Goal: Task Accomplishment & Management: Manage account settings

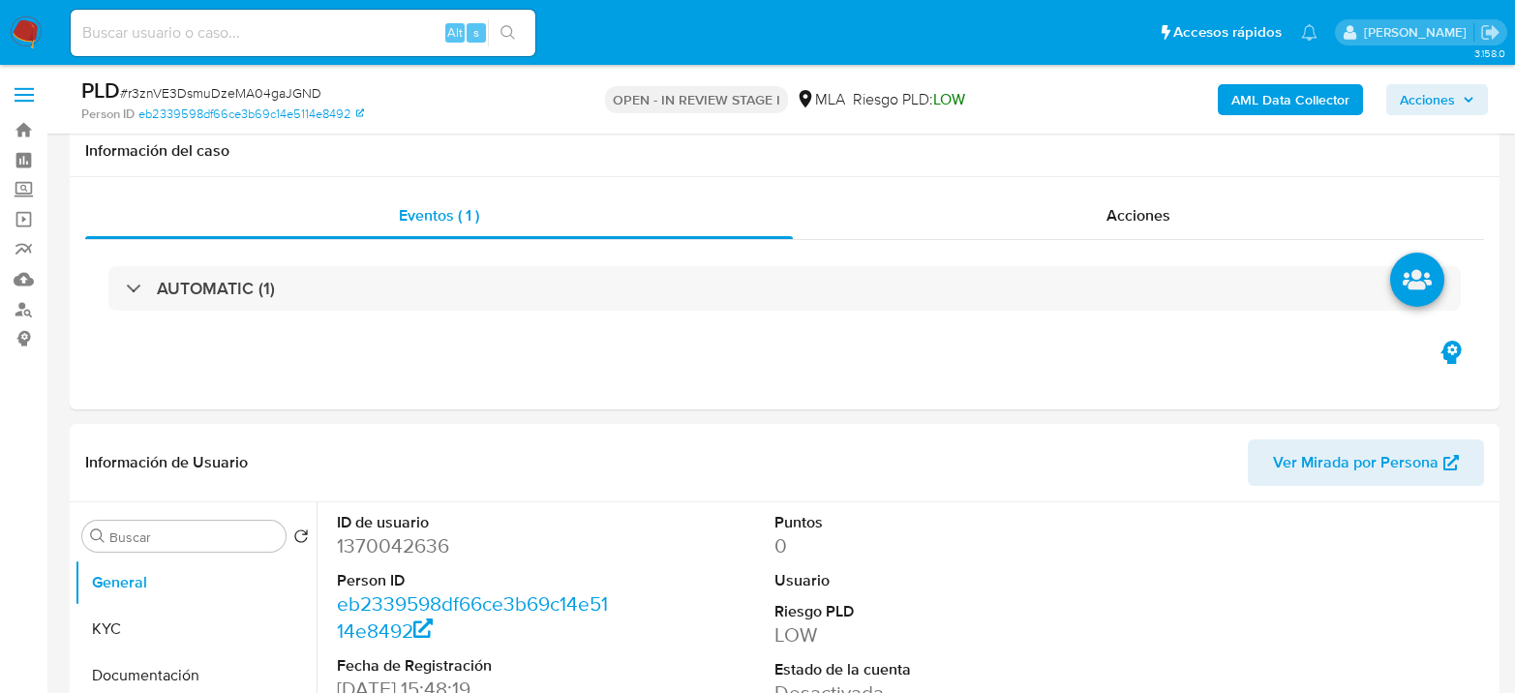
select select "10"
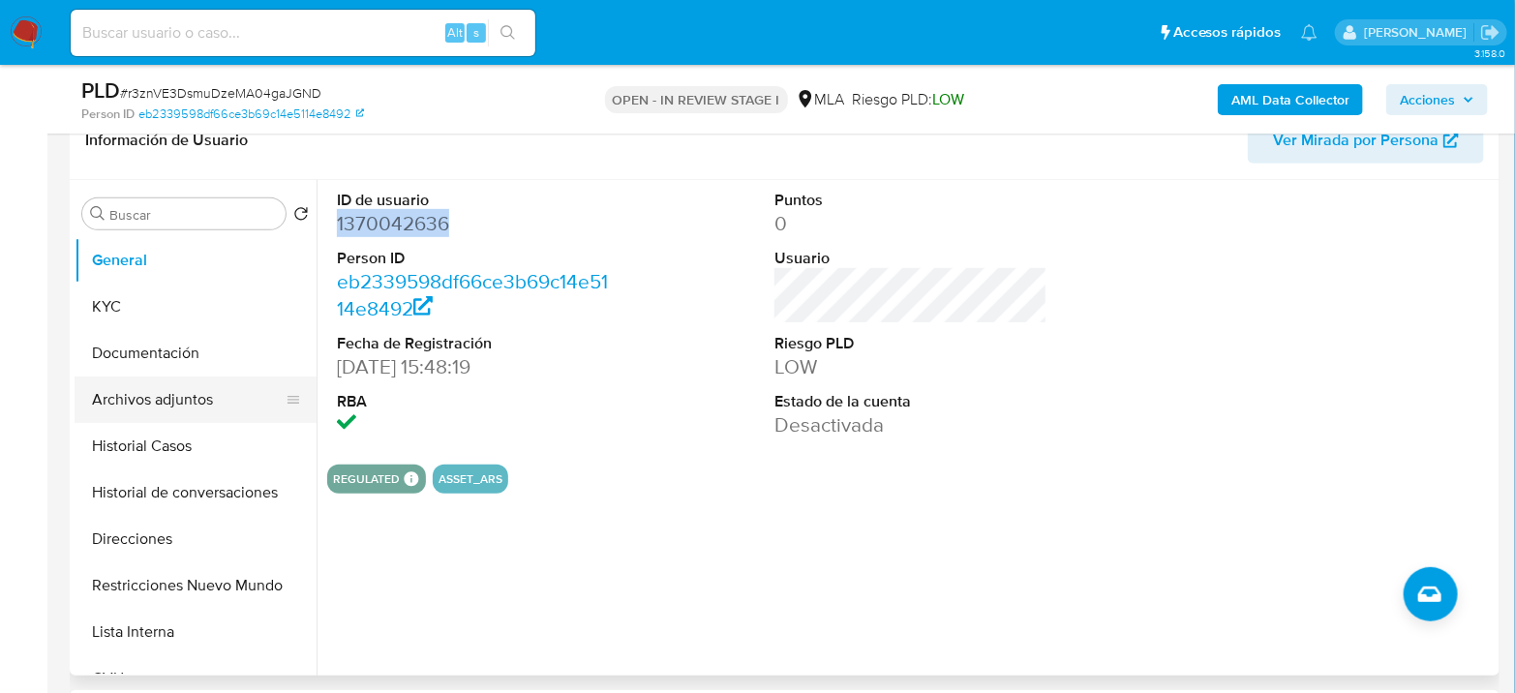
scroll to position [867, 0]
click at [198, 404] on button "Archivos adjuntos" at bounding box center [188, 400] width 227 height 46
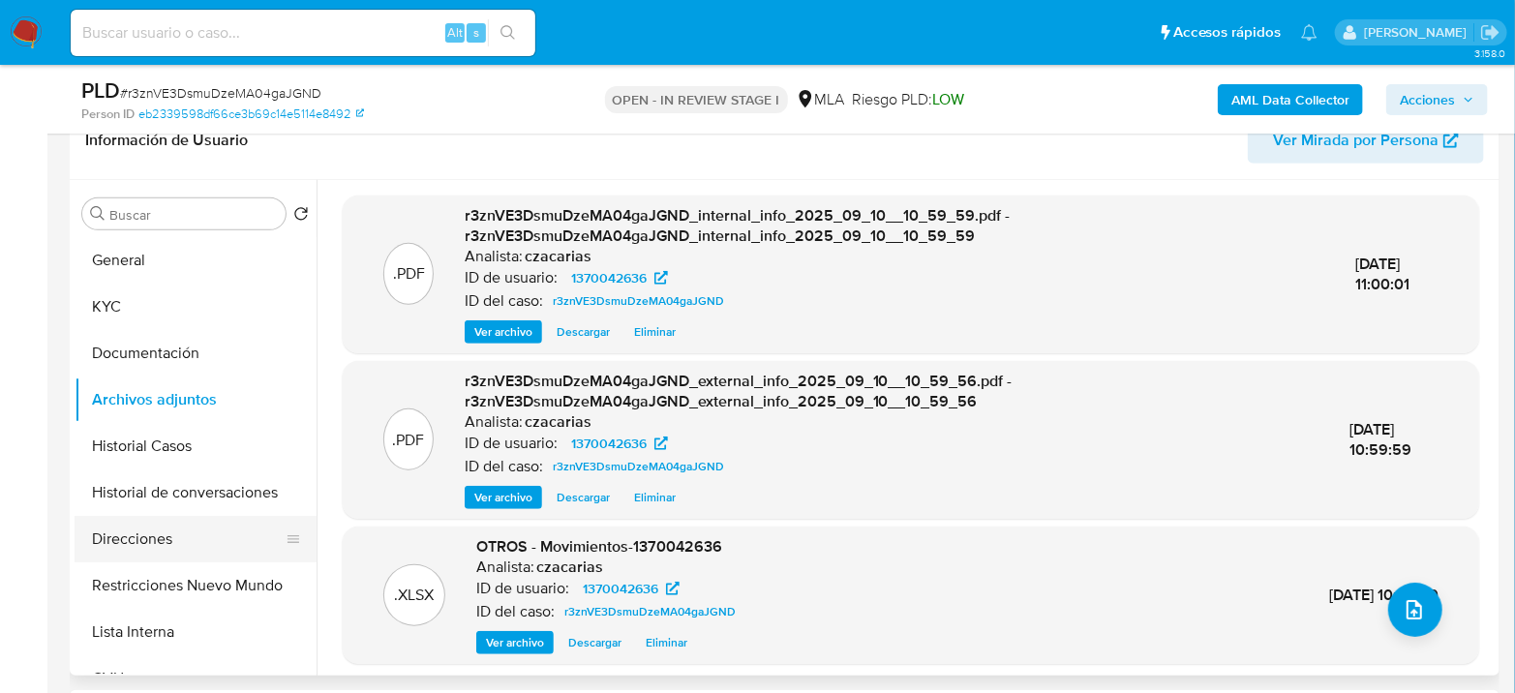
click at [175, 554] on button "Direcciones" at bounding box center [188, 539] width 227 height 46
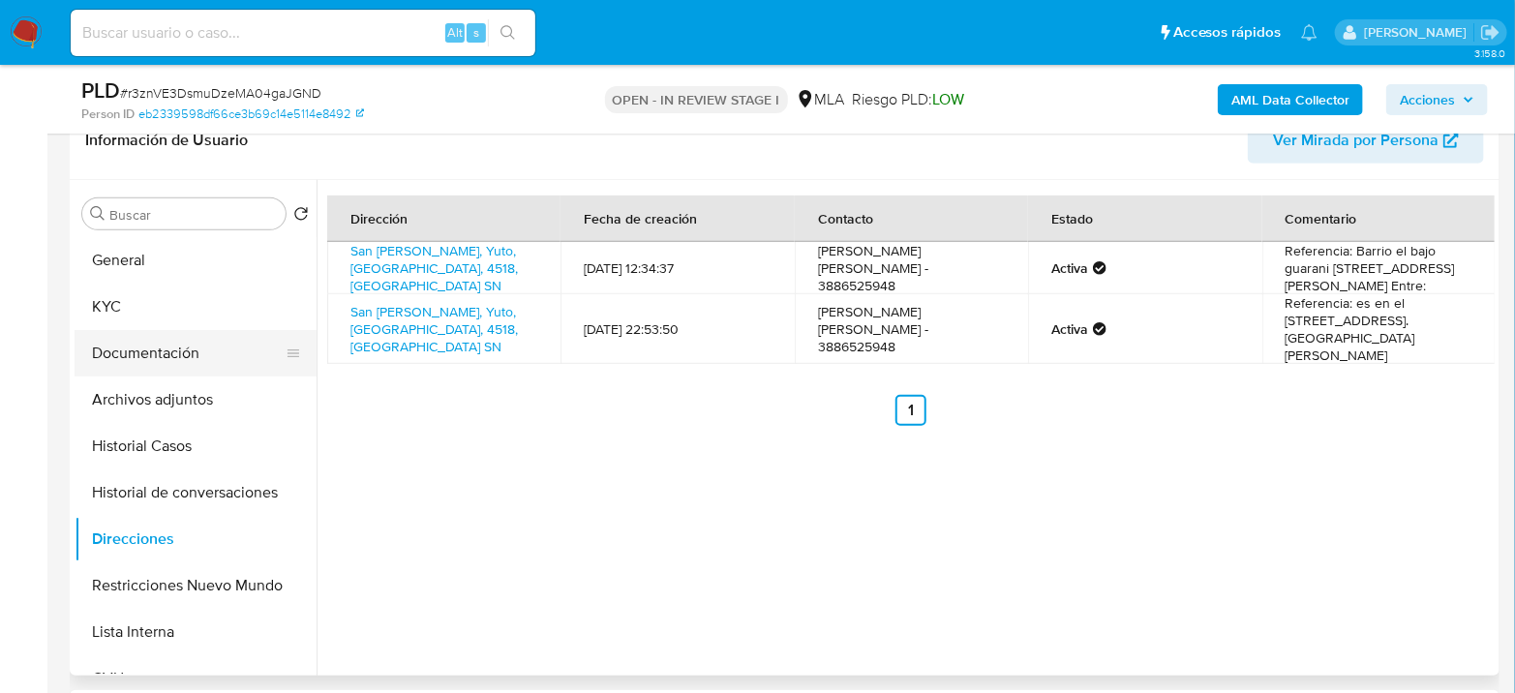
click at [201, 357] on button "Documentación" at bounding box center [188, 353] width 227 height 46
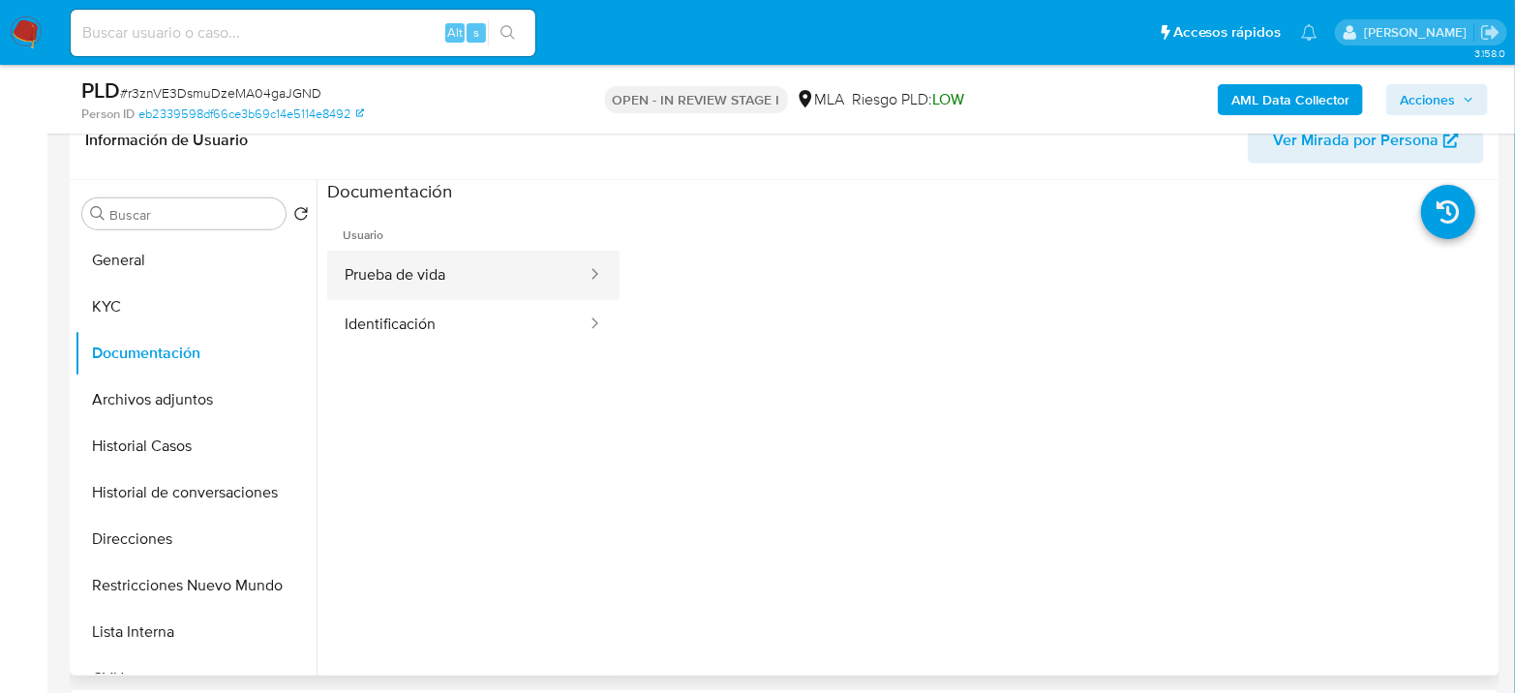
click at [444, 276] on button "Prueba de vida" at bounding box center [457, 275] width 261 height 49
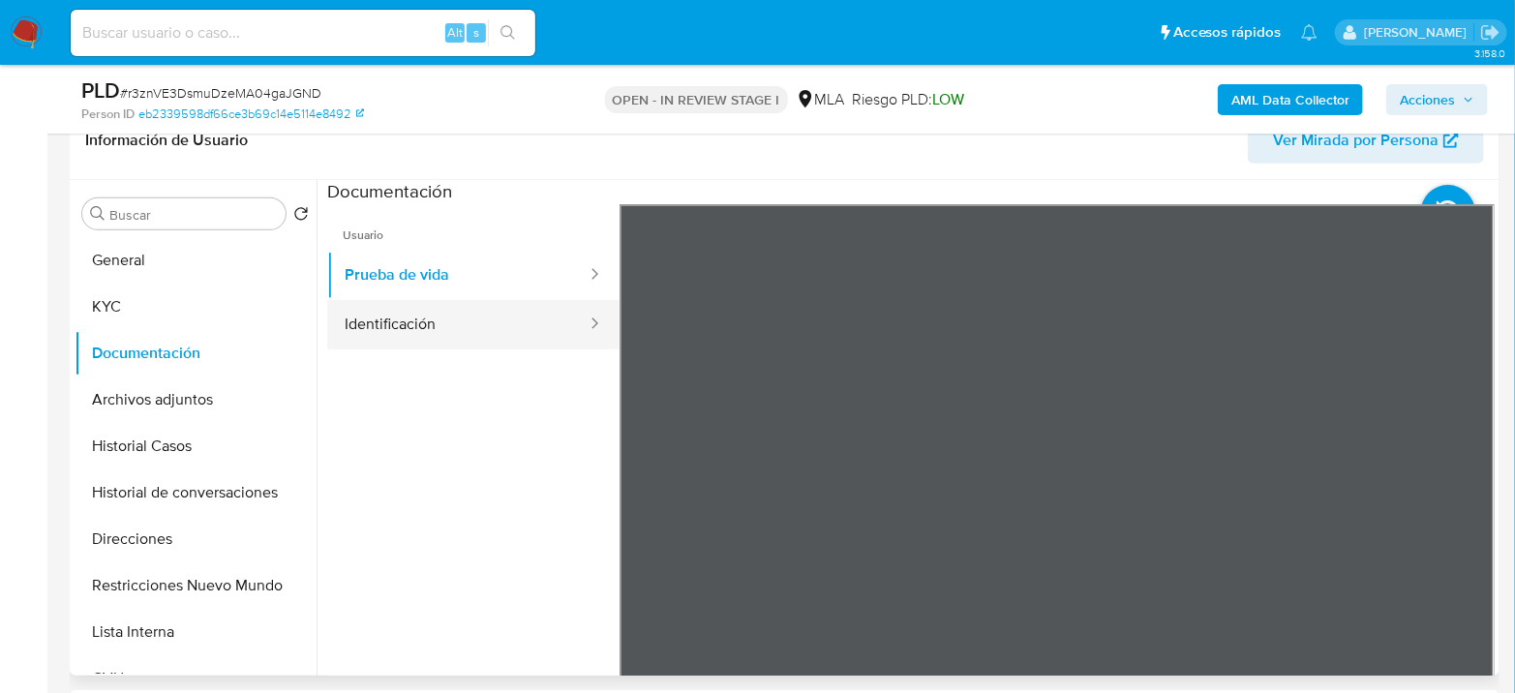
click at [493, 322] on button "Identificación" at bounding box center [457, 324] width 261 height 49
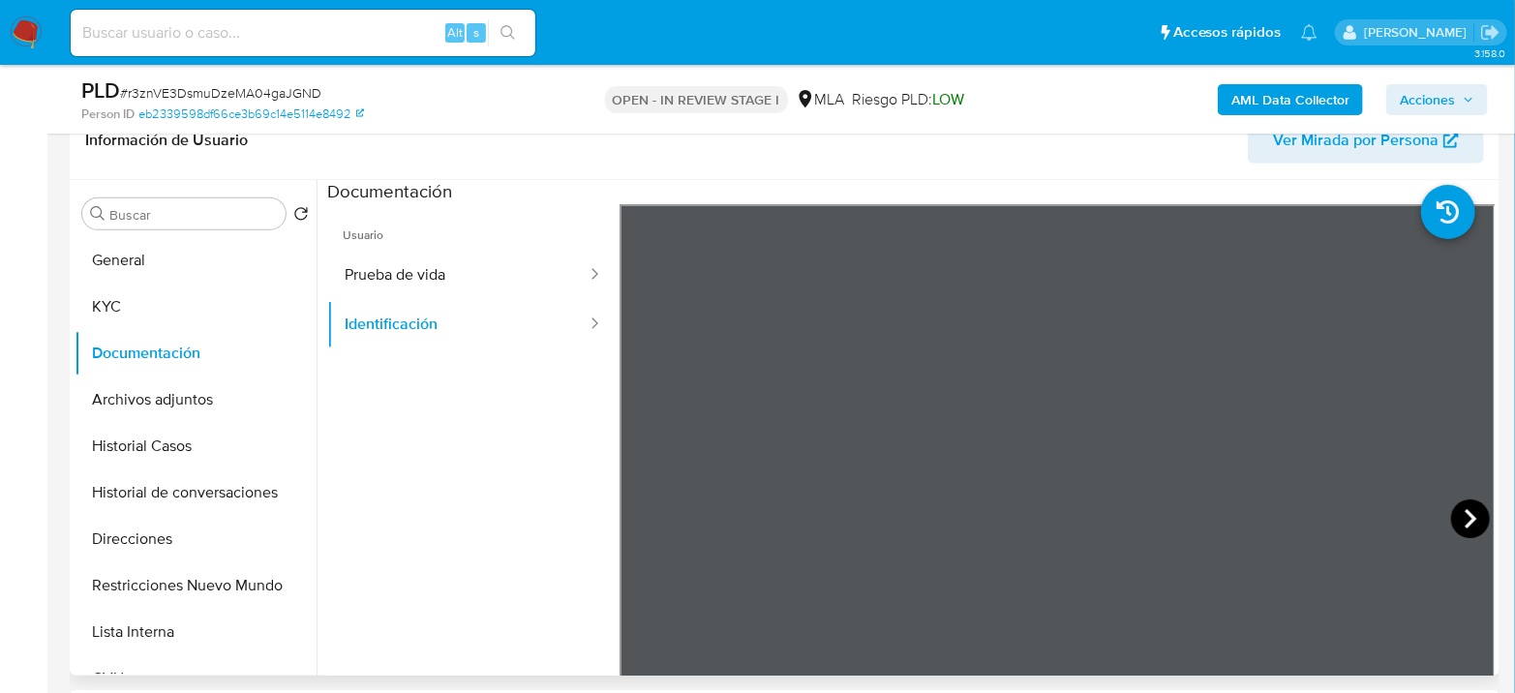
click at [1457, 511] on icon at bounding box center [1470, 519] width 39 height 39
click at [101, 397] on button "Archivos adjuntos" at bounding box center [188, 400] width 227 height 46
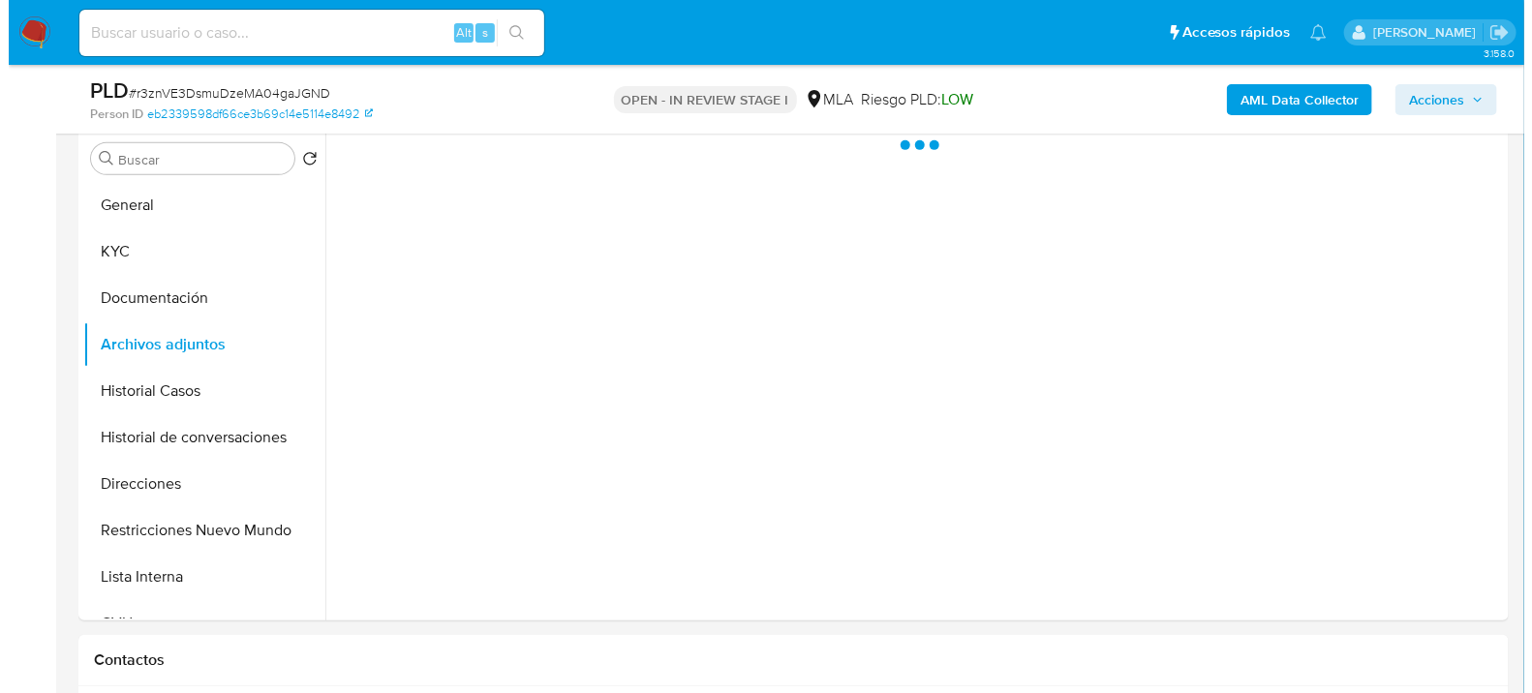
scroll to position [430, 0]
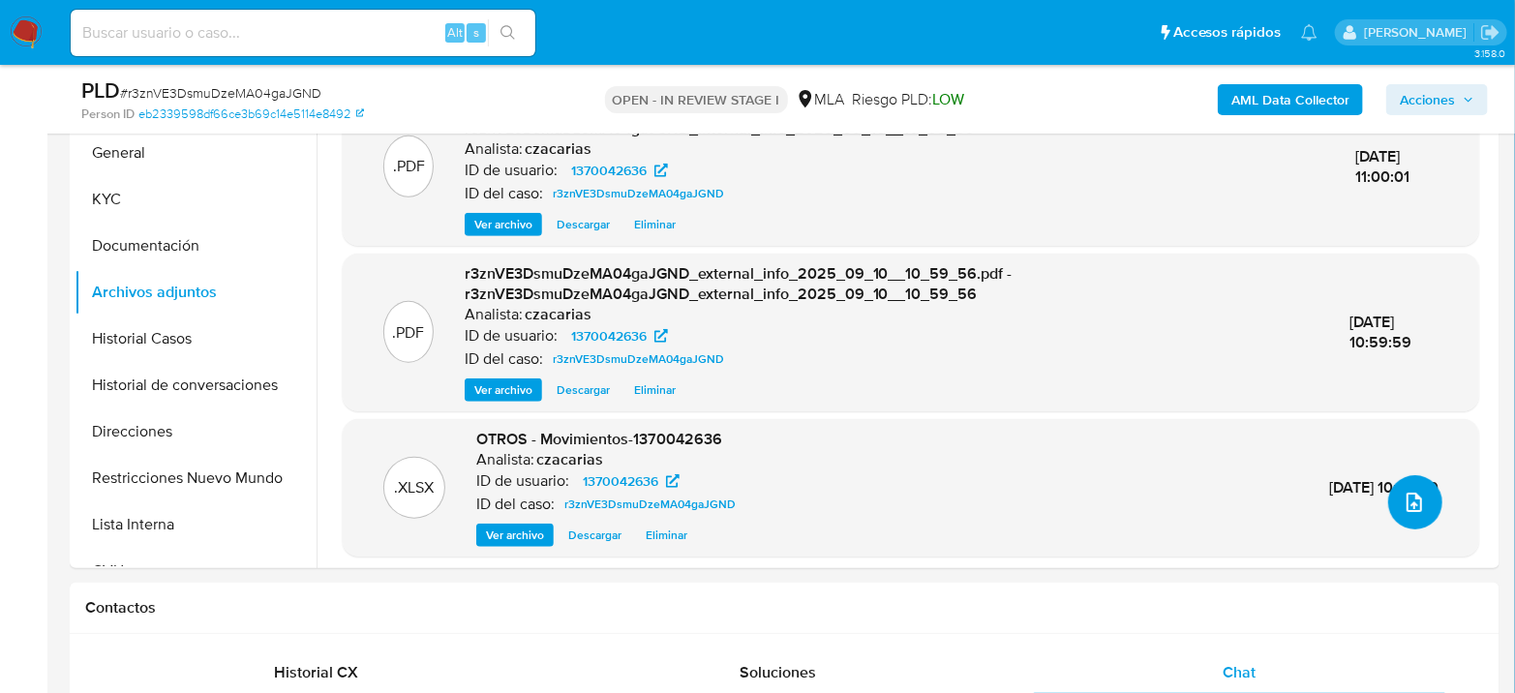
click at [1426, 517] on button "Esperar Respuesta (días)" at bounding box center [1415, 502] width 54 height 54
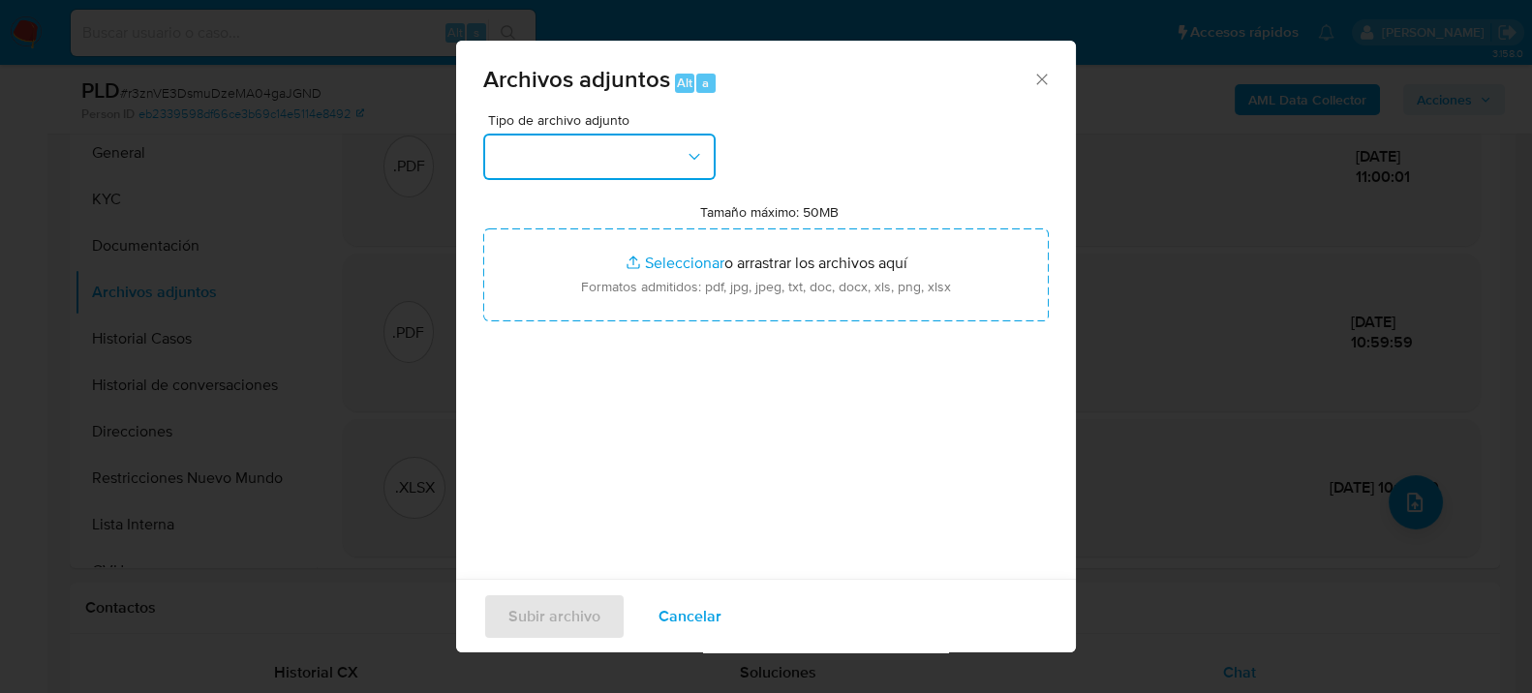
click at [641, 142] on button "button" at bounding box center [599, 157] width 232 height 46
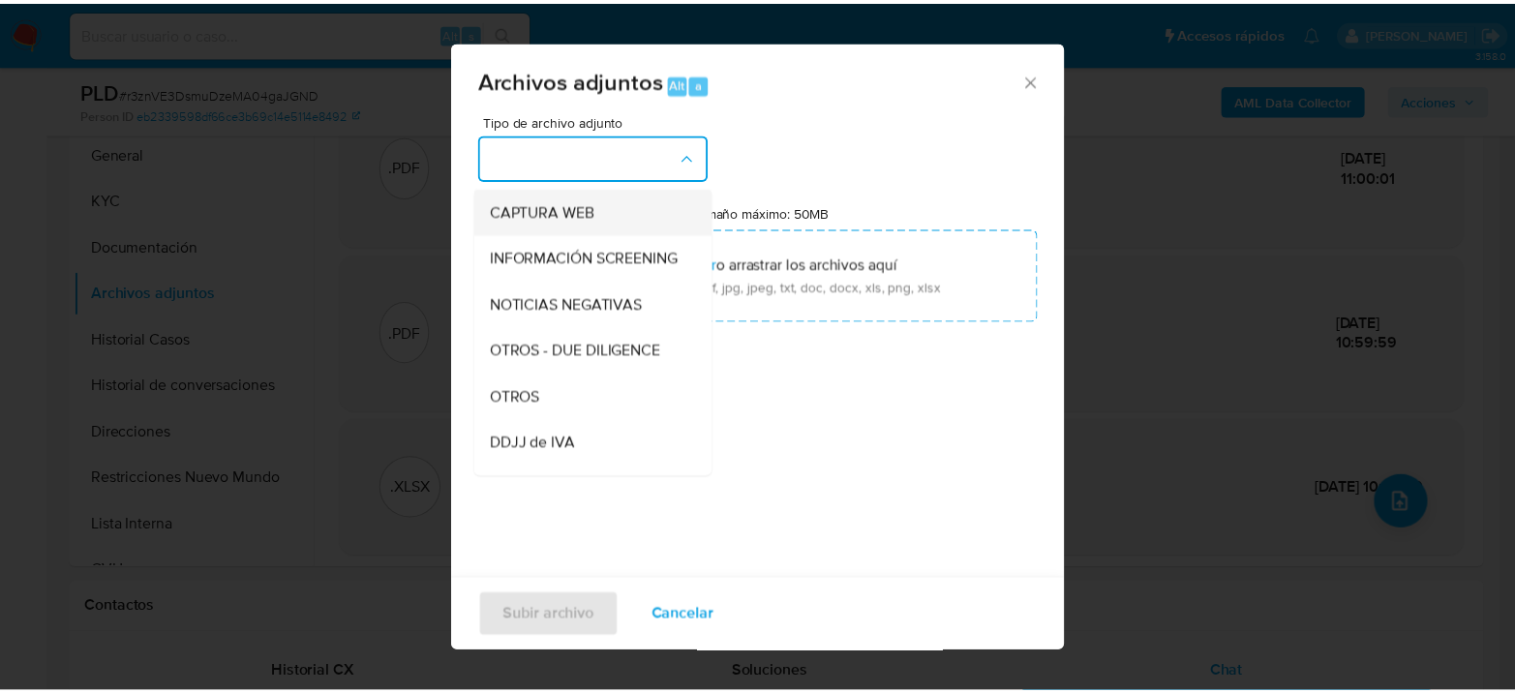
scroll to position [215, 0]
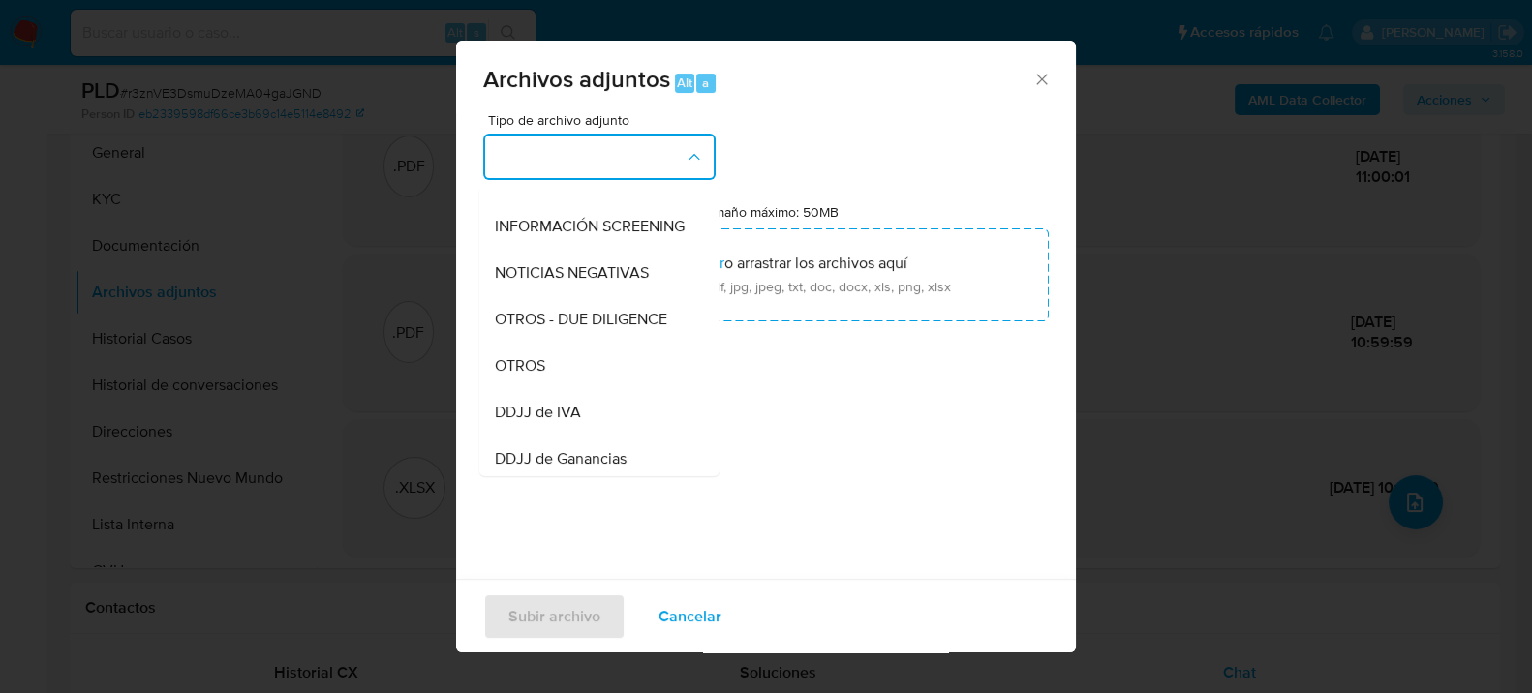
click at [525, 375] on span "OTROS" at bounding box center [520, 364] width 50 height 19
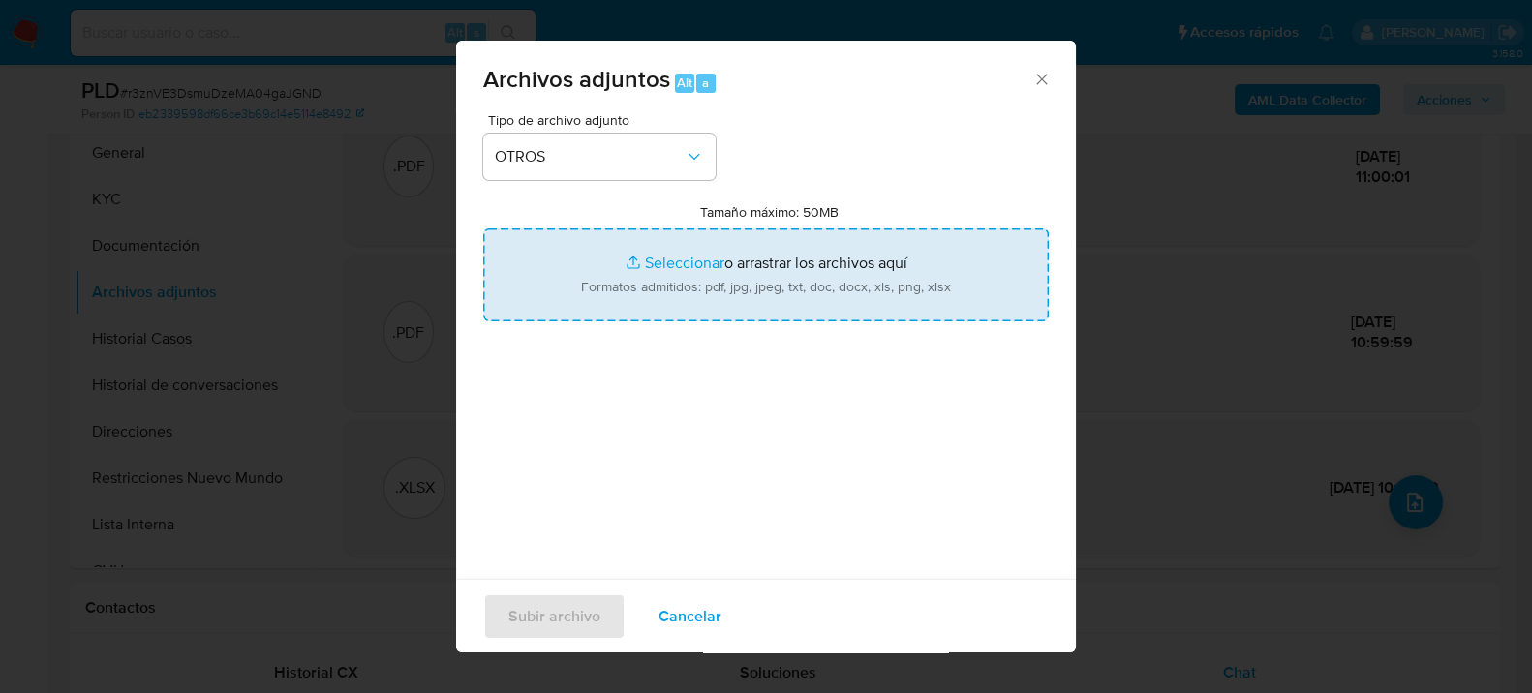
type input "C:\fakepath\Caselog r3znVE3DsmuDzeMA04gaJGND_2025_07_18_01_10_36.docx"
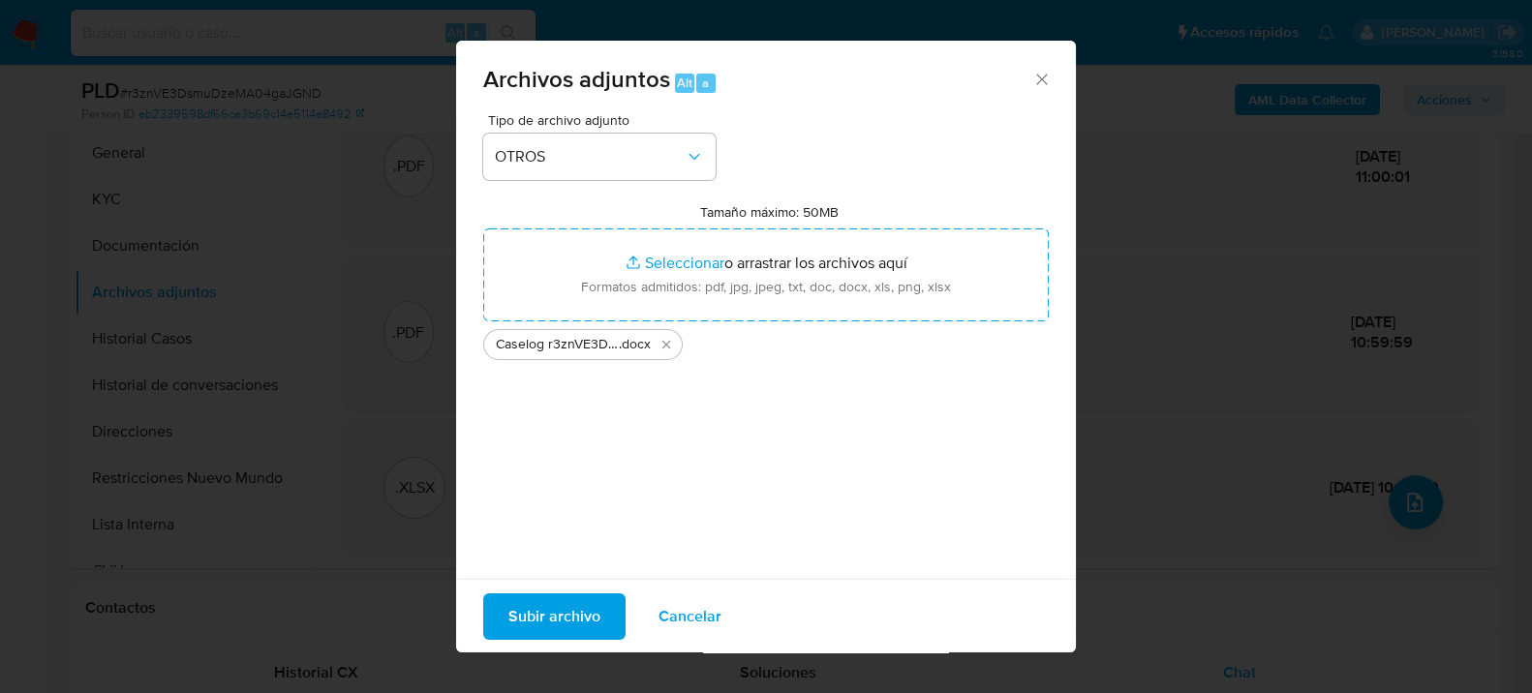
click at [528, 601] on span "Subir archivo" at bounding box center [554, 616] width 92 height 43
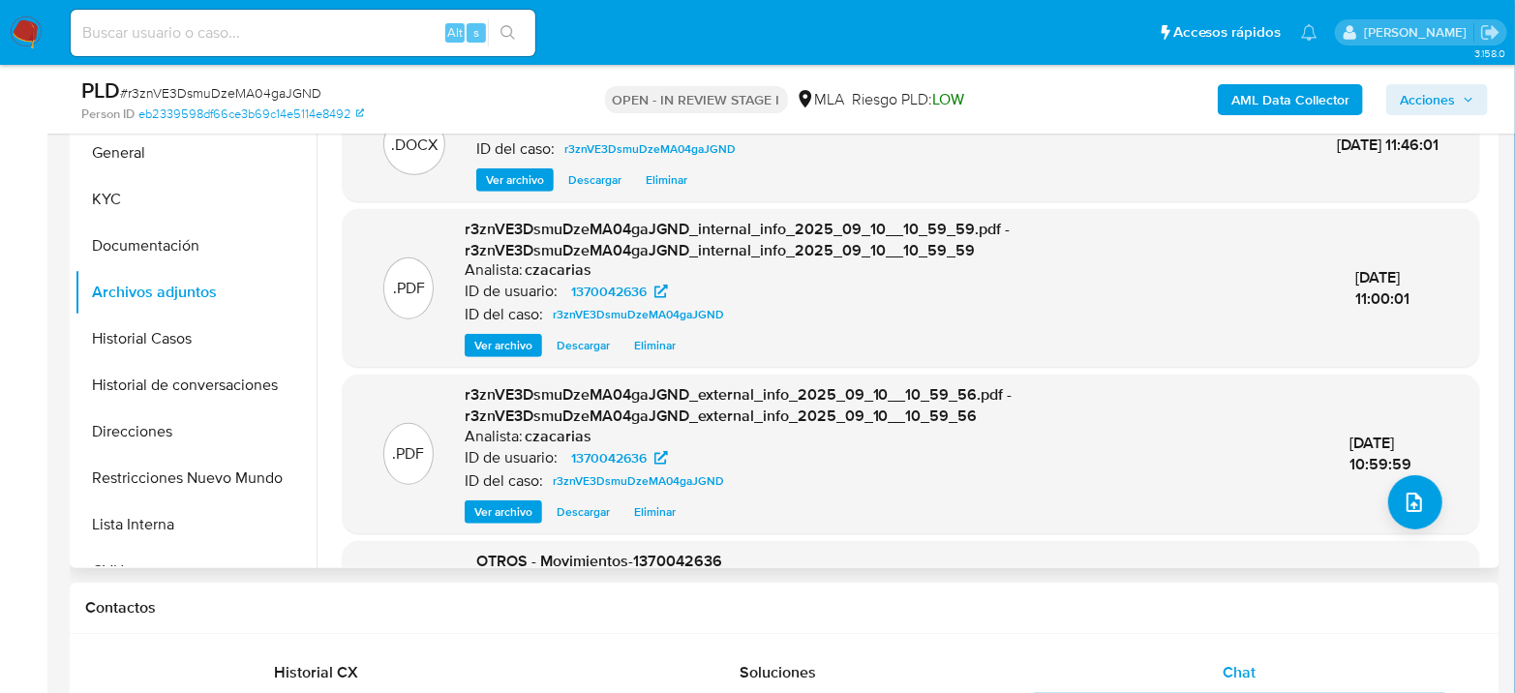
click at [902, 530] on div ".PDF r3znVE3DsmuDzeMA04gaJGND_external_info_2025_09_10__10_59_56.pdf - r3znVE3D…" at bounding box center [911, 454] width 1137 height 158
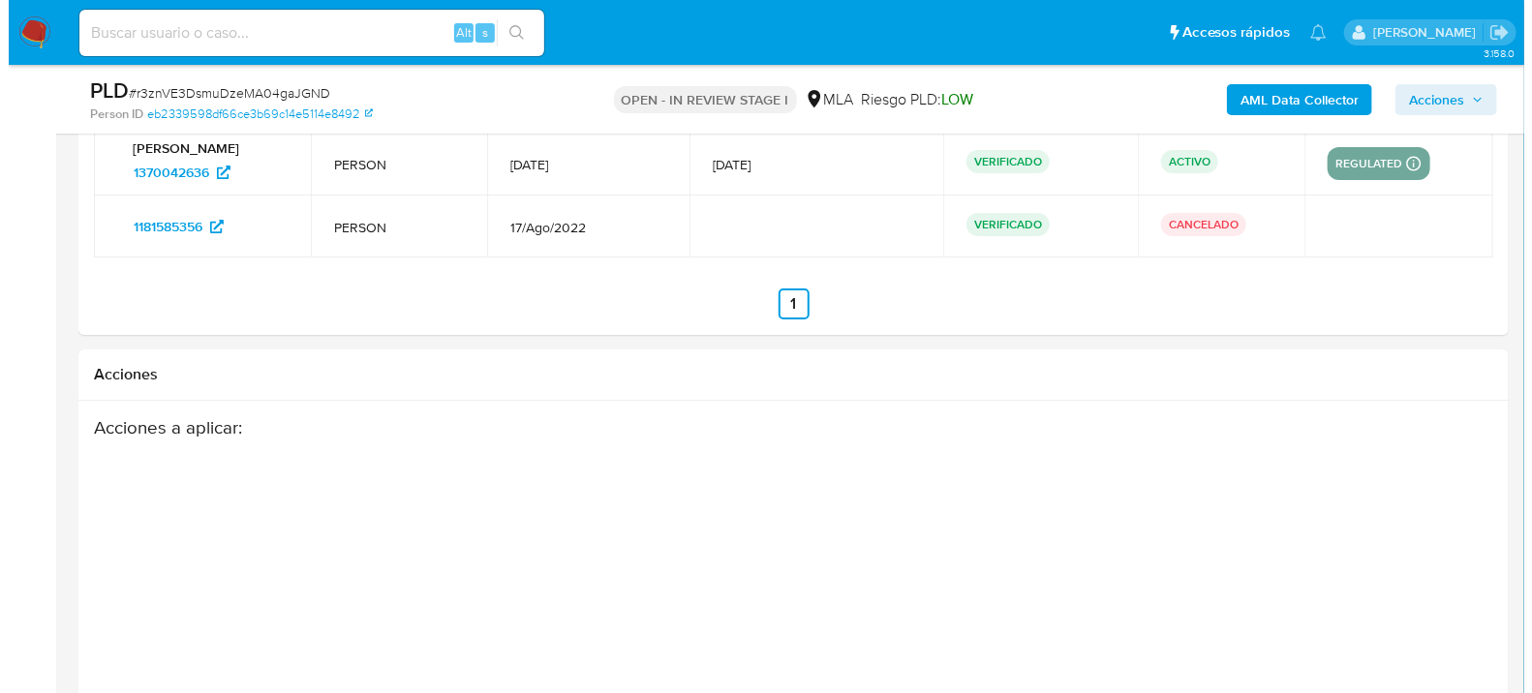
scroll to position [3478, 0]
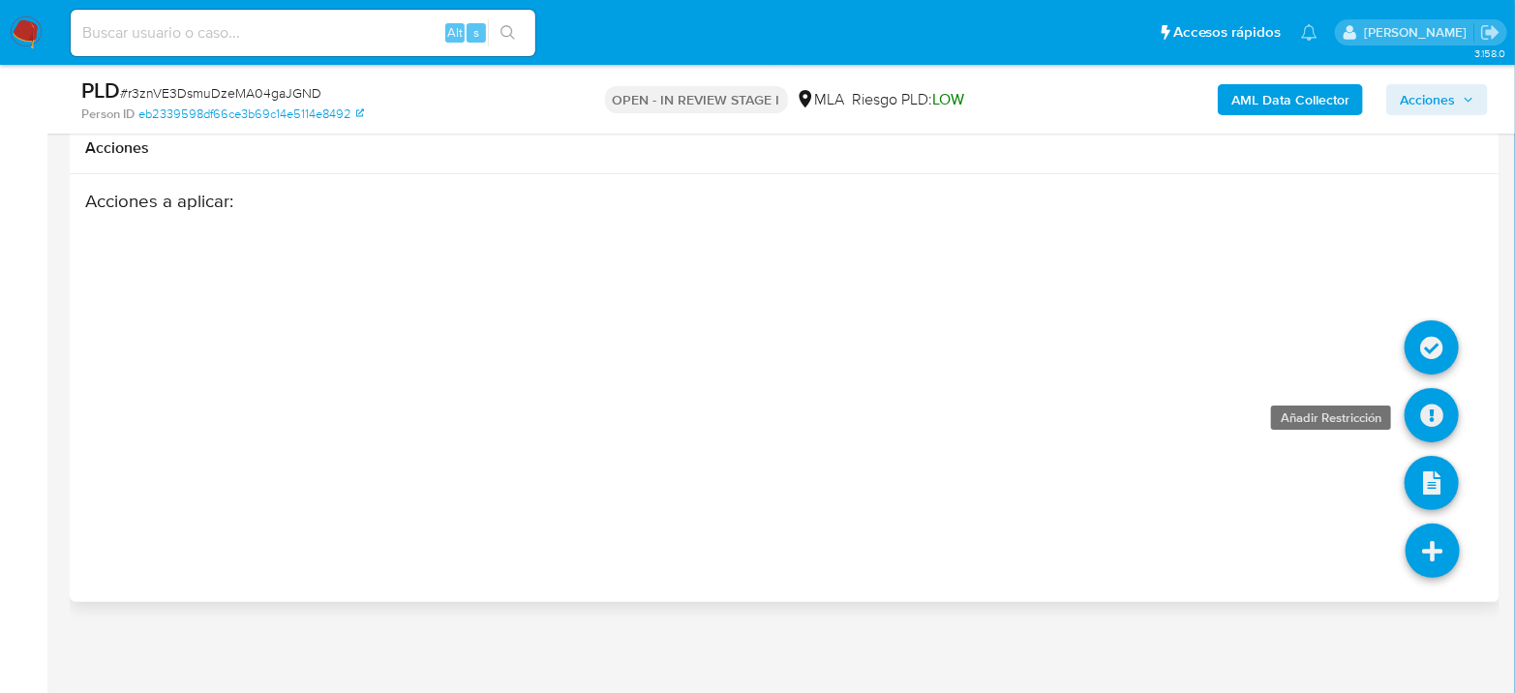
click at [1445, 409] on icon at bounding box center [1432, 415] width 54 height 54
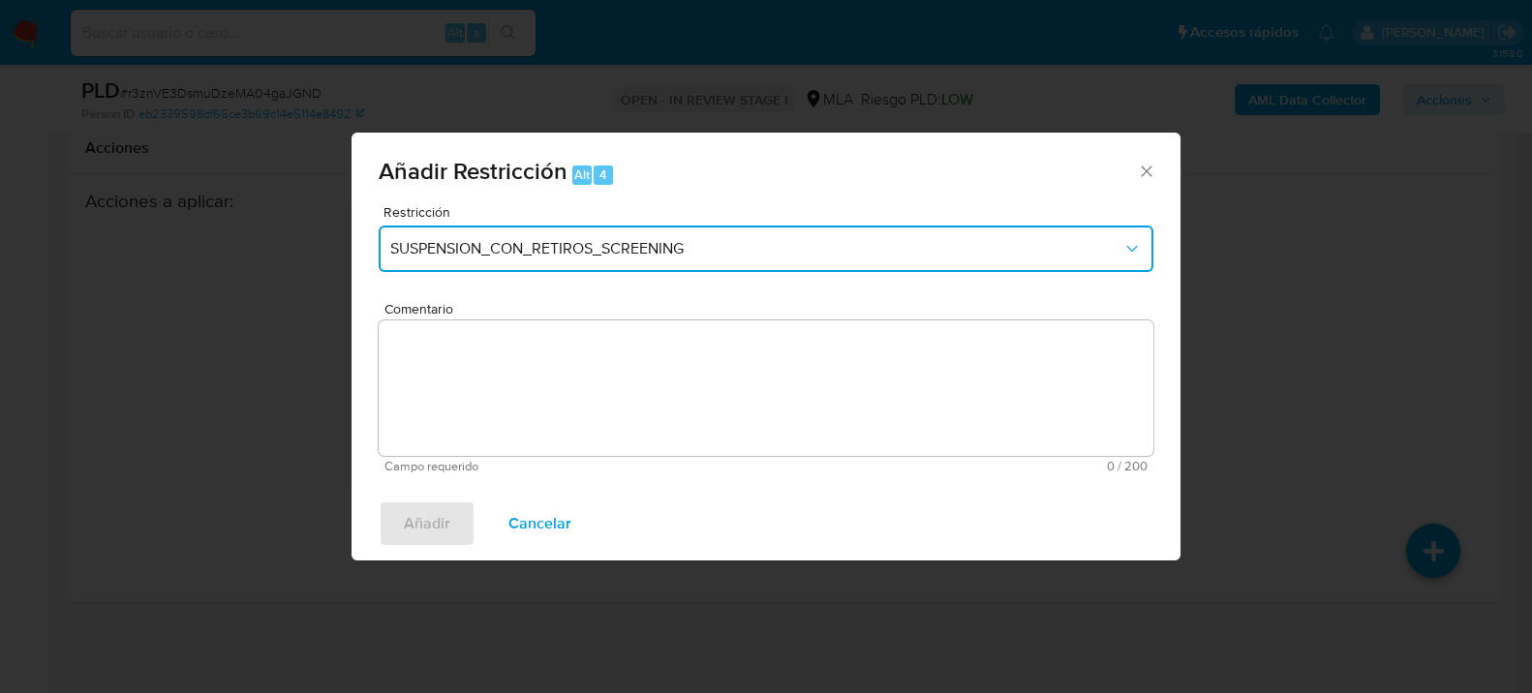
click at [672, 242] on span "SUSPENSION_CON_RETIROS_SCREENING" at bounding box center [756, 248] width 732 height 19
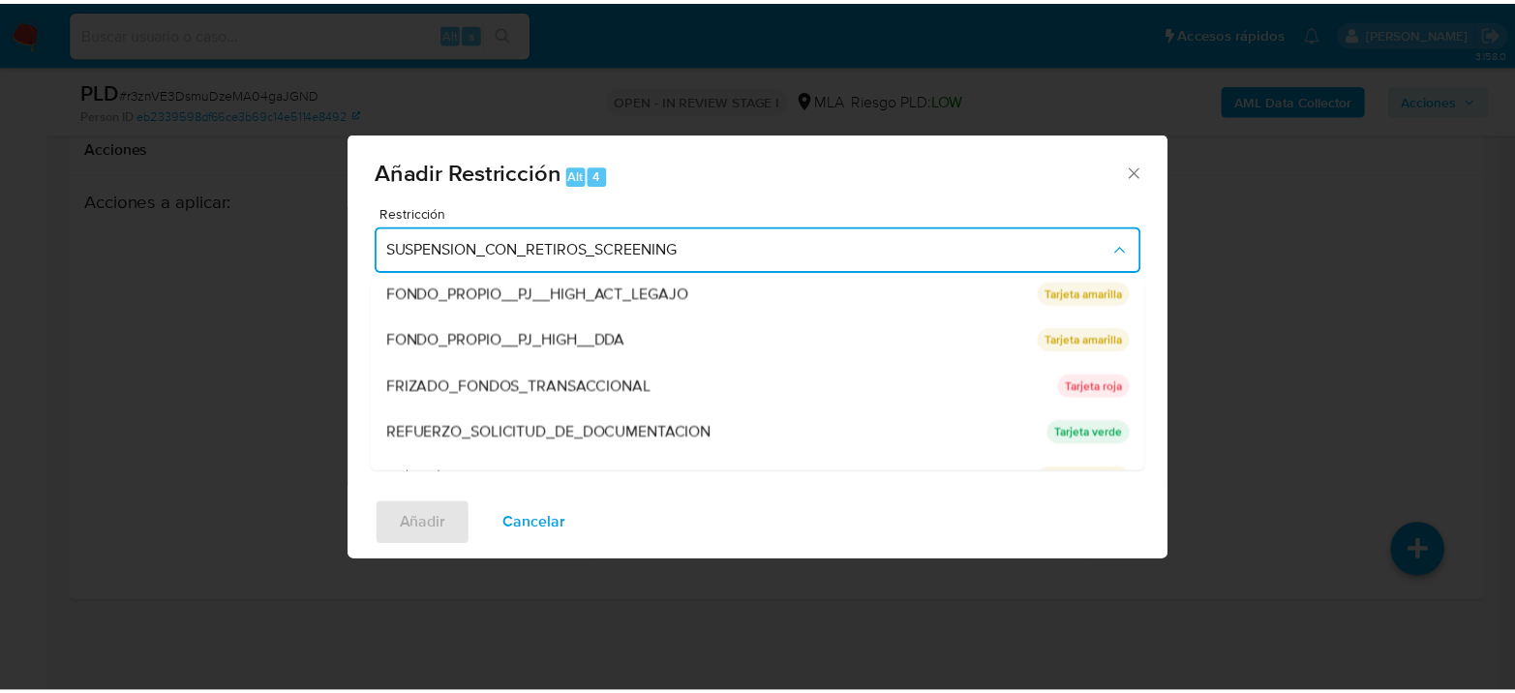
scroll to position [322, 0]
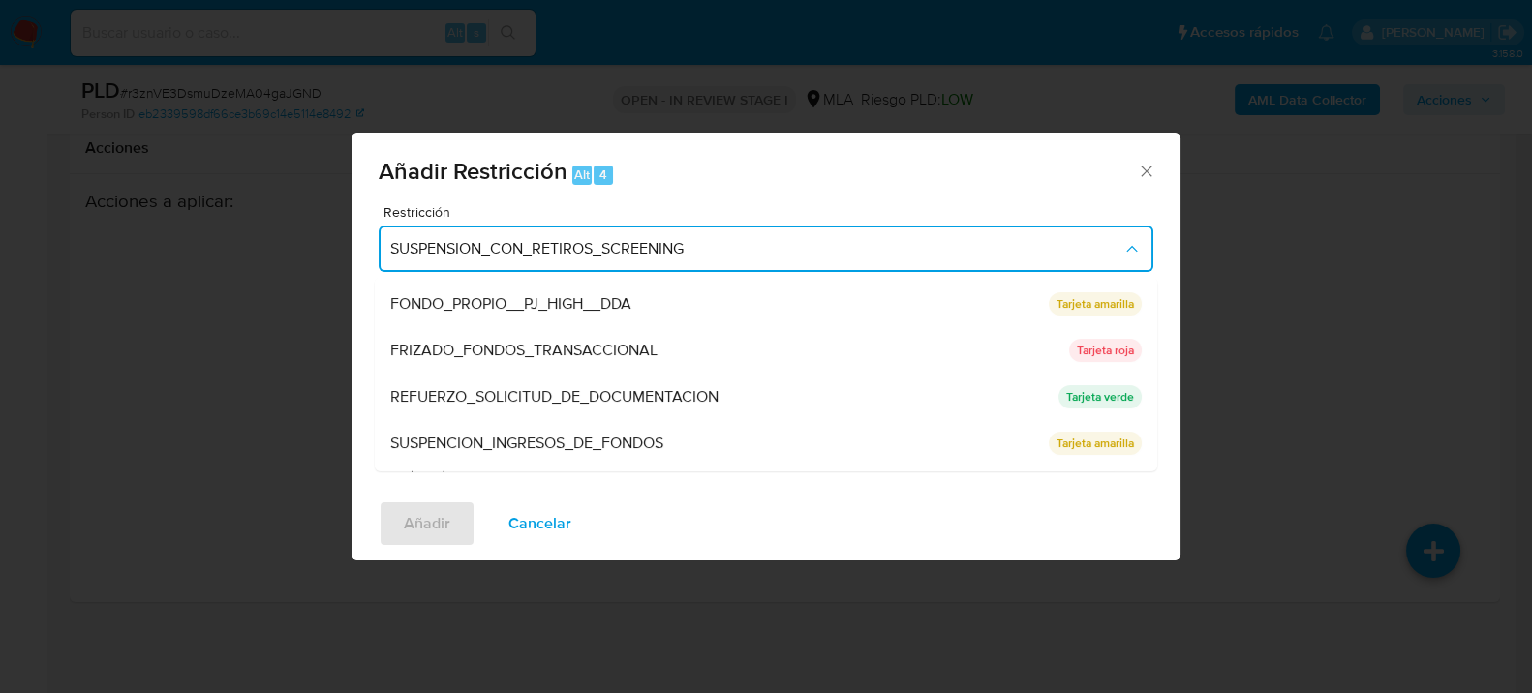
click at [173, 380] on div "Añadir Restricción Alt 4 Restricción SUSPENSION_CON_RETIROS_SCREENING SUSPENSIO…" at bounding box center [766, 346] width 1532 height 693
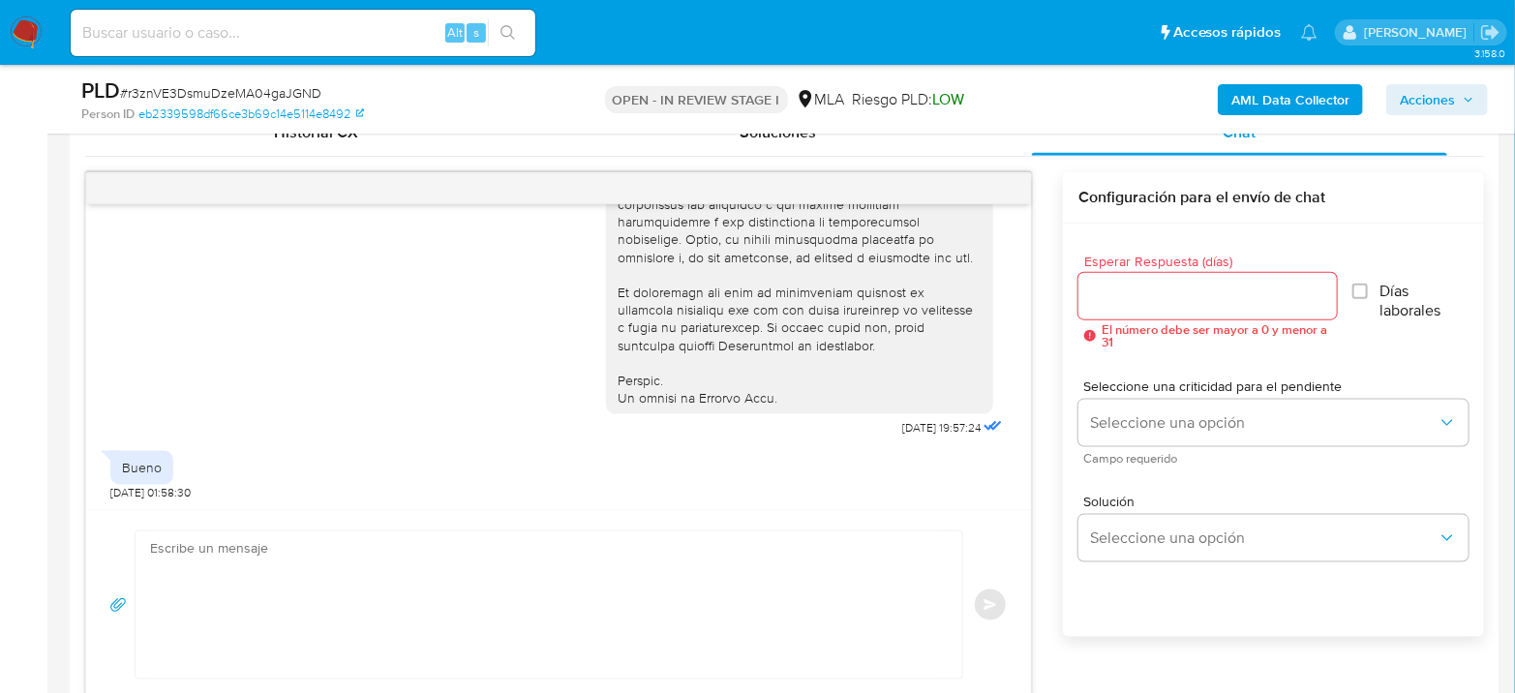
scroll to position [466, 0]
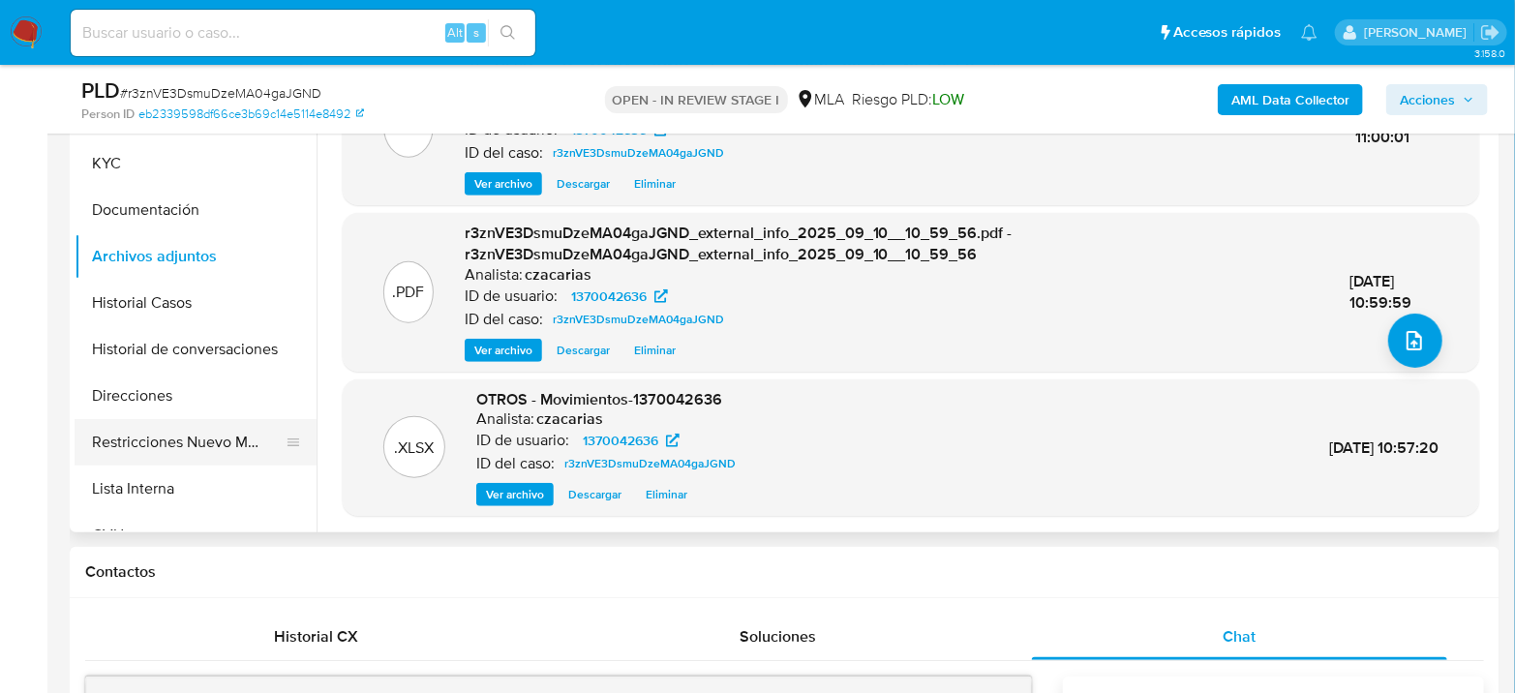
click at [212, 437] on button "Restricciones Nuevo Mundo" at bounding box center [188, 442] width 227 height 46
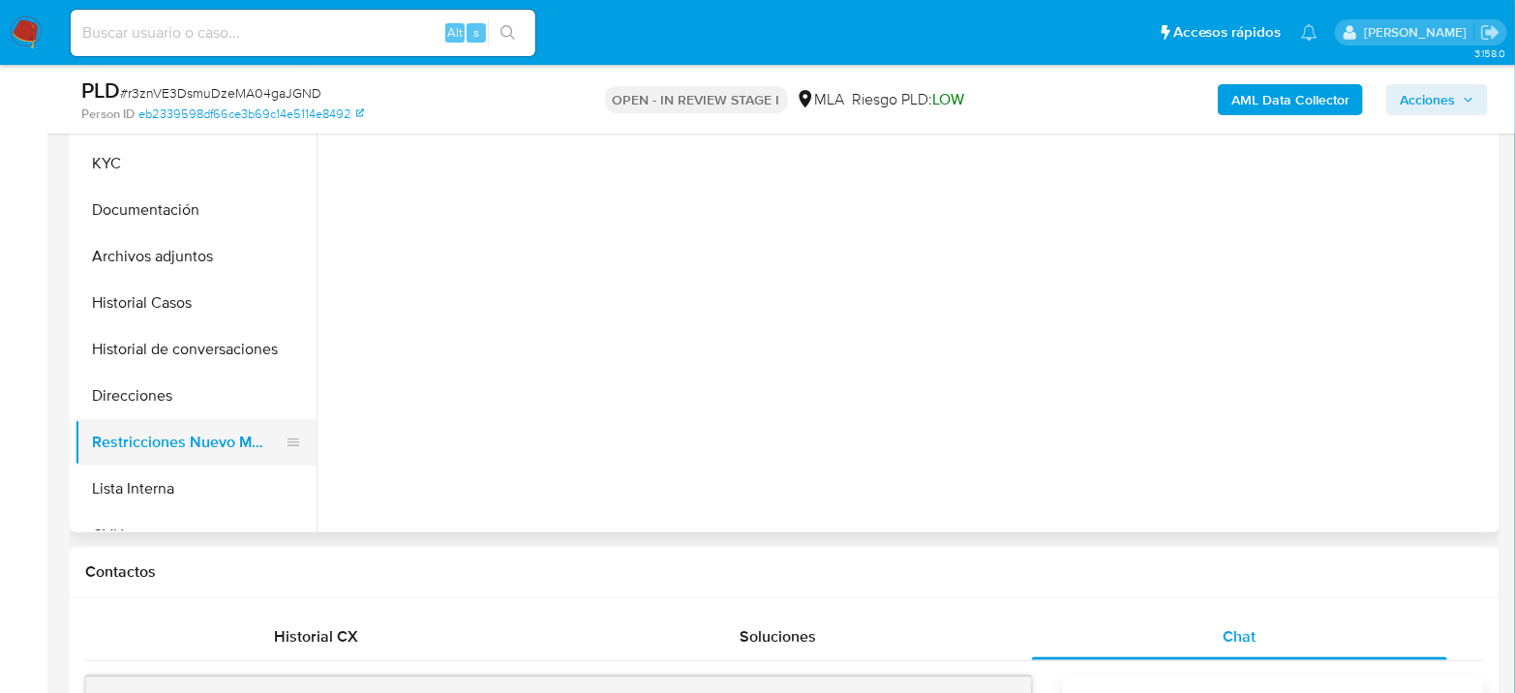
scroll to position [0, 0]
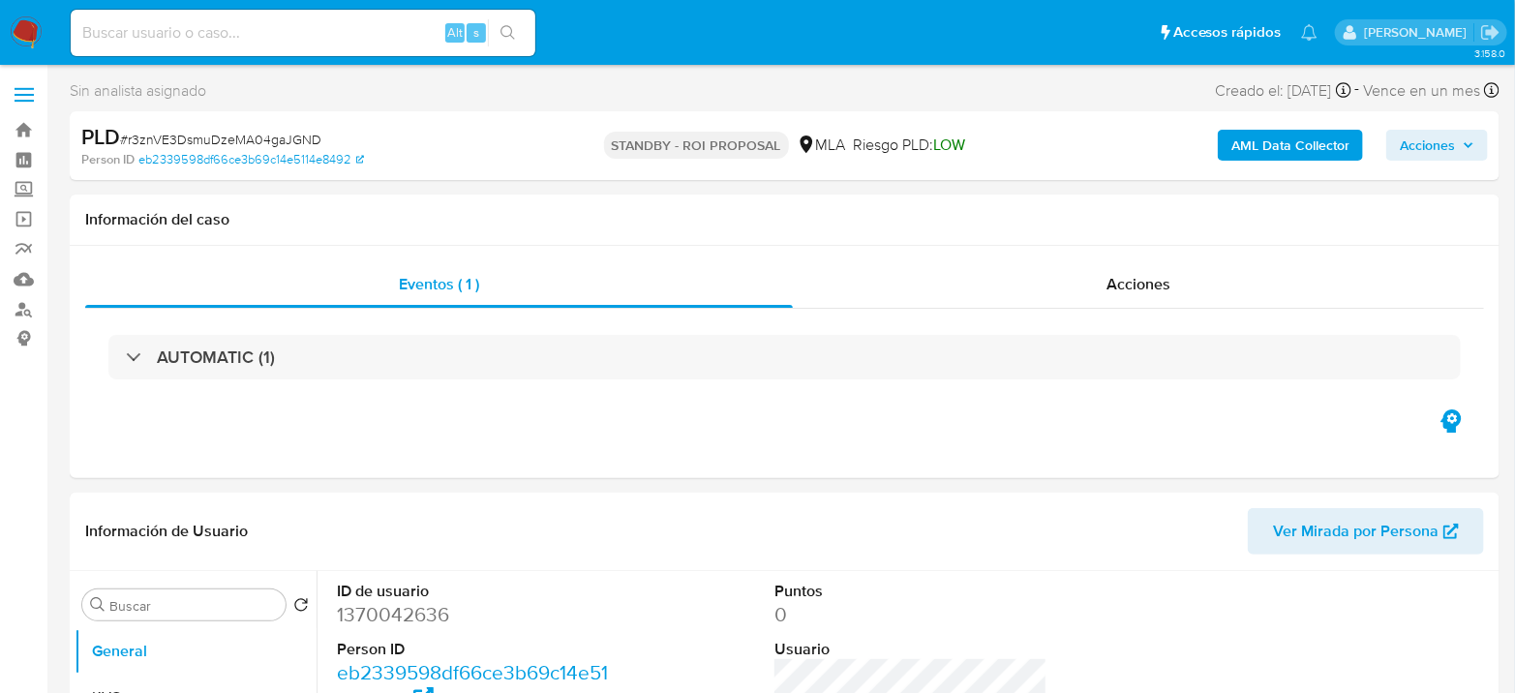
select select "10"
click at [391, 47] on div "Alt s" at bounding box center [303, 33] width 465 height 46
click at [391, 45] on div "Alt s" at bounding box center [303, 33] width 465 height 46
click at [396, 36] on input at bounding box center [303, 32] width 465 height 25
paste input "4exWWrxl07OdBAu349VX89eH"
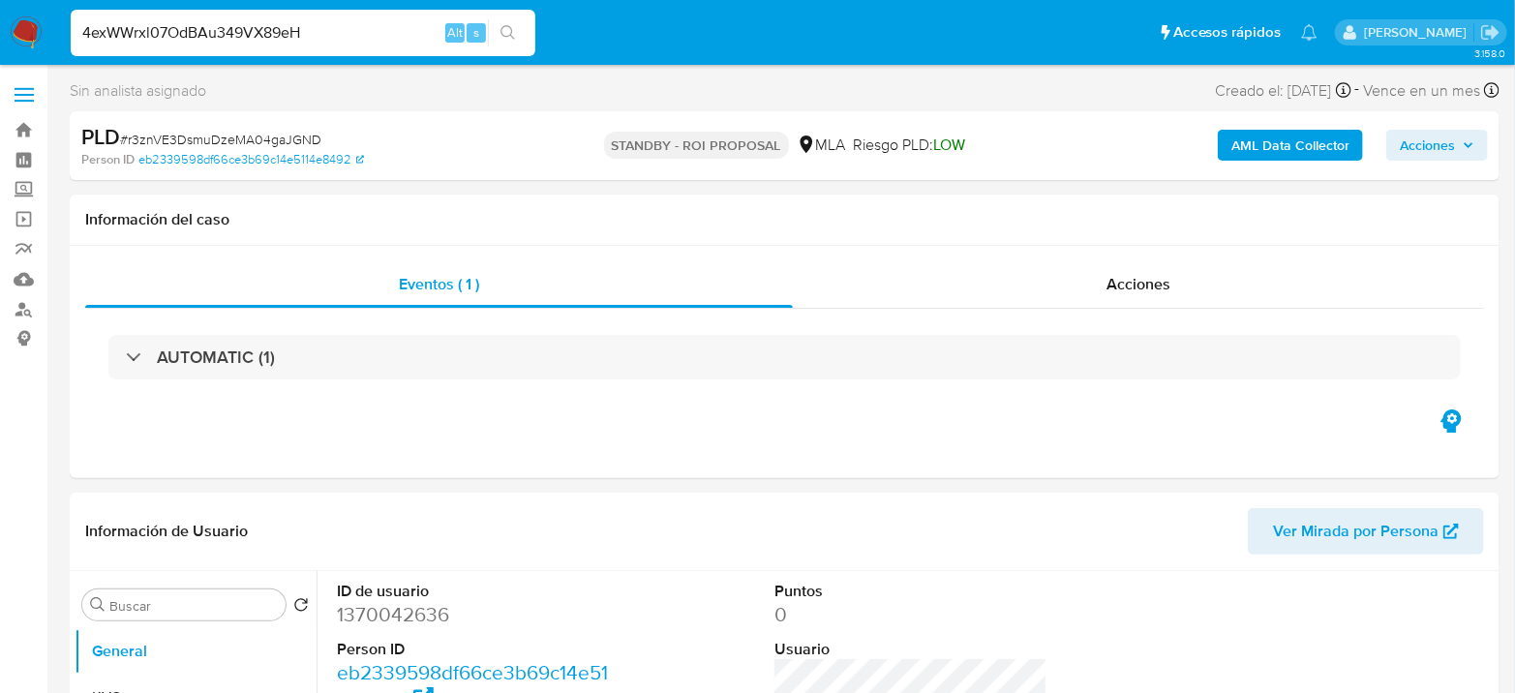
type input "4exWWrxl07OdBAu349VX89eH"
click at [507, 26] on icon "search-icon" at bounding box center [508, 32] width 15 height 15
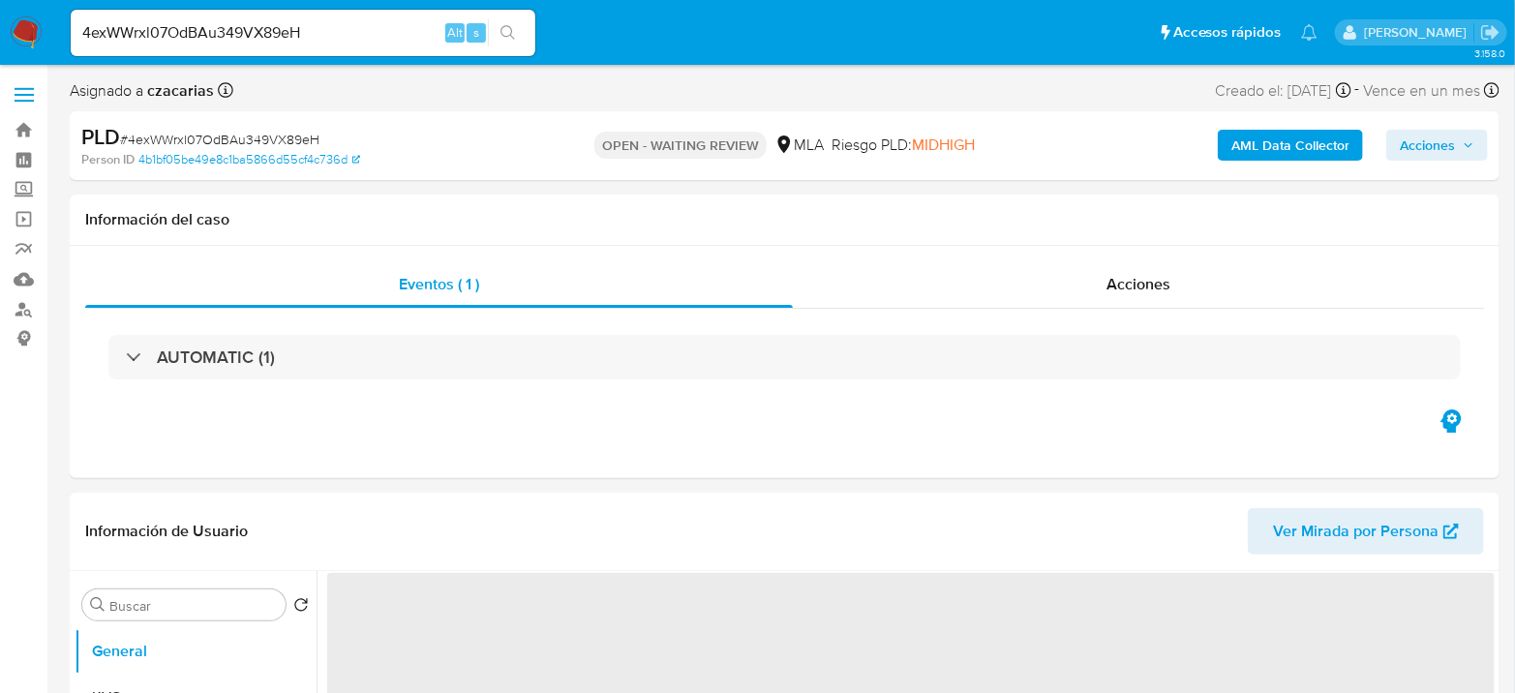
select select "10"
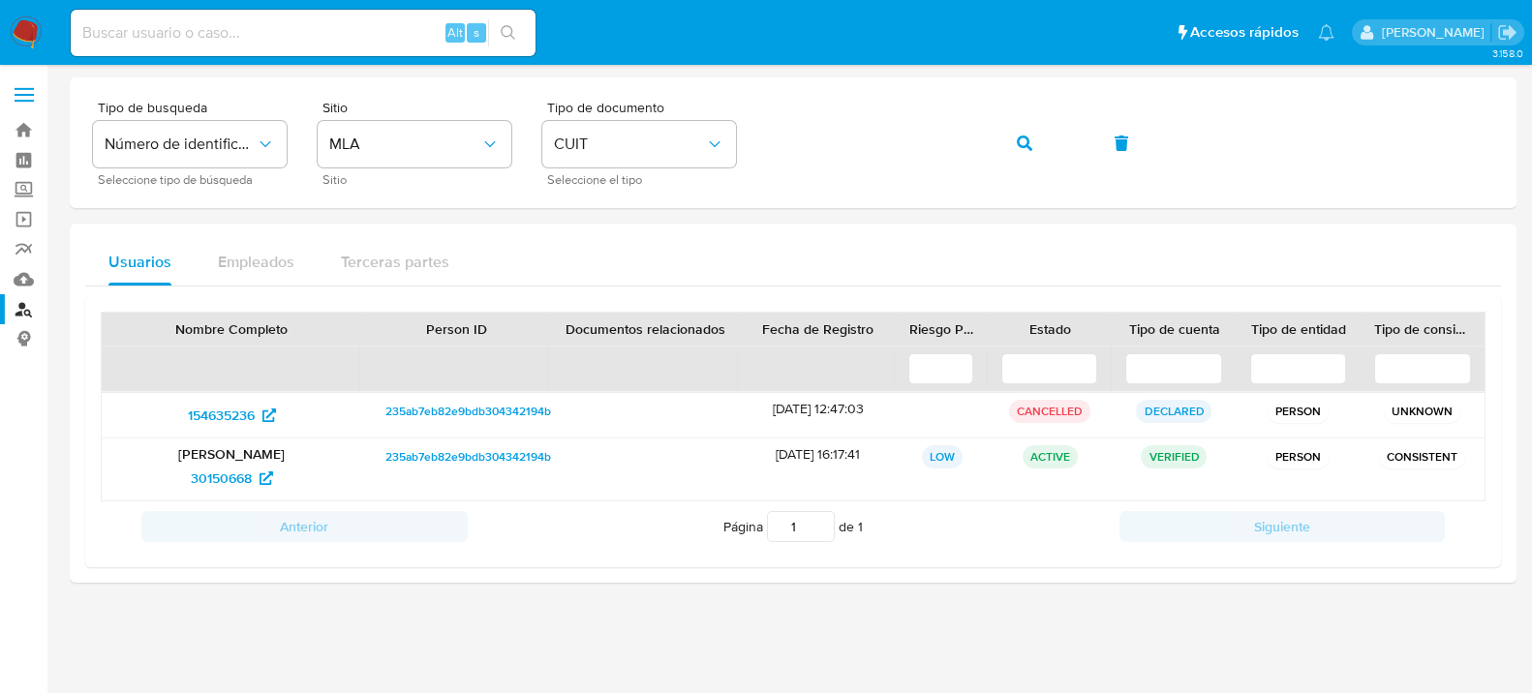
click at [26, 12] on nav "Pausado Ver notificaciones Alt s Accesos rápidos Presiona las siguientes teclas…" at bounding box center [766, 32] width 1532 height 65
click at [18, 33] on img at bounding box center [26, 32] width 33 height 33
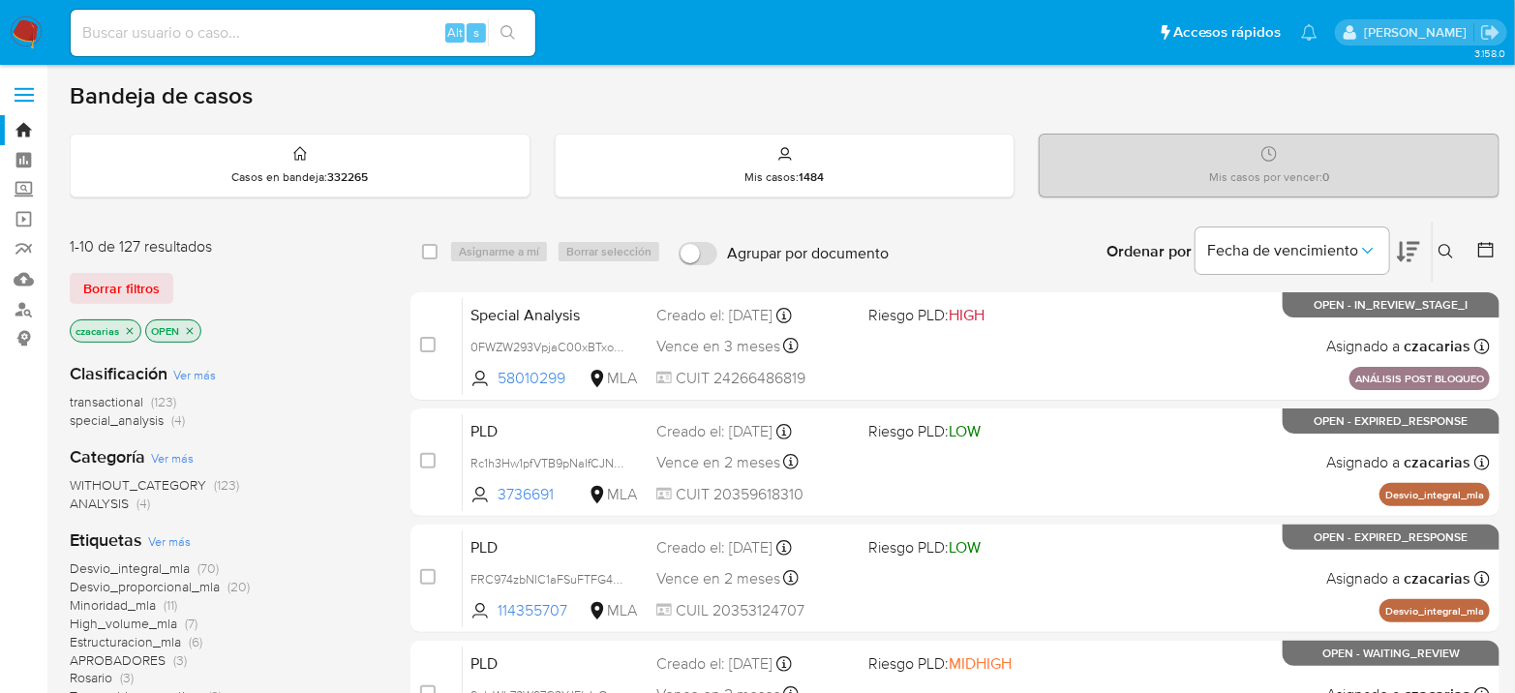
click at [1446, 258] on icon at bounding box center [1446, 251] width 15 height 15
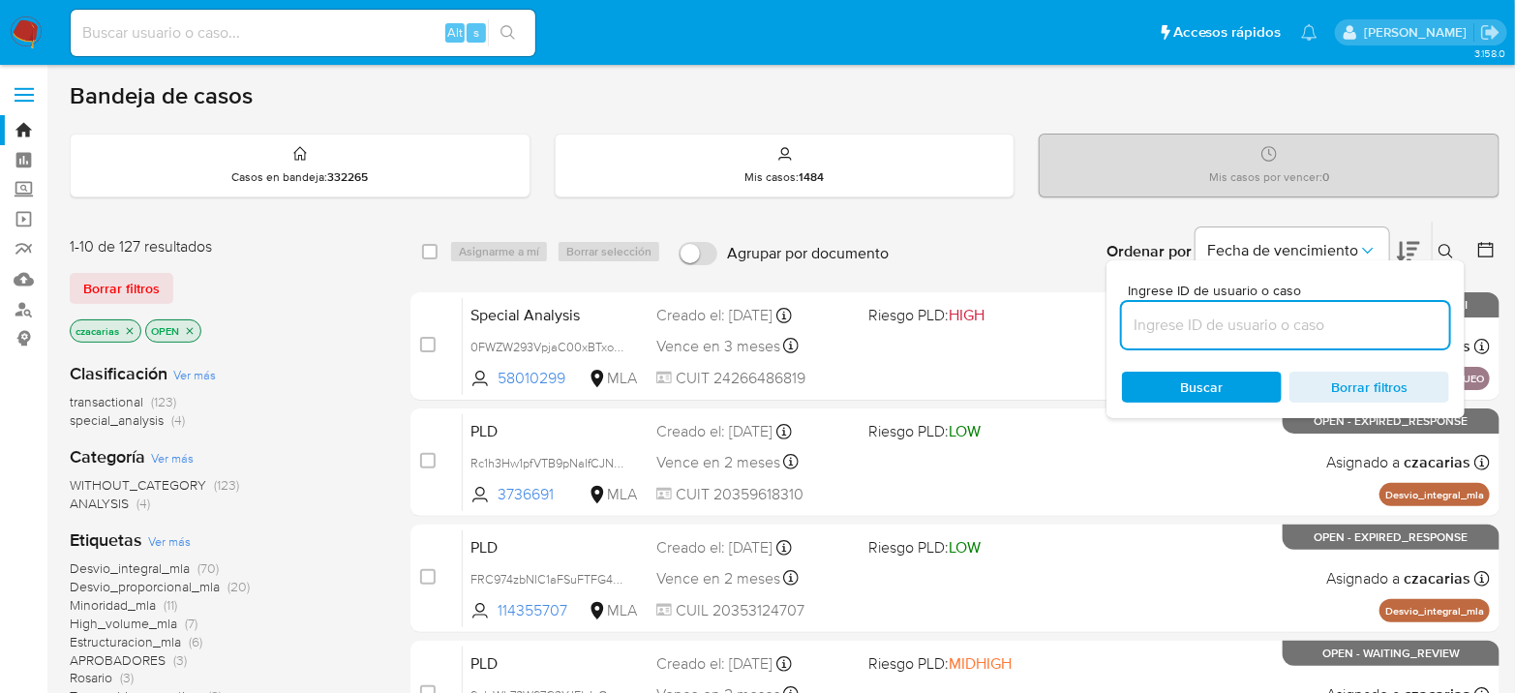
click at [1304, 335] on input at bounding box center [1285, 325] width 327 height 25
type input "4exWWrxl07OdBAu349VX89eH"
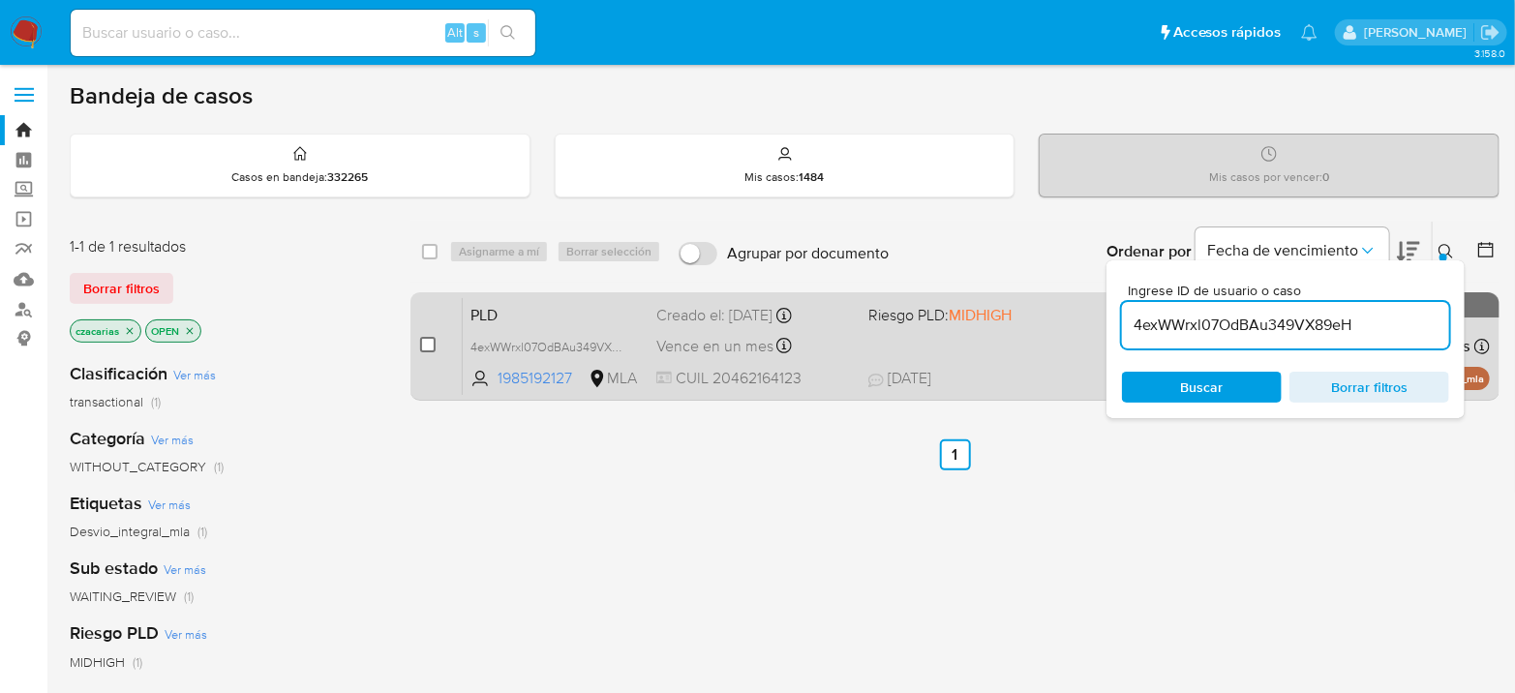
click at [430, 339] on input "checkbox" at bounding box center [427, 344] width 15 height 15
checkbox input "true"
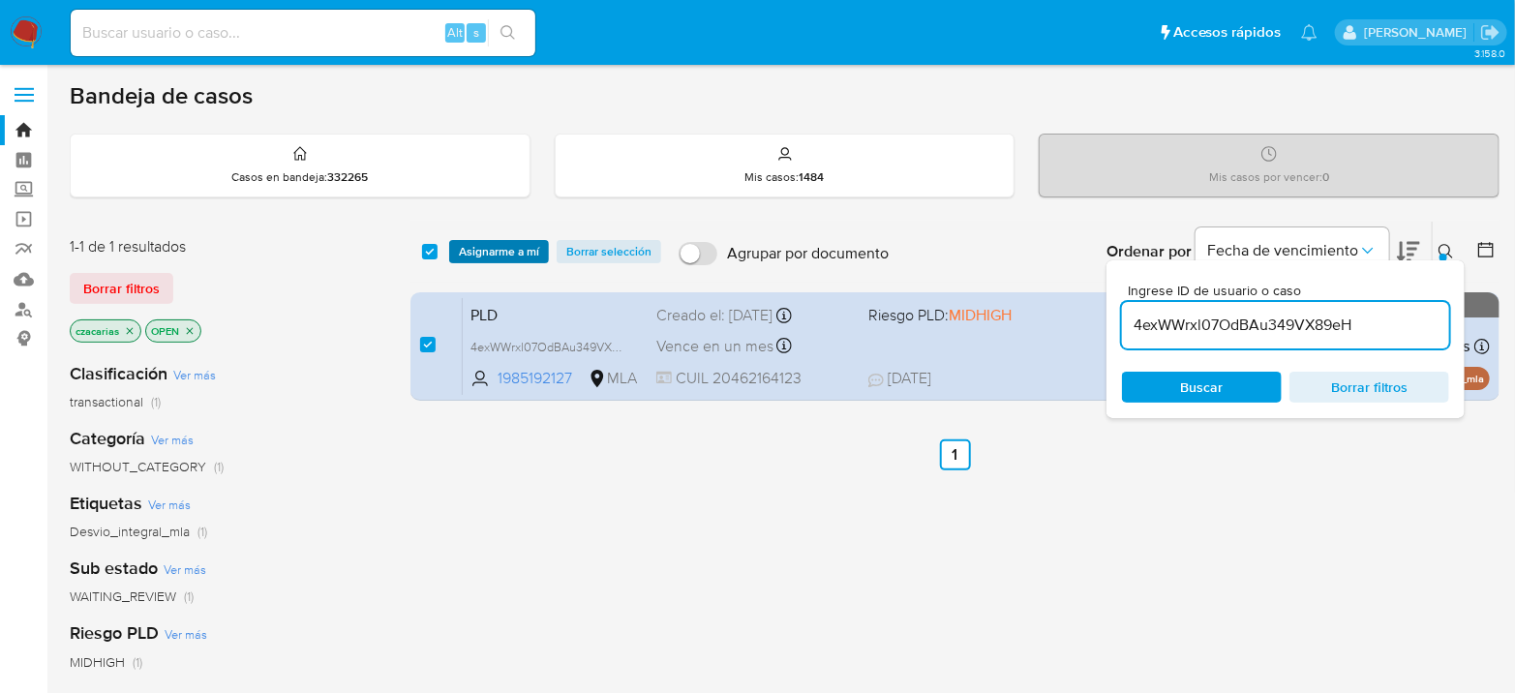
click at [507, 250] on span "Asignarme a mí" at bounding box center [499, 251] width 80 height 19
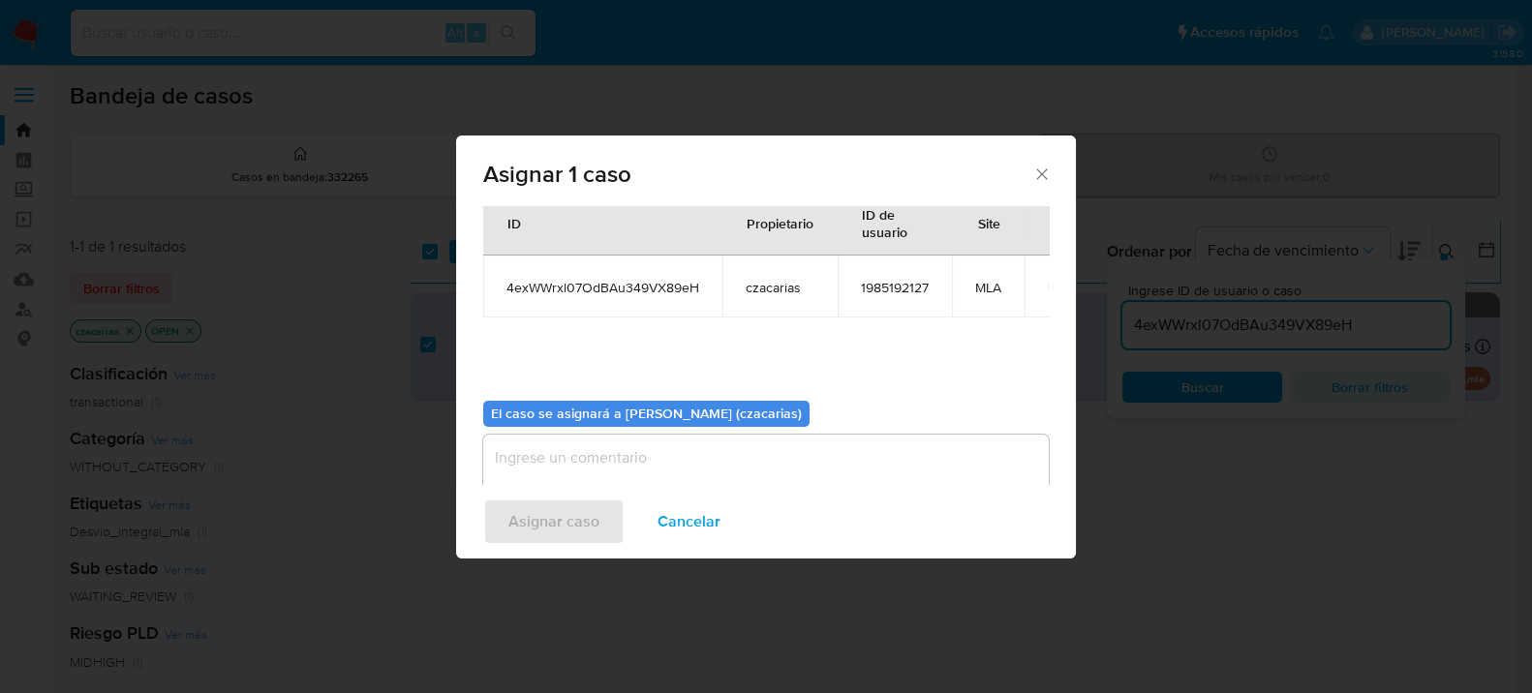
scroll to position [99, 0]
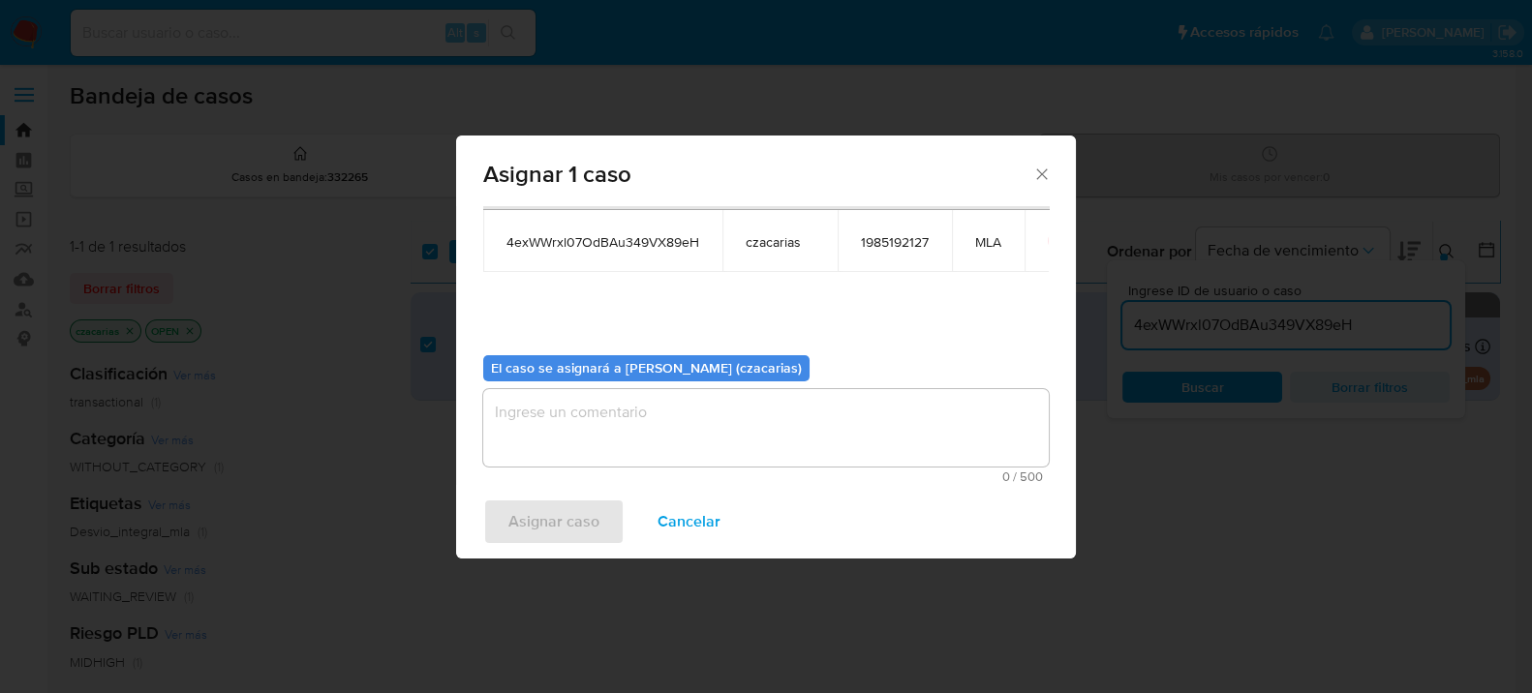
click at [664, 430] on textarea "assign-modal" at bounding box center [765, 427] width 565 height 77
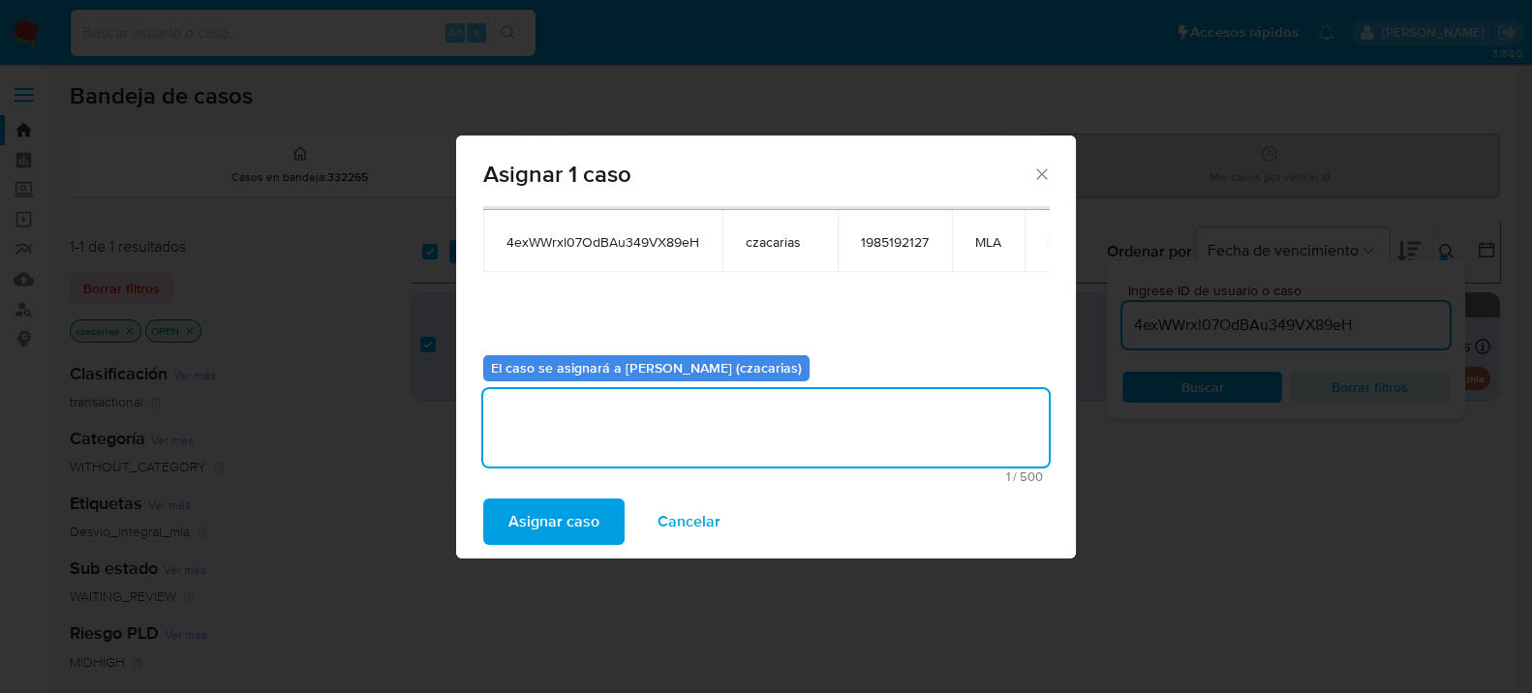
click at [540, 511] on span "Asignar caso" at bounding box center [553, 522] width 91 height 43
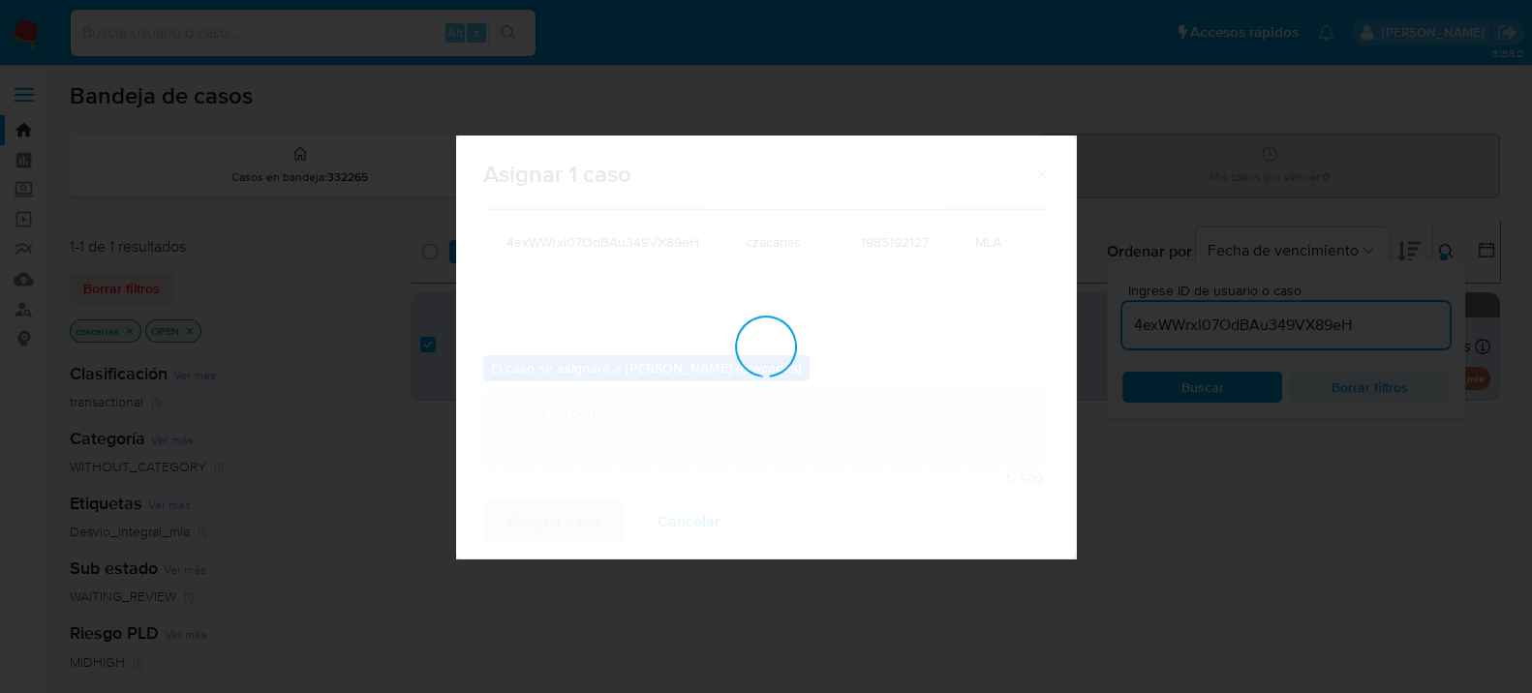
checkbox input "false"
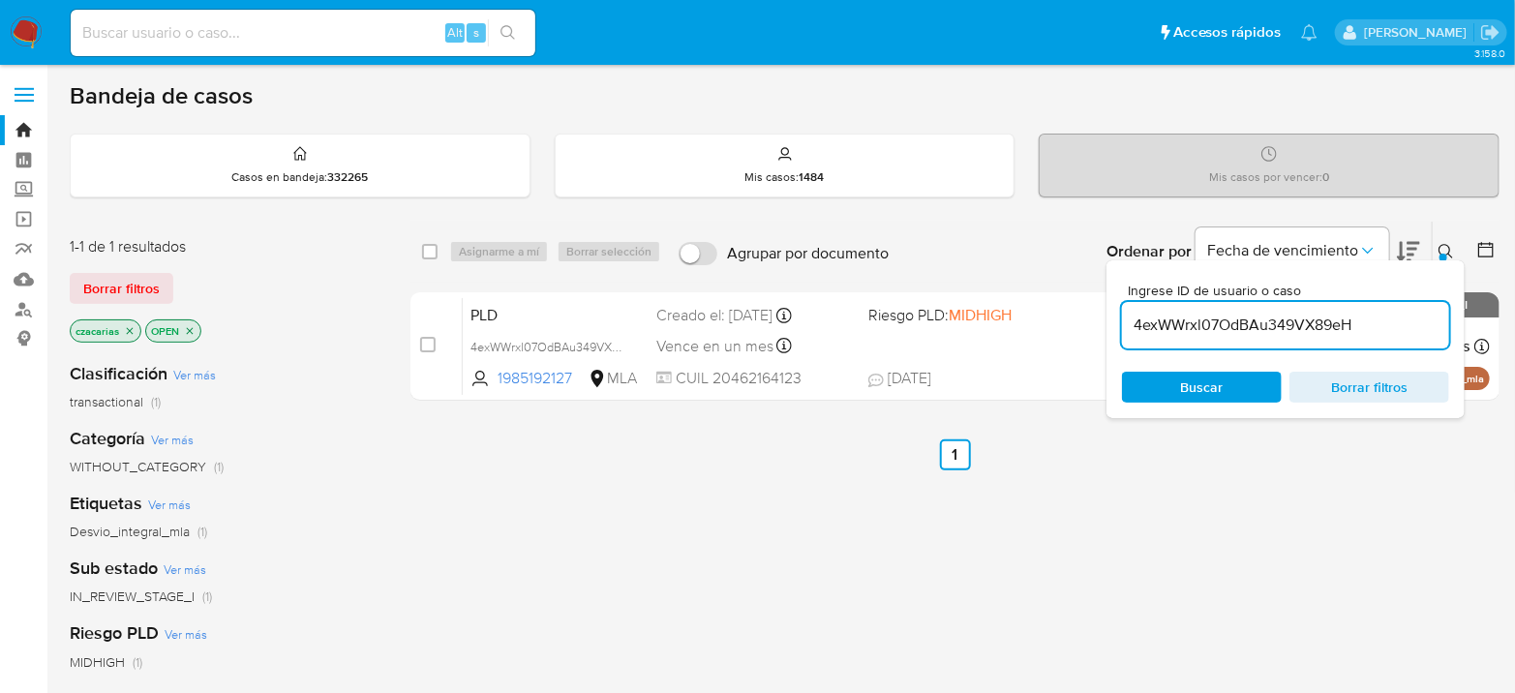
click at [1286, 313] on input "4exWWrxl07OdBAu349VX89eH" at bounding box center [1285, 325] width 327 height 25
click at [1285, 322] on input "4exWWrxl07OdBAu349VX89eH" at bounding box center [1285, 325] width 327 height 25
paste input "Dmloz2Sf6UZUZzg3DXvmN76V"
type input "Dmloz2Sf6UZUZzg3DXvmN76V"
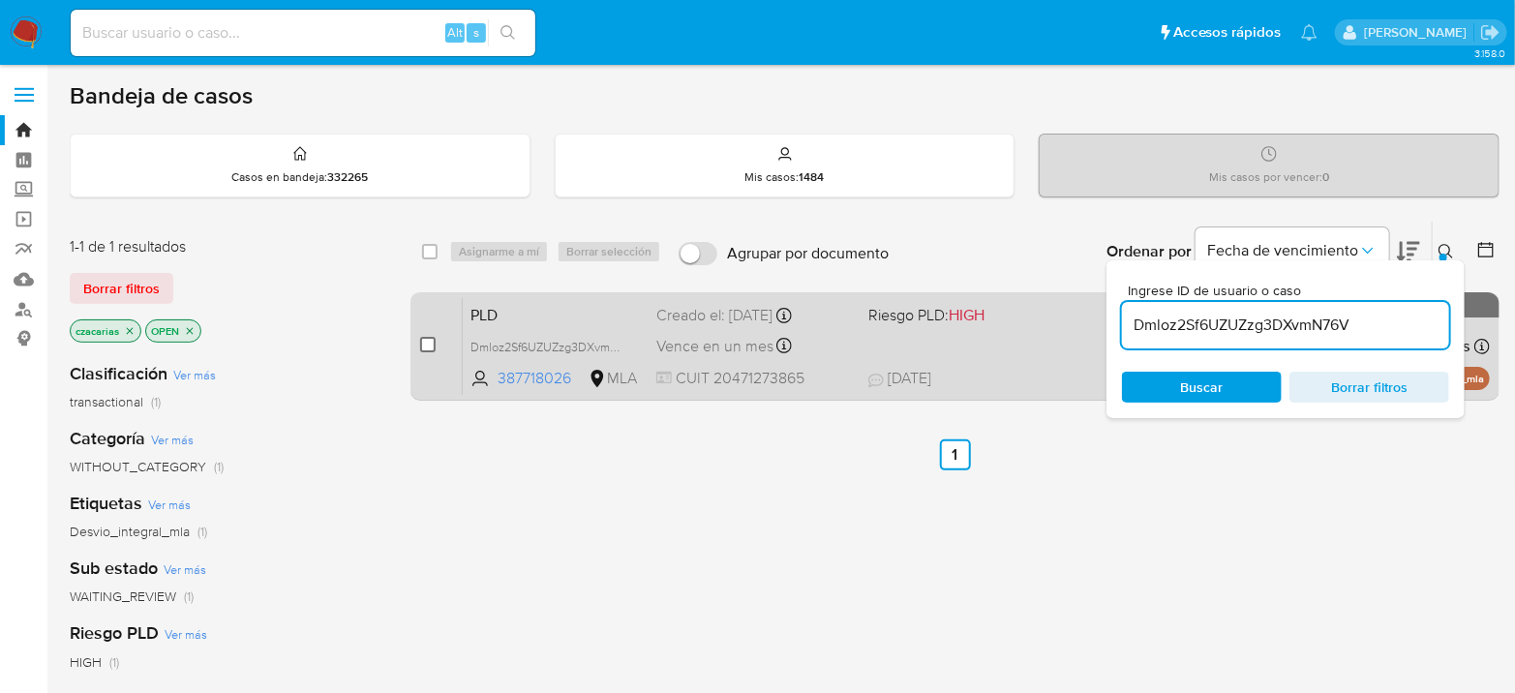
click at [424, 348] on input "checkbox" at bounding box center [427, 344] width 15 height 15
checkbox input "true"
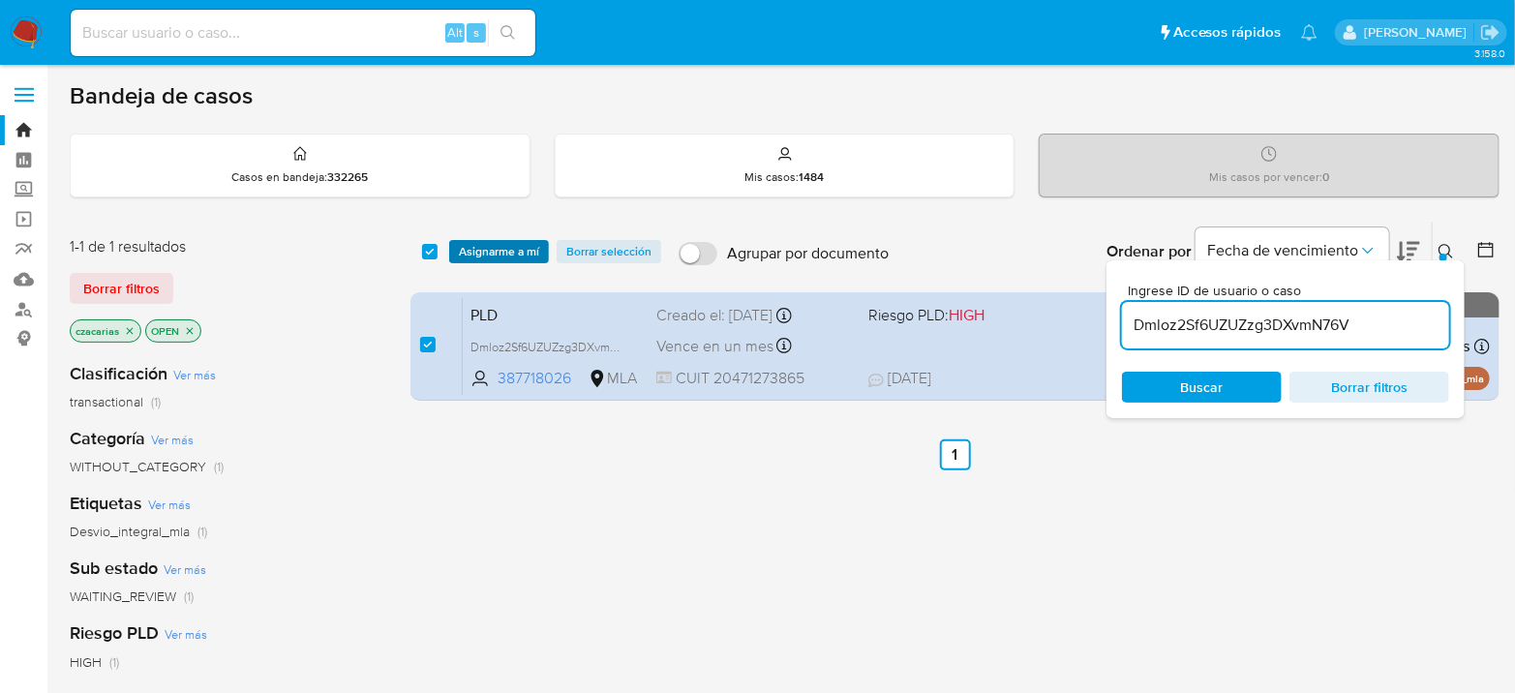
click at [515, 252] on span "Asignarme a mí" at bounding box center [499, 251] width 80 height 19
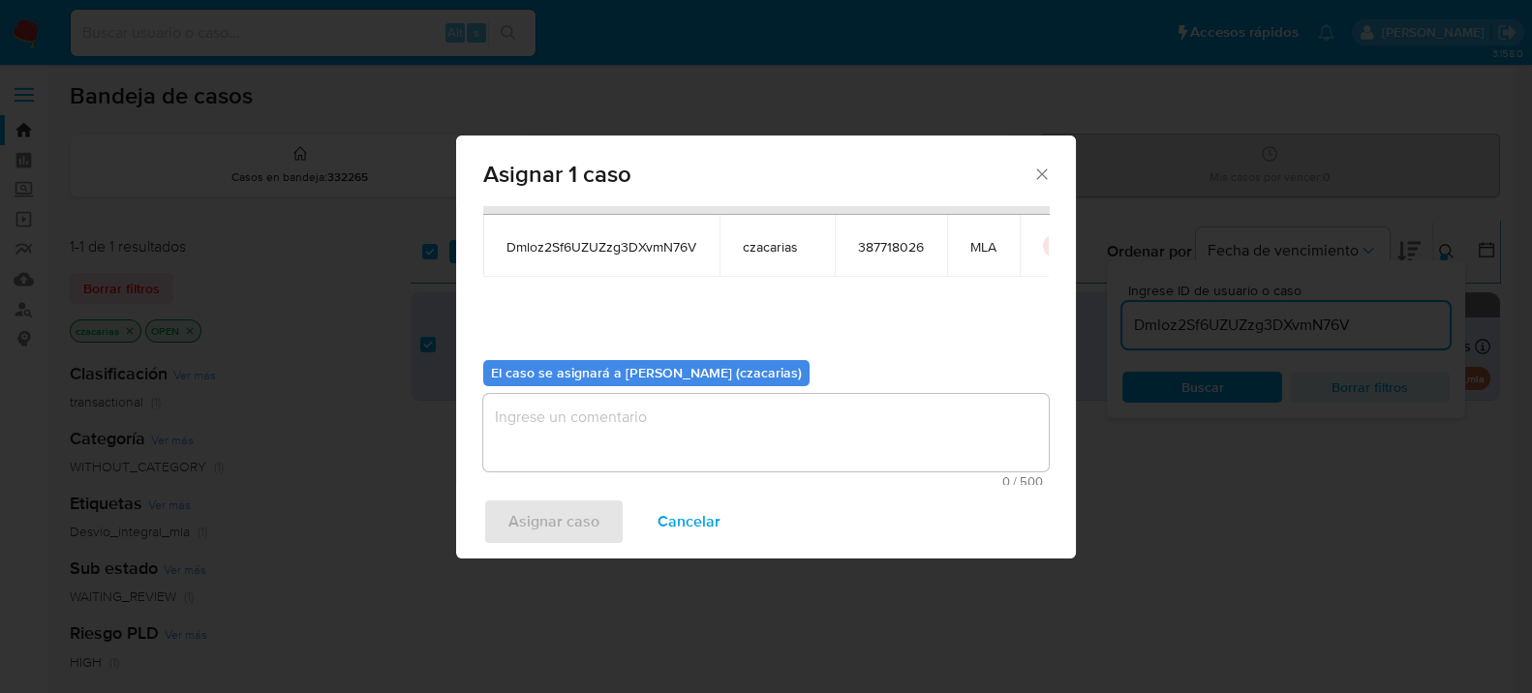
scroll to position [99, 0]
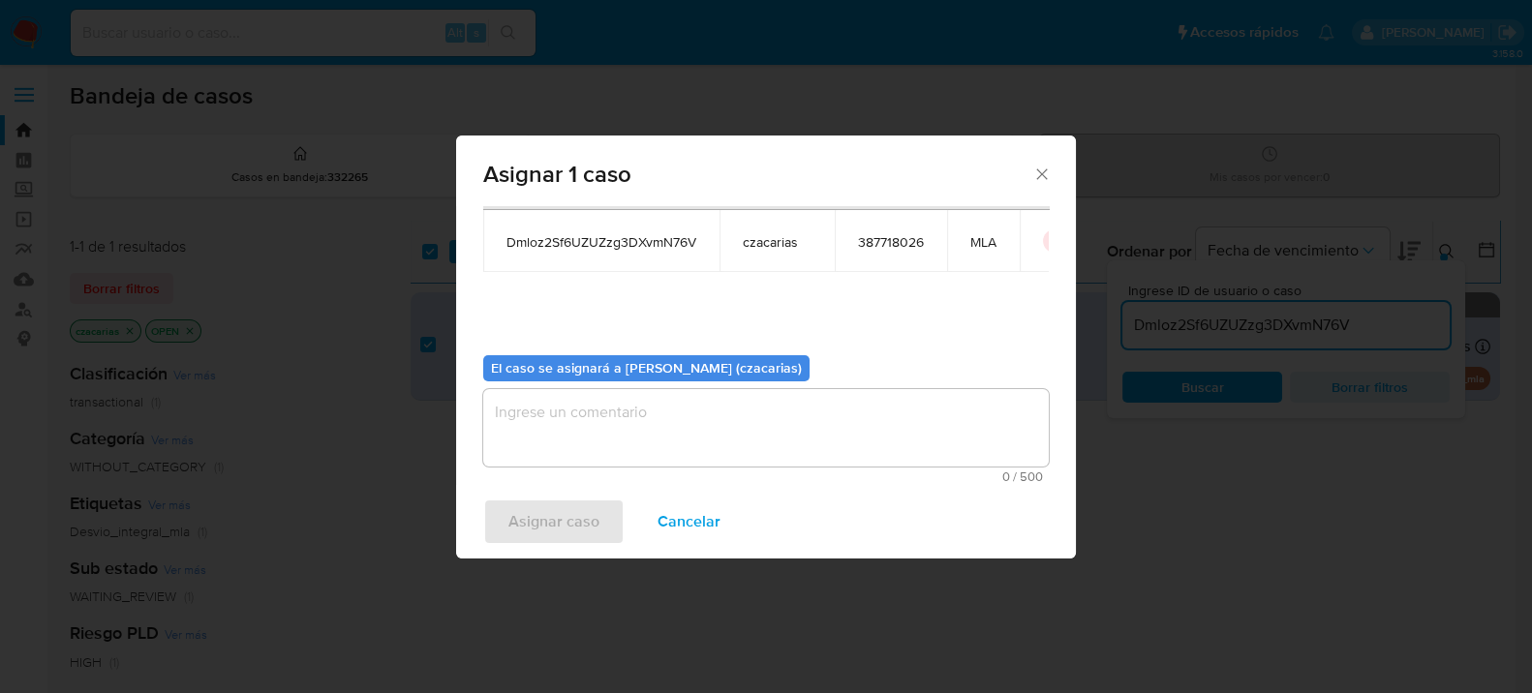
click at [717, 443] on textarea "assign-modal" at bounding box center [765, 427] width 565 height 77
click at [580, 519] on span "Asignar caso" at bounding box center [553, 522] width 91 height 43
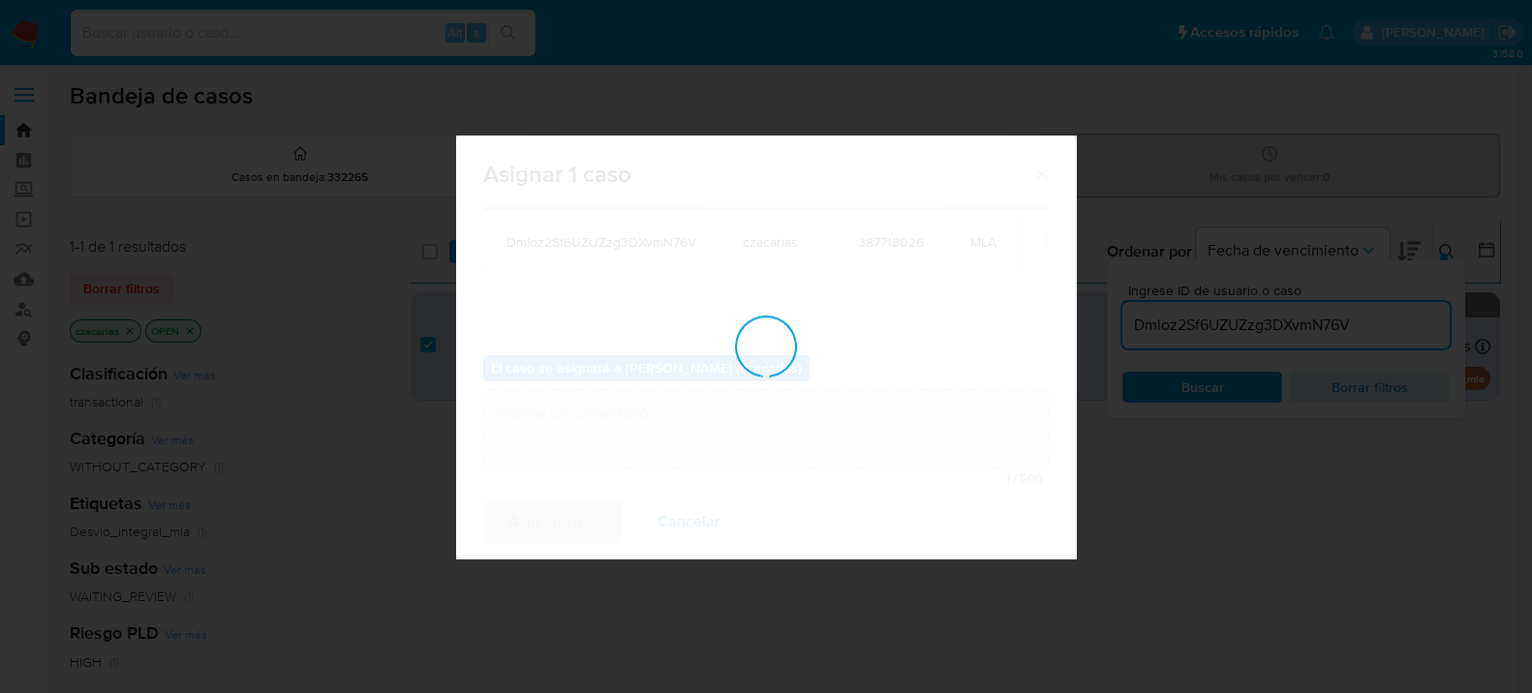
checkbox input "false"
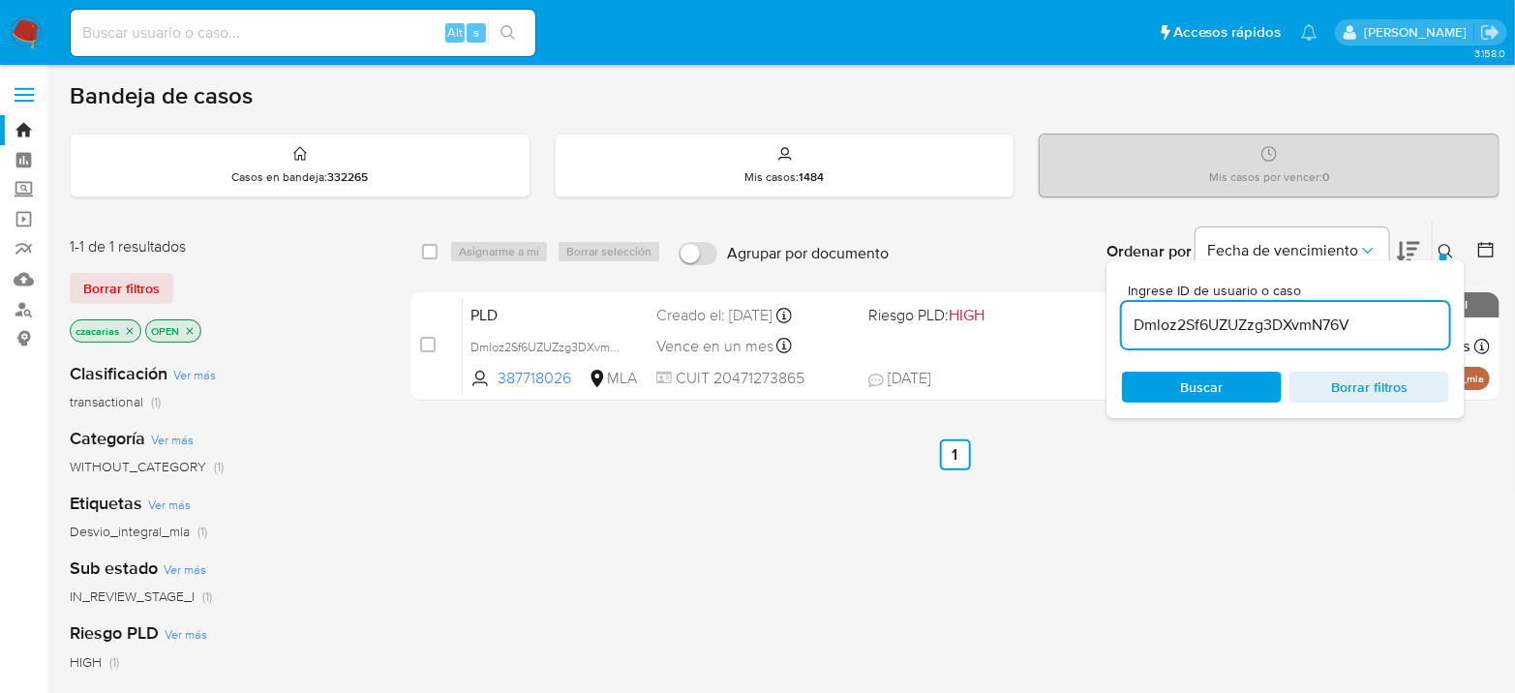
click at [1232, 323] on input "Dmloz2Sf6UZUZzg3DXvmN76V" at bounding box center [1285, 325] width 327 height 25
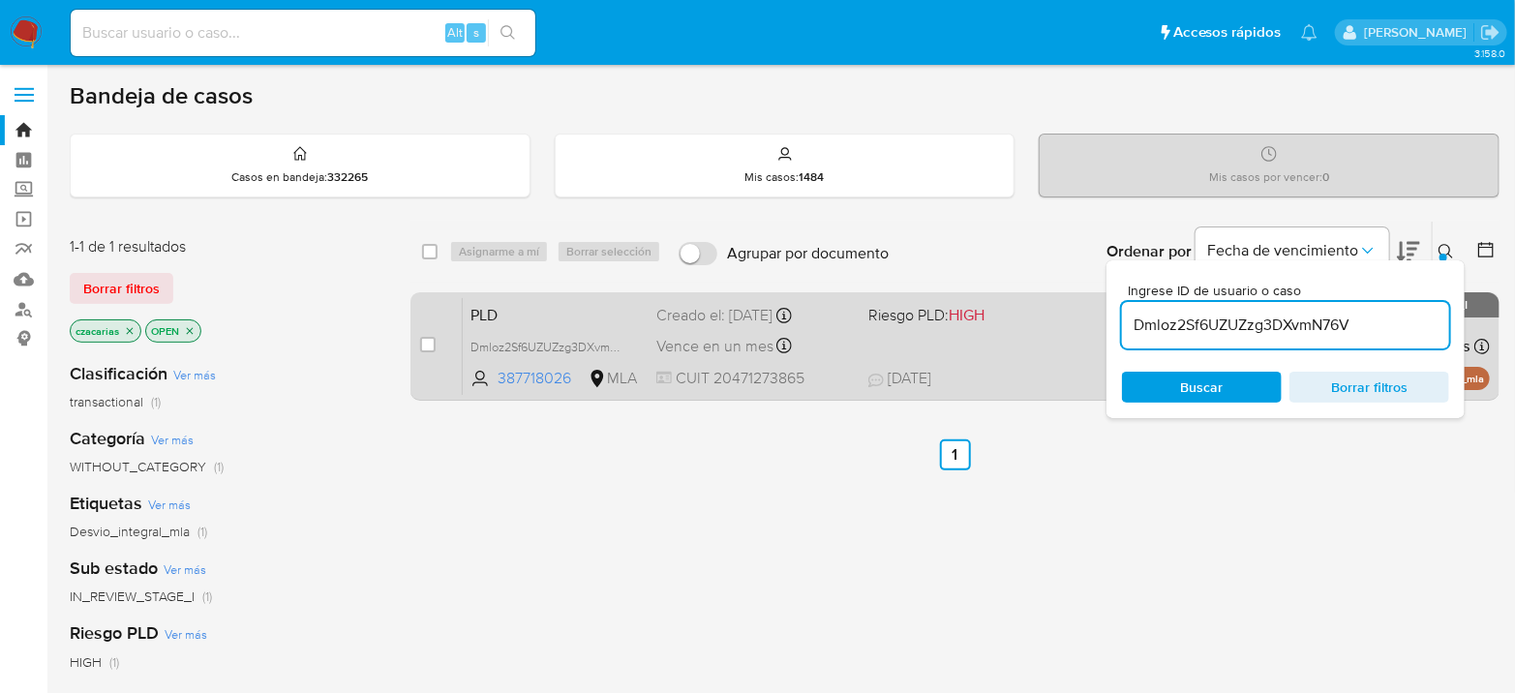
paste input "TInVm0Z8wxcPF2Q6nPNpmbiY"
type input "TInVm0Z8wxcPF2Q6nPNpmbiY"
click at [423, 349] on input "checkbox" at bounding box center [427, 344] width 15 height 15
checkbox input "true"
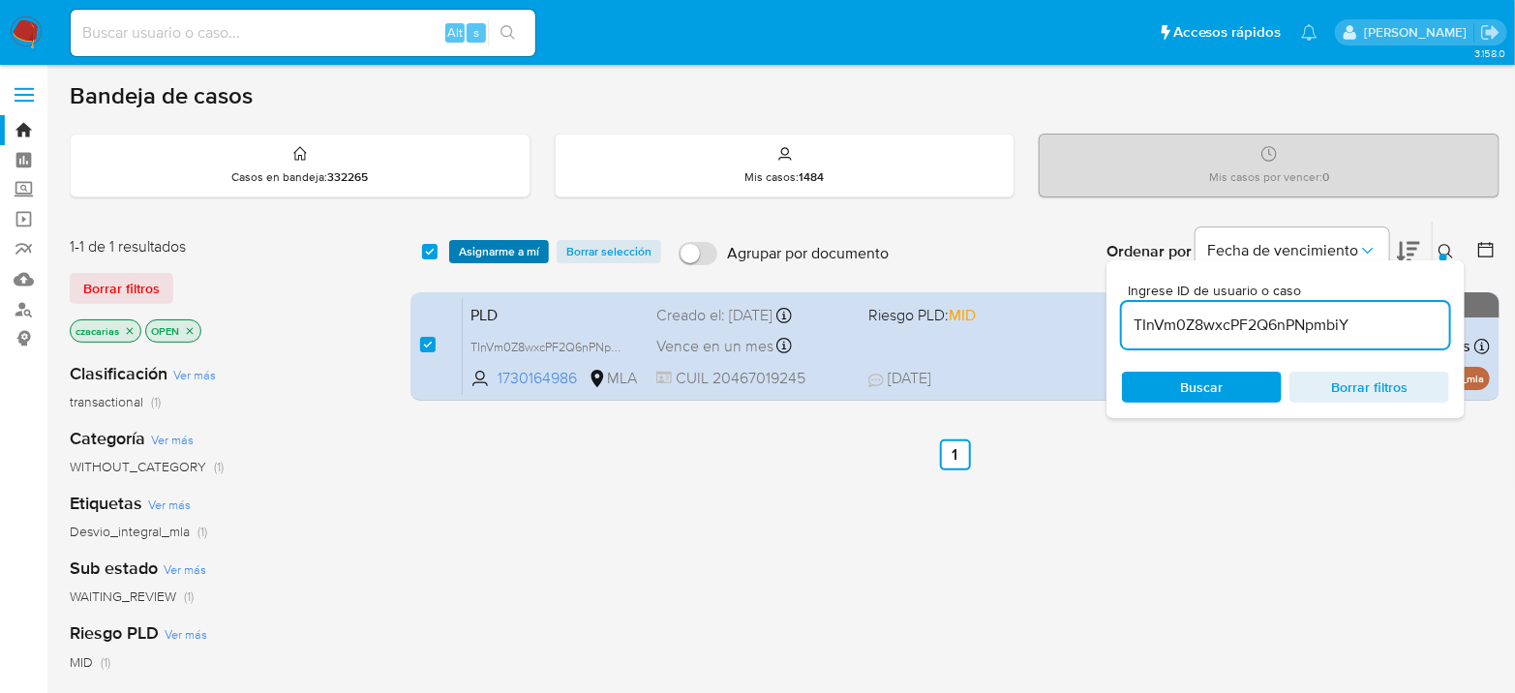
click at [507, 250] on span "Asignarme a mí" at bounding box center [499, 251] width 80 height 19
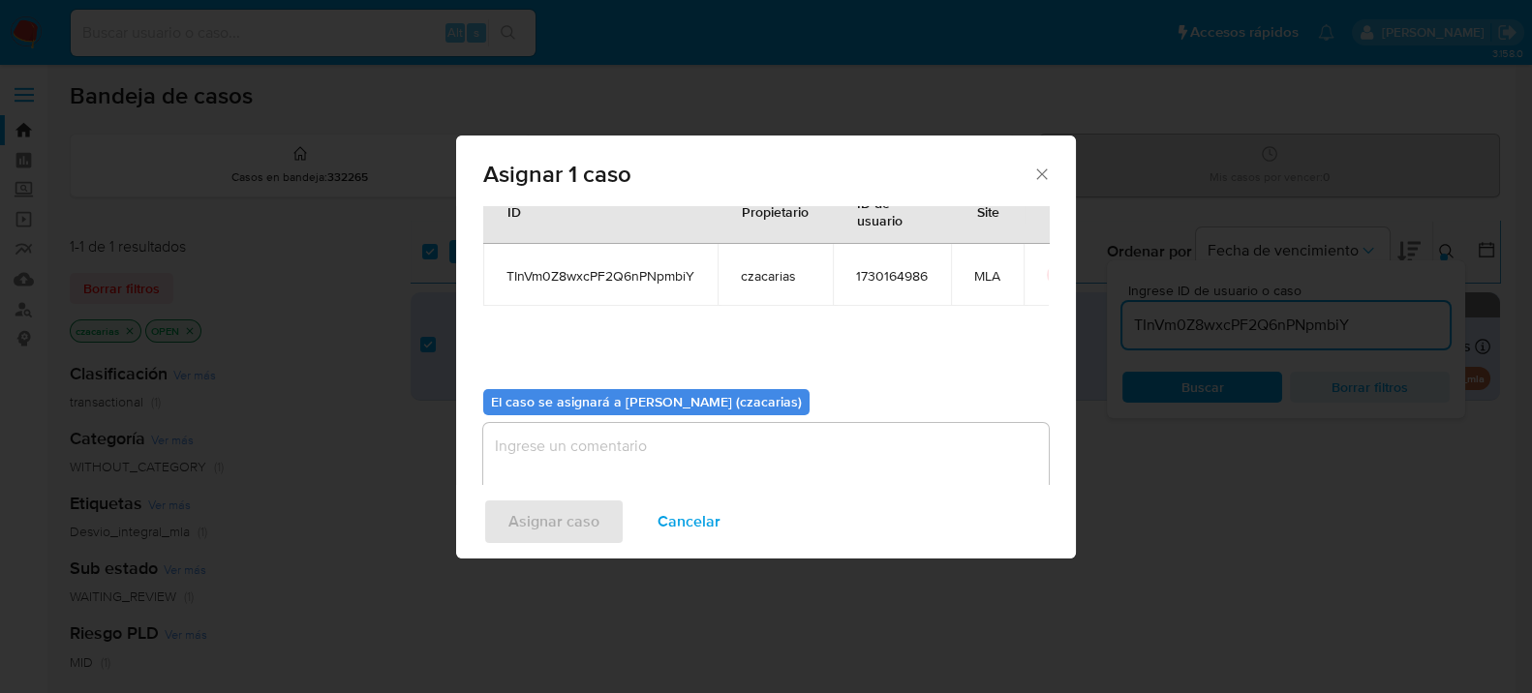
scroll to position [99, 0]
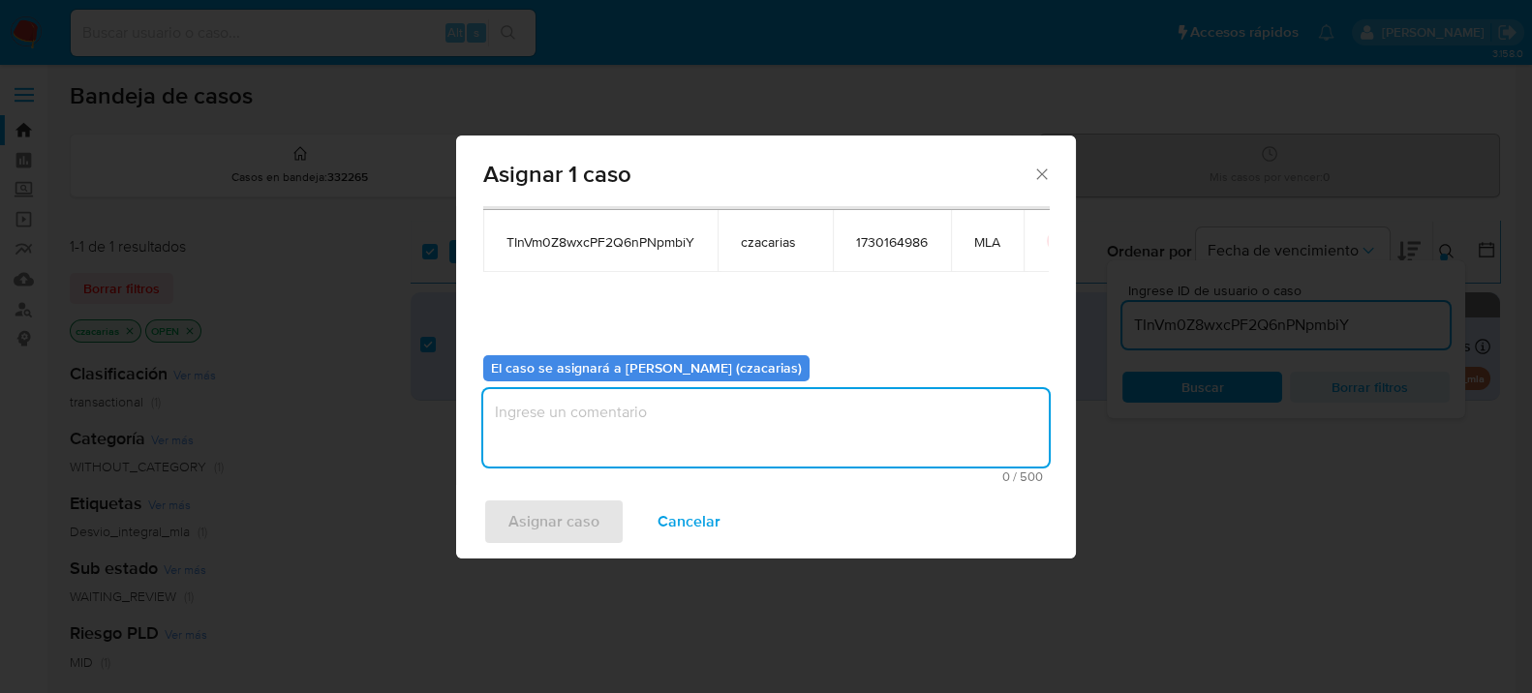
click at [590, 458] on textarea "assign-modal" at bounding box center [765, 427] width 565 height 77
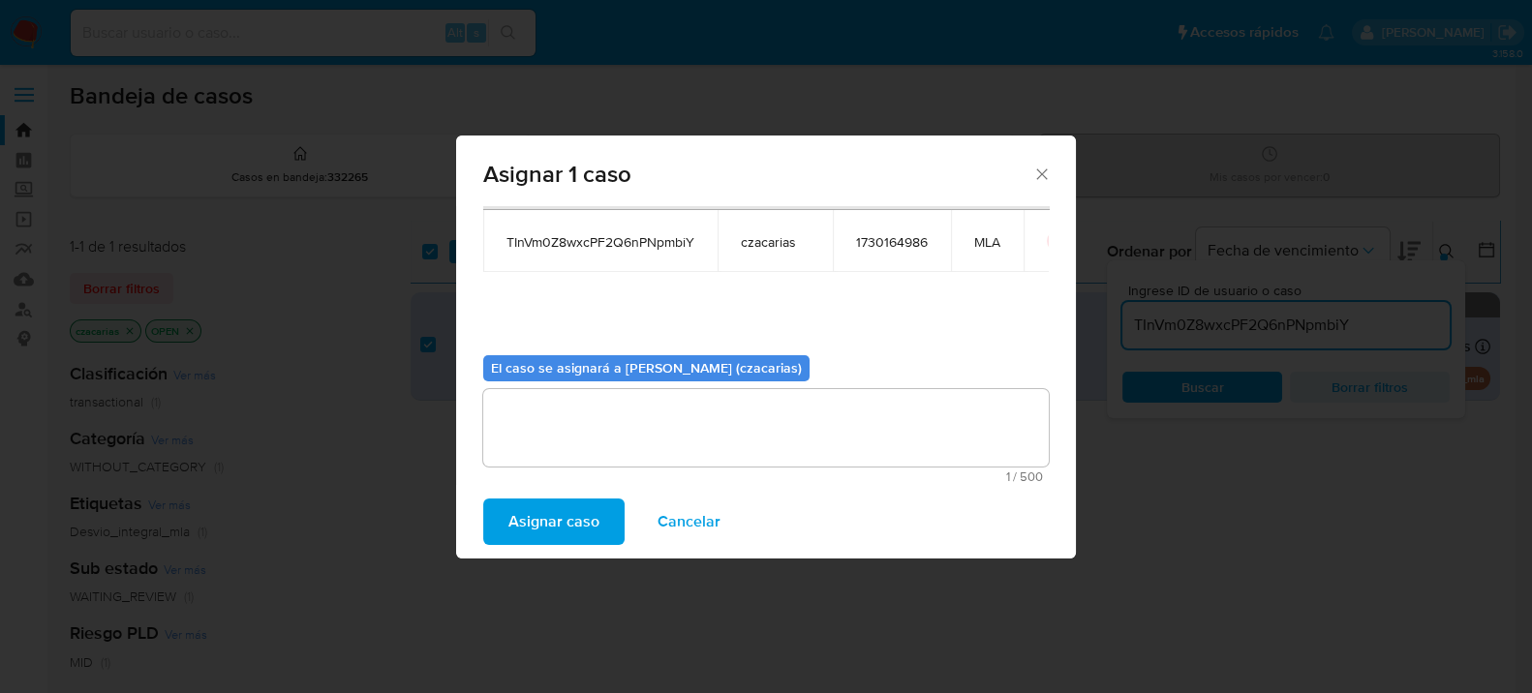
click at [551, 524] on span "Asignar caso" at bounding box center [553, 522] width 91 height 43
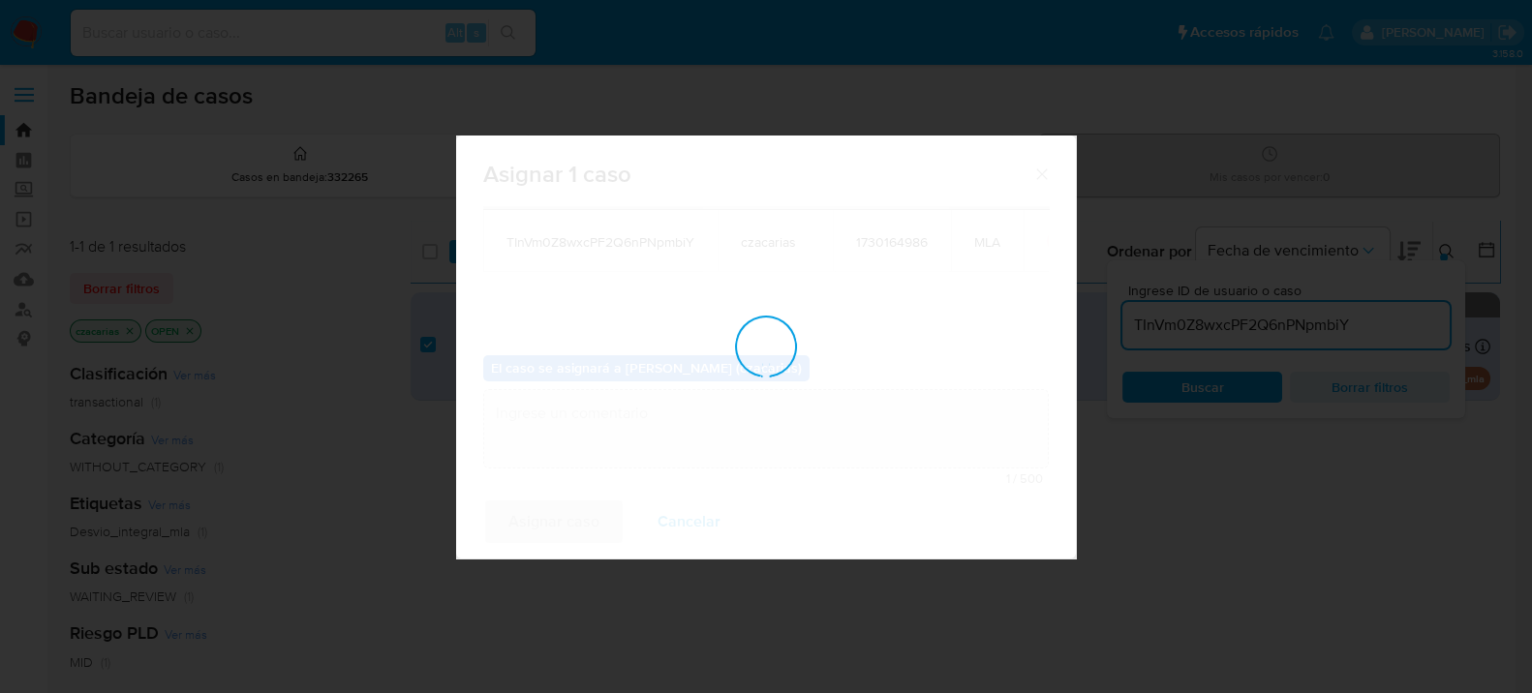
checkbox input "false"
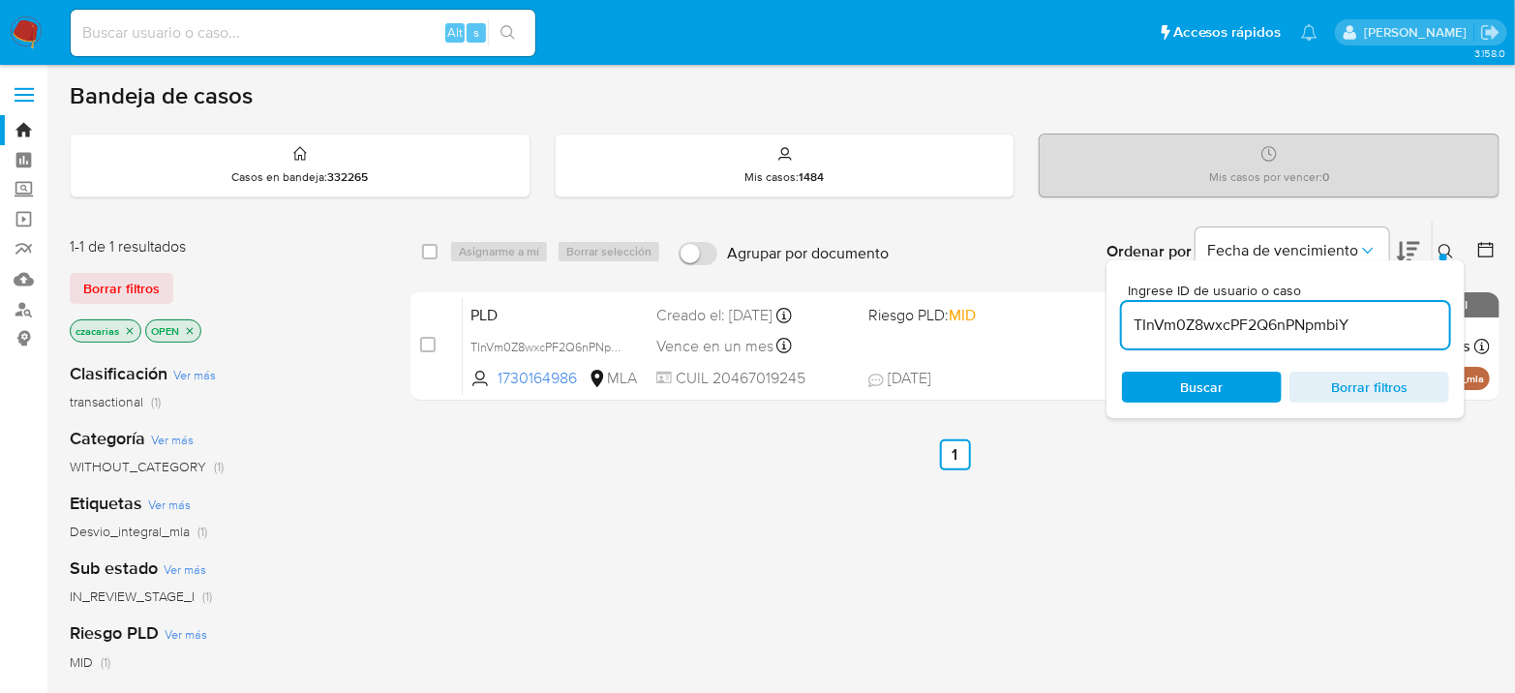
click at [1150, 334] on input "TInVm0Z8wxcPF2Q6nPNpmbiY" at bounding box center [1285, 325] width 327 height 25
paste input "deRMXva1gFXuxKpfG2zJodxQ"
type input "deRMXva1gFXuxKpfG2zJodxQ"
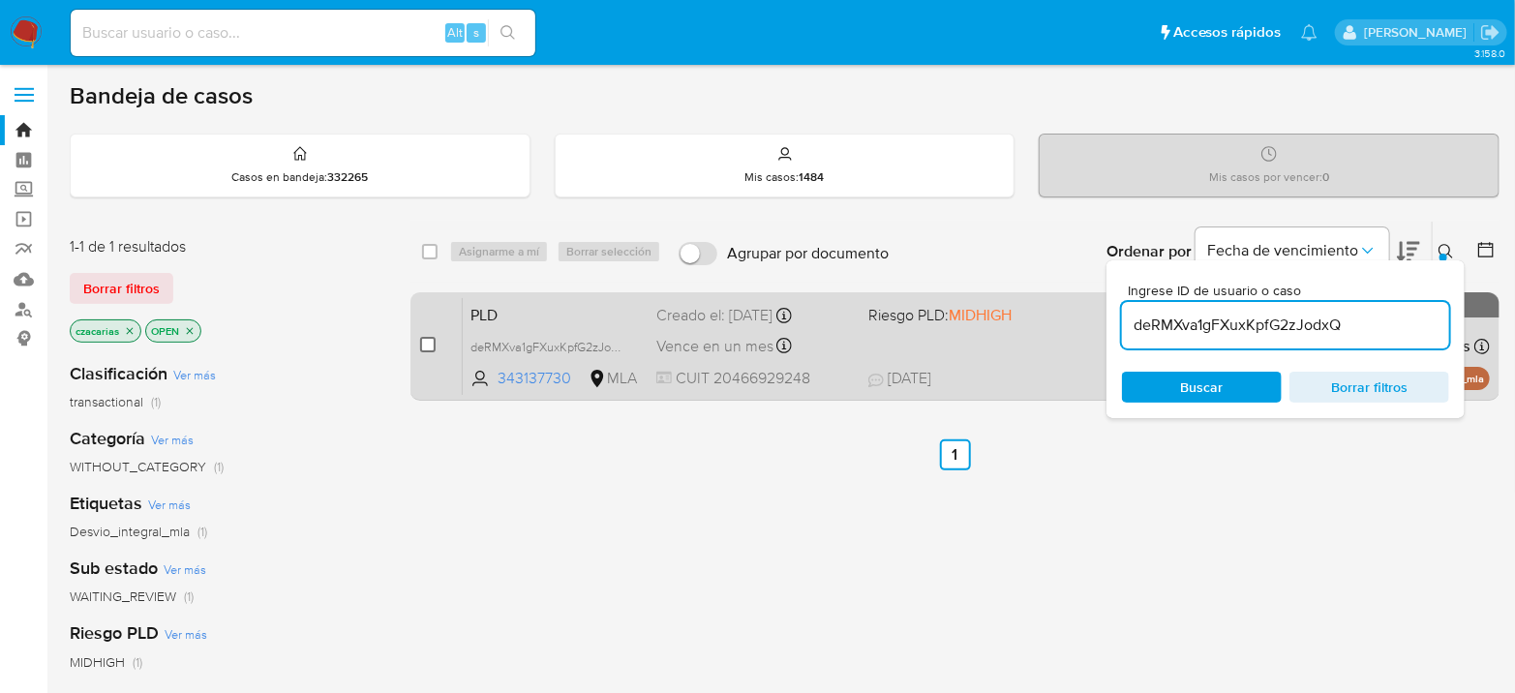
click at [434, 334] on div "case-item-checkbox No es posible asignar el caso" at bounding box center [441, 346] width 43 height 98
click at [430, 341] on input "checkbox" at bounding box center [427, 344] width 15 height 15
checkbox input "true"
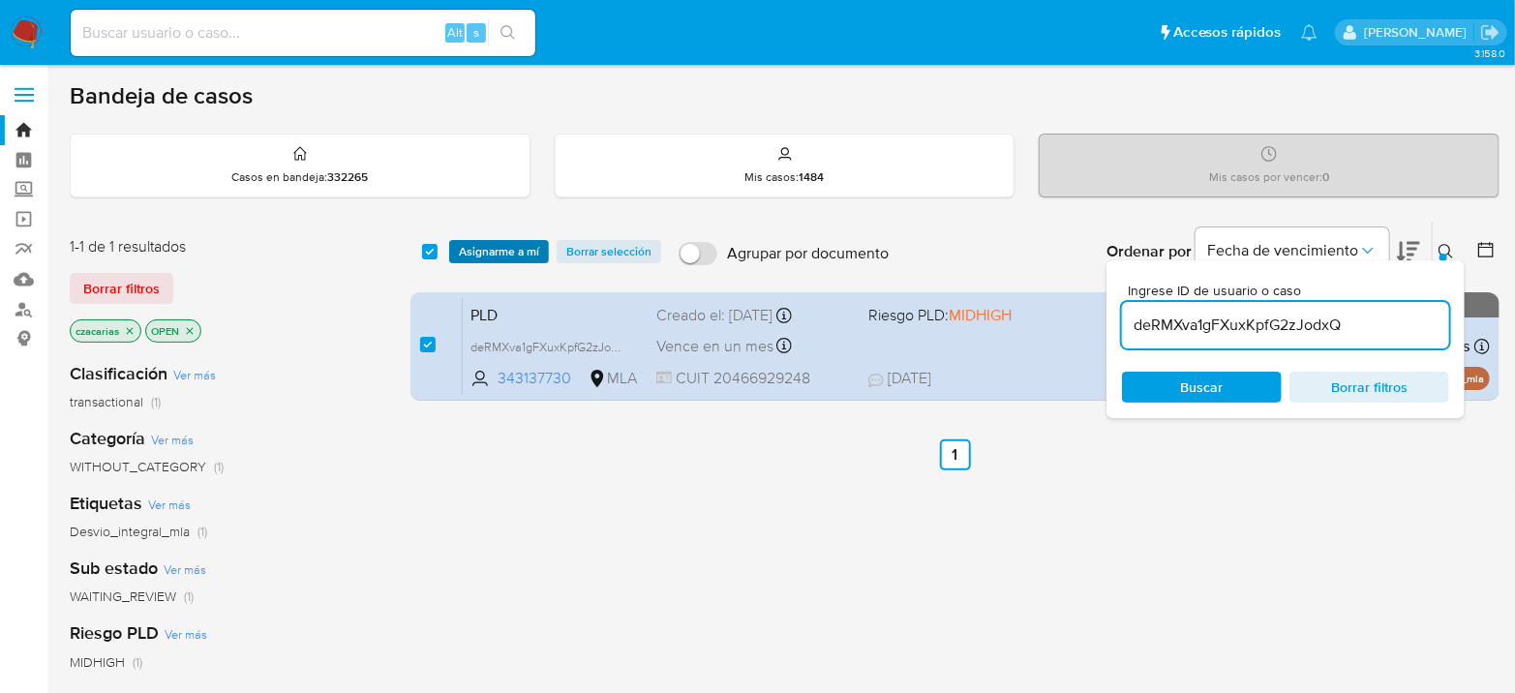
click at [481, 250] on span "Asignarme a mí" at bounding box center [499, 251] width 80 height 19
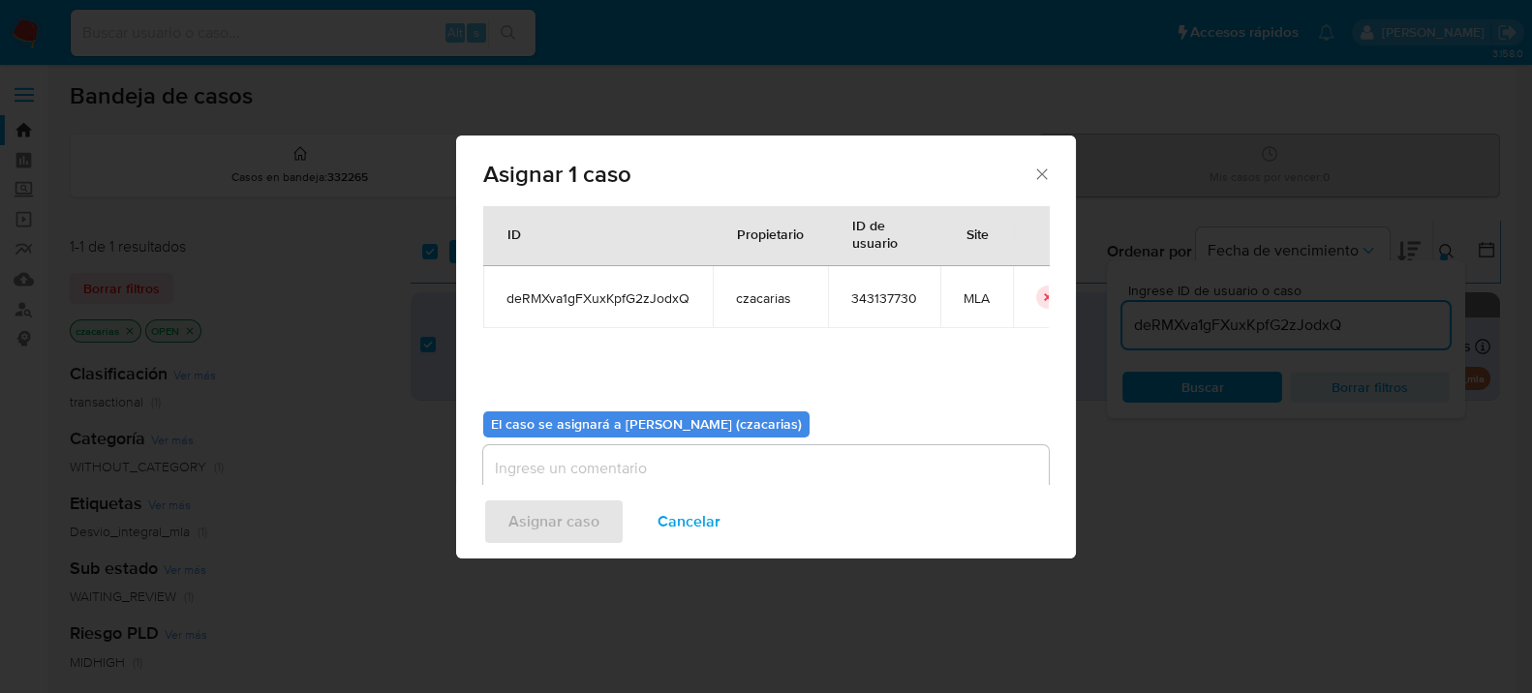
scroll to position [99, 0]
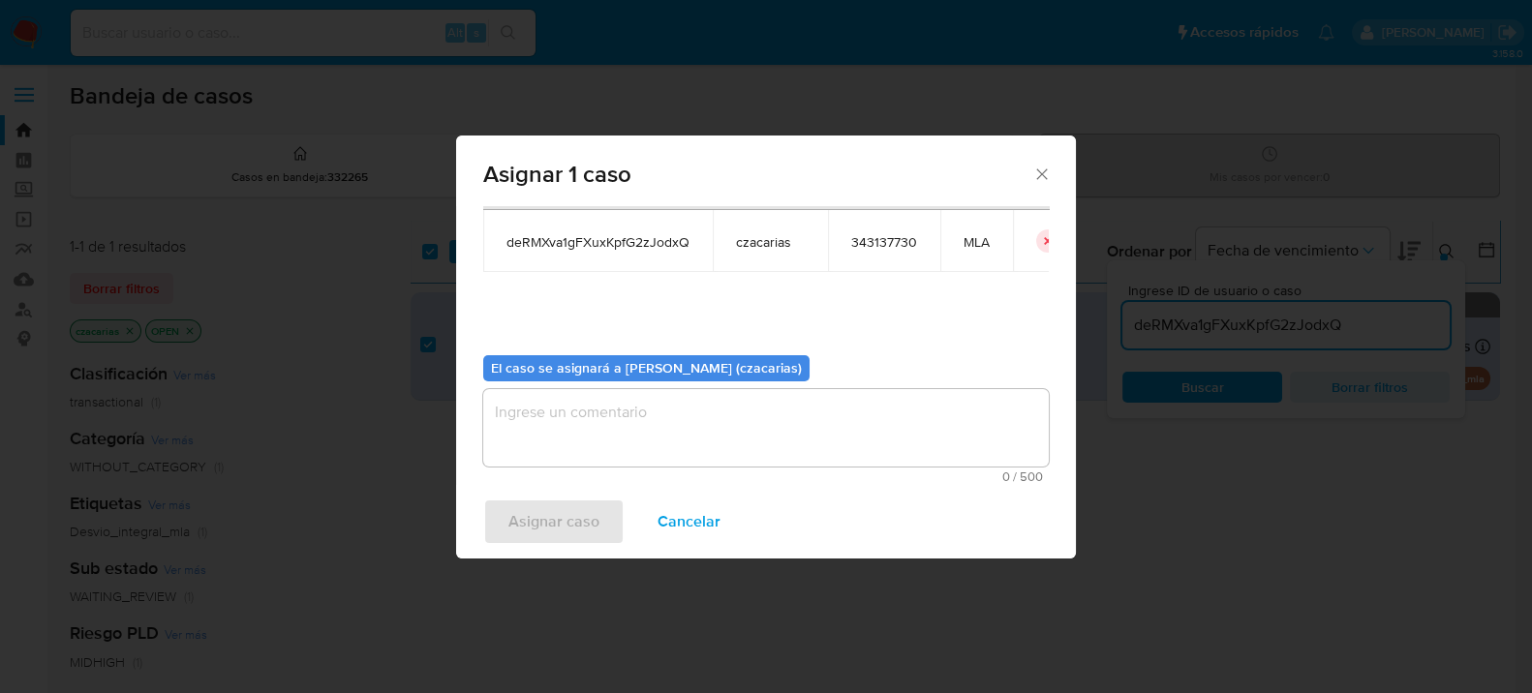
click at [630, 422] on textarea "assign-modal" at bounding box center [765, 427] width 565 height 77
click at [555, 501] on span "Asignar caso" at bounding box center [553, 522] width 91 height 43
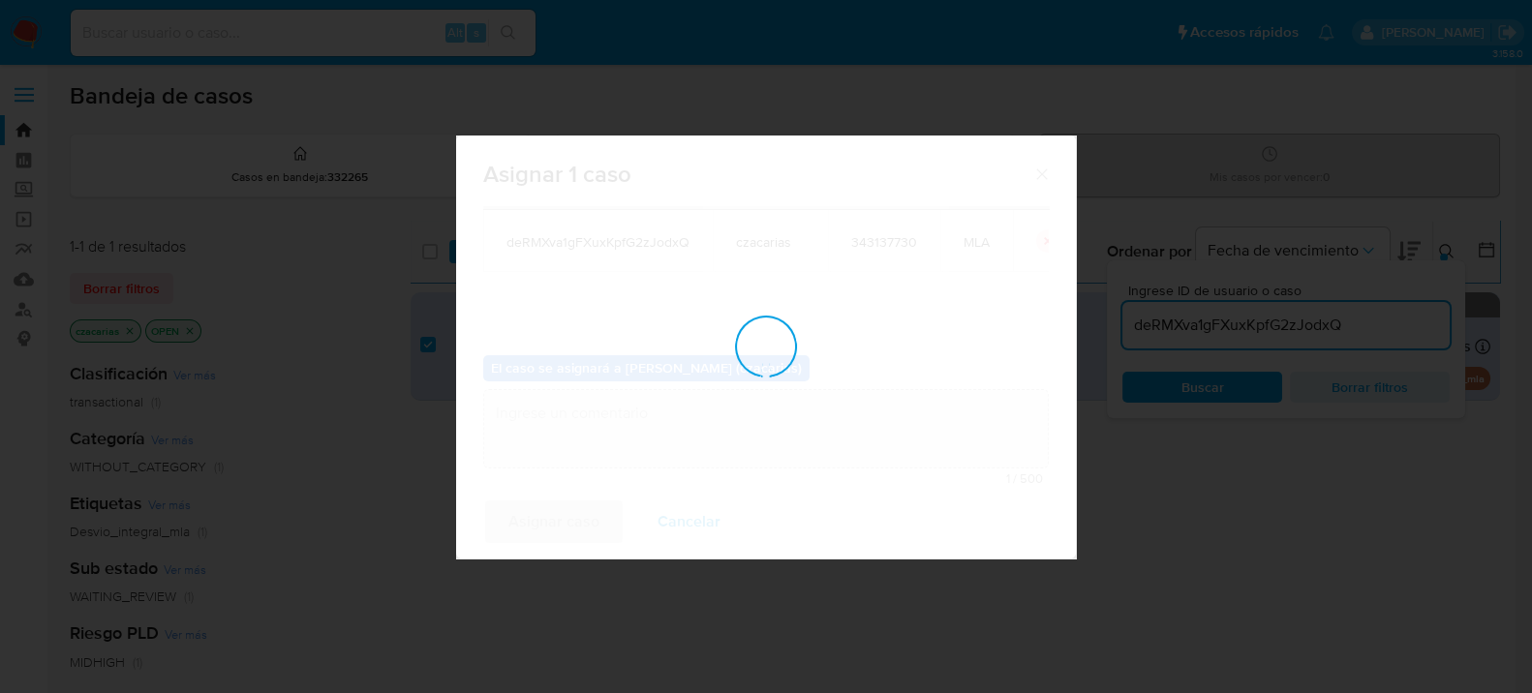
checkbox input "false"
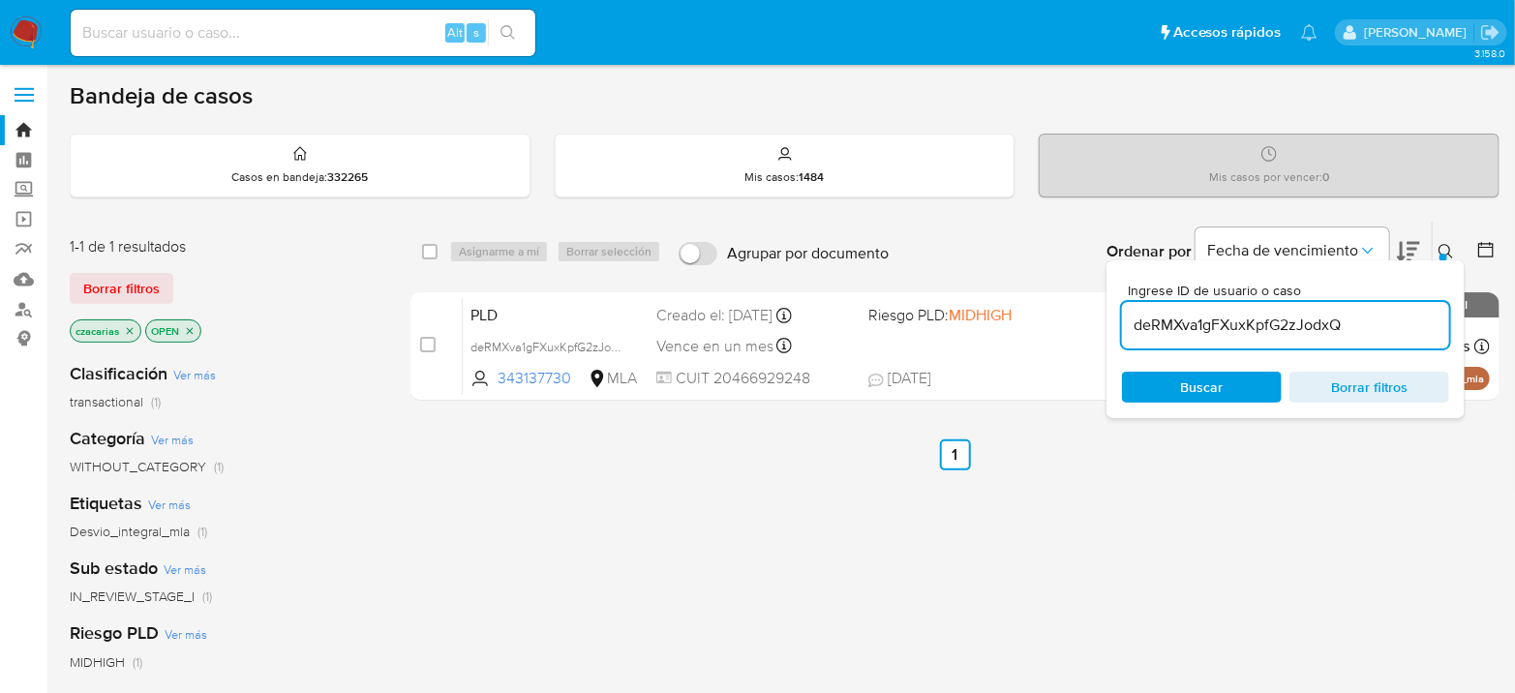
click at [1215, 313] on input "deRMXva1gFXuxKpfG2zJodxQ" at bounding box center [1285, 325] width 327 height 25
click at [1217, 316] on input "deRMXva1gFXuxKpfG2zJodxQ" at bounding box center [1285, 325] width 327 height 25
click at [1217, 315] on input "deRMXva1gFXuxKpfG2zJodxQ" at bounding box center [1285, 325] width 327 height 25
paste input "i1TZekMrpFZZguHSg1RECou"
click at [1216, 315] on input "deRMXva1gi1TZekMrpFZZguHSg1RECouFXuxKpfG2zJodxQ" at bounding box center [1285, 325] width 327 height 25
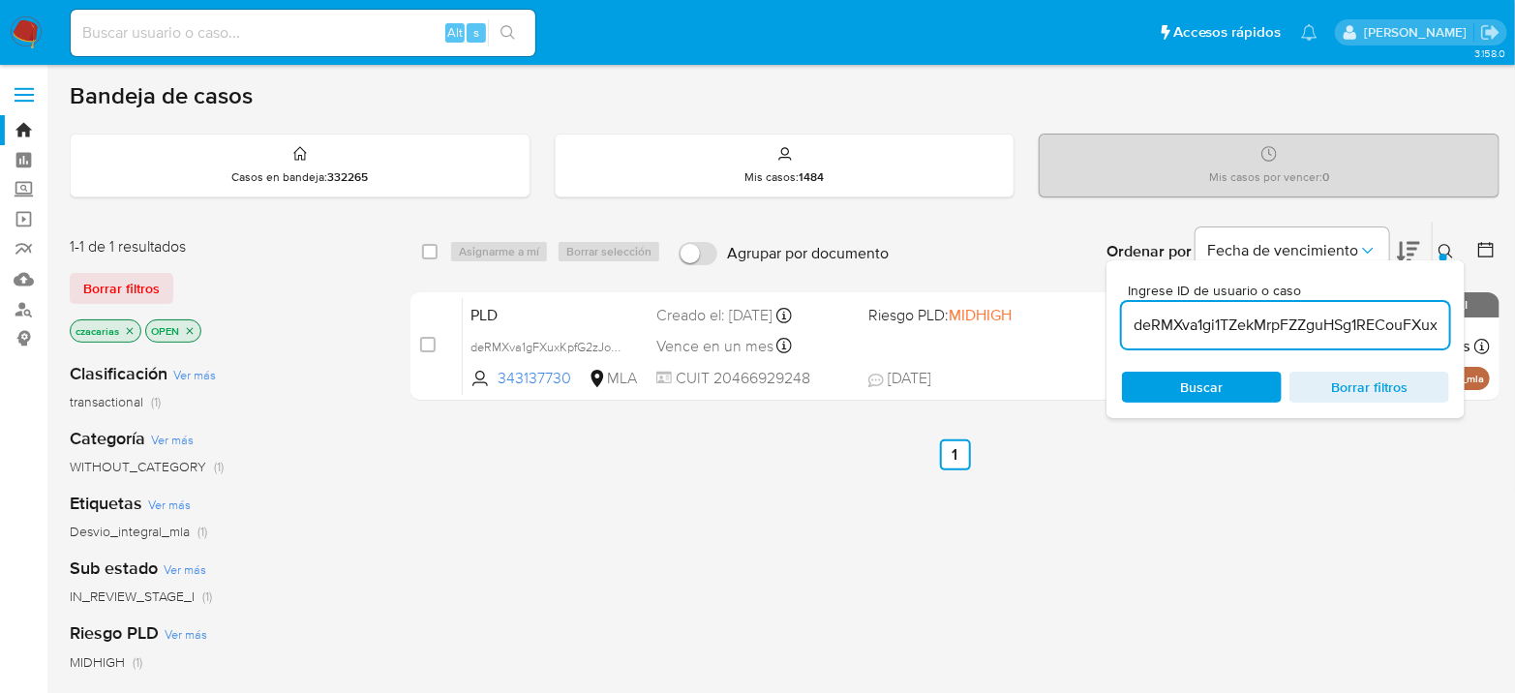
click at [1216, 315] on input "deRMXva1gi1TZekMrpFZZguHSg1RECouFXuxKpfG2zJodxQ" at bounding box center [1285, 325] width 327 height 25
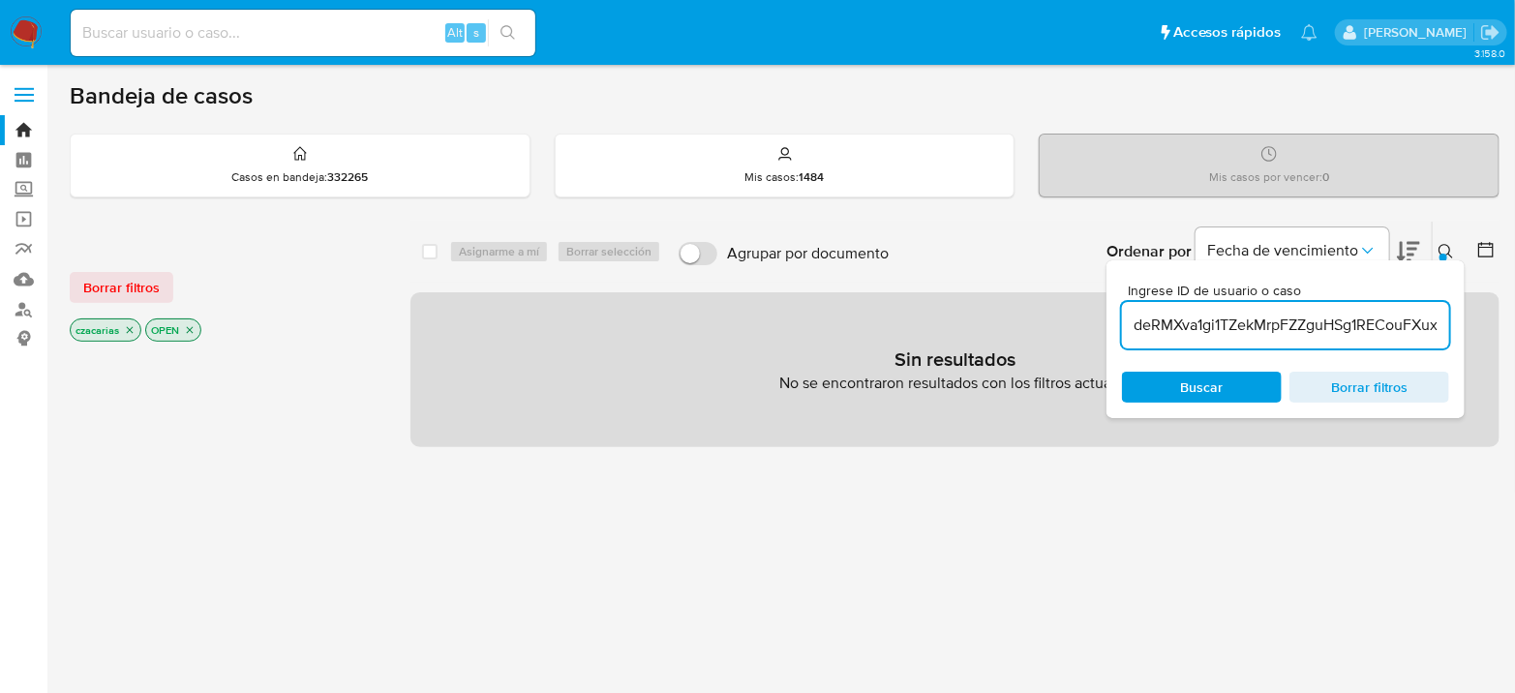
click at [1195, 329] on input "deRMXva1gi1TZekMrpFZZguHSg1RECouFXuxKpfG2zJodxQ" at bounding box center [1285, 325] width 327 height 25
paste input "i1TZekMrpFZZguHSg1RECouF"
type input "i1TZekMrpFZZguHSg1RECouF"
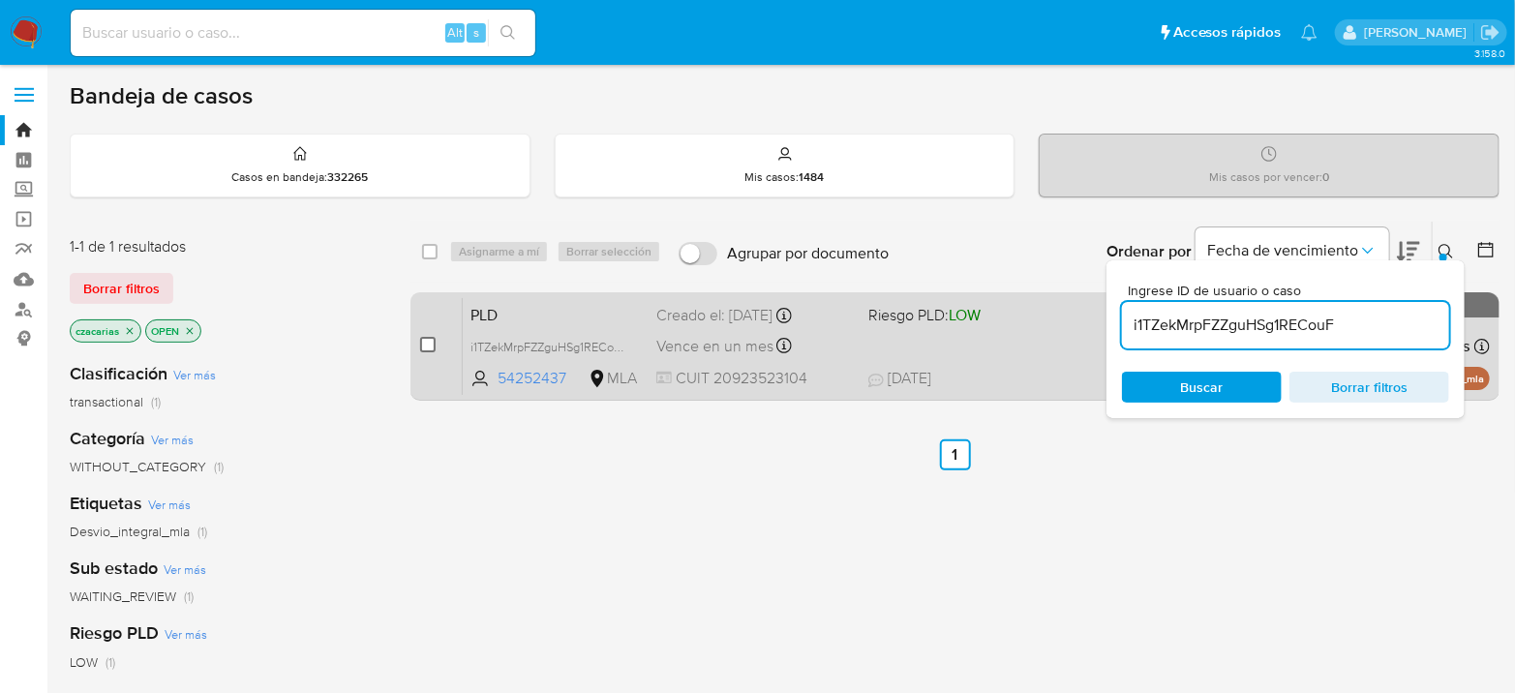
click at [426, 339] on input "checkbox" at bounding box center [427, 344] width 15 height 15
checkbox input "true"
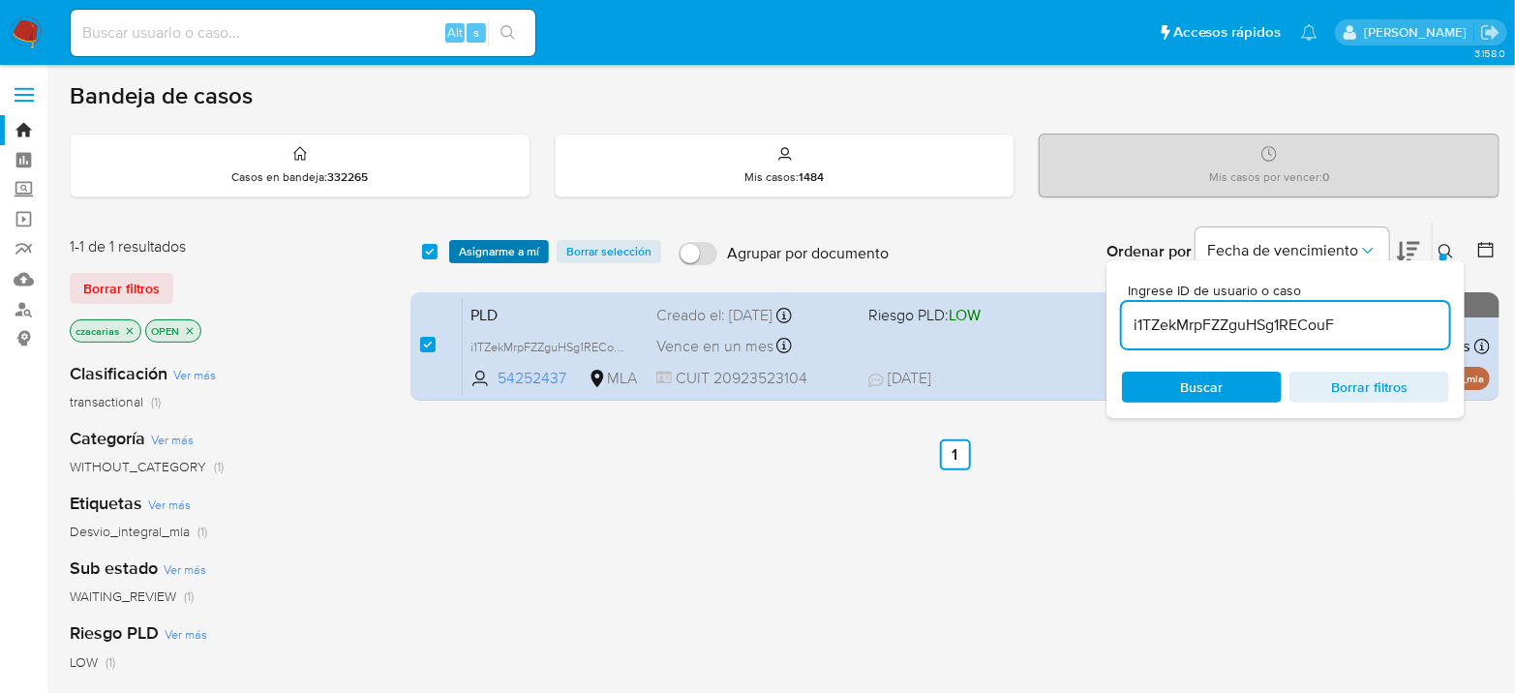
click at [505, 248] on span "Asignarme a mí" at bounding box center [499, 251] width 80 height 19
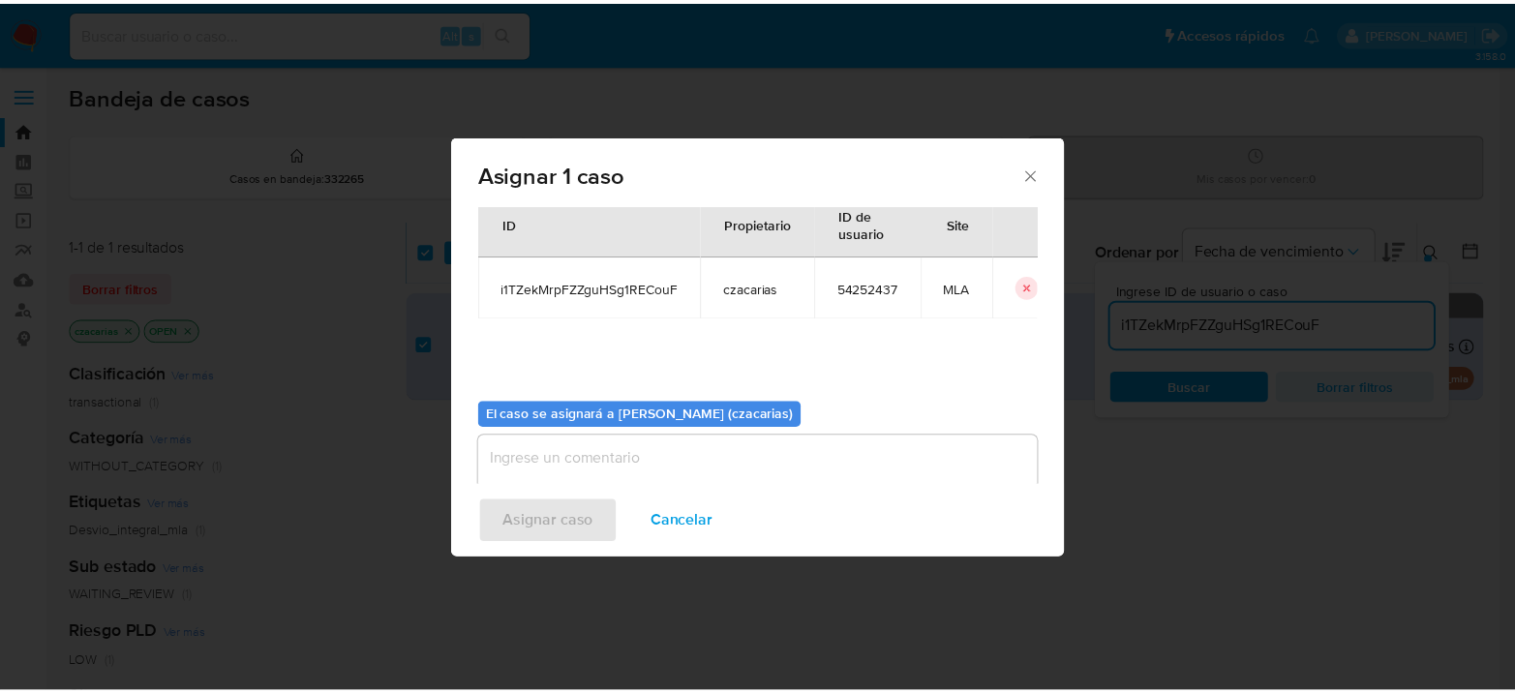
scroll to position [99, 0]
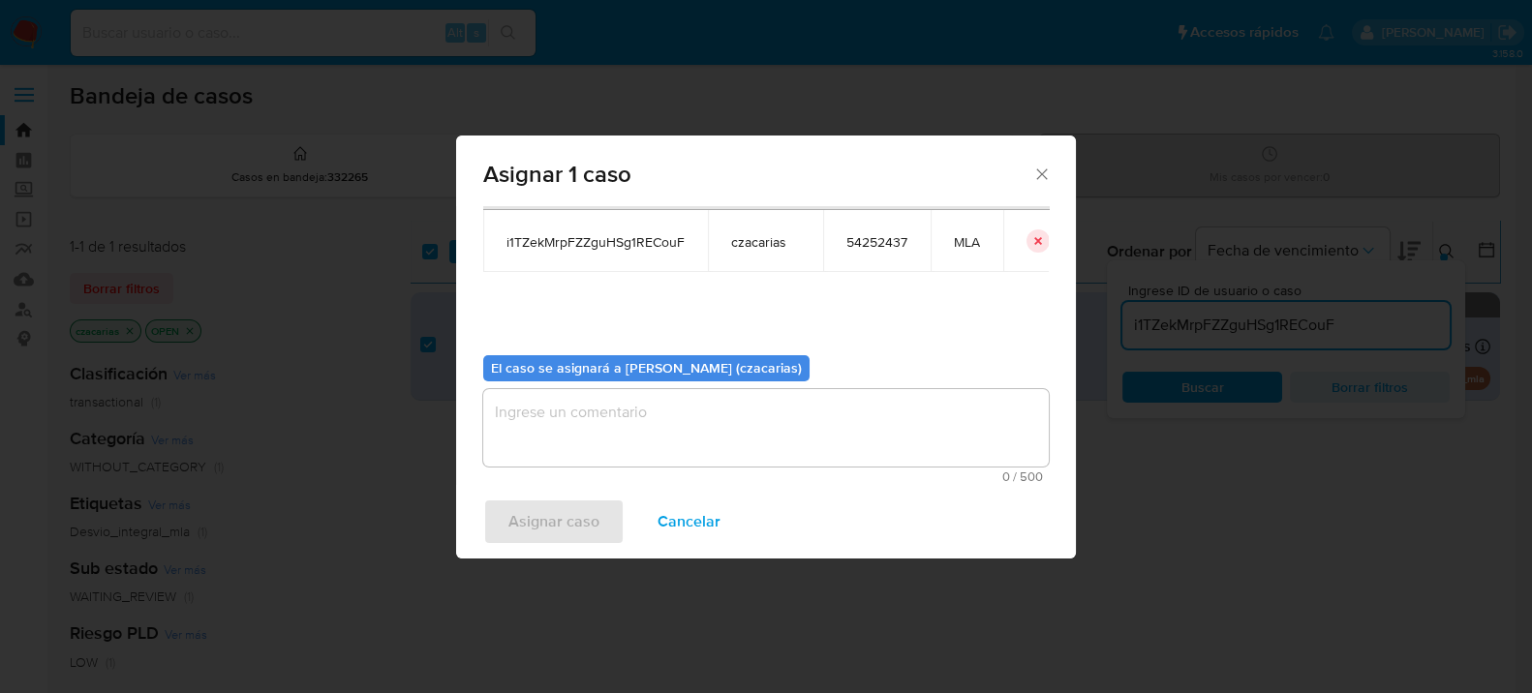
click at [558, 465] on textarea "assign-modal" at bounding box center [765, 427] width 565 height 77
click at [546, 515] on span "Asignar caso" at bounding box center [553, 522] width 91 height 43
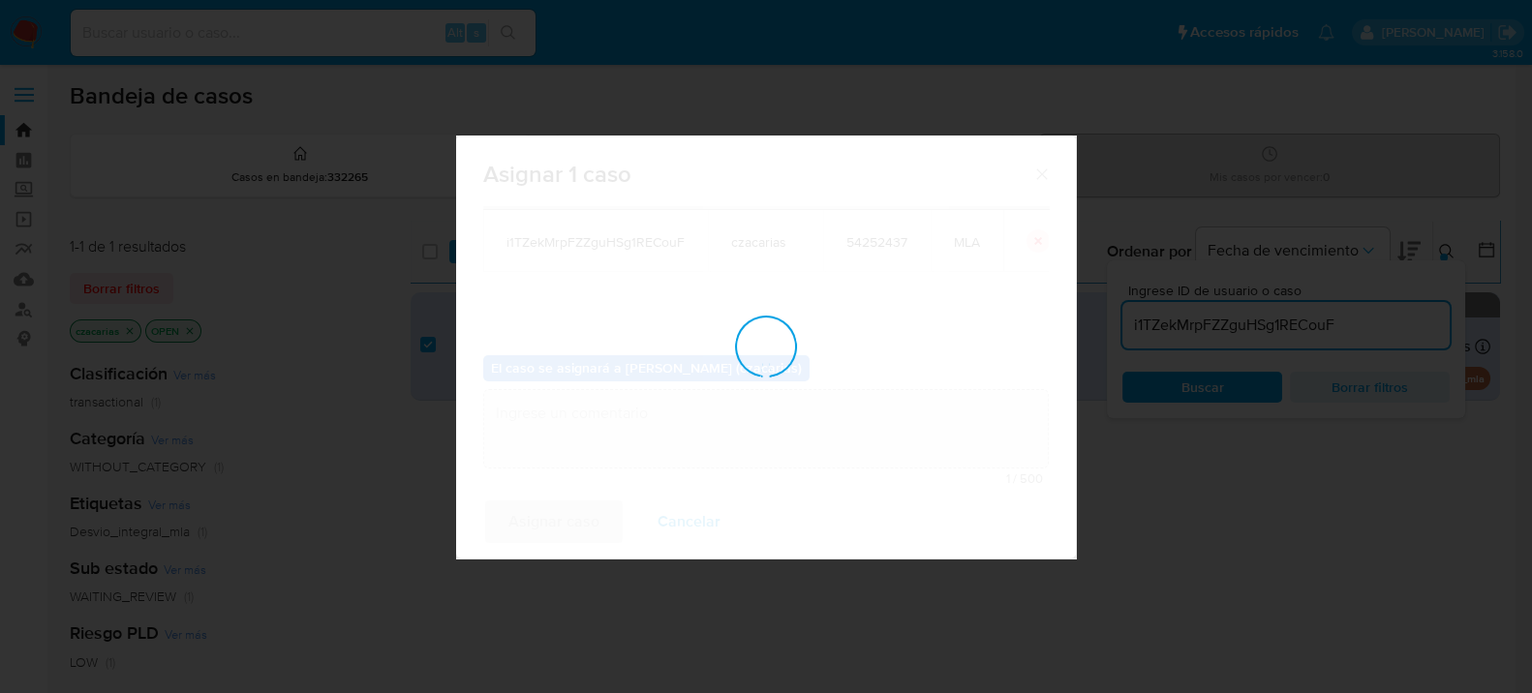
checkbox input "false"
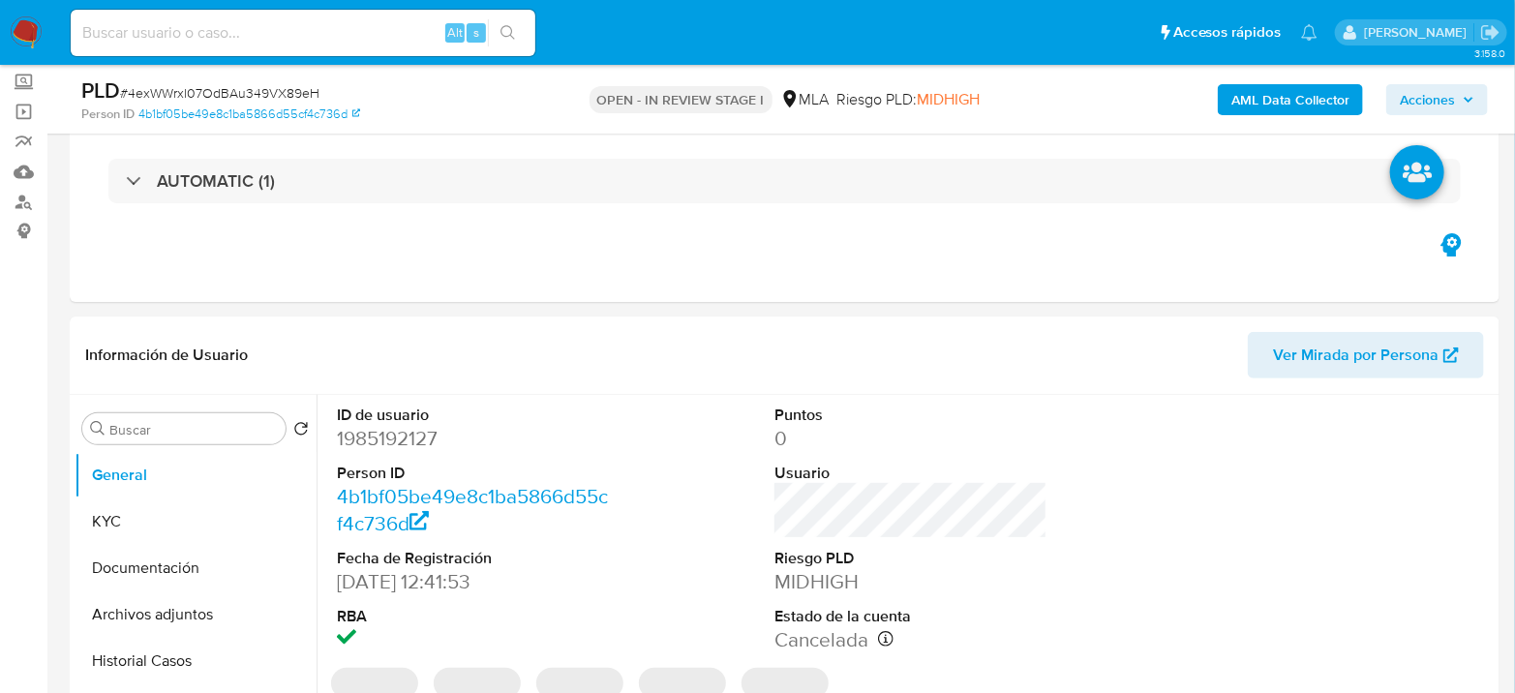
select select "10"
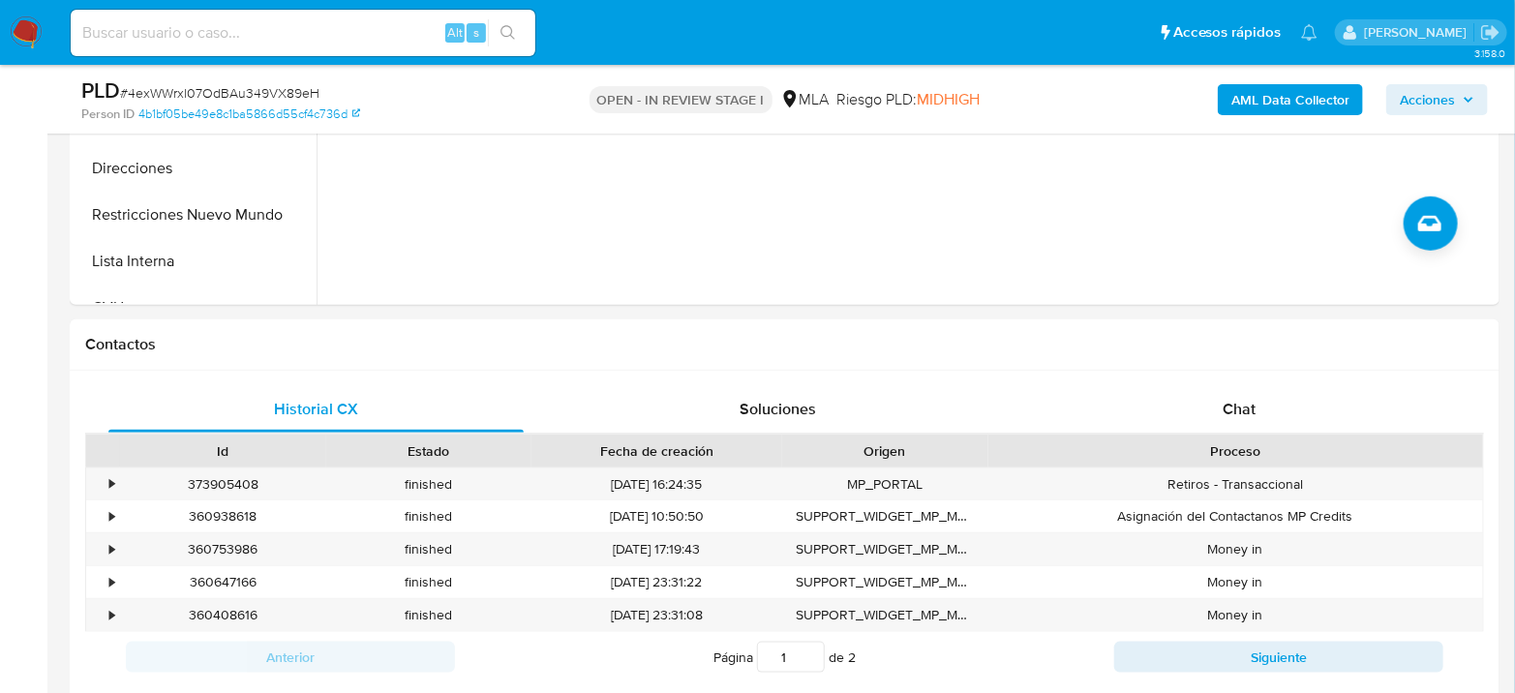
scroll to position [860, 0]
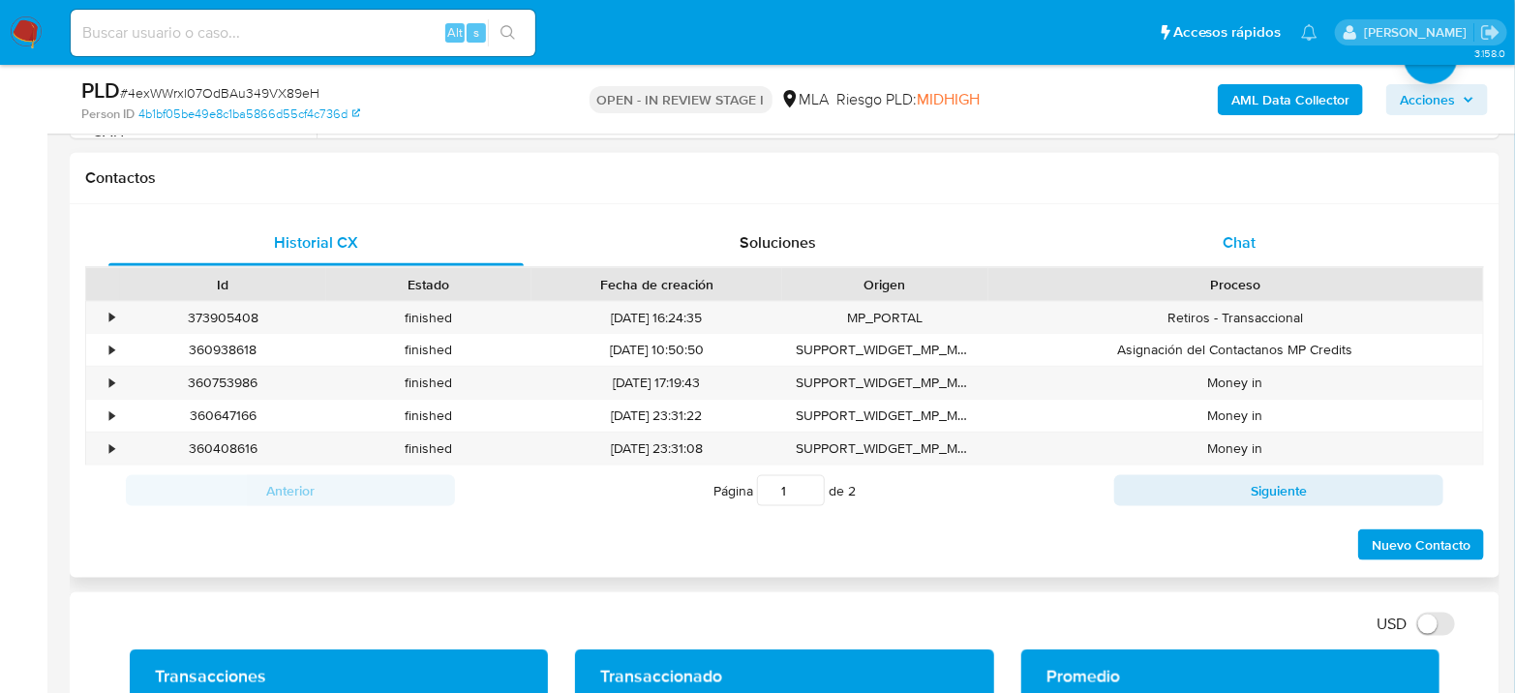
click at [1283, 249] on div "Chat" at bounding box center [1239, 243] width 415 height 46
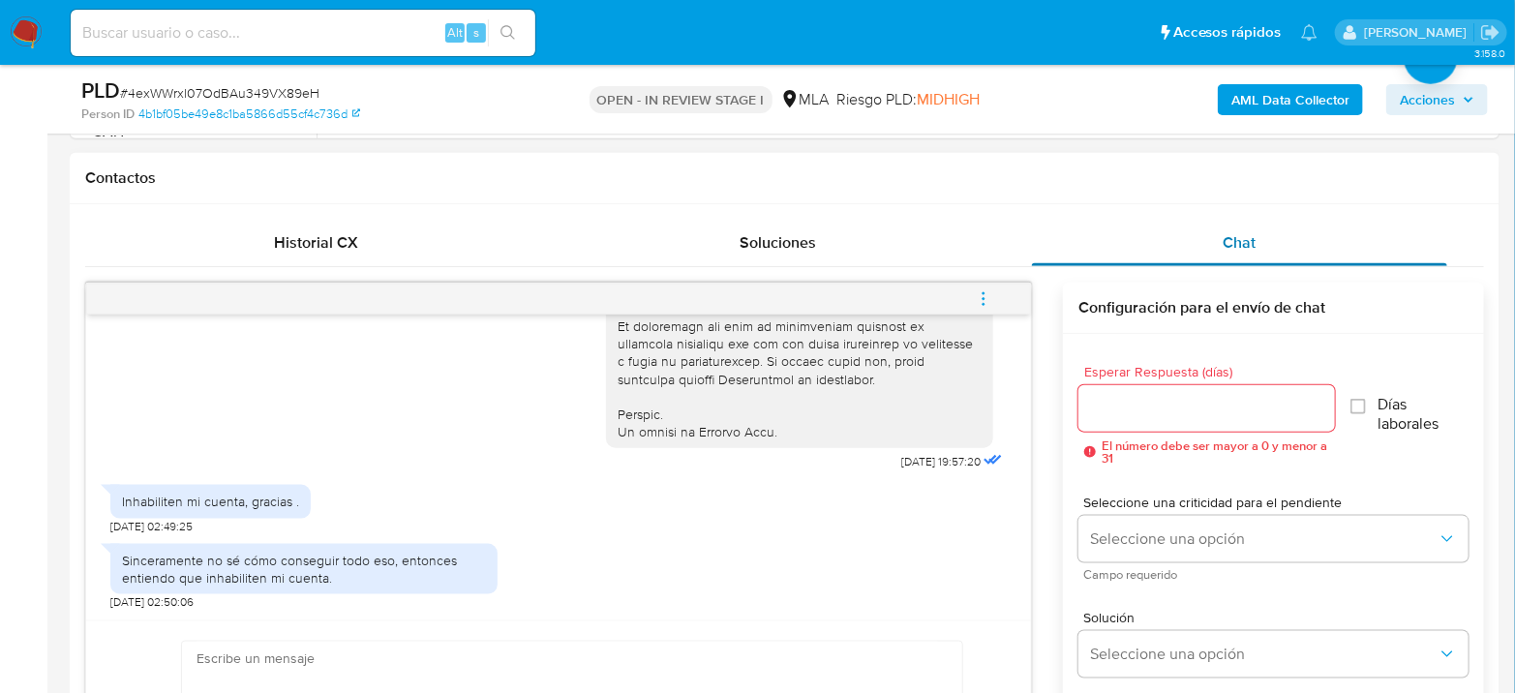
scroll to position [968, 0]
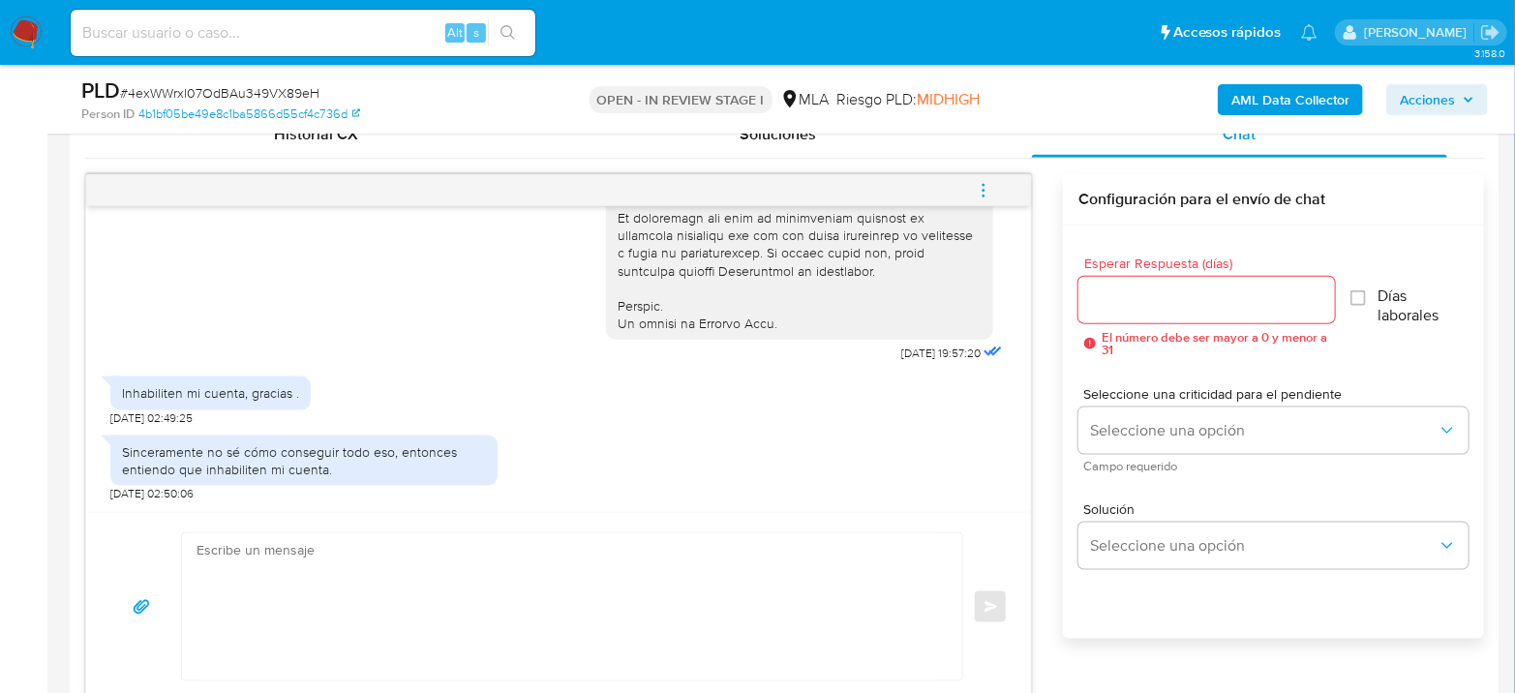
click at [991, 187] on icon "menu-action" at bounding box center [983, 190] width 17 height 17
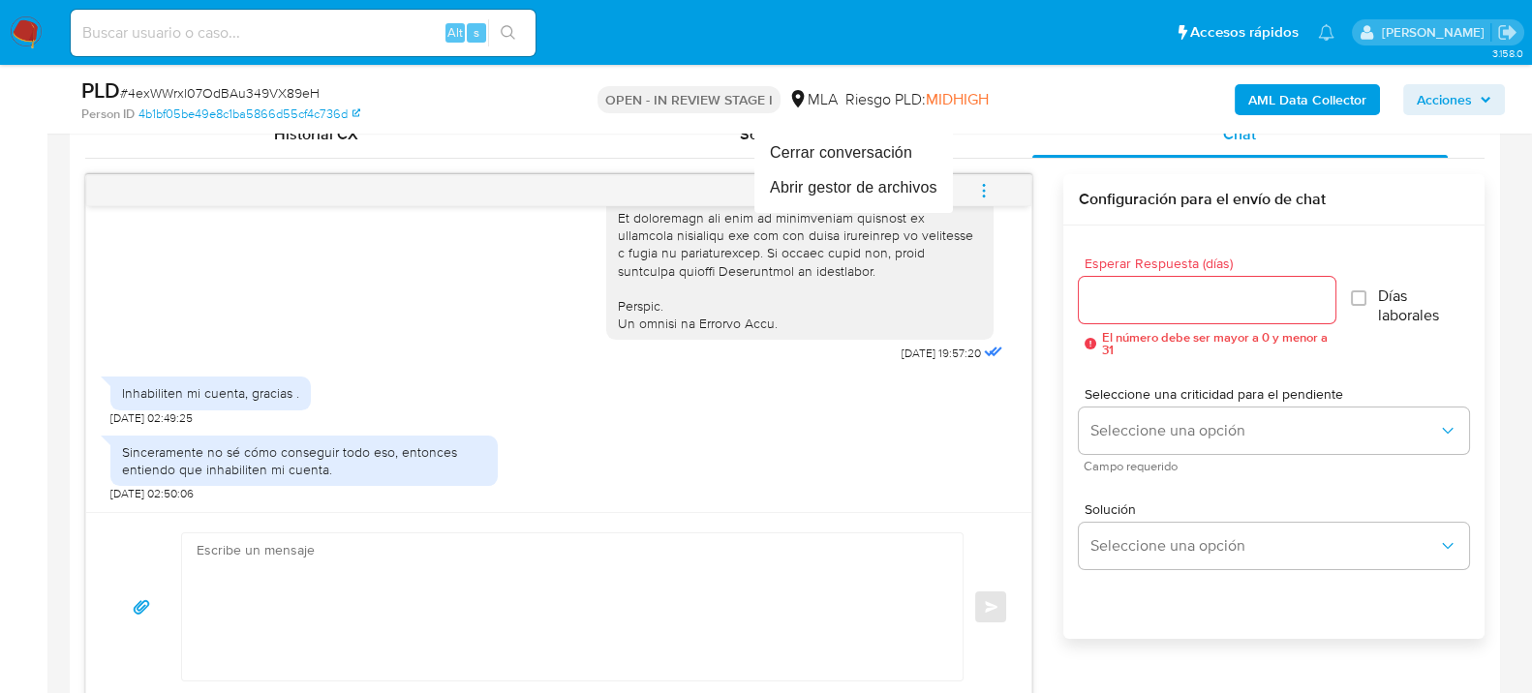
drag, startPoint x: 279, startPoint y: 175, endPoint x: 75, endPoint y: 201, distance: 206.0
click at [259, 176] on div at bounding box center [766, 346] width 1532 height 693
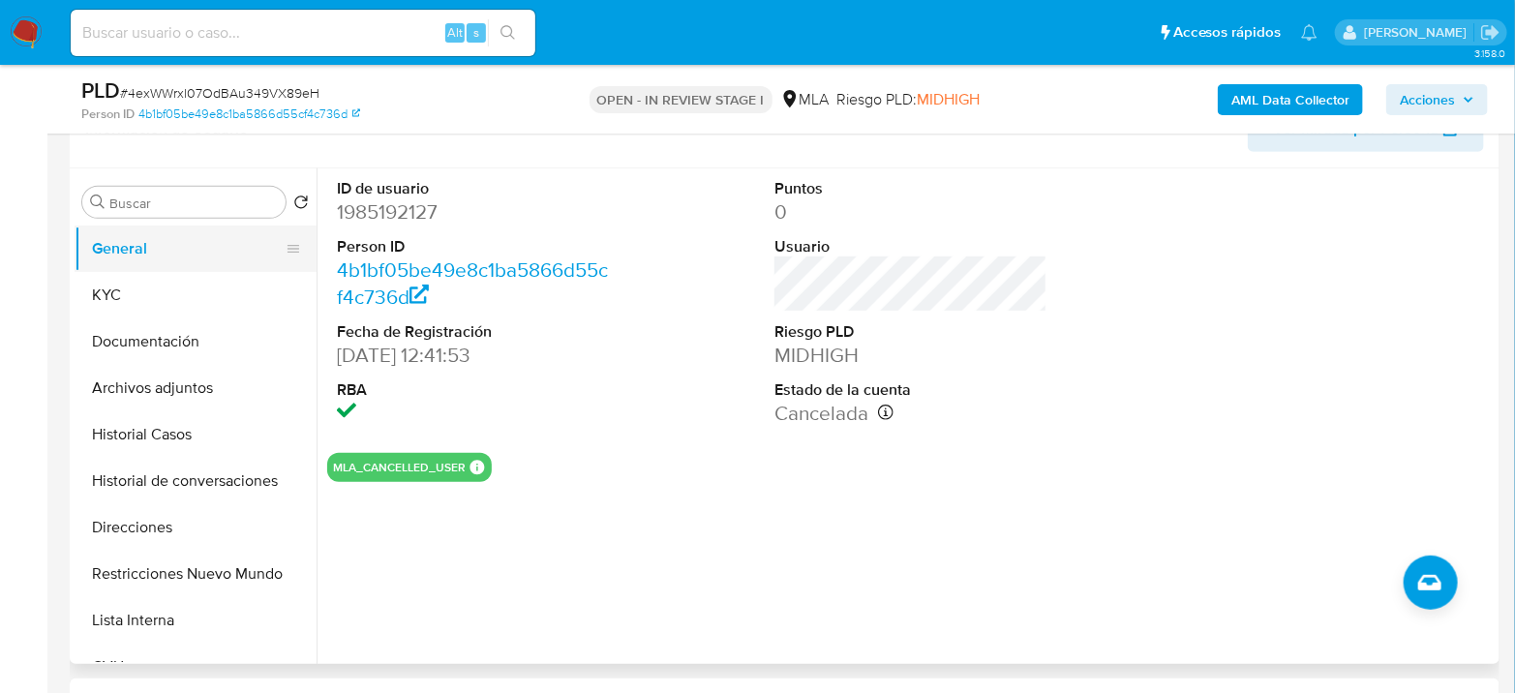
scroll to position [322, 0]
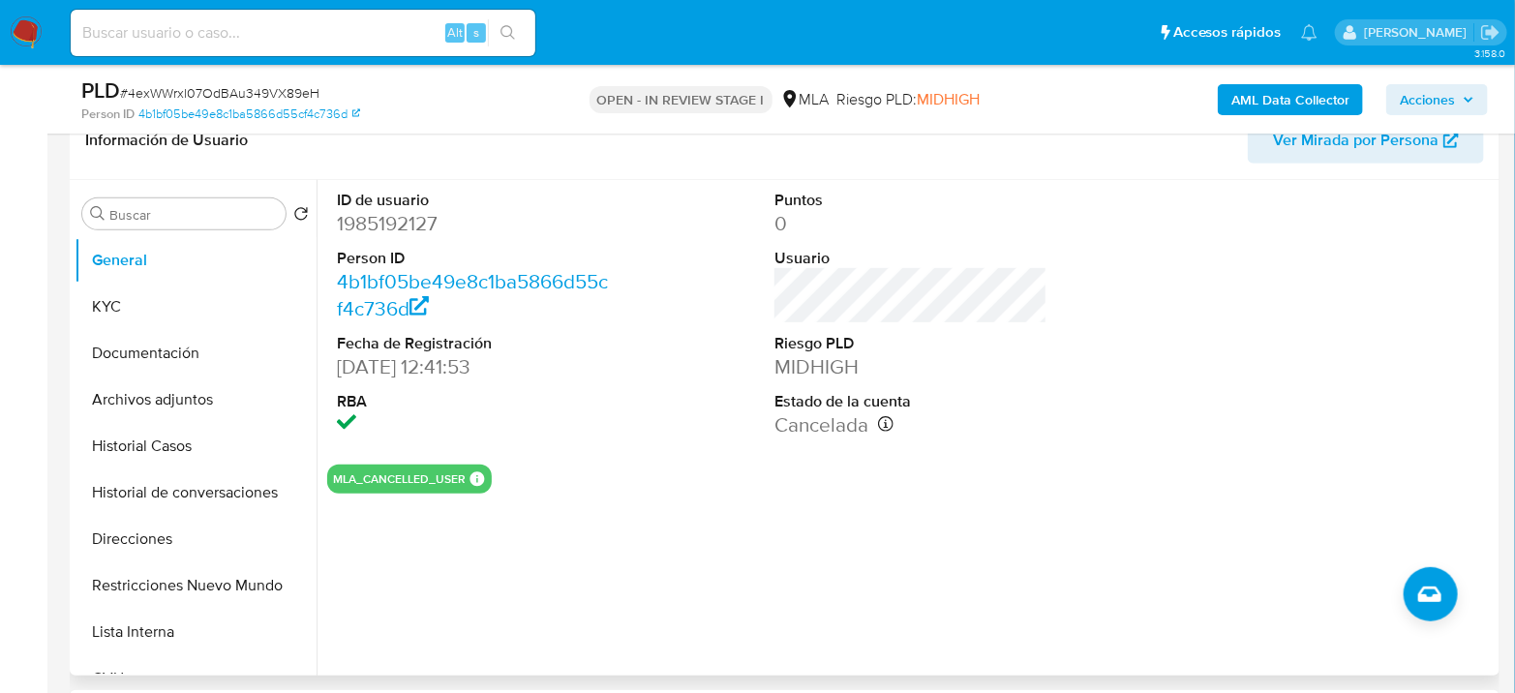
click at [396, 219] on dd "1985192127" at bounding box center [473, 223] width 273 height 27
copy dd "1985192127"
click at [363, 230] on dd "1985192127" at bounding box center [473, 223] width 273 height 27
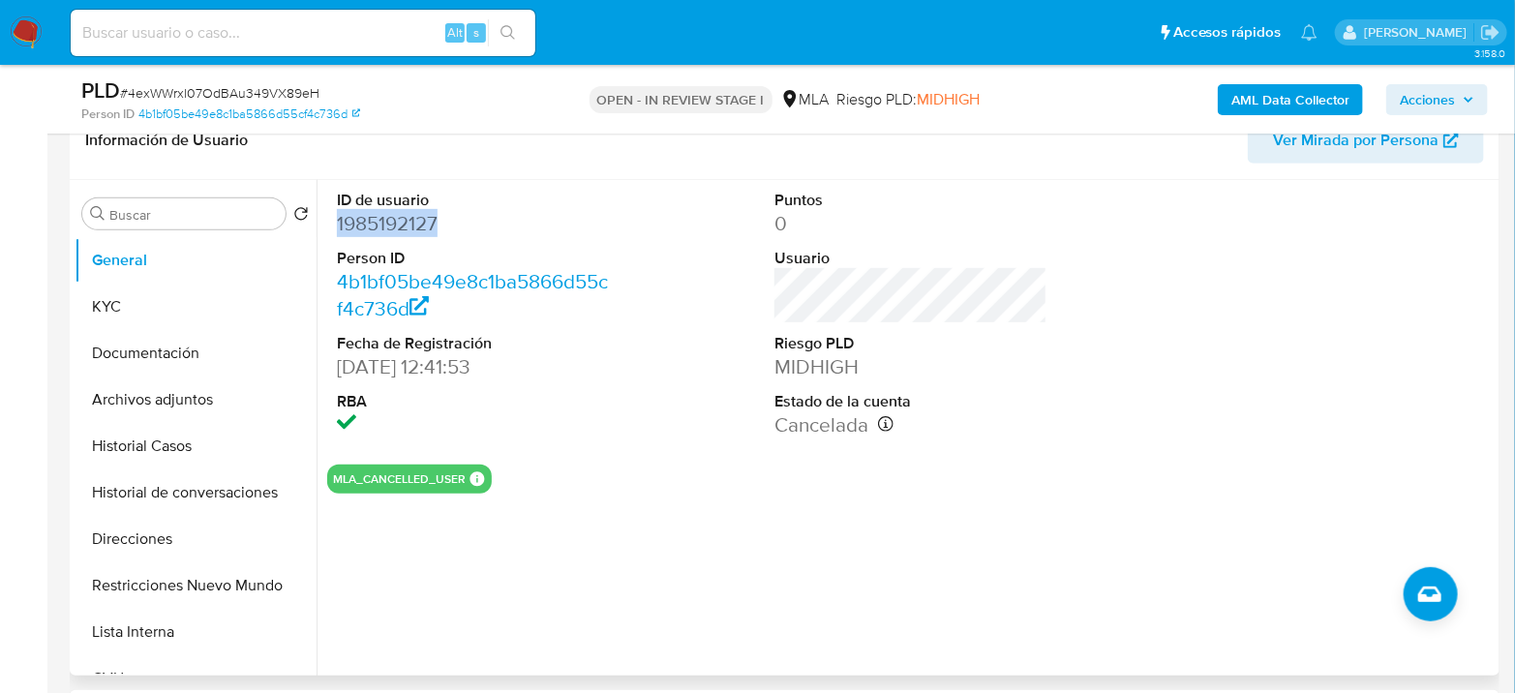
copy dd "1985192127"
click at [151, 310] on button "KYC" at bounding box center [188, 307] width 227 height 46
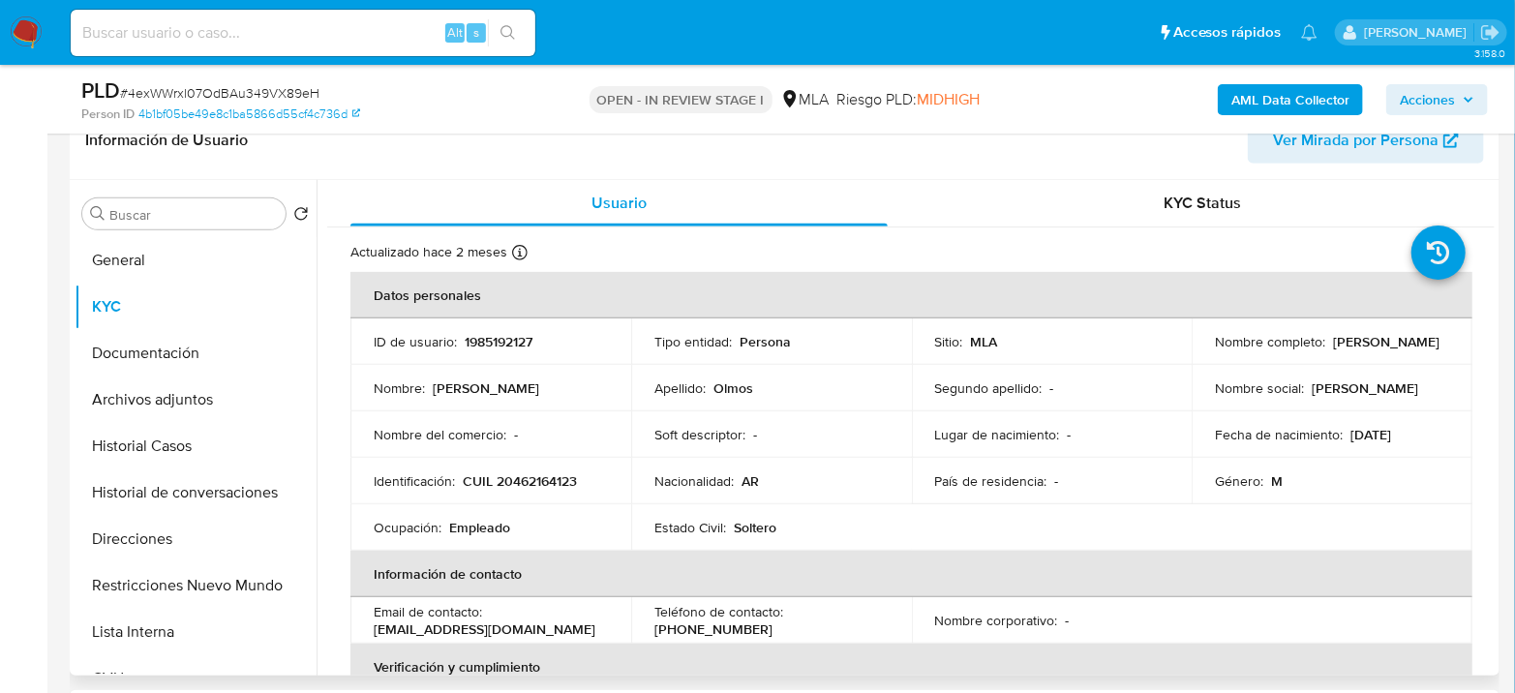
click at [539, 480] on p "CUIL 20462164123" at bounding box center [520, 481] width 114 height 17
copy p "20462164123"
click at [558, 479] on p "CUIL 20462164123" at bounding box center [520, 481] width 114 height 17
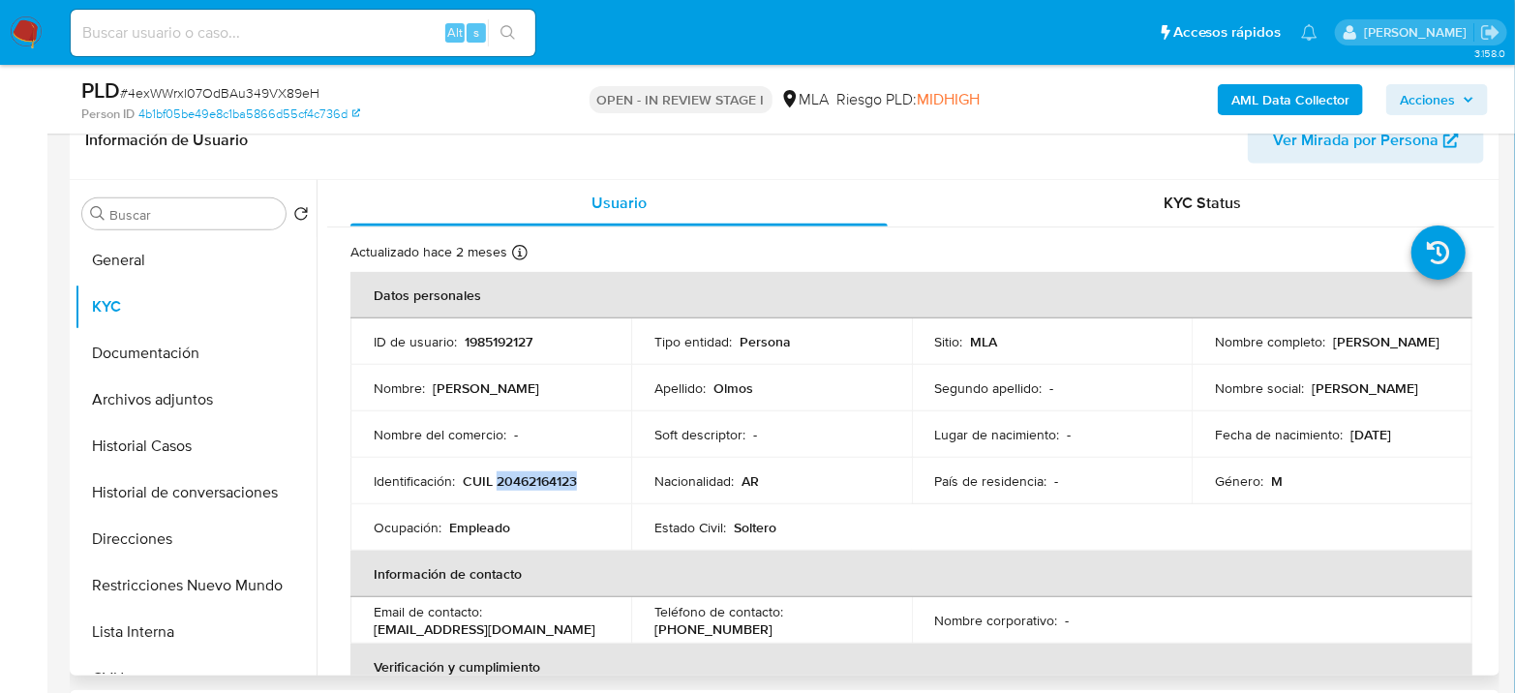
click at [562, 480] on p "CUIL 20462164123" at bounding box center [520, 481] width 114 height 17
click at [532, 467] on td "Identificación : CUIL 20462164123" at bounding box center [491, 481] width 281 height 46
click at [527, 488] on p "CUIL 20462164123" at bounding box center [520, 481] width 114 height 17
click at [527, 487] on p "CUIL 20462164123" at bounding box center [520, 481] width 114 height 17
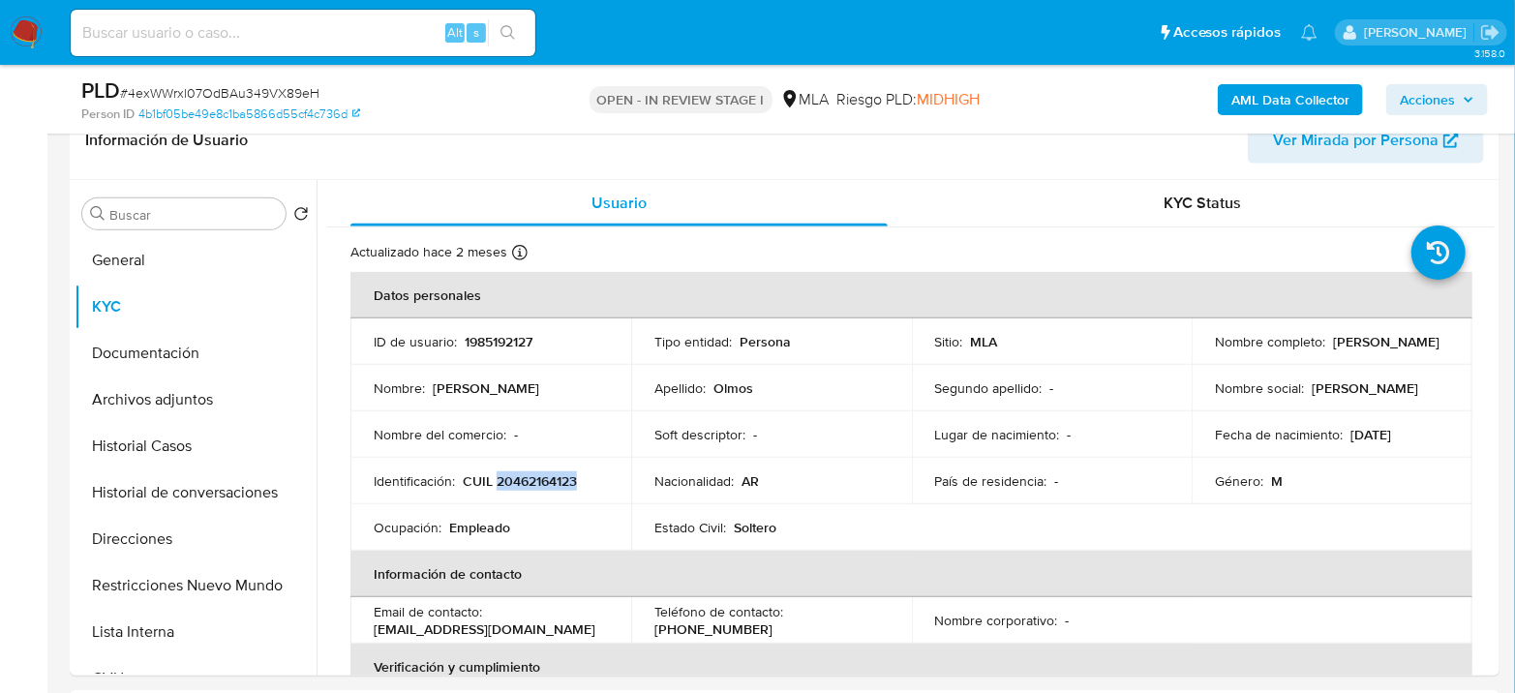
copy p "20462164123"
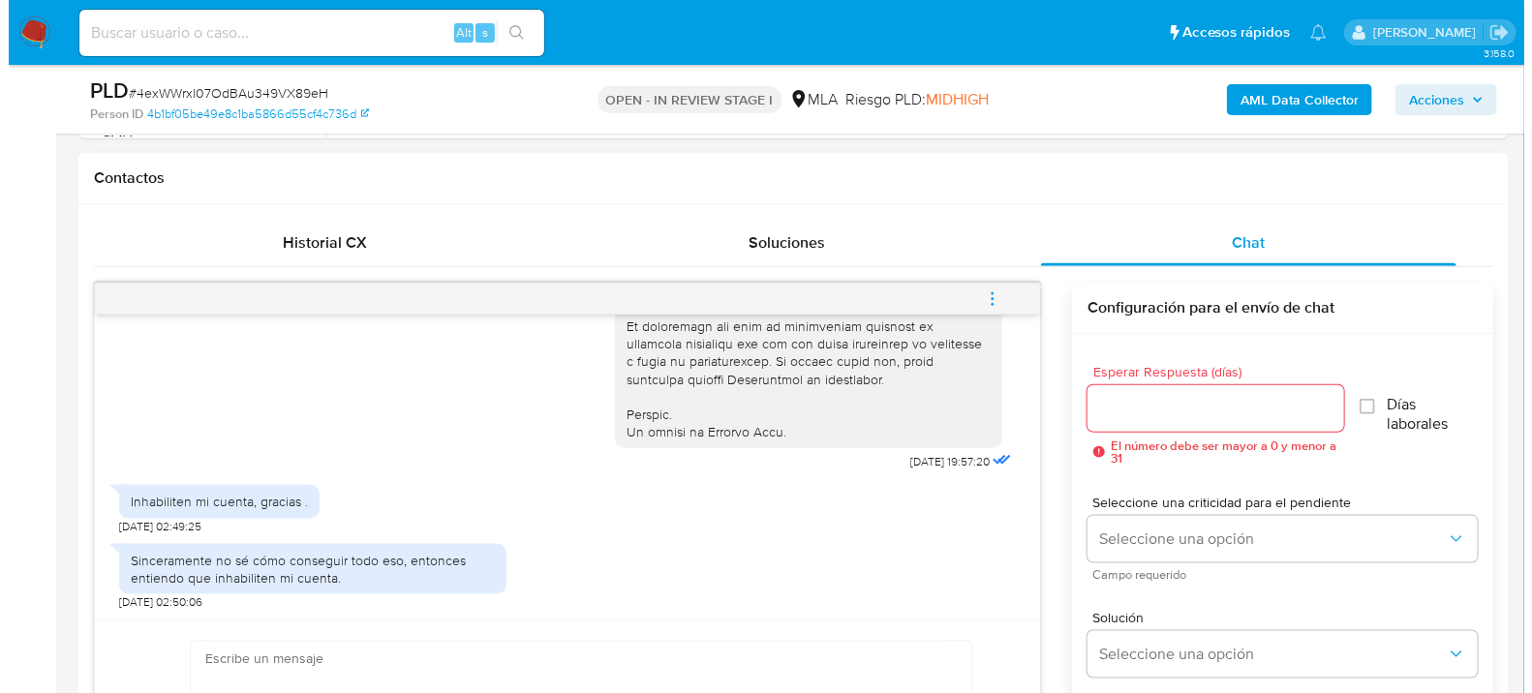
scroll to position [0, 0]
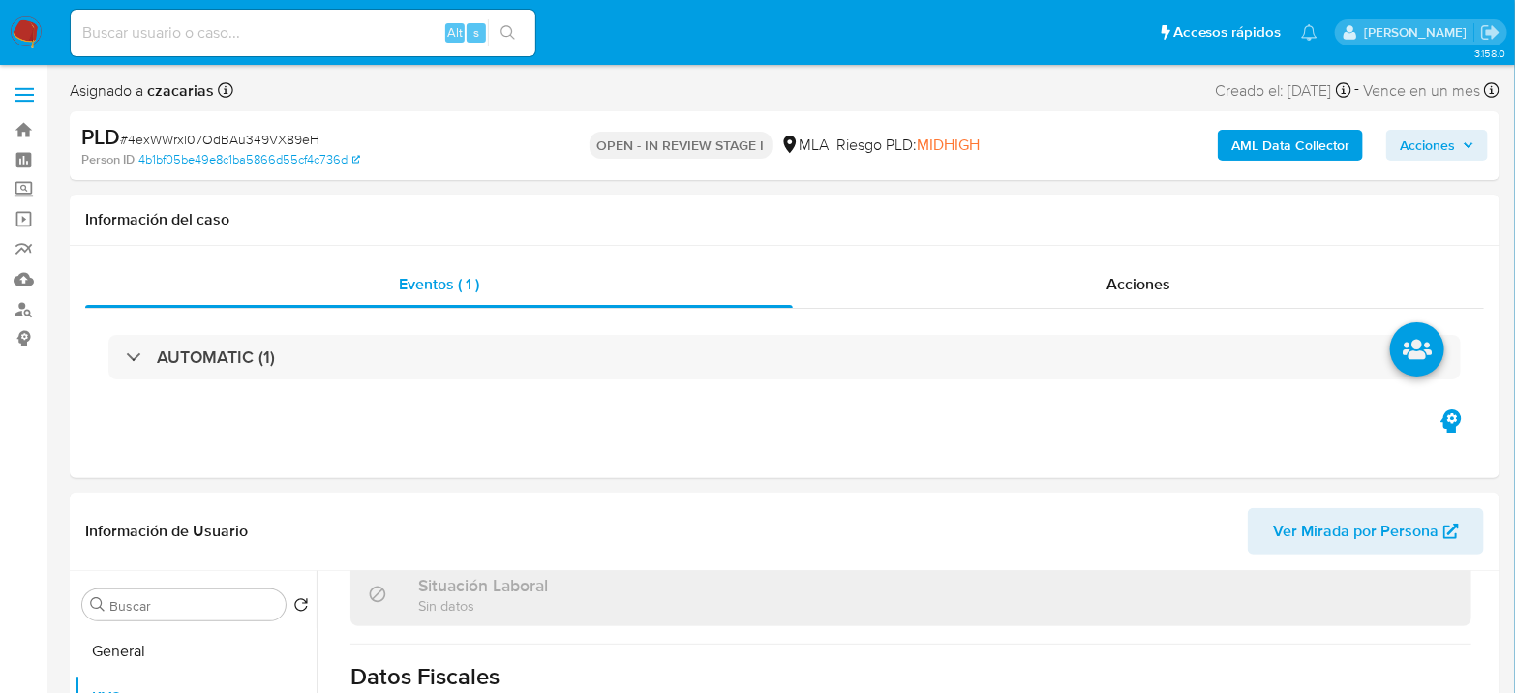
click at [1235, 151] on b "AML Data Collector" at bounding box center [1291, 145] width 118 height 31
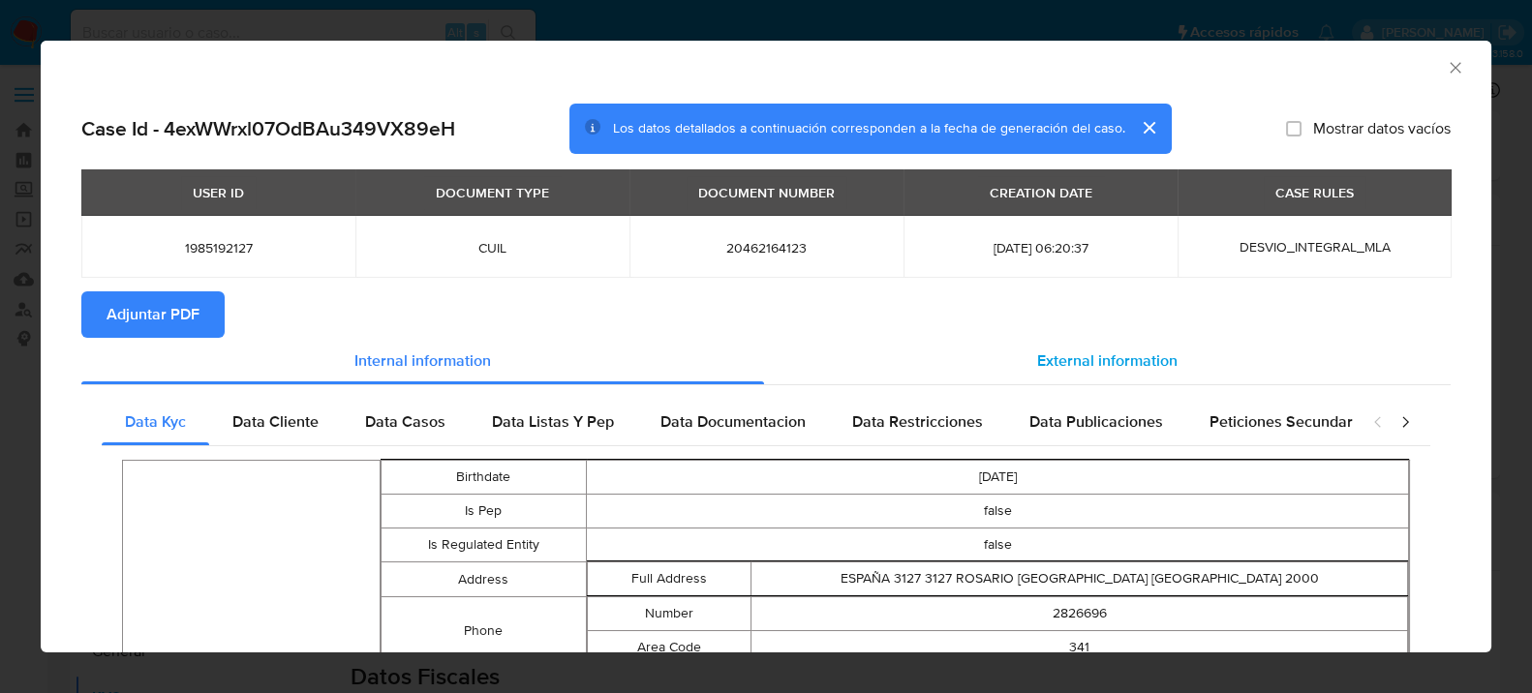
click at [1103, 353] on span "External information" at bounding box center [1107, 361] width 140 height 22
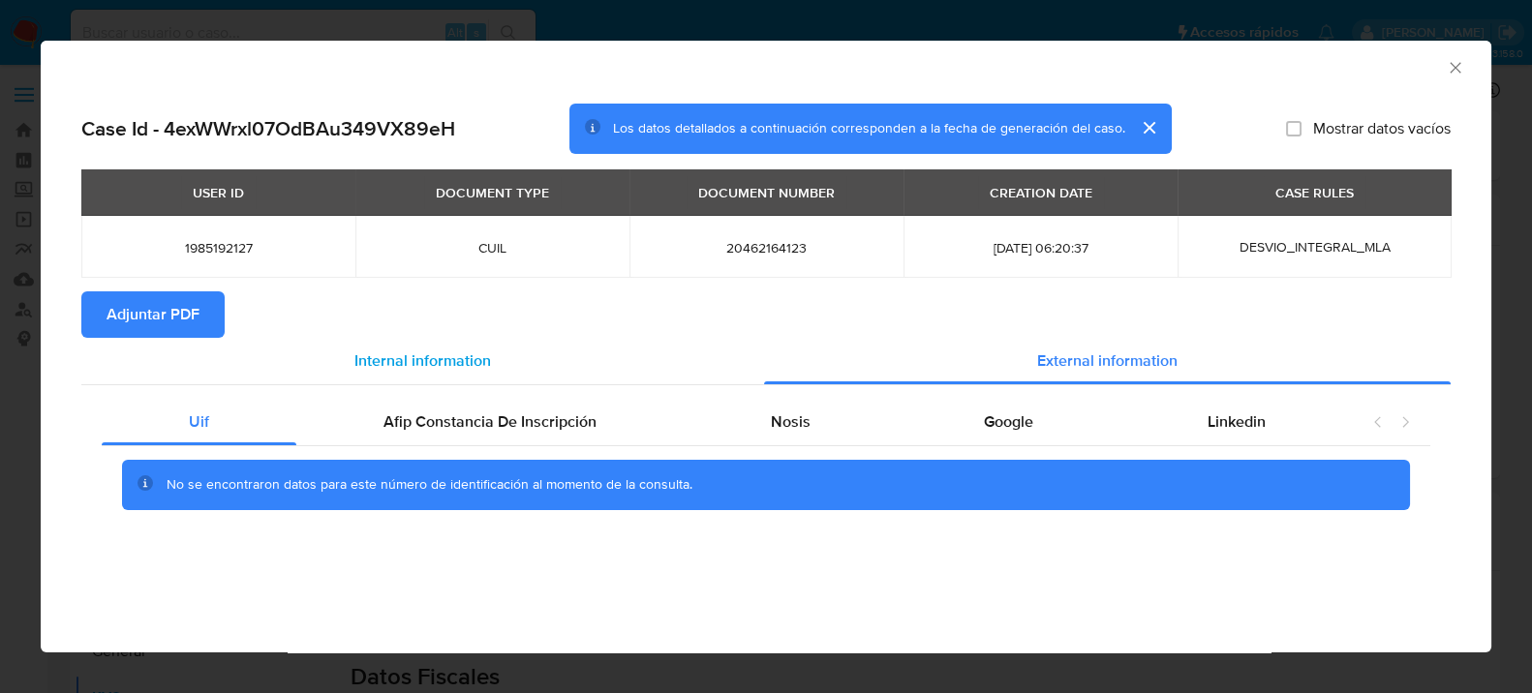
click at [521, 380] on div "Internal information" at bounding box center [422, 361] width 683 height 46
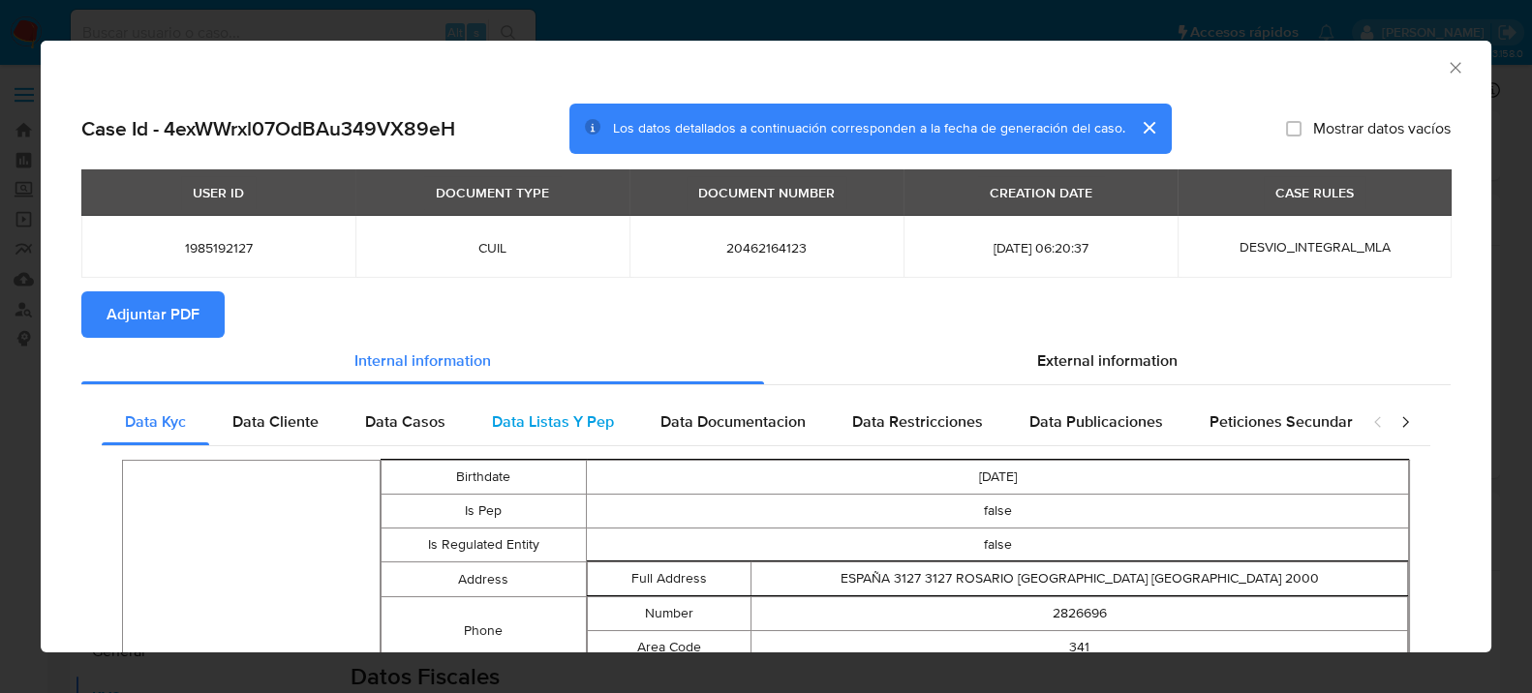
click at [520, 411] on span "Data Listas Y Pep" at bounding box center [553, 422] width 122 height 22
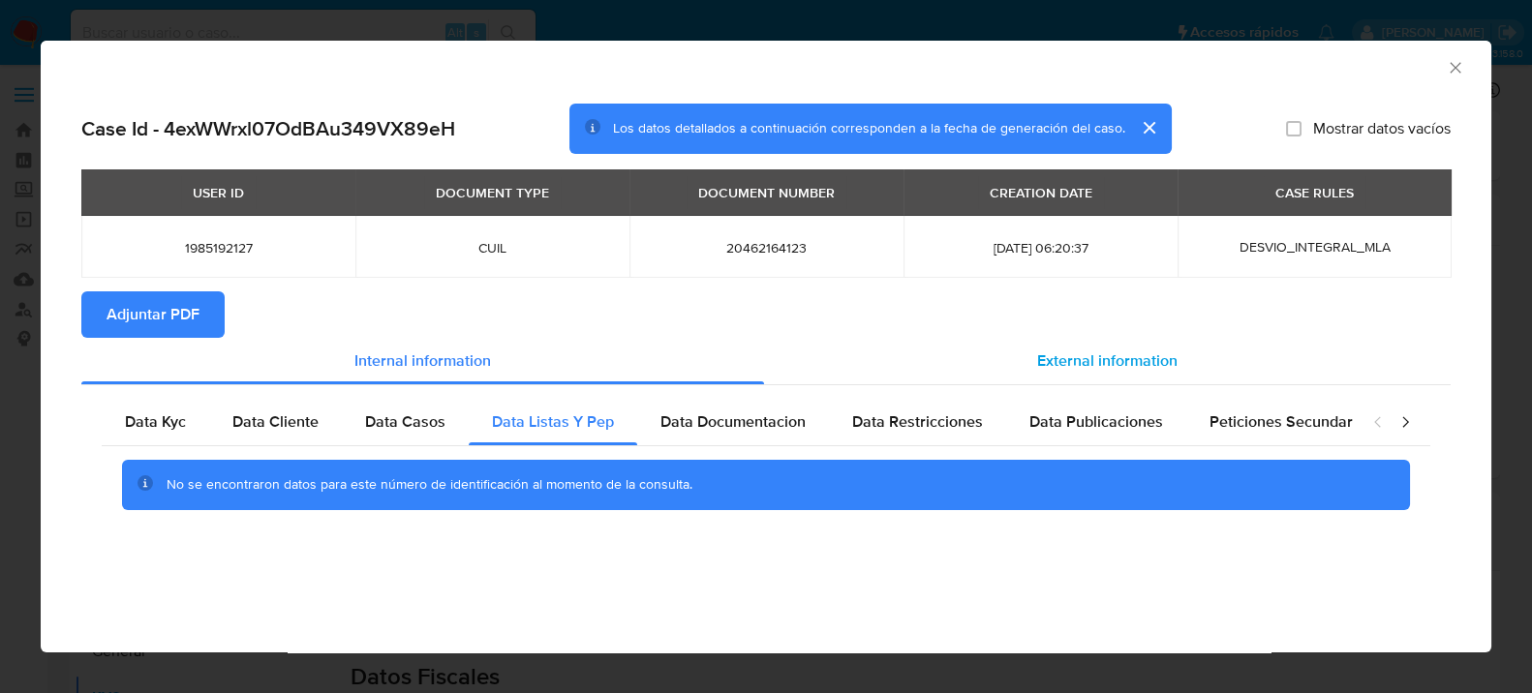
click at [1178, 377] on div "External information" at bounding box center [1107, 361] width 686 height 46
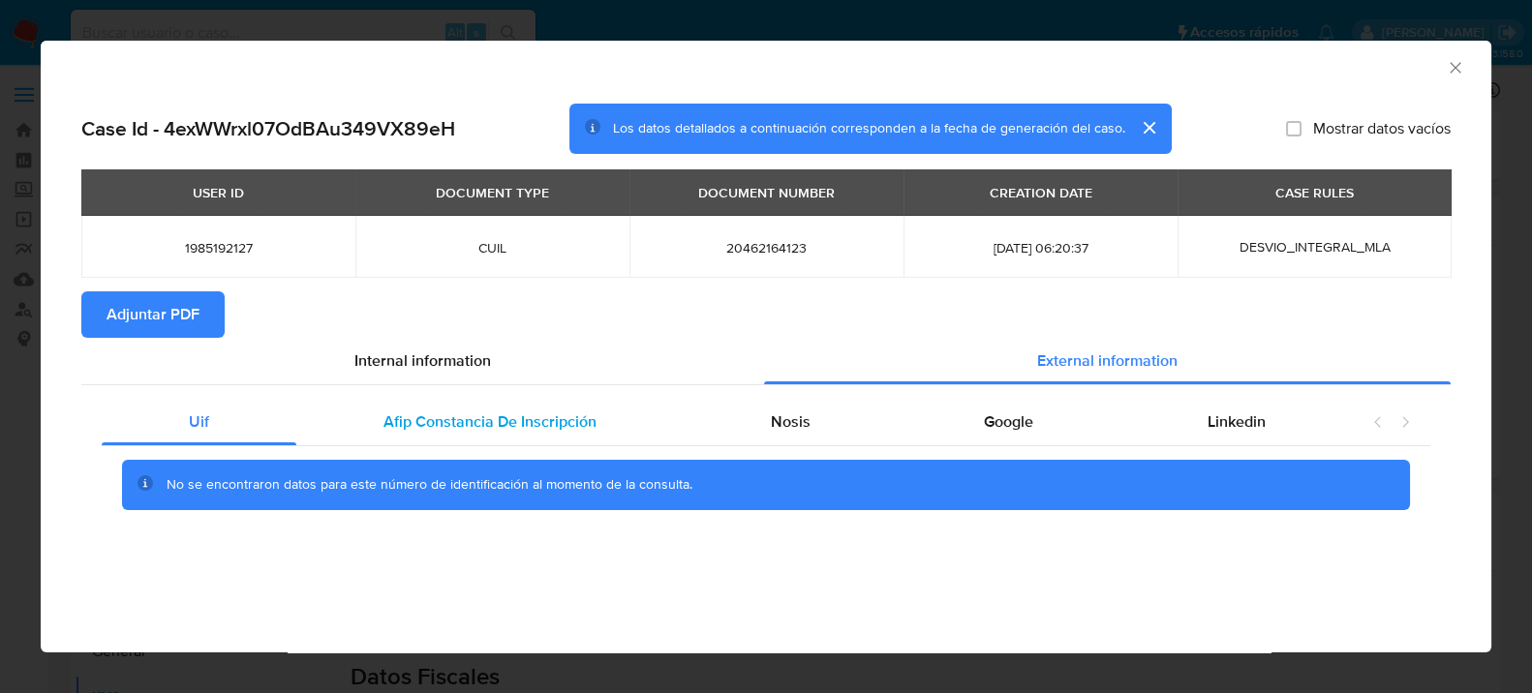
click at [559, 408] on div "Afip Constancia De Inscripción" at bounding box center [489, 422] width 387 height 46
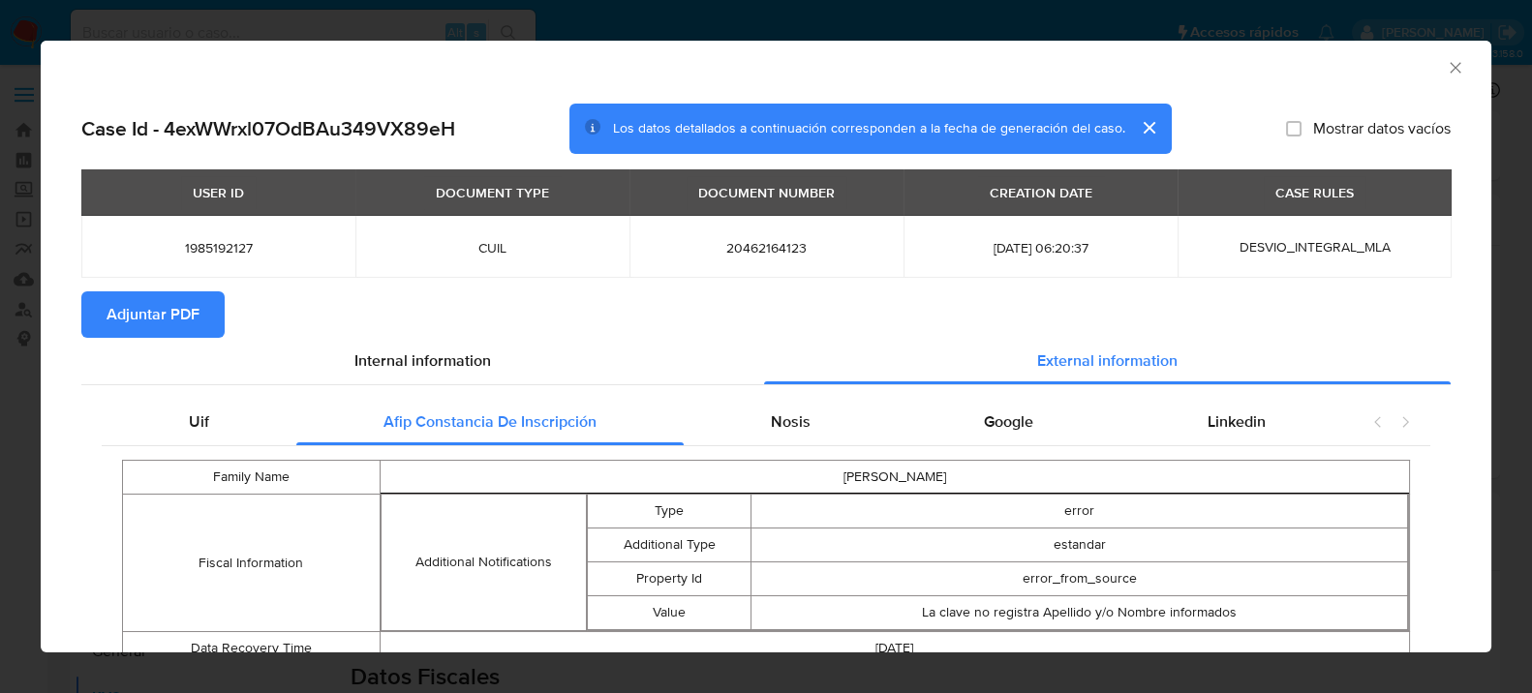
scroll to position [78, 0]
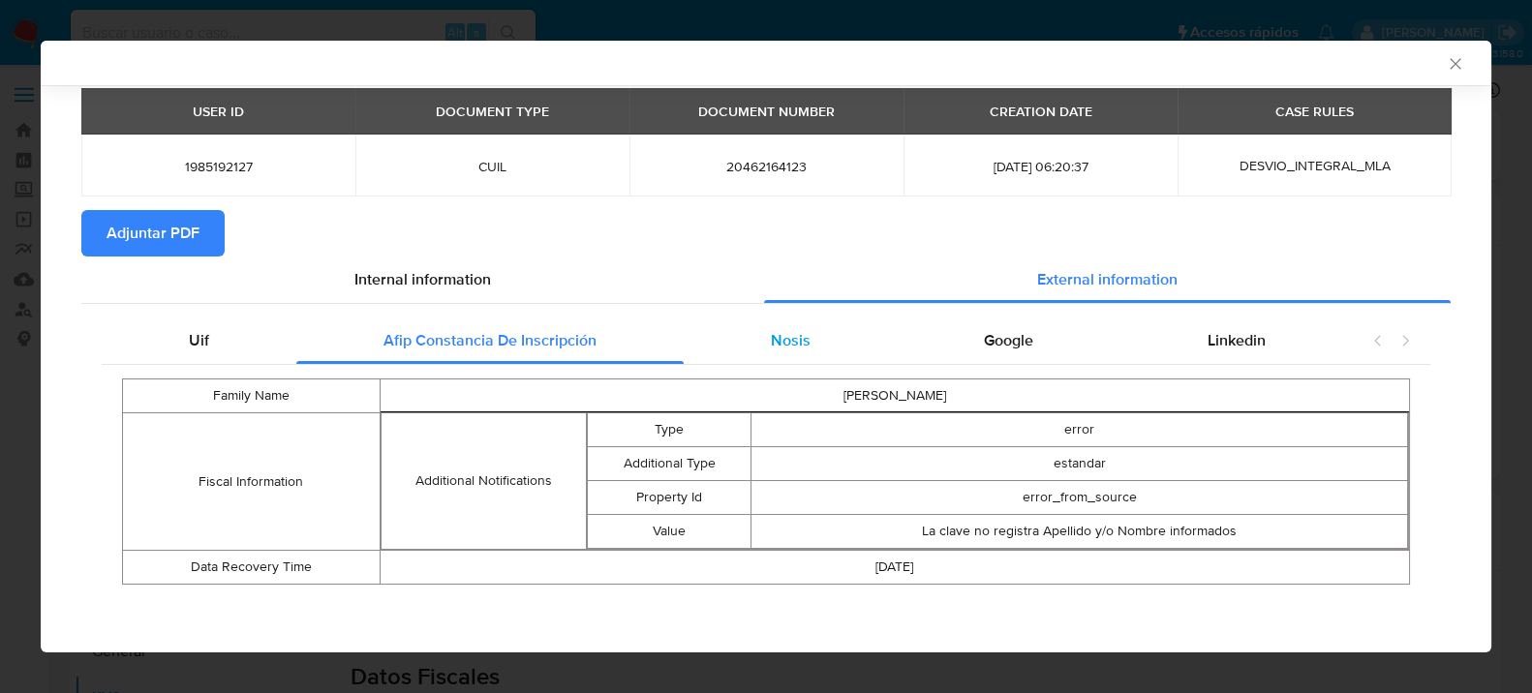
click at [813, 336] on div "Nosis" at bounding box center [791, 341] width 214 height 46
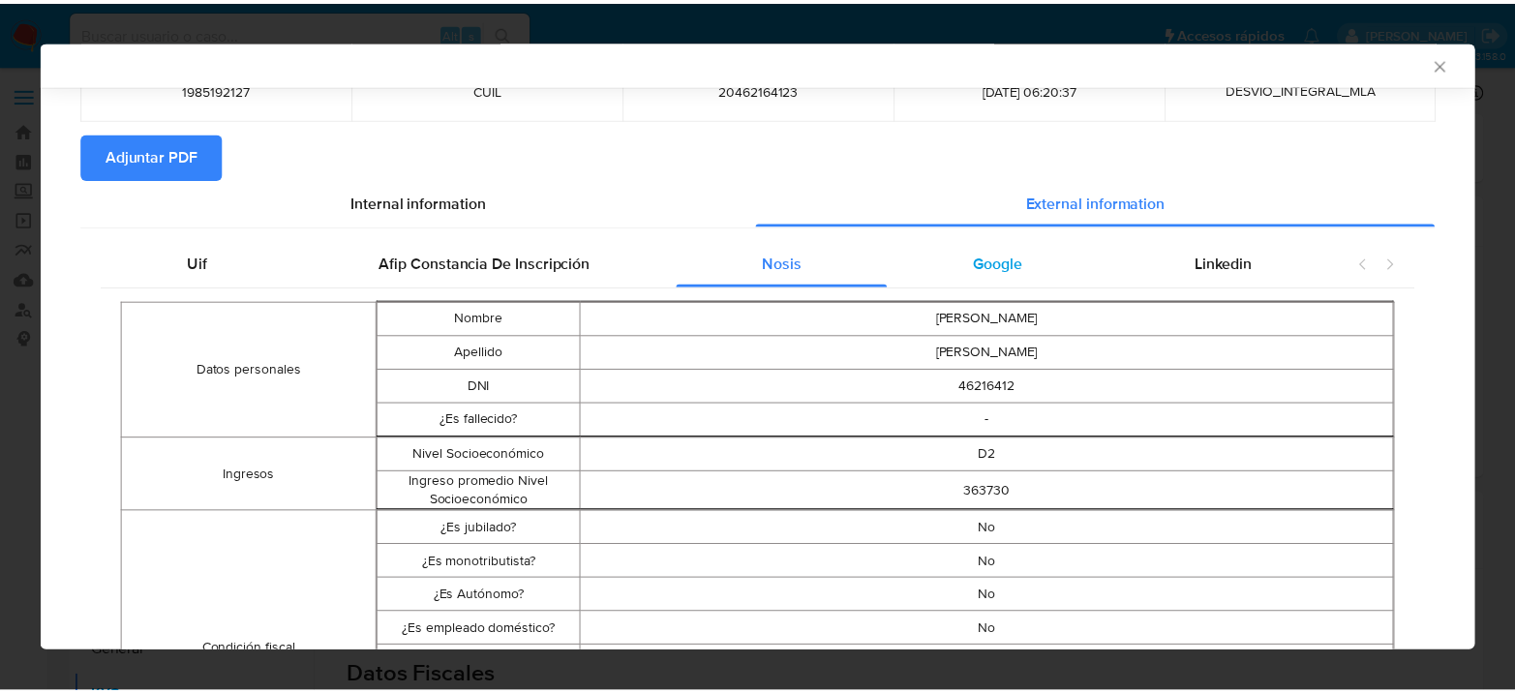
scroll to position [0, 0]
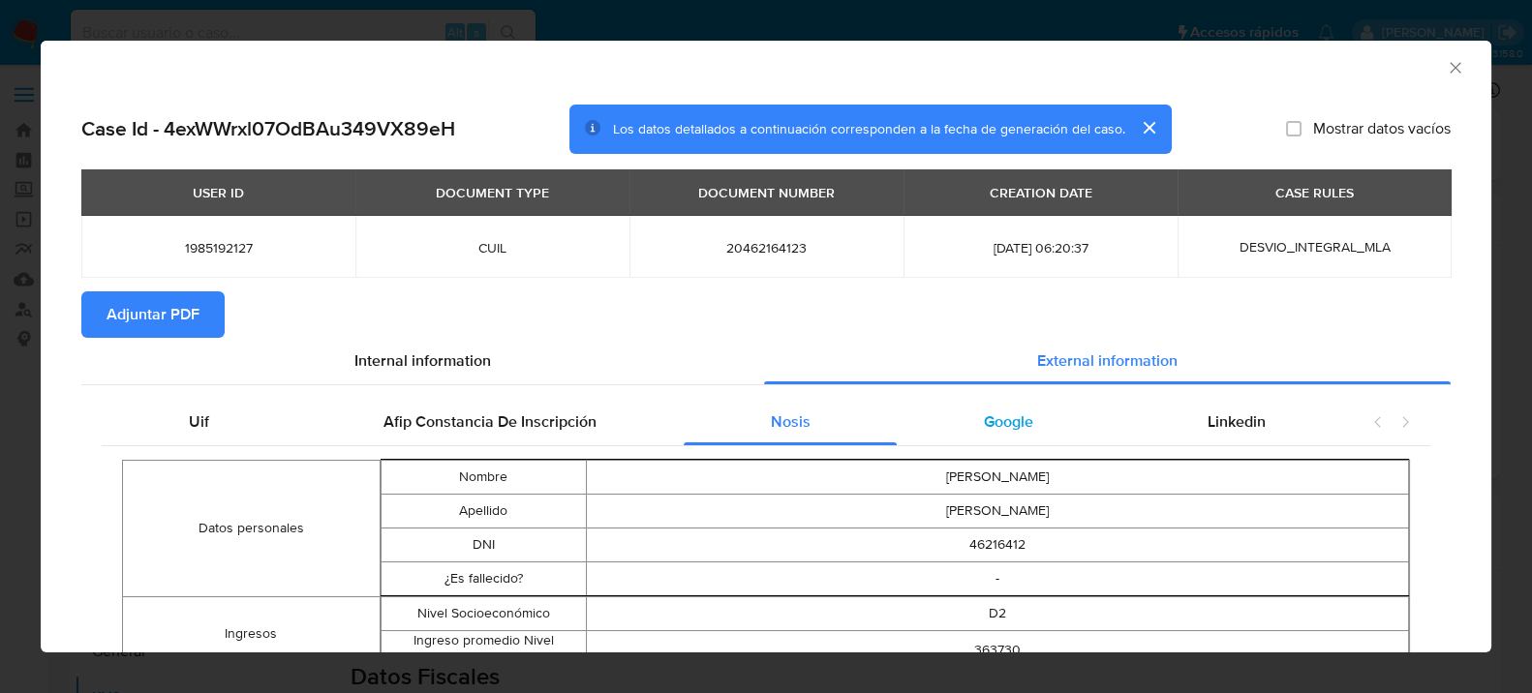
click at [1021, 407] on div "Google" at bounding box center [1009, 422] width 224 height 46
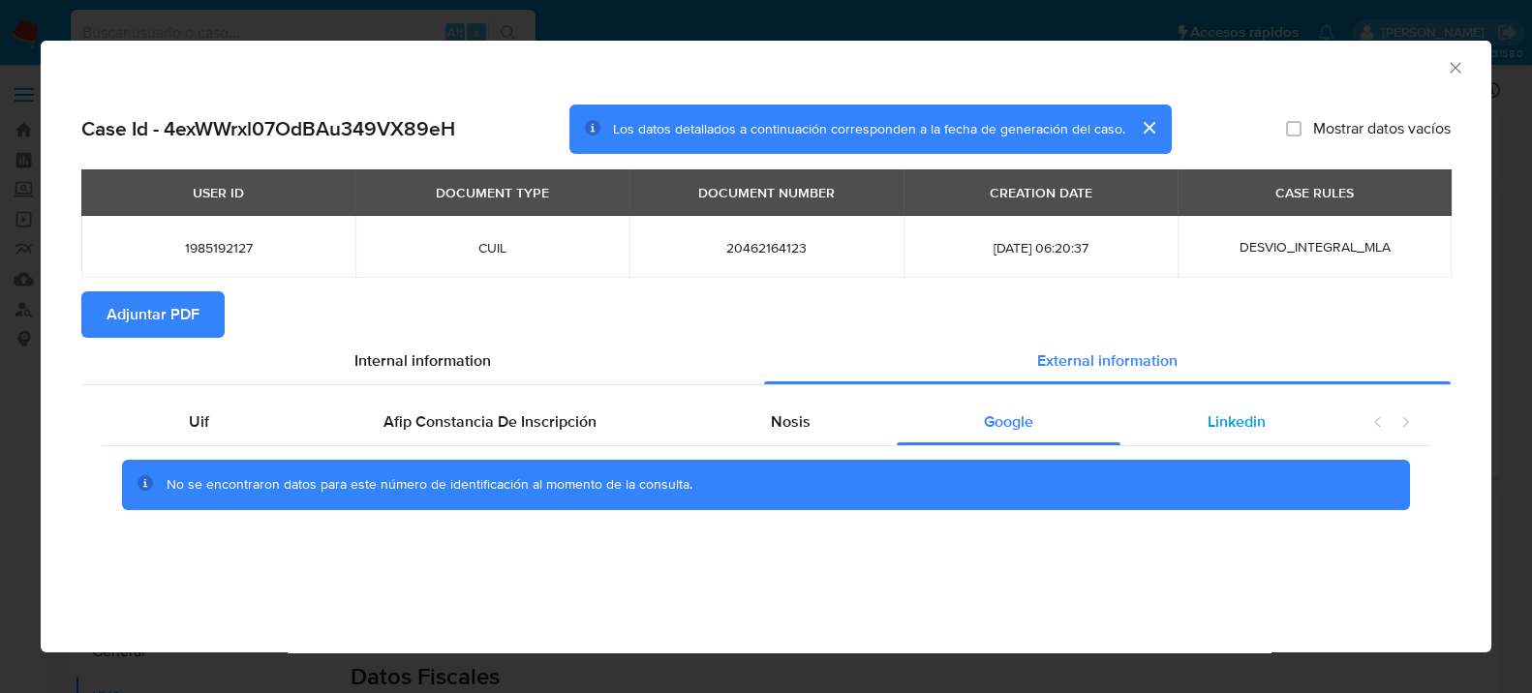
click at [1253, 408] on div "Linkedin" at bounding box center [1236, 422] width 232 height 46
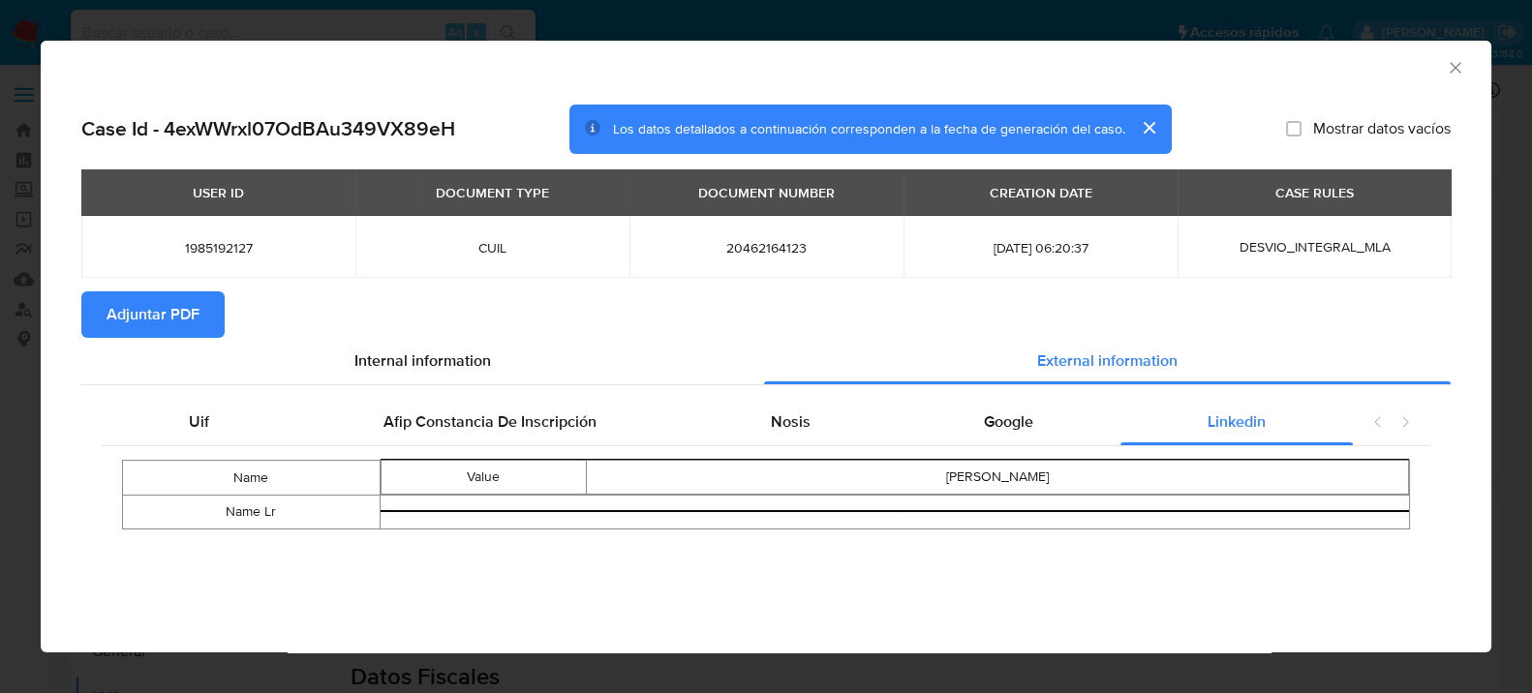
click at [159, 334] on span "Adjuntar PDF" at bounding box center [153, 314] width 93 height 43
click at [1456, 69] on icon "Cerrar ventana" at bounding box center [1454, 67] width 11 height 11
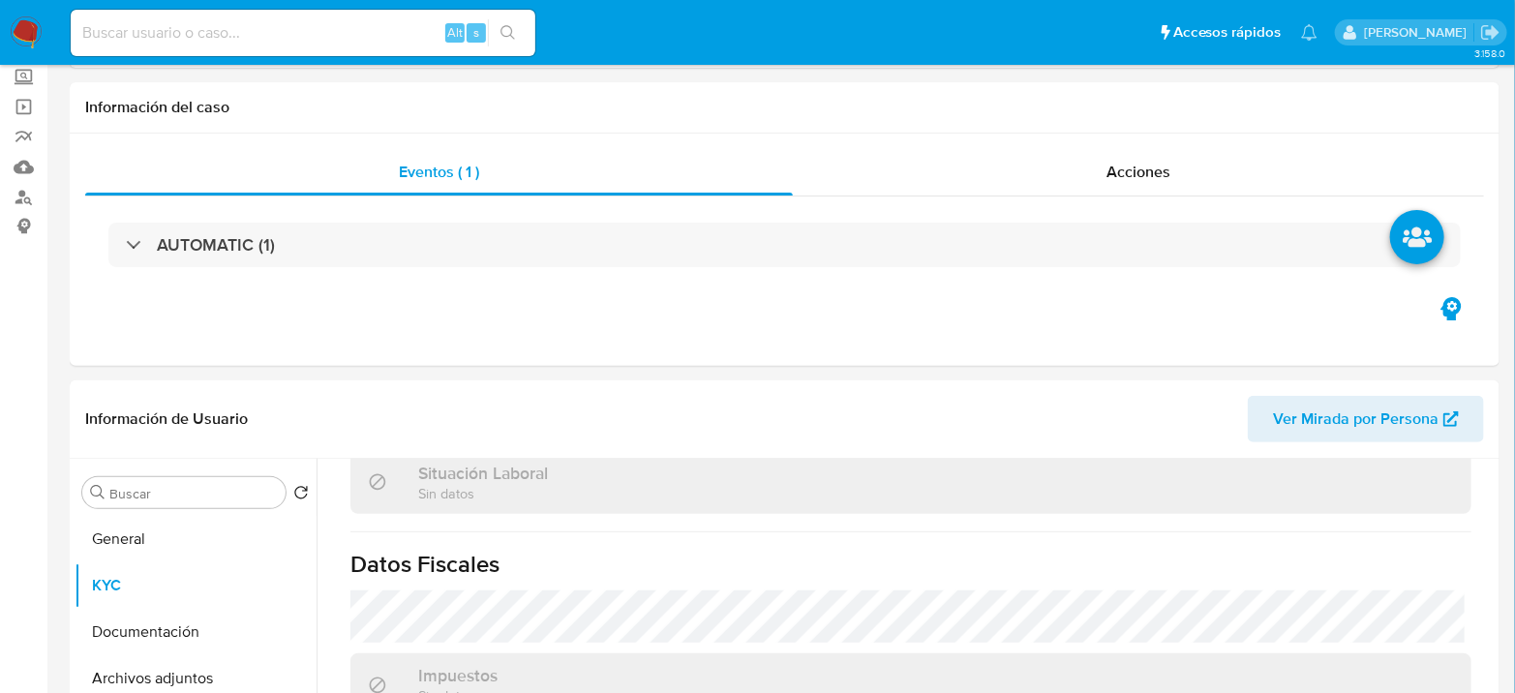
scroll to position [215, 0]
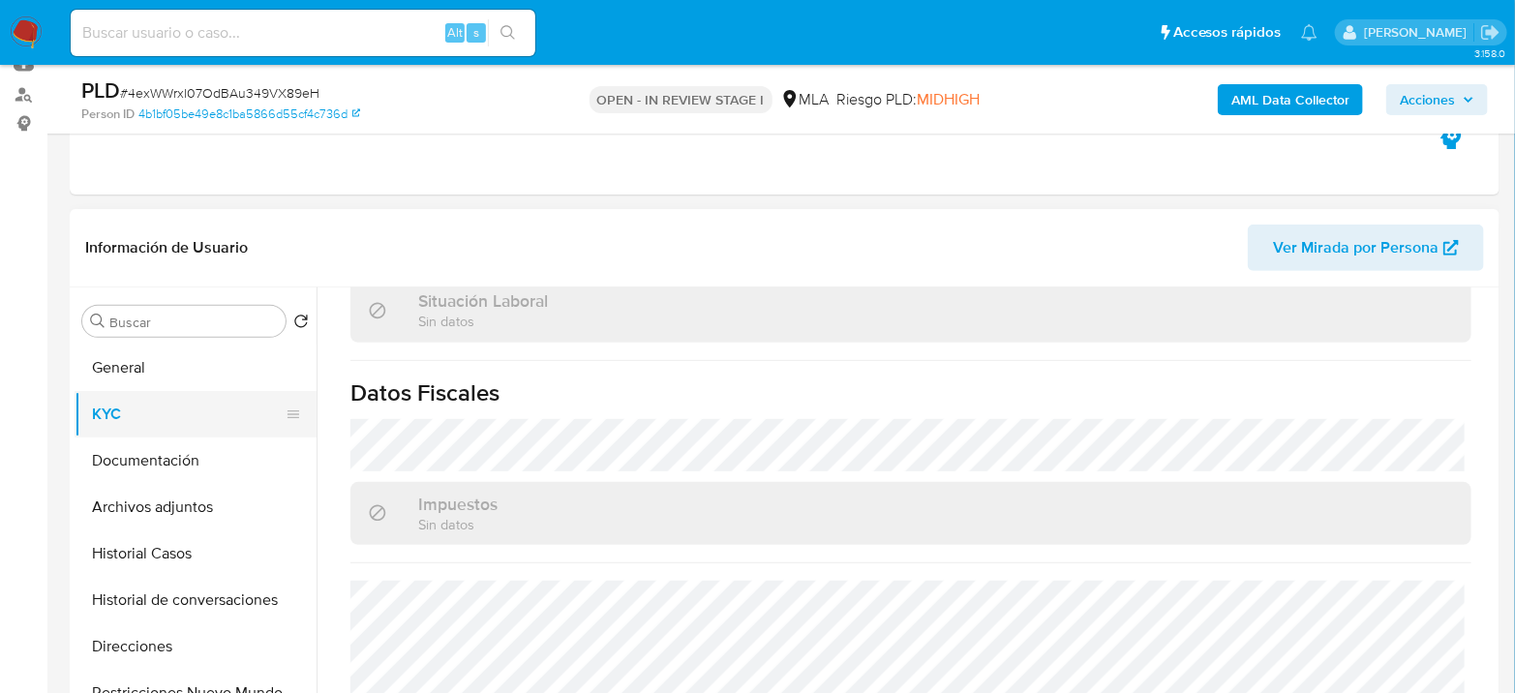
click at [89, 420] on button "KYC" at bounding box center [188, 414] width 227 height 46
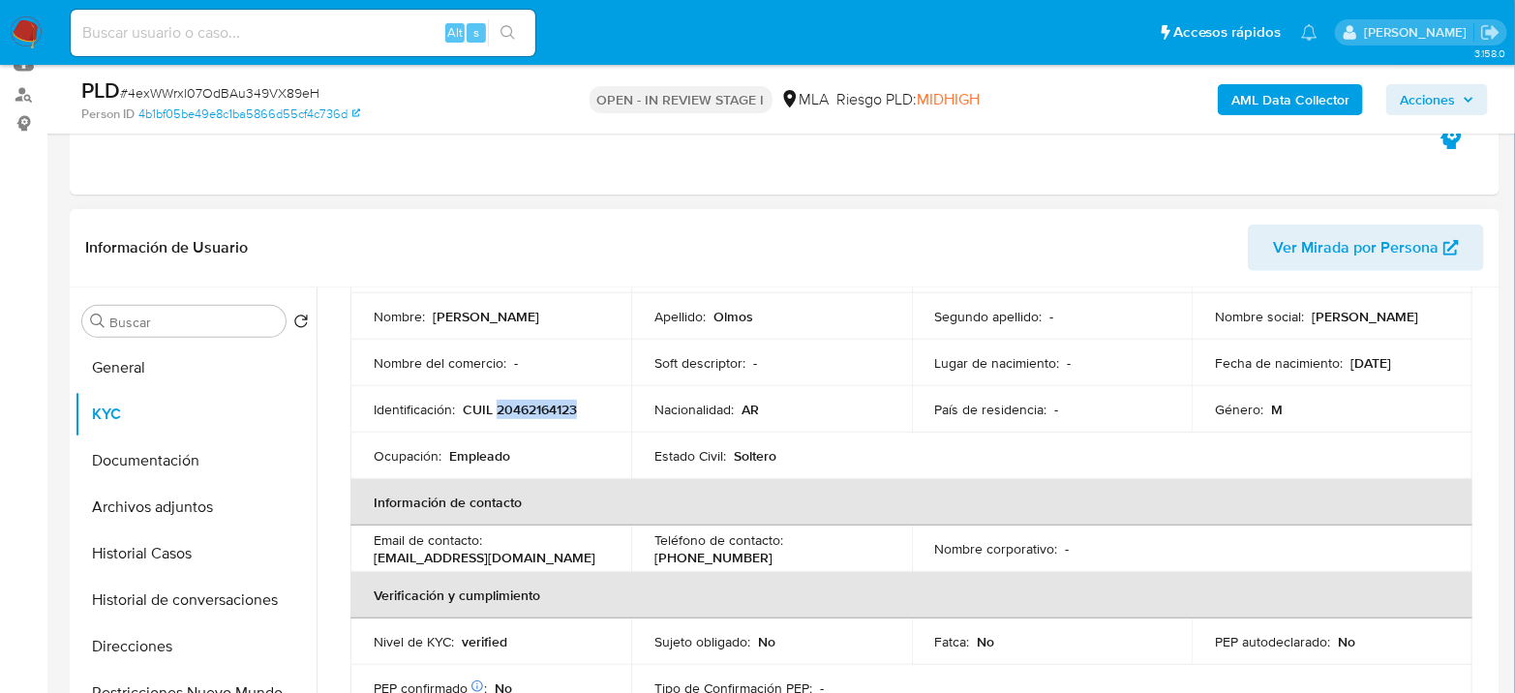
scroll to position [175, 0]
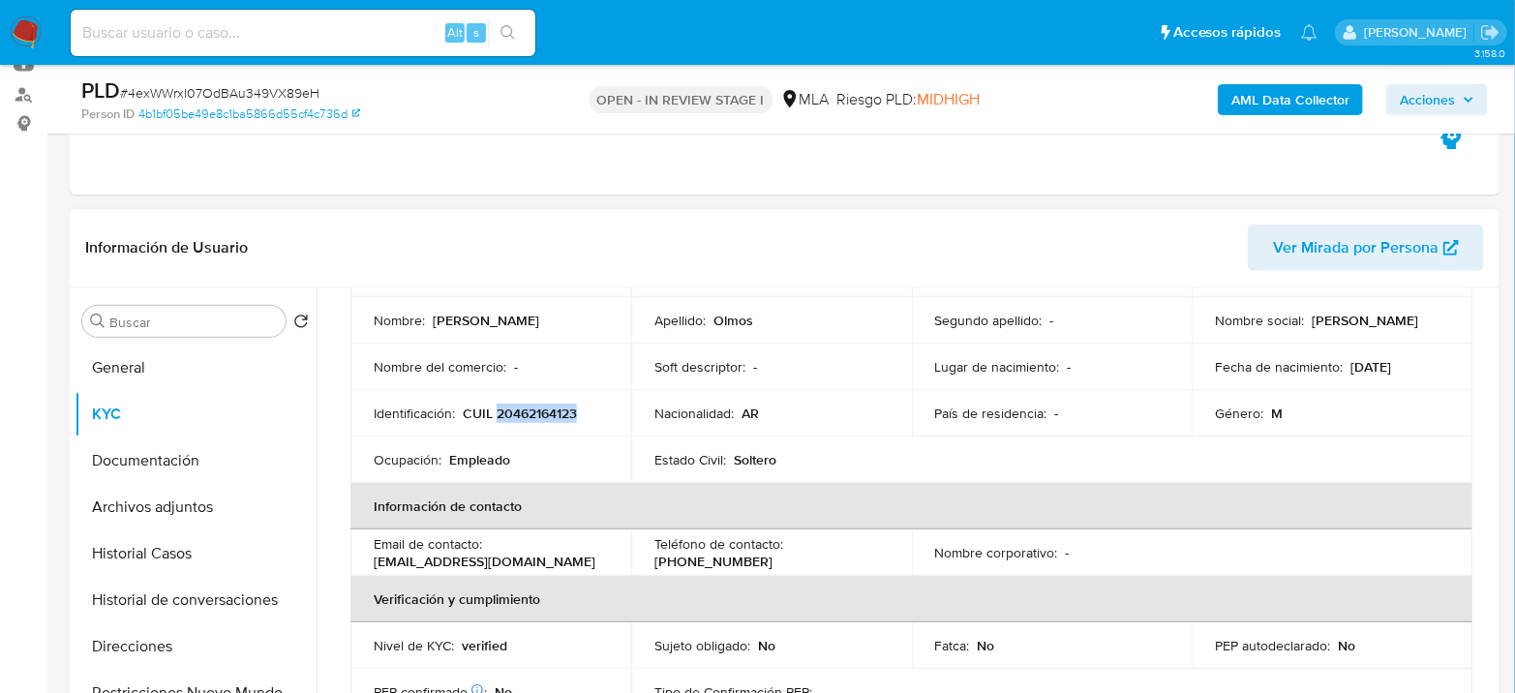
click at [550, 420] on p "CUIL 20462164123" at bounding box center [520, 413] width 114 height 17
click at [550, 419] on p "CUIL 20462164123" at bounding box center [520, 413] width 114 height 17
click at [565, 396] on td "Identificación : CUIL 20462164123" at bounding box center [491, 413] width 281 height 46
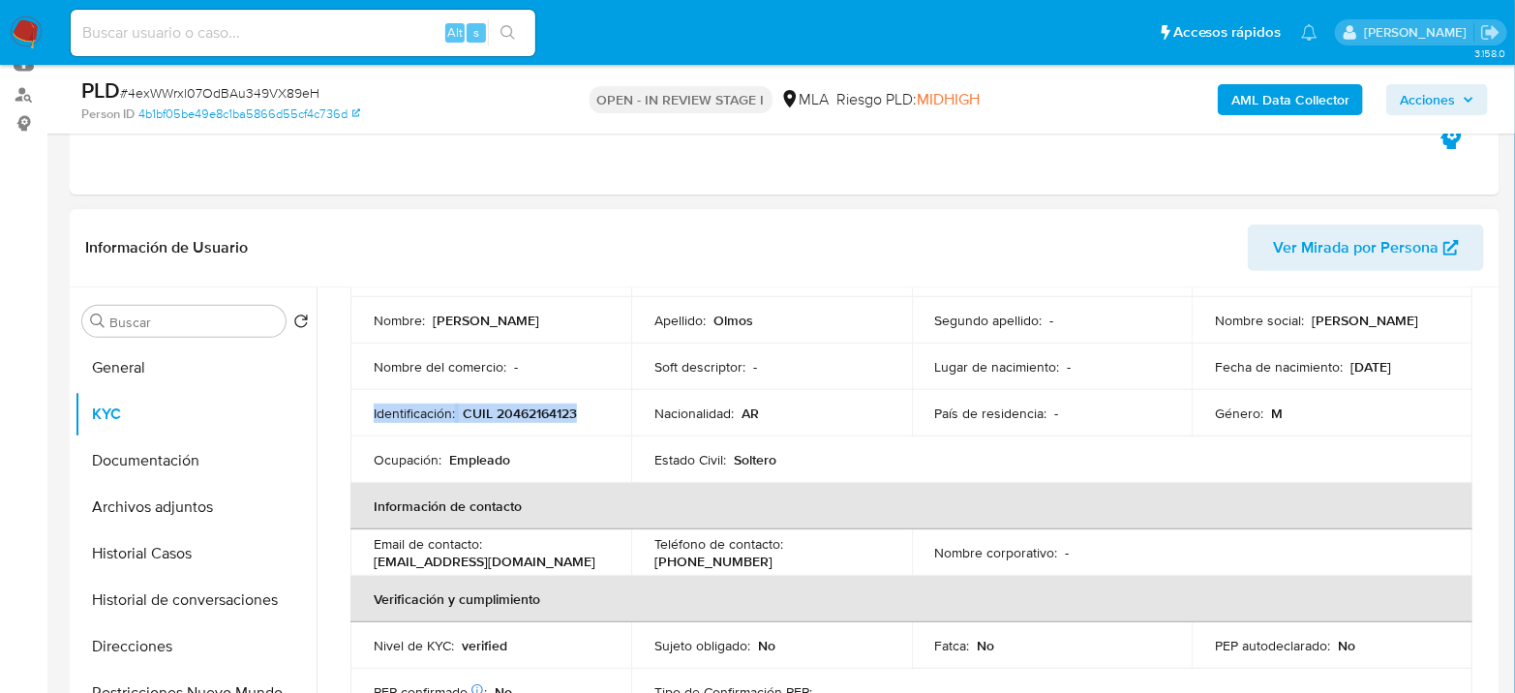
click at [561, 411] on p "CUIL 20462164123" at bounding box center [520, 413] width 114 height 17
click at [562, 411] on p "CUIL 20462164123" at bounding box center [520, 413] width 114 height 17
click at [149, 364] on button "General" at bounding box center [188, 368] width 227 height 46
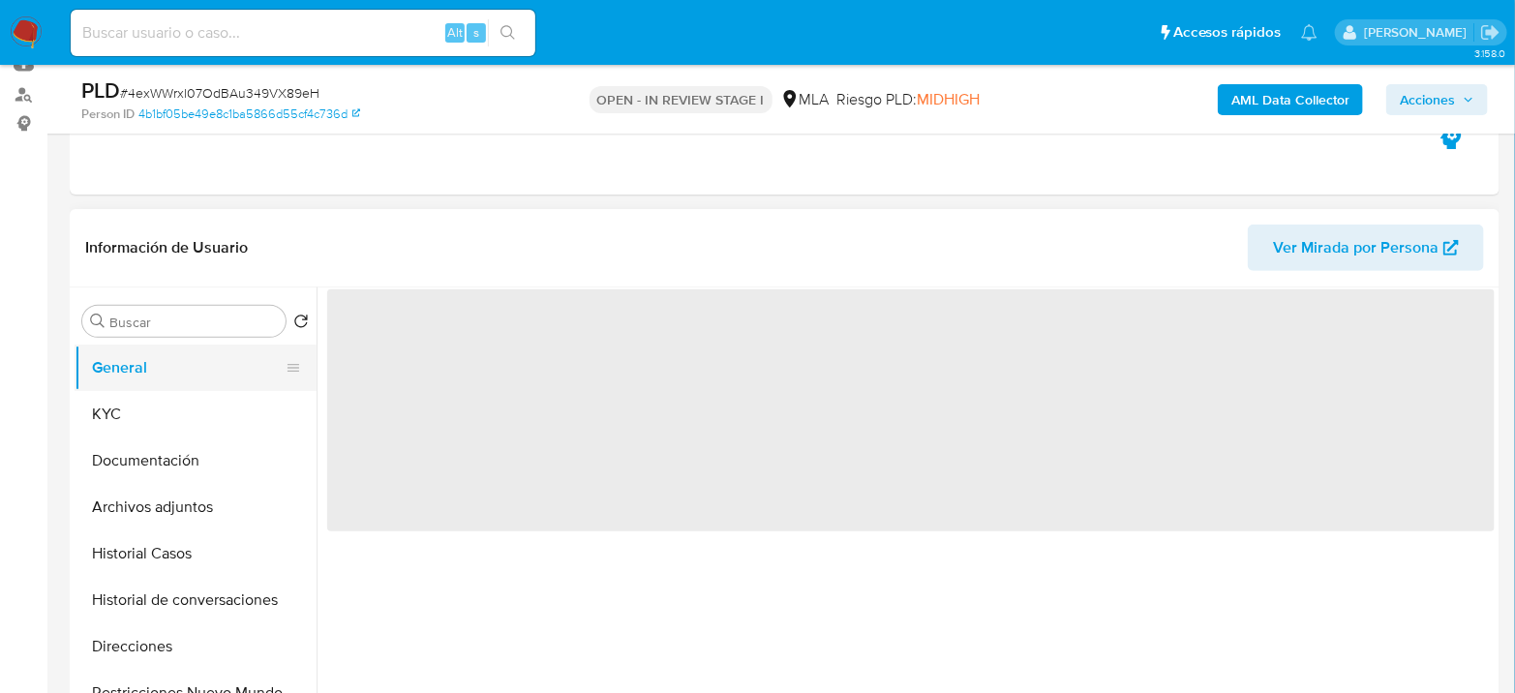
scroll to position [0, 0]
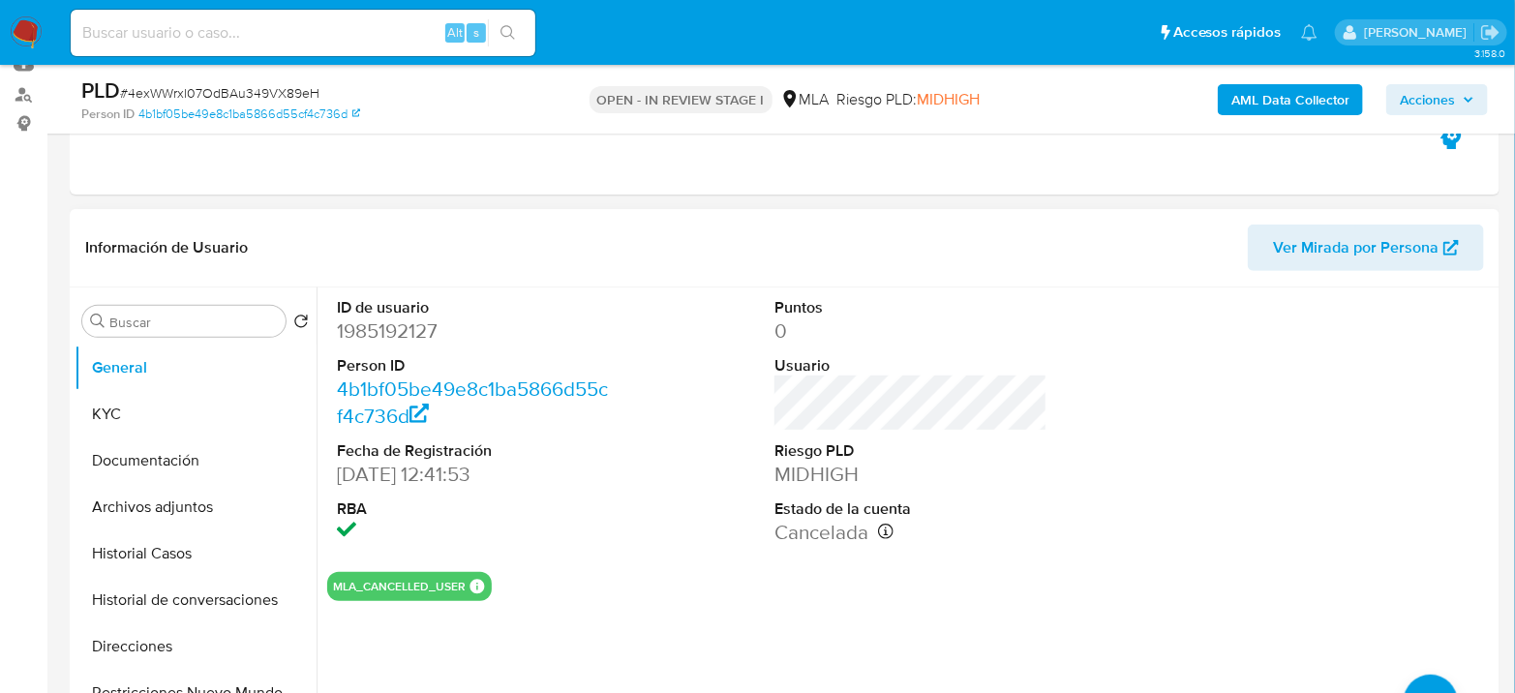
click at [370, 338] on dd "1985192127" at bounding box center [473, 331] width 273 height 27
copy dd "1985192127"
click at [198, 411] on button "KYC" at bounding box center [188, 414] width 227 height 46
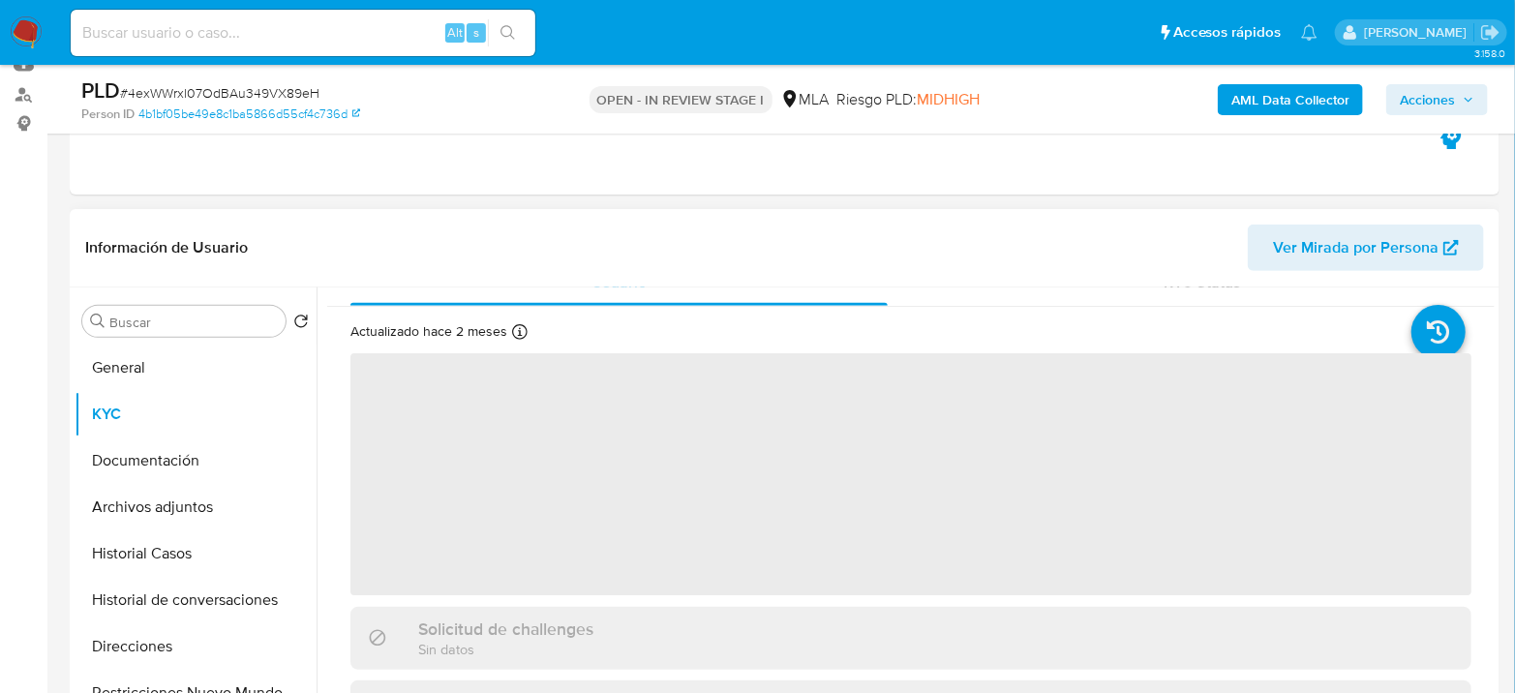
scroll to position [107, 0]
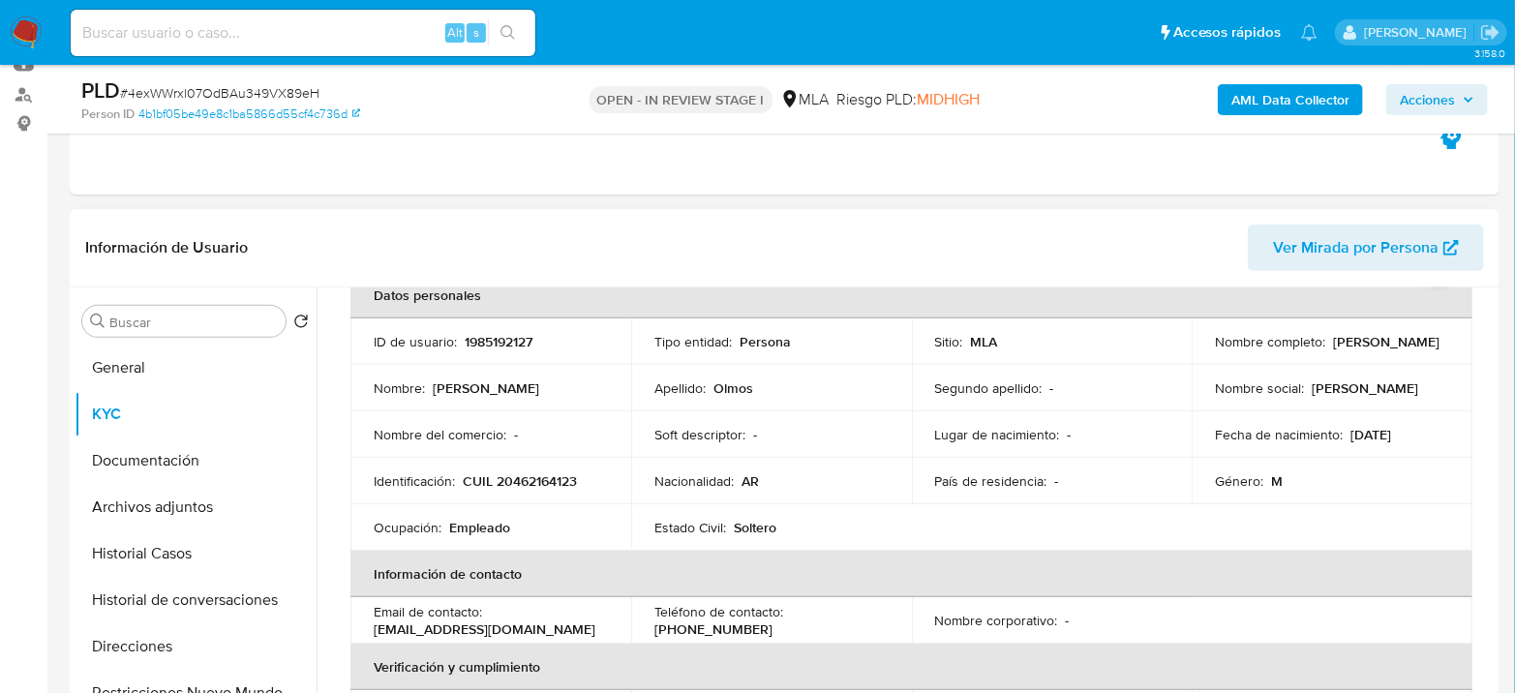
click at [544, 480] on p "CUIL 20462164123" at bounding box center [520, 481] width 114 height 17
click at [545, 480] on p "CUIL 20462164123" at bounding box center [520, 481] width 114 height 17
copy p "20462164123"
click at [171, 504] on button "Archivos adjuntos" at bounding box center [188, 507] width 227 height 46
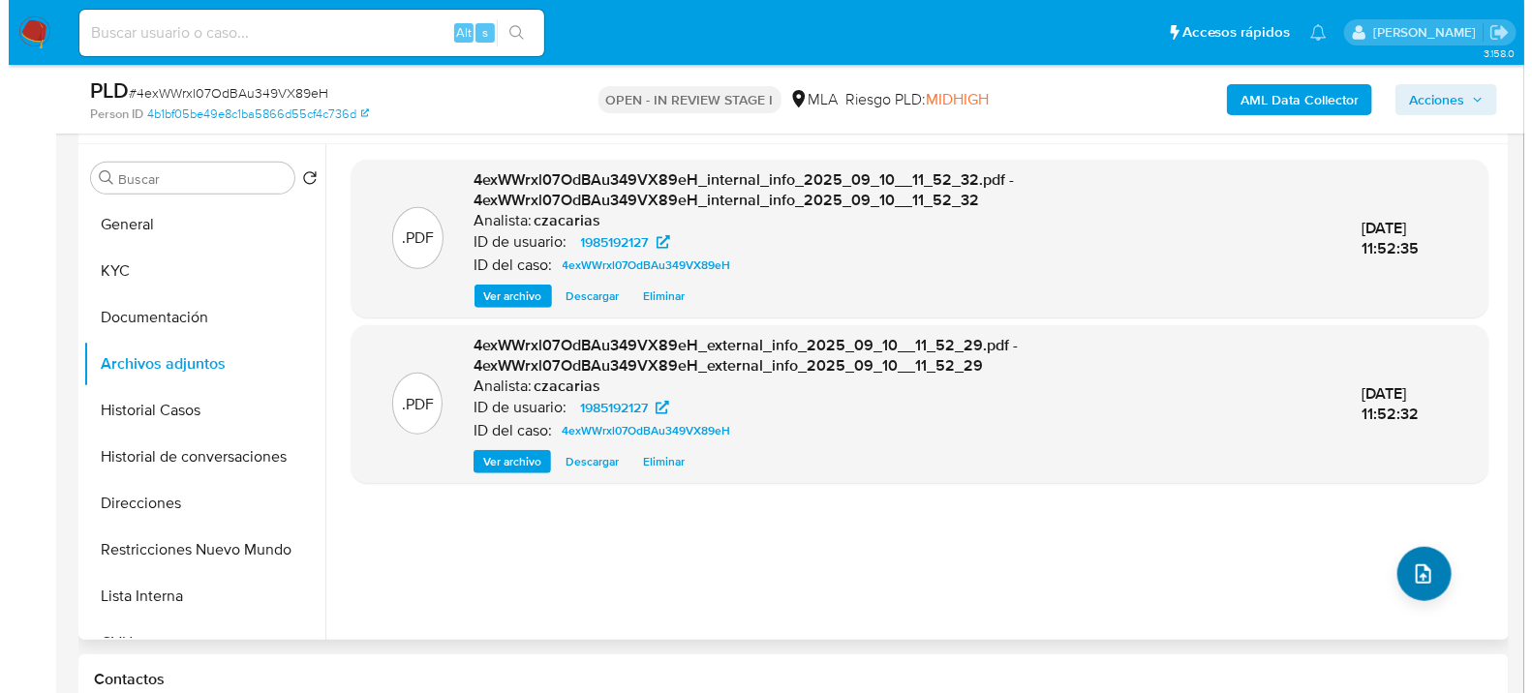
scroll to position [322, 0]
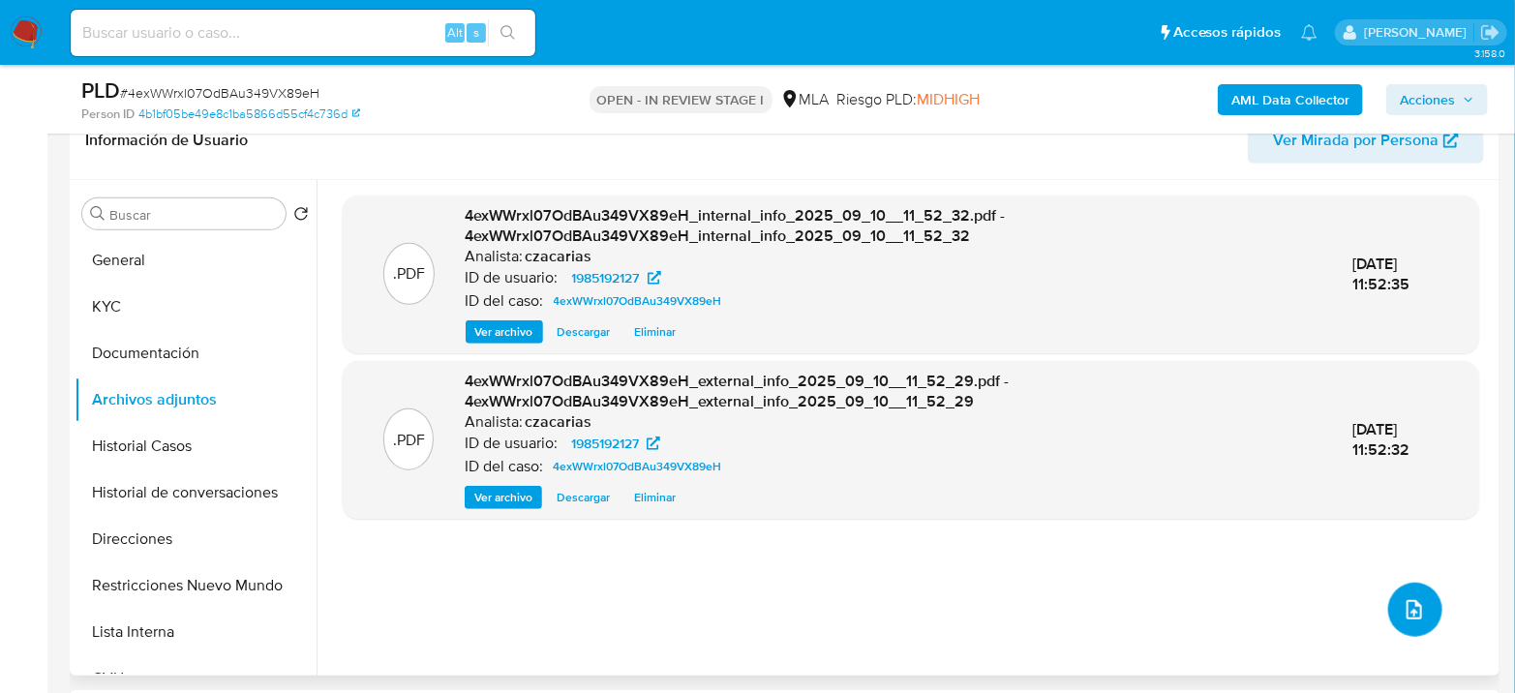
click at [1413, 583] on button "upload-file" at bounding box center [1415, 610] width 54 height 54
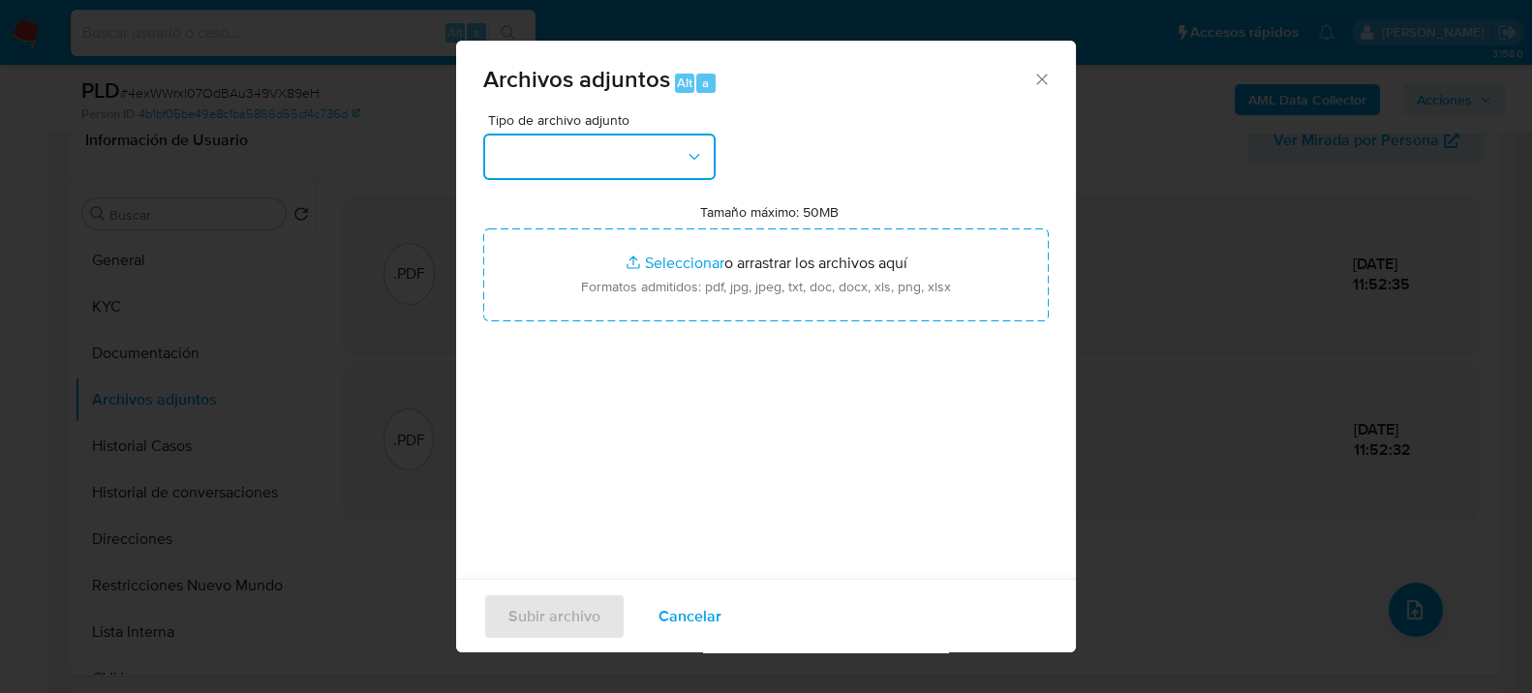
click at [614, 155] on button "button" at bounding box center [599, 157] width 232 height 46
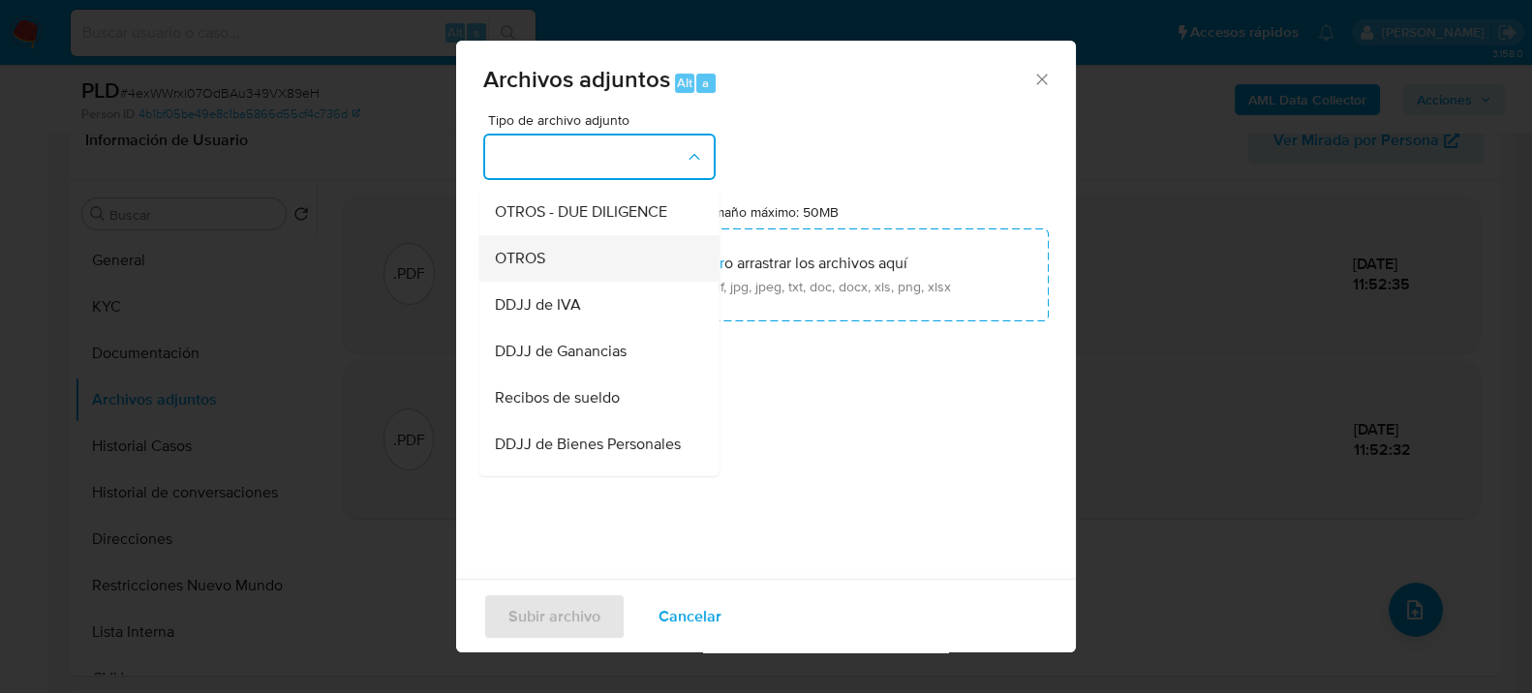
click at [579, 281] on div "OTROS" at bounding box center [594, 257] width 198 height 46
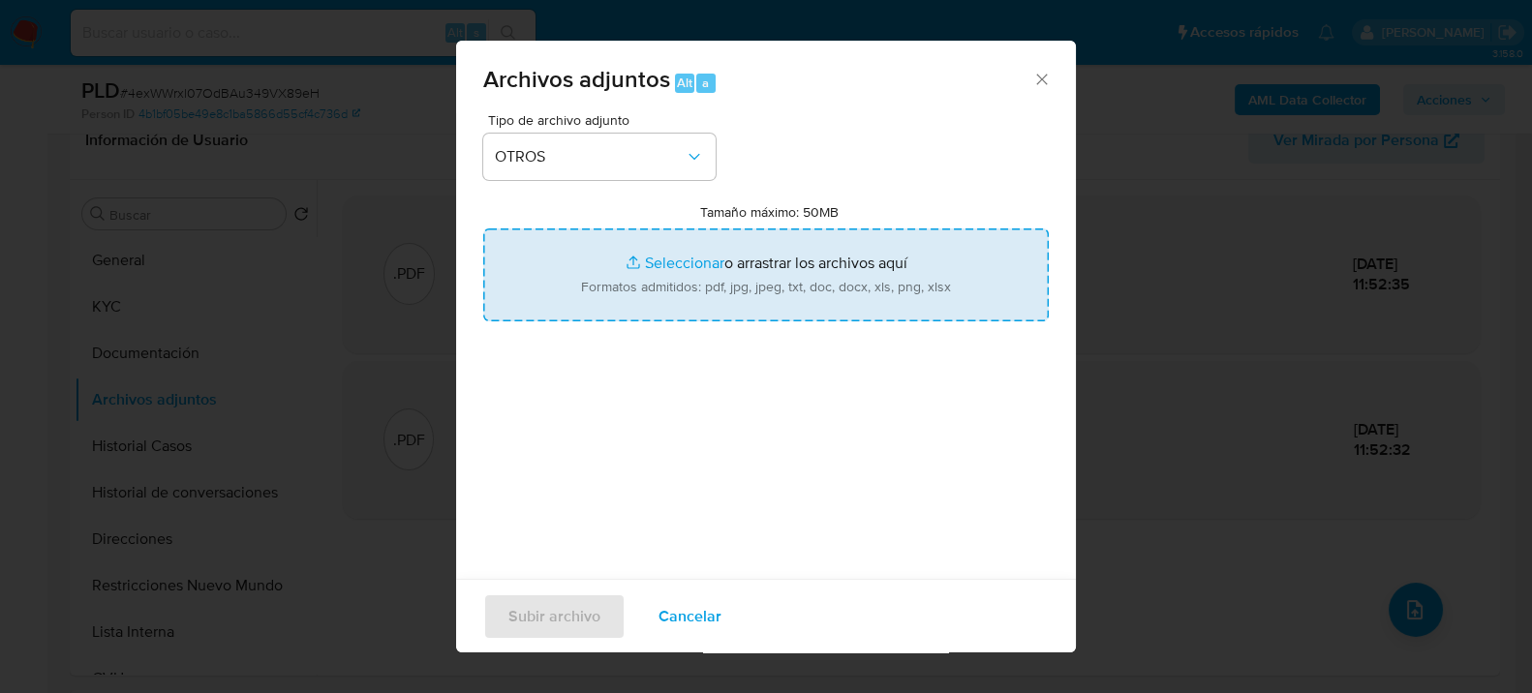
type input "C:\fakepath\Movimientos-1985192127.xlsx"
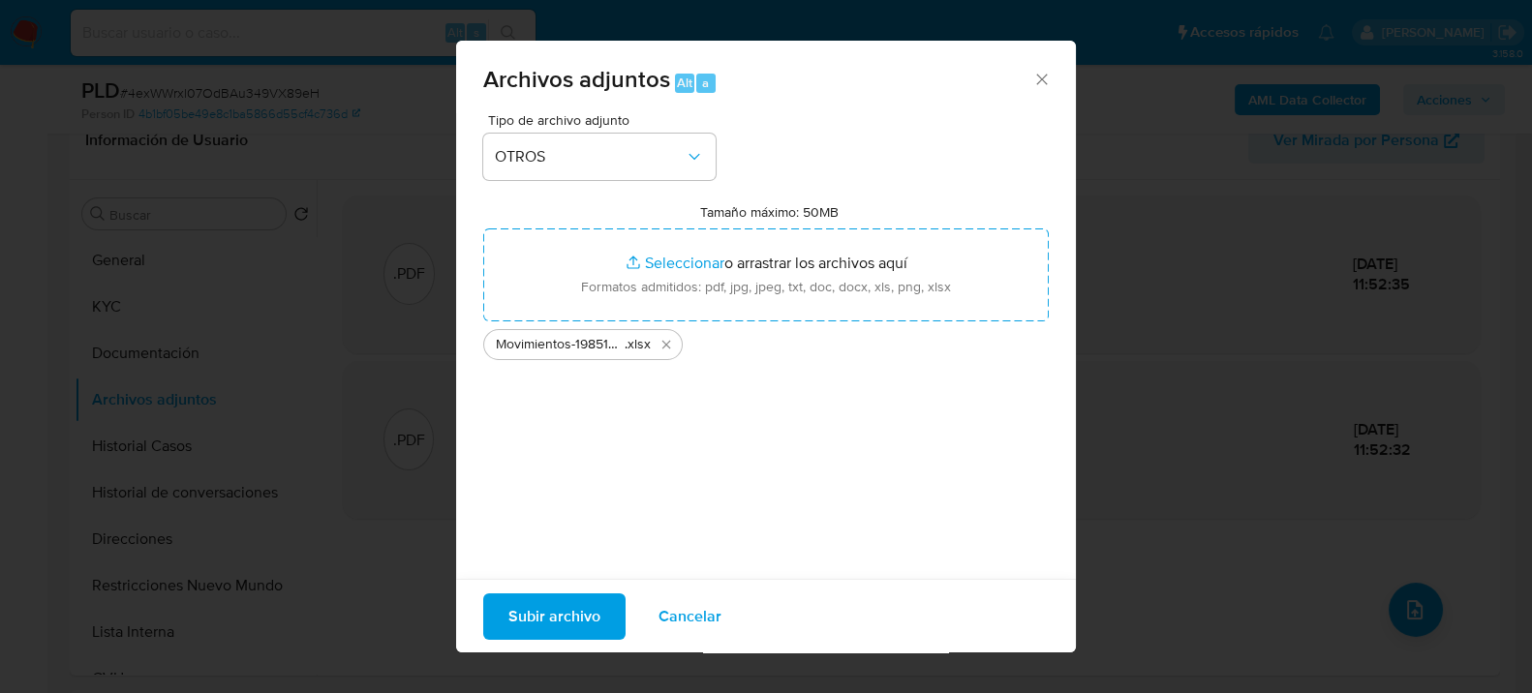
click at [541, 601] on span "Subir archivo" at bounding box center [554, 616] width 92 height 43
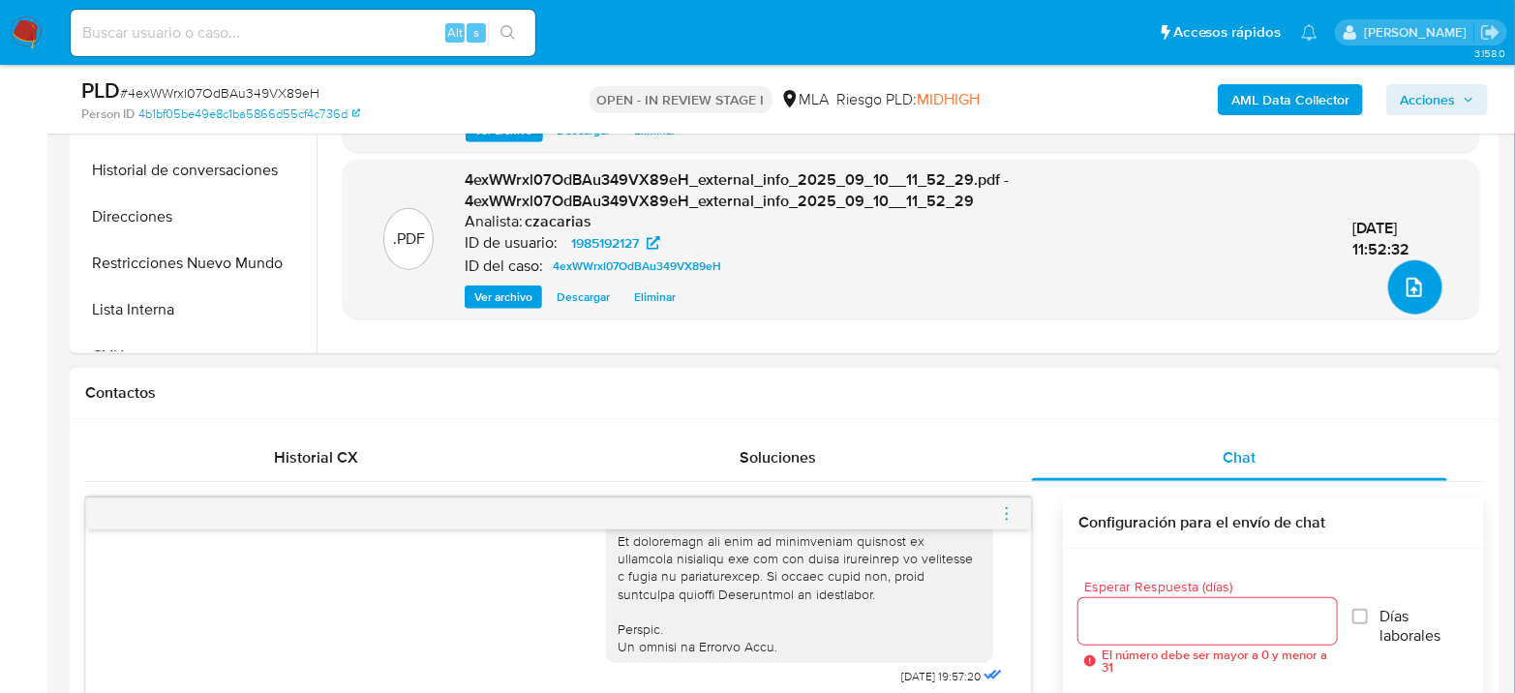
scroll to position [968, 0]
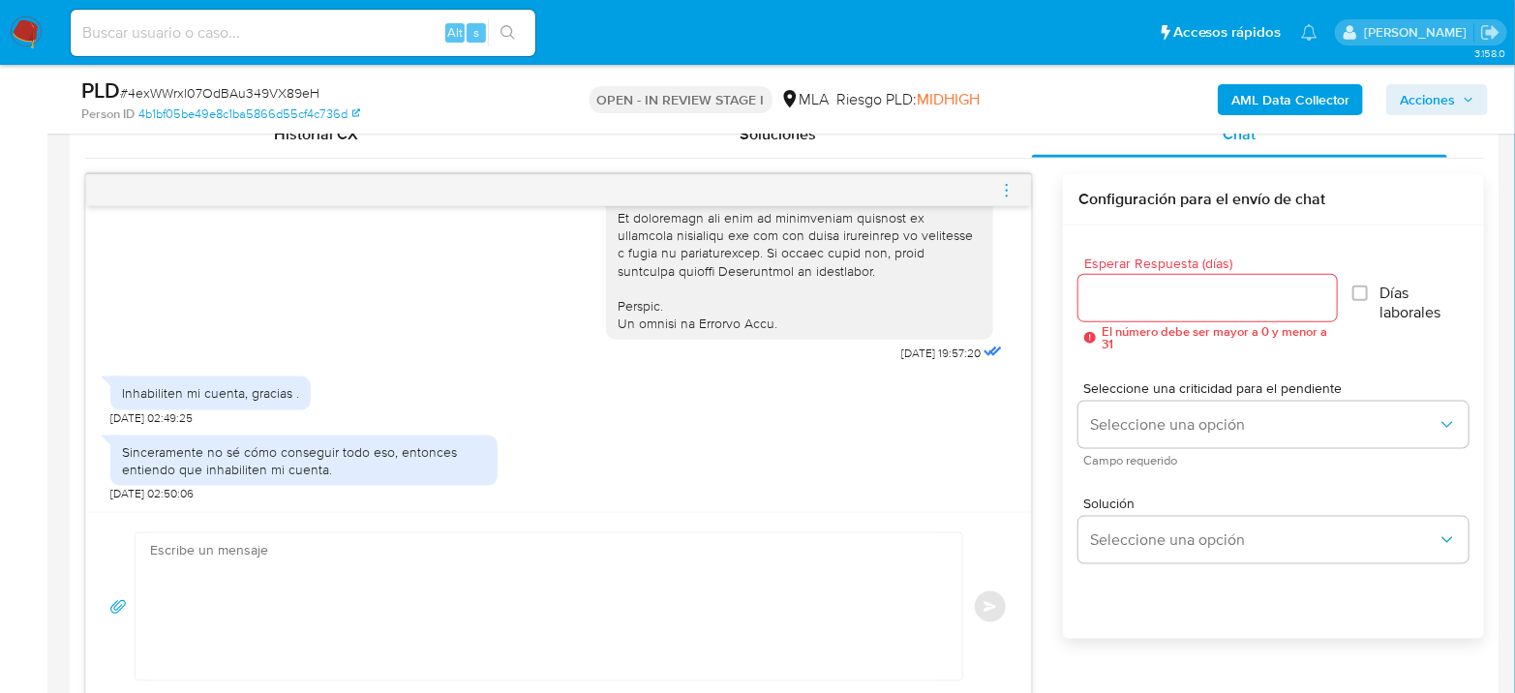
click at [389, 585] on textarea at bounding box center [544, 607] width 788 height 147
type textarea "h"
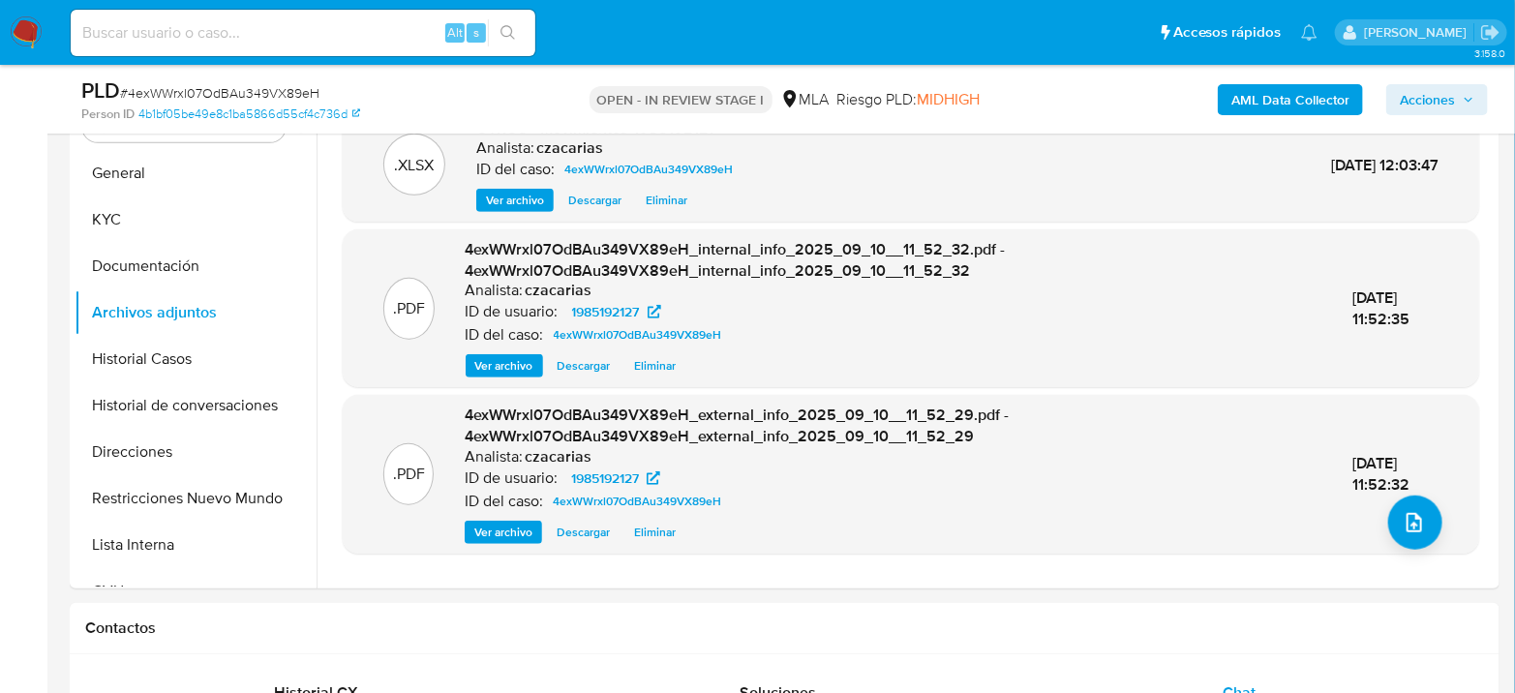
scroll to position [322, 0]
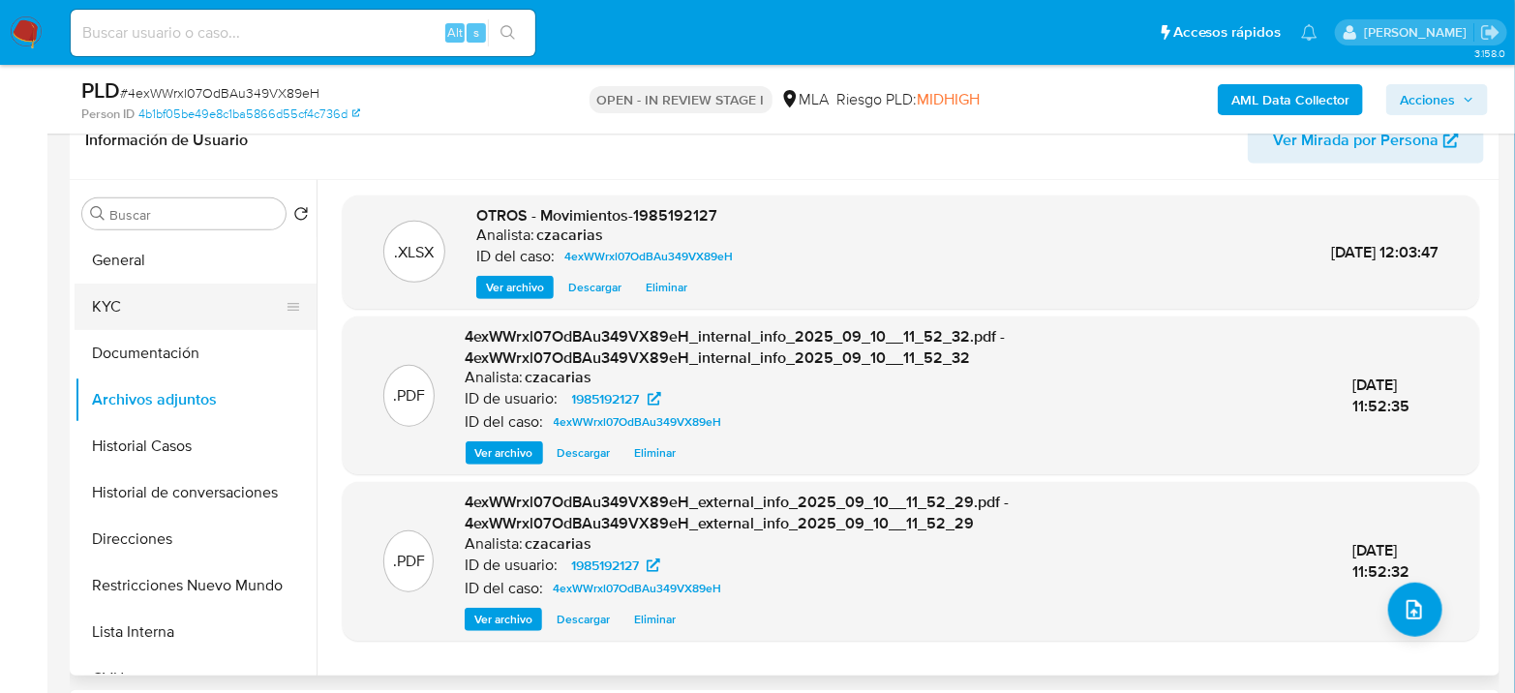
click at [110, 316] on button "KYC" at bounding box center [188, 307] width 227 height 46
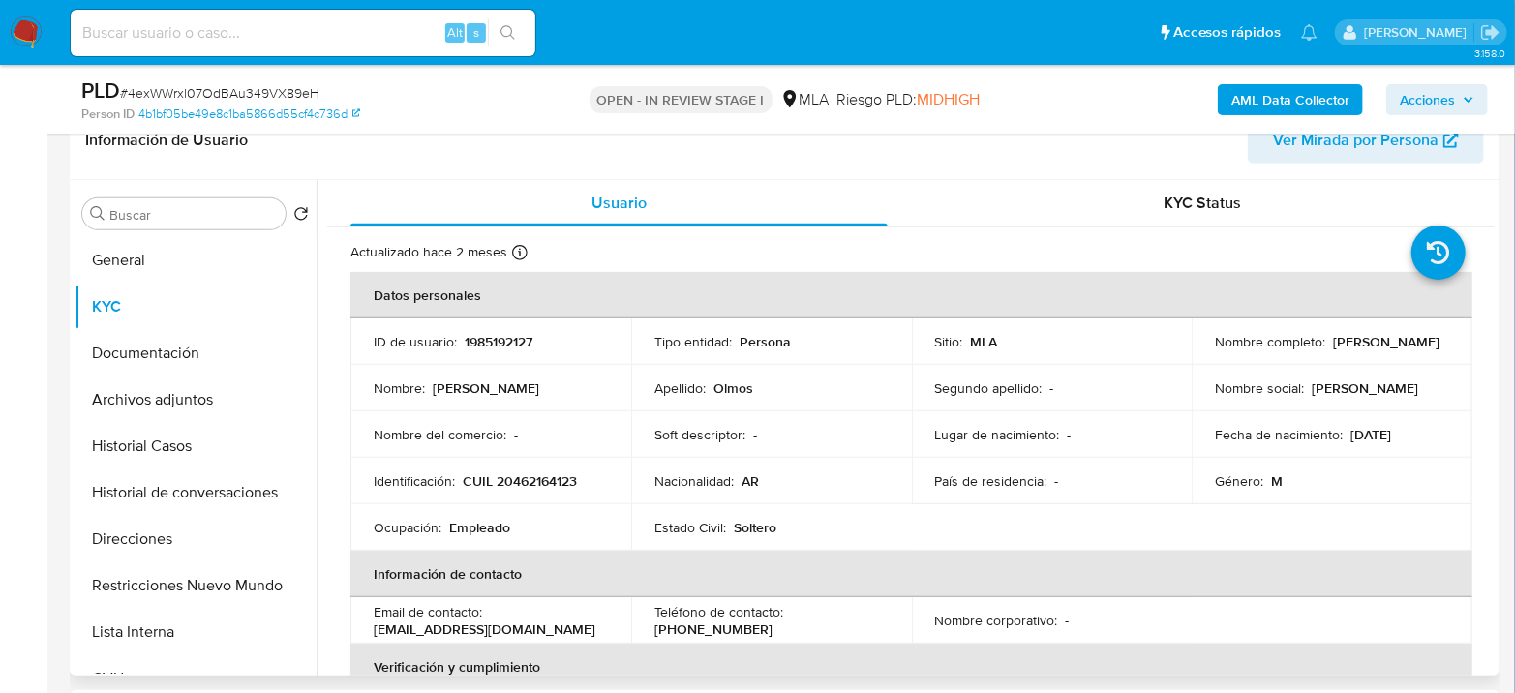
drag, startPoint x: 1210, startPoint y: 353, endPoint x: 1413, endPoint y: 351, distance: 202.4
click at [1413, 351] on div "Nombre completo : Federico Ignacio Olmos" at bounding box center [1332, 341] width 234 height 17
copy p "Federico Ignacio Olmos"
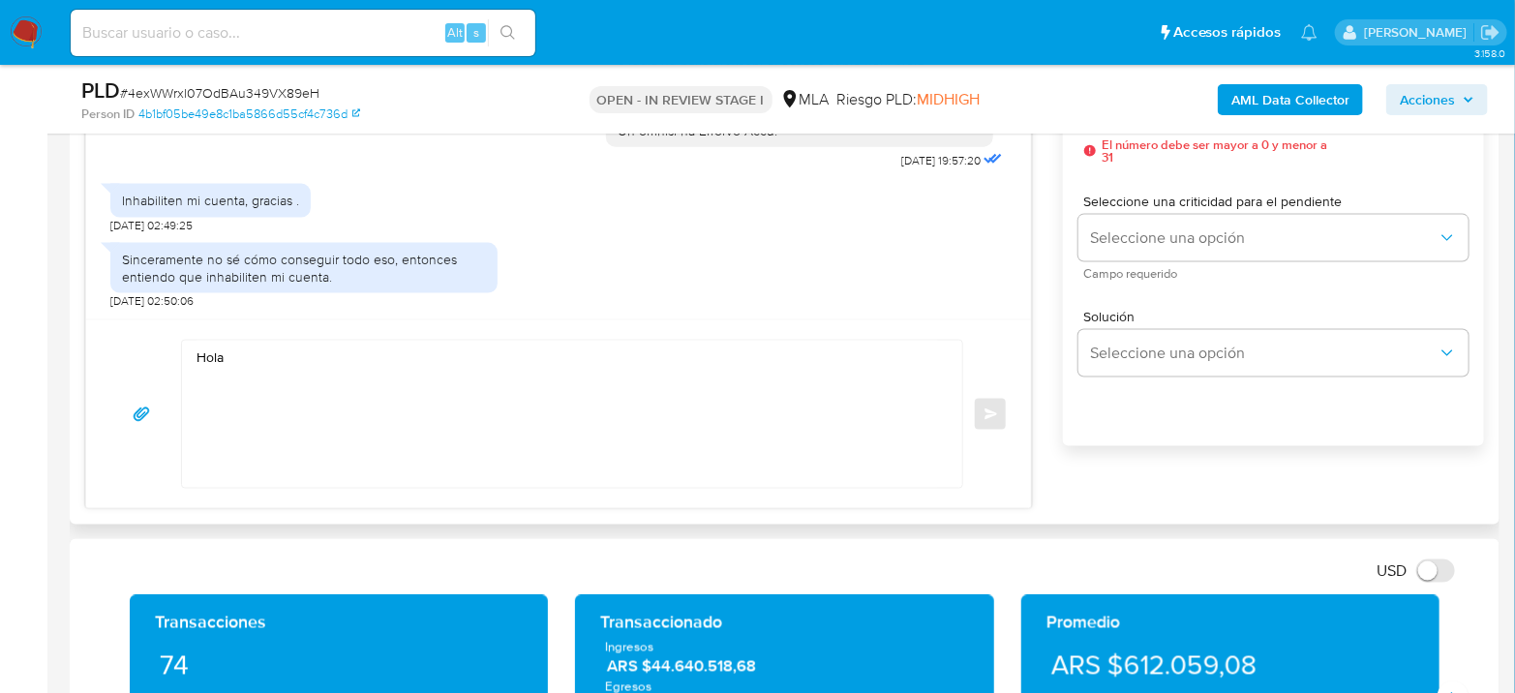
scroll to position [1183, 0]
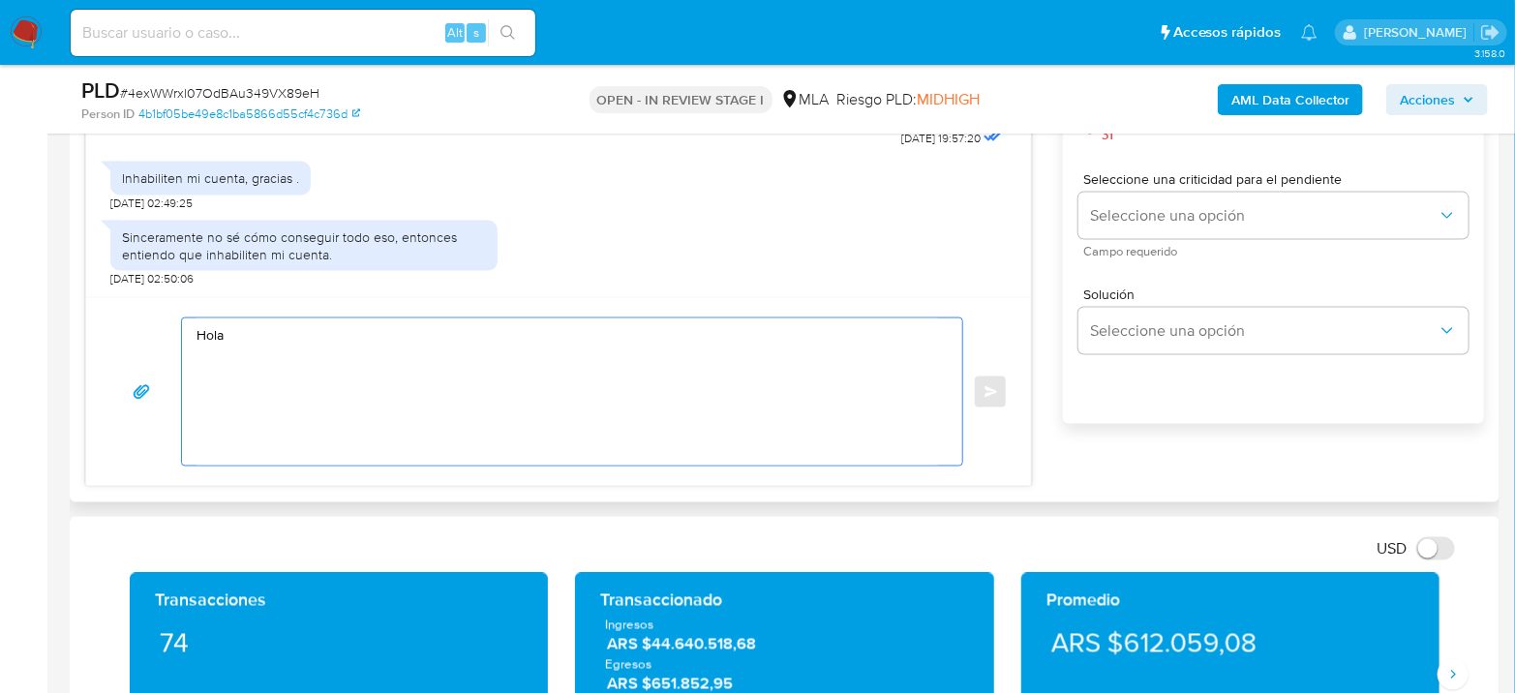
click at [328, 350] on textarea "Hola" at bounding box center [568, 392] width 742 height 147
paste textarea "Federico Ignacio Olmos"
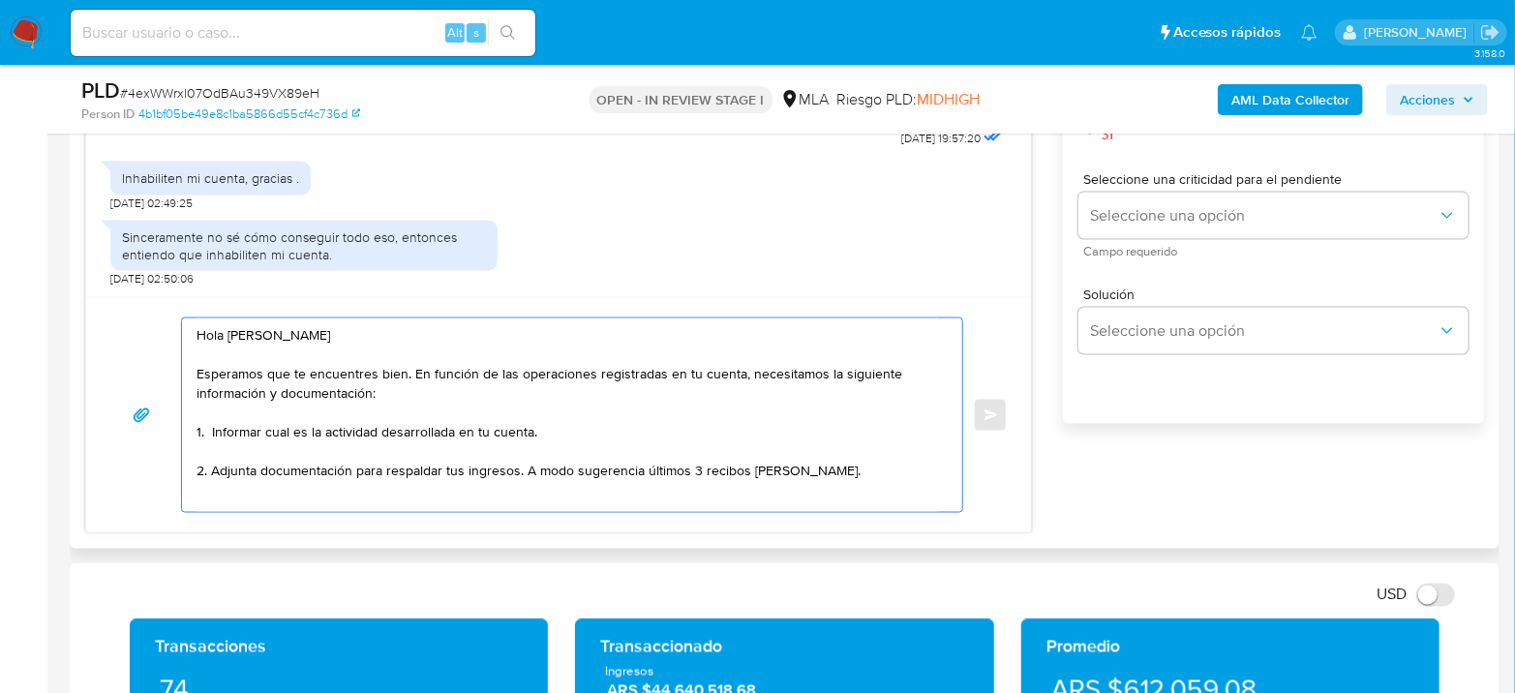
scroll to position [4, 0]
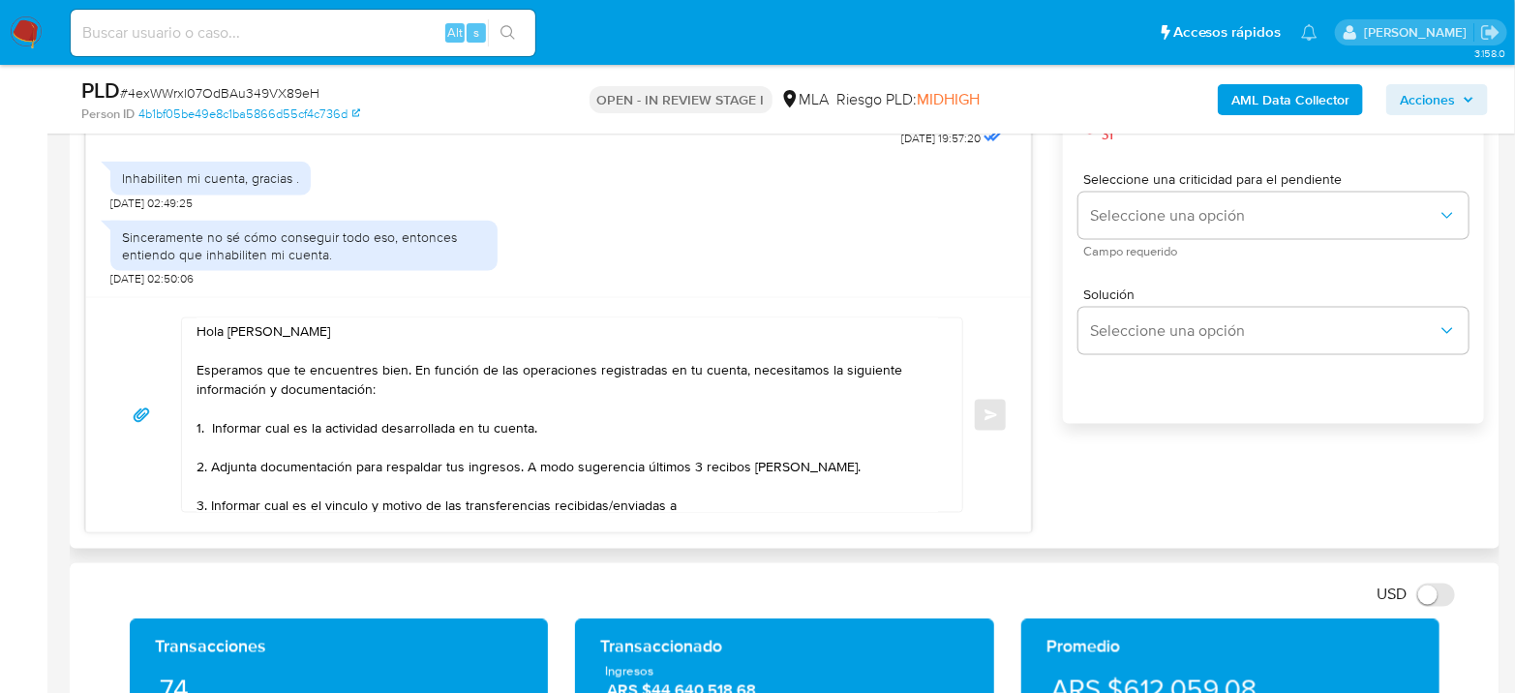
click at [704, 499] on textarea "Hola Federico Ignacio Olmos Esperamos que te encuentres bien. En función de las…" at bounding box center [568, 416] width 742 height 194
paste textarea "City Movil SA"
click at [828, 511] on div "Hola Federico Ignacio Olmos Esperamos que te encuentres bien. En función de las…" at bounding box center [558, 414] width 945 height 235
click at [832, 506] on textarea "Hola Federico Ignacio Olmos Esperamos que te encuentres bien. En función de las…" at bounding box center [568, 416] width 742 height 194
paste textarea "30712100393"
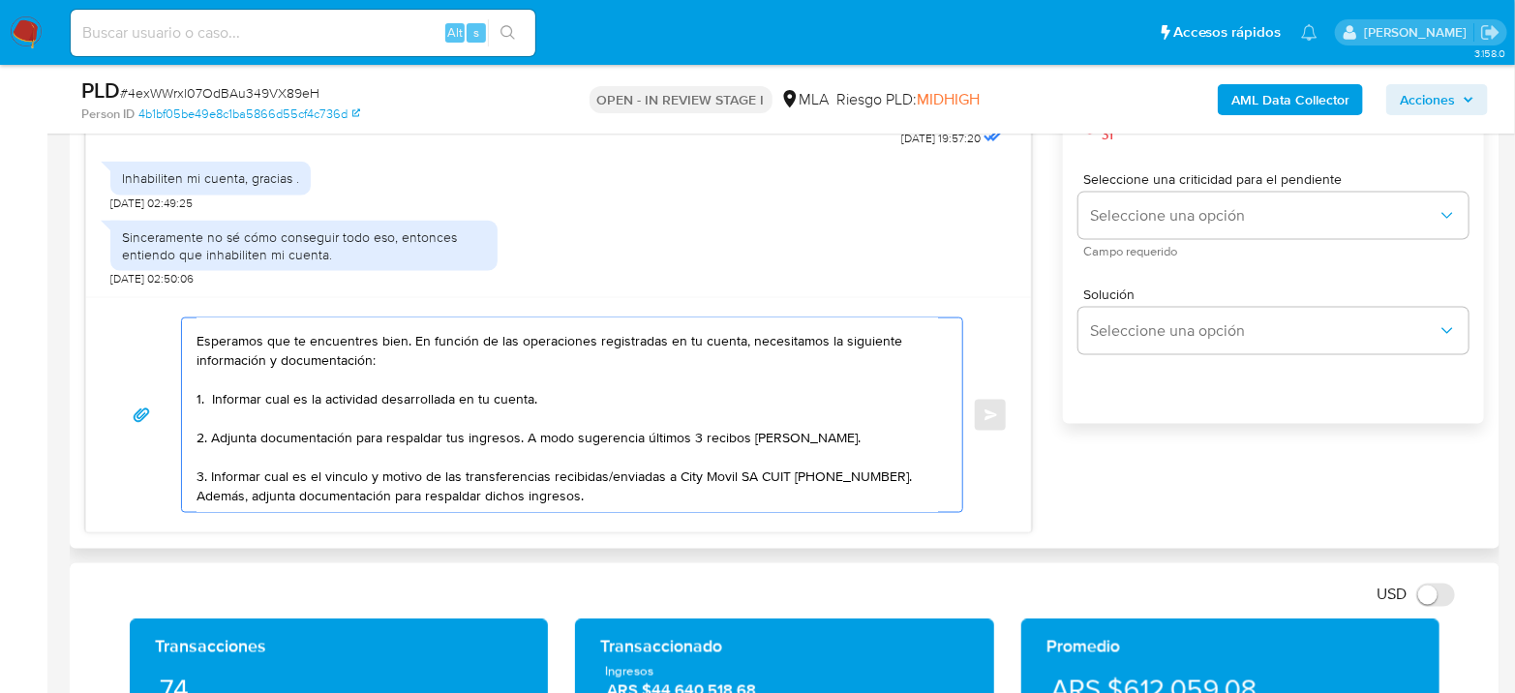
scroll to position [62, 0]
paste textarea "Es importante que sepas que, en el caso de que no respondas a lo solicitado, tu…"
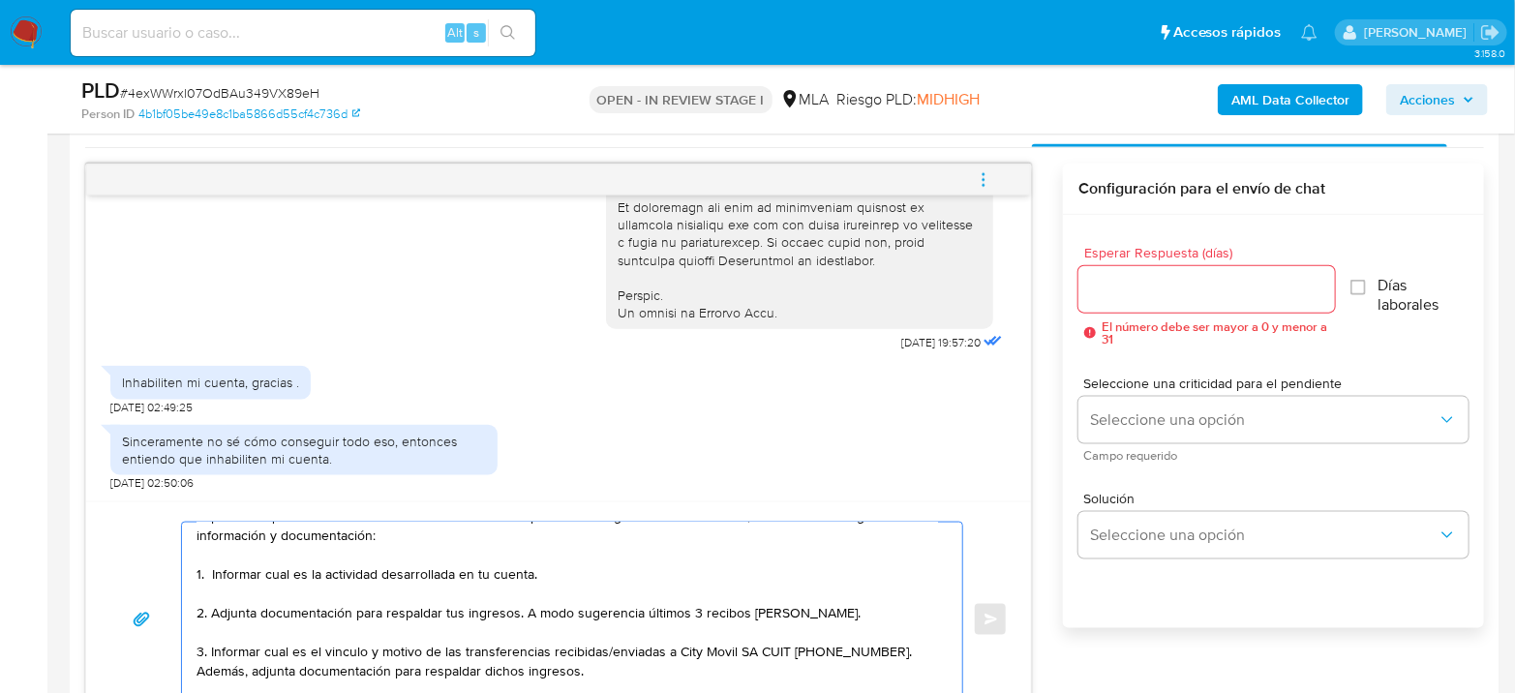
scroll to position [968, 0]
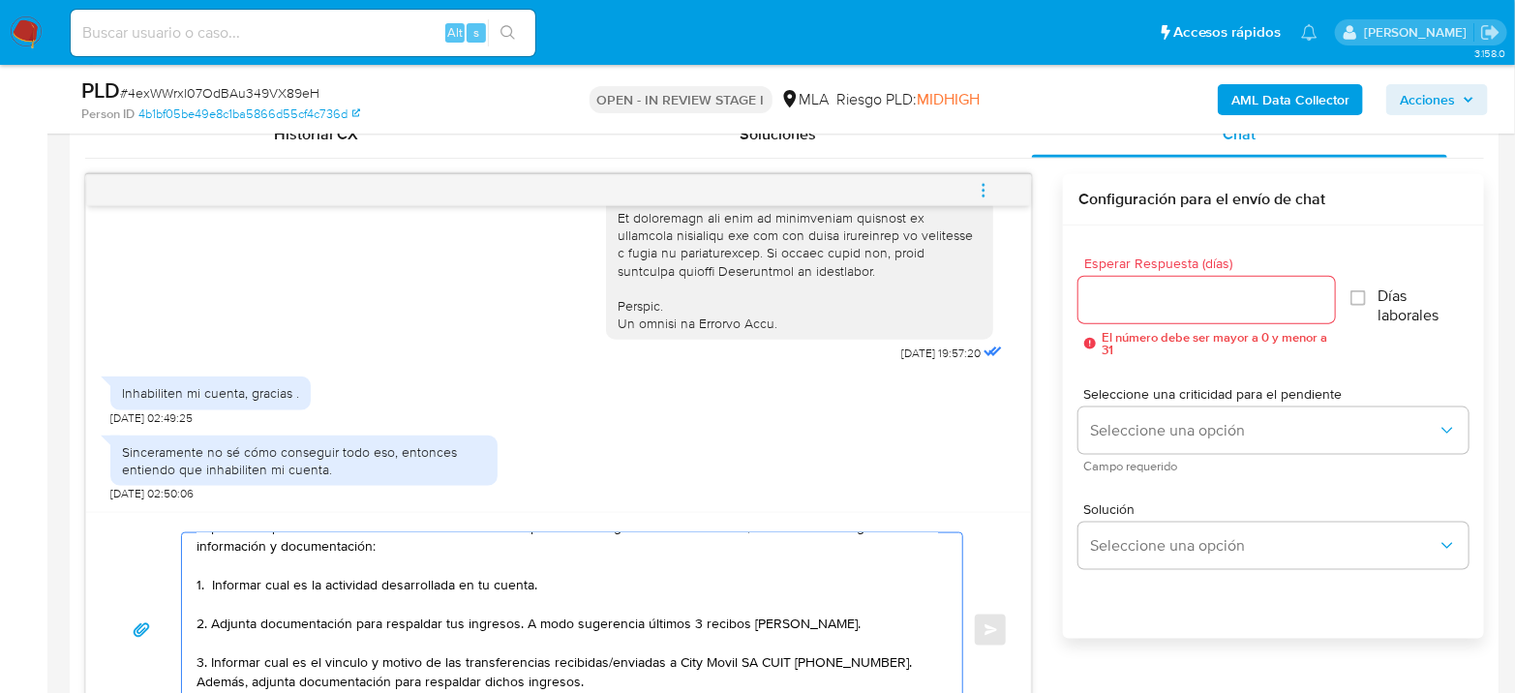
type textarea "Hola Federico Ignacio Olmos Esperamos que te encuentres bien. En función de las…"
click at [1125, 288] on input "Esperar Respuesta (días)" at bounding box center [1207, 300] width 257 height 25
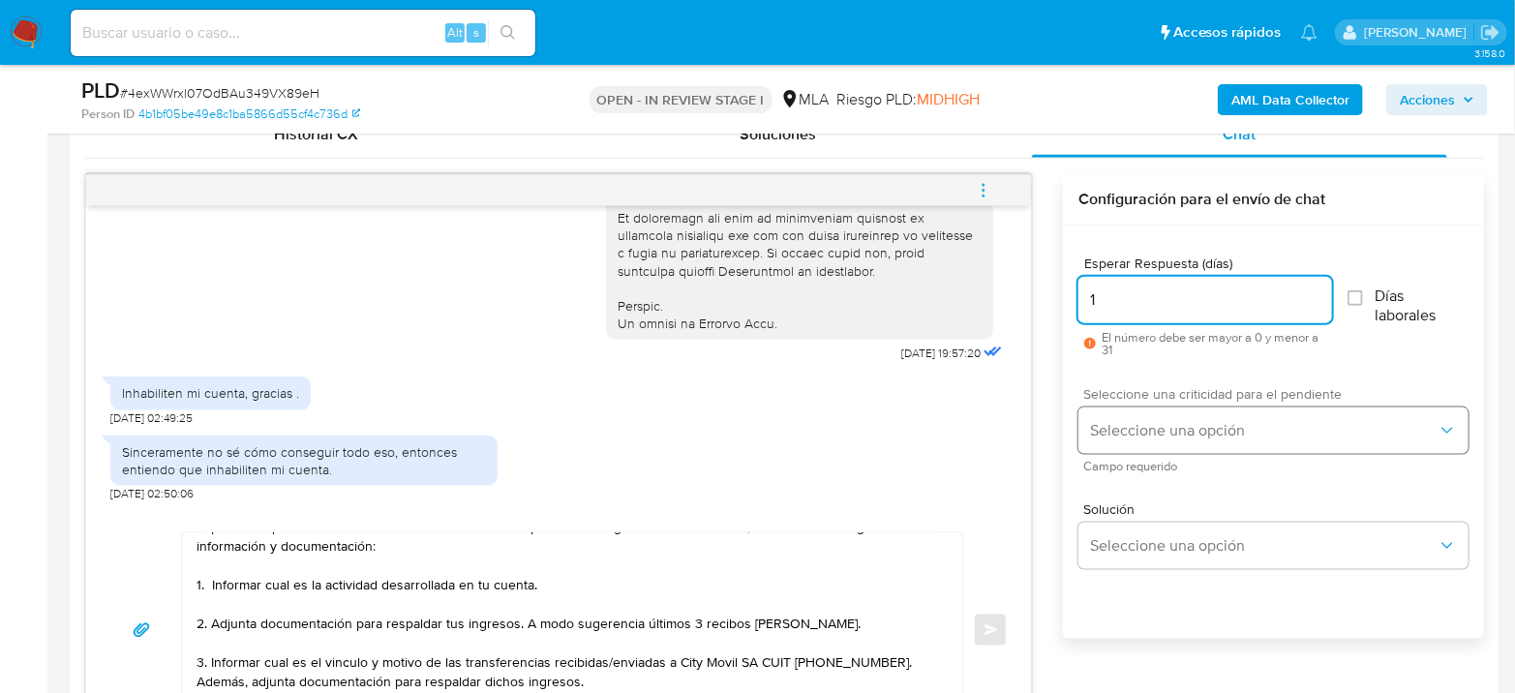
type input "1"
click at [1124, 432] on span "Seleccione una opción" at bounding box center [1264, 430] width 348 height 19
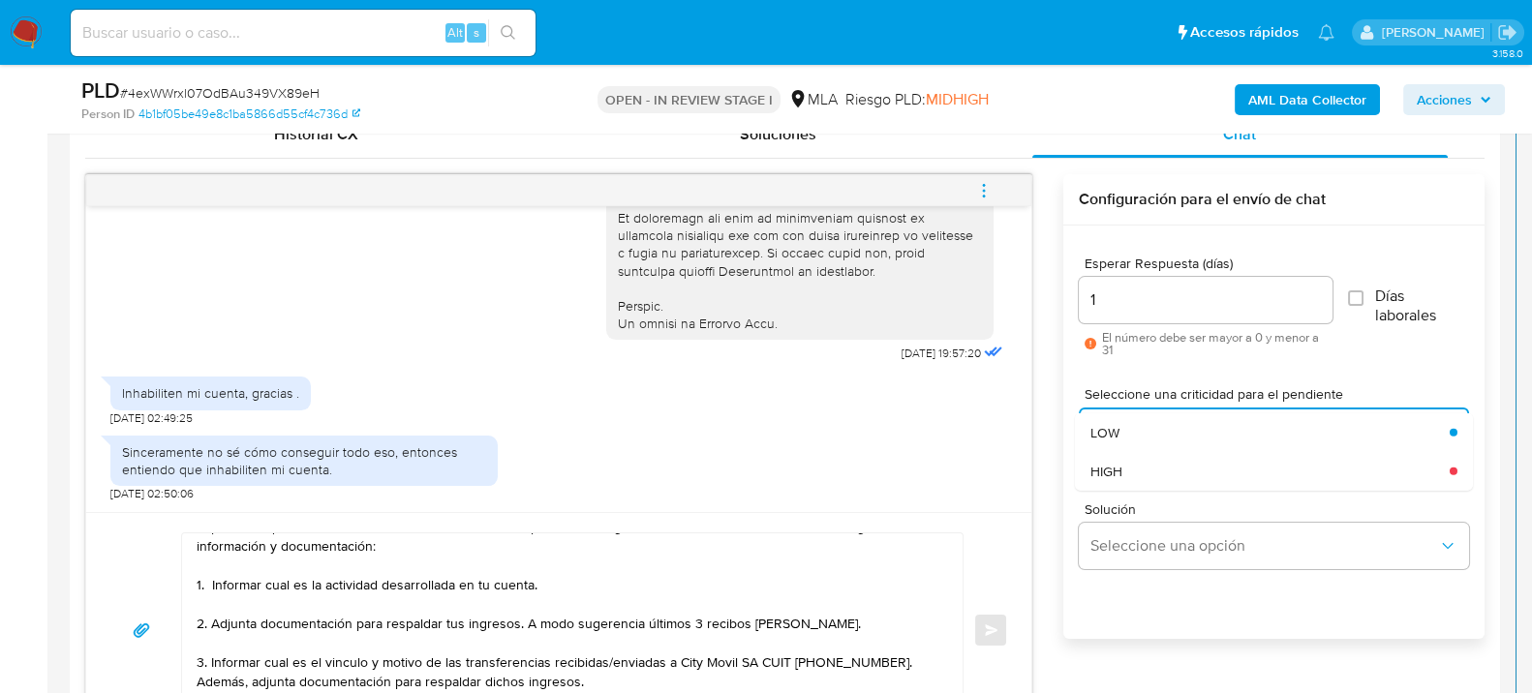
drag, startPoint x: 1139, startPoint y: 467, endPoint x: 1102, endPoint y: 495, distance: 46.3
click at [1139, 468] on div "HIGH" at bounding box center [1269, 470] width 359 height 39
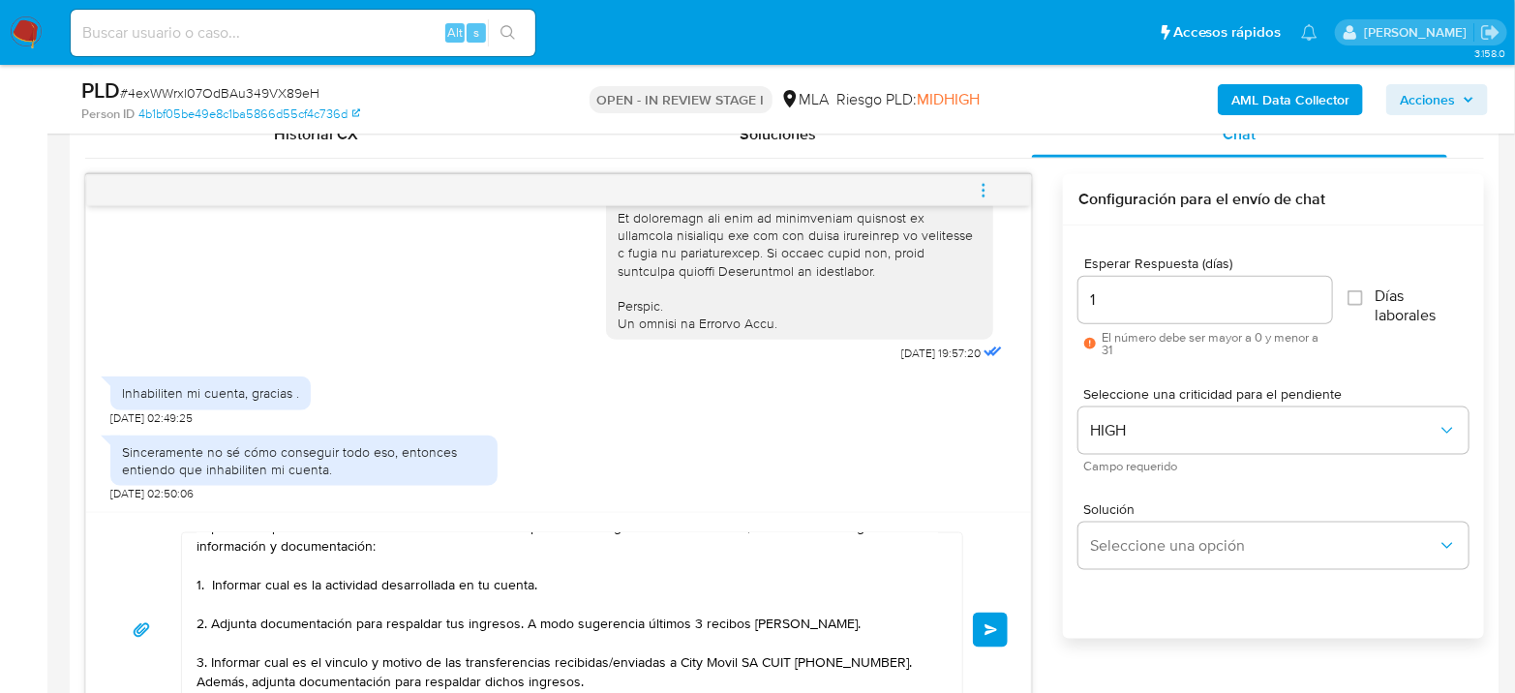
click at [979, 626] on button "Enviar" at bounding box center [990, 630] width 35 height 35
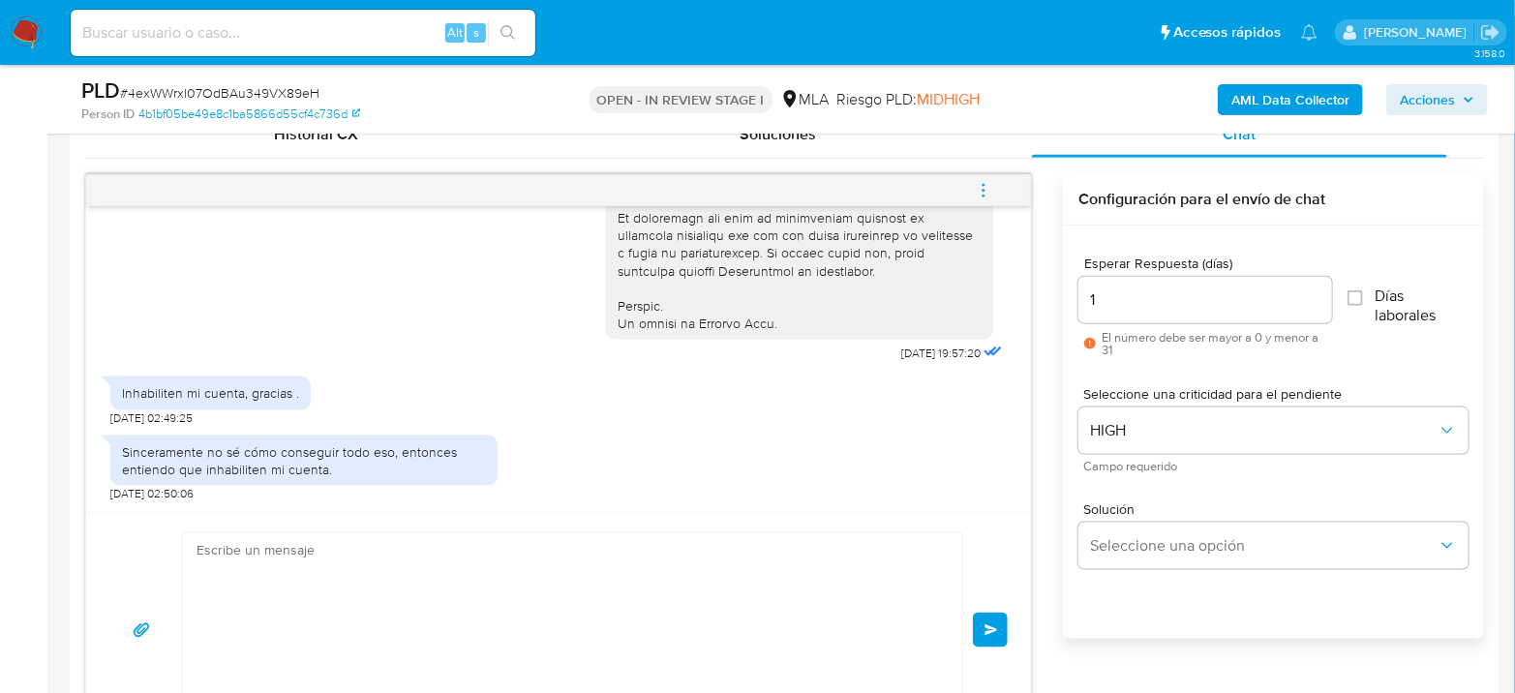
scroll to position [1457, 0]
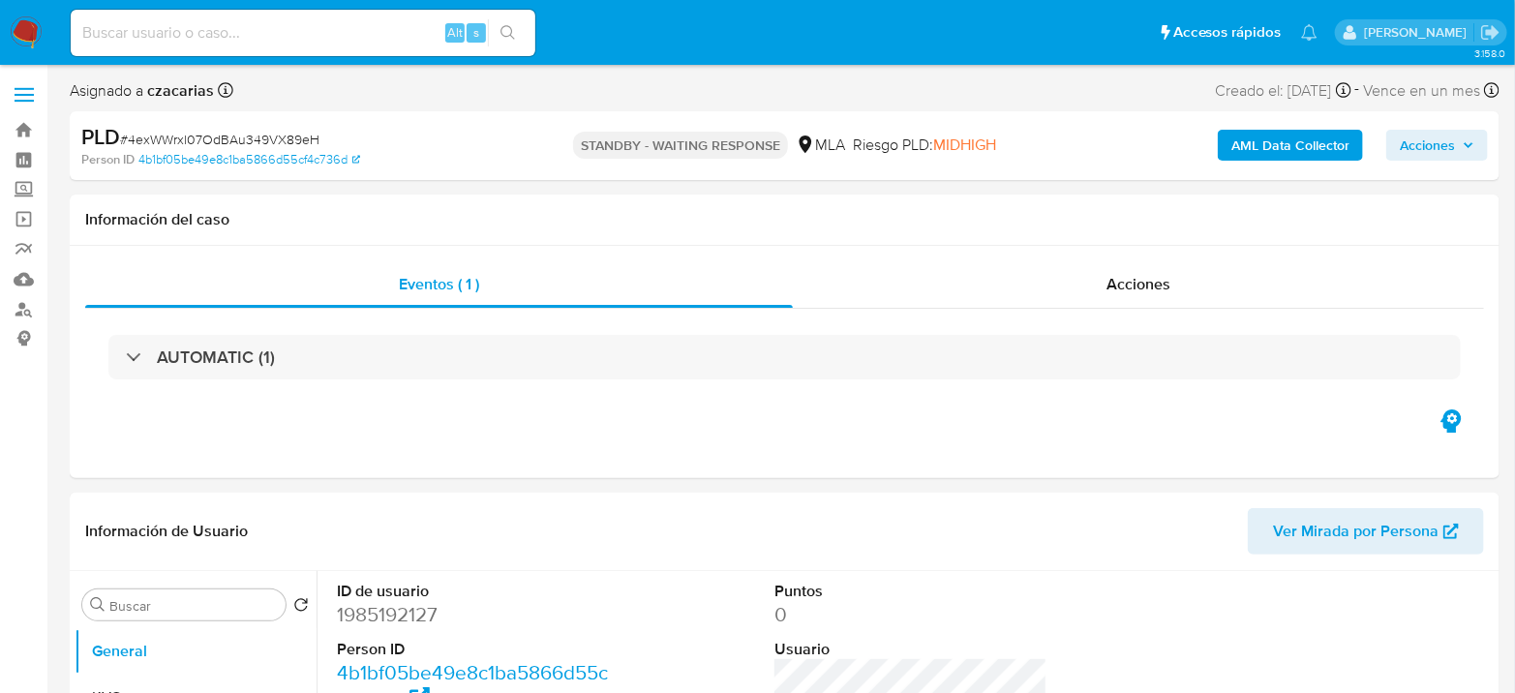
select select "10"
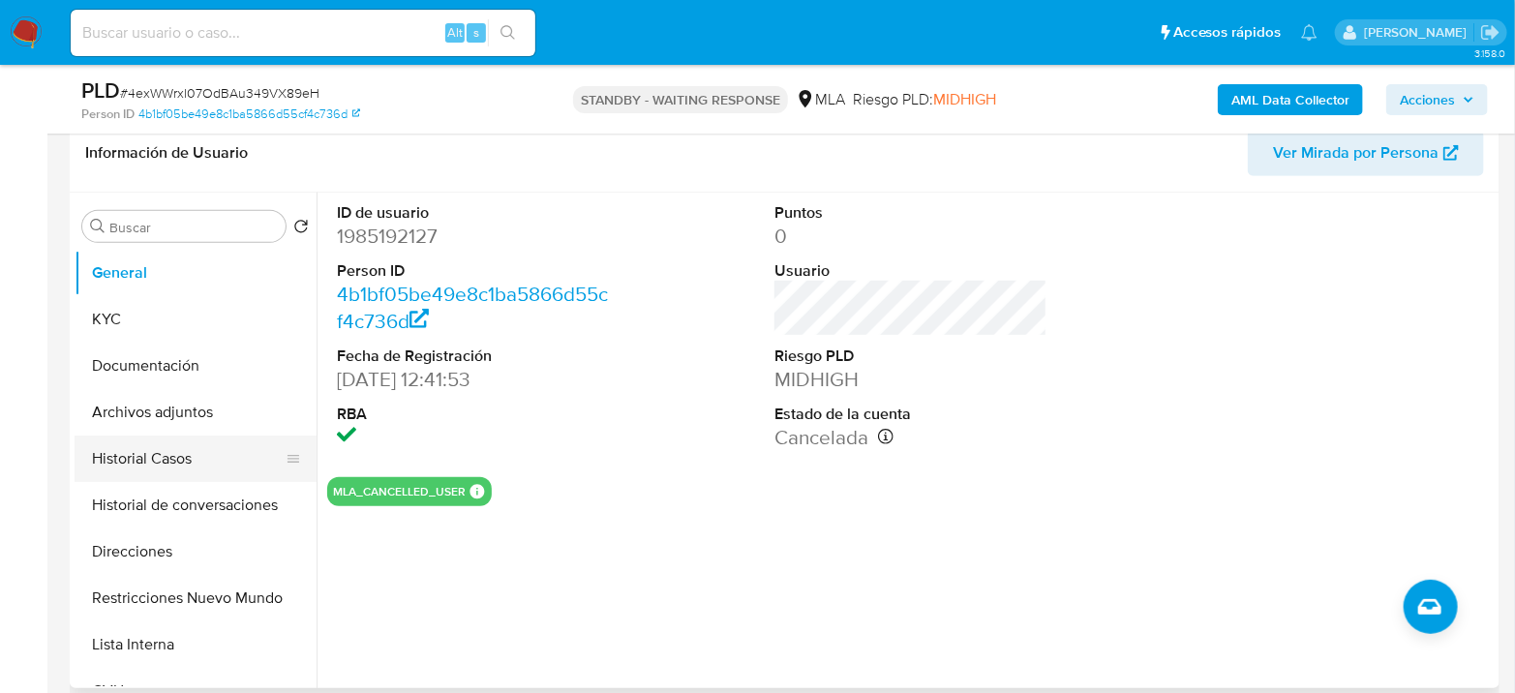
scroll to position [322, 0]
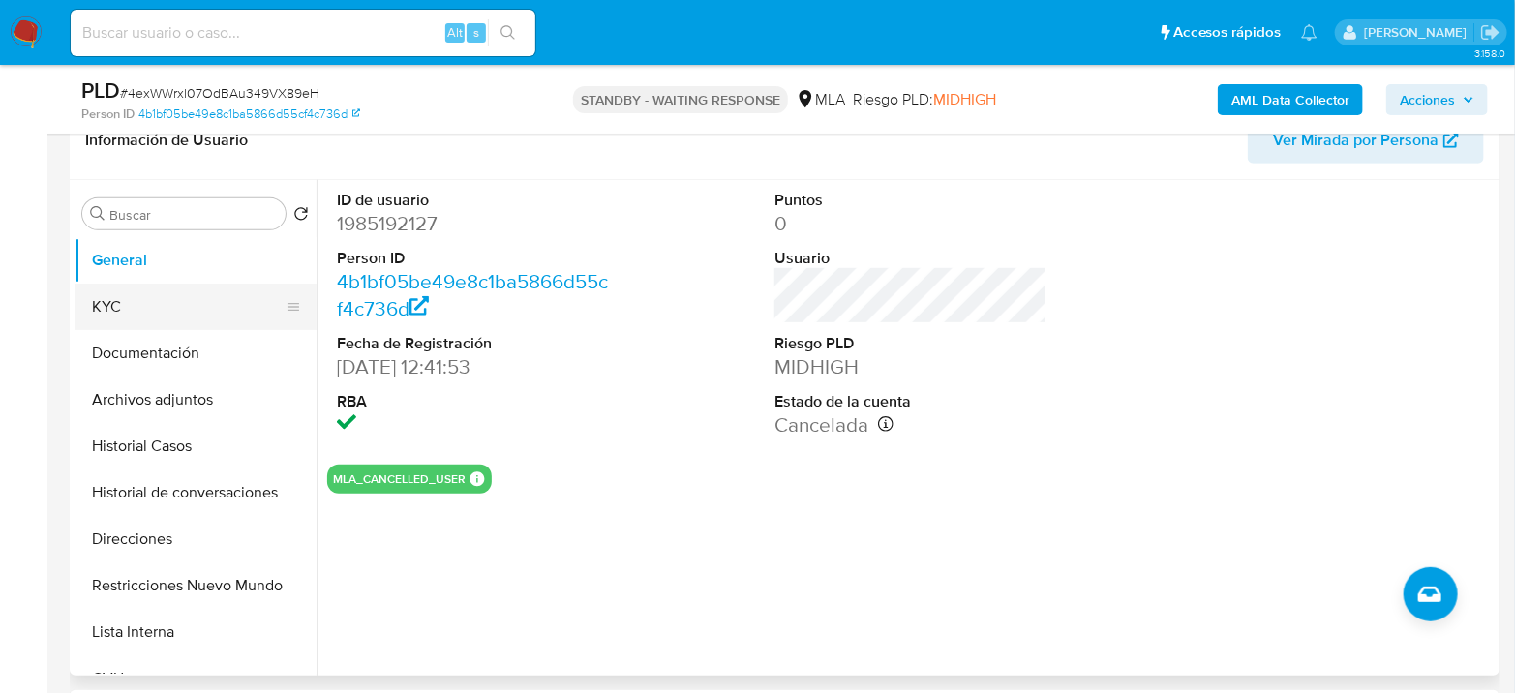
click at [139, 294] on button "KYC" at bounding box center [188, 307] width 227 height 46
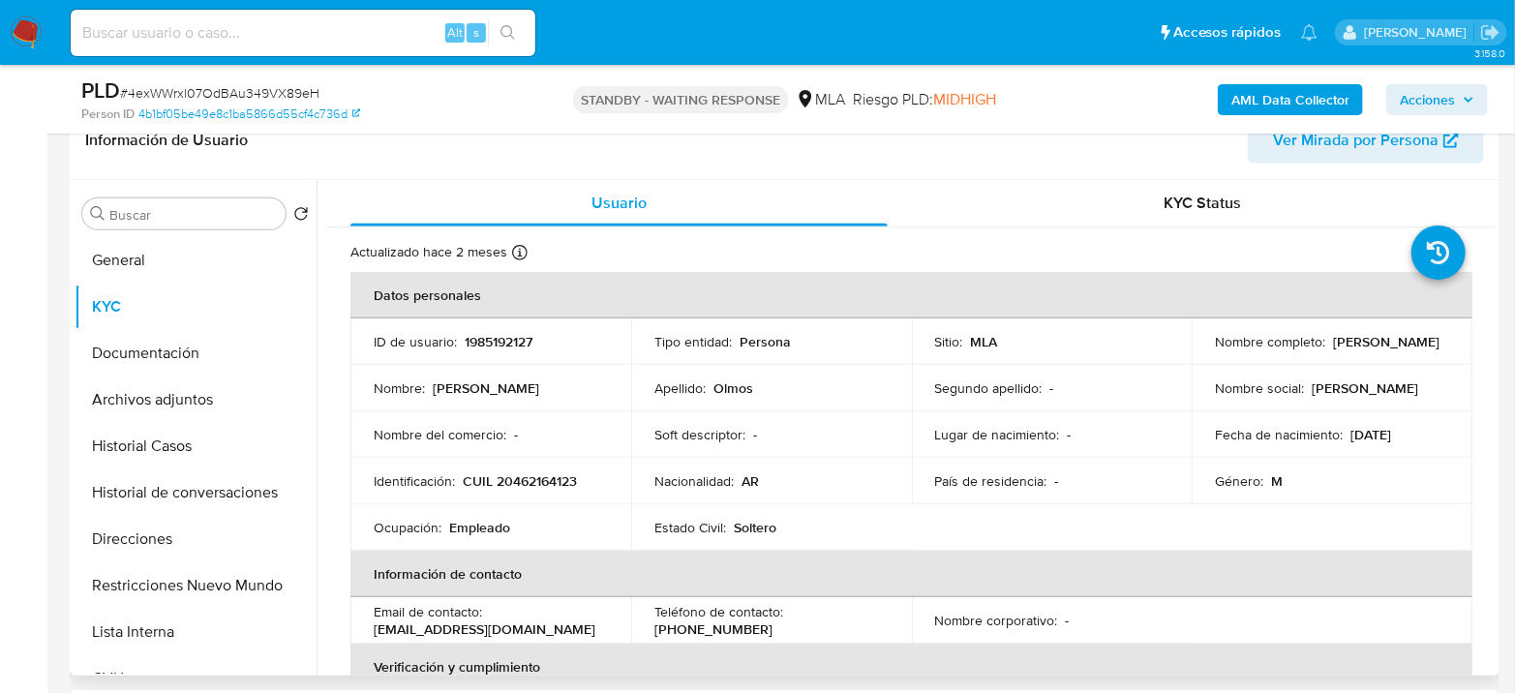
click at [534, 466] on td "Identificación : CUIL 20462164123" at bounding box center [491, 481] width 281 height 46
click at [529, 480] on p "CUIL 20462164123" at bounding box center [520, 481] width 114 height 17
copy p "20462164123"
click at [262, 33] on input at bounding box center [303, 32] width 465 height 25
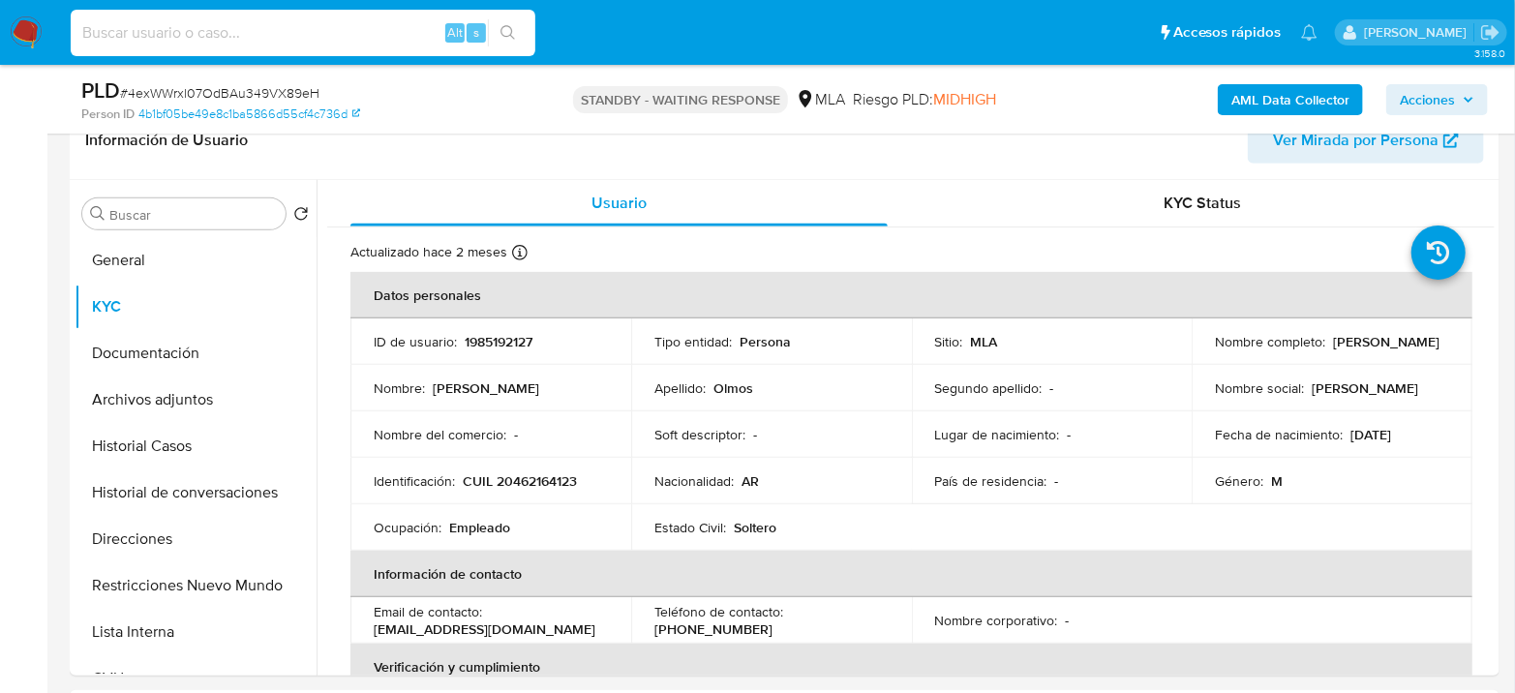
paste input "OpRfRb7JK3xD5b63fbDfPwGU"
type input "OpRfRb7JK3xD5b63fbDfPwGU"
click at [495, 29] on button "search-icon" at bounding box center [508, 32] width 40 height 27
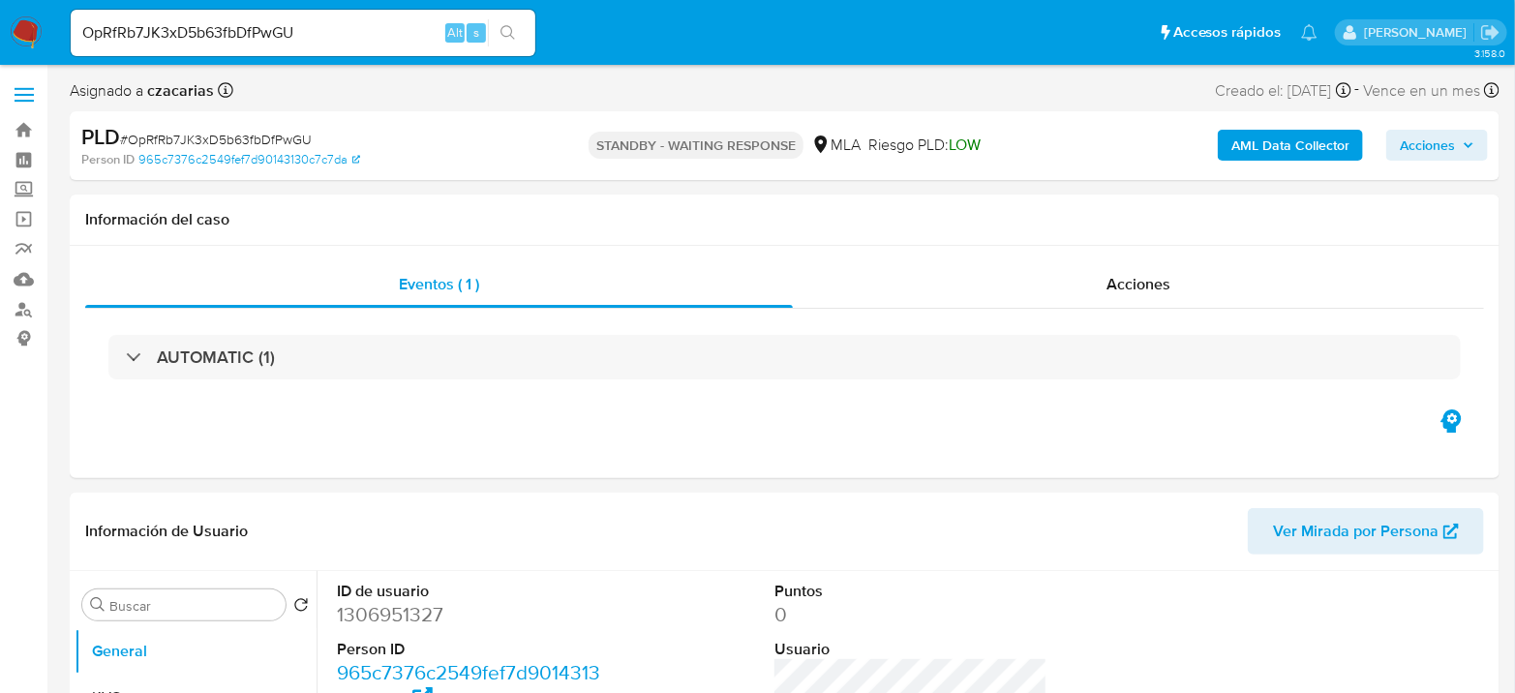
select select "10"
click at [351, 46] on div "OpRfRb7JK3xD5b63fbDfPwGU Alt s" at bounding box center [303, 33] width 465 height 46
click at [355, 43] on input "OpRfRb7JK3xD5b63fbDfPwGU" at bounding box center [303, 32] width 465 height 25
click at [355, 42] on input "OpRfRb7JK3xD5b63fbDfPwGU" at bounding box center [303, 32] width 465 height 25
paste input "GXLtIuVIAKZijb6RhmVdNdGw"
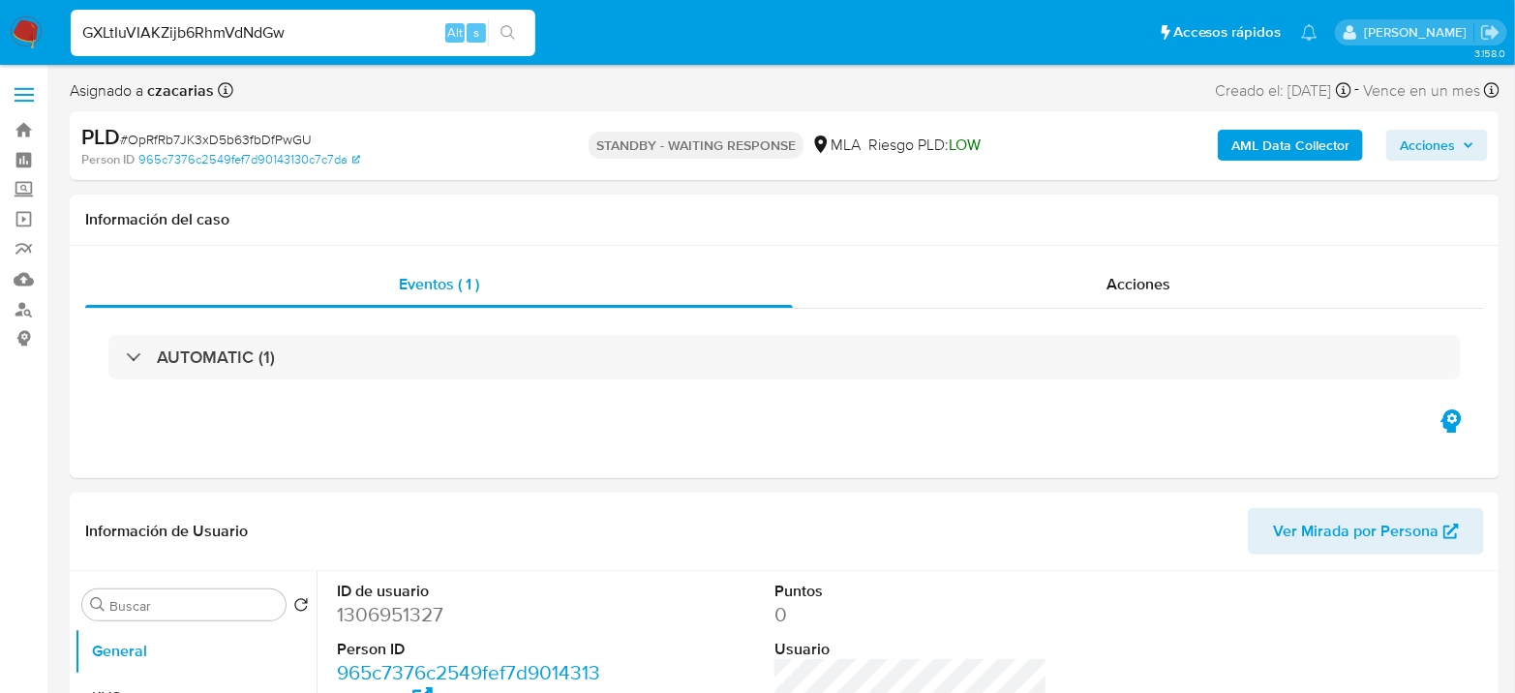
type input "GXLtIuVIAKZijb6RhmVdNdGw"
click at [519, 29] on button "search-icon" at bounding box center [508, 32] width 40 height 27
select select "10"
click at [284, 25] on input "GXLtIuVIAKZijb6RhmVdNdGw" at bounding box center [303, 32] width 465 height 25
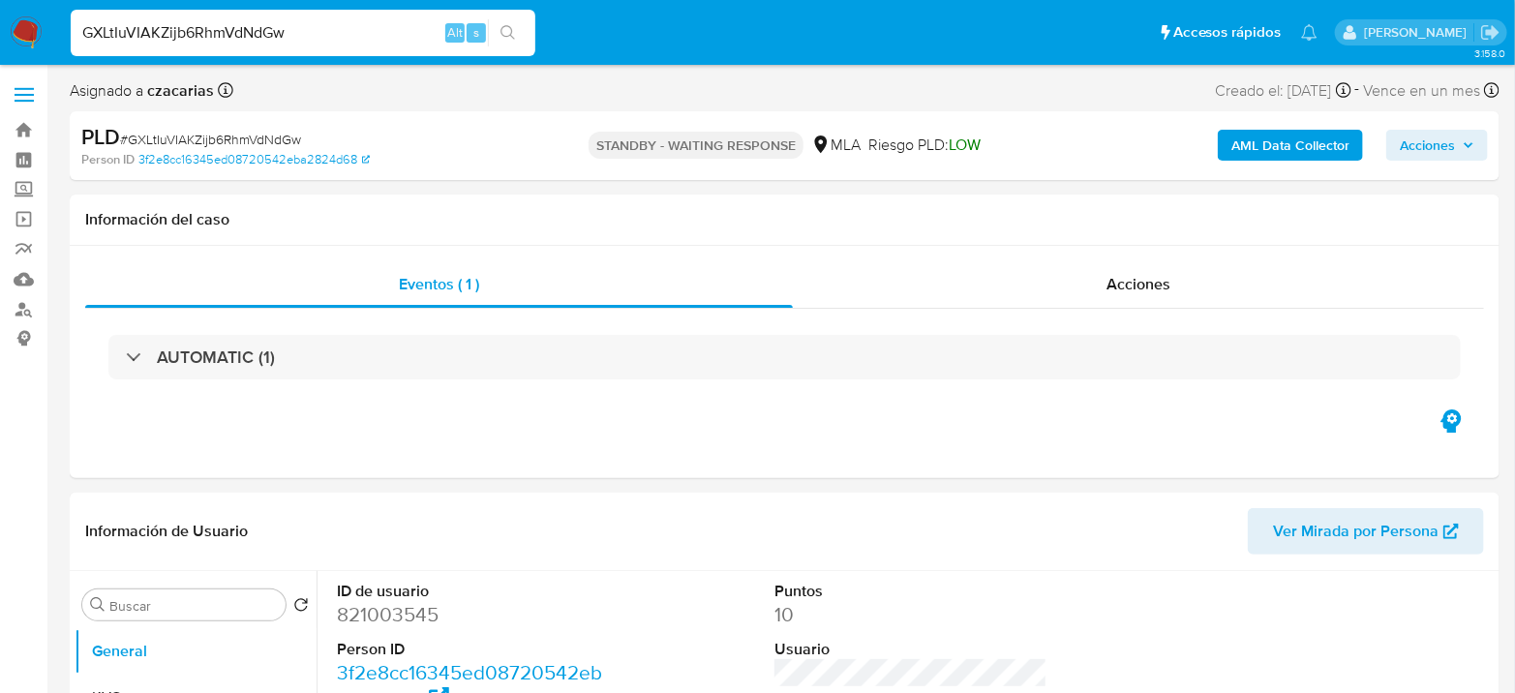
paste input "hIvcFgYb8CJZkZQcknYgwDTM"
type input "hIvcFgYb8CJZkZQcknYgwDTM"
click at [517, 41] on button "search-icon" at bounding box center [508, 32] width 40 height 27
select select "10"
click at [223, 46] on div "hIvcFgYb8CJZkZQcknYgwDTM Alt s" at bounding box center [303, 33] width 465 height 46
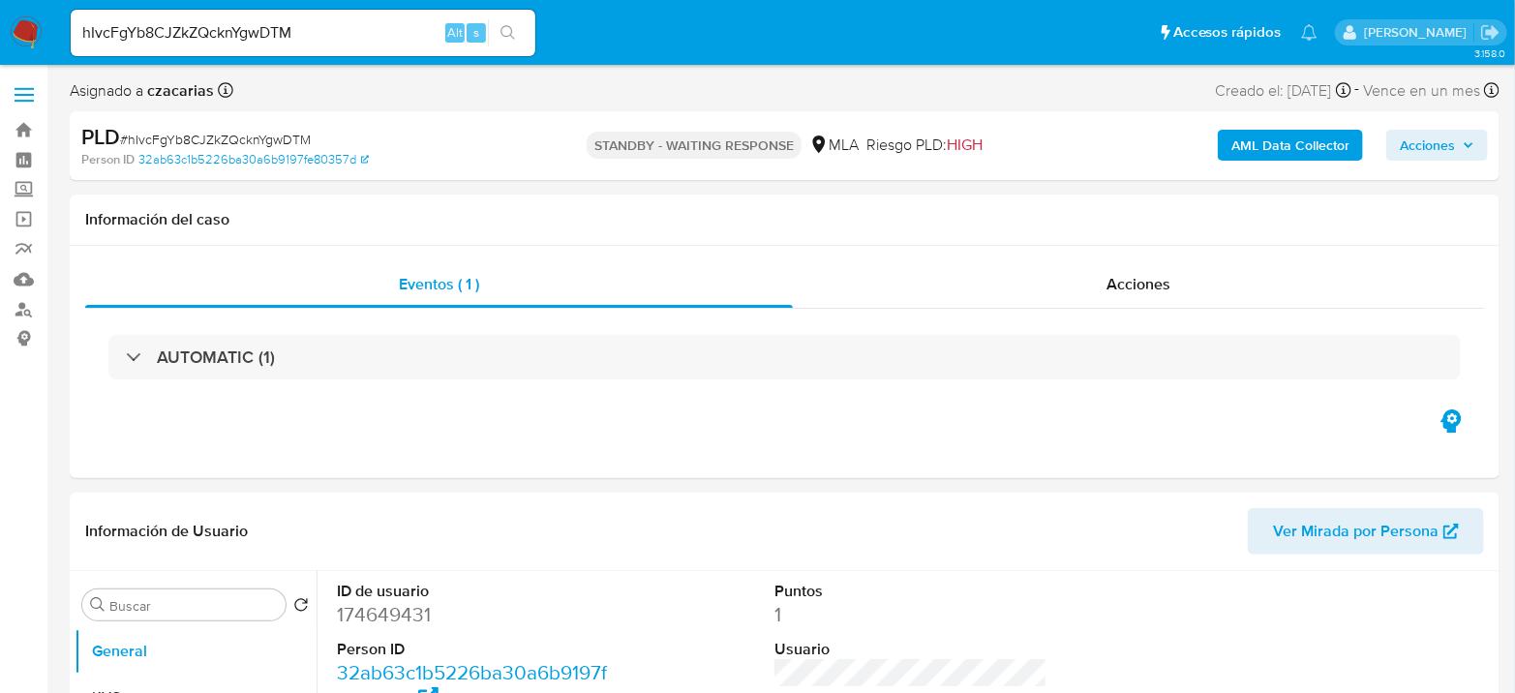
click at [229, 34] on input "hIvcFgYb8CJZkZQcknYgwDTM" at bounding box center [303, 32] width 465 height 25
paste input "cy8aVokpNt7FmAQxgDppaNLa"
click at [351, 14] on div "hIvcFgYb8CJZkZQckcy8aVokpNt7FmAQxgDppaNLaYgwDTM Alt s" at bounding box center [303, 33] width 465 height 46
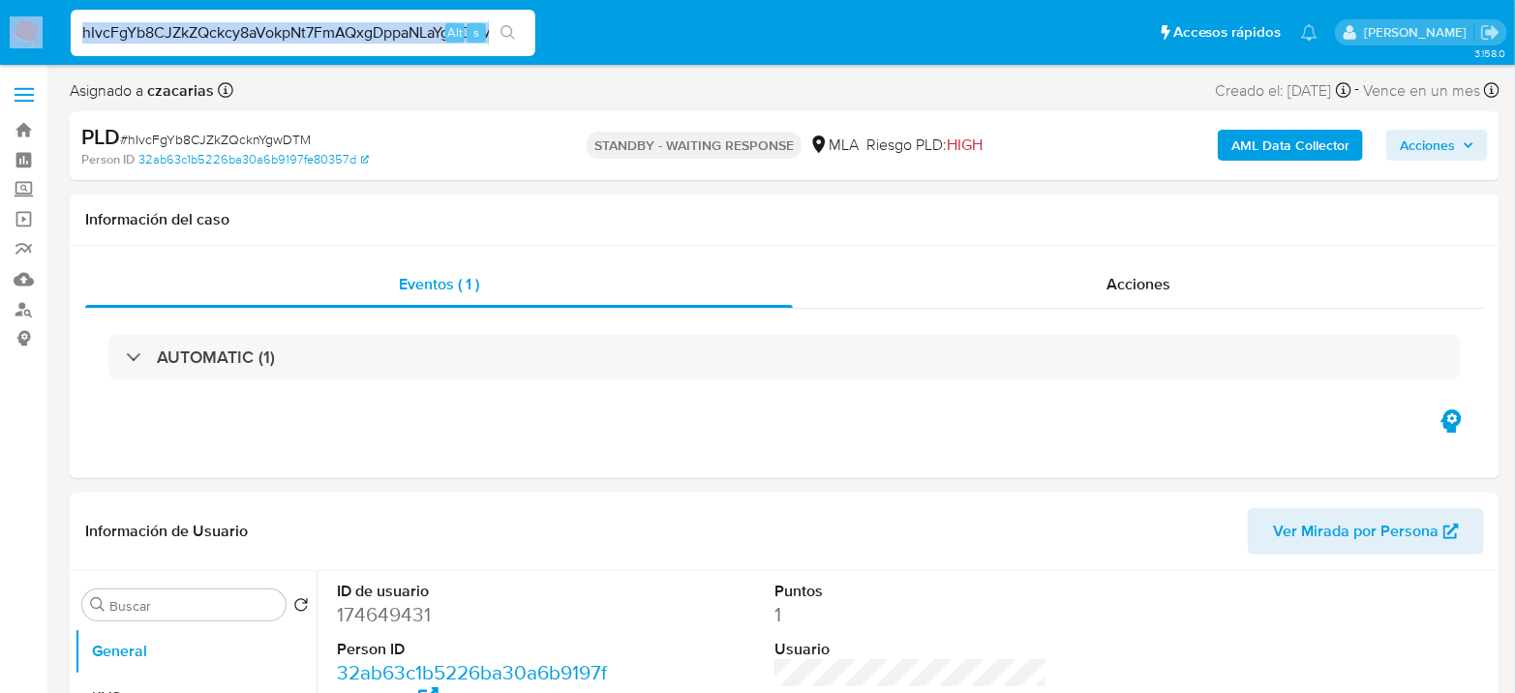
click at [344, 24] on input "hIvcFgYb8CJZkZQckcy8aVokpNt7FmAQxgDppaNLaYgwDTM" at bounding box center [303, 32] width 465 height 25
click at [345, 24] on input "hIvcFgYb8CJZkZQckcy8aVokpNt7FmAQxgDppaNLaYgwDTM" at bounding box center [303, 32] width 465 height 25
paste input "cy8aVokpNt7FmAQxgDppaNLa"
type input "cy8aVokpNt7FmAQxgDppaNLa"
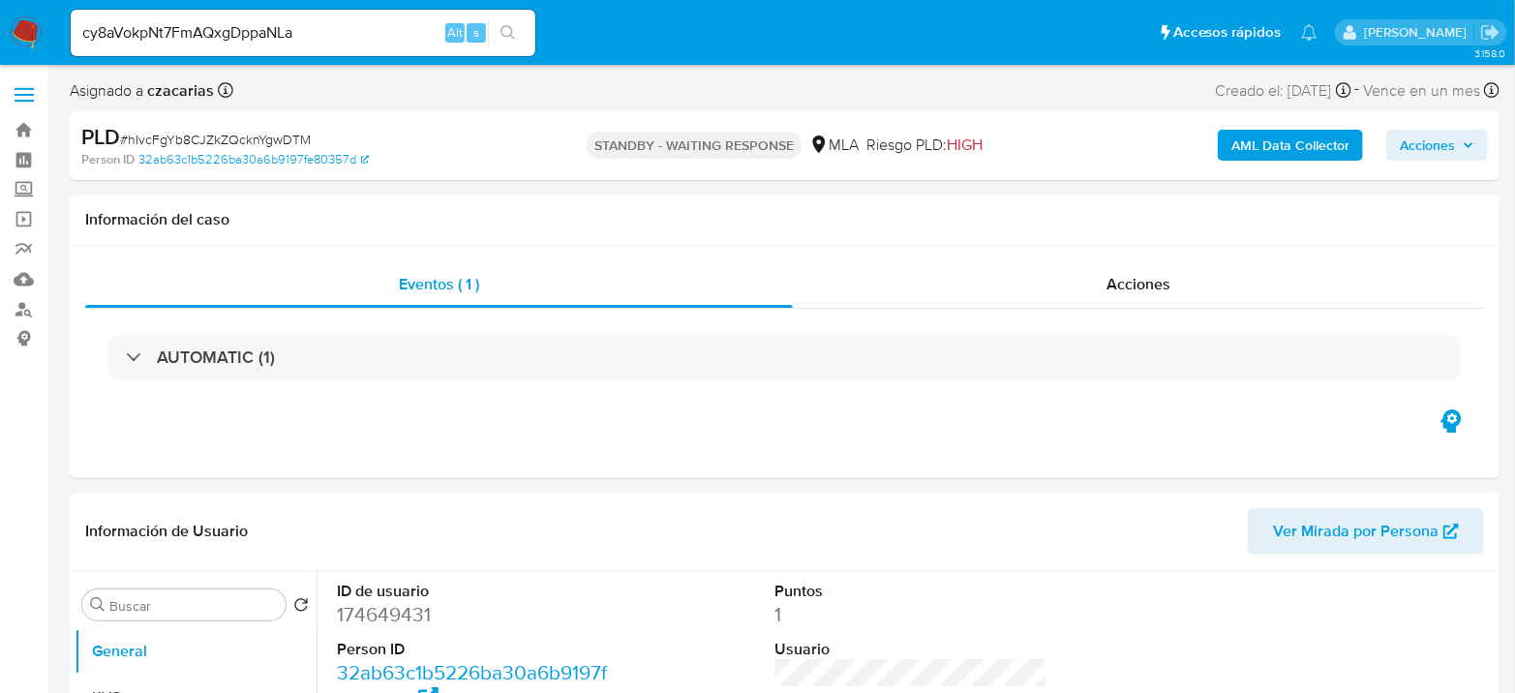
click at [514, 34] on icon "search-icon" at bounding box center [508, 32] width 15 height 15
select select "10"
click at [328, 31] on input "cy8aVokpNt7FmAQxgDppaNLa" at bounding box center [303, 32] width 465 height 25
click at [328, 30] on input "cy8aVokpNt7FmAQxgDppaNLa" at bounding box center [303, 32] width 465 height 25
paste input "oIf0lKmS003KH7Ty4AEKmCO"
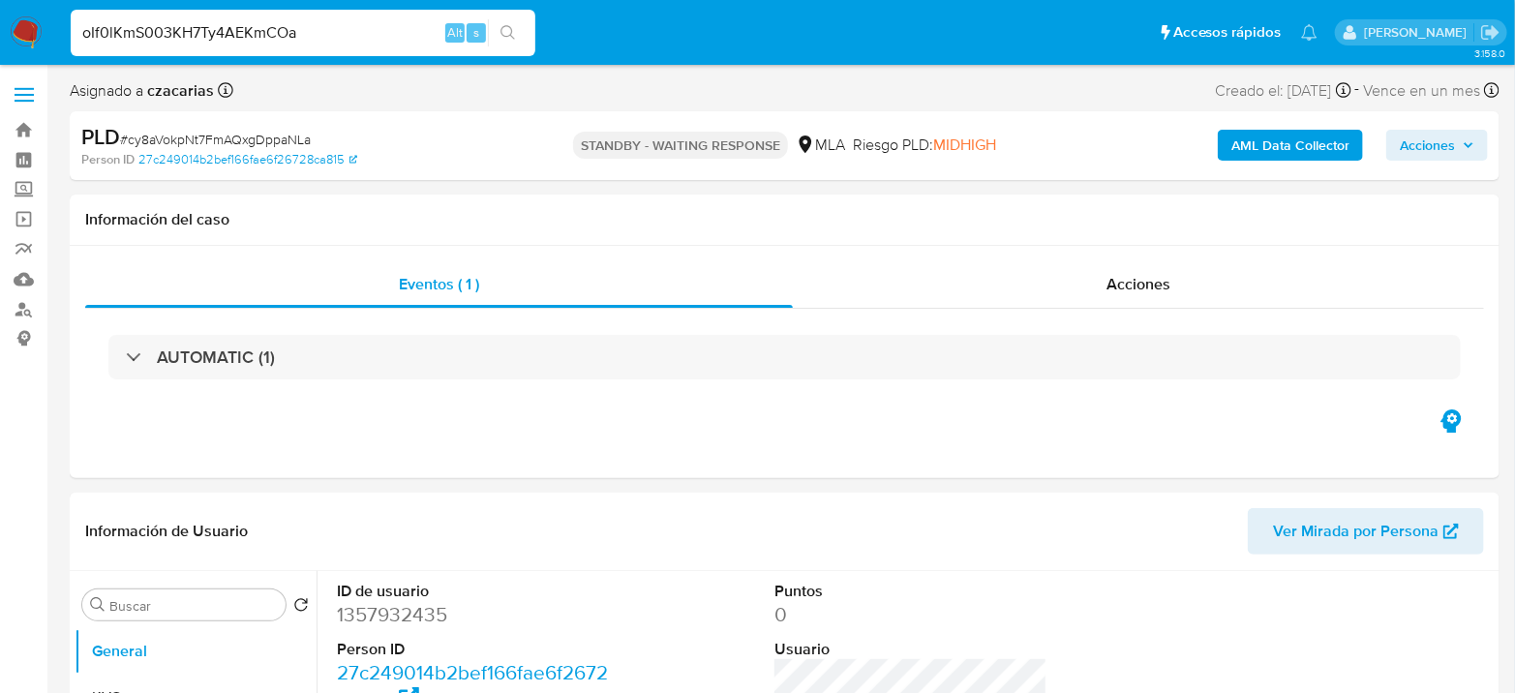
type input "oIf0lKmS003KH7Ty4AEKmCOa"
click at [517, 32] on button "search-icon" at bounding box center [508, 32] width 40 height 27
select select "10"
click at [263, 33] on input "oIf0lKmS003KH7Ty4AEKmCOa" at bounding box center [303, 32] width 465 height 25
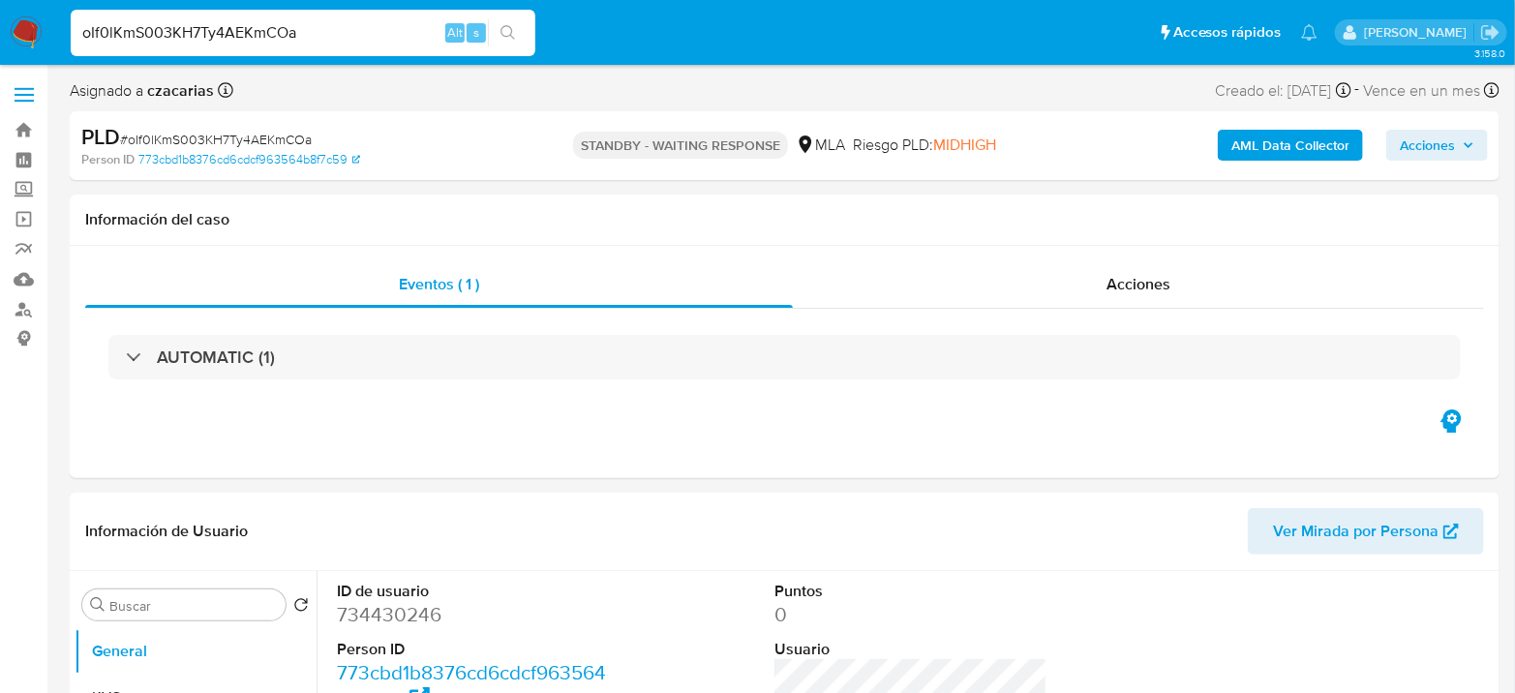
paste input "Dmloz2Sf6UZUZzg3DXvmN76V"
type input "Dmloz2Sf6UZUZzg3DXvmN76V"
click at [506, 30] on icon "search-icon" at bounding box center [508, 32] width 15 height 15
select select "10"
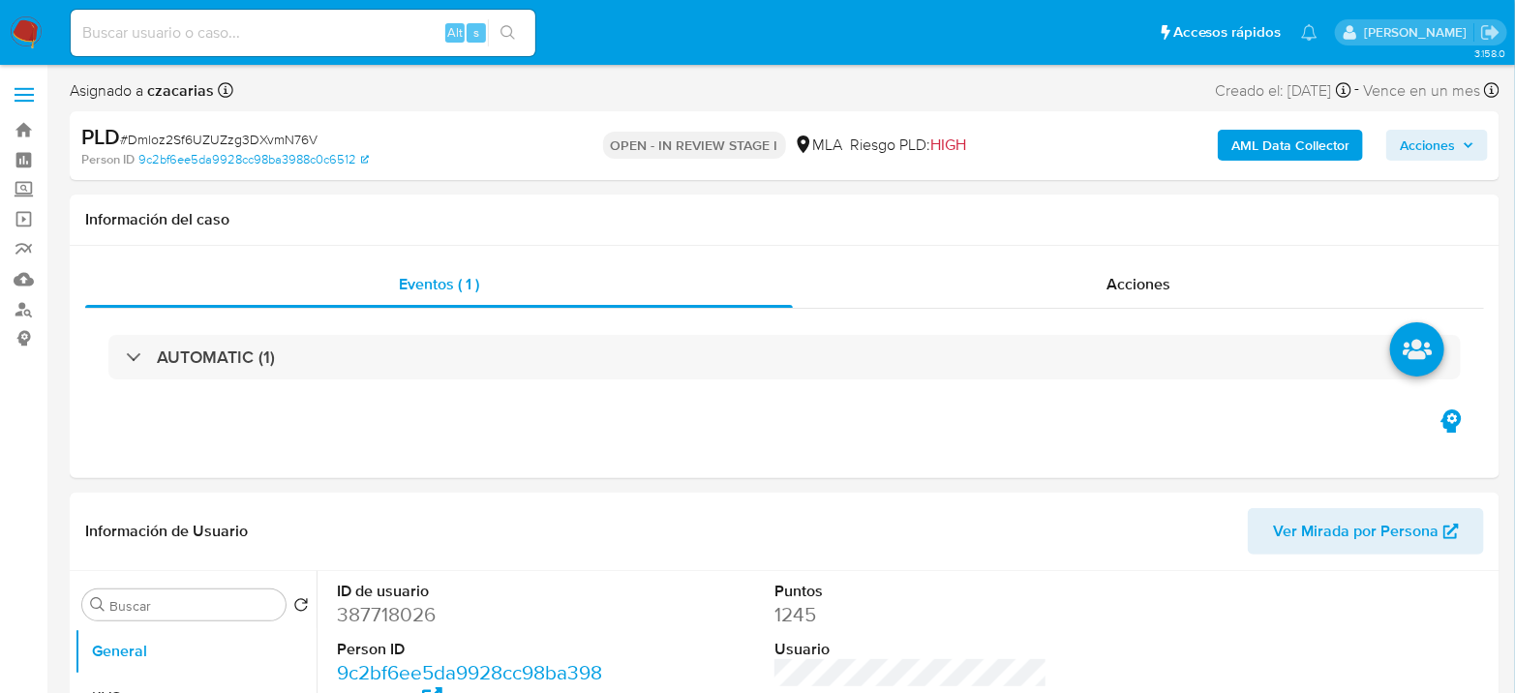
select select "10"
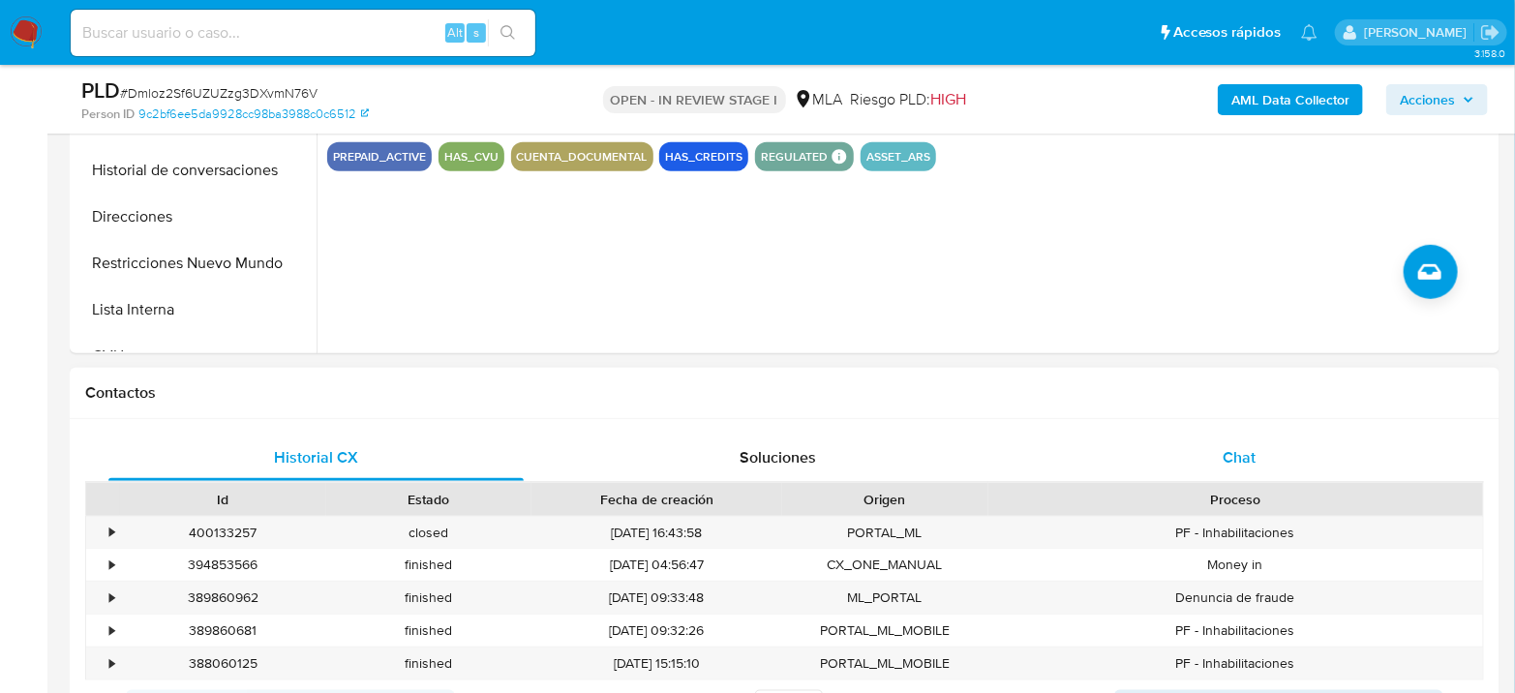
click at [1236, 448] on span "Chat" at bounding box center [1239, 457] width 33 height 22
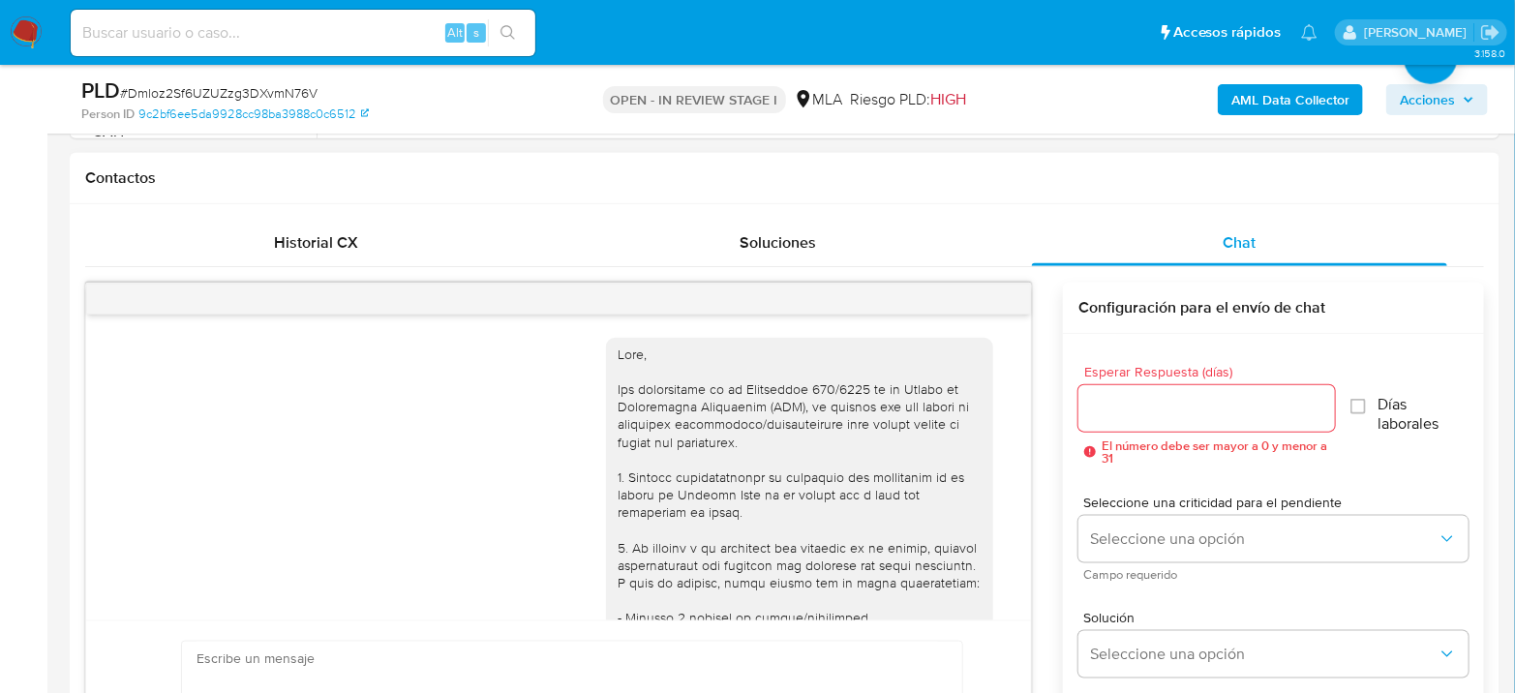
scroll to position [1384, 0]
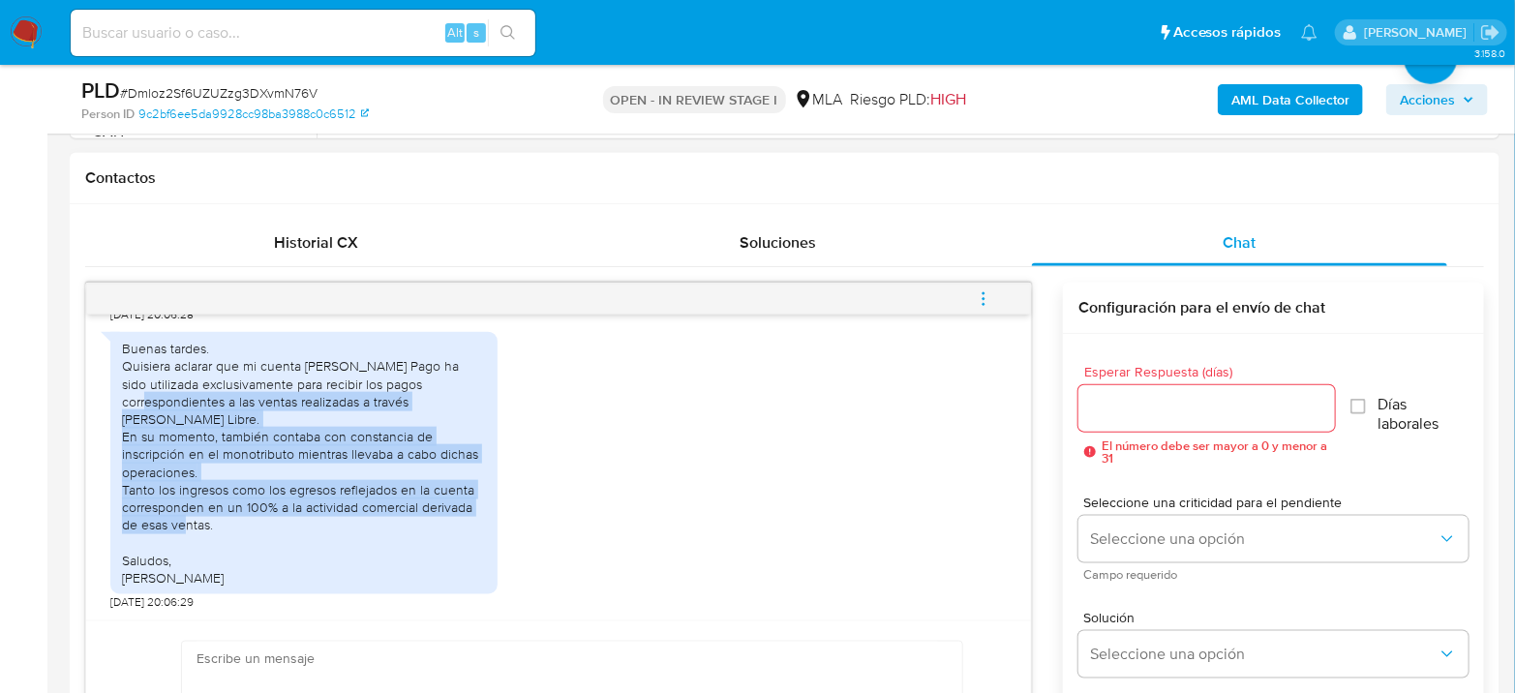
drag, startPoint x: 163, startPoint y: 393, endPoint x: 419, endPoint y: 536, distance: 293.9
click at [419, 536] on div "Buenas tardes. Quisiera aclarar que mi cuenta [PERSON_NAME] Pago ha sido utiliz…" at bounding box center [304, 463] width 364 height 247
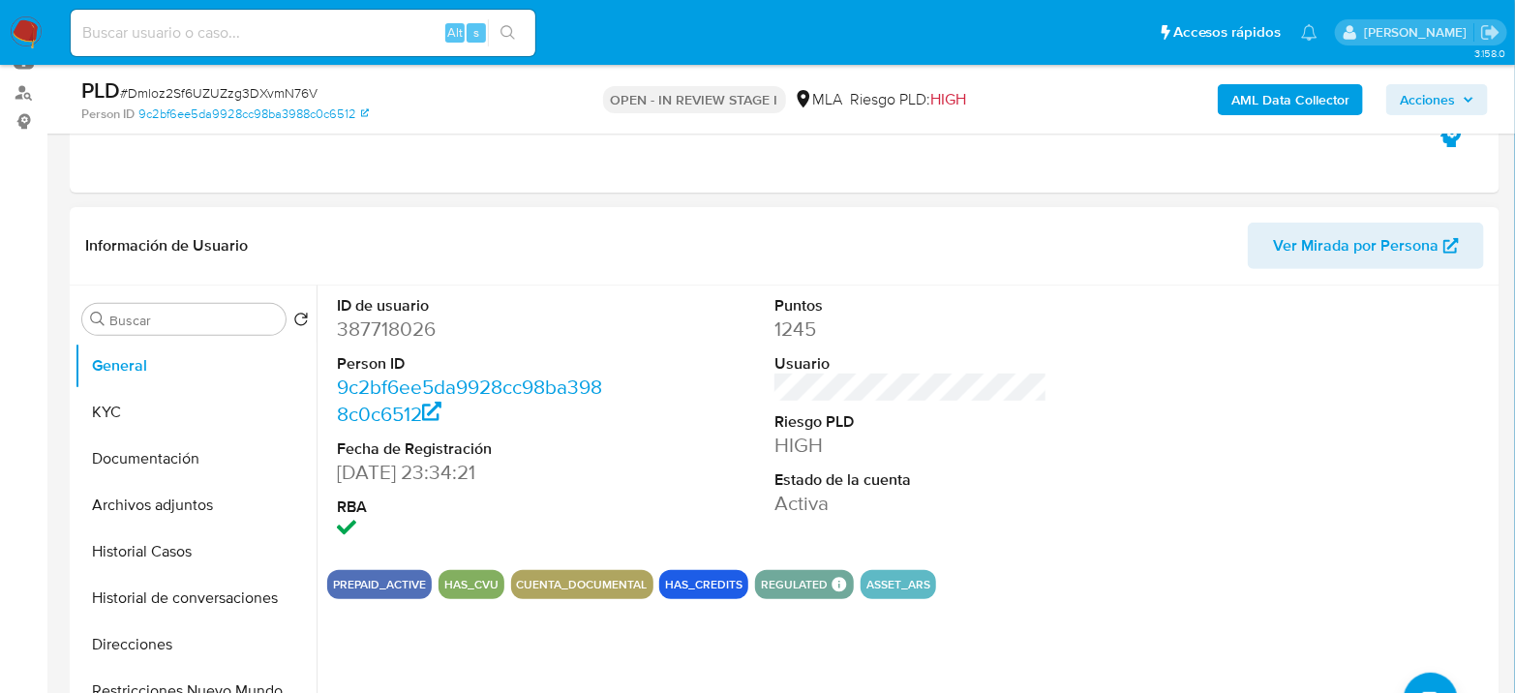
scroll to position [215, 0]
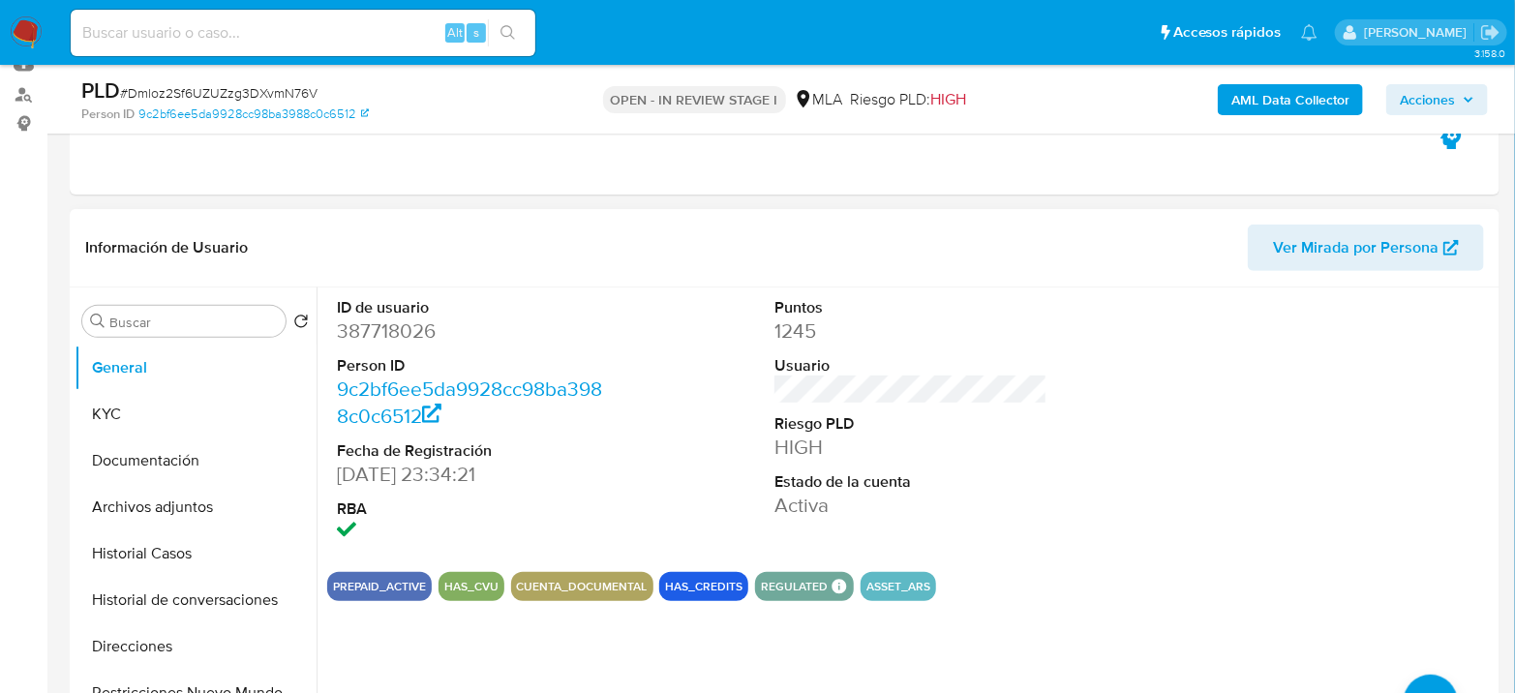
click at [377, 331] on dd "387718026" at bounding box center [473, 331] width 273 height 27
copy dd "387718026"
click at [370, 331] on dd "387718026" at bounding box center [473, 331] width 273 height 27
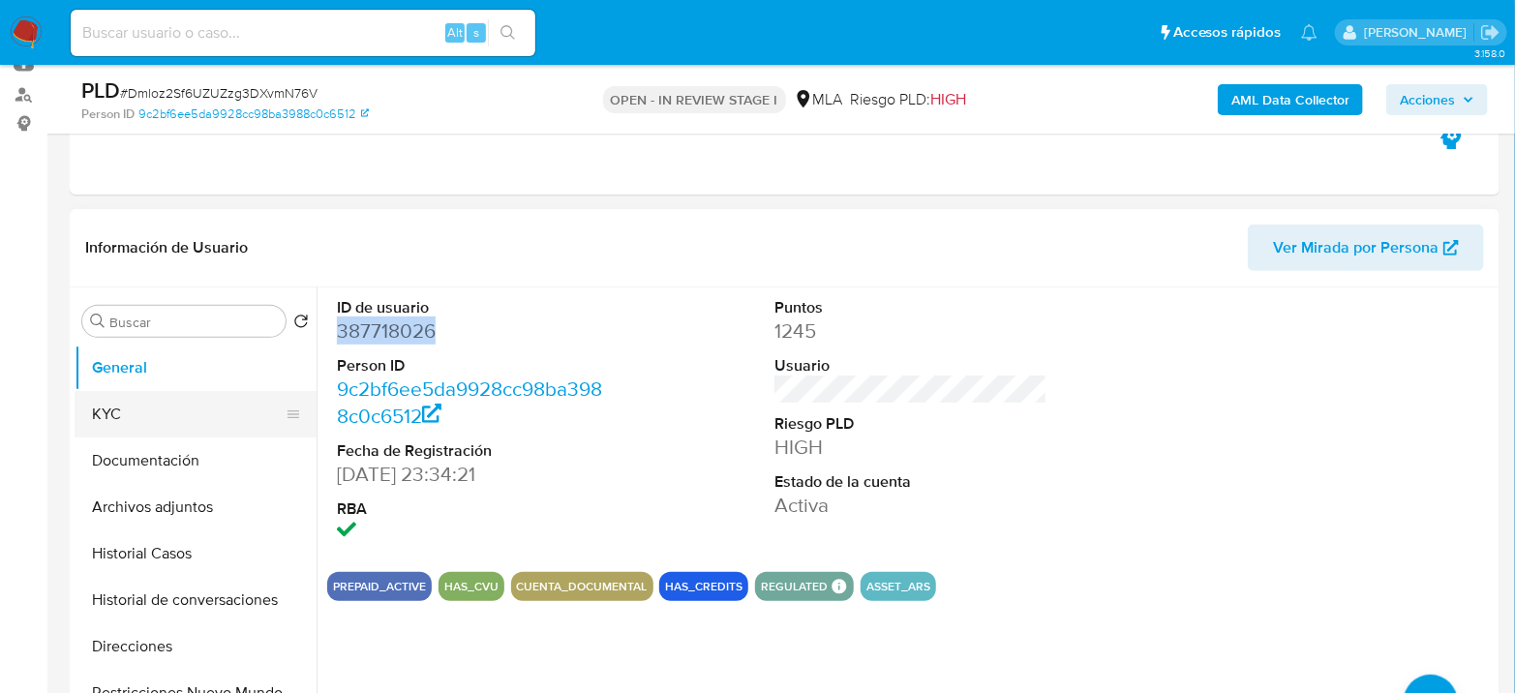
click at [130, 414] on button "KYC" at bounding box center [188, 414] width 227 height 46
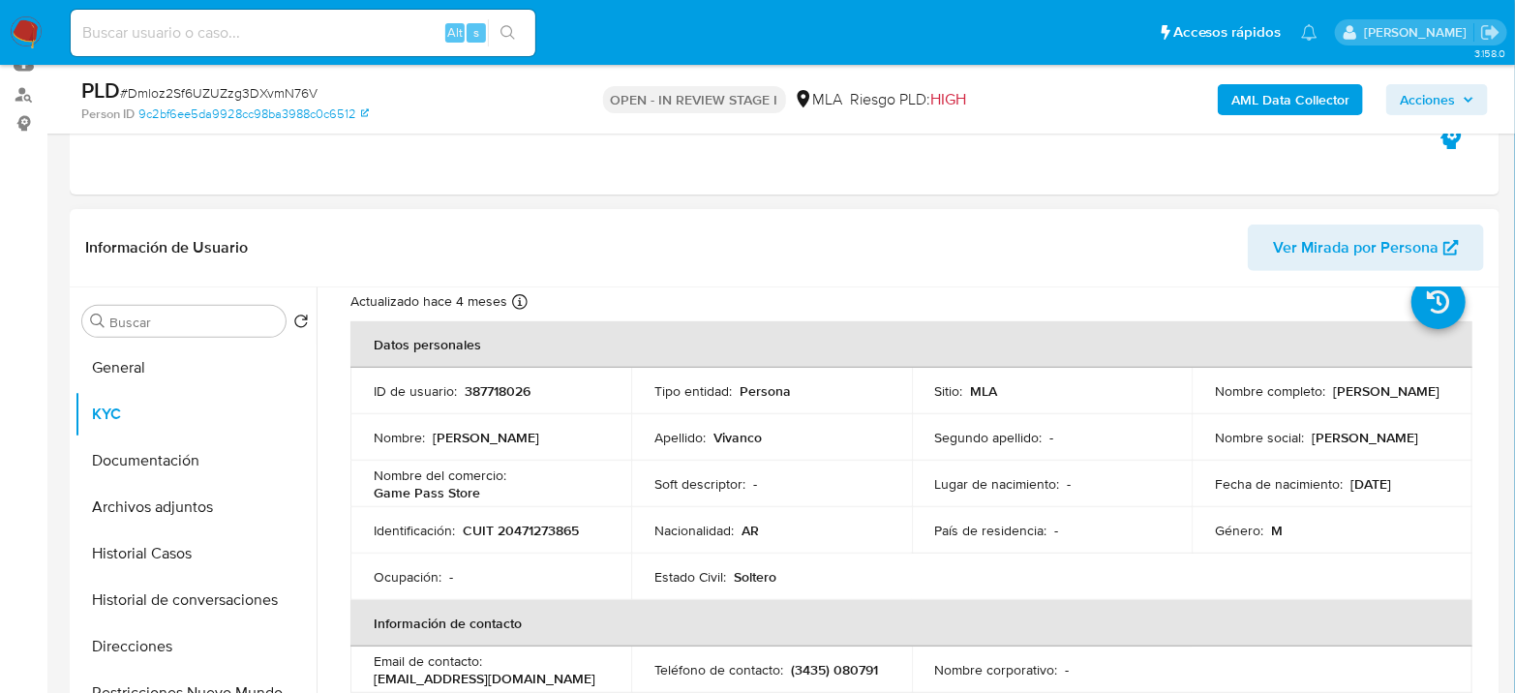
scroll to position [107, 0]
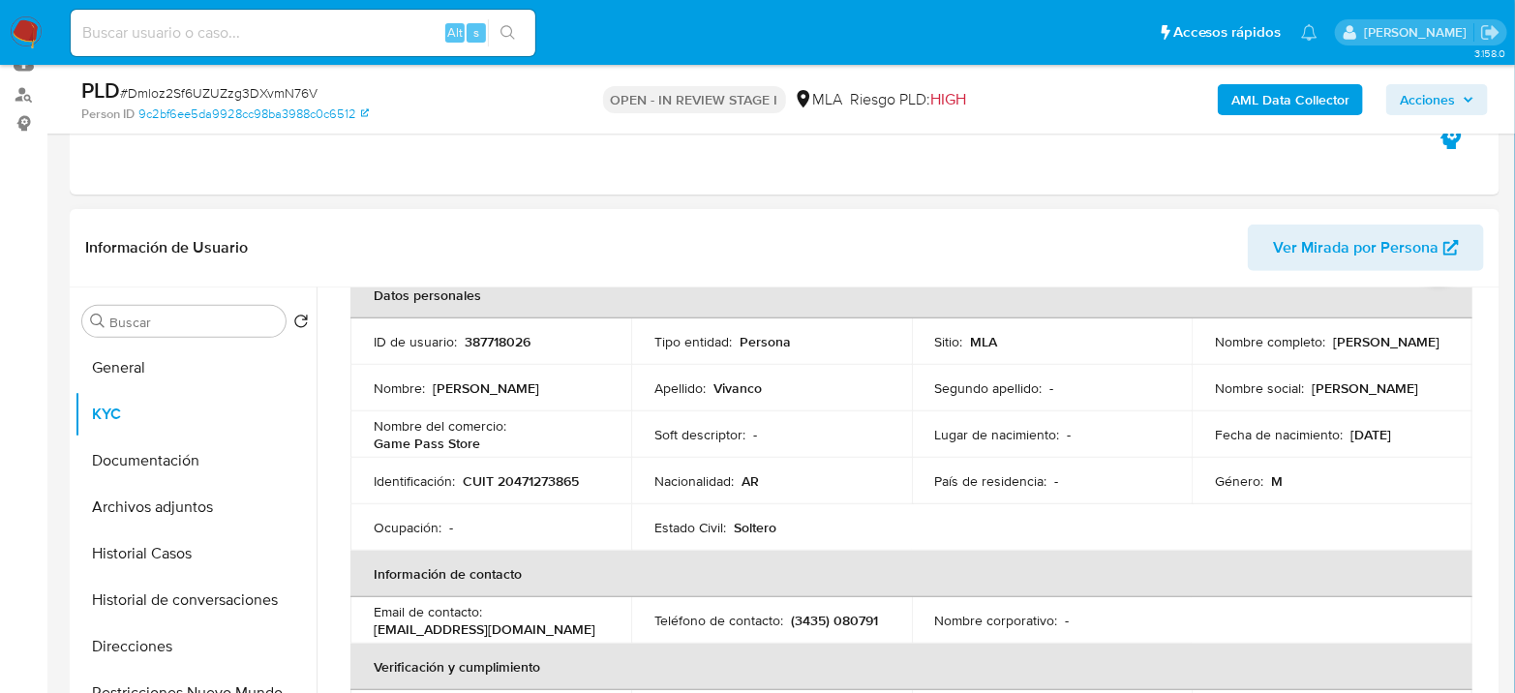
click at [527, 479] on p "CUIT 20471273865" at bounding box center [521, 481] width 116 height 17
copy p "20471273865"
click at [541, 473] on p "CUIT 20471273865" at bounding box center [521, 481] width 116 height 17
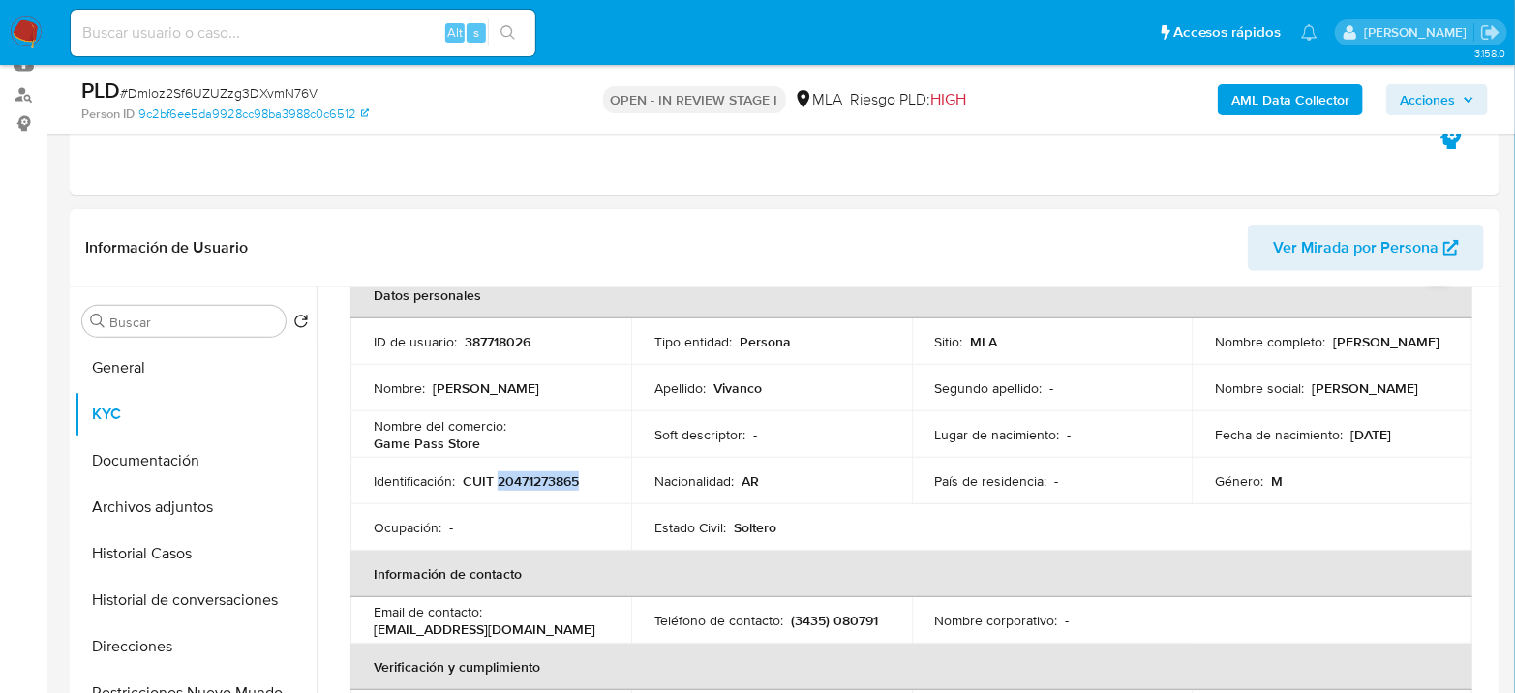
click at [537, 480] on p "CUIT 20471273865" at bounding box center [521, 481] width 116 height 17
click at [538, 480] on p "CUIT 20471273865" at bounding box center [521, 481] width 116 height 17
click at [195, 506] on button "Archivos adjuntos" at bounding box center [188, 507] width 227 height 46
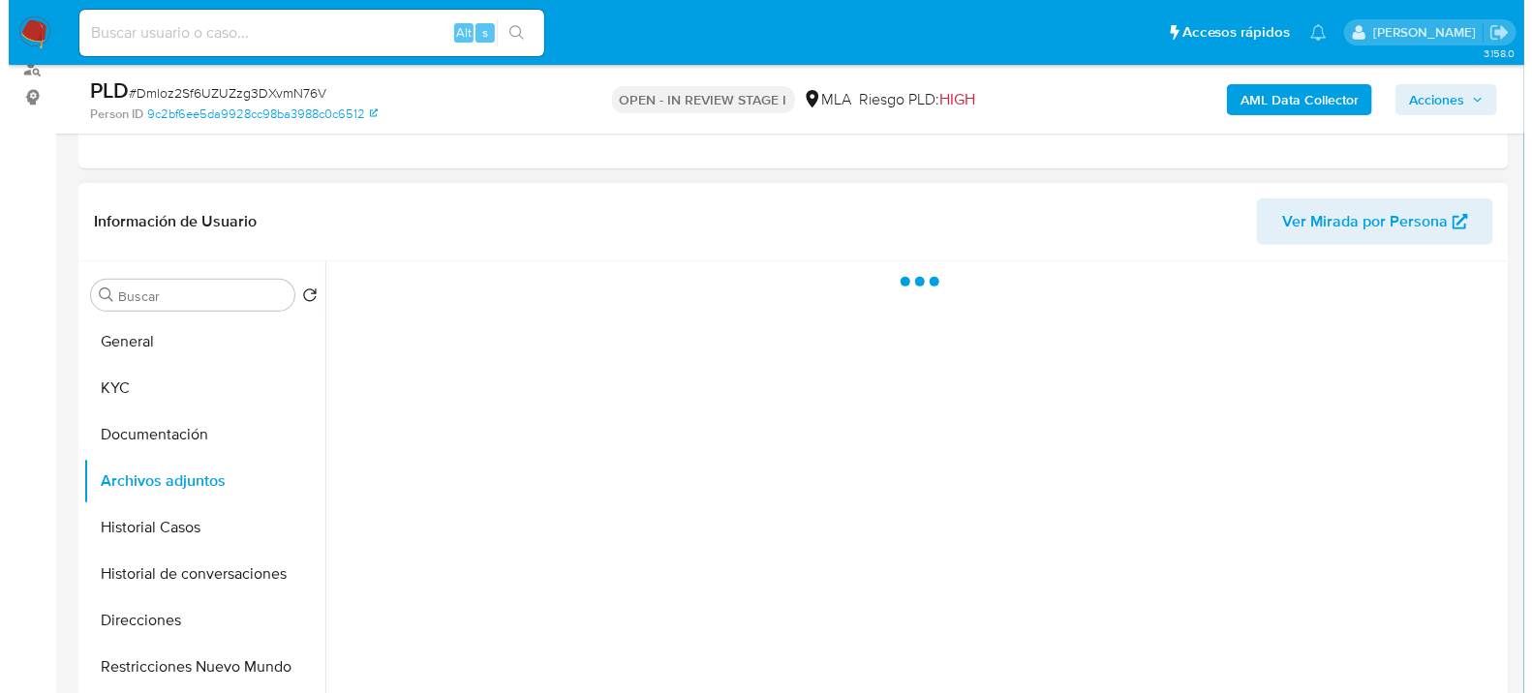
scroll to position [322, 0]
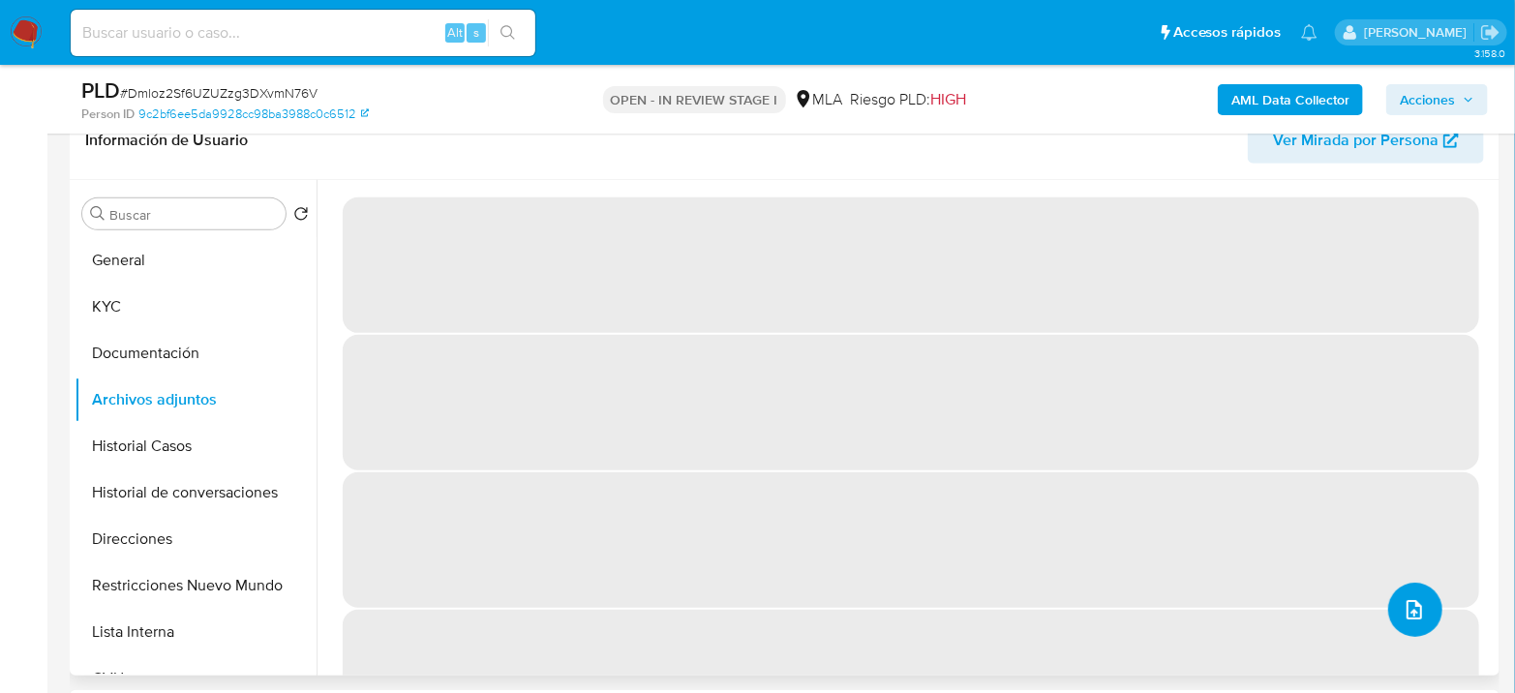
click at [1418, 624] on button "upload-file" at bounding box center [1415, 610] width 54 height 54
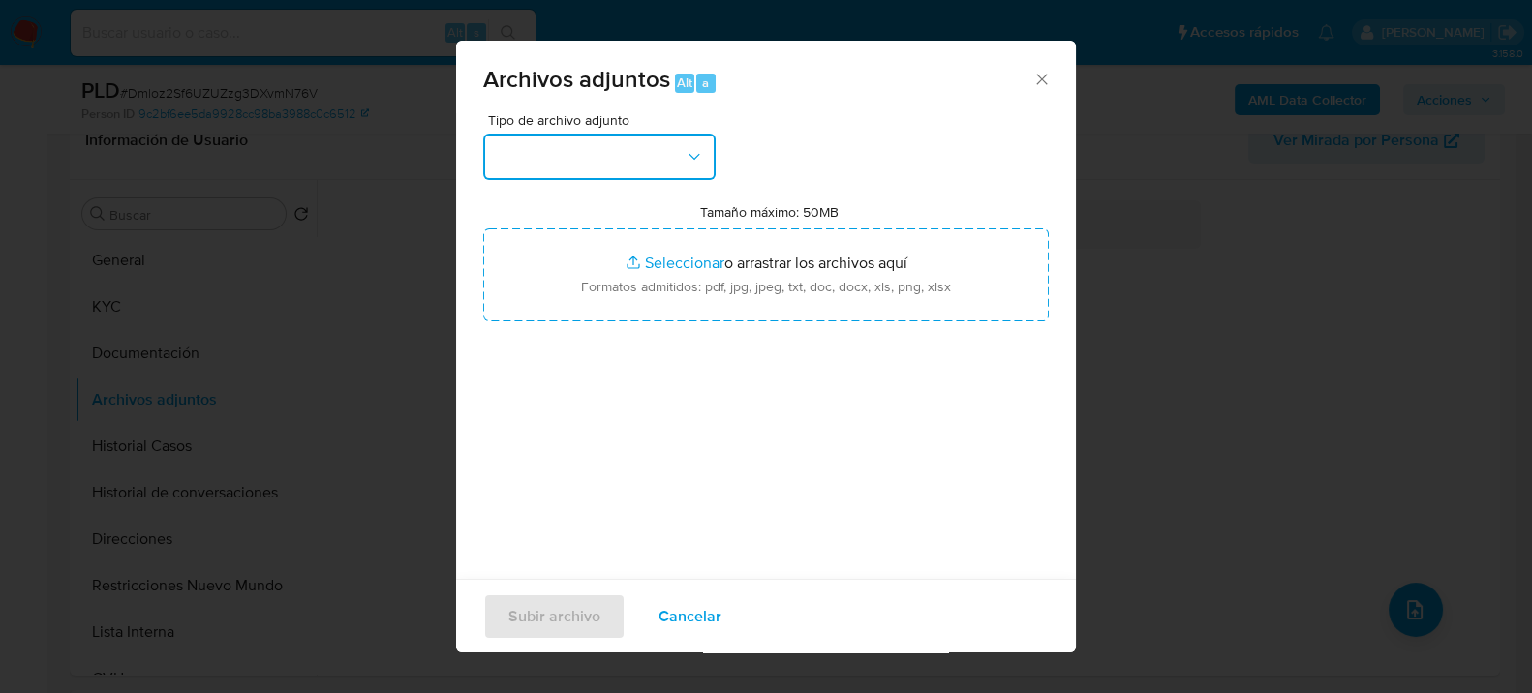
click at [591, 158] on button "button" at bounding box center [599, 157] width 232 height 46
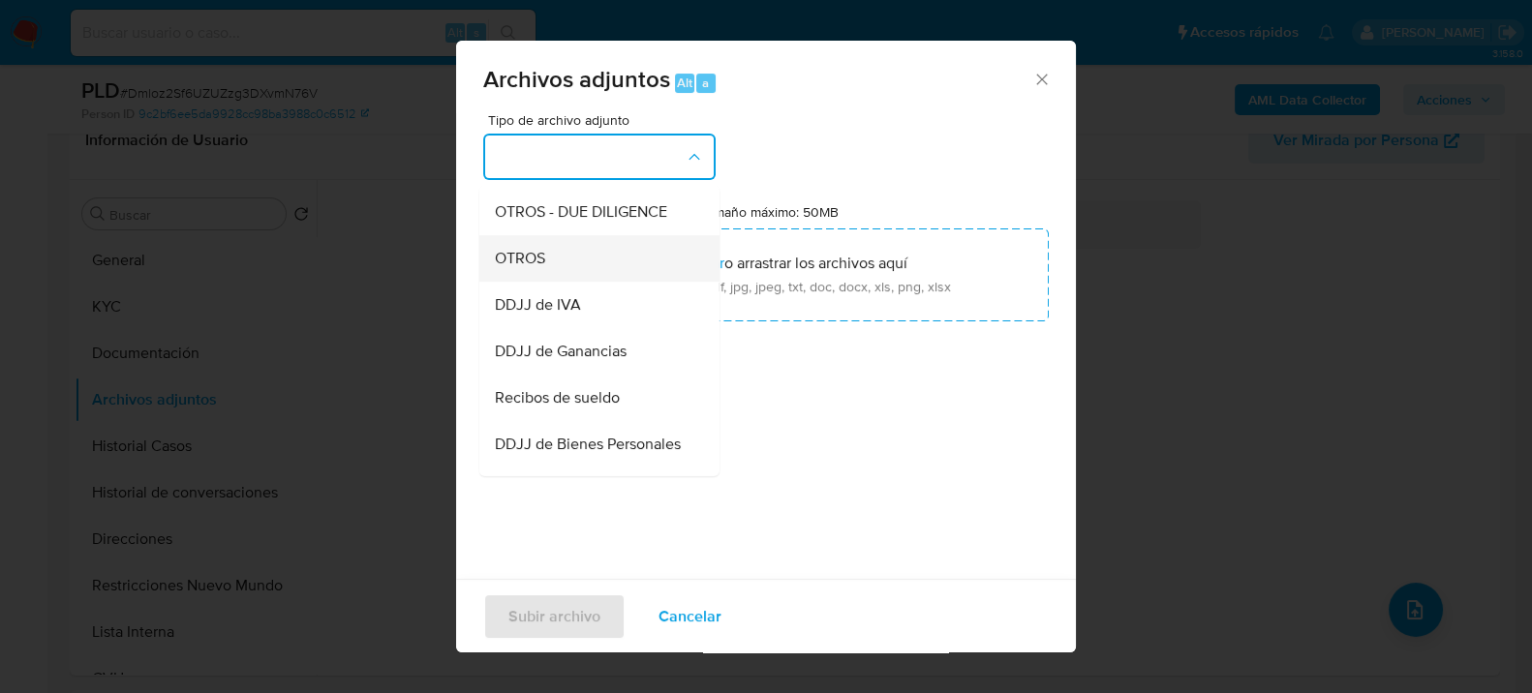
click at [563, 258] on div "OTROS" at bounding box center [594, 257] width 198 height 46
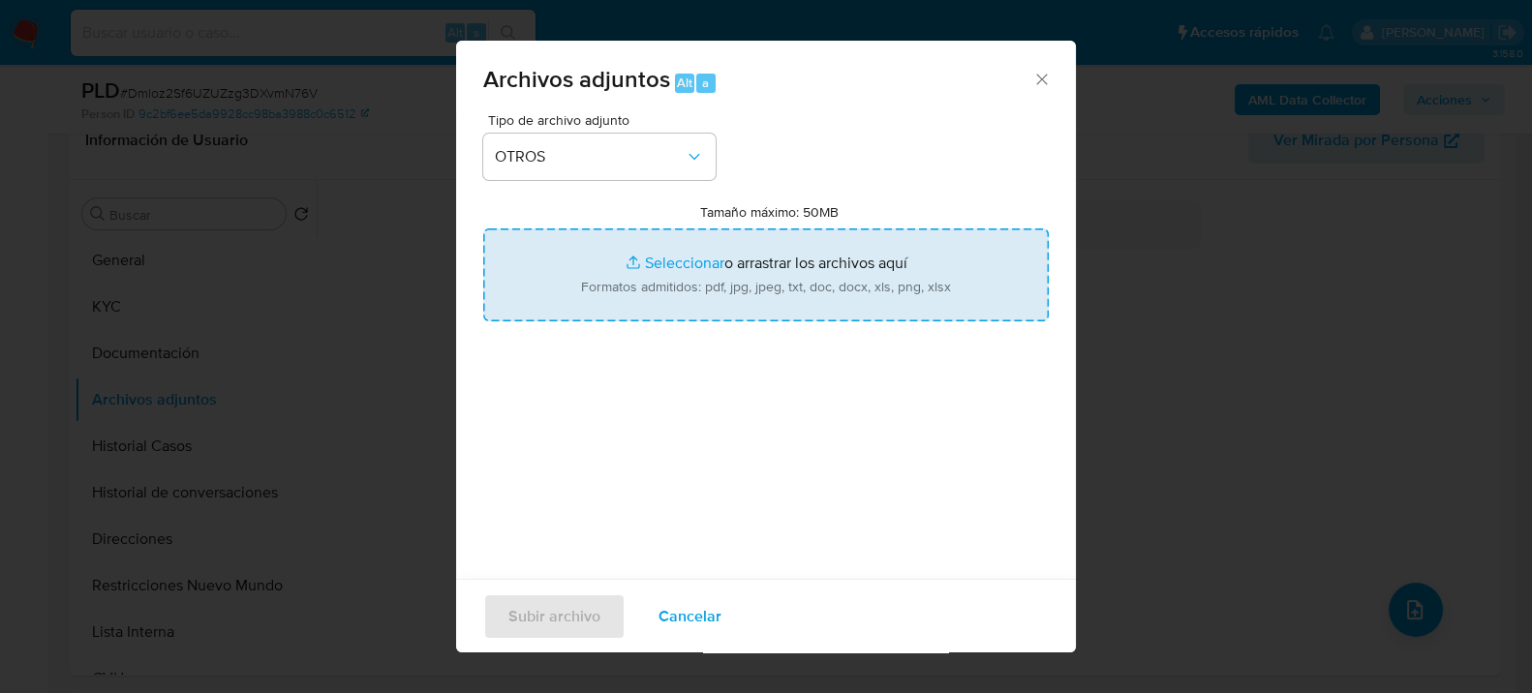
type input "C:\fakepath\Movimientos-387718026.xlsx"
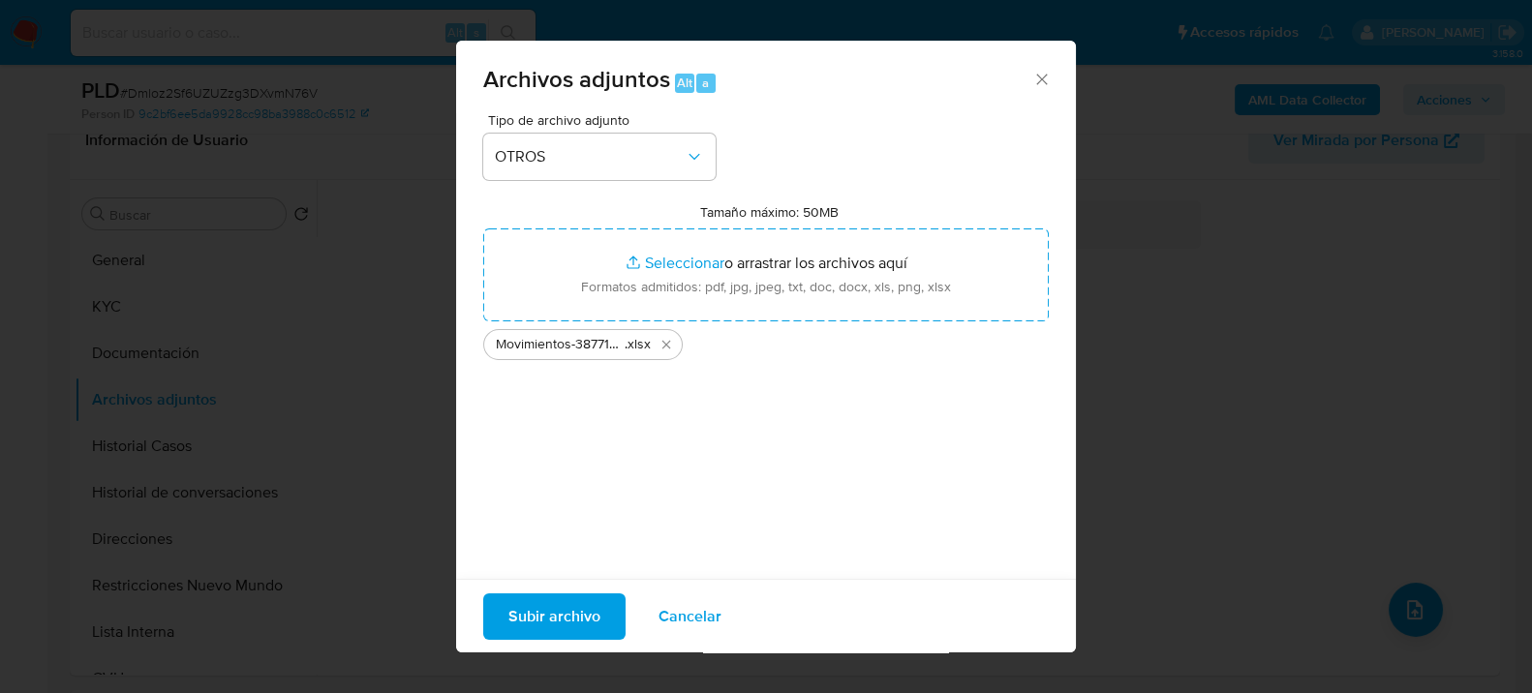
click at [581, 628] on span "Subir archivo" at bounding box center [554, 616] width 92 height 43
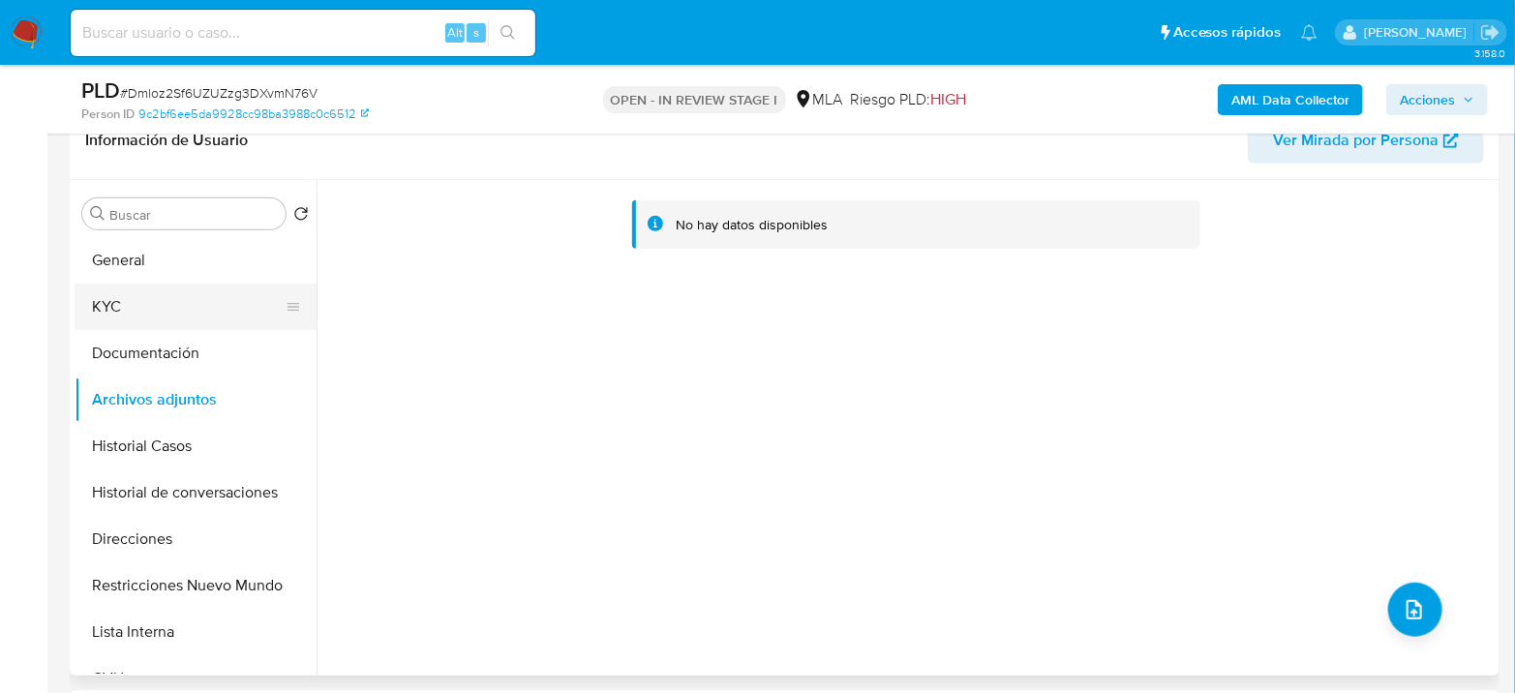
click at [143, 292] on button "KYC" at bounding box center [188, 307] width 227 height 46
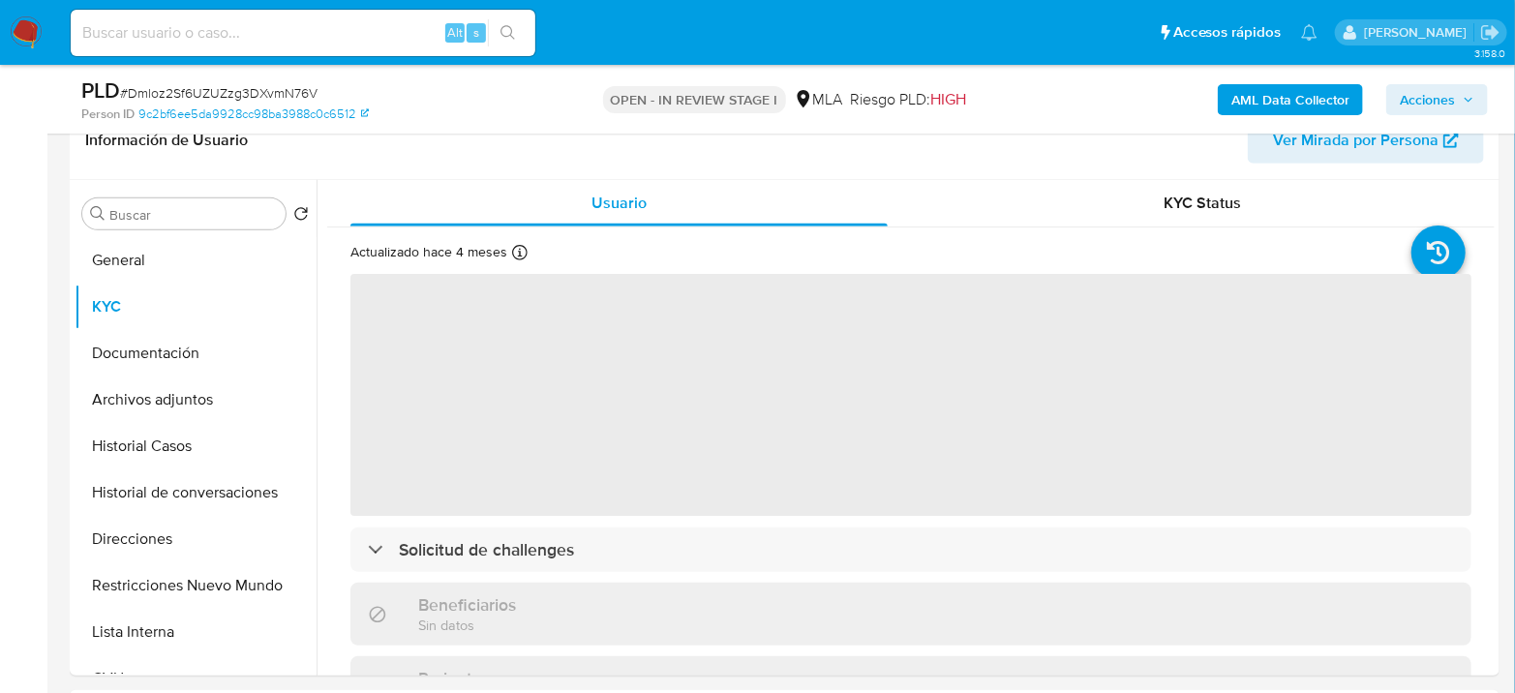
click at [1280, 110] on b "AML Data Collector" at bounding box center [1291, 99] width 118 height 31
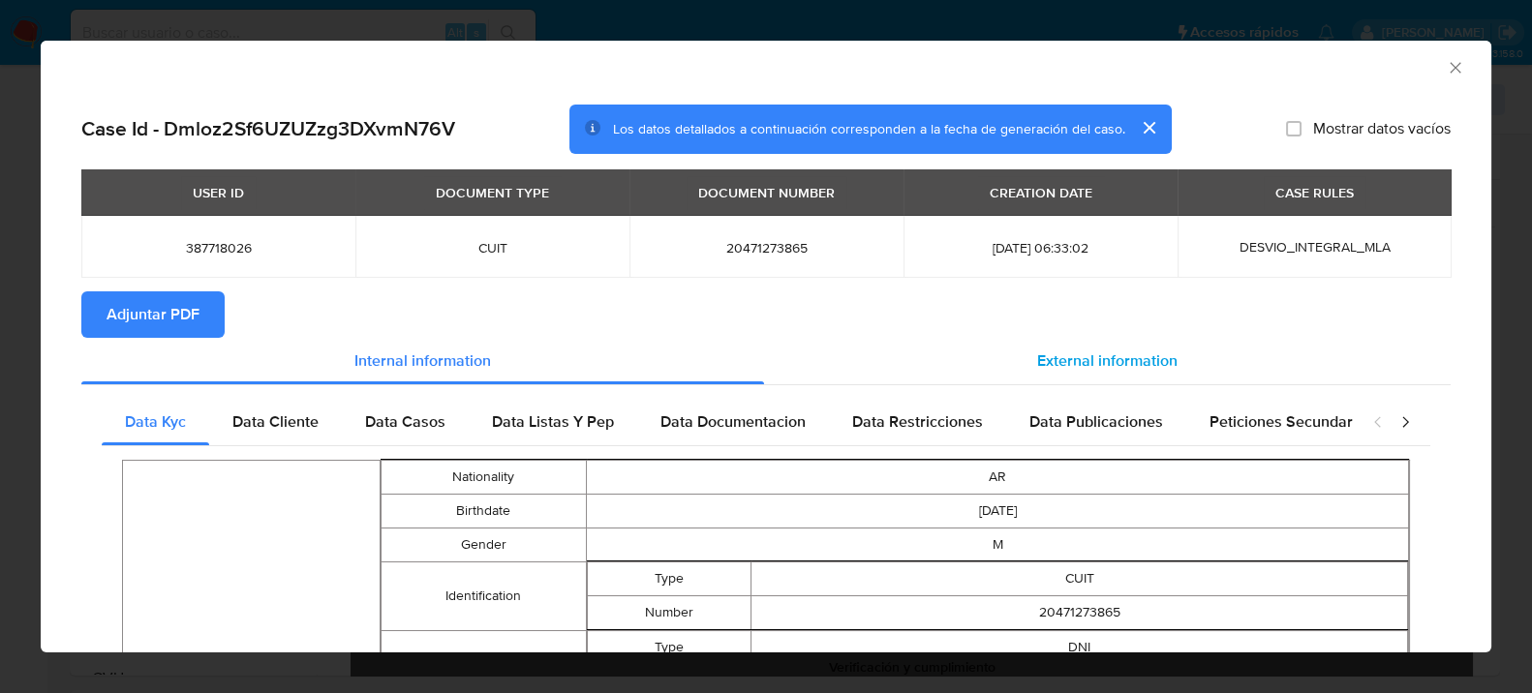
click at [1101, 350] on span "External information" at bounding box center [1107, 361] width 140 height 22
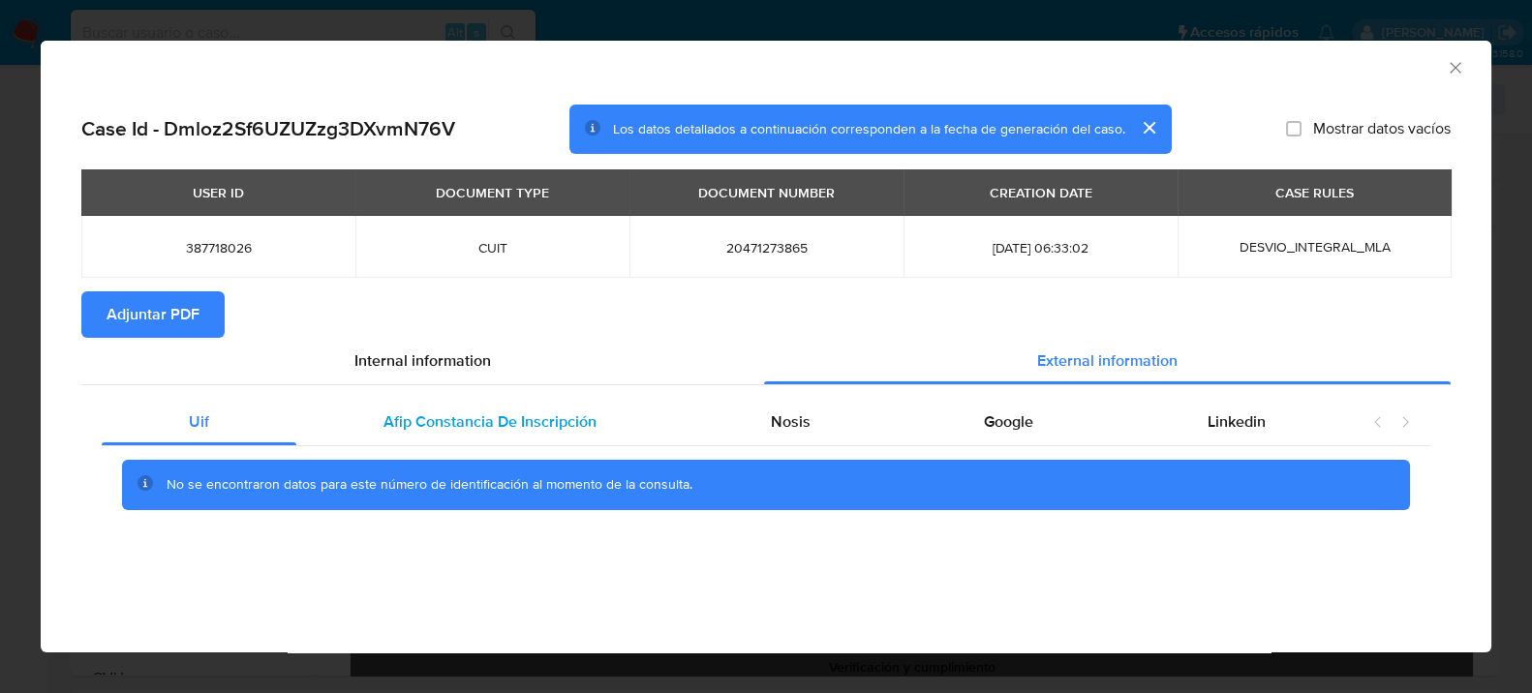
click at [535, 403] on div "Afip Constancia De Inscripción" at bounding box center [489, 422] width 387 height 46
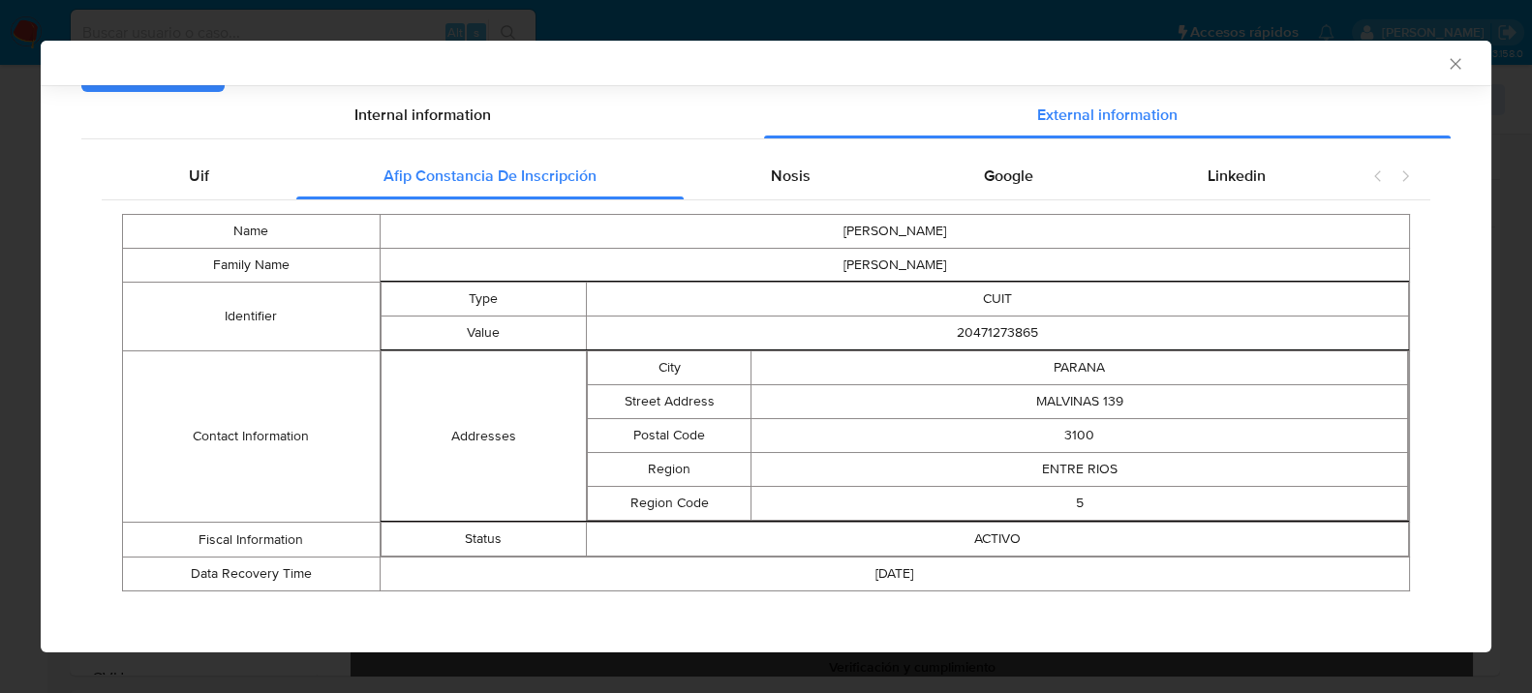
scroll to position [252, 0]
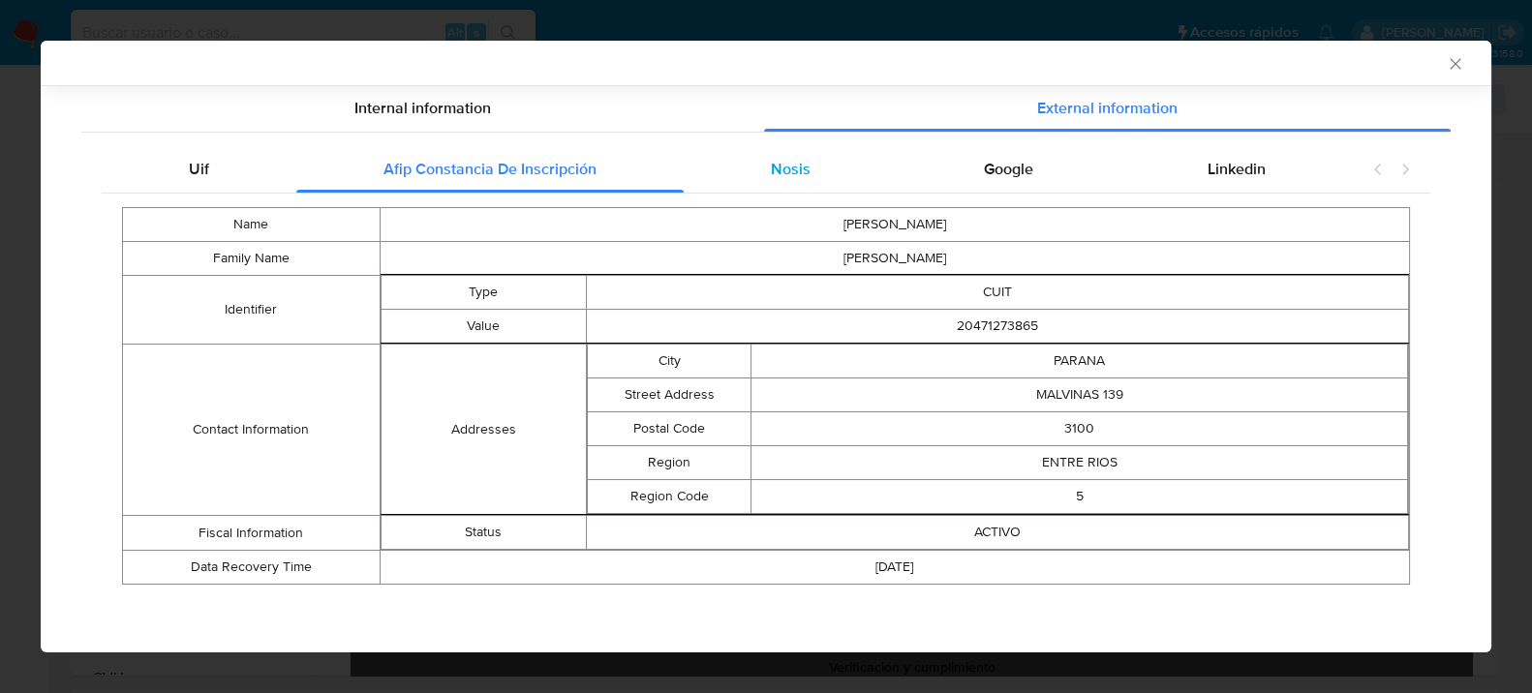
click at [778, 169] on span "Nosis" at bounding box center [790, 169] width 40 height 22
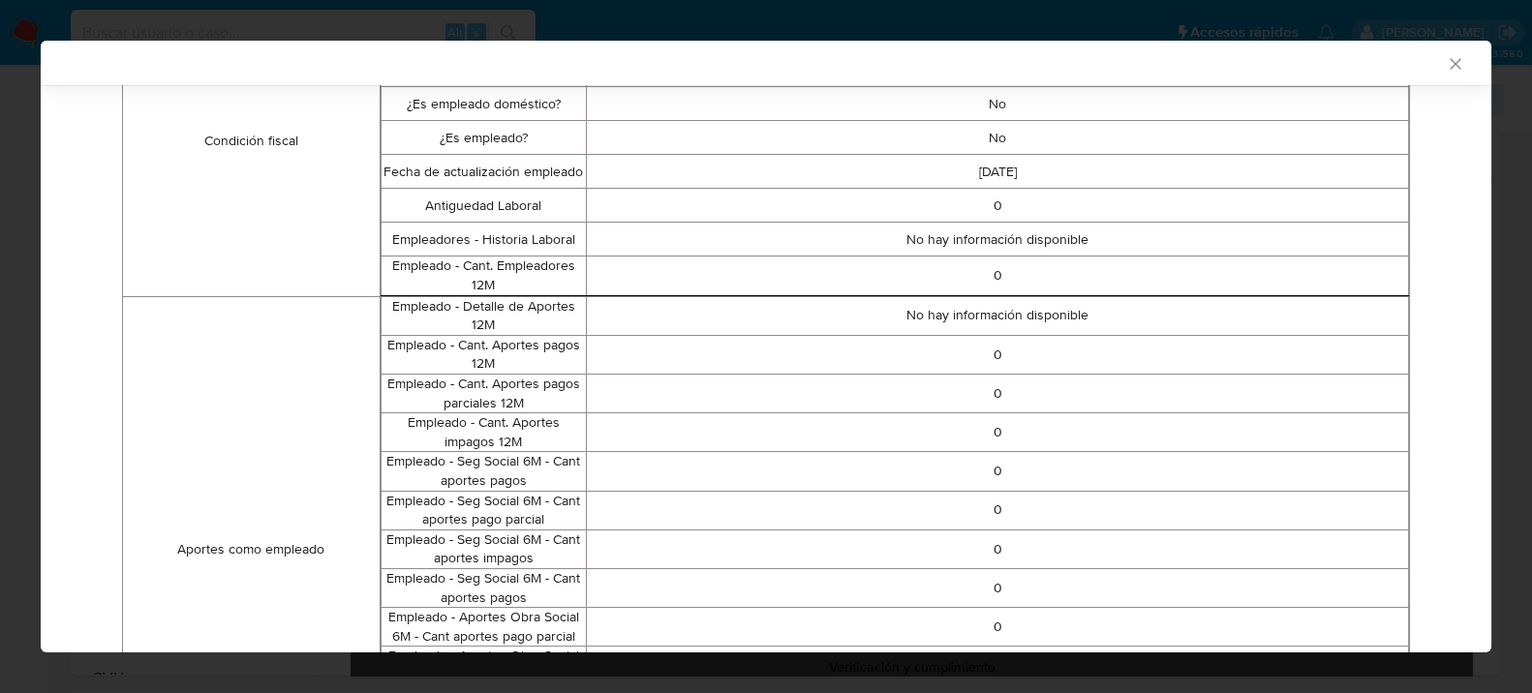
scroll to position [36, 0]
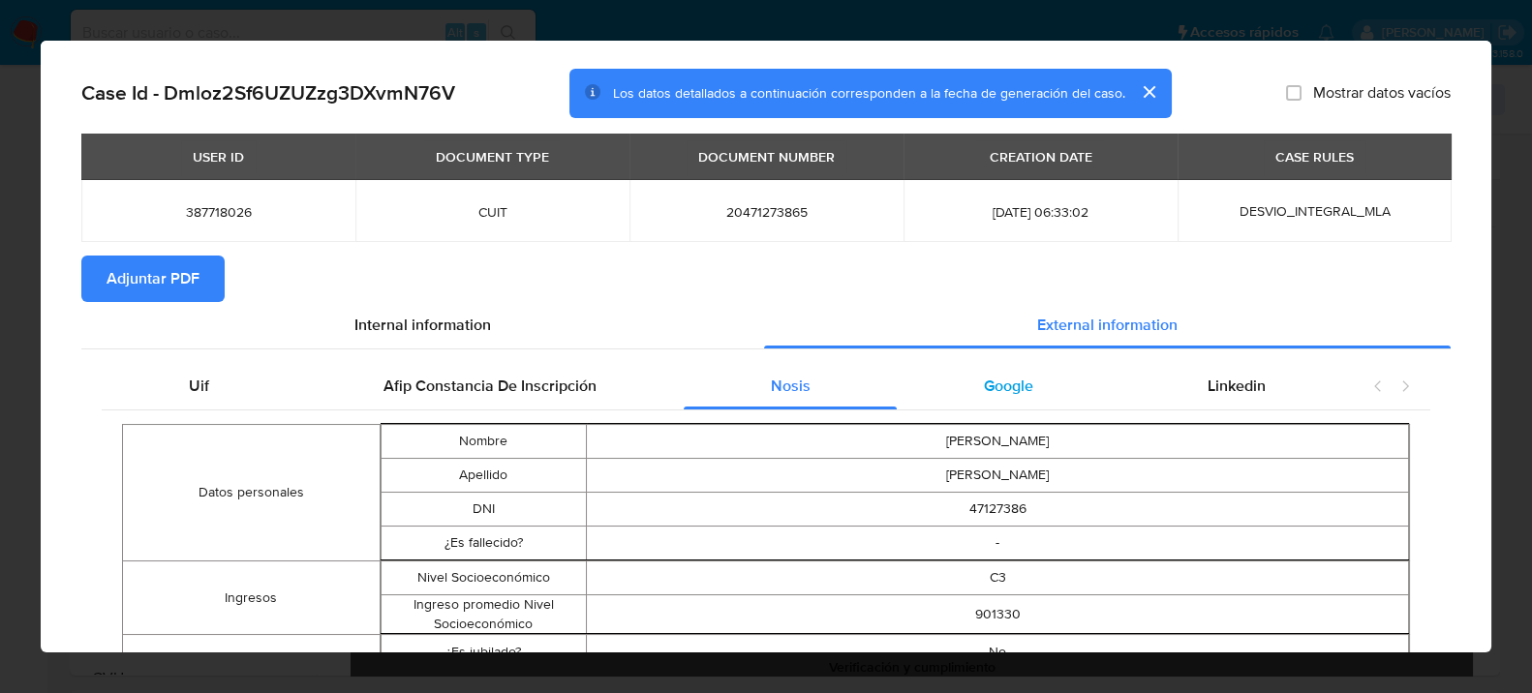
click at [1000, 394] on span "Google" at bounding box center [1008, 386] width 49 height 22
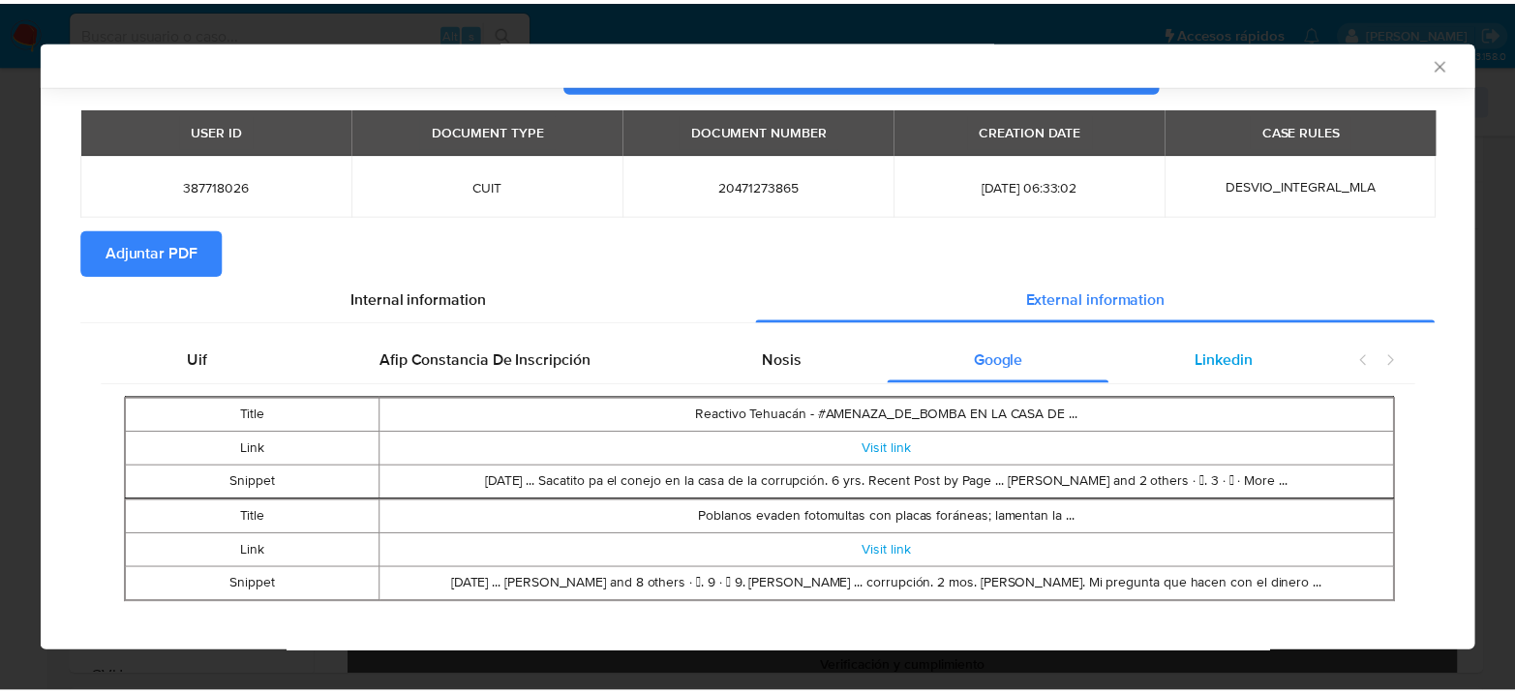
scroll to position [77, 0]
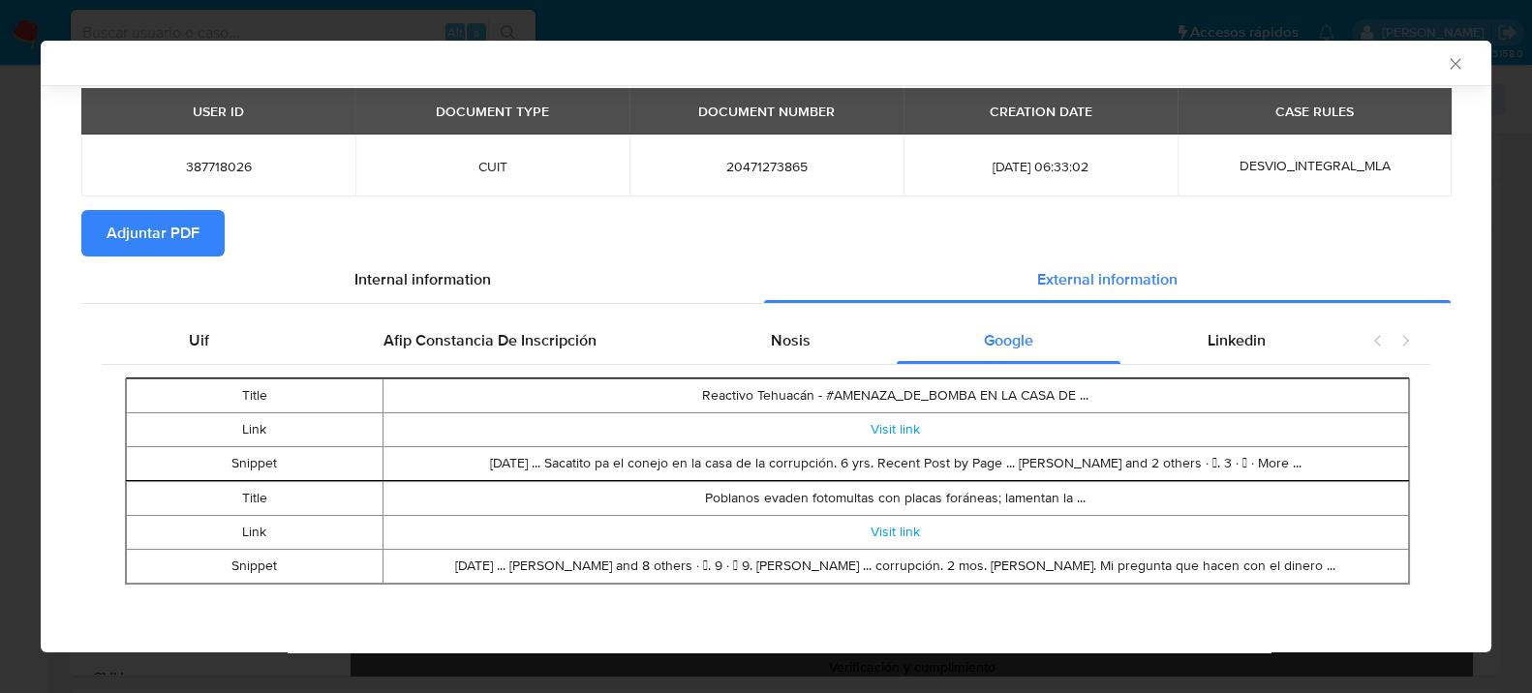
click at [183, 235] on span "Adjuntar PDF" at bounding box center [153, 233] width 93 height 43
click at [1446, 58] on icon "Cerrar ventana" at bounding box center [1455, 63] width 19 height 19
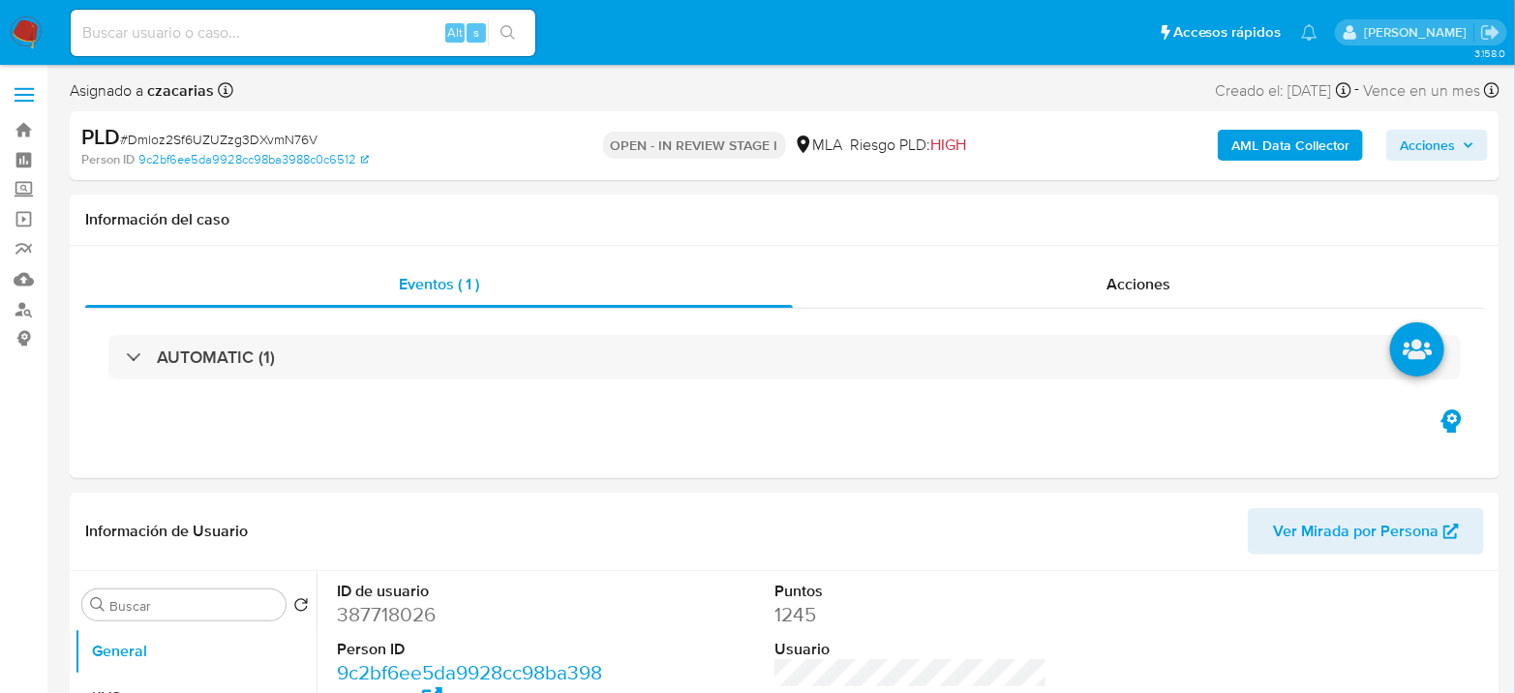
select select "10"
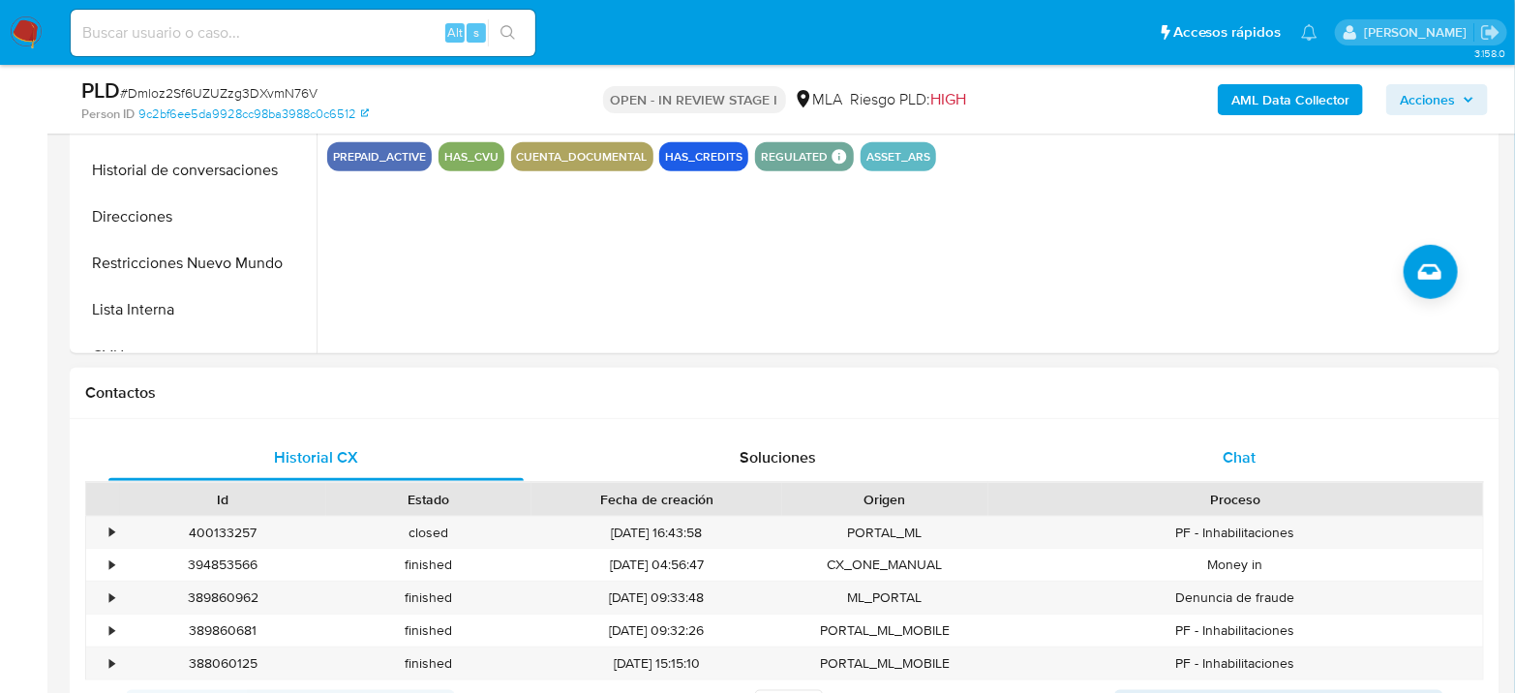
click at [1237, 462] on span "Chat" at bounding box center [1239, 457] width 33 height 22
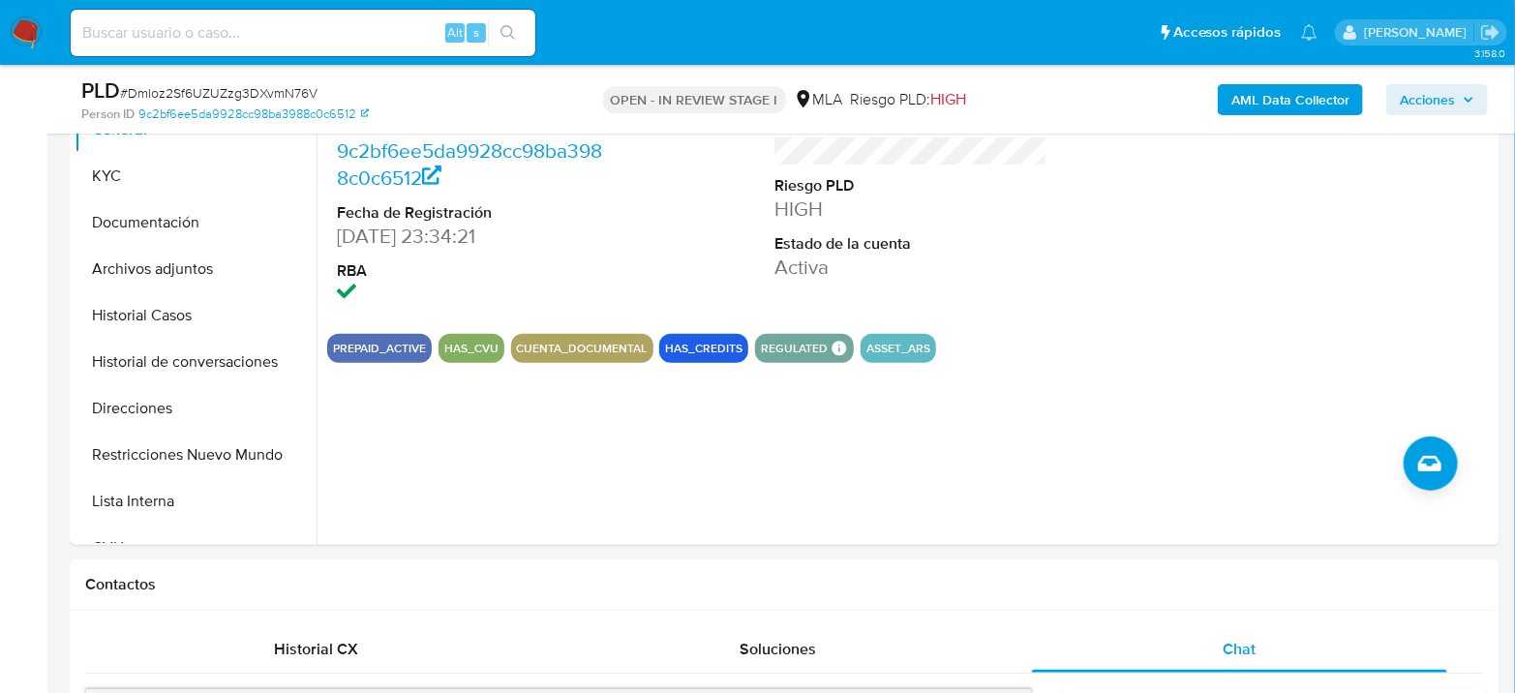
scroll to position [430, 0]
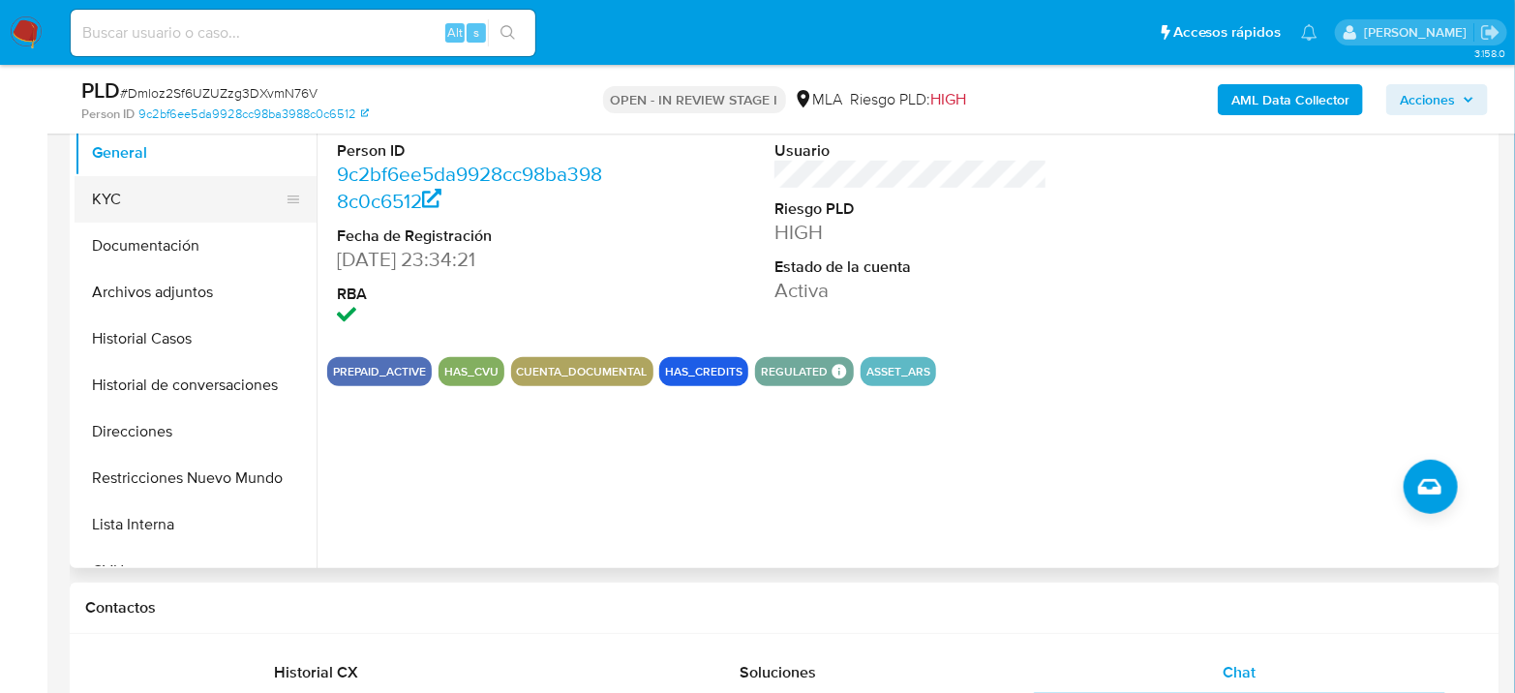
click at [157, 215] on button "KYC" at bounding box center [188, 199] width 227 height 46
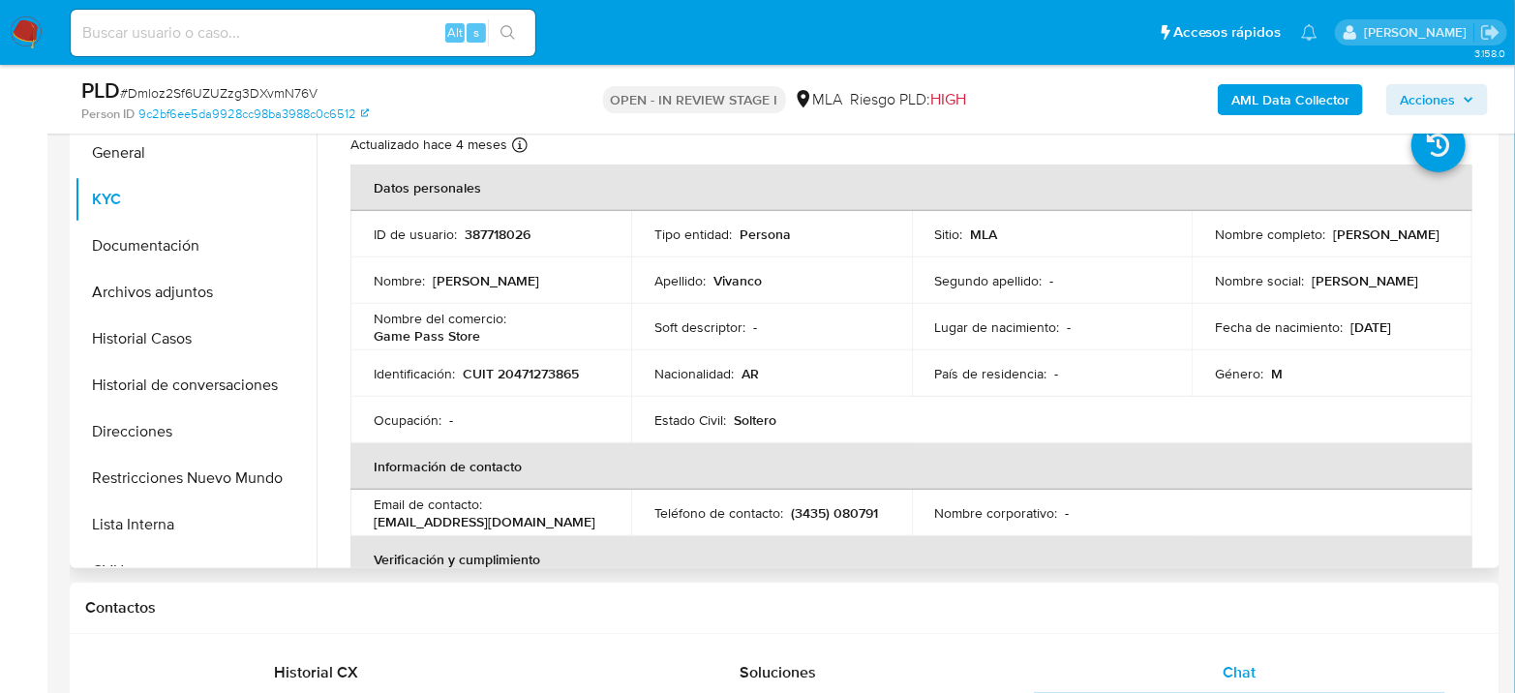
click at [561, 384] on td "Identificación : CUIT 20471273865" at bounding box center [491, 374] width 281 height 46
click at [562, 377] on p "CUIT 20471273865" at bounding box center [521, 373] width 116 height 17
click at [563, 366] on p "CUIT 20471273865" at bounding box center [521, 373] width 116 height 17
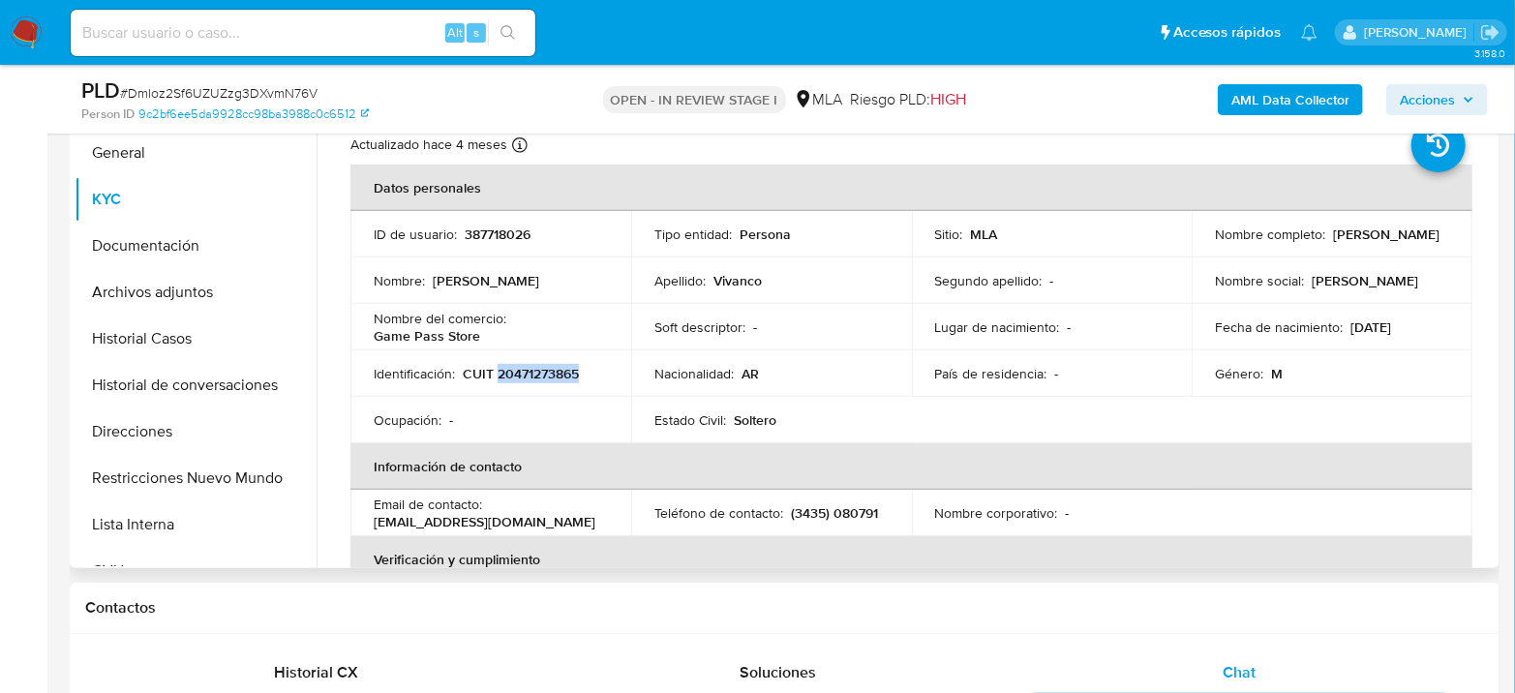
click at [554, 376] on p "CUIT 20471273865" at bounding box center [521, 373] width 116 height 17
click at [554, 375] on p "CUIT 20471273865" at bounding box center [521, 373] width 116 height 17
click at [534, 380] on p "CUIT 20471273865" at bounding box center [521, 373] width 116 height 17
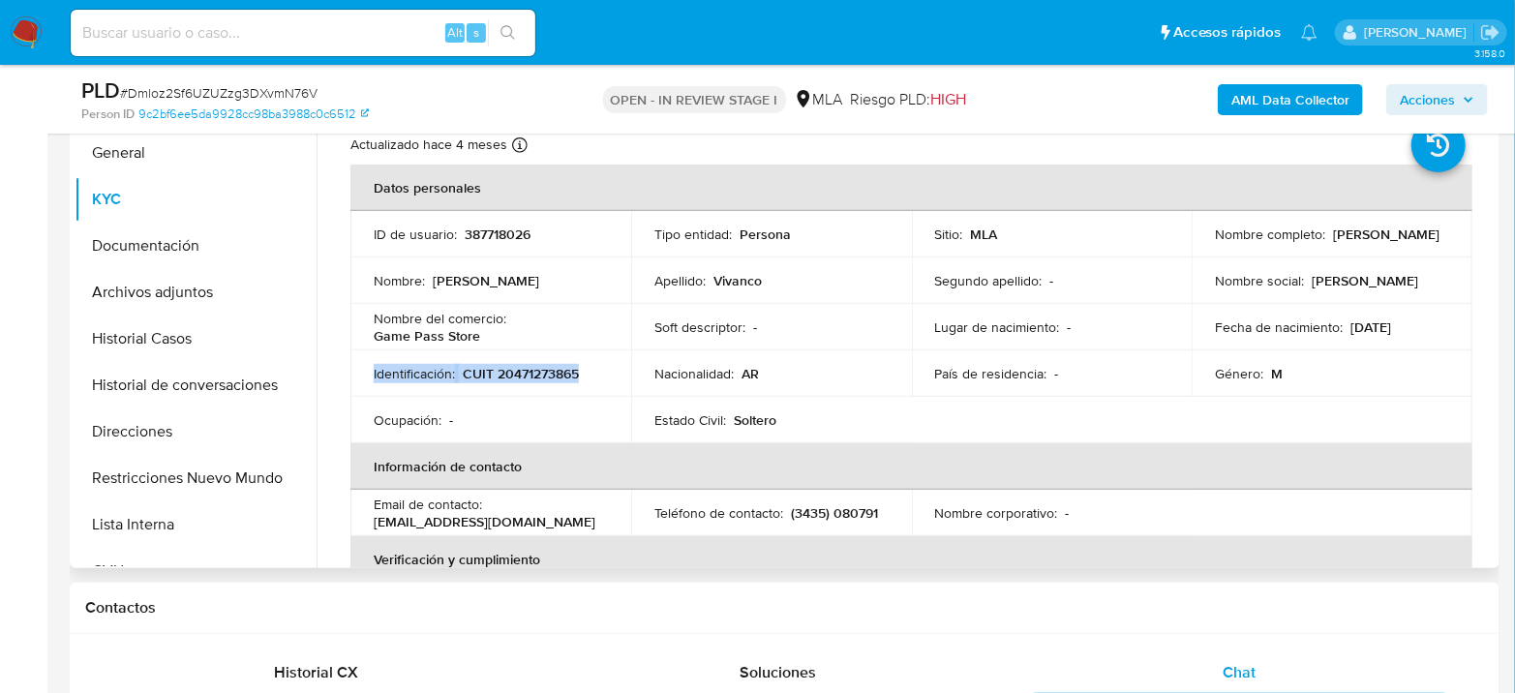
click at [559, 359] on td "Identificación : CUIT 20471273865" at bounding box center [491, 374] width 281 height 46
click at [553, 373] on p "CUIT 20471273865" at bounding box center [521, 373] width 116 height 17
click at [553, 372] on p "CUIT 20471273865" at bounding box center [521, 373] width 116 height 17
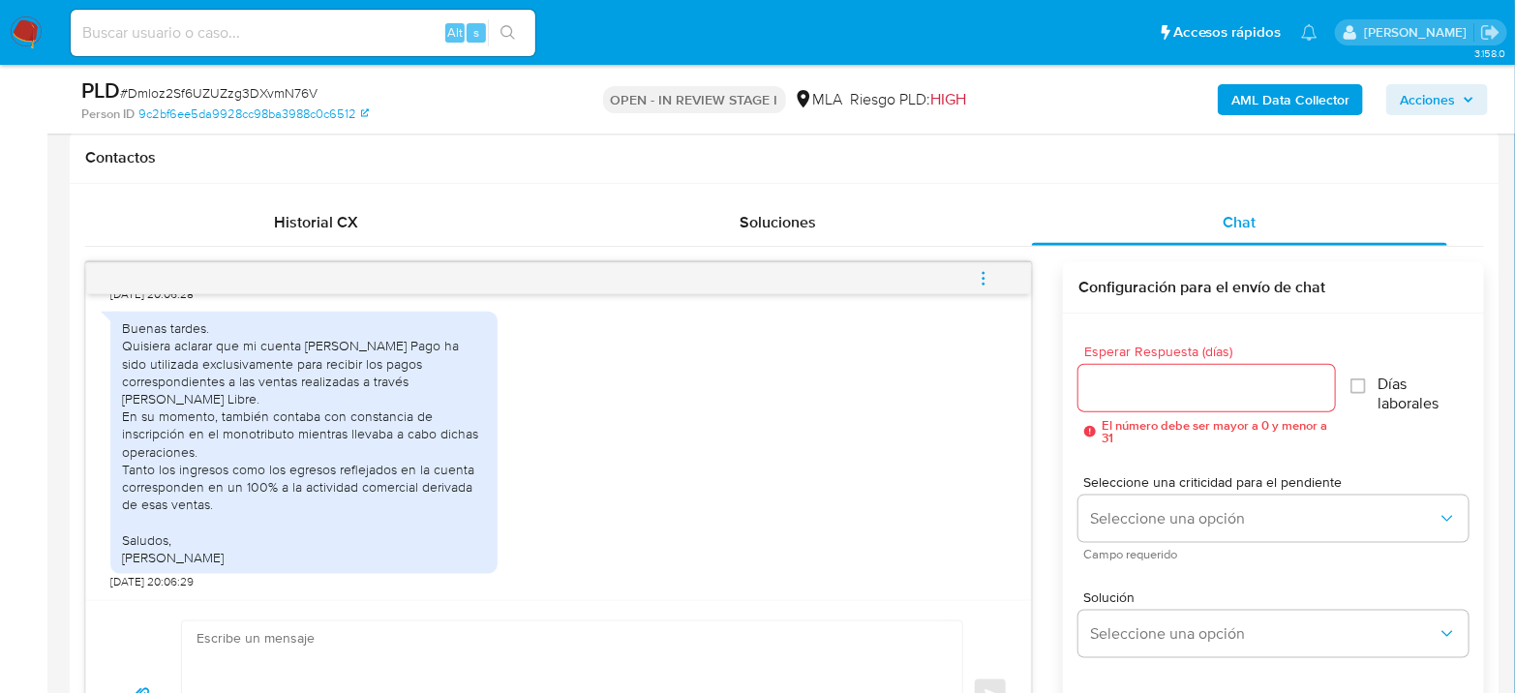
scroll to position [968, 0]
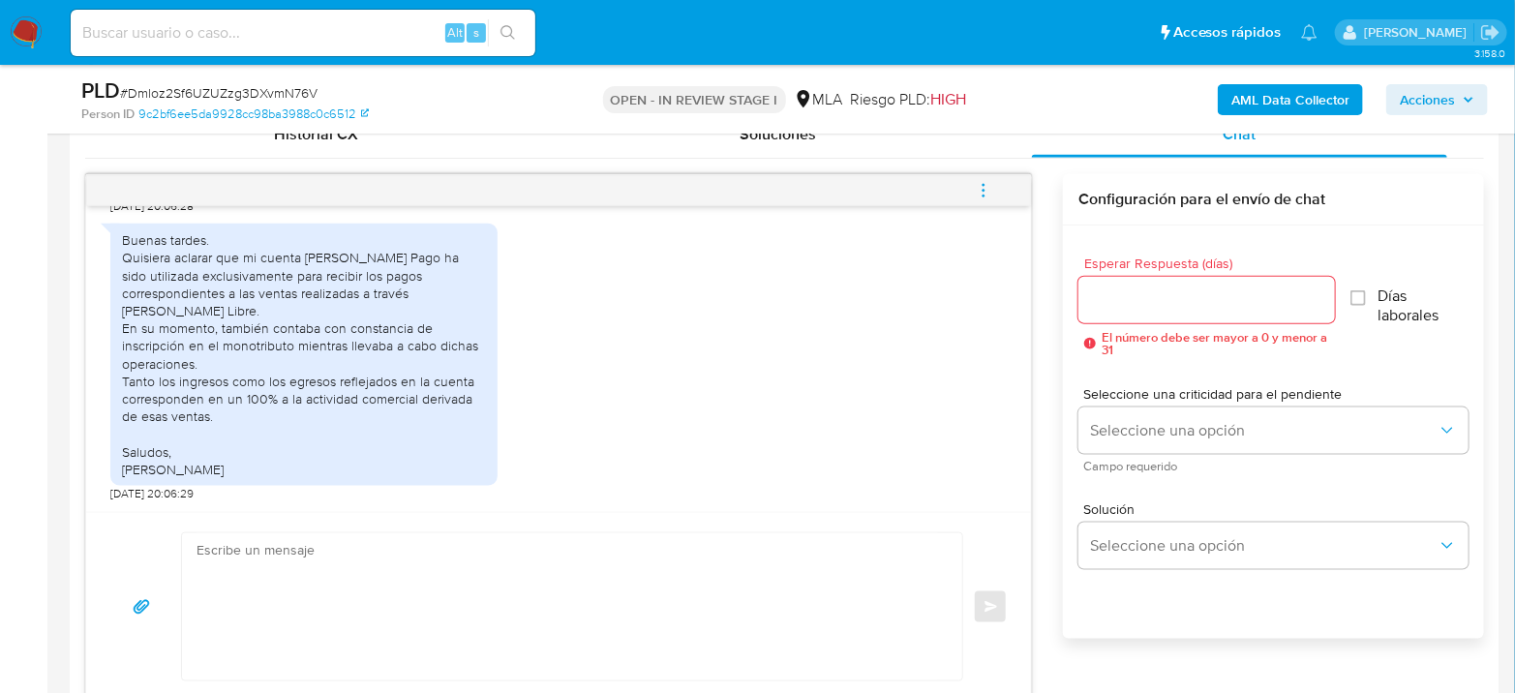
click at [500, 559] on textarea at bounding box center [568, 607] width 742 height 147
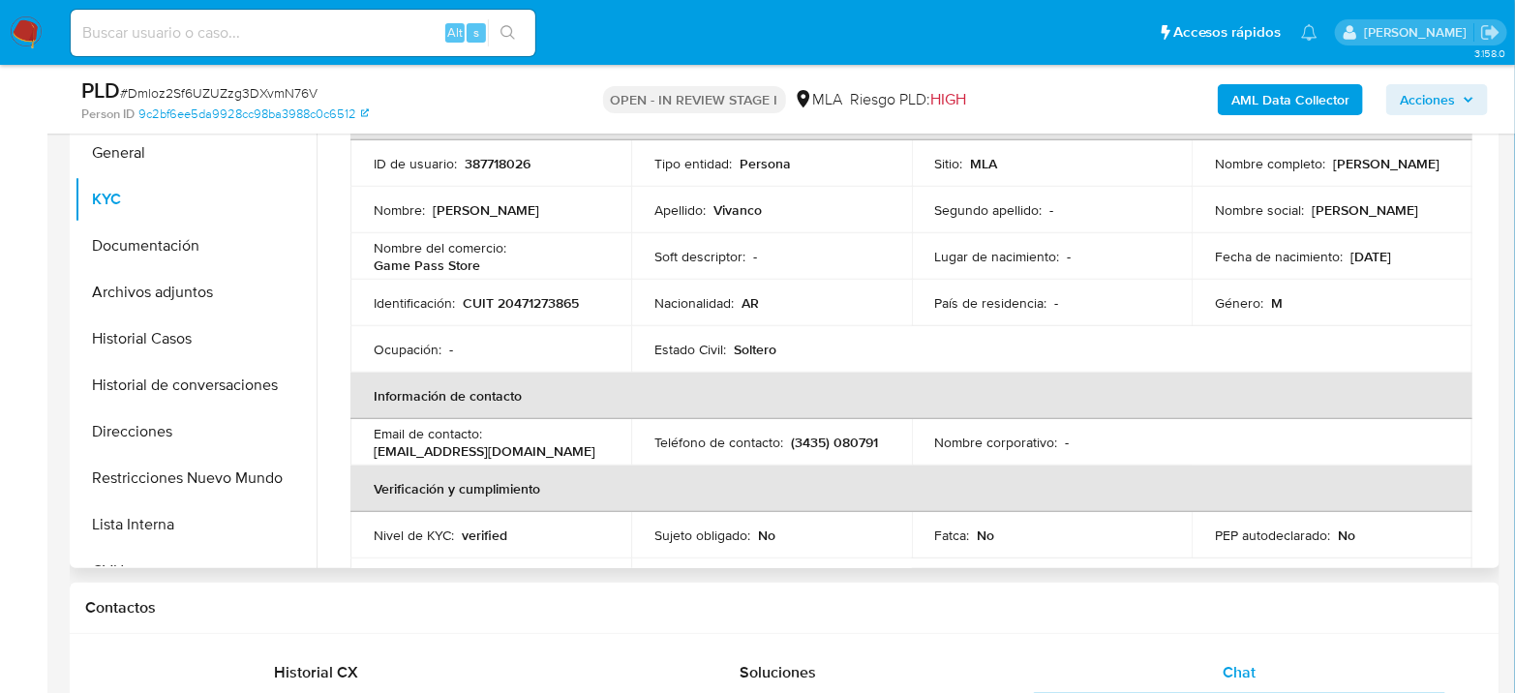
scroll to position [0, 0]
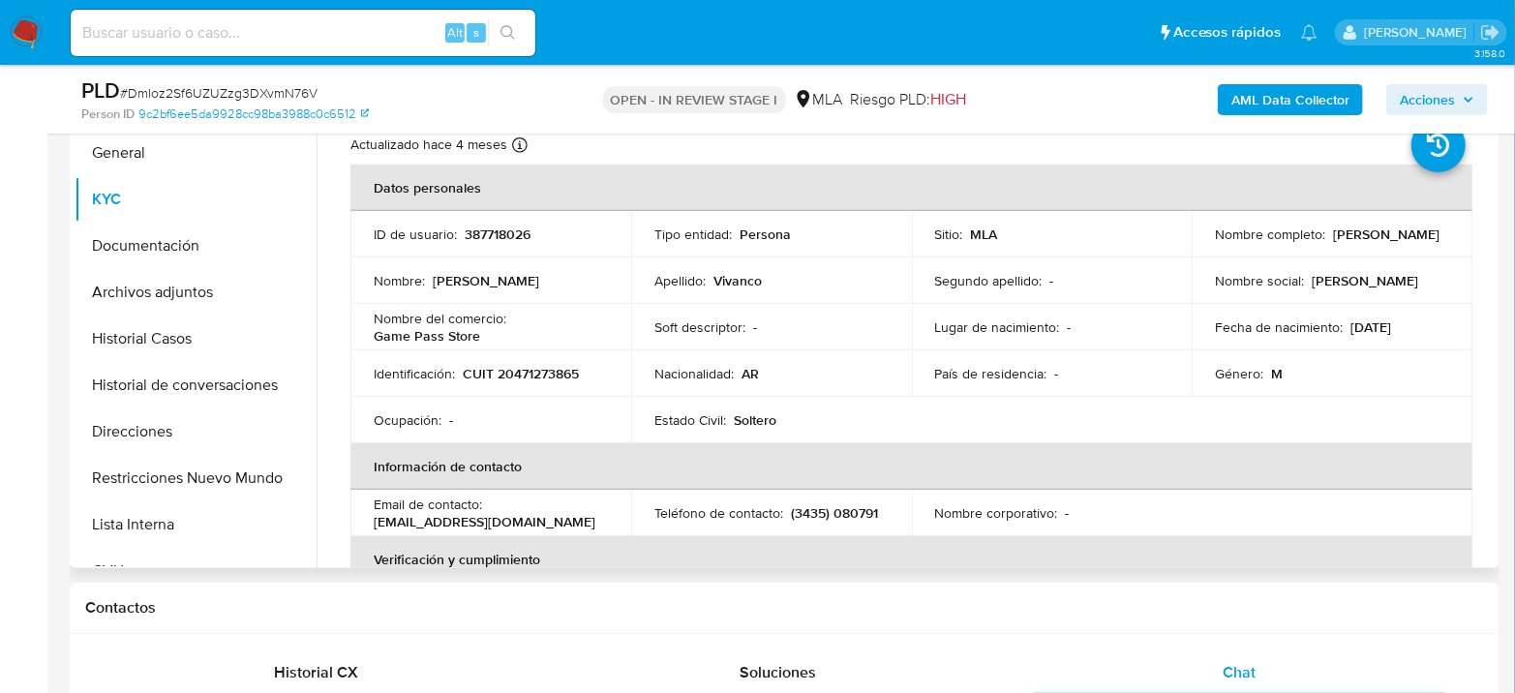
drag, startPoint x: 1207, startPoint y: 246, endPoint x: 1337, endPoint y: 233, distance: 130.4
click at [1337, 233] on td "Nombre completo : [PERSON_NAME]" at bounding box center [1332, 234] width 281 height 46
click at [1333, 243] on p "[PERSON_NAME]" at bounding box center [1386, 234] width 107 height 17
drag, startPoint x: 1242, startPoint y: 246, endPoint x: 1124, endPoint y: 286, distance: 124.6
click at [1335, 243] on div "Nombre completo : [PERSON_NAME]" at bounding box center [1332, 234] width 234 height 17
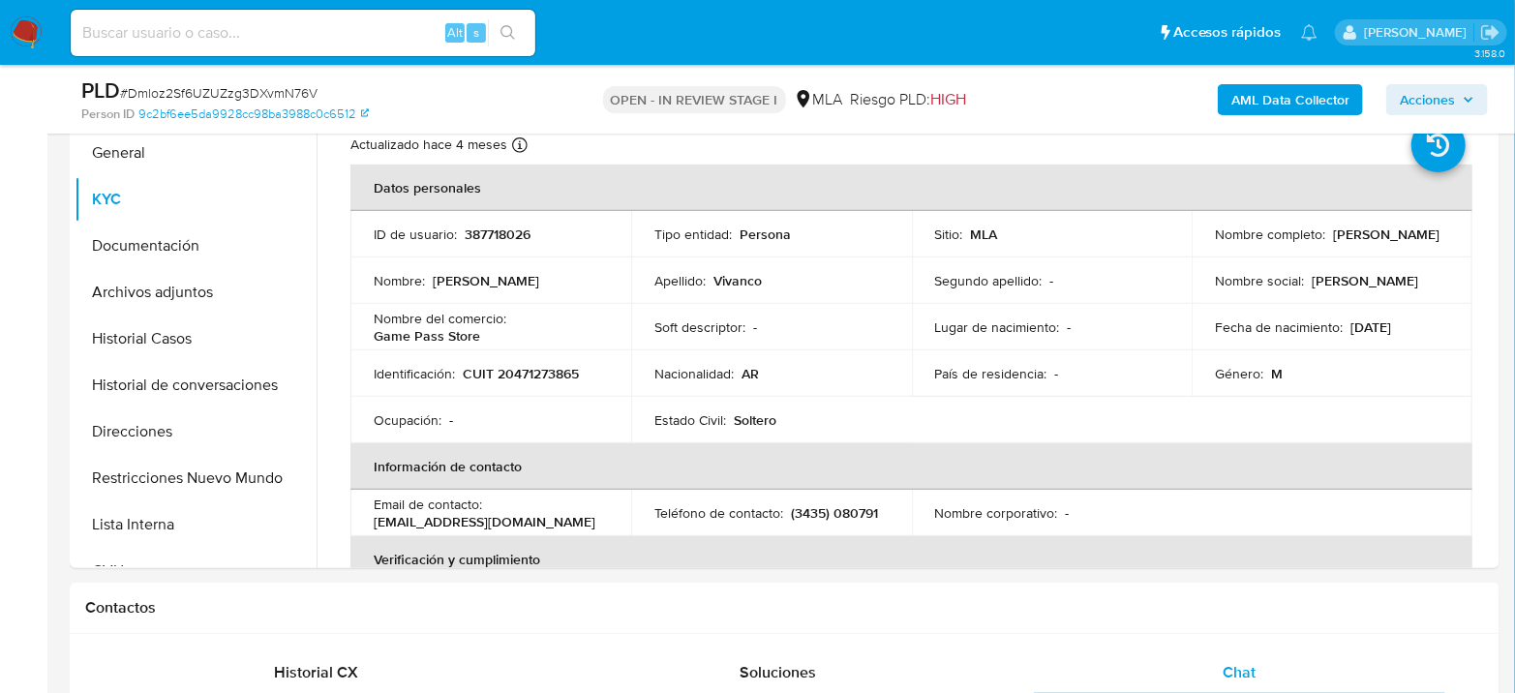
copy p "[PERSON_NAME]"
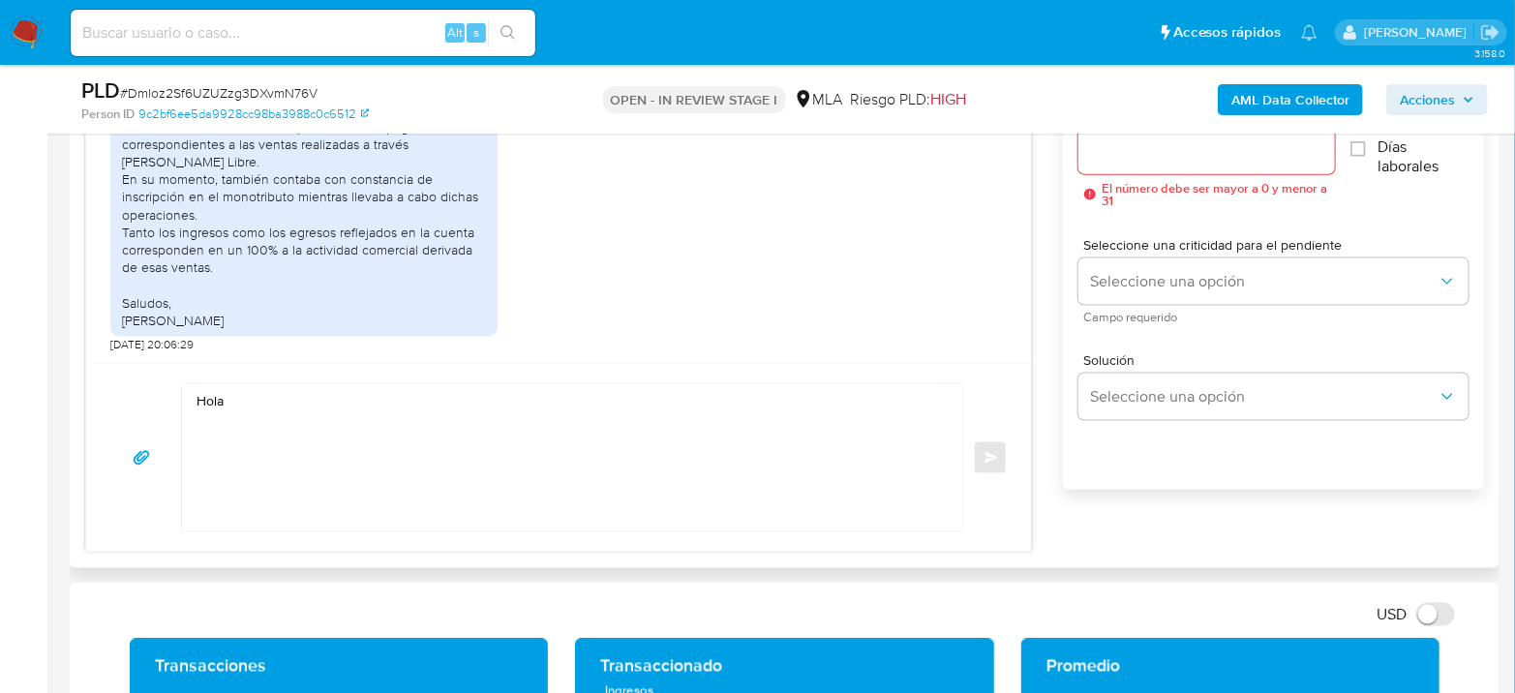
scroll to position [1291, 0]
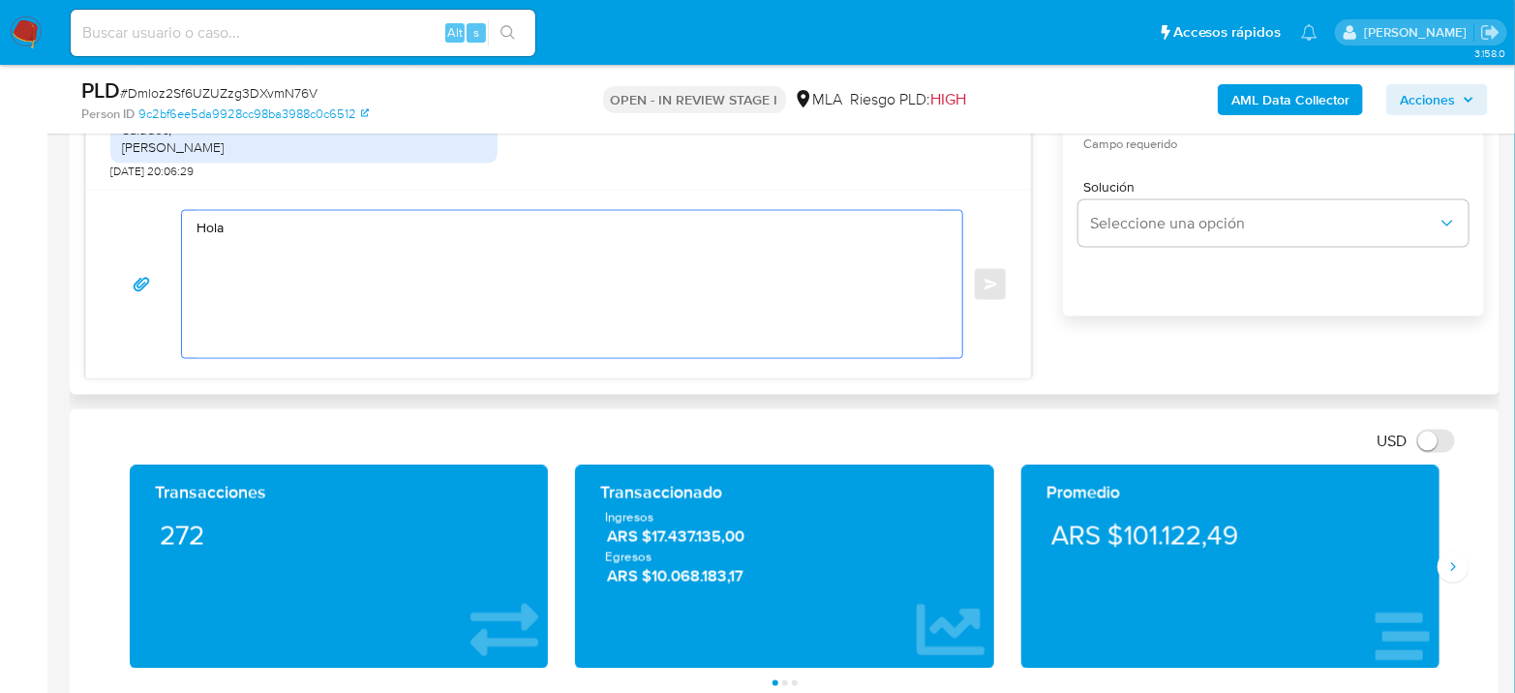
click at [313, 228] on textarea "Hola" at bounding box center [568, 284] width 742 height 147
paste textarea "[PERSON_NAME]"
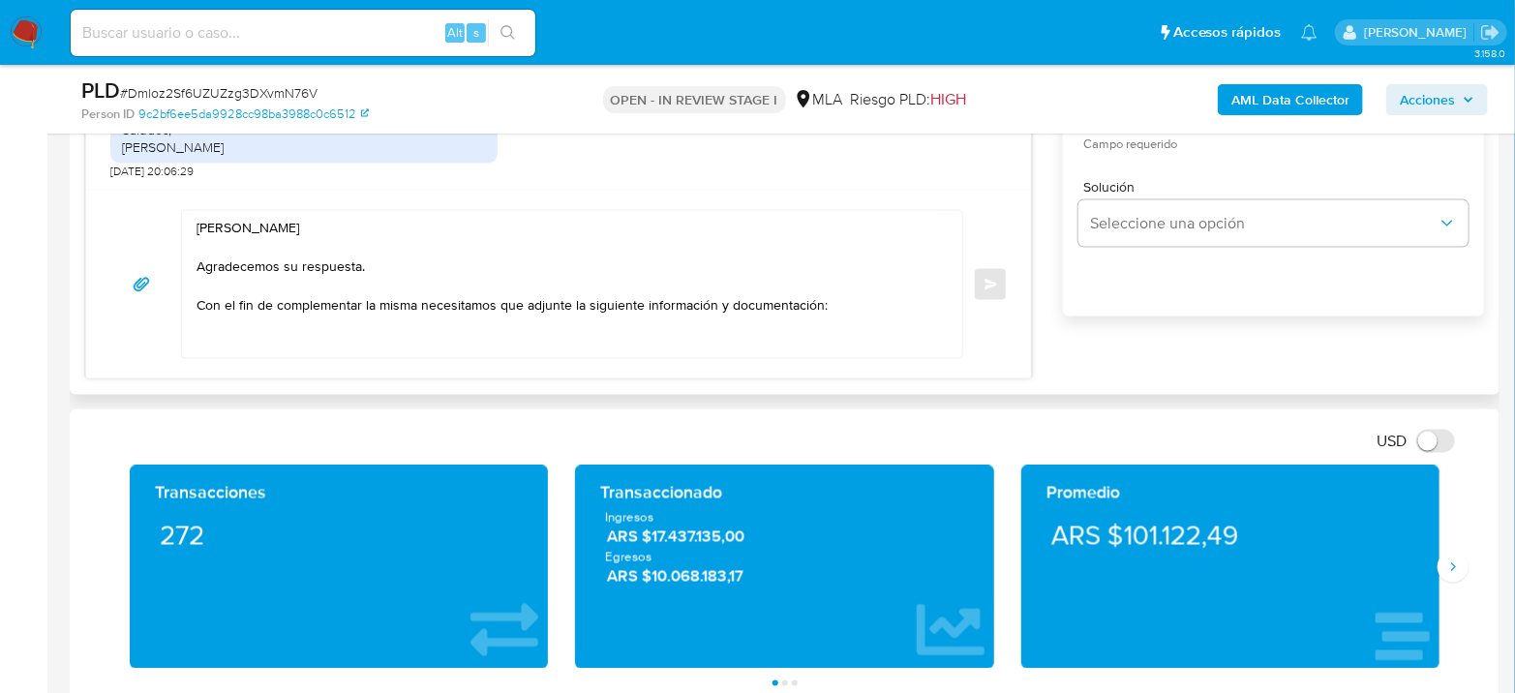
click at [194, 300] on div "[PERSON_NAME] Agradecemos su respuesta. Con el fin de complementar la misma nec…" at bounding box center [567, 284] width 771 height 147
click at [198, 303] on textarea "[PERSON_NAME] Agradecemos su respuesta. Con el fin de complementar la misma nec…" at bounding box center [568, 284] width 742 height 147
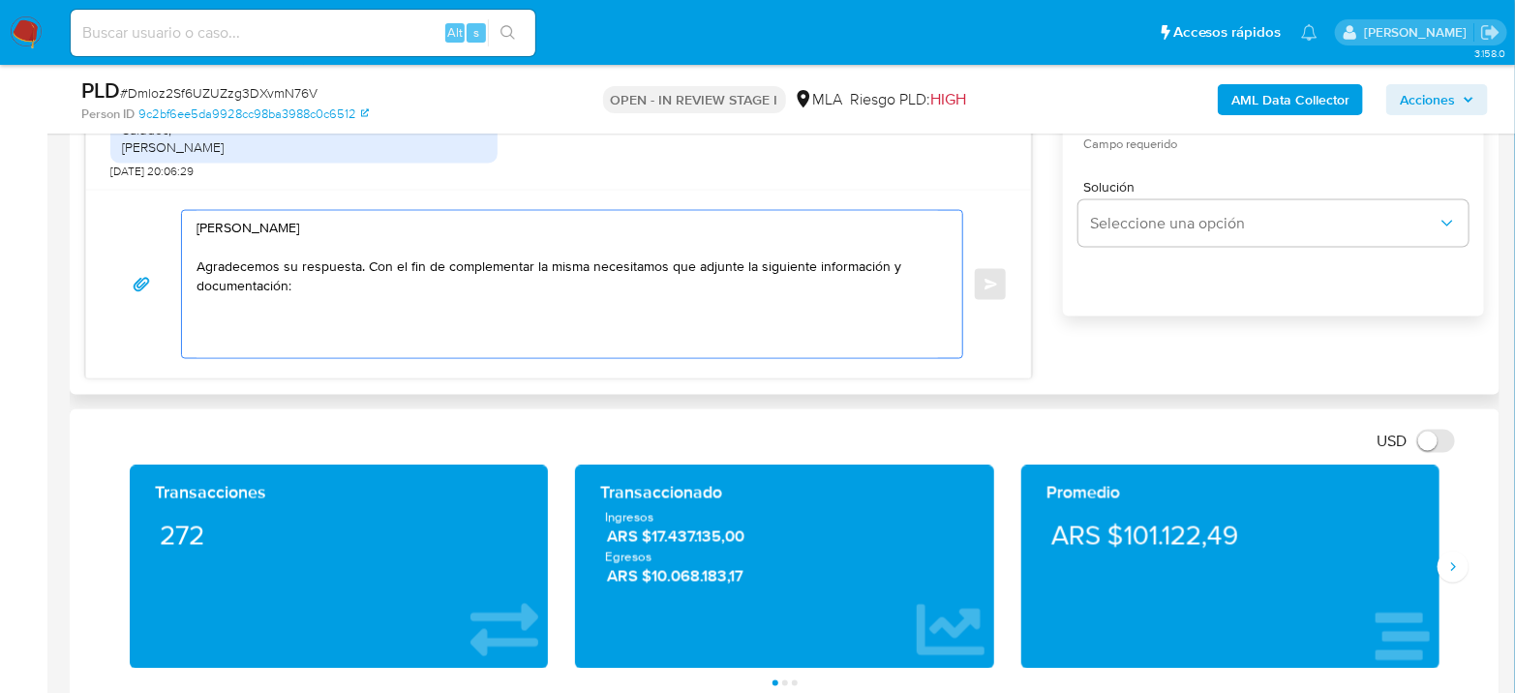
click at [336, 300] on textarea "[PERSON_NAME] Agradecemos su respuesta. Con el fin de complementar la misma nec…" at bounding box center [568, 284] width 742 height 147
drag, startPoint x: 474, startPoint y: 322, endPoint x: 512, endPoint y: 331, distance: 38.8
click at [512, 331] on textarea "Hola Juan Cruz Vivanco Agradecemos su respuesta. Con el fin de complementar la …" at bounding box center [568, 284] width 742 height 147
paste textarea "sumen de Comprobantes Electrónicos emitidos de los períodos 2024 y 2025 Si tien…"
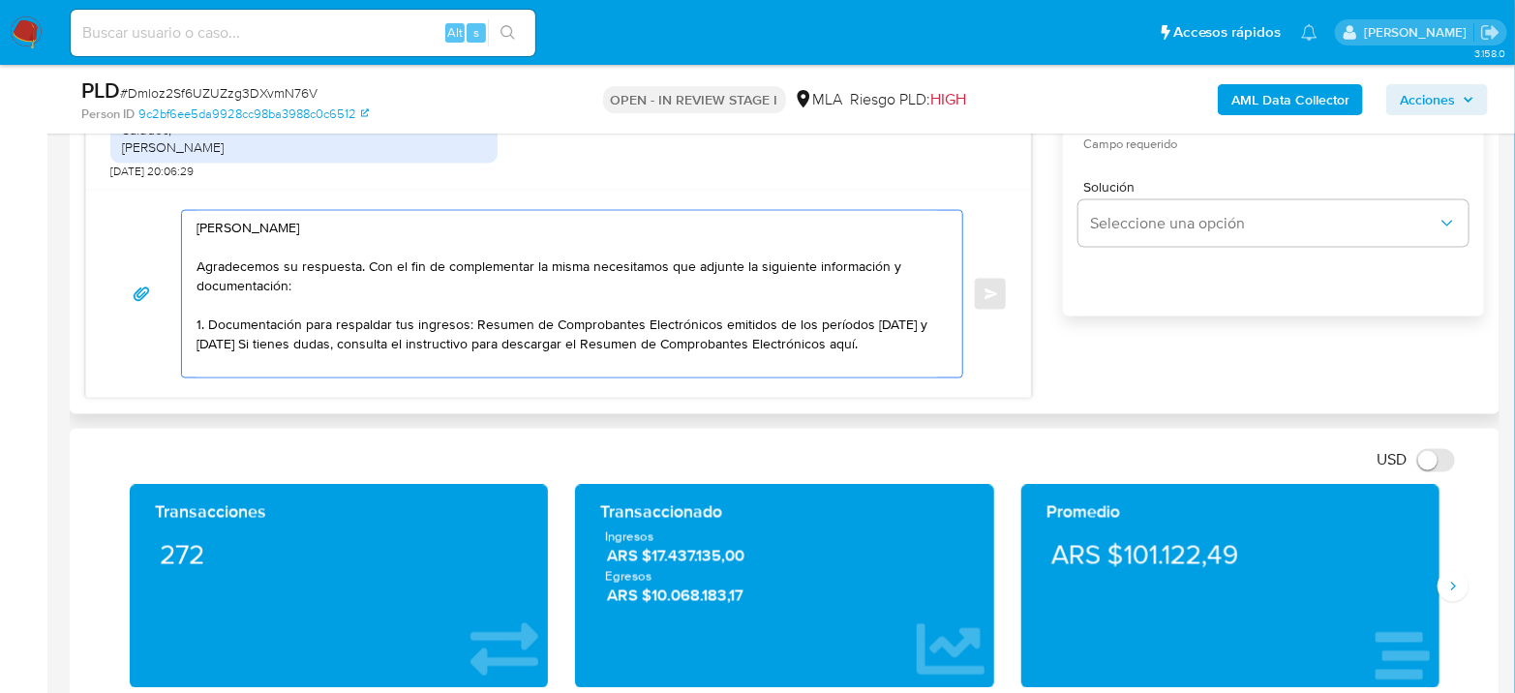
drag, startPoint x: 774, startPoint y: 319, endPoint x: 922, endPoint y: 323, distance: 148.2
click at [922, 323] on textarea "Hola Juan Cruz Vivanco Agradecemos su respuesta. Con el fin de complementar la …" at bounding box center [568, 294] width 742 height 167
click at [876, 318] on textarea "Hola Juan Cruz Vivanco Agradecemos su respuesta. Con el fin de complementar la …" at bounding box center [568, 294] width 742 height 167
click at [864, 336] on textarea "Hola Juan Cruz Vivanco Agradecemos su respuesta. Con el fin de complementar la …" at bounding box center [568, 294] width 742 height 167
paste textarea "https://www.mercadopago.com.ar/ayuda/30181"
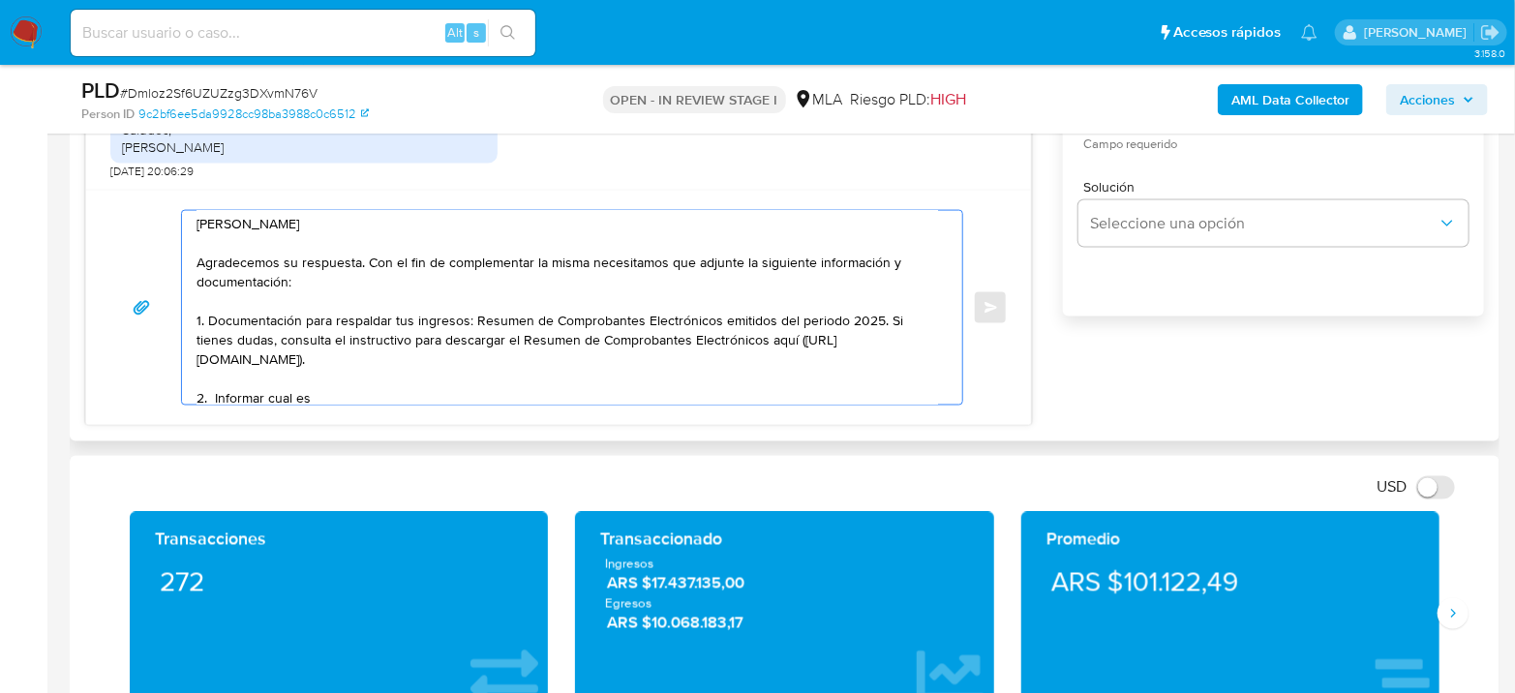
scroll to position [30, 0]
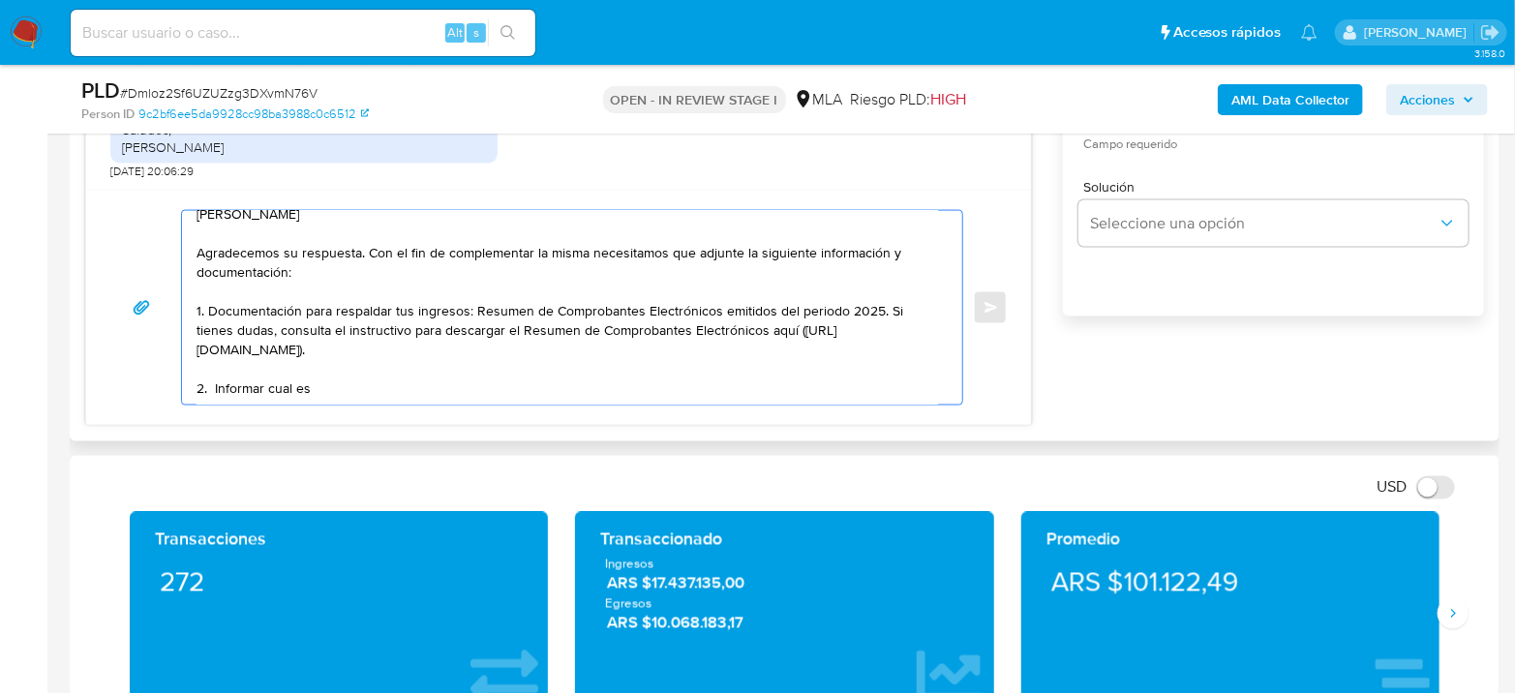
drag, startPoint x: 317, startPoint y: 385, endPoint x: 215, endPoint y: 366, distance: 103.5
click at [215, 366] on textarea "Hola Juan Cruz Vivanco Agradecemos su respuesta. Con el fin de complementar la …" at bounding box center [568, 308] width 742 height 194
paste textarea "Proporciona el vínculo con las siguientes contrapartes con las que operaste, el…"
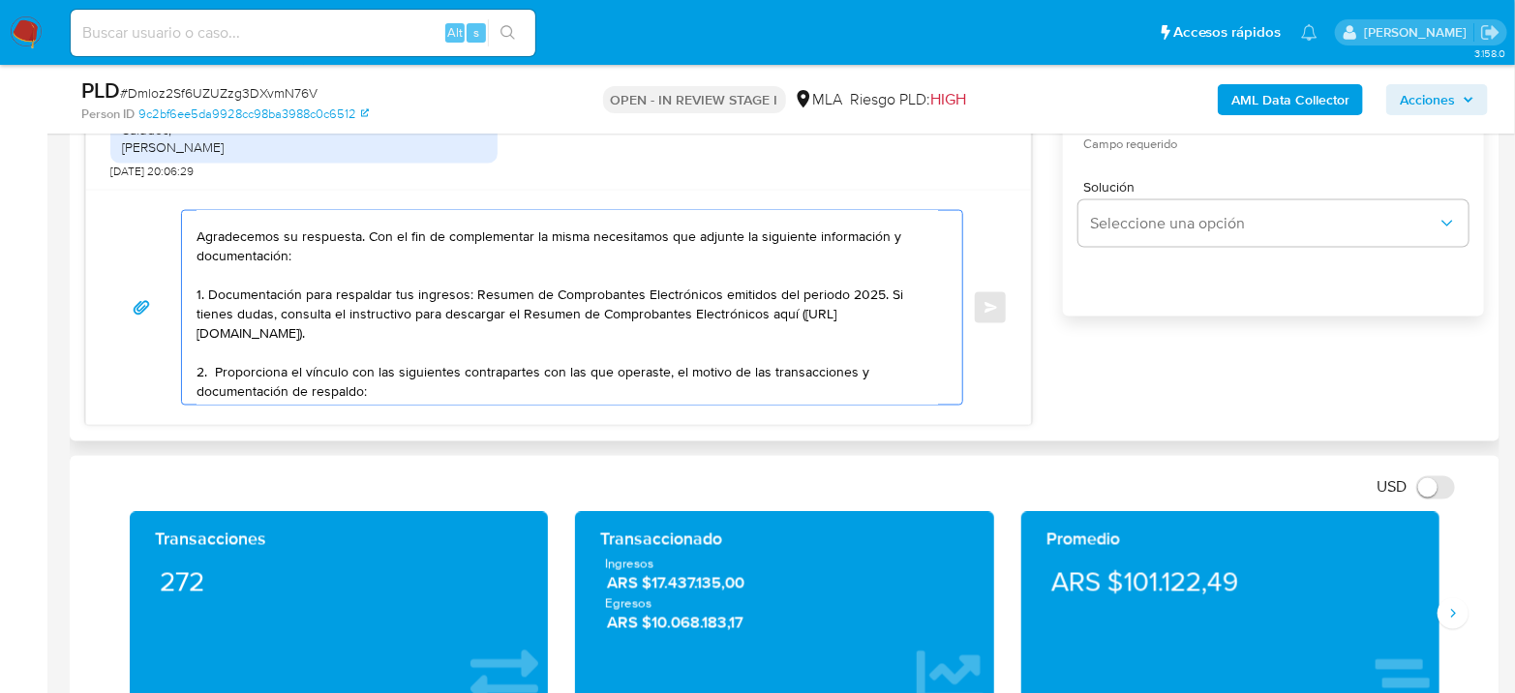
scroll to position [119, 0]
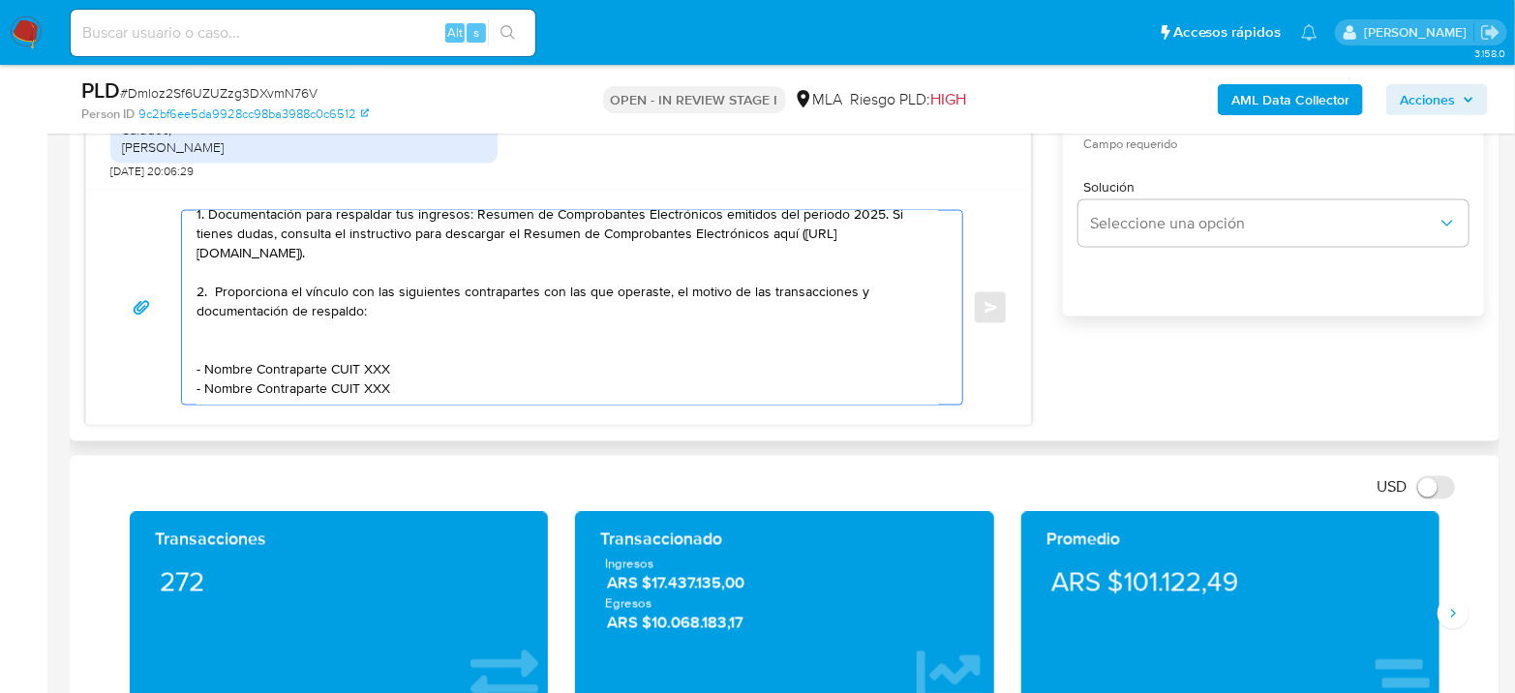
click at [846, 281] on textarea "Hola Juan Cruz Vivanco Agradecemos su respuesta. Con el fin de complementar la …" at bounding box center [568, 308] width 742 height 194
drag, startPoint x: 205, startPoint y: 357, endPoint x: 323, endPoint y: 353, distance: 118.2
click at [323, 353] on textarea "Hola Juan Cruz Vivanco Agradecemos su respuesta. Con el fin de complementar la …" at bounding box center [568, 308] width 742 height 194
paste textarea "Jesus Antonio Freites Mejias"
click at [441, 351] on textarea "Hola Juan Cruz Vivanco Agradecemos su respuesta. Con el fin de complementar la …" at bounding box center [568, 308] width 742 height 194
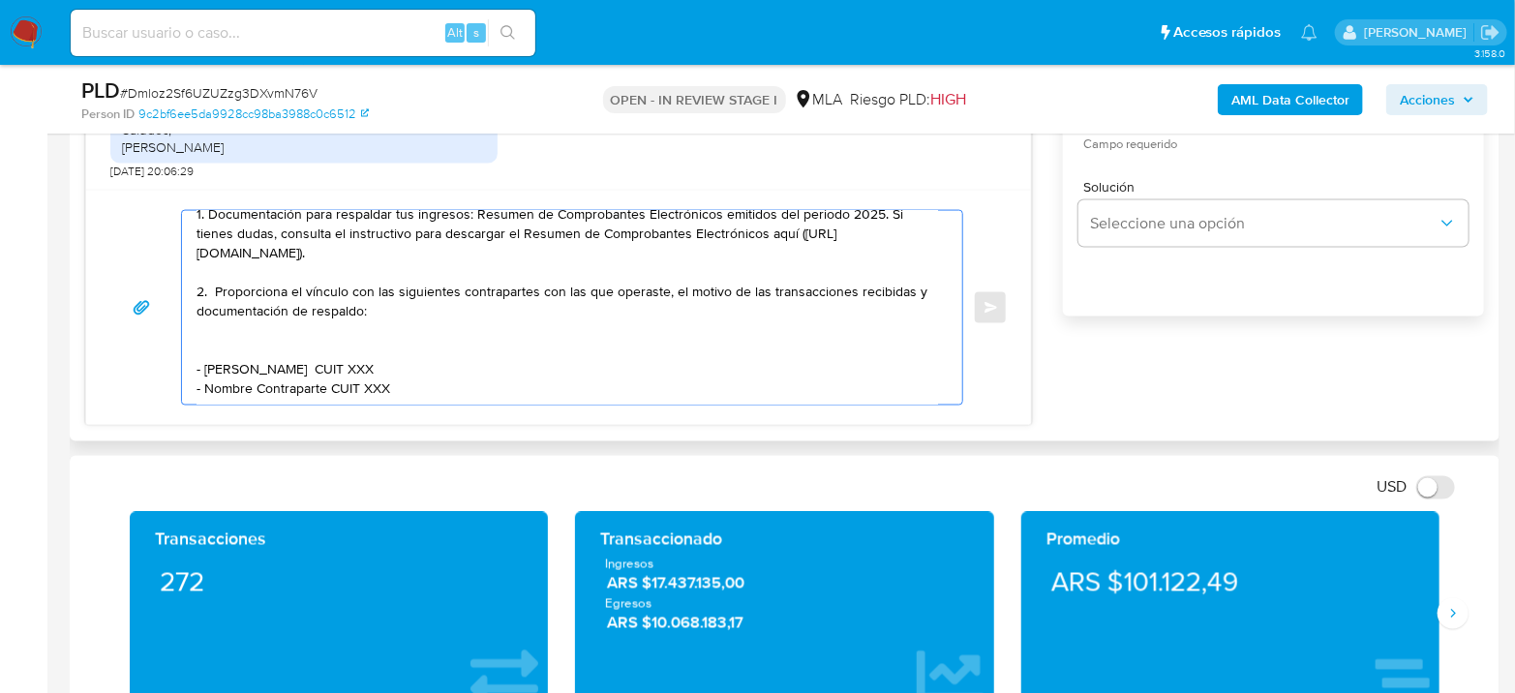
click at [434, 349] on textarea "Hola Juan Cruz Vivanco Agradecemos su respuesta. Con el fin de complementar la …" at bounding box center [568, 308] width 742 height 194
paste textarea "27961620762"
drag, startPoint x: 207, startPoint y: 377, endPoint x: 323, endPoint y: 371, distance: 116.3
click at [323, 371] on textarea "Hola Juan Cruz Vivanco Agradecemos su respuesta. Con el fin de complementar la …" at bounding box center [568, 308] width 742 height 194
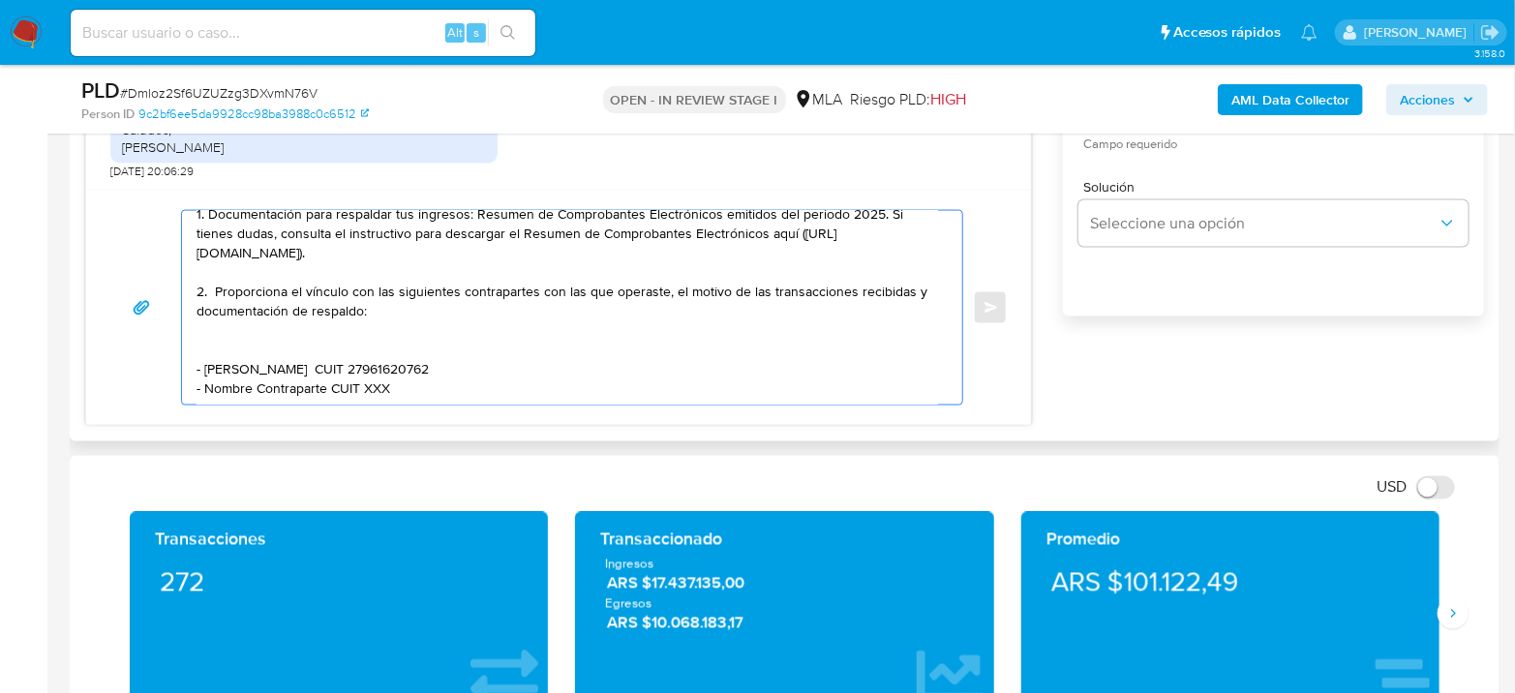
paste textarea "Victoria Ricardes"
click at [351, 371] on textarea "Hola Juan Cruz Vivanco Agradecemos su respuesta. Con el fin de complementar la …" at bounding box center [568, 308] width 742 height 194
click at [351, 370] on textarea "Hola Juan Cruz Vivanco Agradecemos su respuesta. Con el fin de complementar la …" at bounding box center [568, 308] width 742 height 194
paste textarea "27409547309"
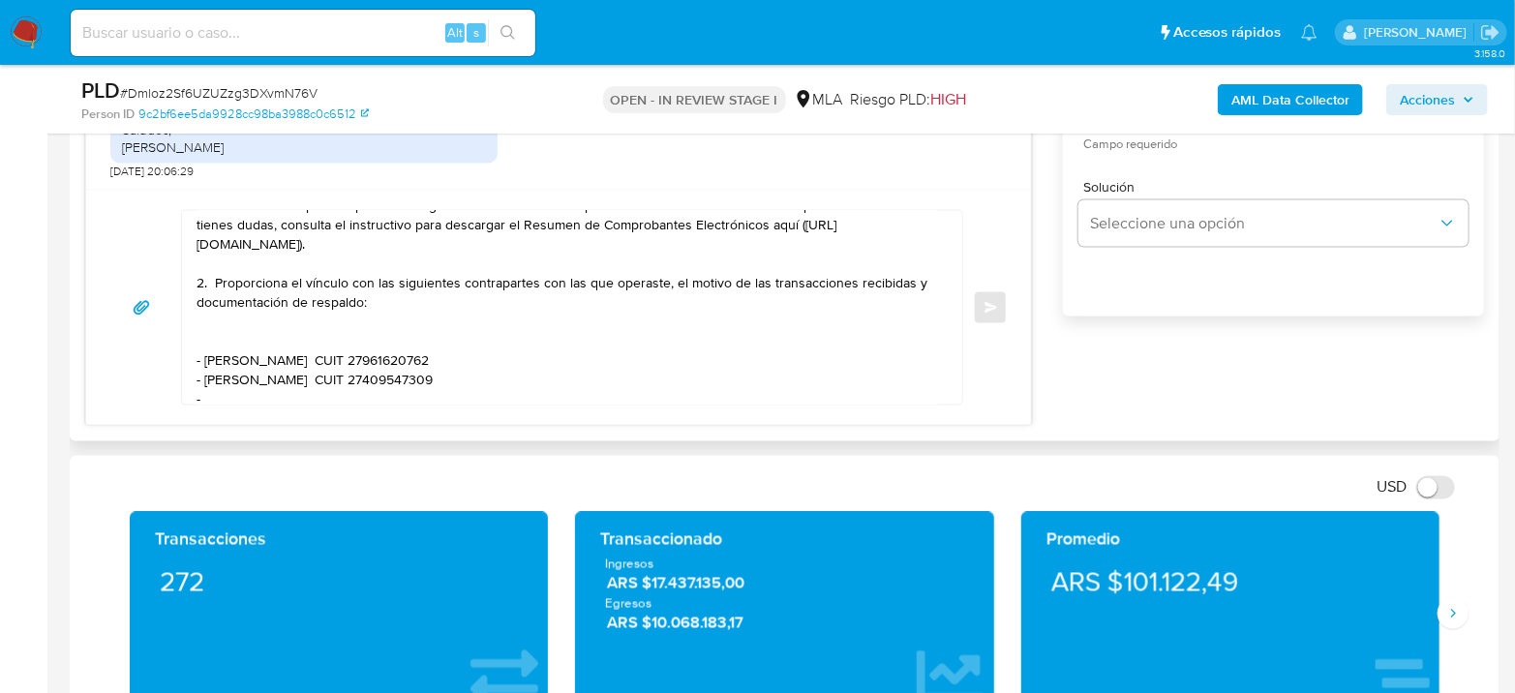
click at [248, 393] on textarea "Hola Juan Cruz Vivanco Agradecemos su respuesta. Con el fin de complementar la …" at bounding box center [568, 308] width 742 height 194
paste textarea "Sergio Ignacio Zola"
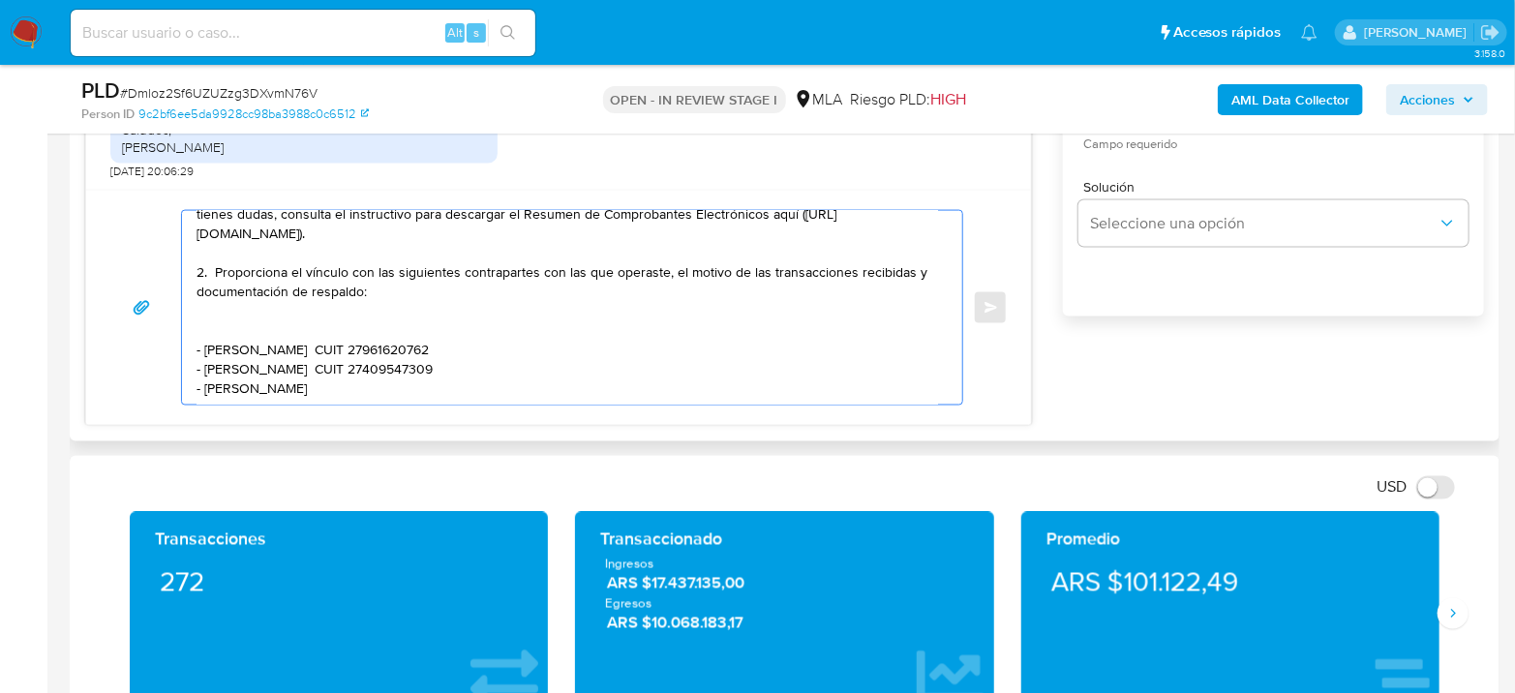
click at [333, 377] on textarea "Hola Juan Cruz Vivanco Agradecemos su respuesta. Con el fin de complementar la …" at bounding box center [568, 308] width 742 height 194
click at [369, 381] on textarea "Hola Juan Cruz Vivanco Agradecemos su respuesta. Con el fin de complementar la …" at bounding box center [568, 308] width 742 height 194
paste textarea "20344188212"
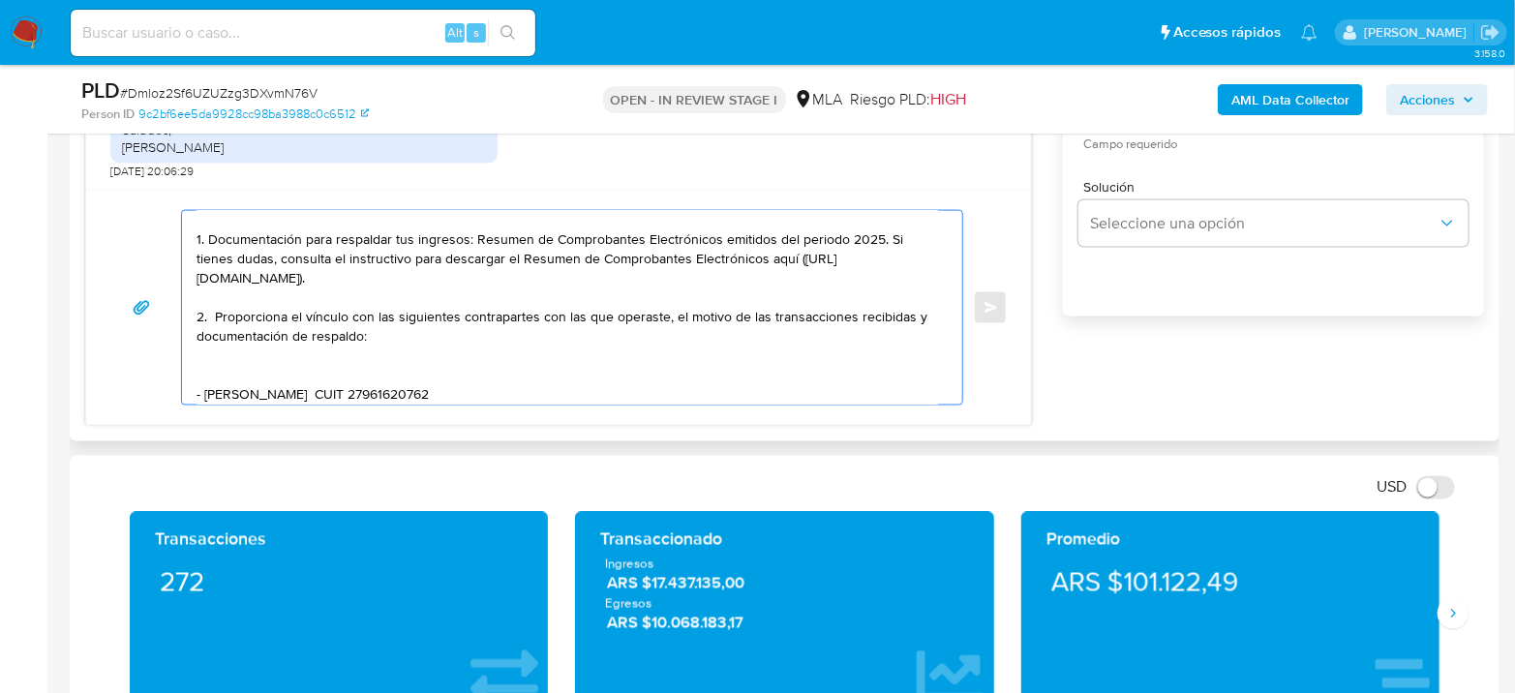
scroll to position [49, 0]
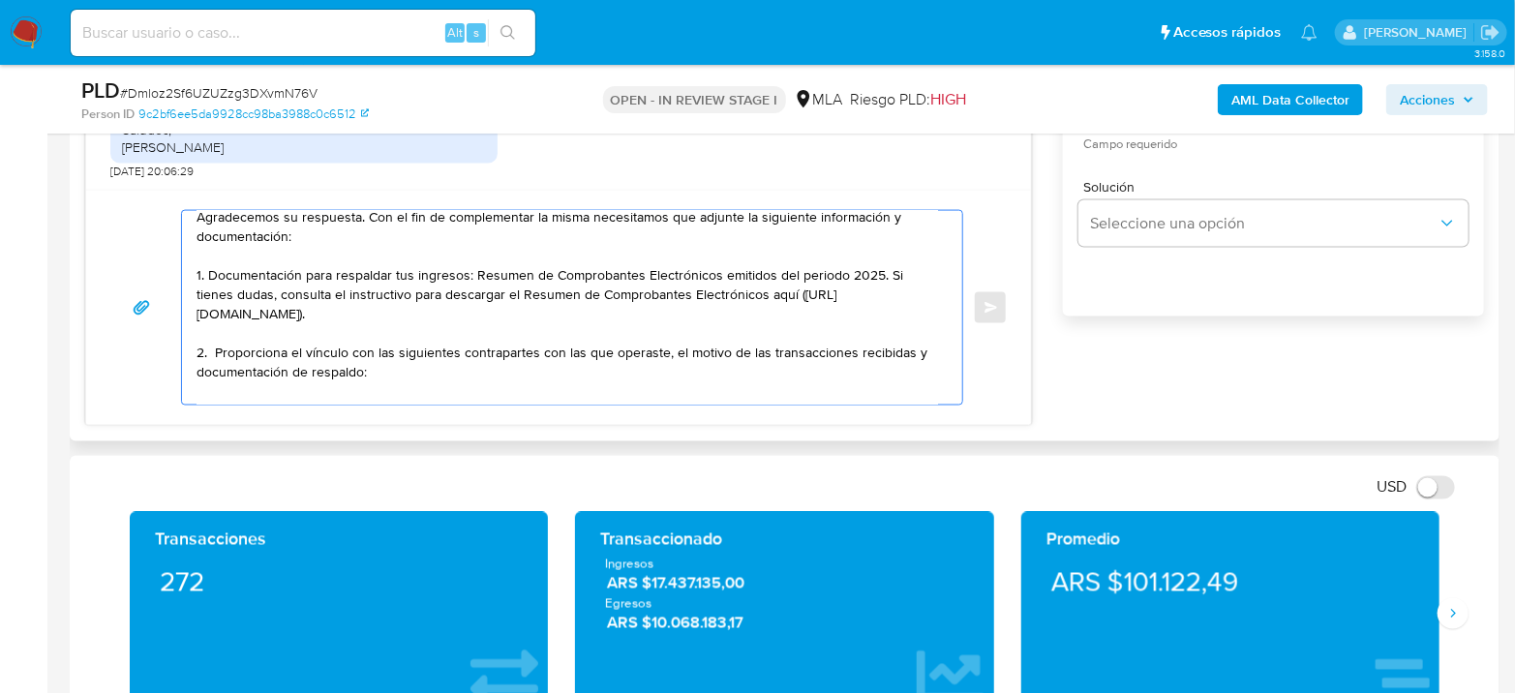
drag, startPoint x: 216, startPoint y: 346, endPoint x: 398, endPoint y: 375, distance: 184.3
click at [398, 375] on textarea "Hola Juan Cruz Vivanco Agradecemos su respuesta. Con el fin de complementar la …" at bounding box center [568, 308] width 742 height 194
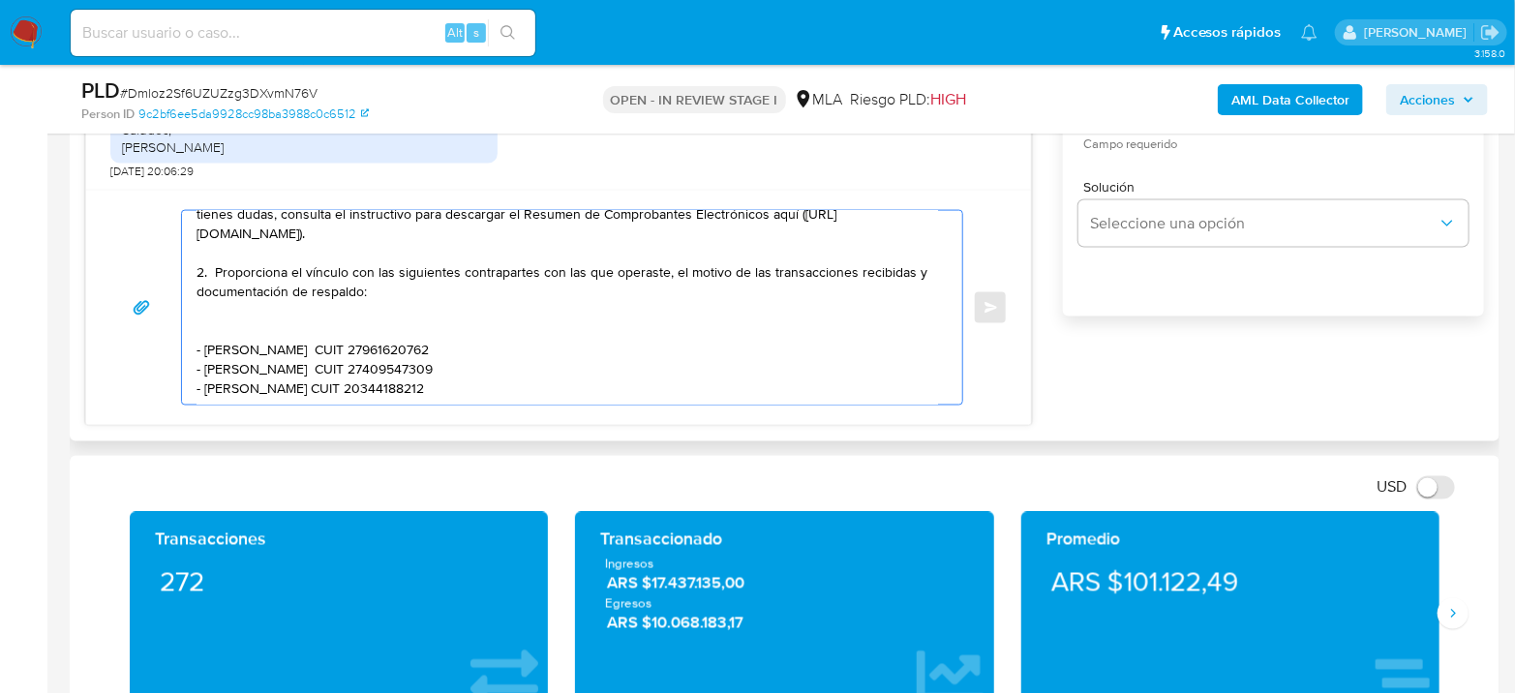
scroll to position [240, 0]
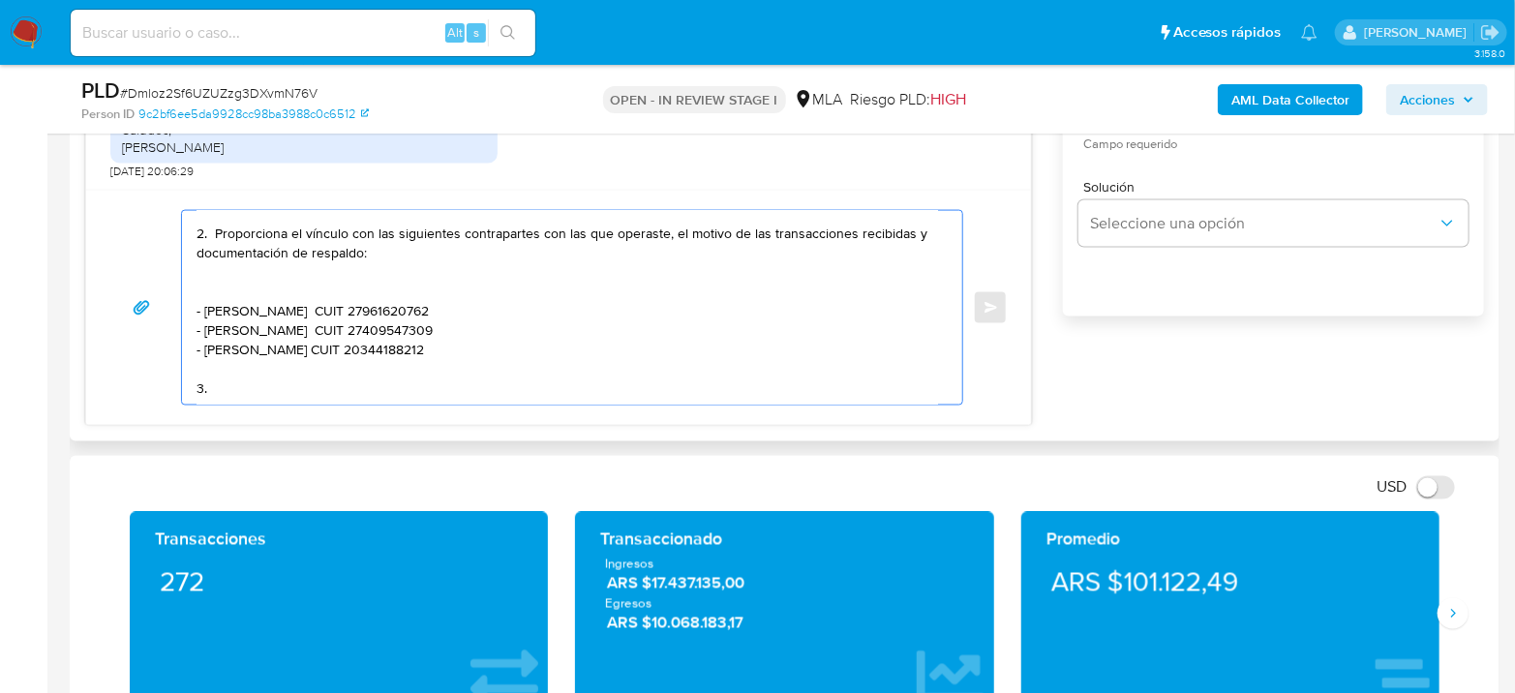
click at [262, 318] on textarea "Hola Juan Cruz Vivanco Agradecemos su respuesta. Con el fin de complementar la …" at bounding box center [568, 308] width 742 height 194
paste textarea "Proporciona el vínculo con las siguientes contrapartes con las que operaste, el…"
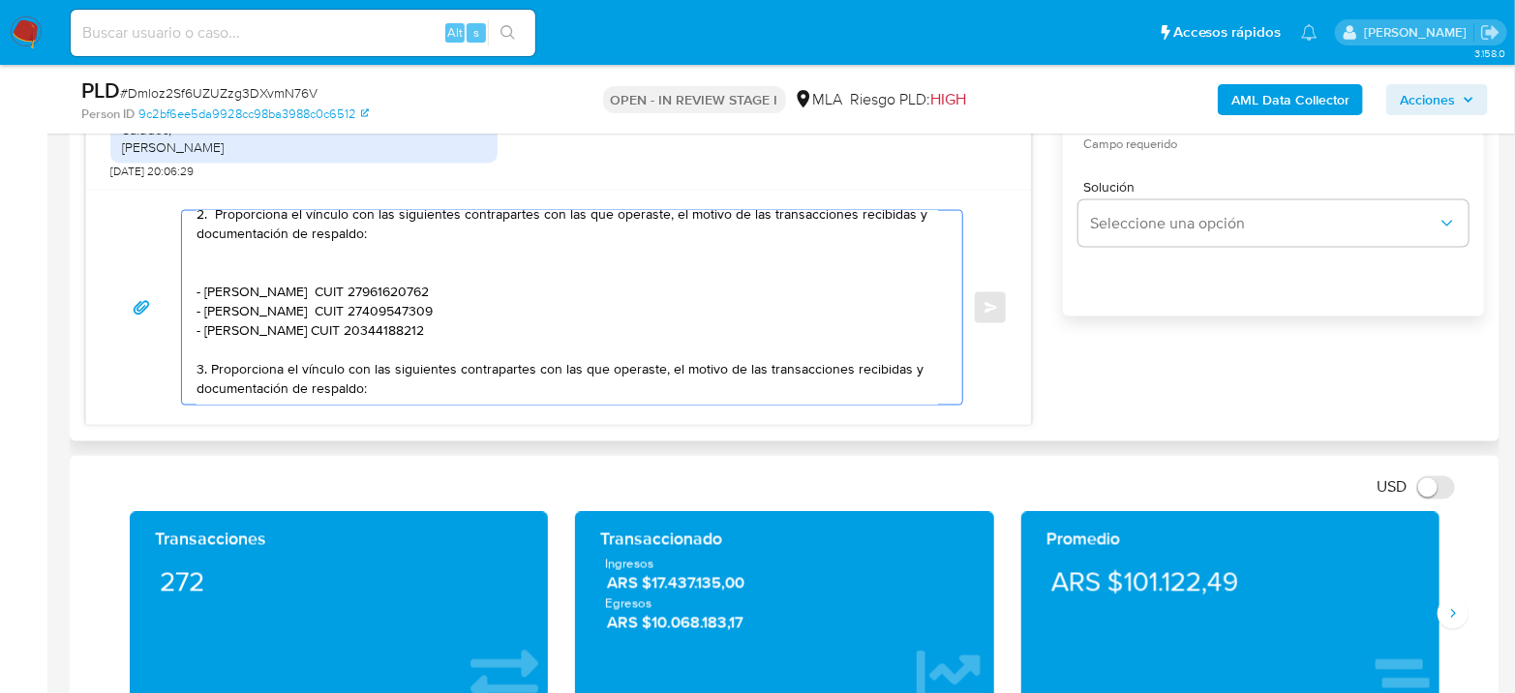
click at [879, 312] on textarea "Hola Juan Cruz Vivanco Agradecemos su respuesta. Con el fin de complementar la …" at bounding box center [568, 308] width 742 height 194
click at [292, 358] on textarea "Hola Juan Cruz Vivanco Agradecemos su respuesta. Con el fin de complementar la …" at bounding box center [568, 308] width 742 height 194
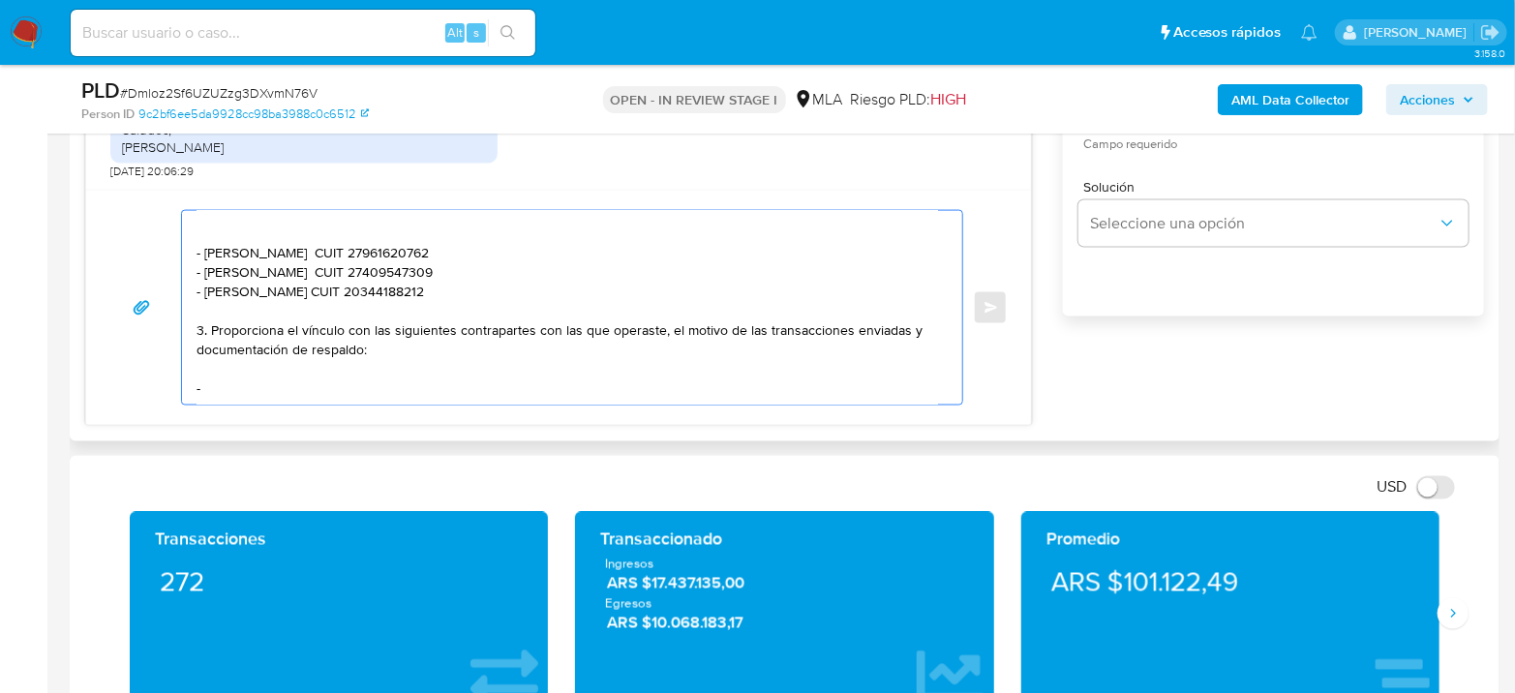
paste textarea "Rusoma Srl"
click at [329, 362] on textarea "Hola Juan Cruz Vivanco Agradecemos su respuesta. Con el fin de complementar la …" at bounding box center [568, 308] width 742 height 194
paste textarea "30716917807"
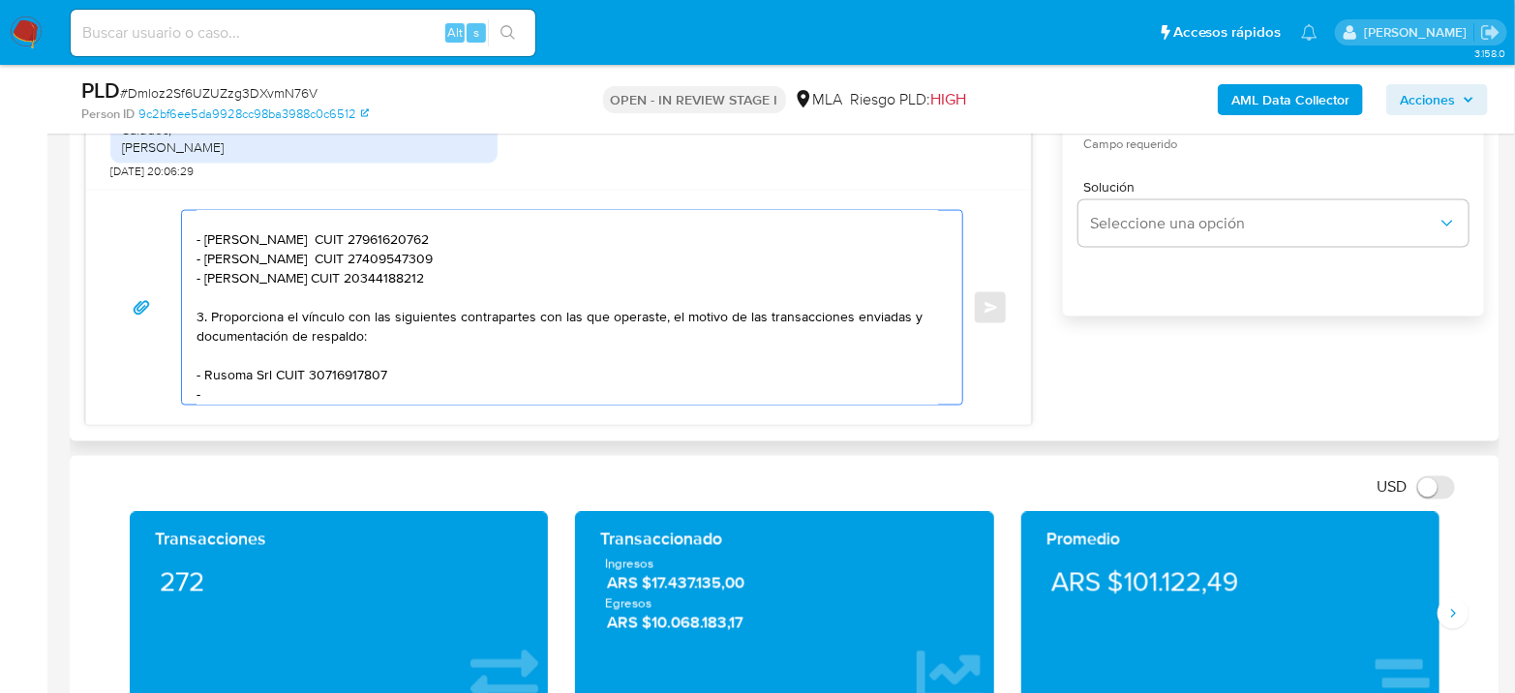
click at [211, 388] on textarea "Hola Juan Cruz Vivanco Agradecemos su respuesta. Con el fin de complementar la …" at bounding box center [568, 308] width 742 height 194
paste textarea "Adrian Sgro"
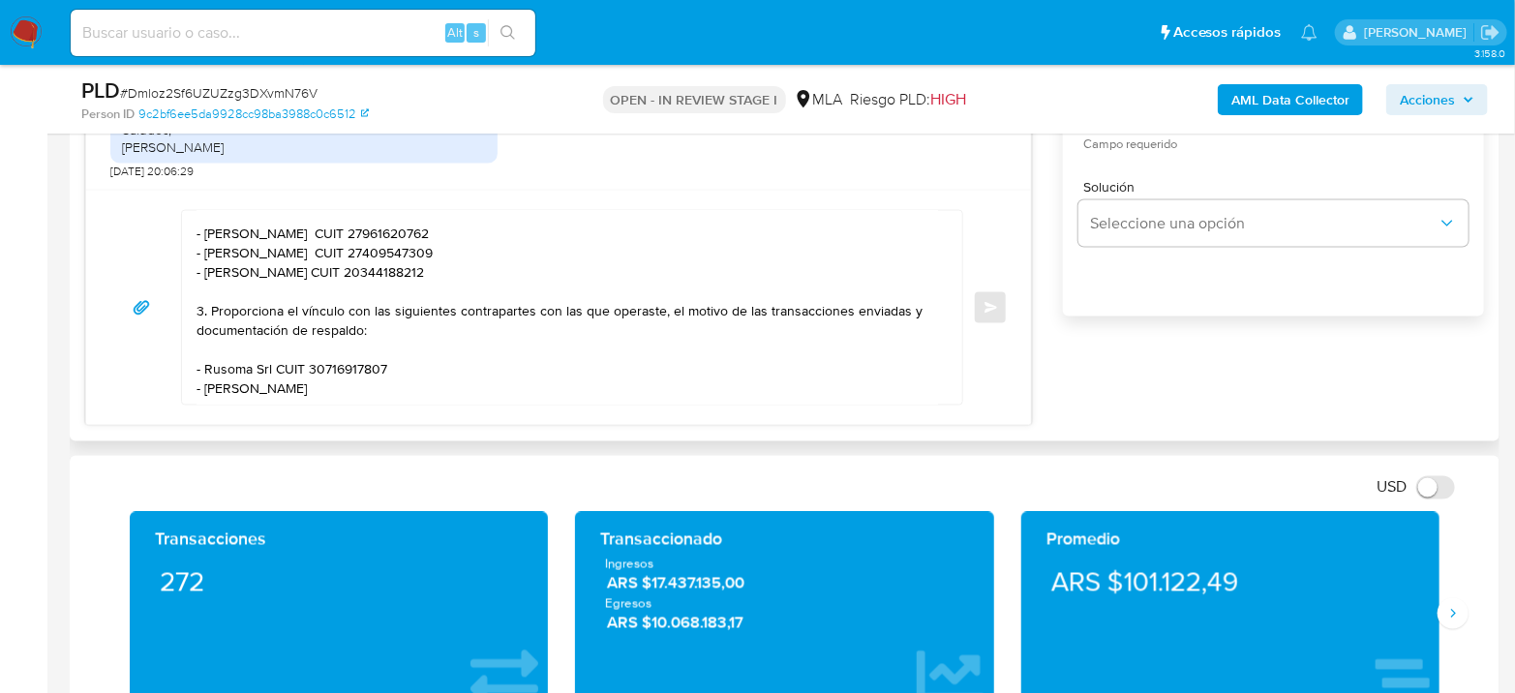
click at [320, 369] on textarea "Hola Juan Cruz Vivanco Agradecemos su respuesta. Con el fin de complementar la …" at bounding box center [568, 308] width 742 height 194
paste textarea "23369491199"
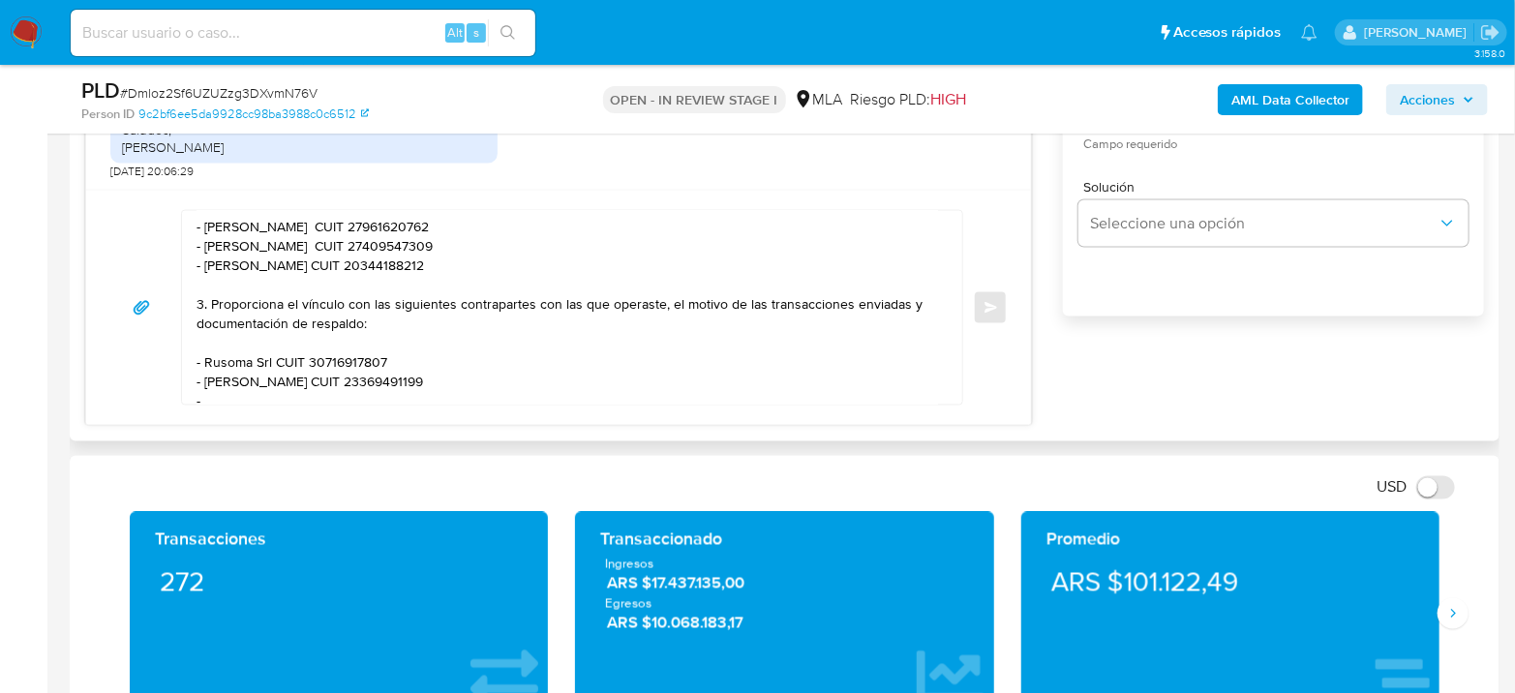
click at [270, 399] on textarea "Hola Juan Cruz Vivanco Agradecemos su respuesta. Con el fin de complementar la …" at bounding box center [568, 308] width 742 height 194
paste textarea "Gabriel Omar de Pauli"
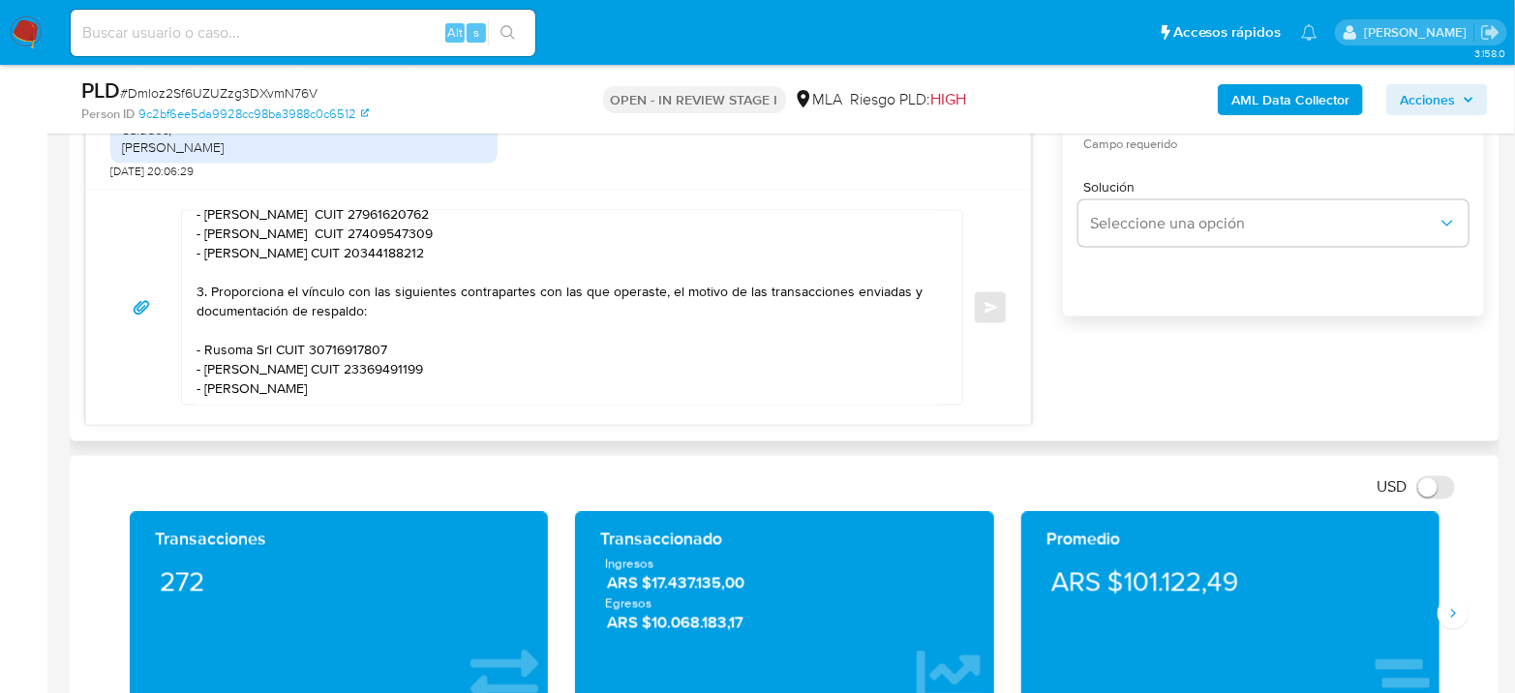
click at [382, 385] on textarea "Hola Juan Cruz Vivanco Agradecemos su respuesta. Con el fin de complementar la …" at bounding box center [568, 308] width 742 height 194
click at [390, 381] on textarea "Hola Juan Cruz Vivanco Agradecemos su respuesta. Con el fin de complementar la …" at bounding box center [568, 308] width 742 height 194
paste textarea "20292618434"
paste textarea "Es importante que sepas que, en el caso de que no respondas a lo solicitado, tu…"
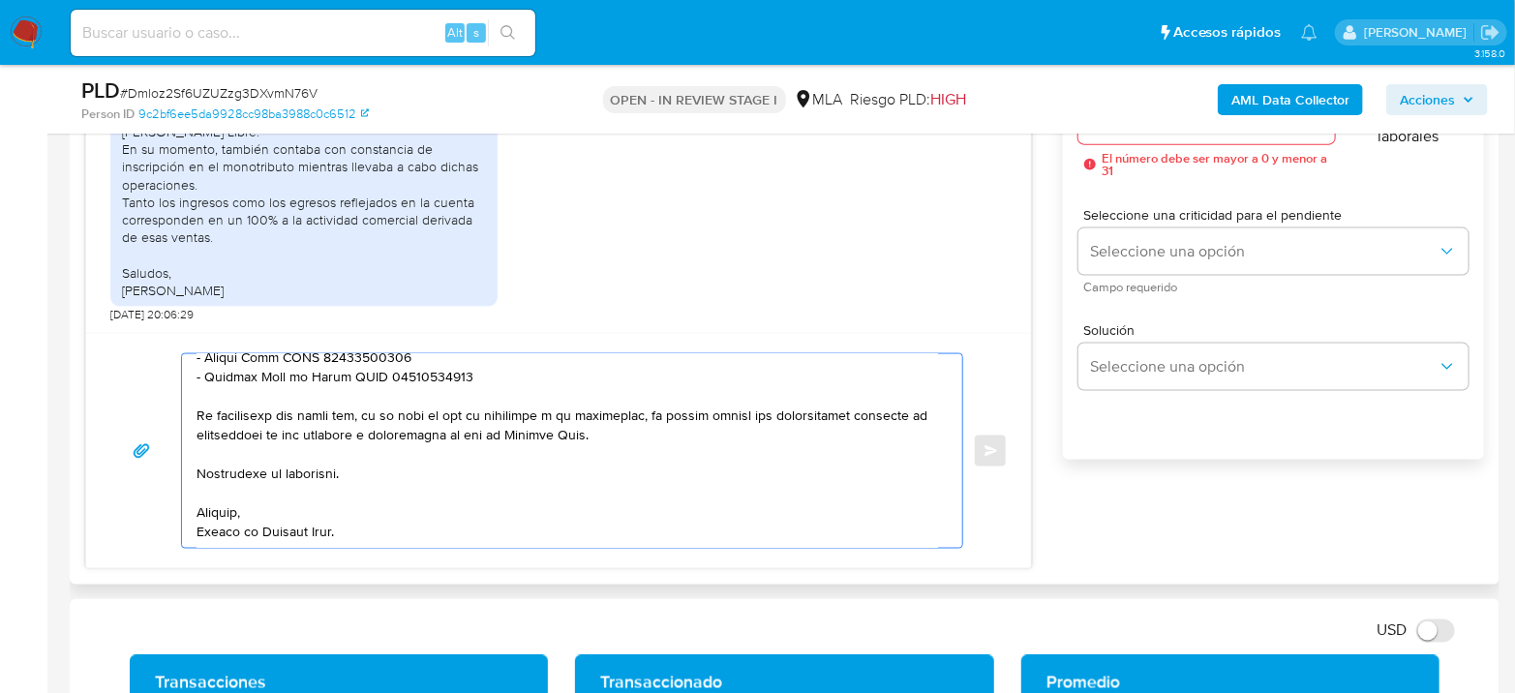
scroll to position [1076, 0]
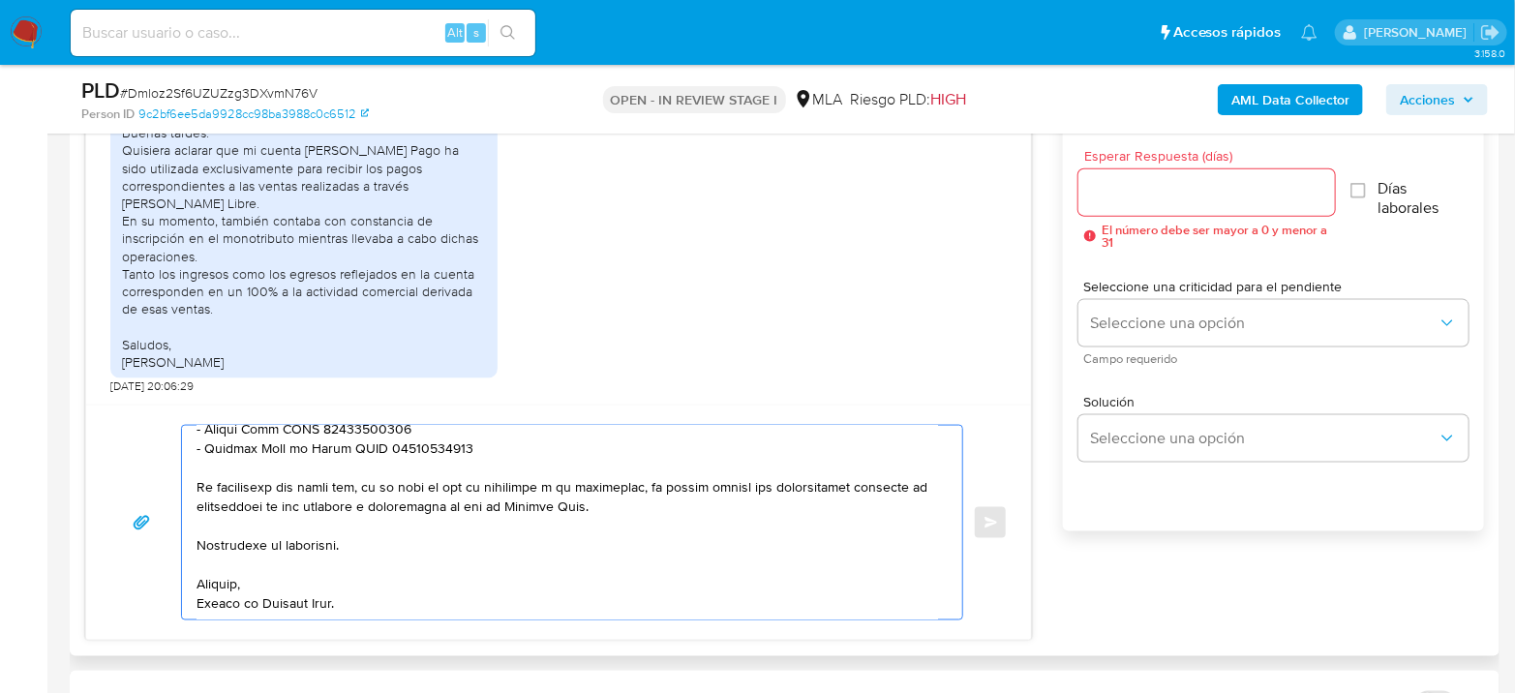
type textarea "Hola Juan Cruz Vivanco Agradecemos su respuesta. Con el fin de complementar la …"
click at [1180, 191] on input "Esperar Respuesta (días)" at bounding box center [1207, 192] width 257 height 25
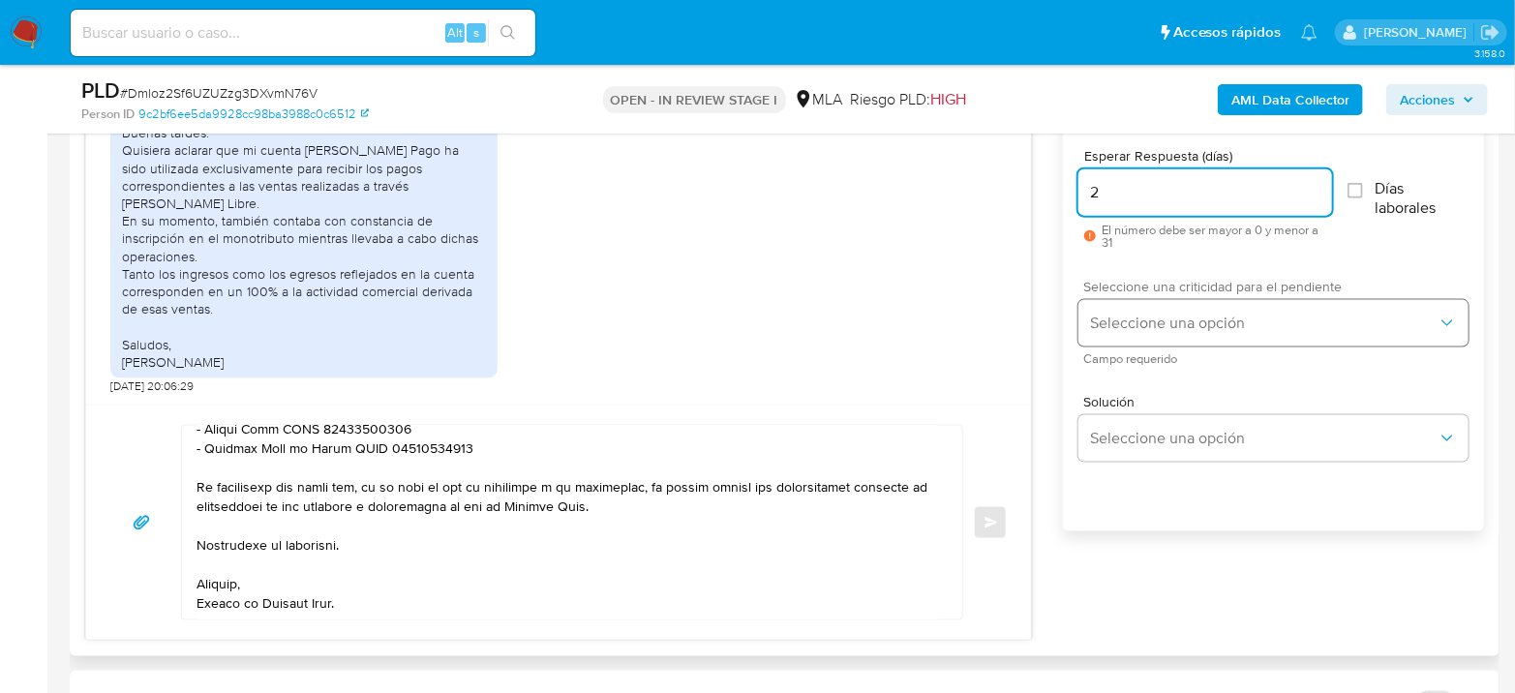
type input "2"
click at [1222, 314] on span "Seleccione una opción" at bounding box center [1264, 323] width 348 height 19
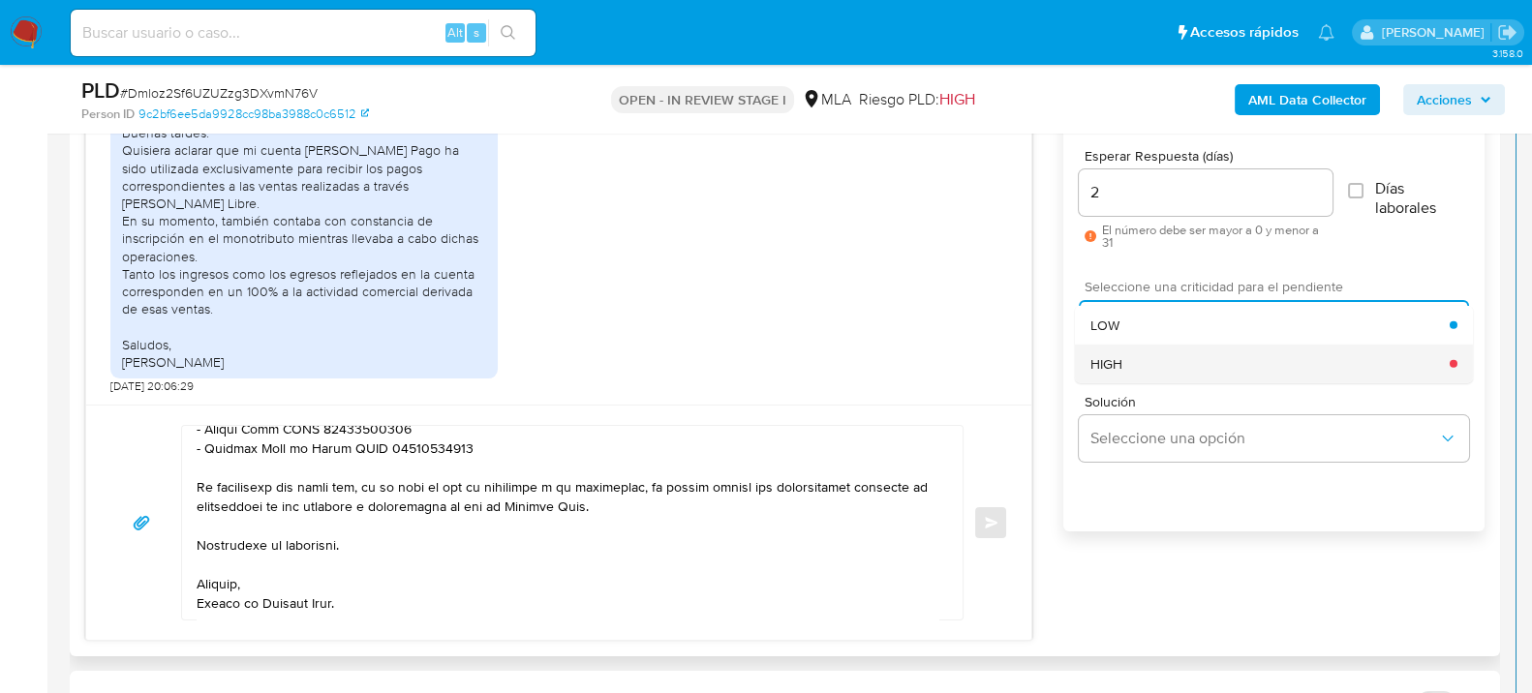
click at [1198, 380] on div "HIGH" at bounding box center [1269, 363] width 359 height 39
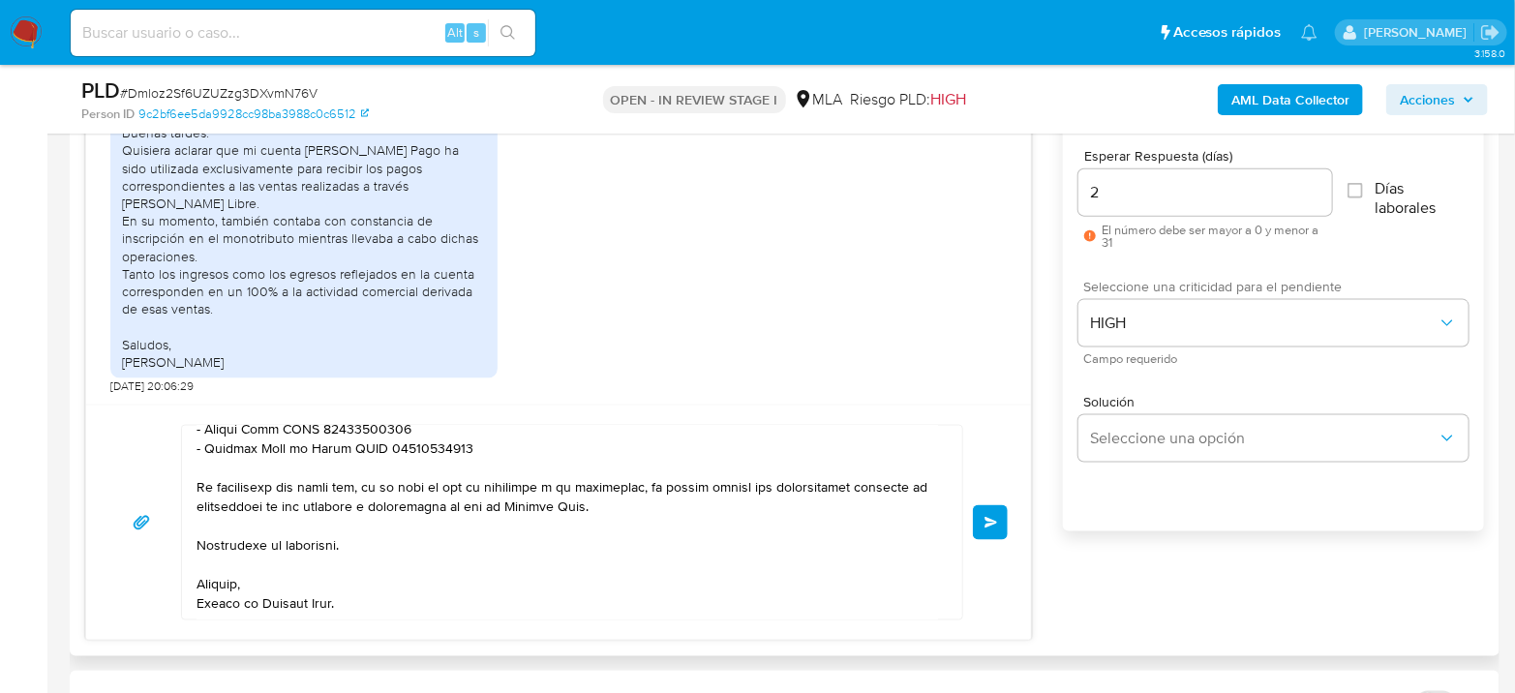
click at [995, 522] on span "Enviar" at bounding box center [992, 523] width 14 height 12
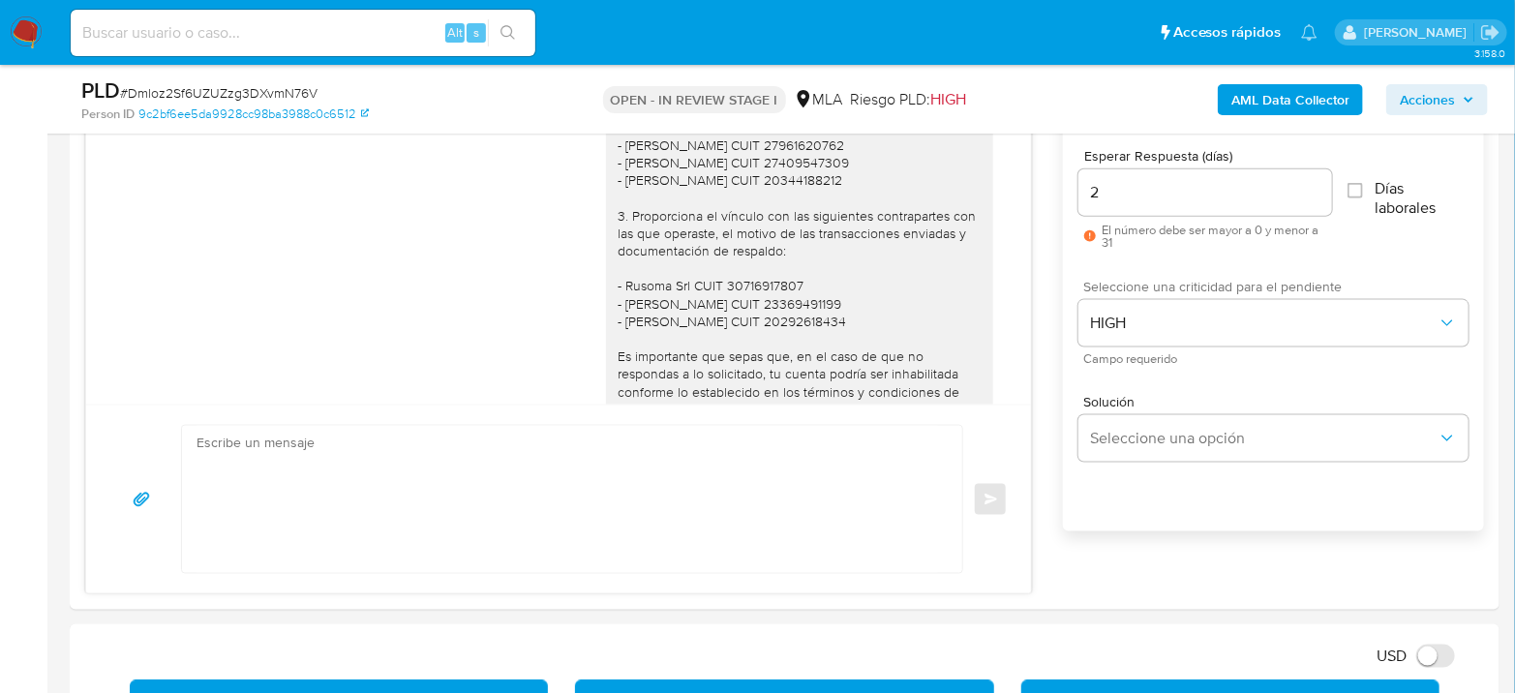
scroll to position [1856, 0]
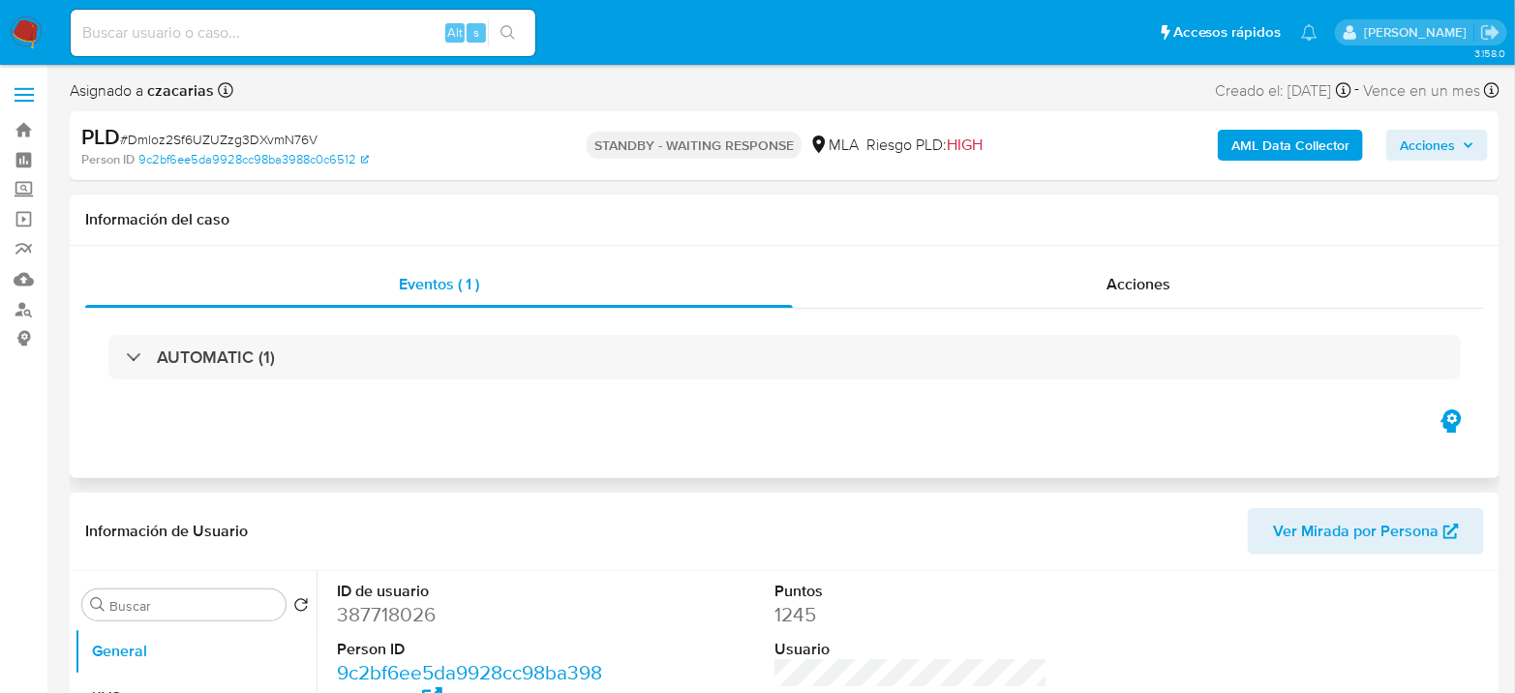
select select "10"
click at [216, 25] on input at bounding box center [303, 32] width 465 height 25
paste input "TInVm0Z8wxcPF2Q6nPNpmbiY"
type input "TInVm0Z8wxcPF2Q6nPNpmbiY"
click at [526, 28] on button "search-icon" at bounding box center [508, 32] width 40 height 27
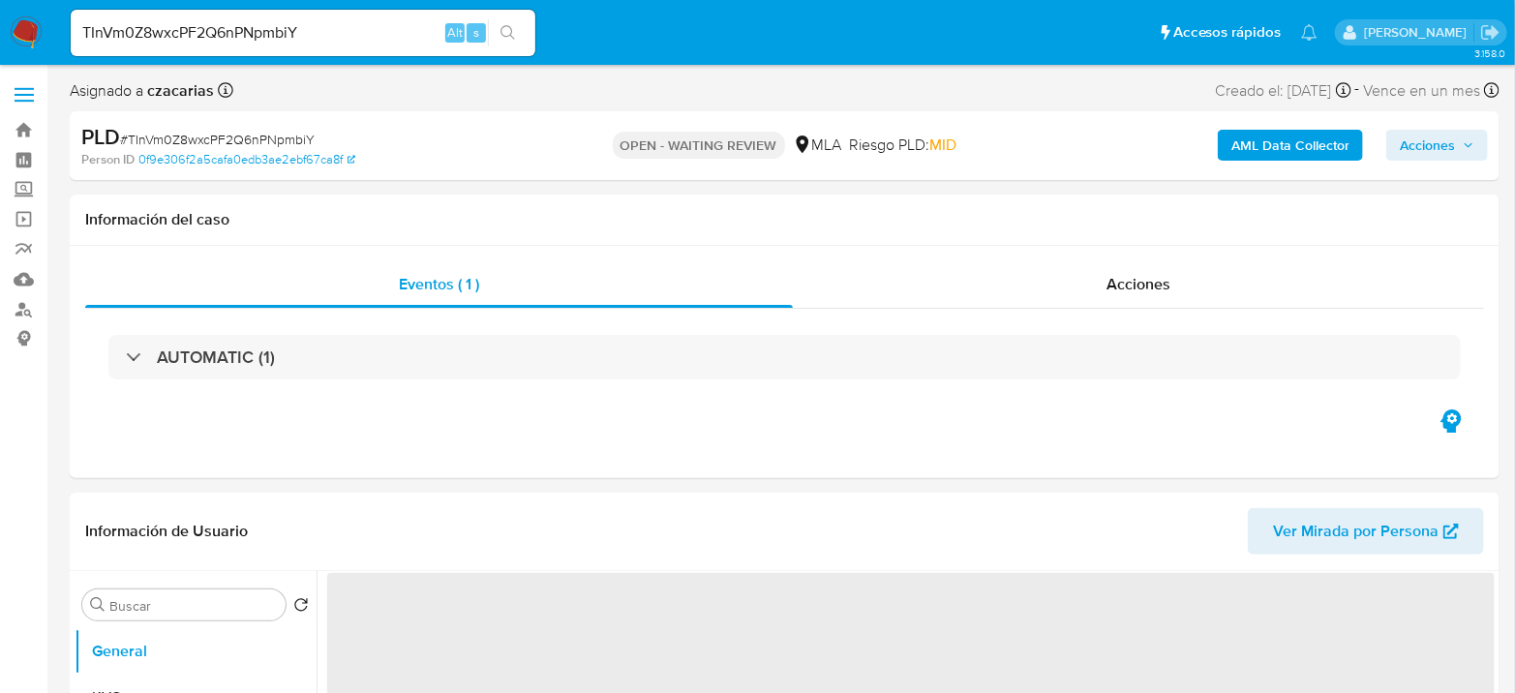
select select "10"
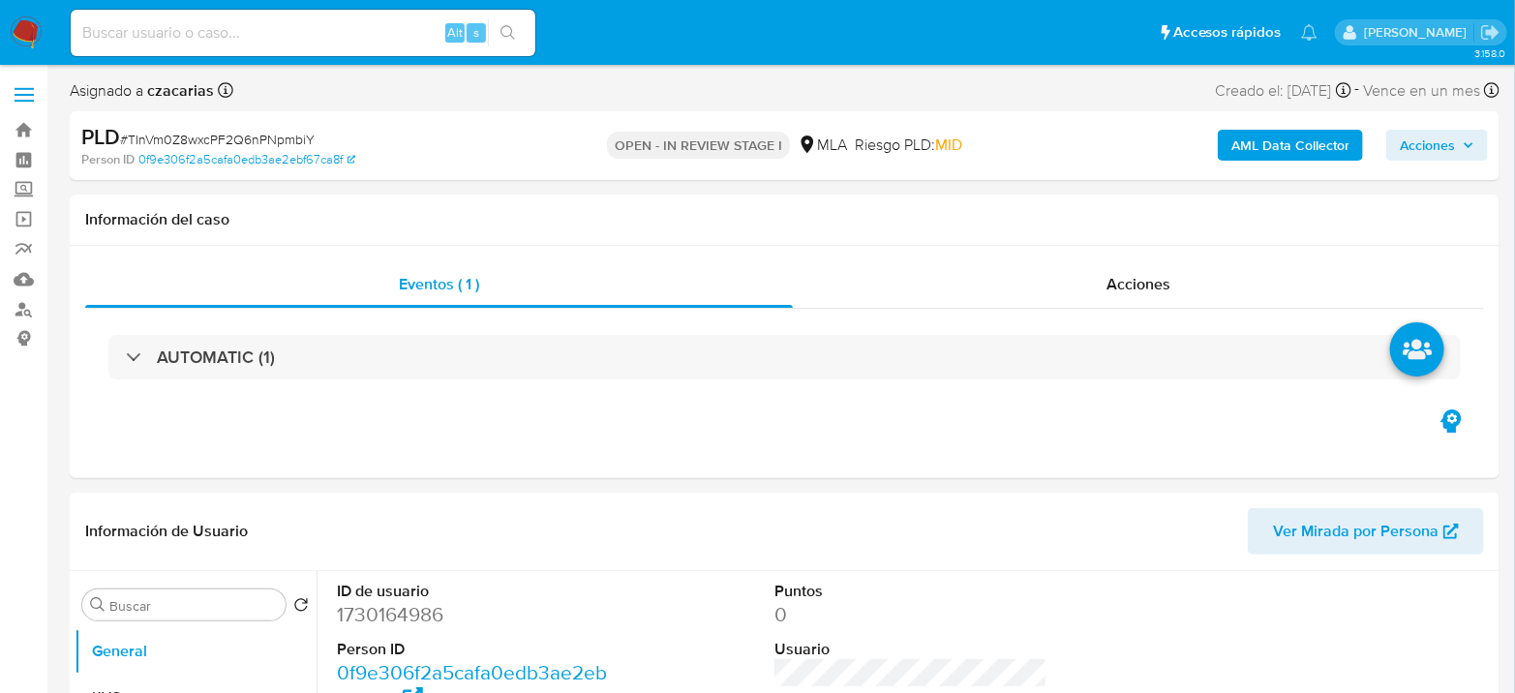
select select "10"
click at [380, 616] on dd "1730164986" at bounding box center [473, 614] width 273 height 27
copy dd "1730164986"
click at [400, 616] on dd "1730164986" at bounding box center [473, 614] width 273 height 27
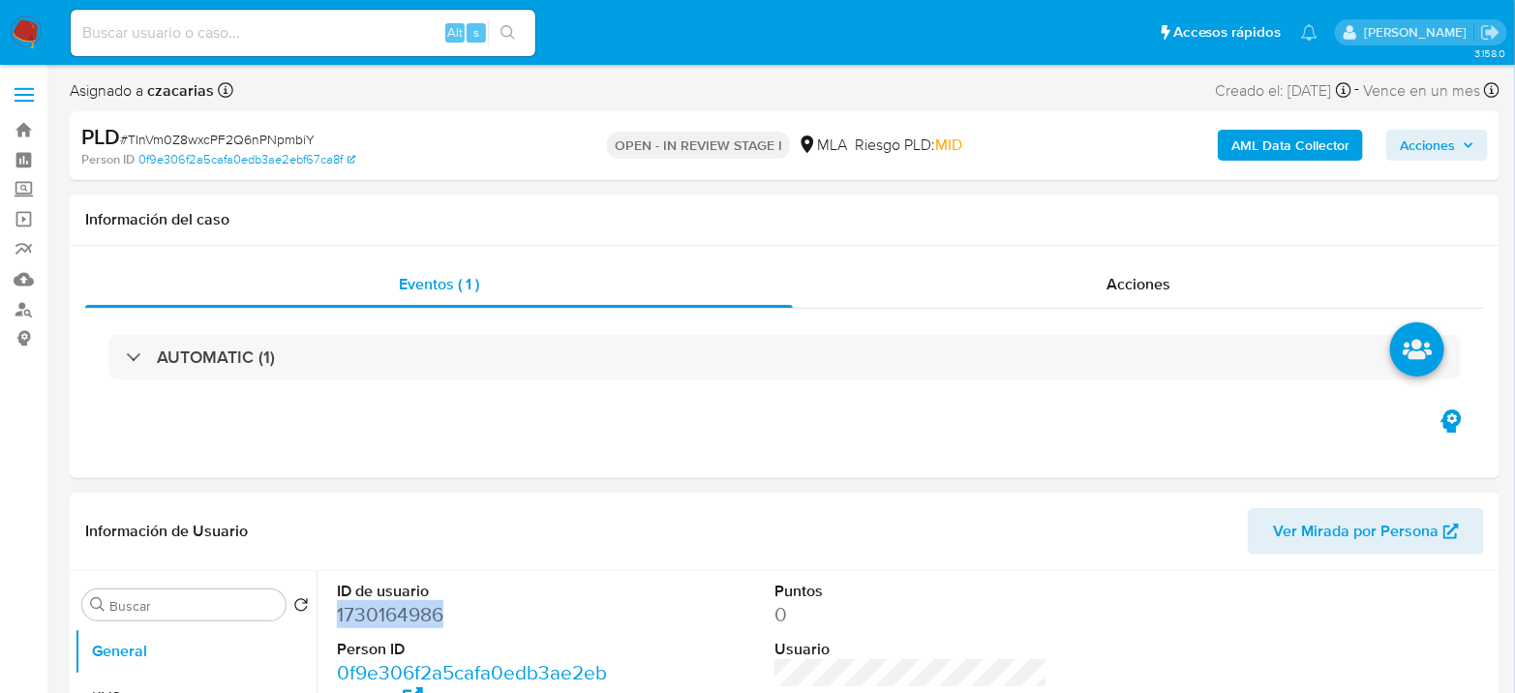
drag, startPoint x: 400, startPoint y: 616, endPoint x: 588, endPoint y: 607, distance: 188.0
click at [400, 616] on dd "1730164986" at bounding box center [473, 614] width 273 height 27
copy dd "1730164986"
click at [953, 435] on div "Eventos ( 1 ) Acciones AUTOMATIC (1)" at bounding box center [785, 362] width 1430 height 232
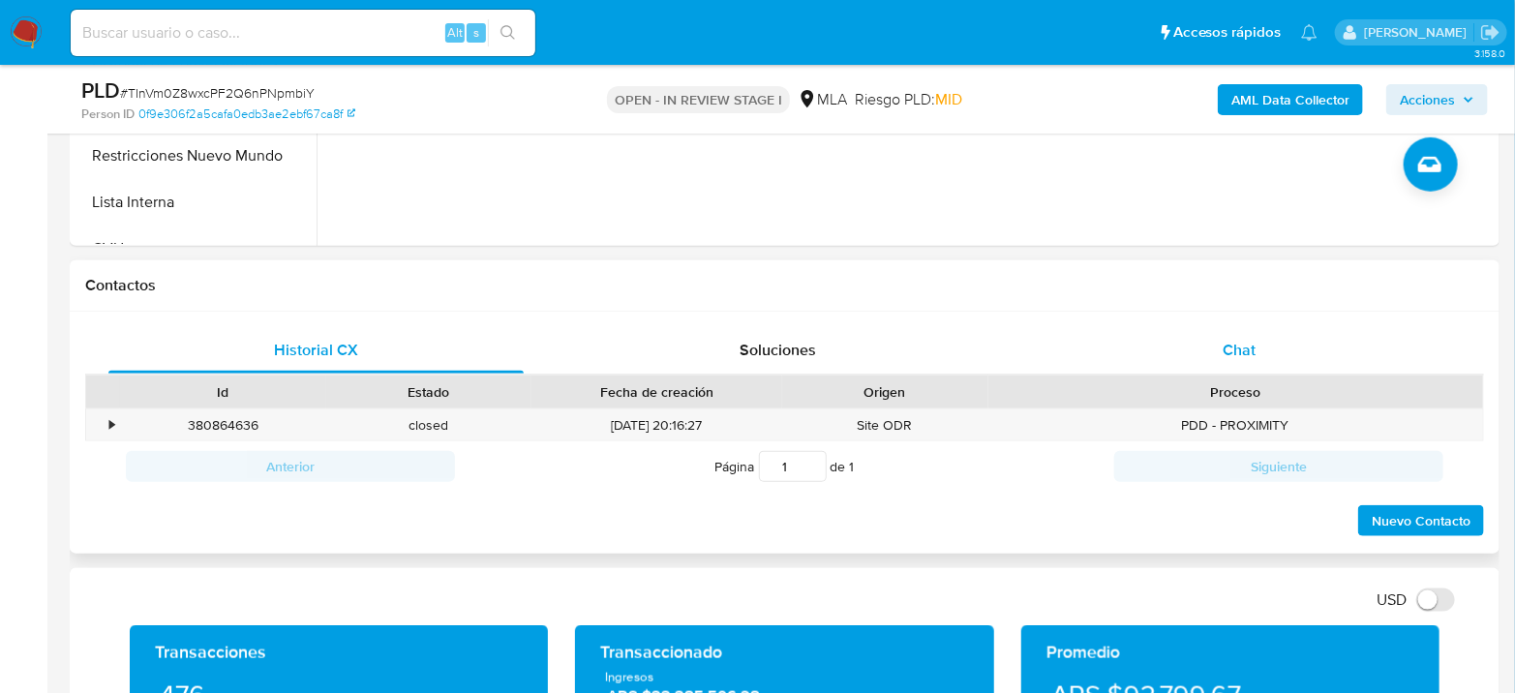
click at [1223, 350] on span "Chat" at bounding box center [1239, 350] width 33 height 22
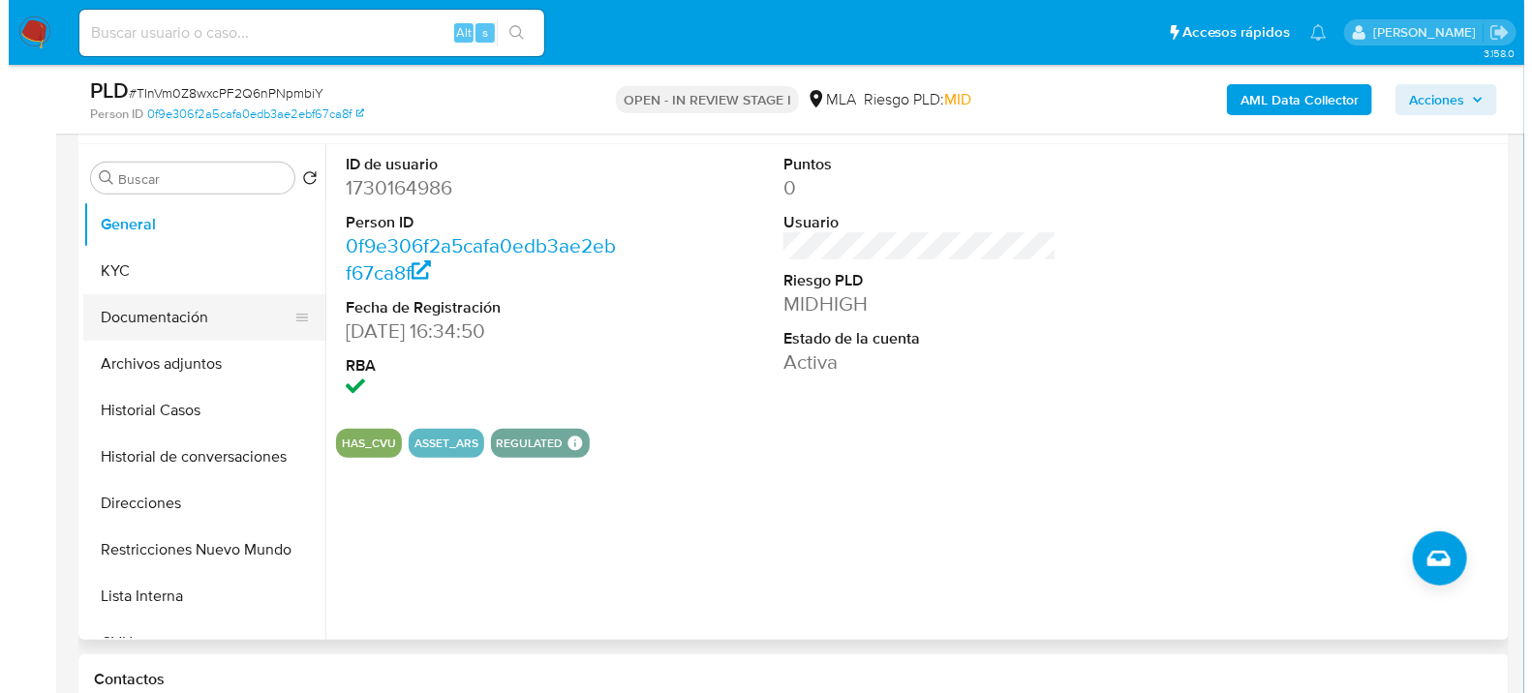
scroll to position [322, 0]
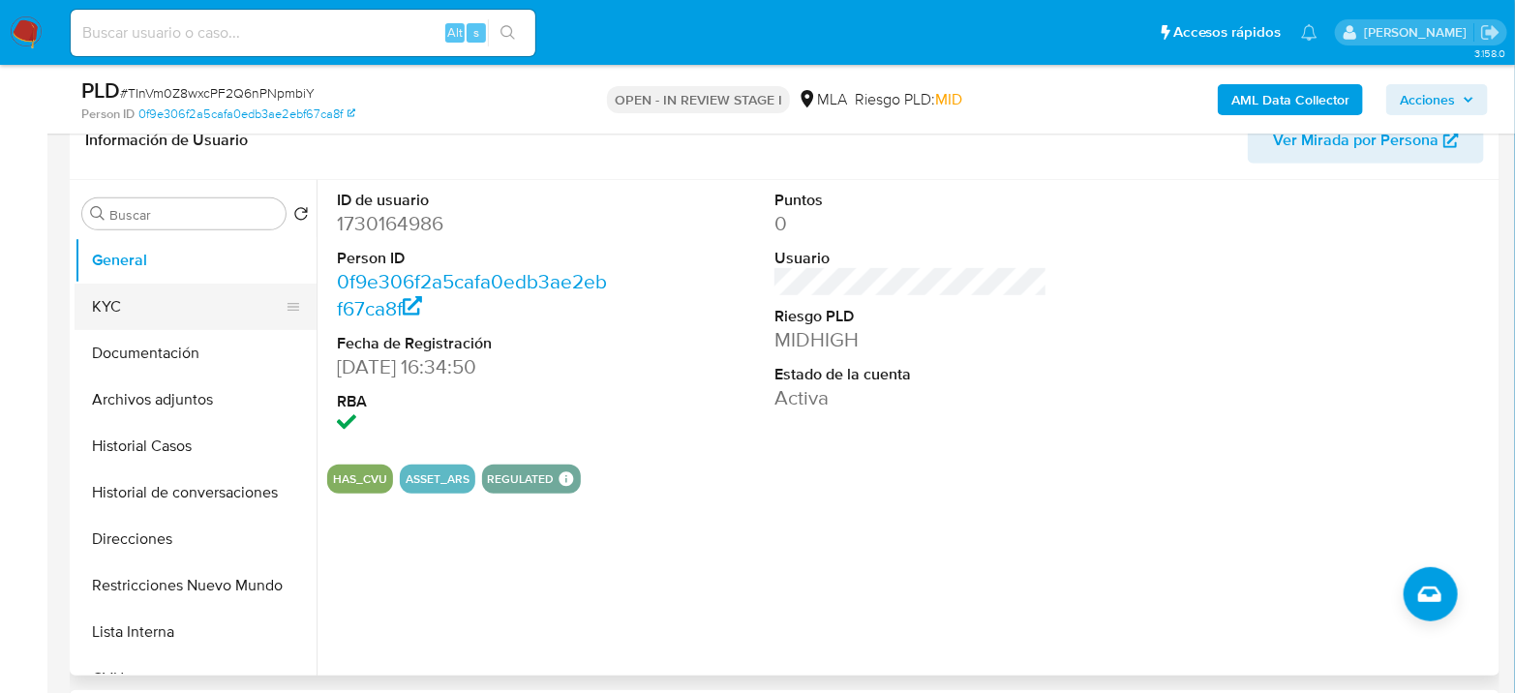
click at [167, 301] on button "KYC" at bounding box center [188, 307] width 227 height 46
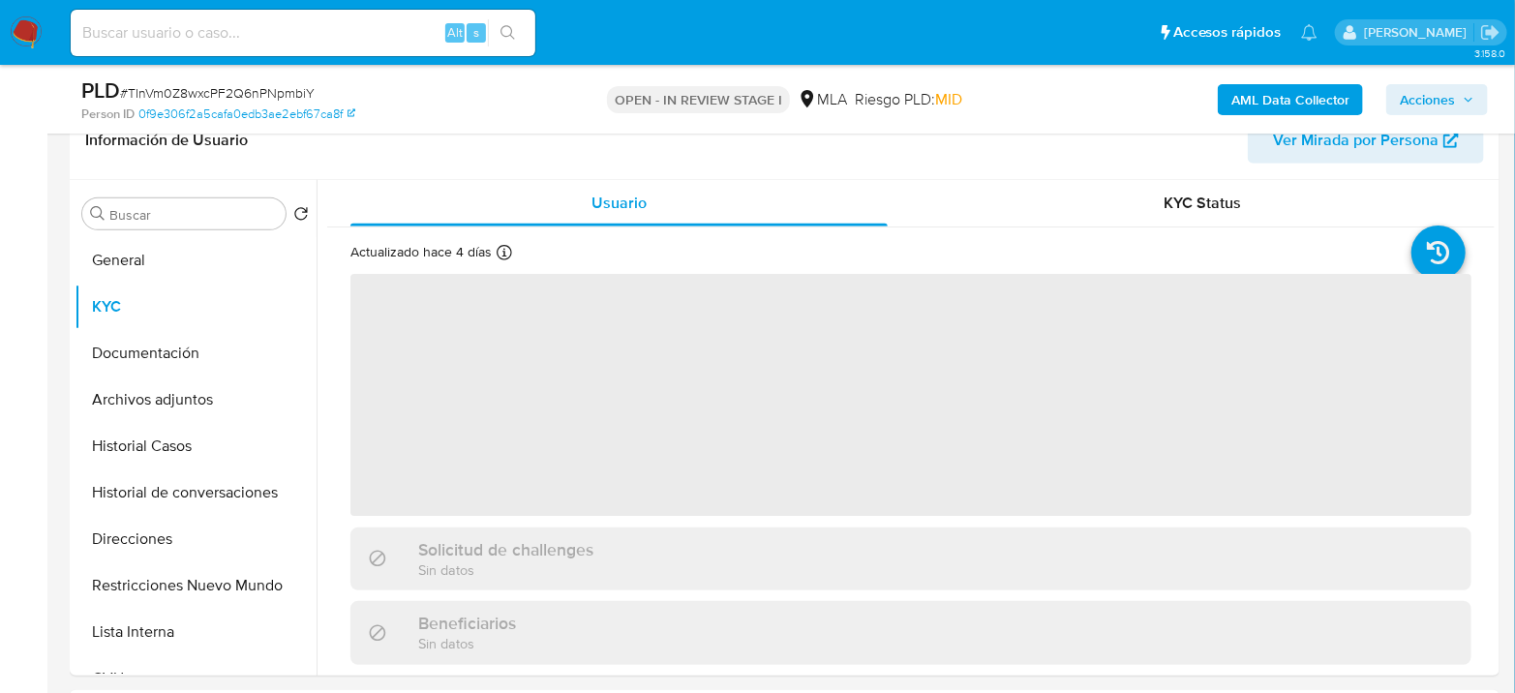
click at [1300, 107] on b "AML Data Collector" at bounding box center [1291, 99] width 118 height 31
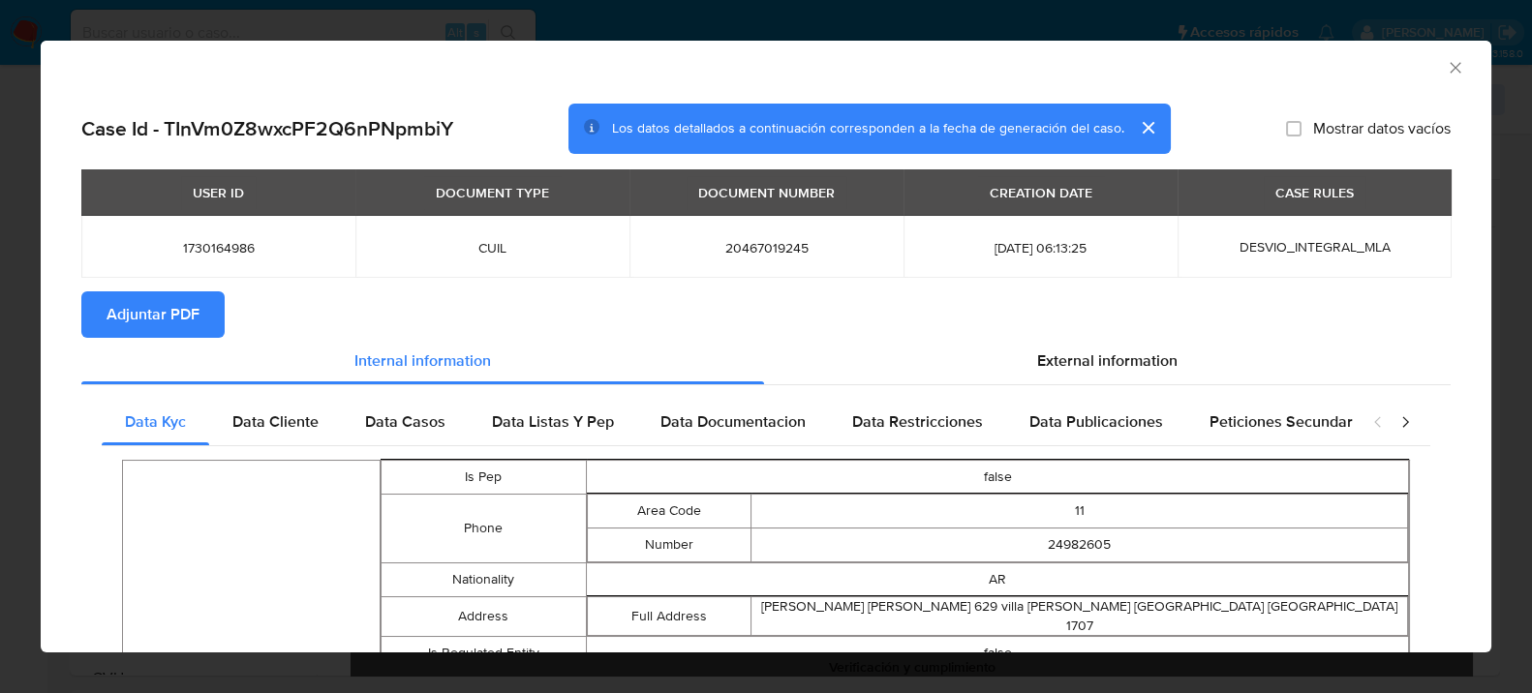
drag, startPoint x: 1124, startPoint y: 365, endPoint x: 898, endPoint y: 386, distance: 227.6
click at [1122, 365] on span "External information" at bounding box center [1107, 361] width 140 height 22
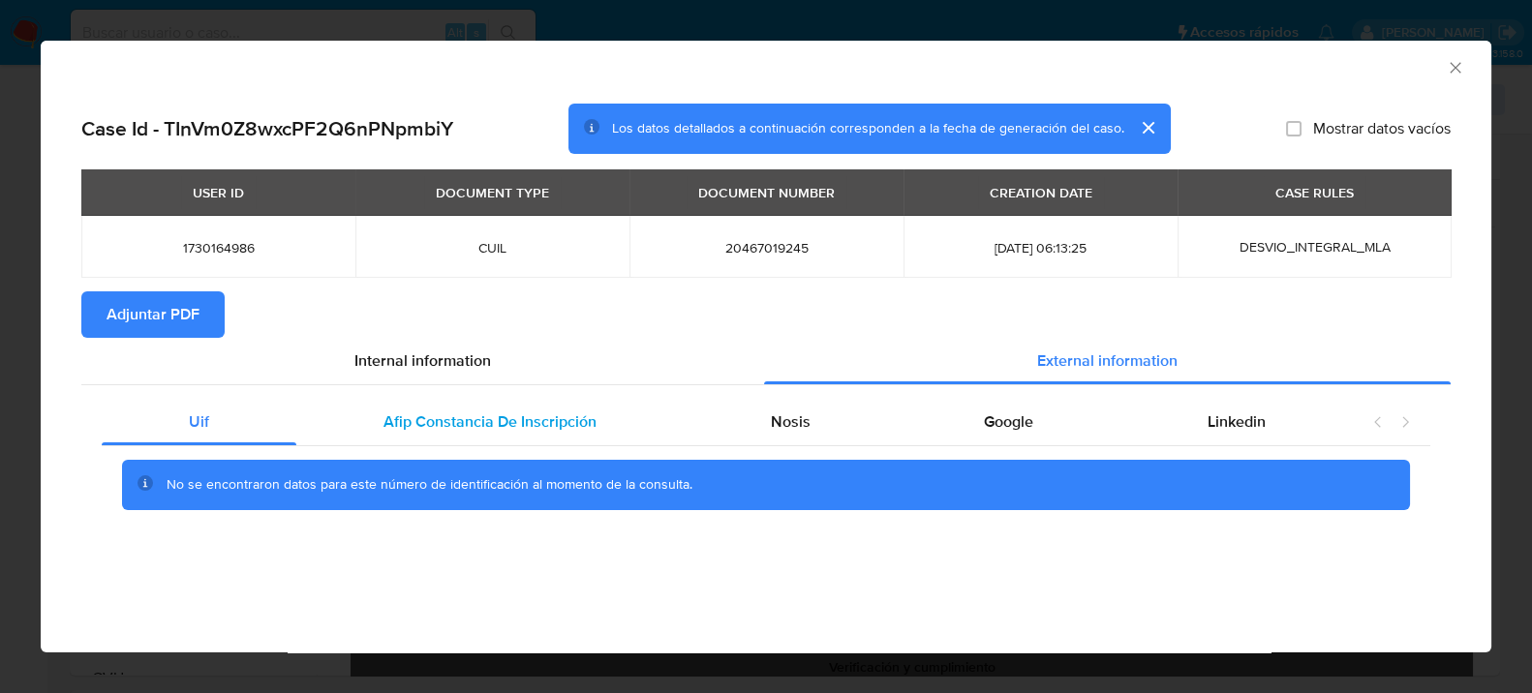
click at [413, 422] on span "Afip Constancia De Inscripción" at bounding box center [489, 422] width 213 height 22
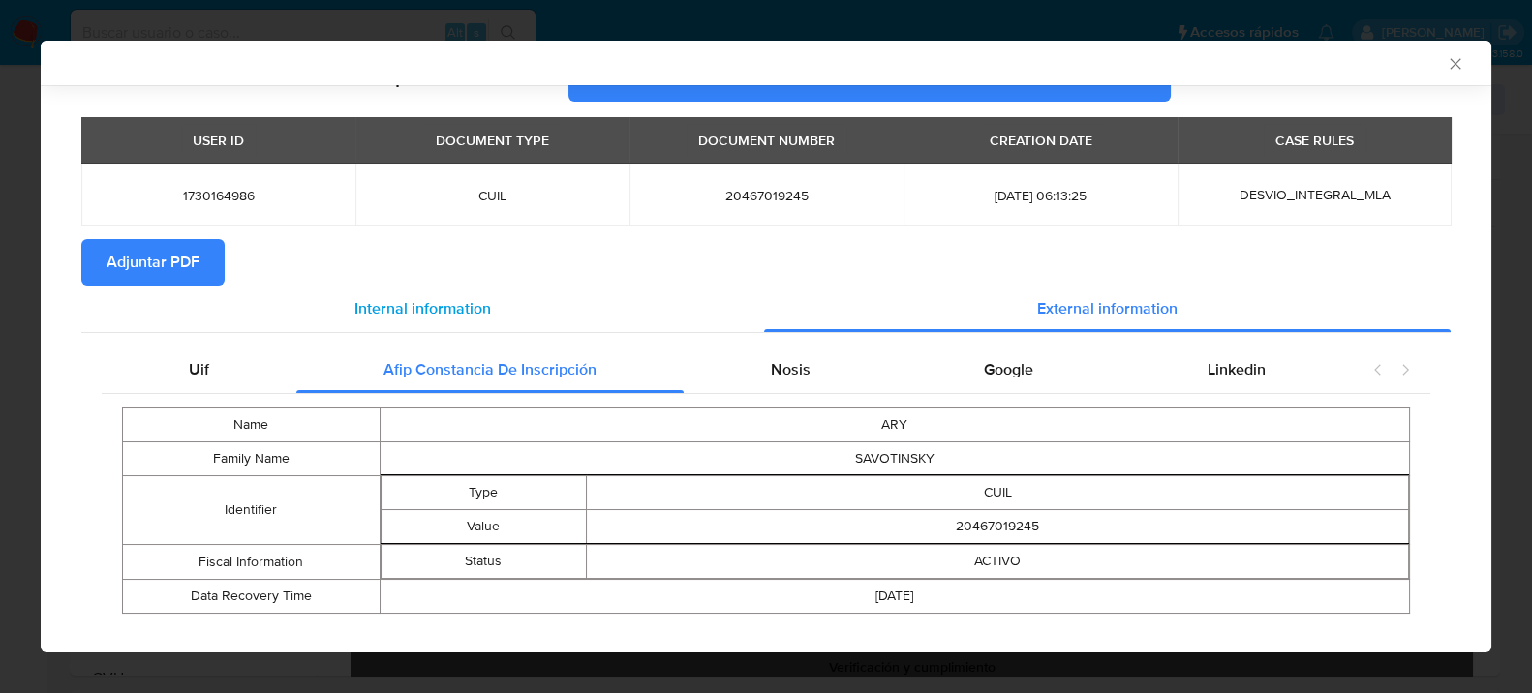
scroll to position [77, 0]
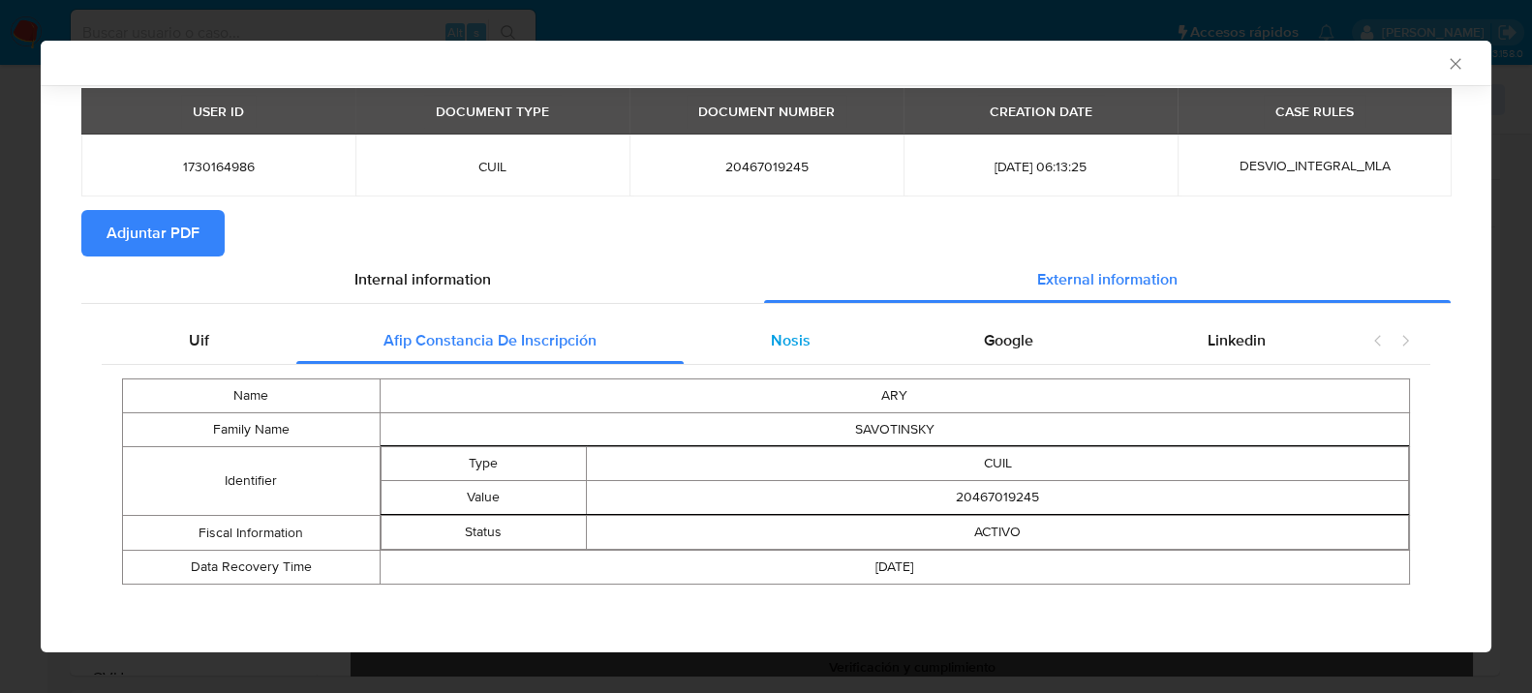
click at [793, 318] on div "Nosis" at bounding box center [791, 341] width 214 height 46
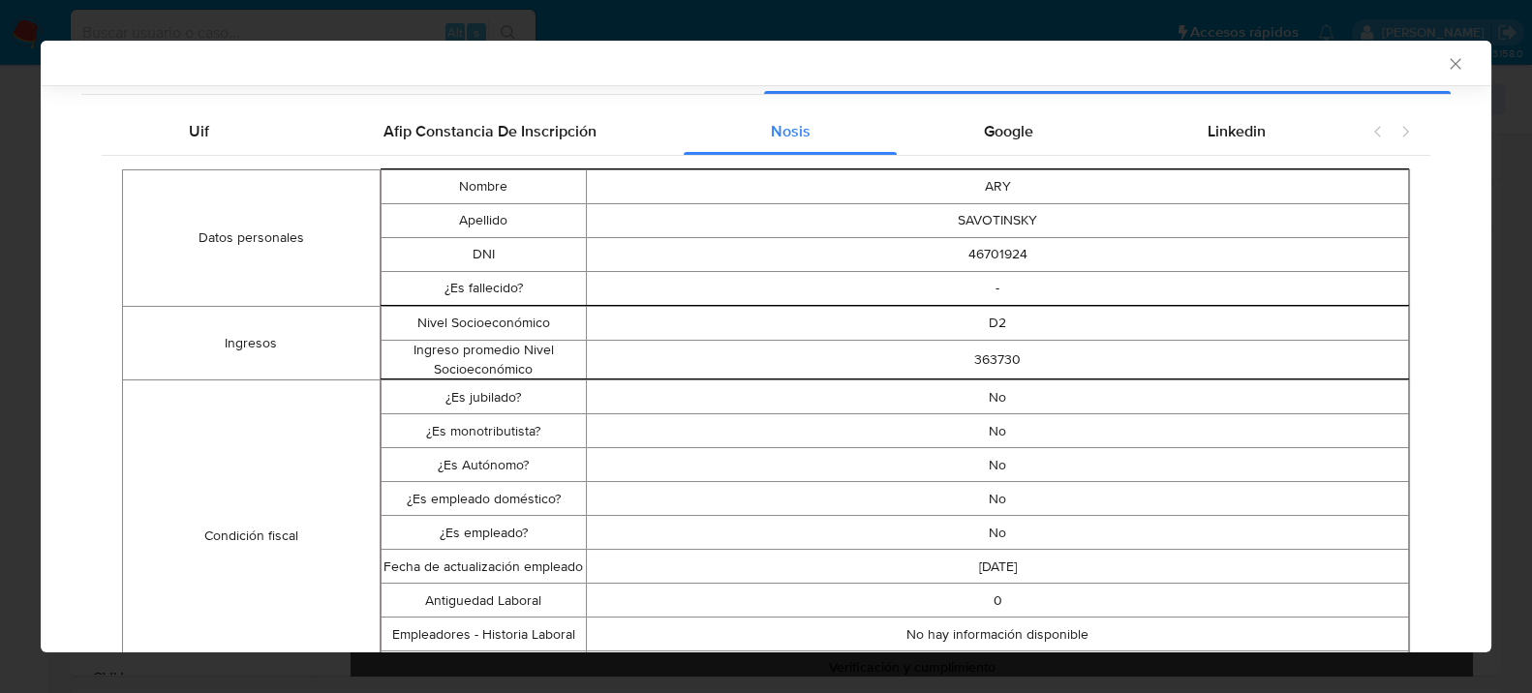
scroll to position [271, 0]
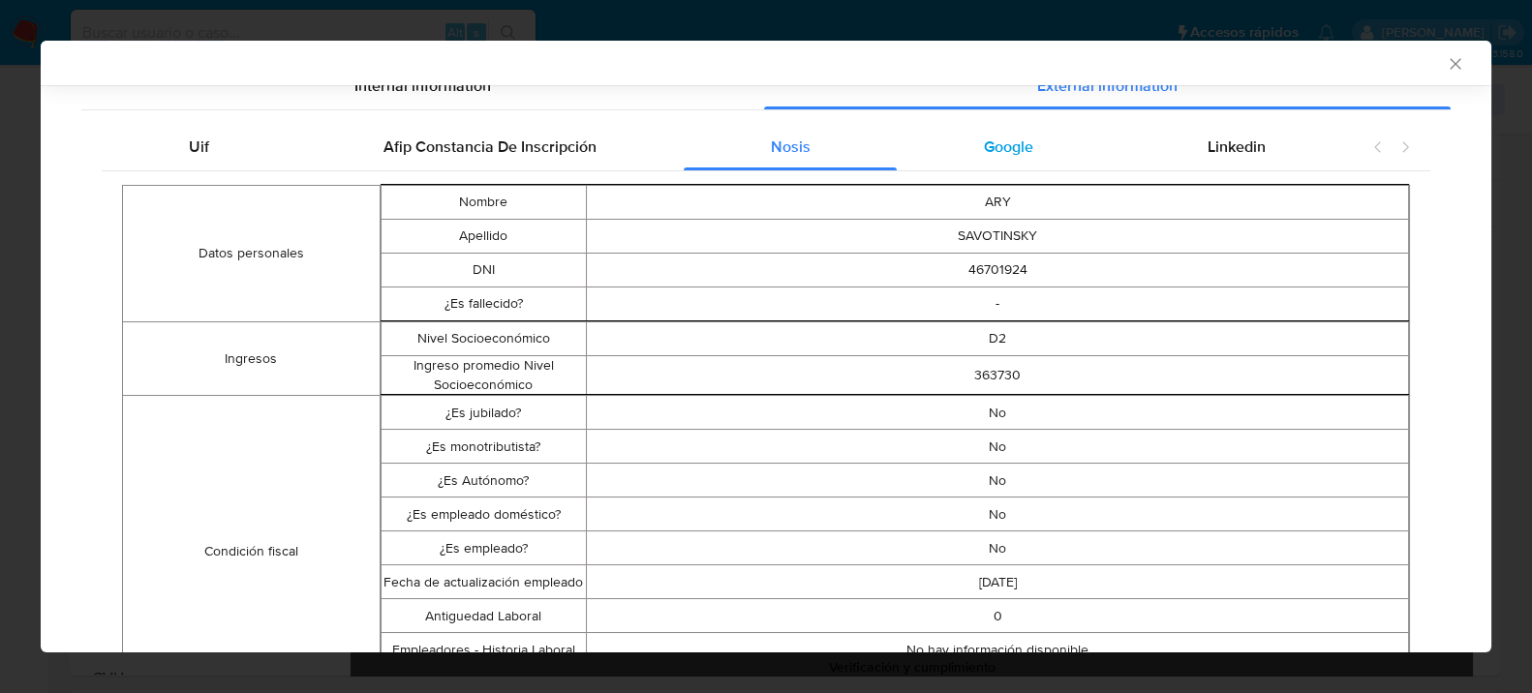
click at [1003, 165] on div "Google" at bounding box center [1009, 147] width 224 height 46
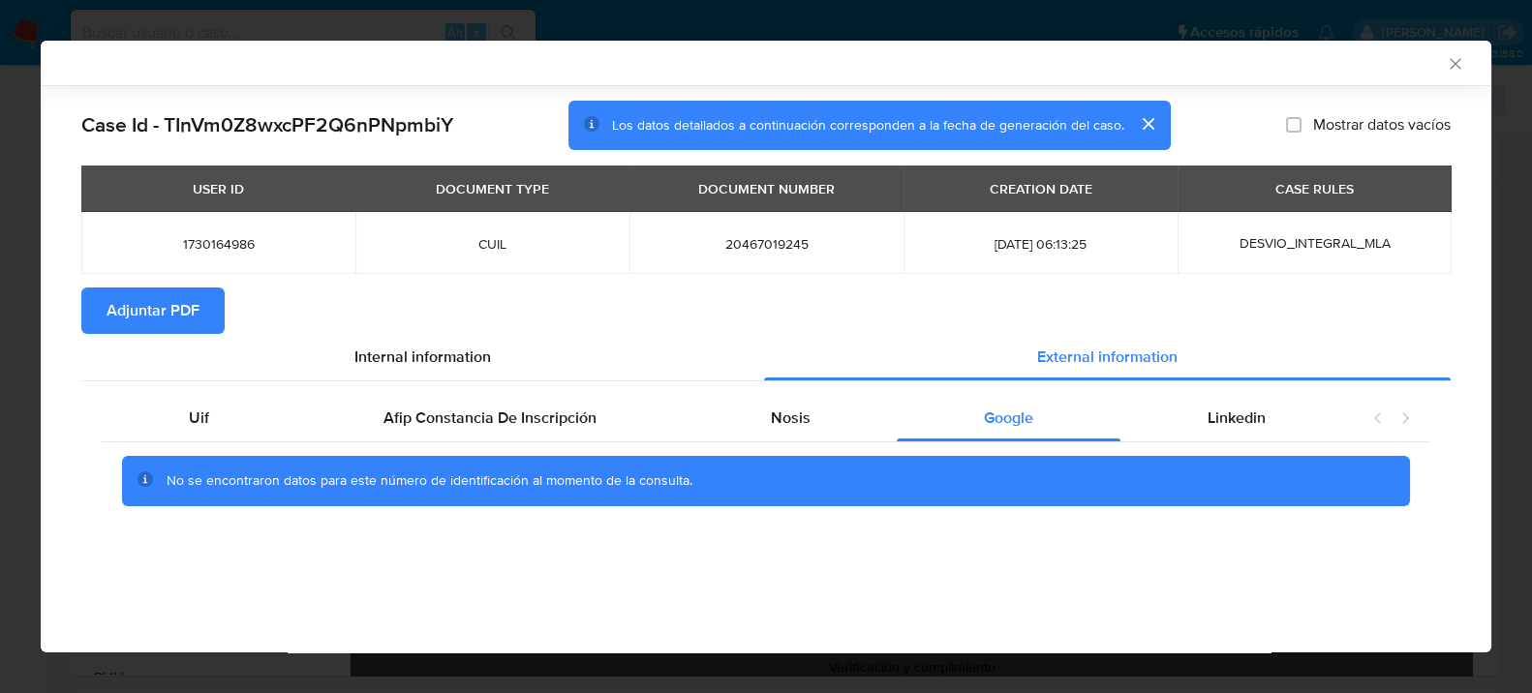
scroll to position [0, 0]
click at [1226, 137] on div "Case Id - TInVm0Z8wxcPF2Q6nPNpmbiY Los datos detallados a continuación correspo…" at bounding box center [765, 126] width 1369 height 50
click at [1273, 427] on div "Linkedin" at bounding box center [1236, 418] width 232 height 46
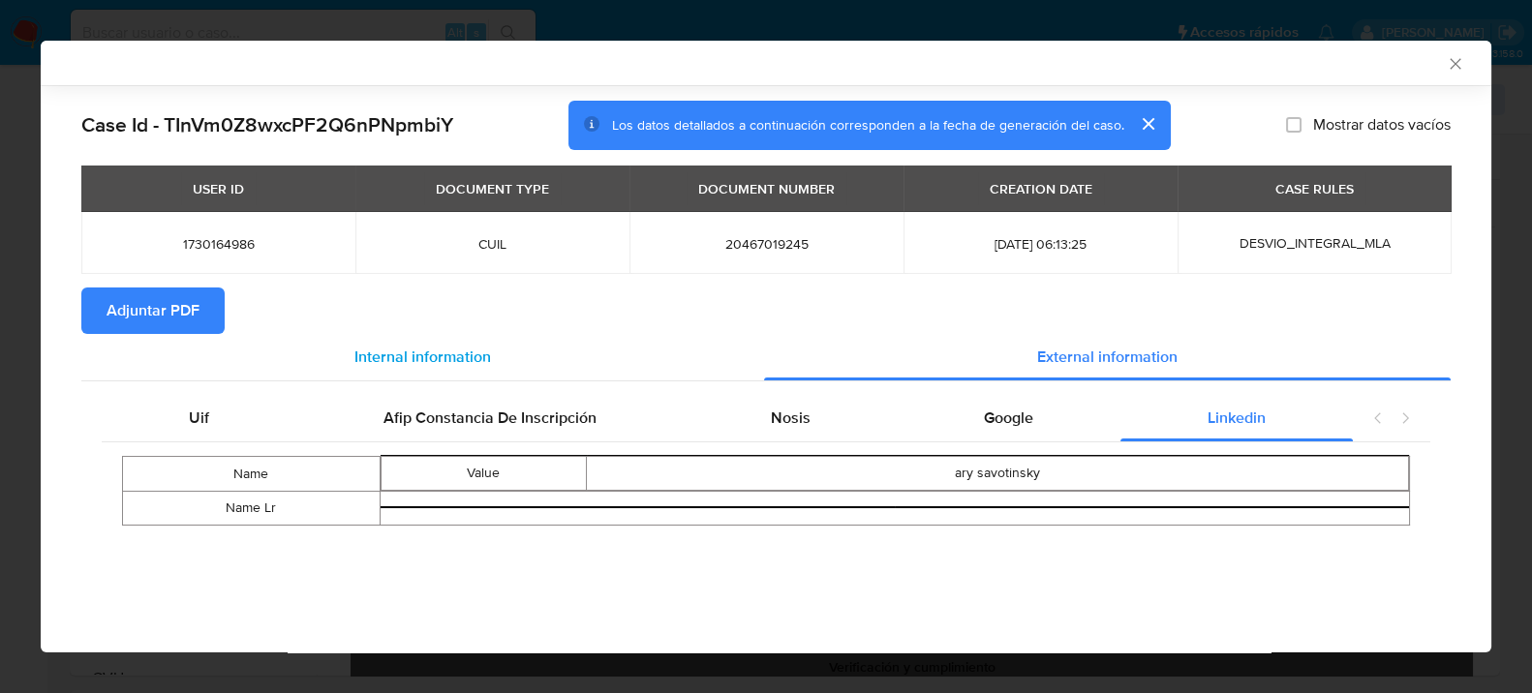
click at [383, 351] on span "Internal information" at bounding box center [422, 357] width 137 height 22
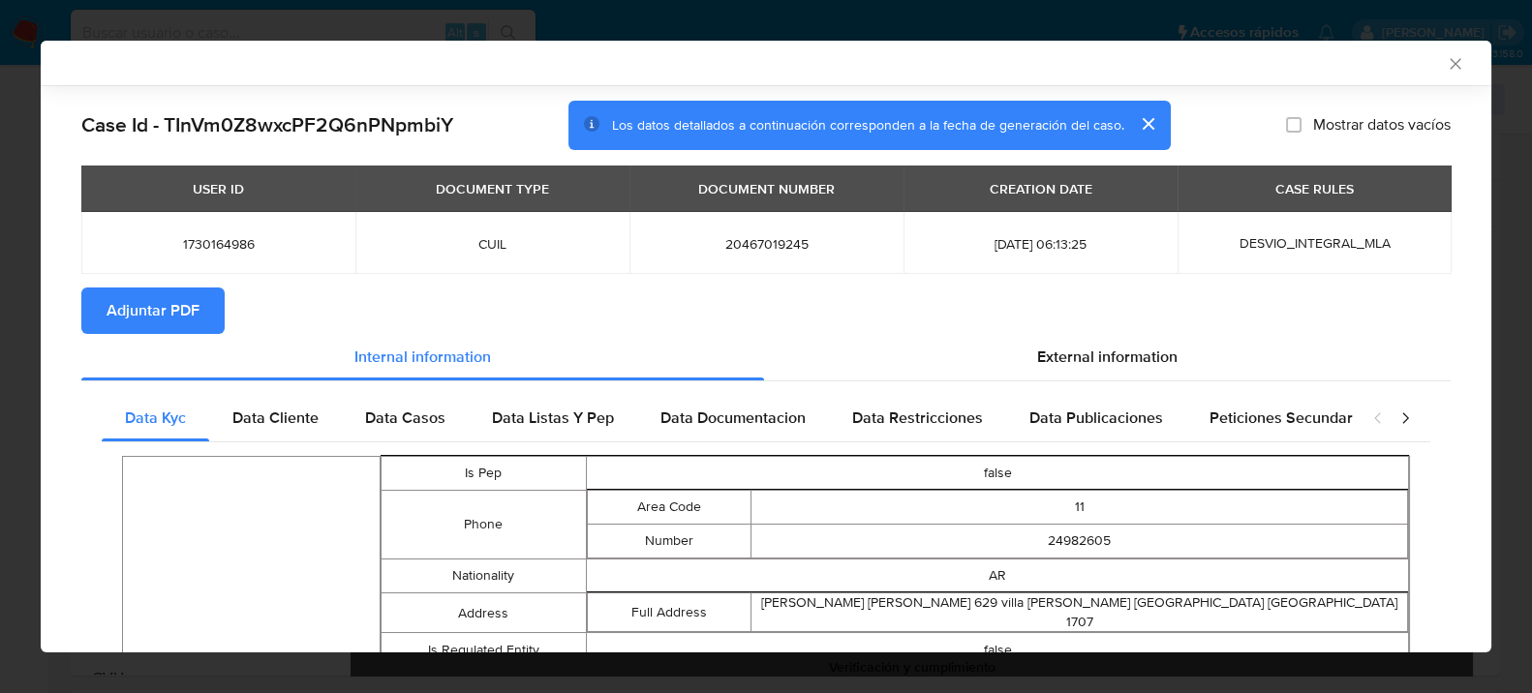
click at [142, 308] on span "Adjuntar PDF" at bounding box center [153, 311] width 93 height 43
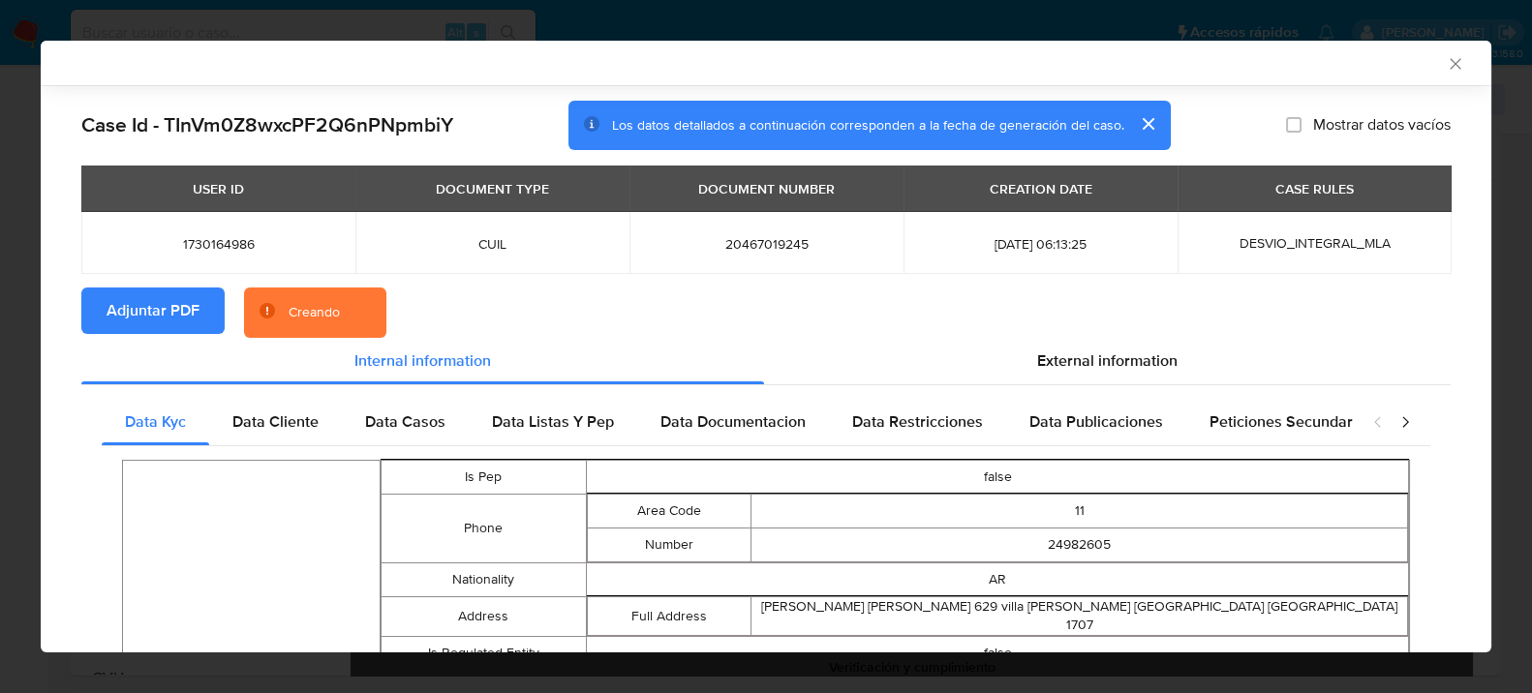
drag, startPoint x: 1445, startPoint y: 65, endPoint x: 1052, endPoint y: 270, distance: 442.6
click at [1052, 270] on div "AML Data Collector Case Id - TInVm0Z8wxcPF2Q6nPNpmbiY Los datos detallados a co…" at bounding box center [766, 347] width 1450 height 612
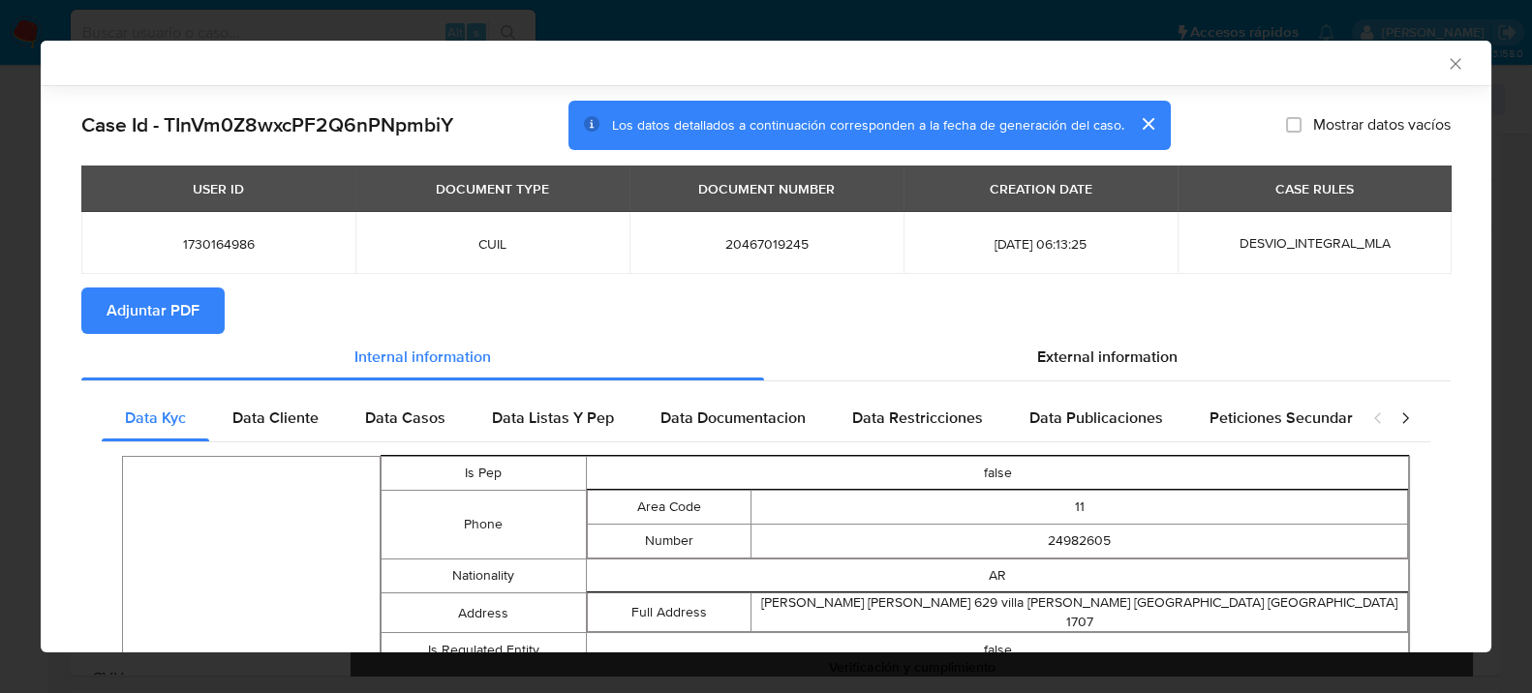
click at [1446, 59] on icon "Cerrar ventana" at bounding box center [1455, 63] width 19 height 19
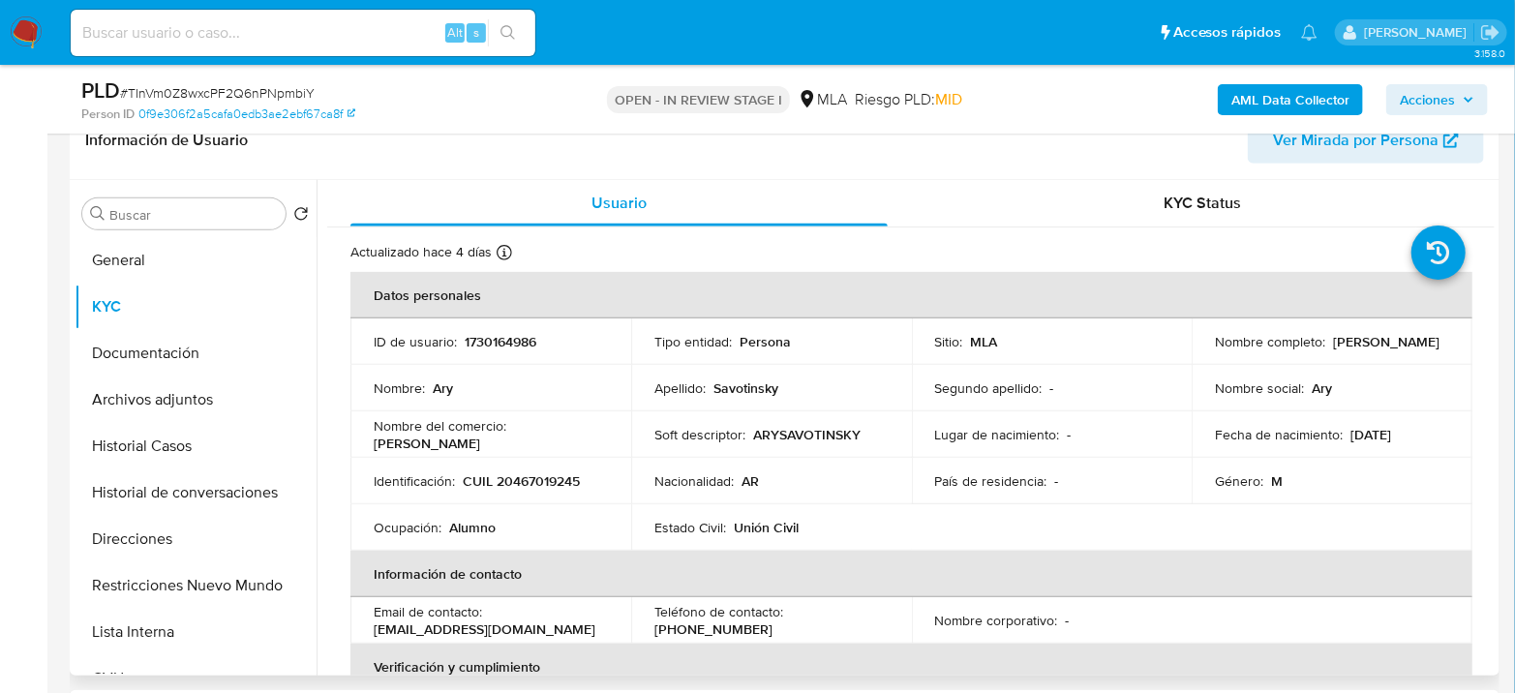
click at [541, 478] on p "CUIL 20467019245" at bounding box center [521, 481] width 117 height 17
click at [542, 477] on p "CUIL 20467019245" at bounding box center [521, 481] width 117 height 17
copy p "20467019245"
click at [514, 485] on p "CUIL 20467019245" at bounding box center [521, 481] width 117 height 17
click at [515, 484] on p "CUIL 20467019245" at bounding box center [521, 481] width 117 height 17
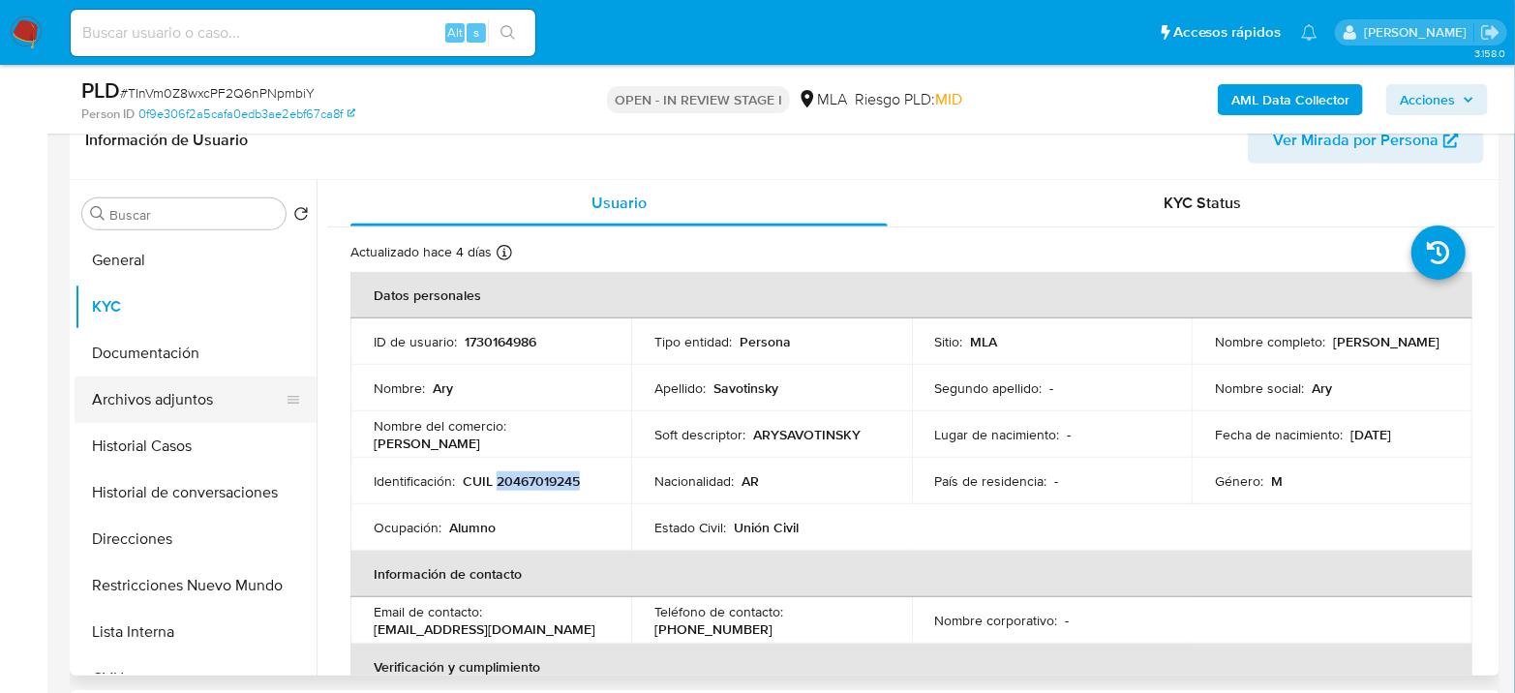
click at [115, 420] on button "Archivos adjuntos" at bounding box center [188, 400] width 227 height 46
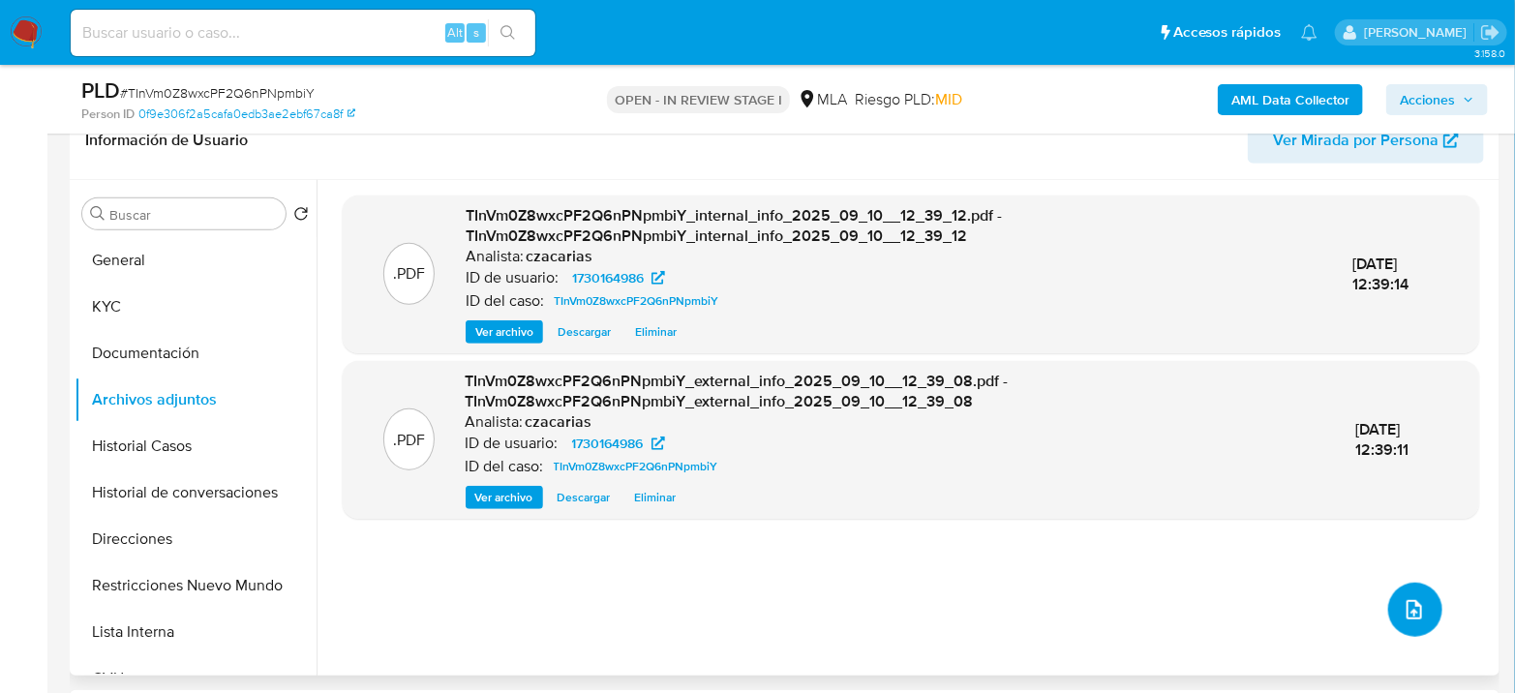
click at [1417, 620] on span "upload-file" at bounding box center [1414, 609] width 21 height 23
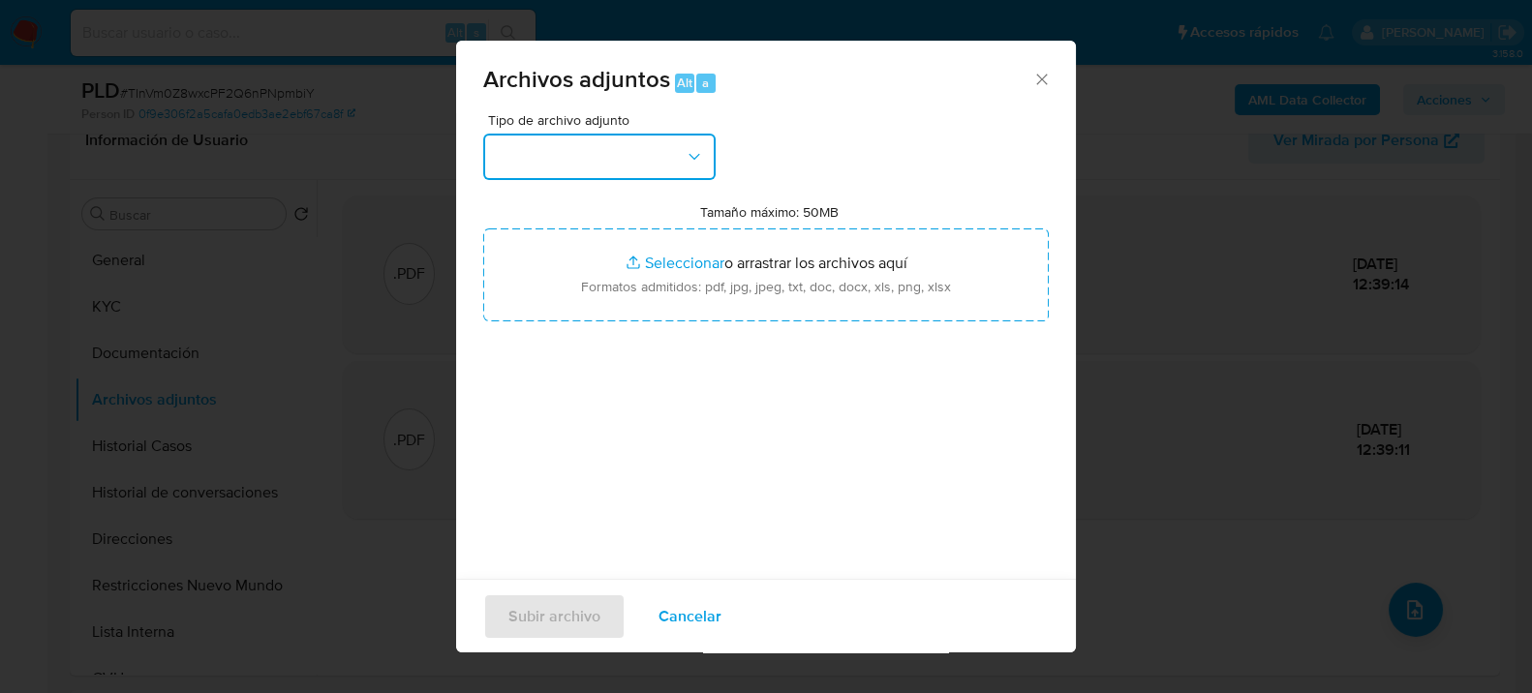
click at [598, 150] on button "button" at bounding box center [599, 157] width 232 height 46
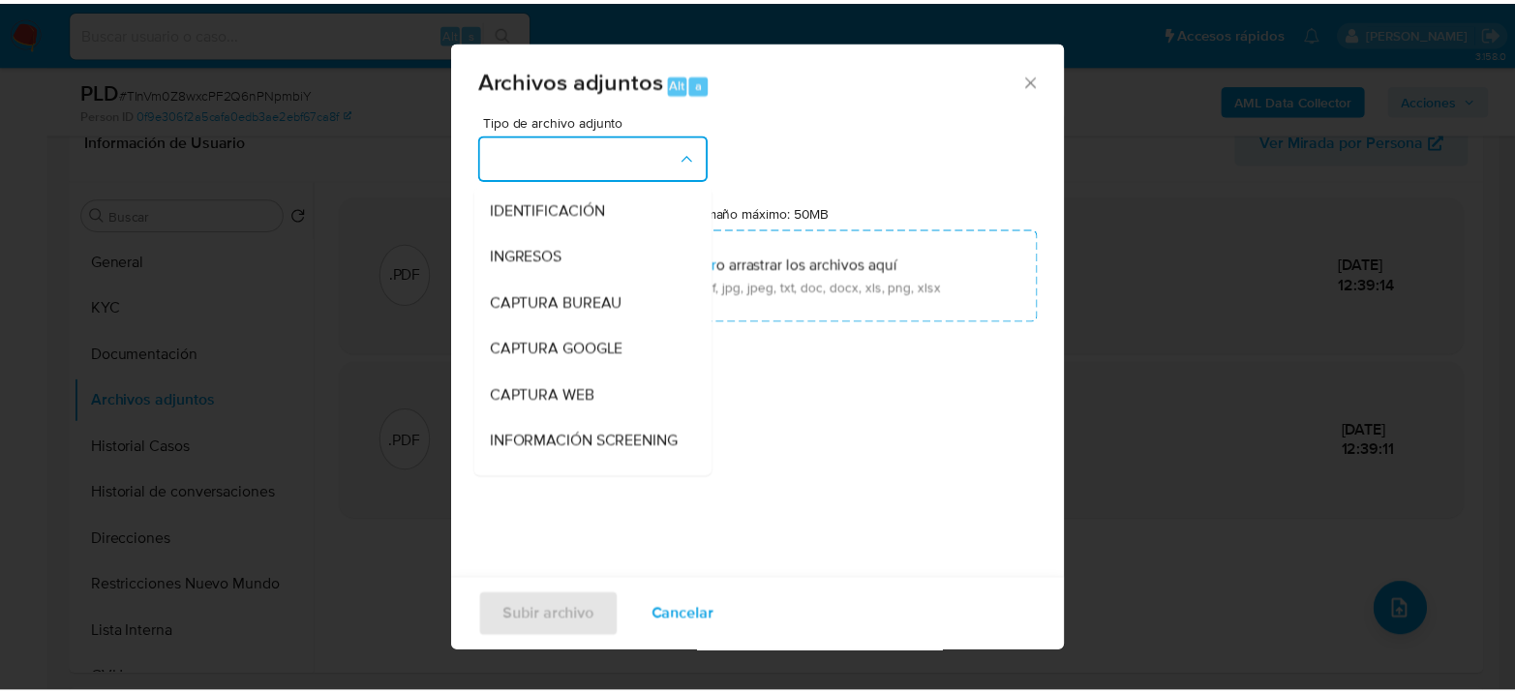
scroll to position [215, 0]
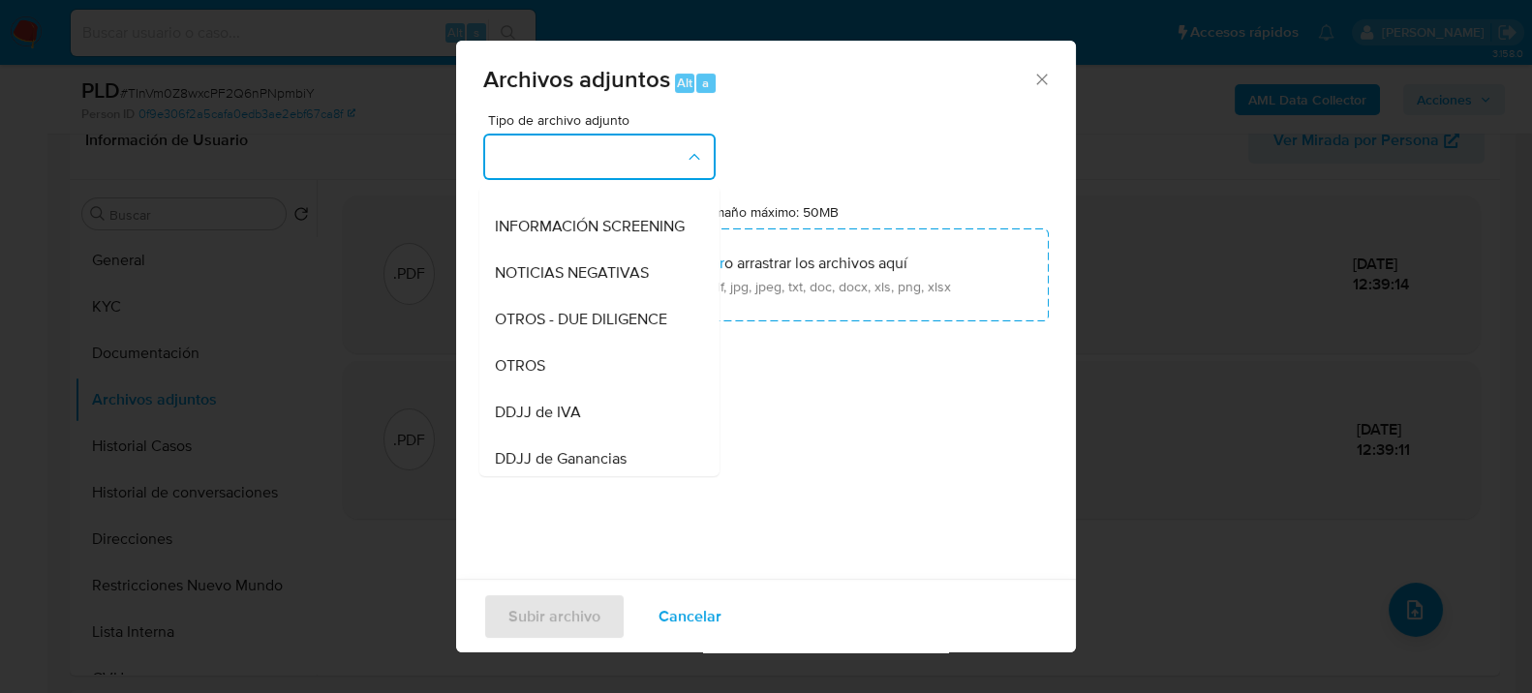
click at [557, 374] on div "OTROS" at bounding box center [594, 365] width 198 height 46
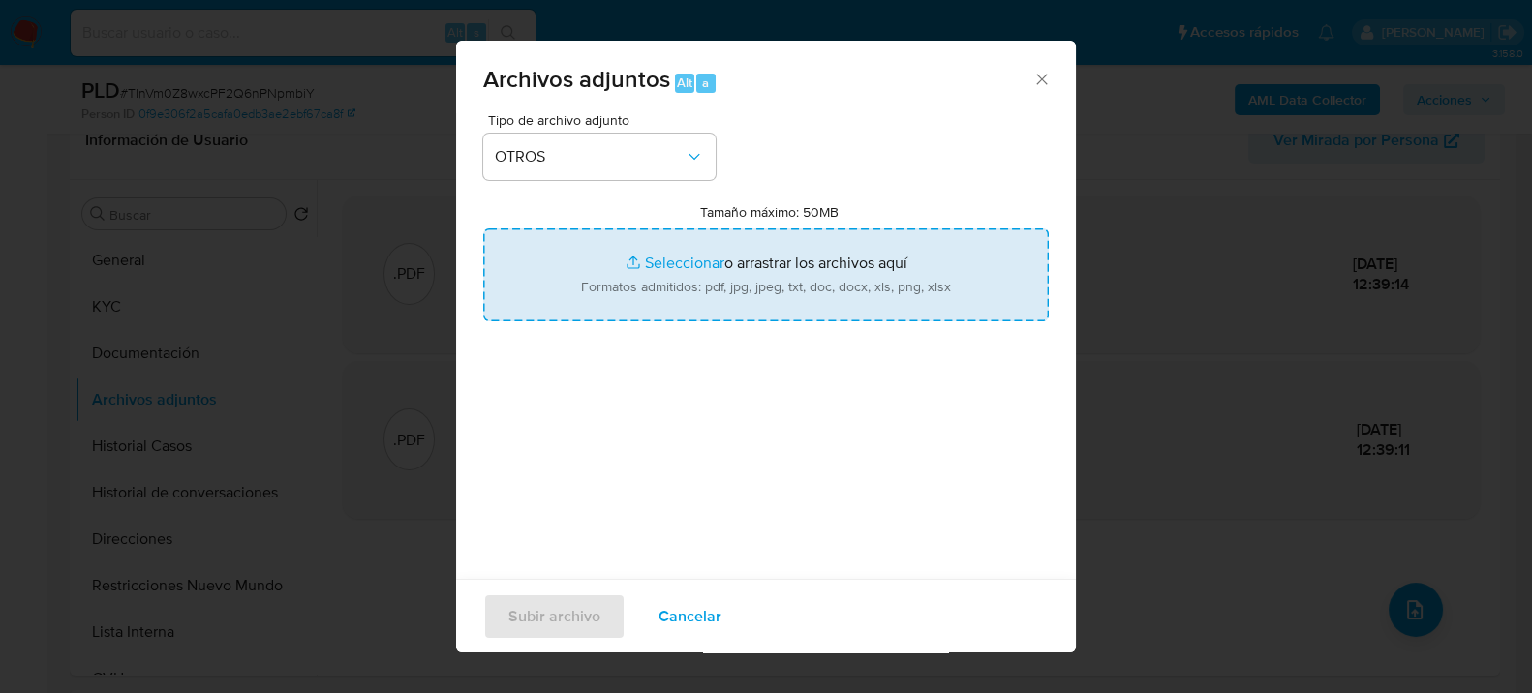
type input "C:\fakepath\Movimientos-1730164986.xlsx"
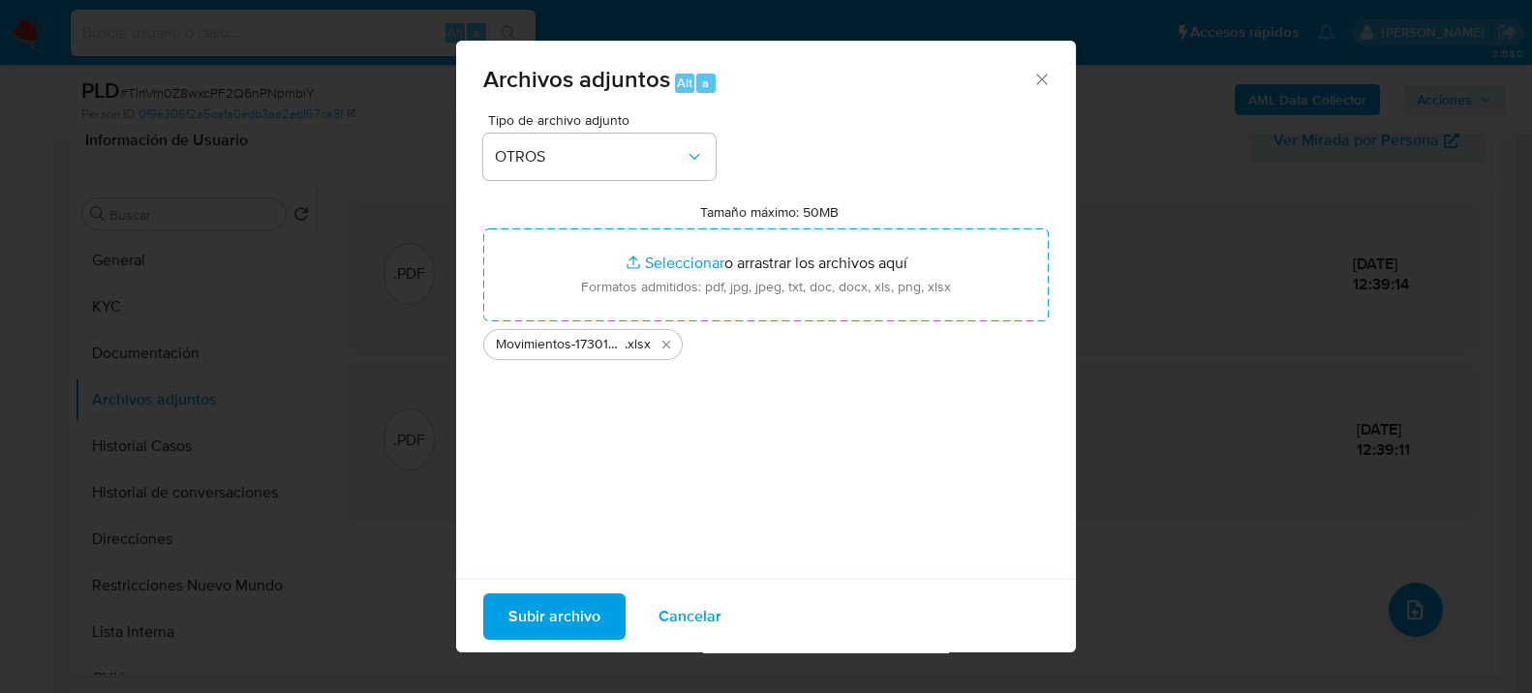
click at [535, 626] on span "Subir archivo" at bounding box center [554, 616] width 92 height 43
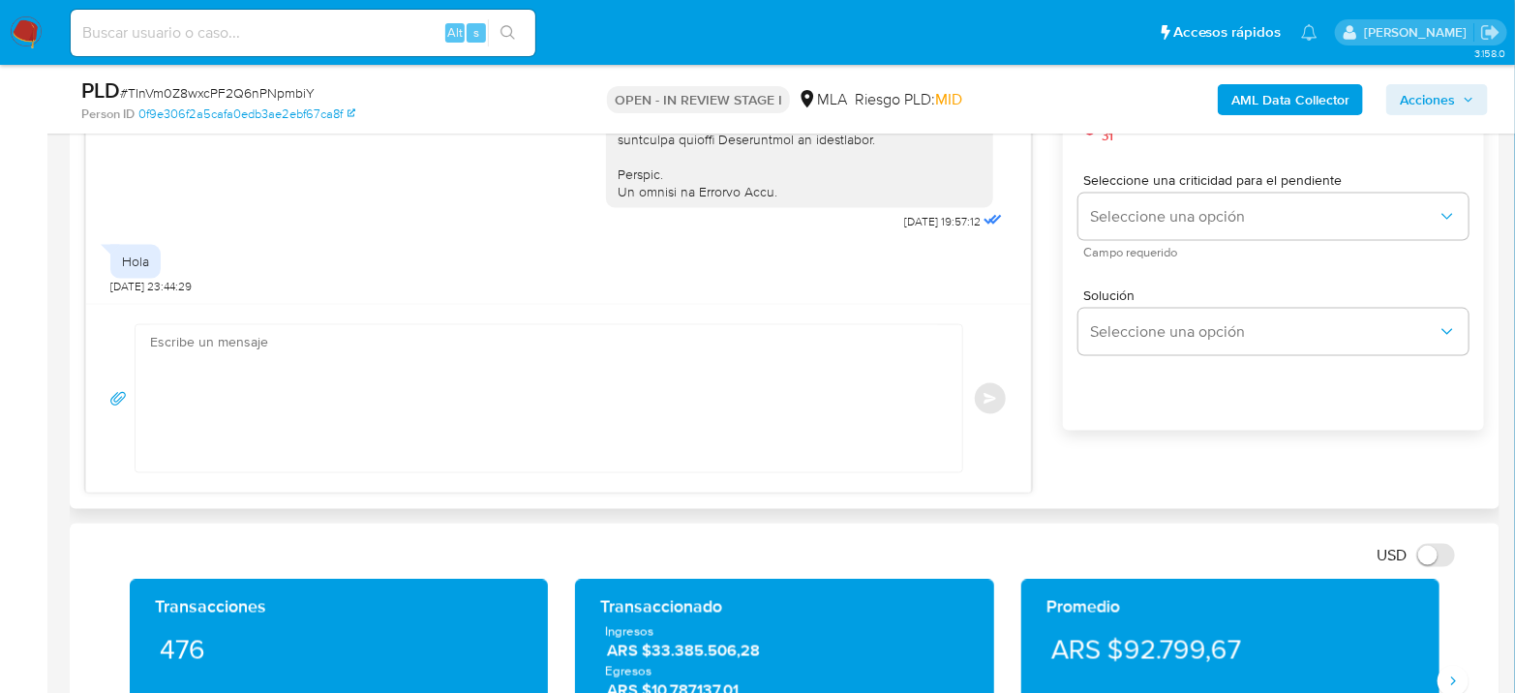
scroll to position [1183, 0]
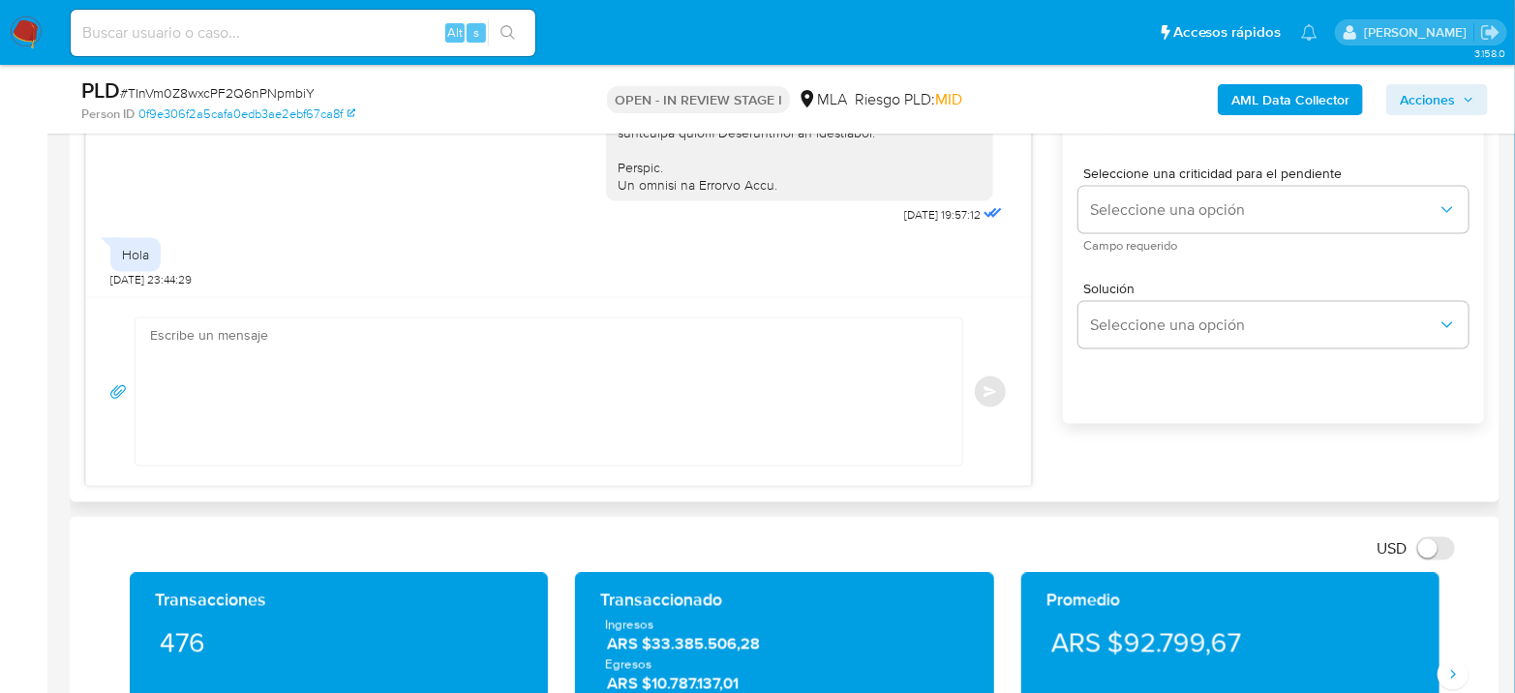
click at [551, 353] on textarea at bounding box center [544, 392] width 788 height 147
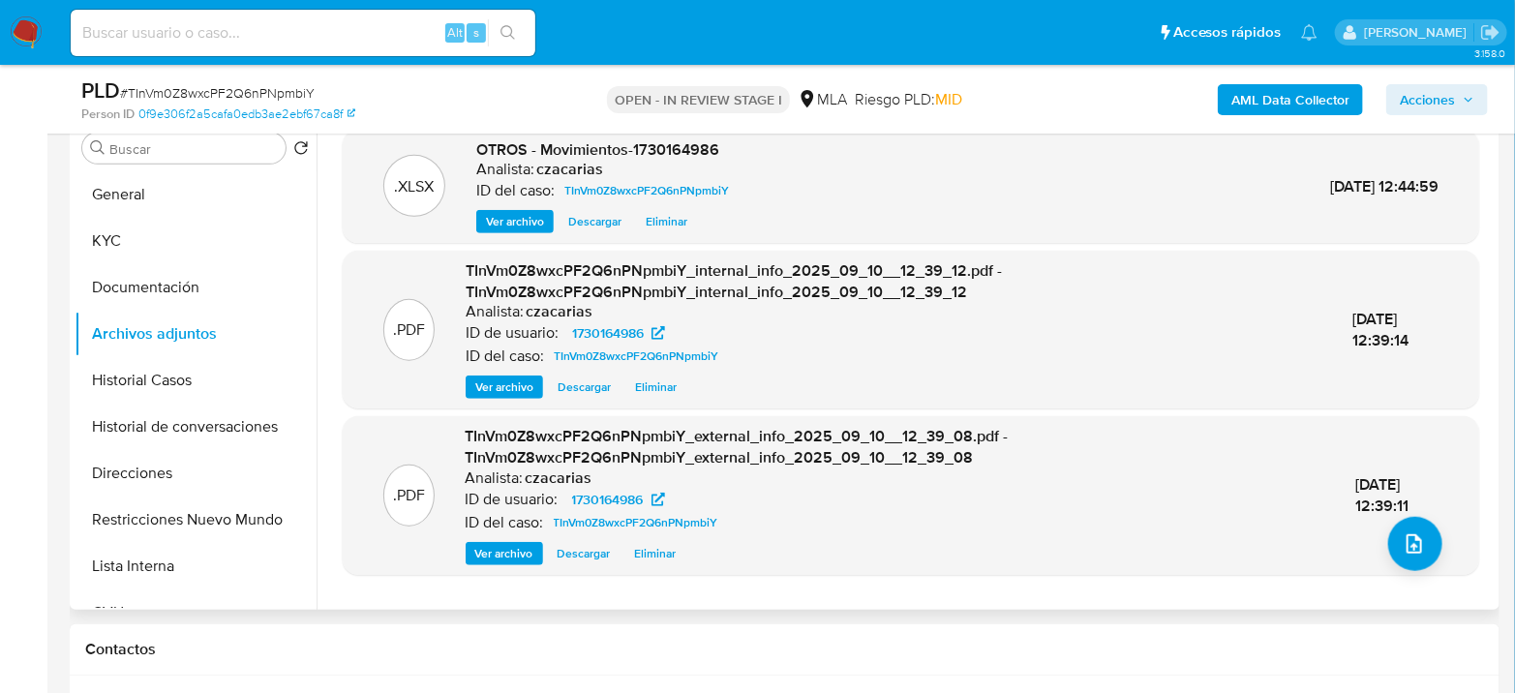
scroll to position [215, 0]
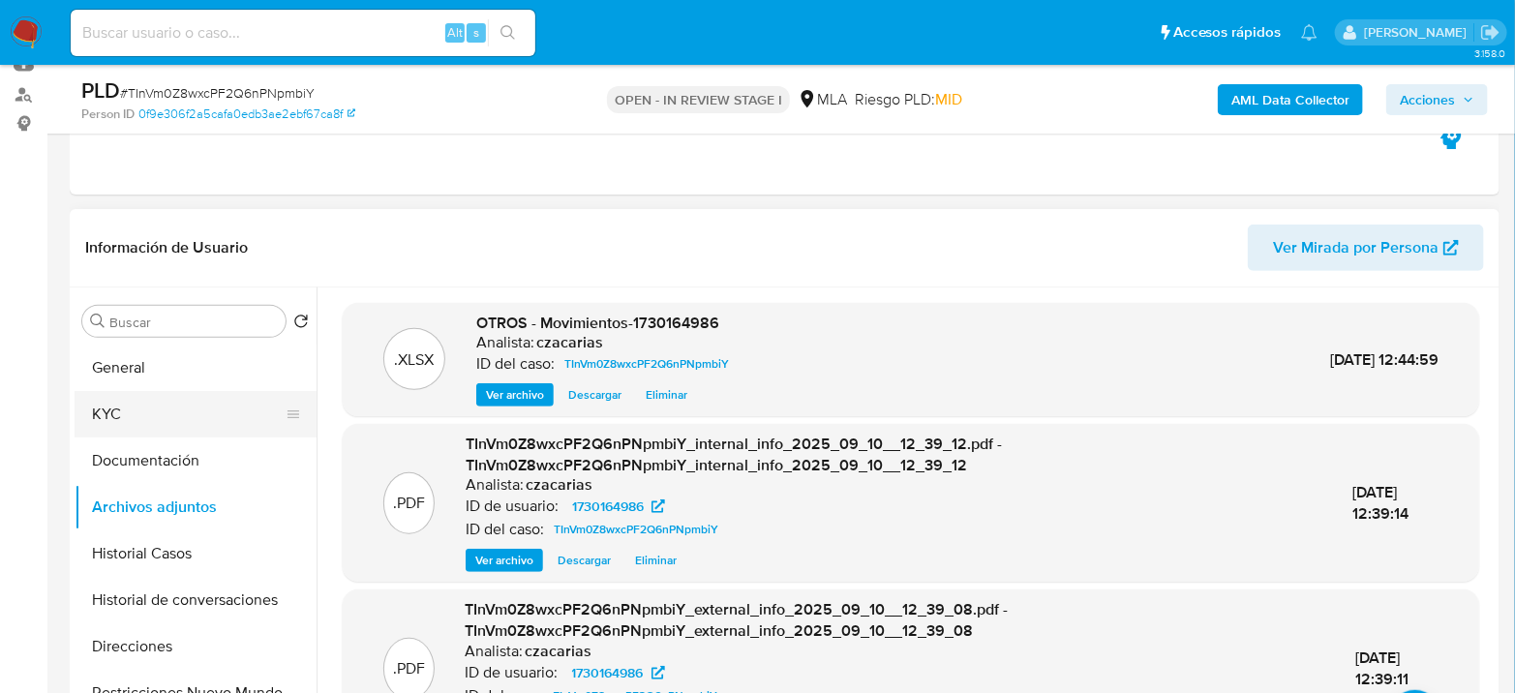
drag, startPoint x: 134, startPoint y: 414, endPoint x: 296, endPoint y: 412, distance: 162.7
click at [134, 414] on button "KYC" at bounding box center [188, 414] width 227 height 46
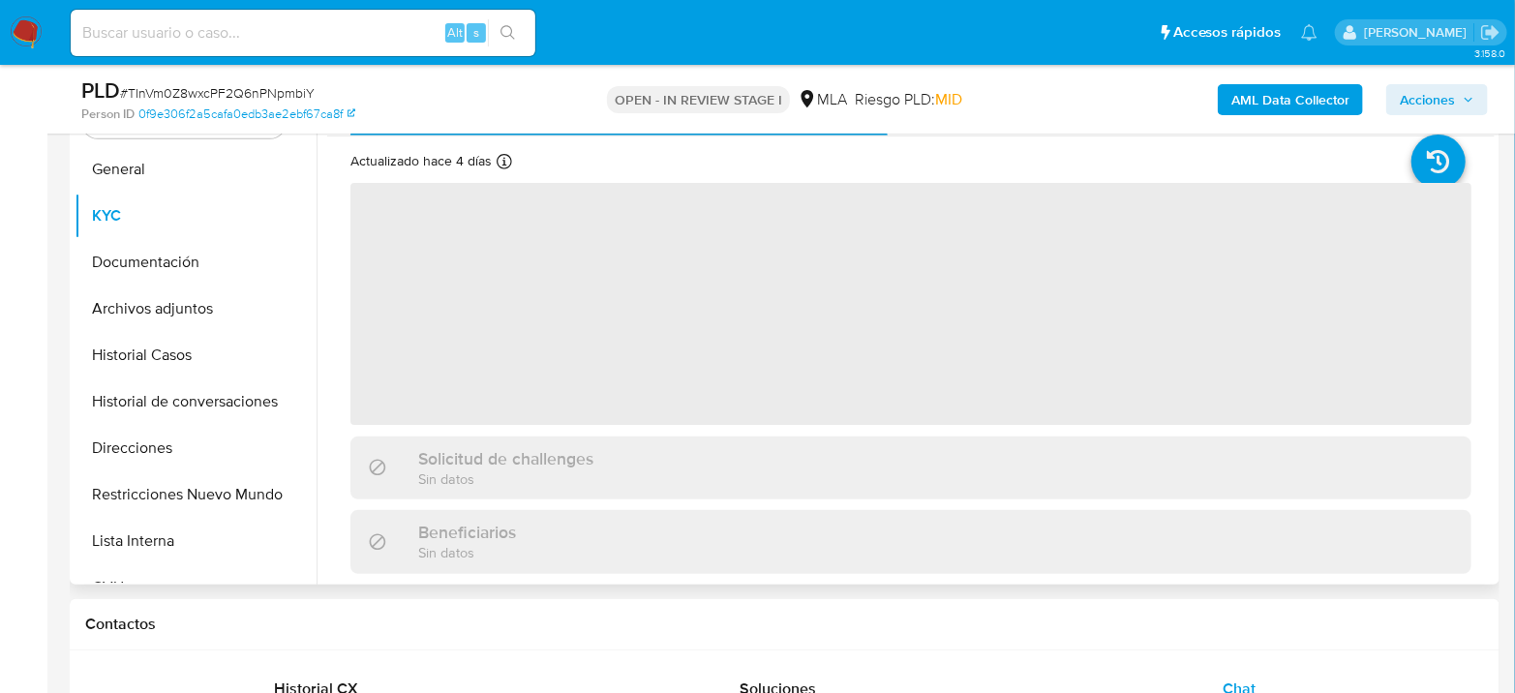
scroll to position [430, 0]
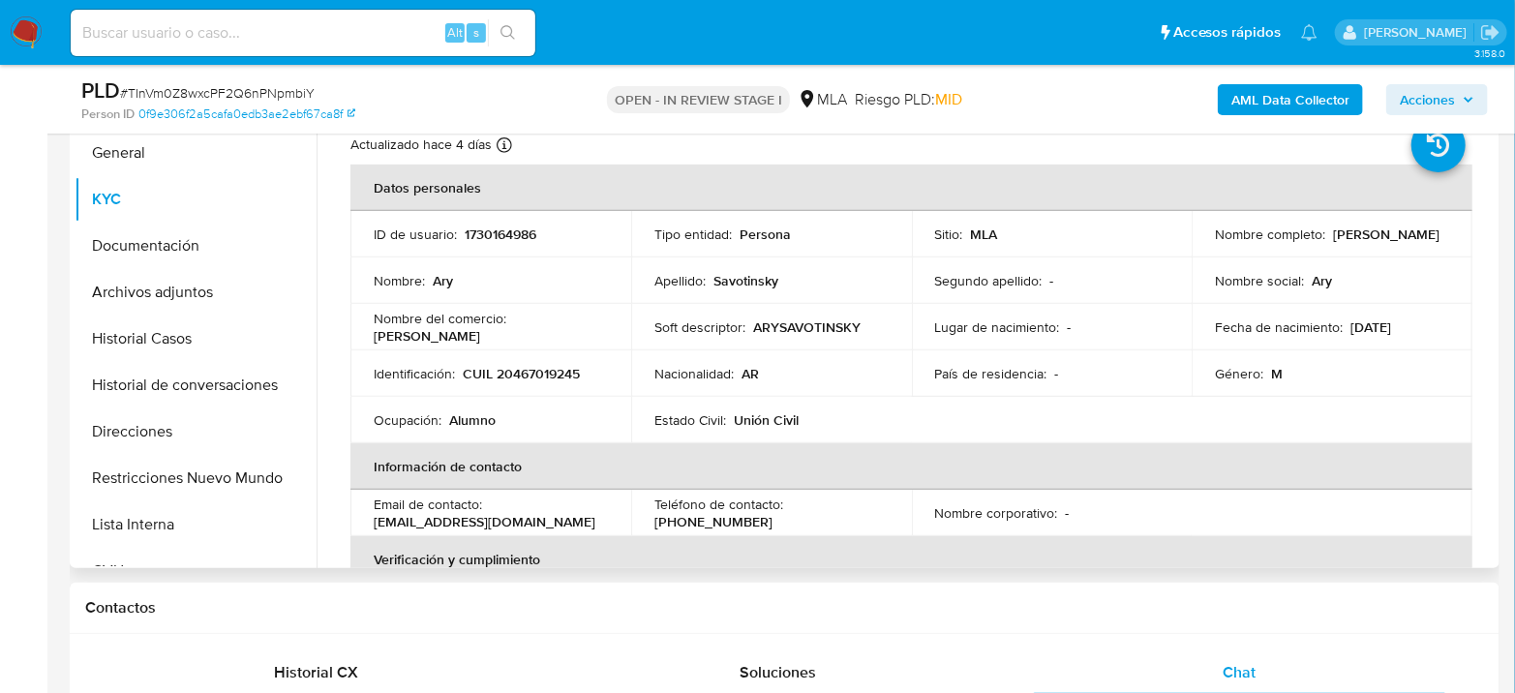
drag, startPoint x: 1328, startPoint y: 232, endPoint x: 1454, endPoint y: 227, distance: 126.0
click at [1454, 227] on td "Nombre completo : [PERSON_NAME]" at bounding box center [1332, 234] width 281 height 46
copy p "[PERSON_NAME]"
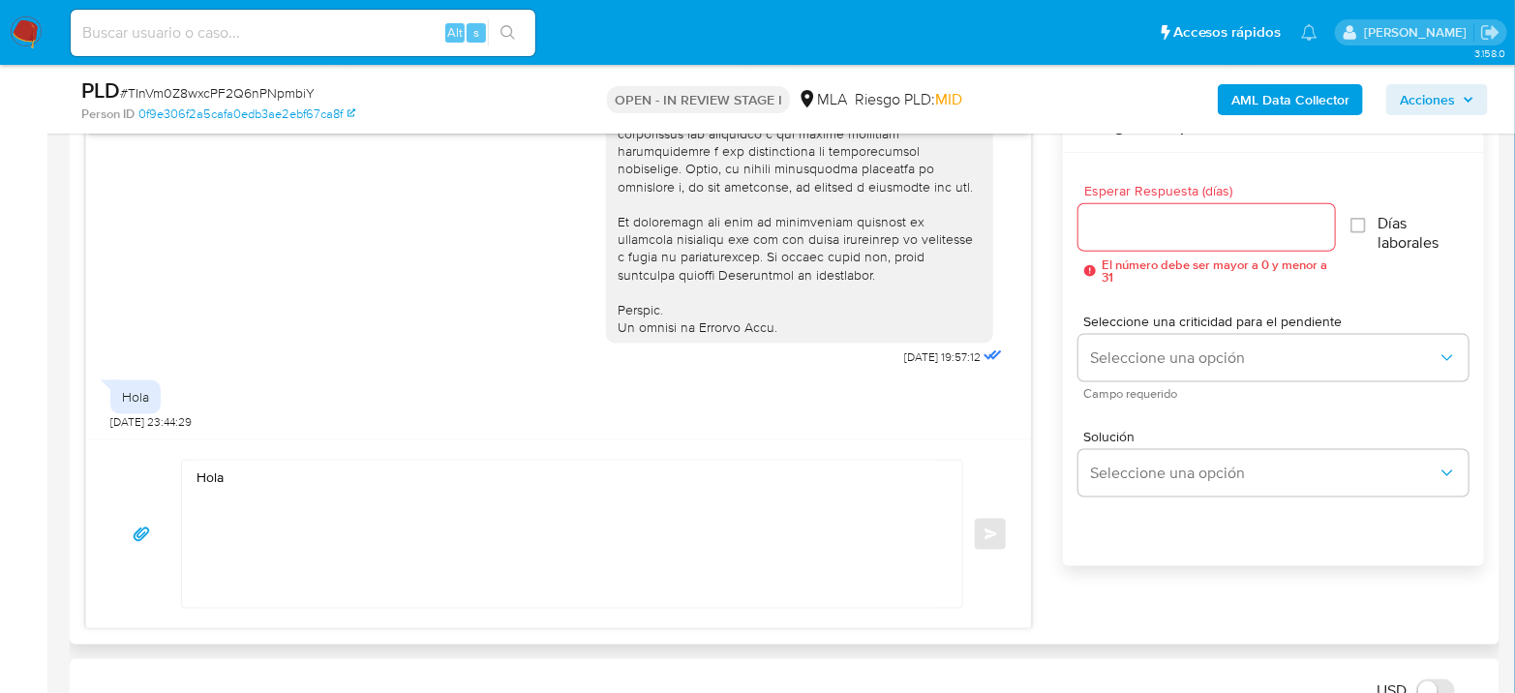
scroll to position [1076, 0]
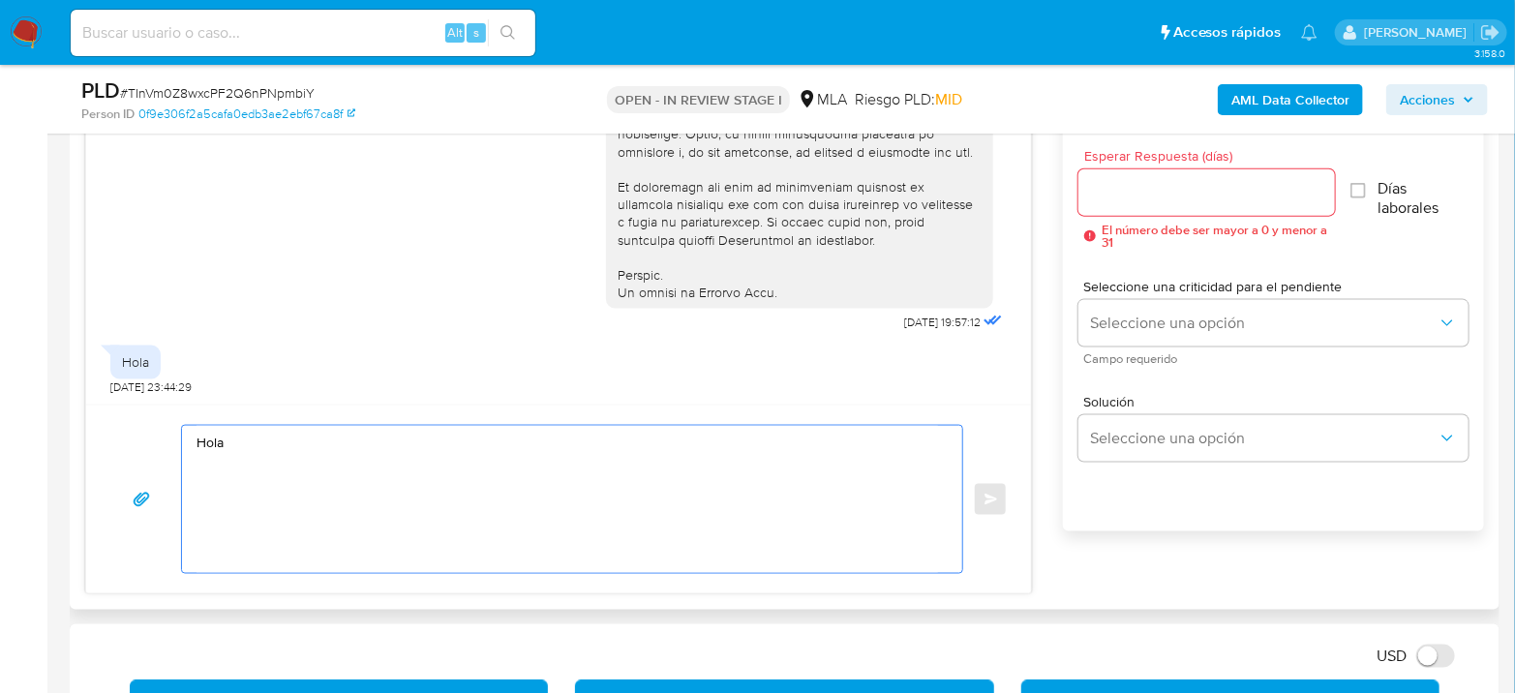
click at [291, 462] on textarea "Hola" at bounding box center [568, 499] width 742 height 147
paste textarea "[PERSON_NAME]"
paste textarea "Lo ipsumdo si ame consectetur adipiscinge se do eiusmo te Incidid Utla, etdolor…"
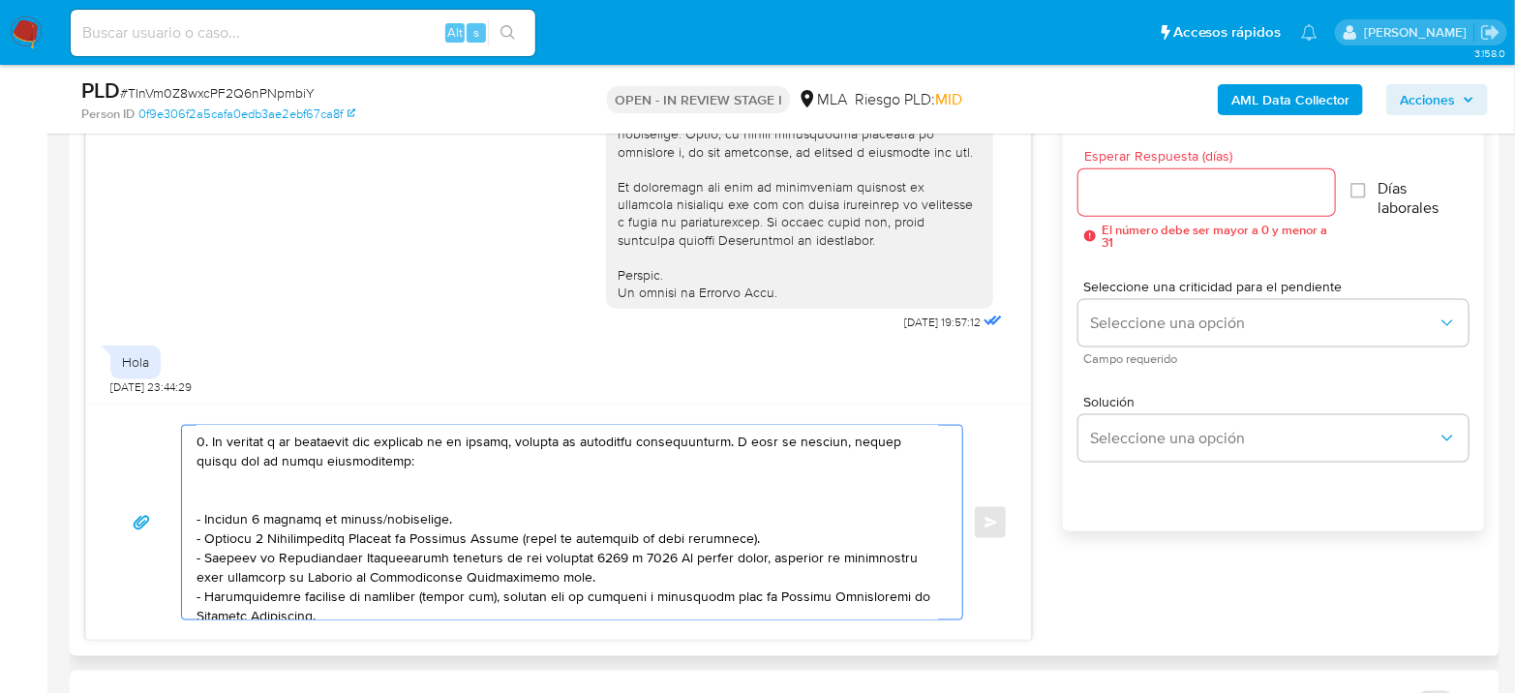
scroll to position [317, 0]
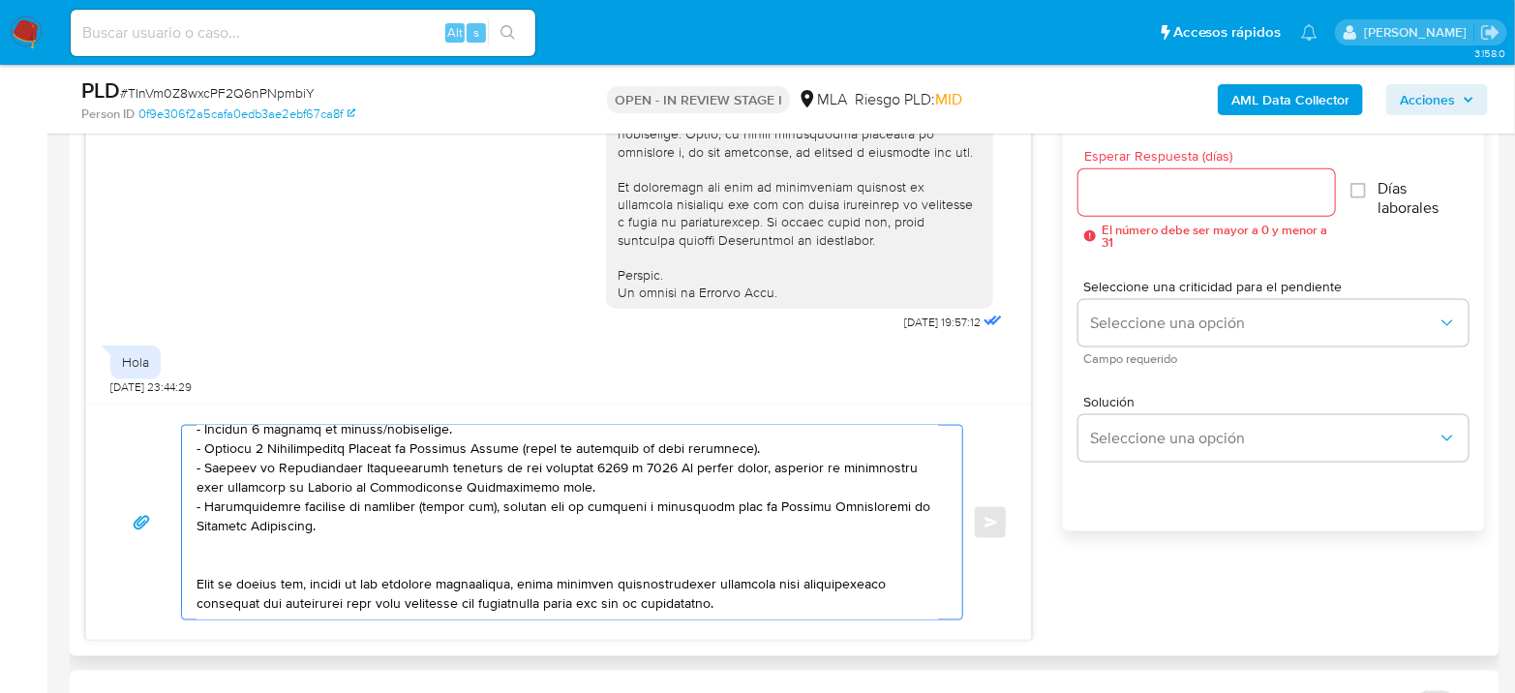
click at [883, 596] on textarea at bounding box center [568, 523] width 742 height 194
paste textarea "3. Proporciona el vínculo con las siguientes contrapartes con las que operaste,…"
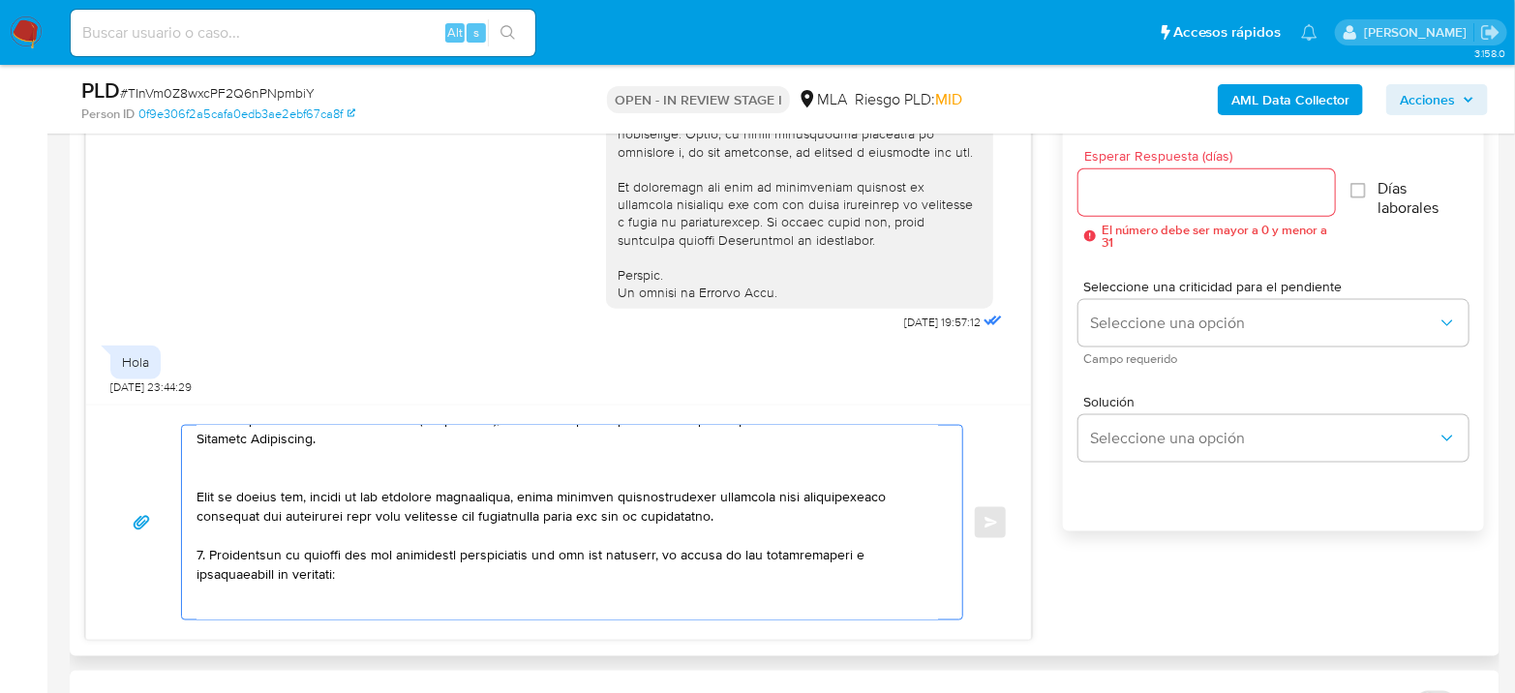
scroll to position [450, 0]
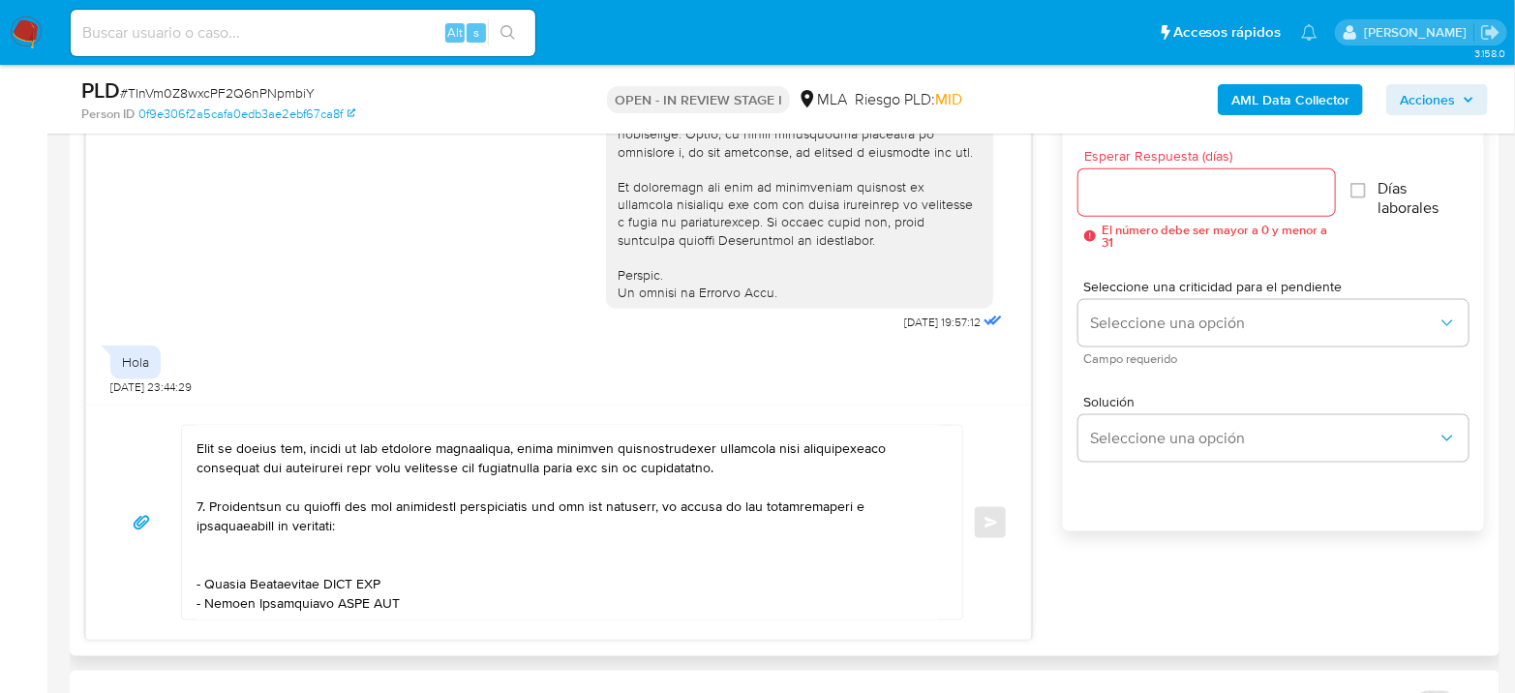
click at [787, 492] on textarea at bounding box center [568, 523] width 742 height 194
click at [842, 489] on textarea at bounding box center [568, 523] width 742 height 194
click at [378, 559] on textarea at bounding box center [568, 523] width 742 height 194
click at [378, 558] on textarea at bounding box center [568, 523] width 742 height 194
drag, startPoint x: 202, startPoint y: 564, endPoint x: 323, endPoint y: 569, distance: 121.1
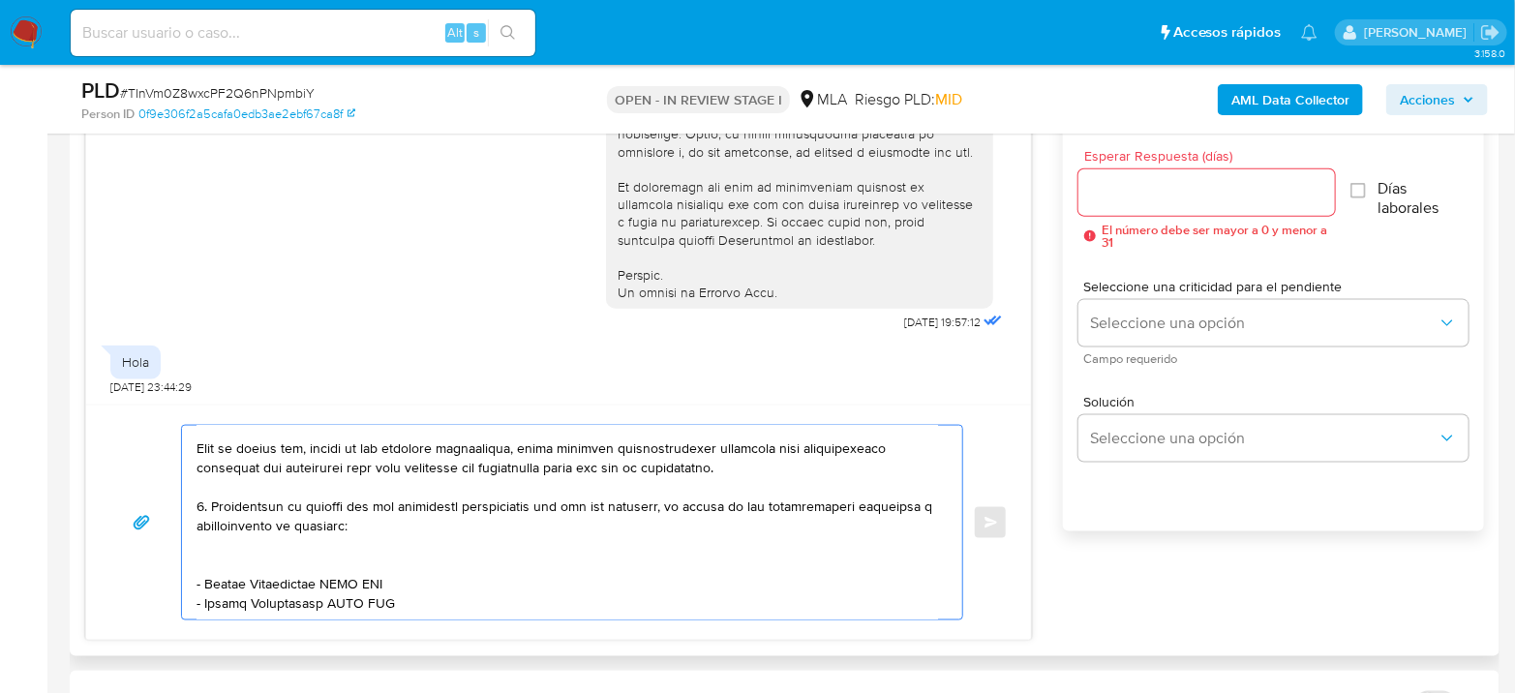
click at [323, 569] on textarea at bounding box center [568, 523] width 742 height 194
paste textarea "[PERSON_NAME] [PERSON_NAME]"
click at [390, 558] on textarea at bounding box center [568, 523] width 742 height 194
click at [390, 559] on textarea at bounding box center [568, 523] width 742 height 194
paste textarea "20472016599"
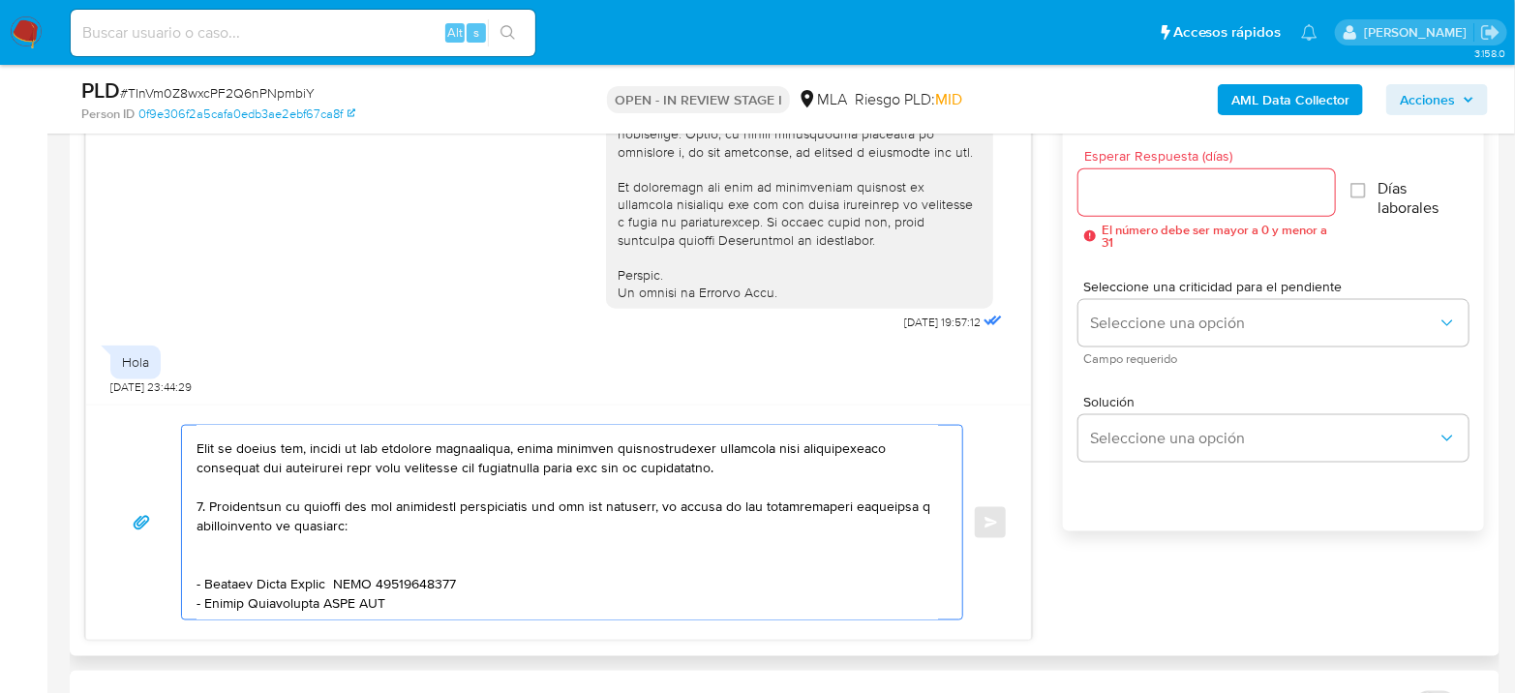
drag, startPoint x: 206, startPoint y: 583, endPoint x: 324, endPoint y: 582, distance: 118.1
click at [324, 582] on textarea at bounding box center [568, 523] width 742 height 194
paste textarea "[PERSON_NAME]"
click at [362, 575] on textarea at bounding box center [568, 523] width 742 height 194
click at [362, 574] on textarea at bounding box center [568, 523] width 742 height 194
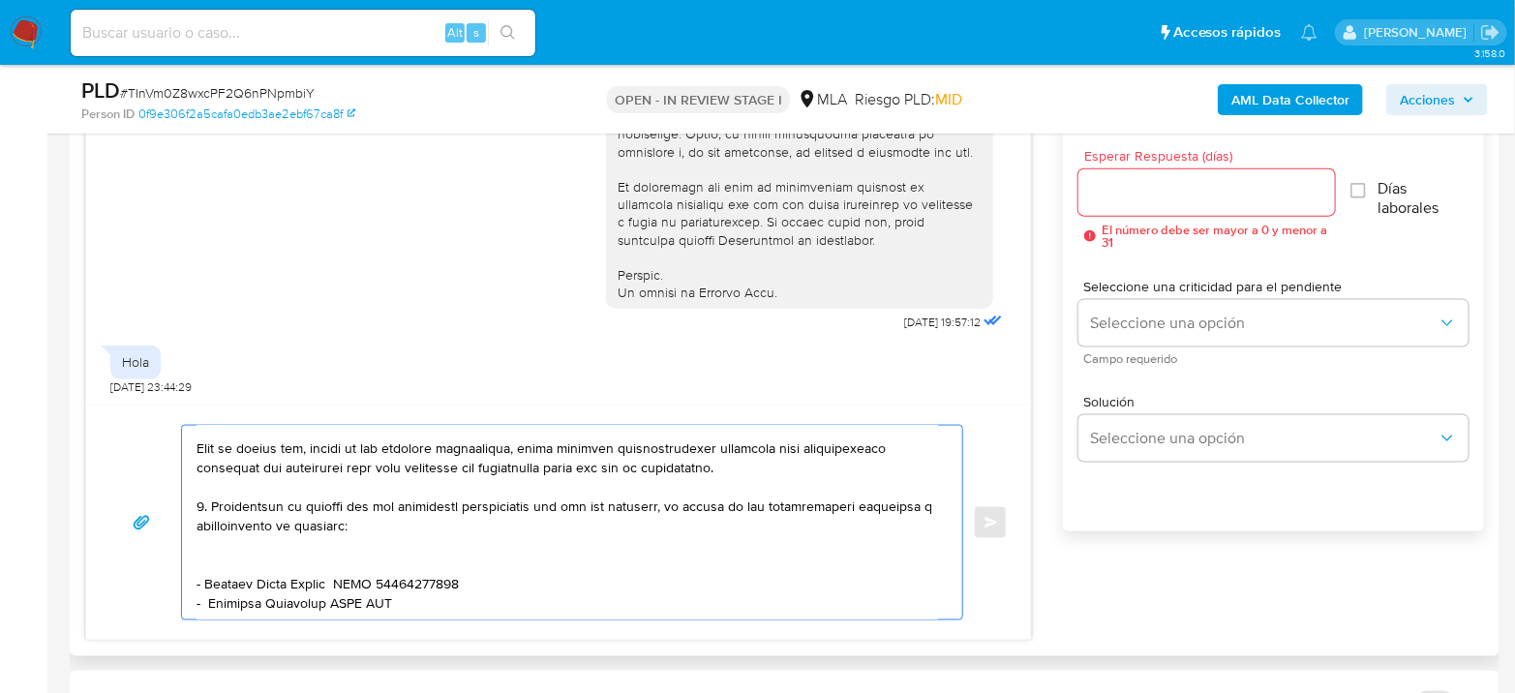
paste textarea "20454199570"
drag, startPoint x: 381, startPoint y: 489, endPoint x: 157, endPoint y: 472, distance: 225.3
click at [157, 472] on div "Enviar" at bounding box center [558, 523] width 899 height 196
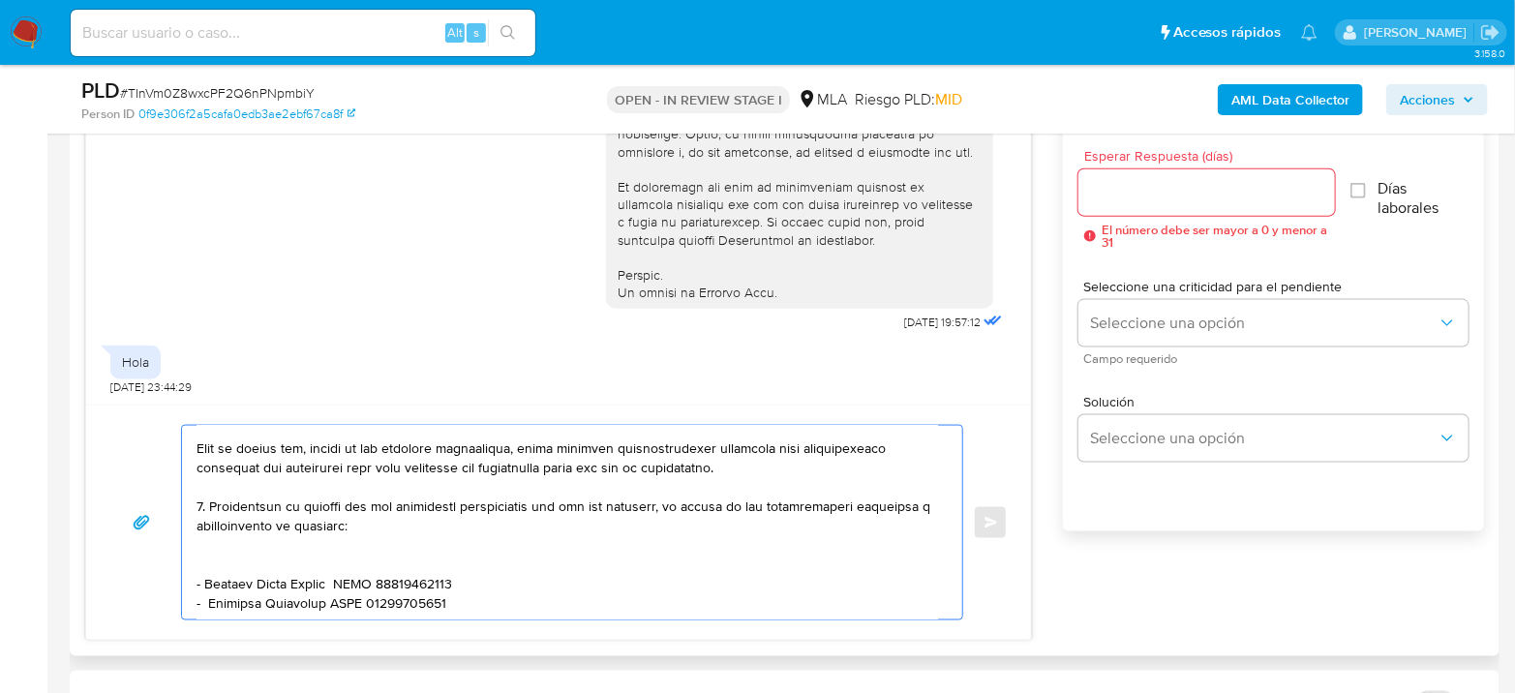
click at [299, 577] on textarea at bounding box center [568, 523] width 742 height 194
paste textarea "3. Proporciona el vínculo con las siguientes contrapartes con las que operaste,…"
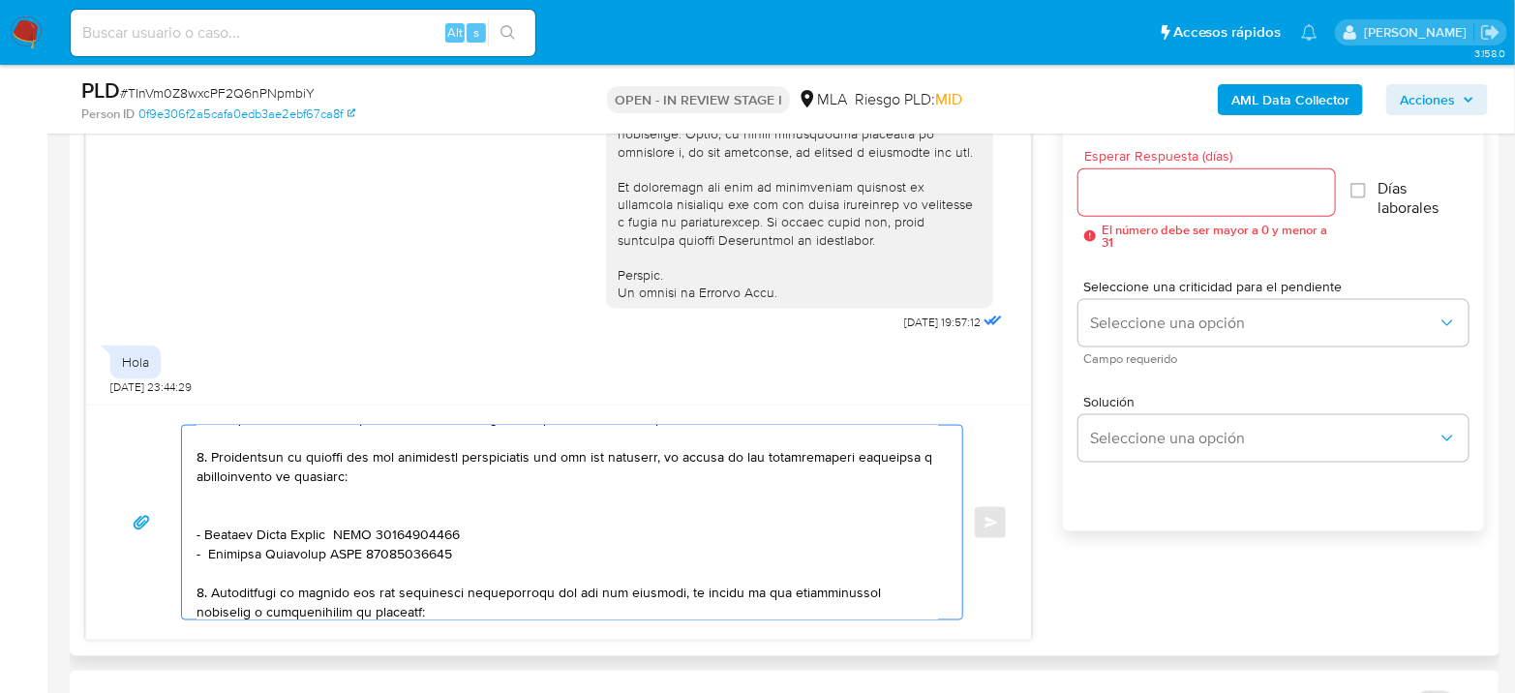
click at [861, 577] on textarea at bounding box center [568, 523] width 742 height 194
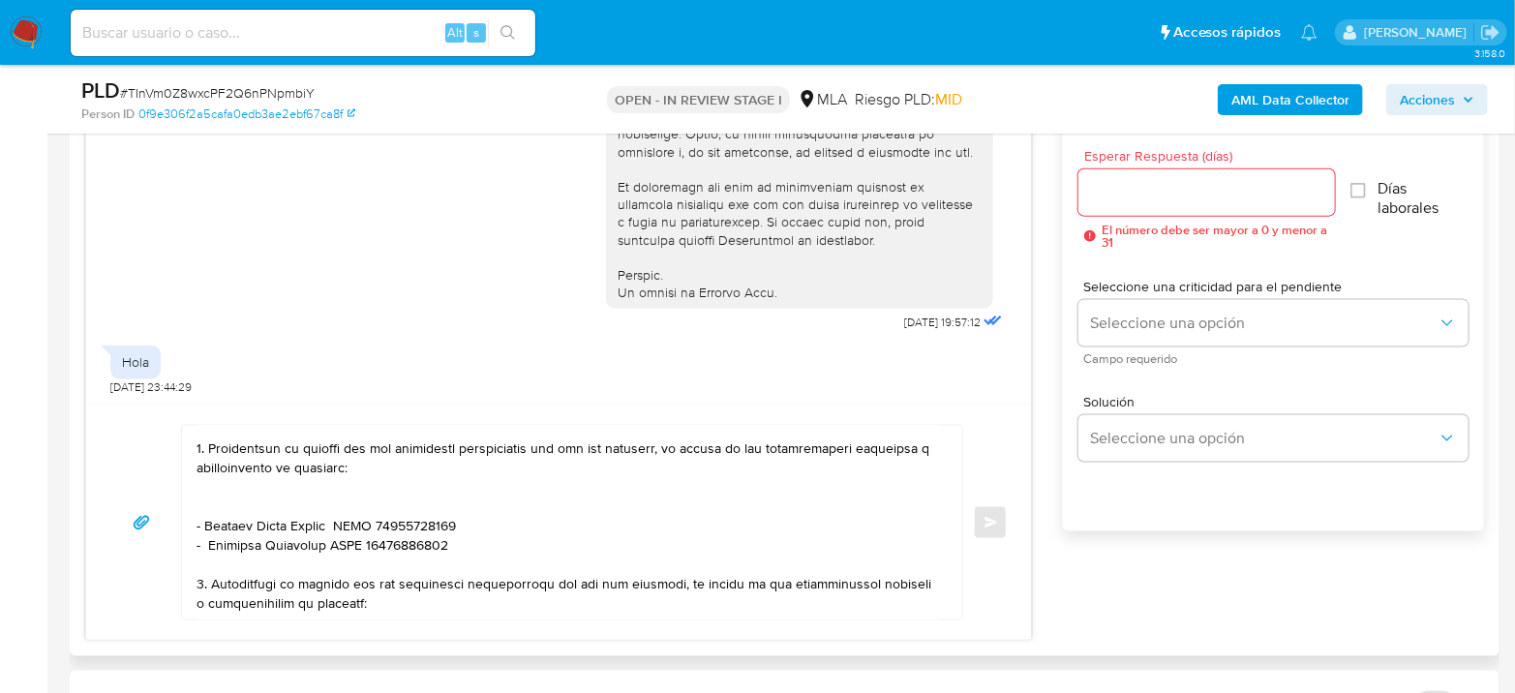
scroll to position [508, 0]
click at [387, 619] on div "Enviar" at bounding box center [558, 522] width 945 height 235
click at [396, 609] on textarea at bounding box center [568, 523] width 742 height 194
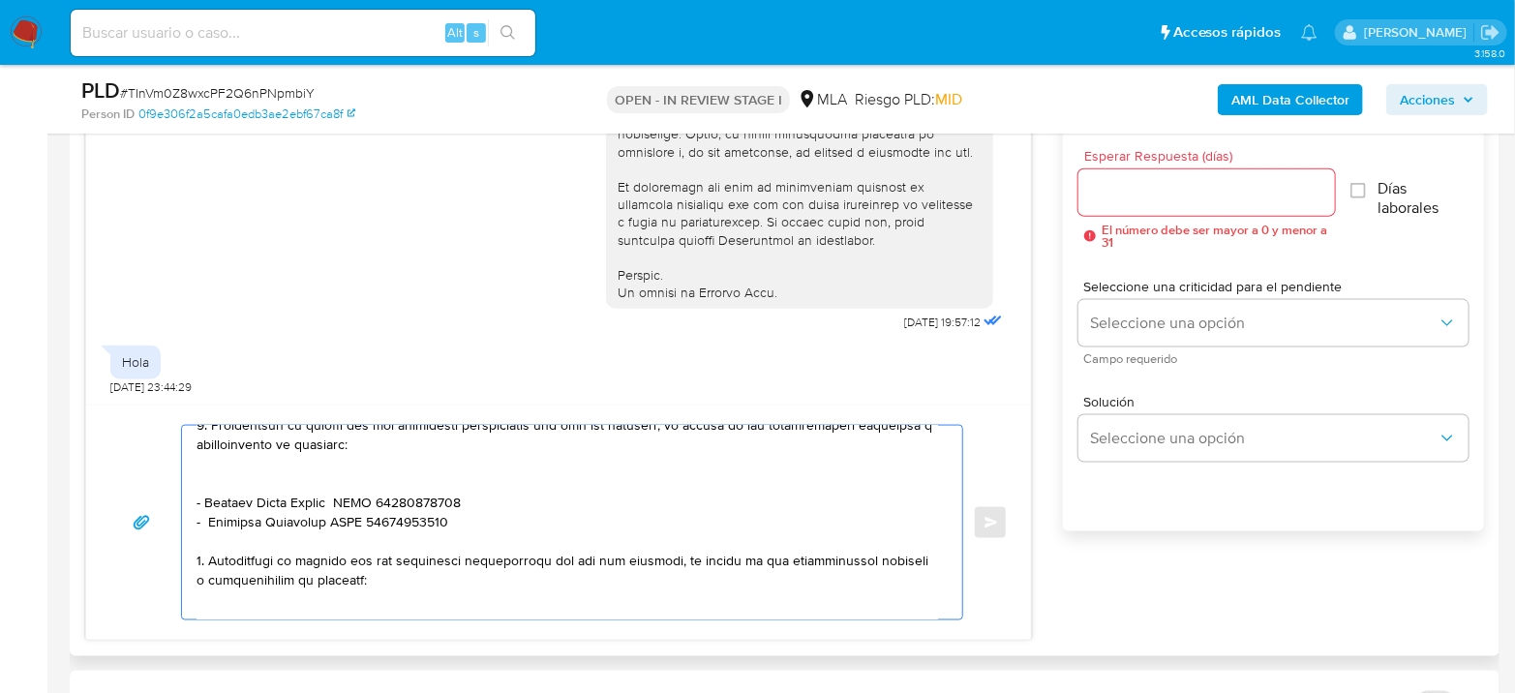
paste textarea "Roberto Esteban Araneda Soto"
click at [418, 615] on textarea at bounding box center [568, 523] width 742 height 194
paste textarea "20939636782"
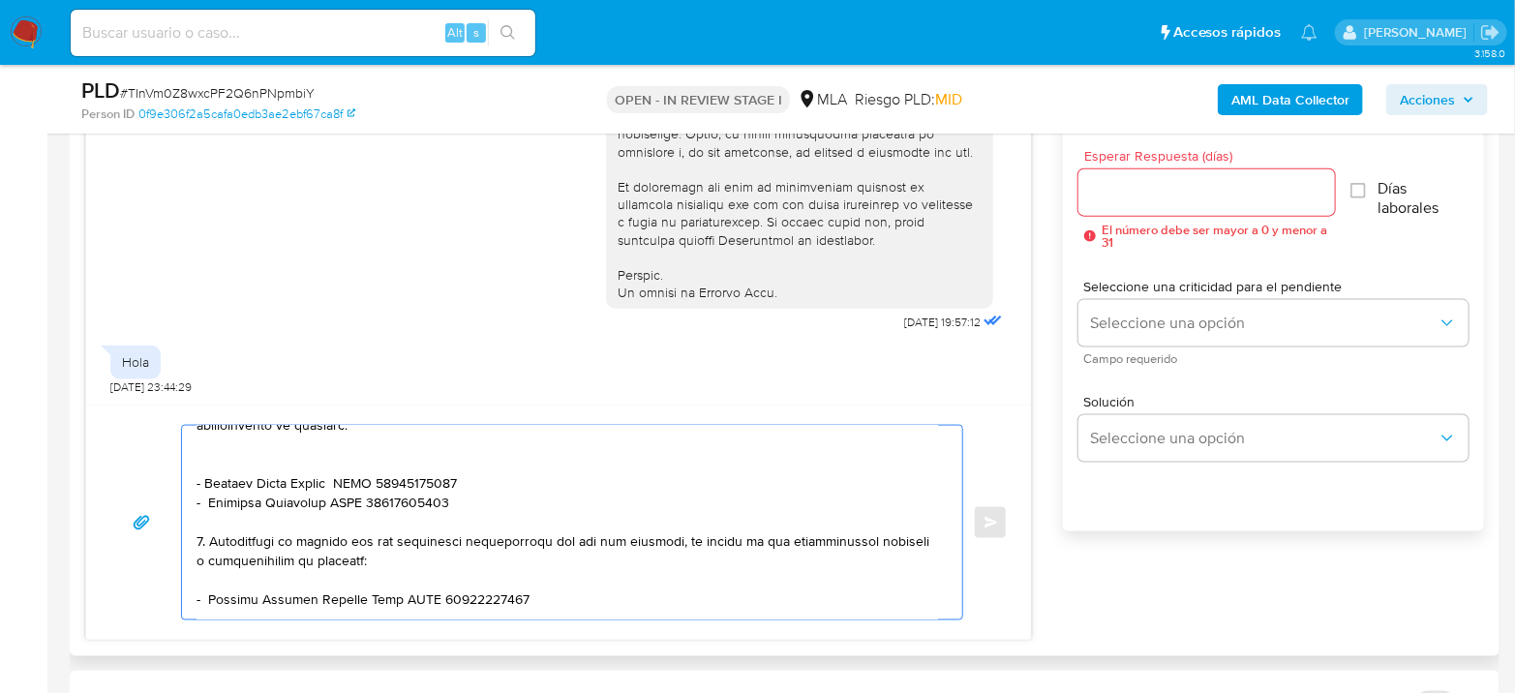
click at [268, 606] on textarea at bounding box center [568, 523] width 742 height 194
paste textarea "Alejo Nicolas Amestoy Cippolini"
click at [433, 613] on textarea at bounding box center [568, 523] width 742 height 194
paste textarea "20401585673"
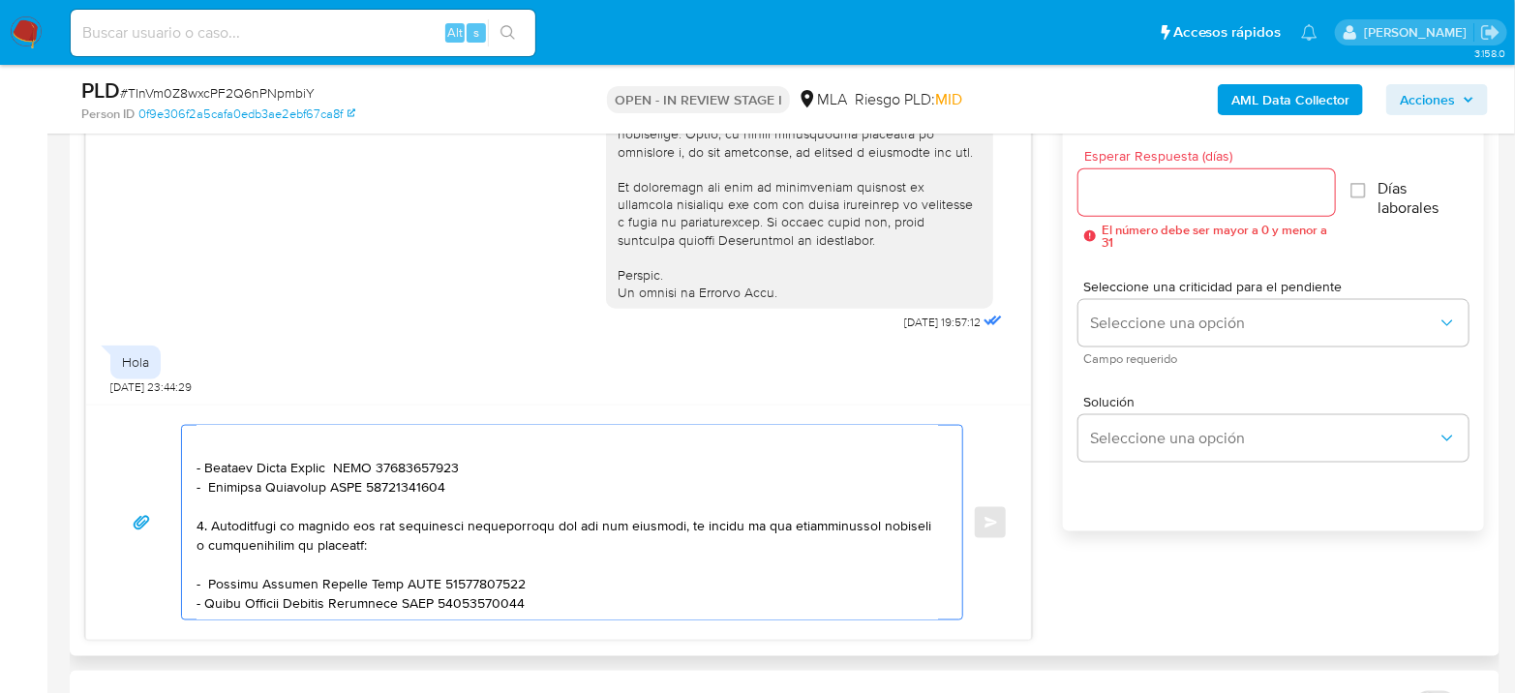
scroll to position [578, 0]
paste textarea "Es importante que sepas que, en el caso de que no respondas a lo solicitado, tu…"
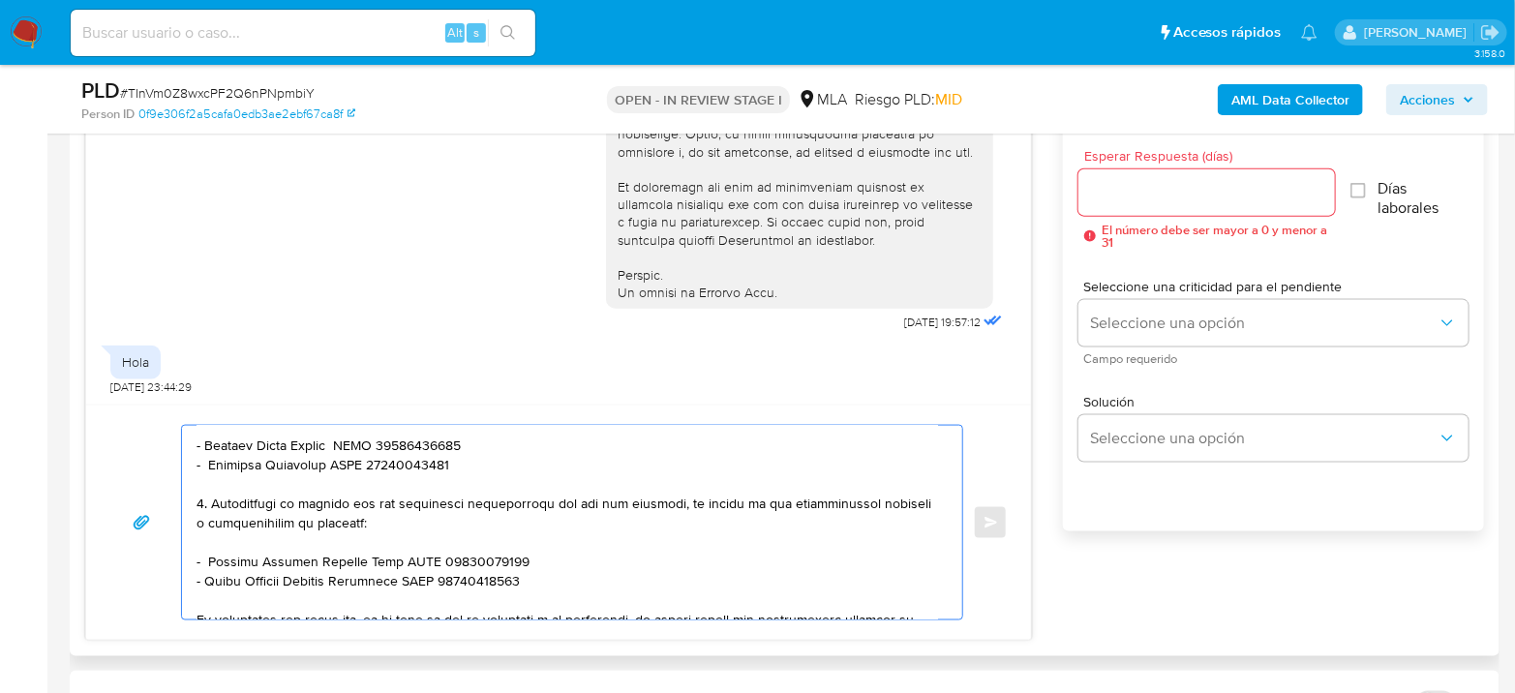
type textarea "Hola Ary Savotinsky En función de las operaciones registradas en tu cuenta de M…"
click at [1136, 201] on input "Esperar Respuesta (días)" at bounding box center [1207, 192] width 257 height 25
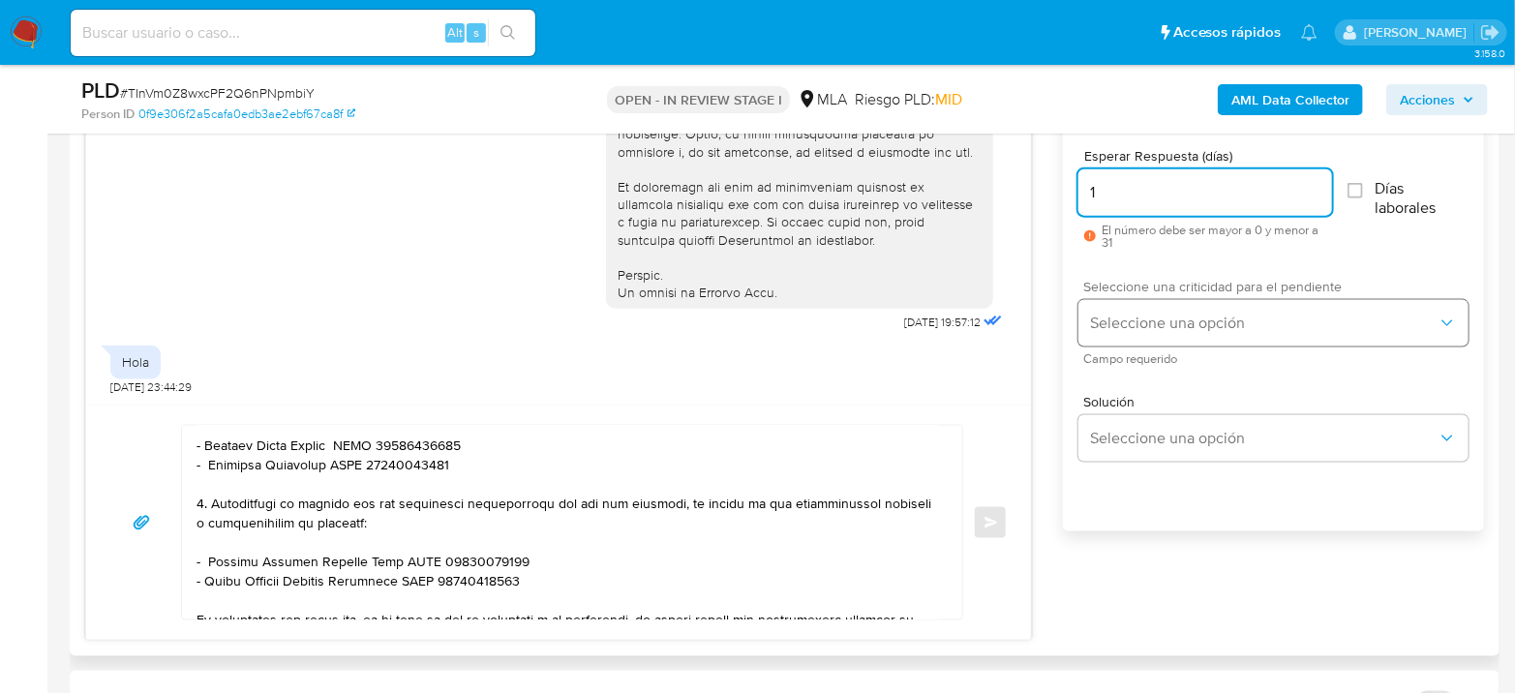
type input "1"
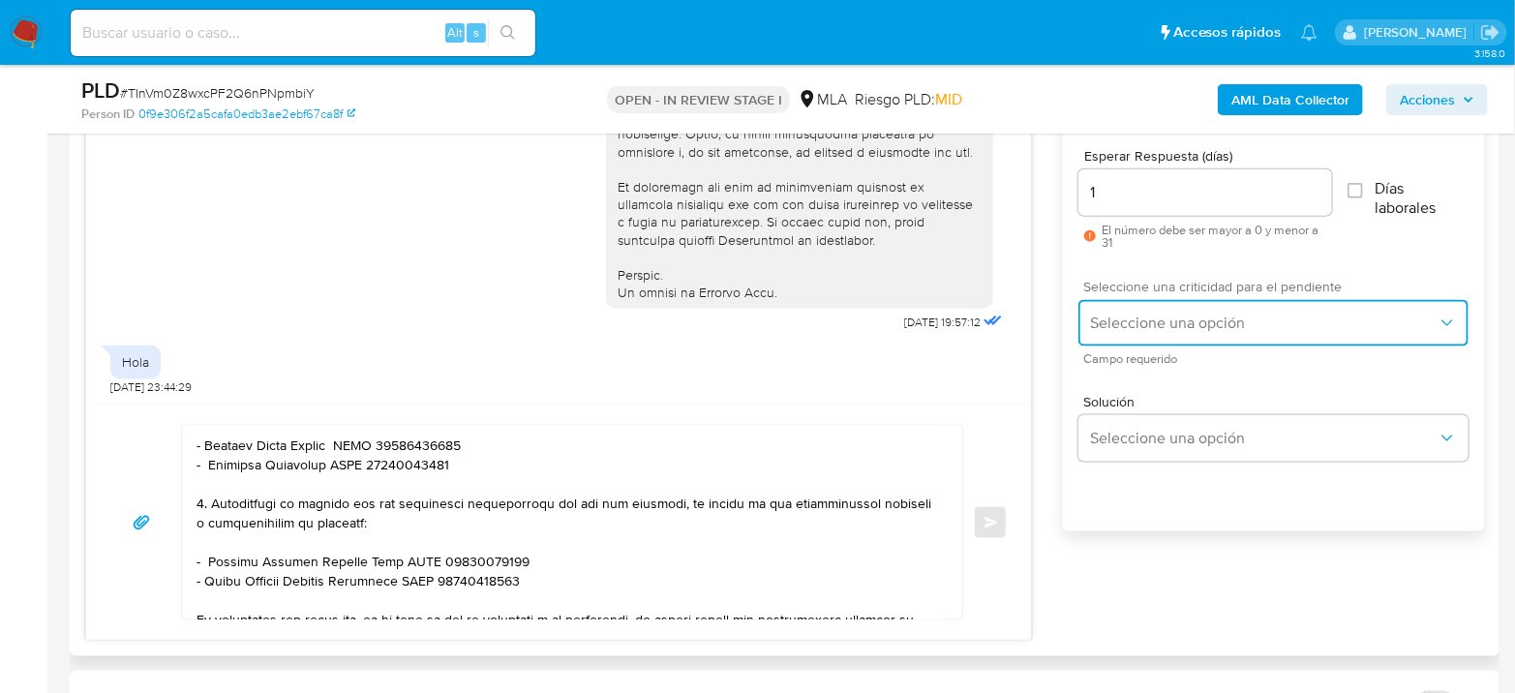
click at [1198, 307] on button "Seleccione una opción" at bounding box center [1274, 323] width 390 height 46
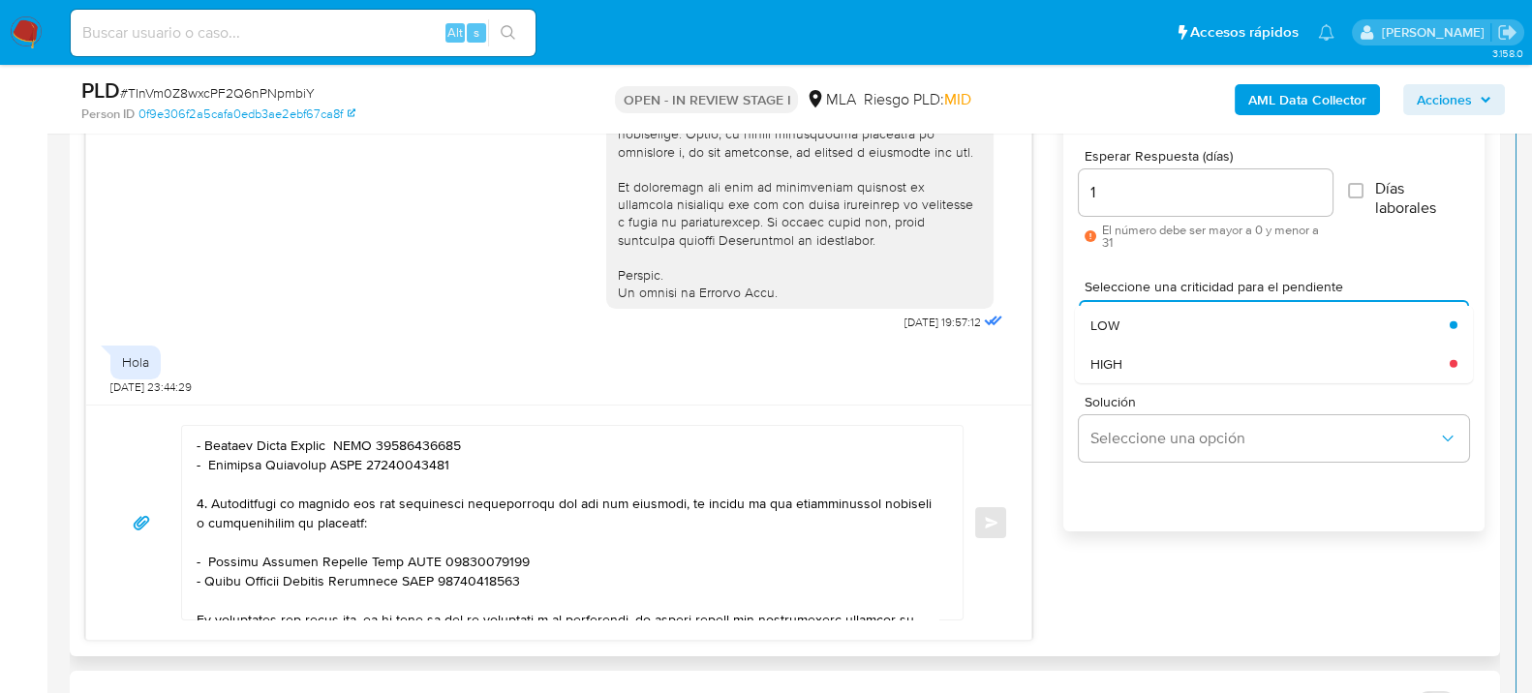
click at [1189, 366] on div "HIGH" at bounding box center [1269, 363] width 359 height 39
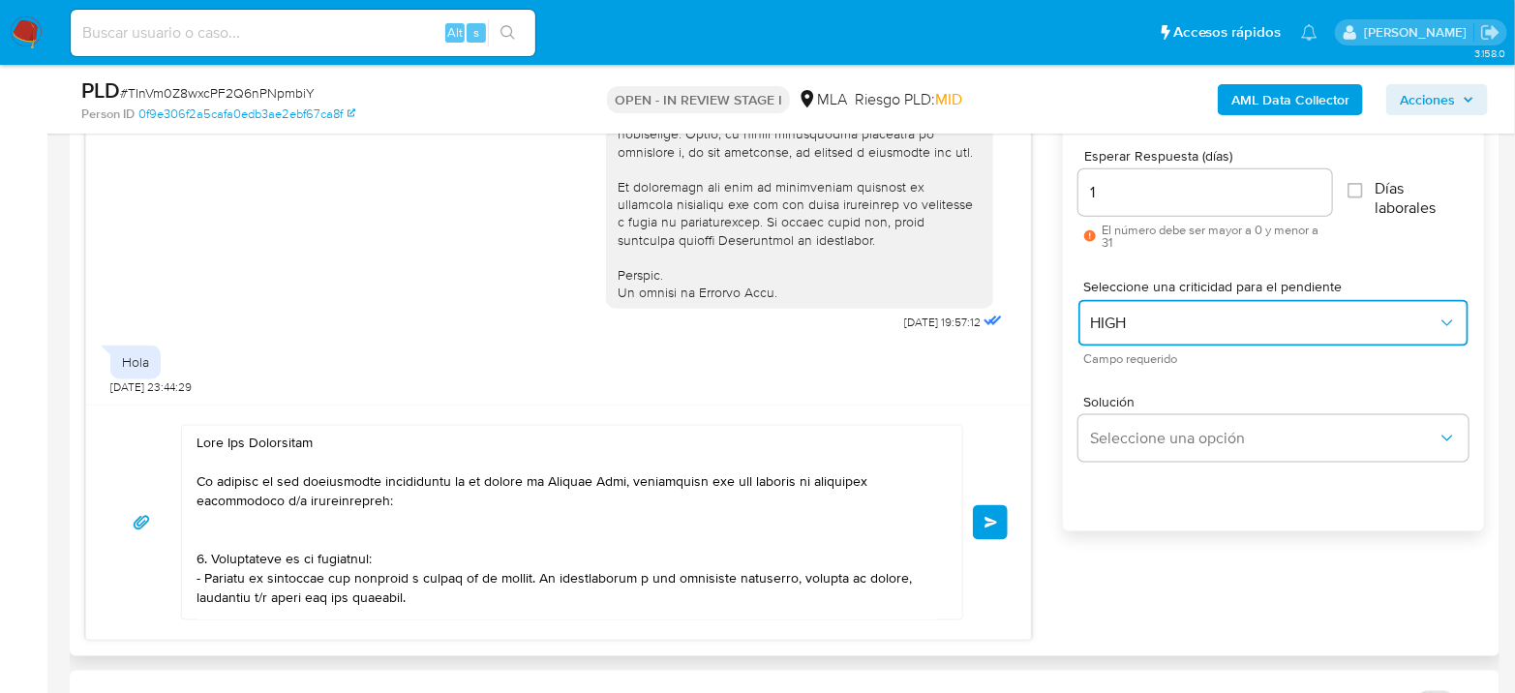
scroll to position [0, 0]
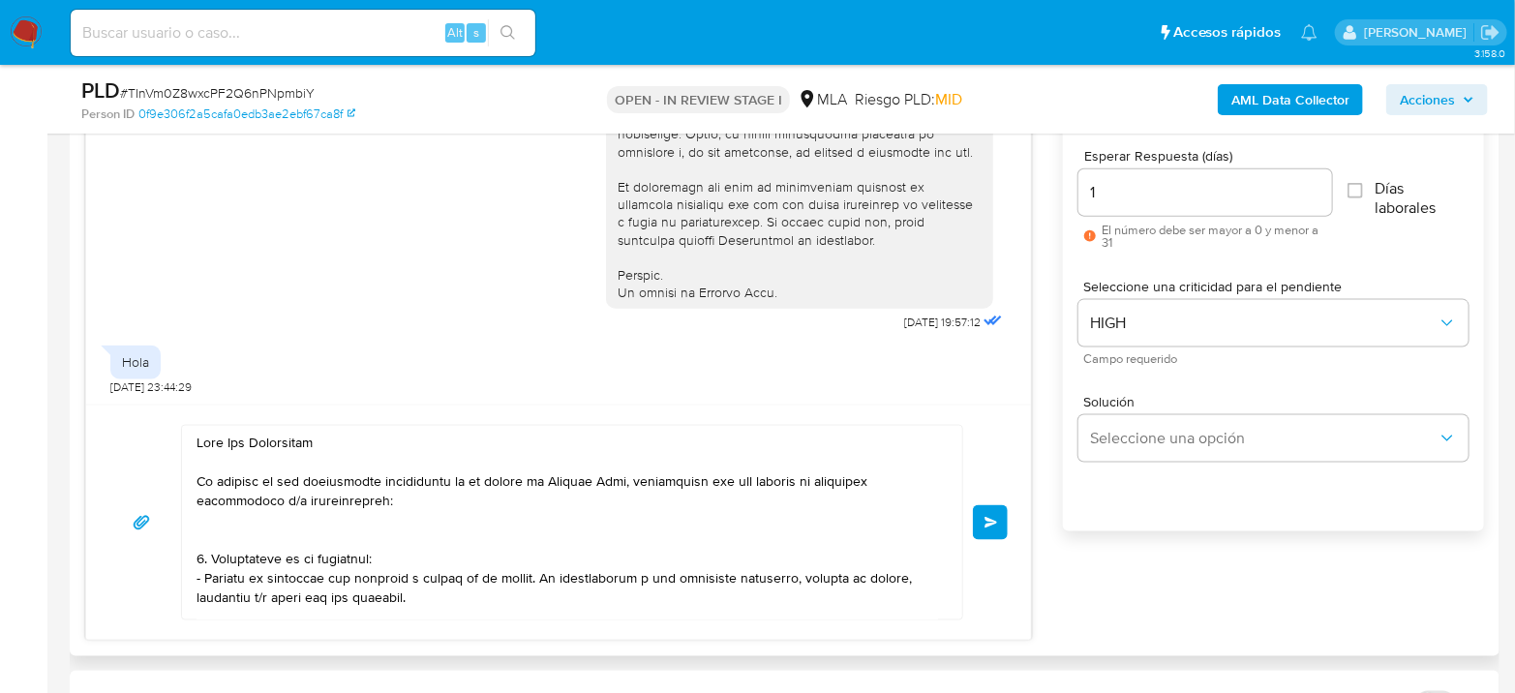
click at [988, 528] on button "Enviar" at bounding box center [990, 522] width 35 height 35
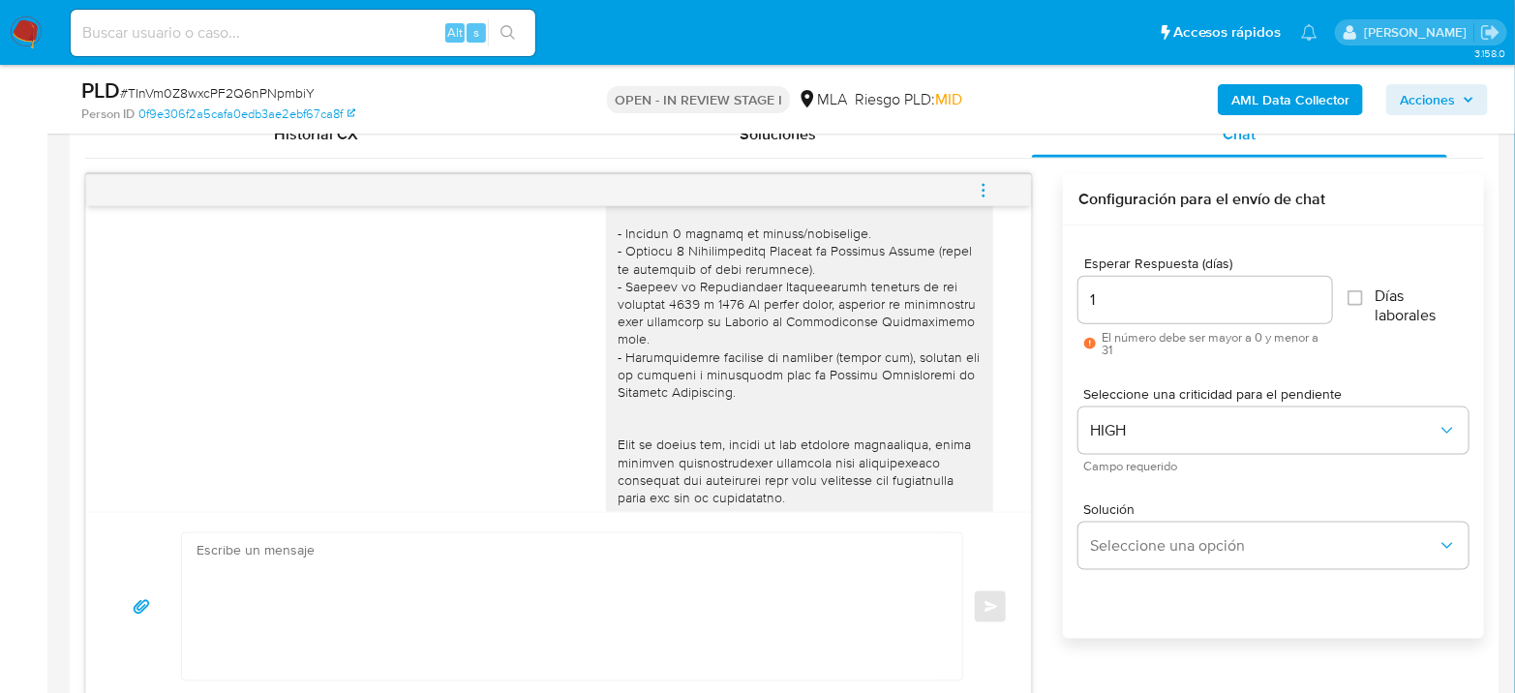
scroll to position [1424, 0]
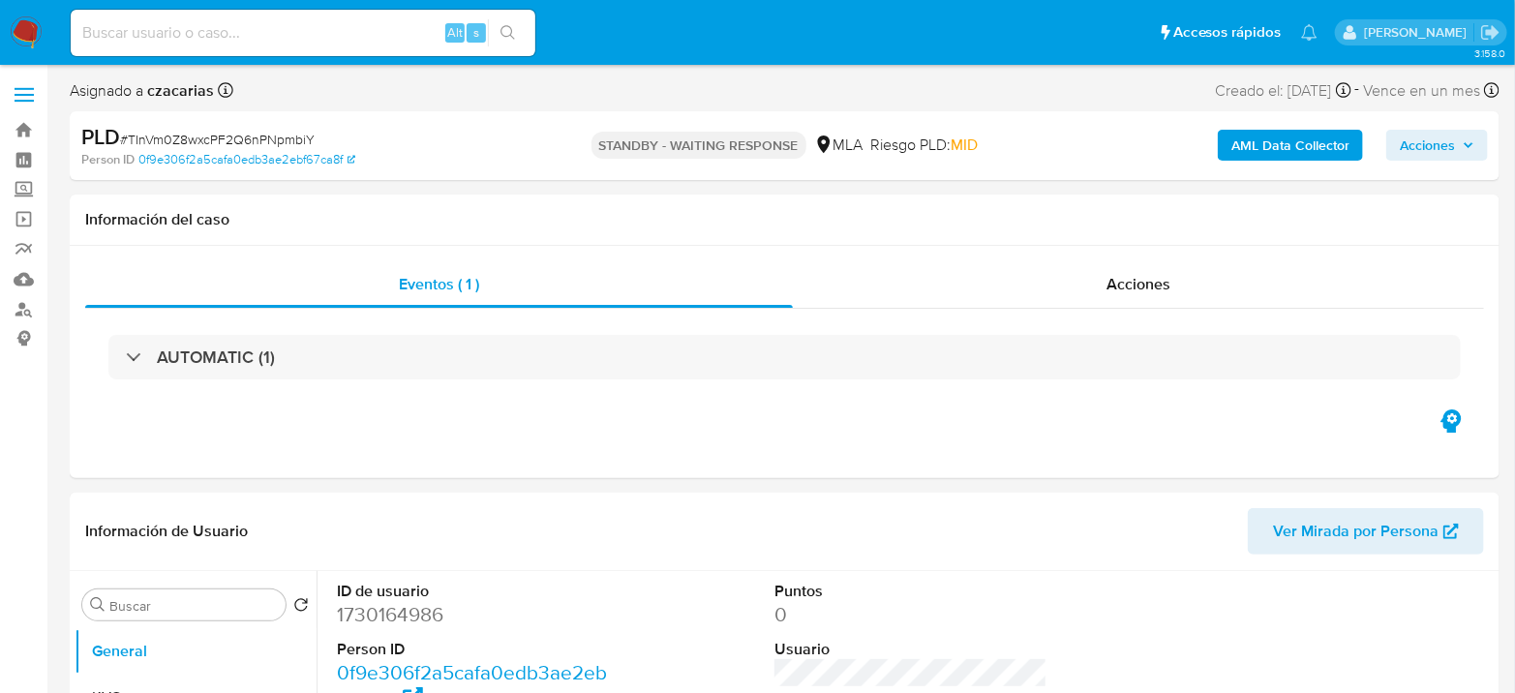
select select "10"
click at [281, 32] on input at bounding box center [303, 32] width 465 height 25
paste input "deRMXva1gFXuxKpfG2zJodxQ"
type input "deRMXva1gFXuxKpfG2zJodxQ"
click at [517, 27] on button "search-icon" at bounding box center [508, 32] width 40 height 27
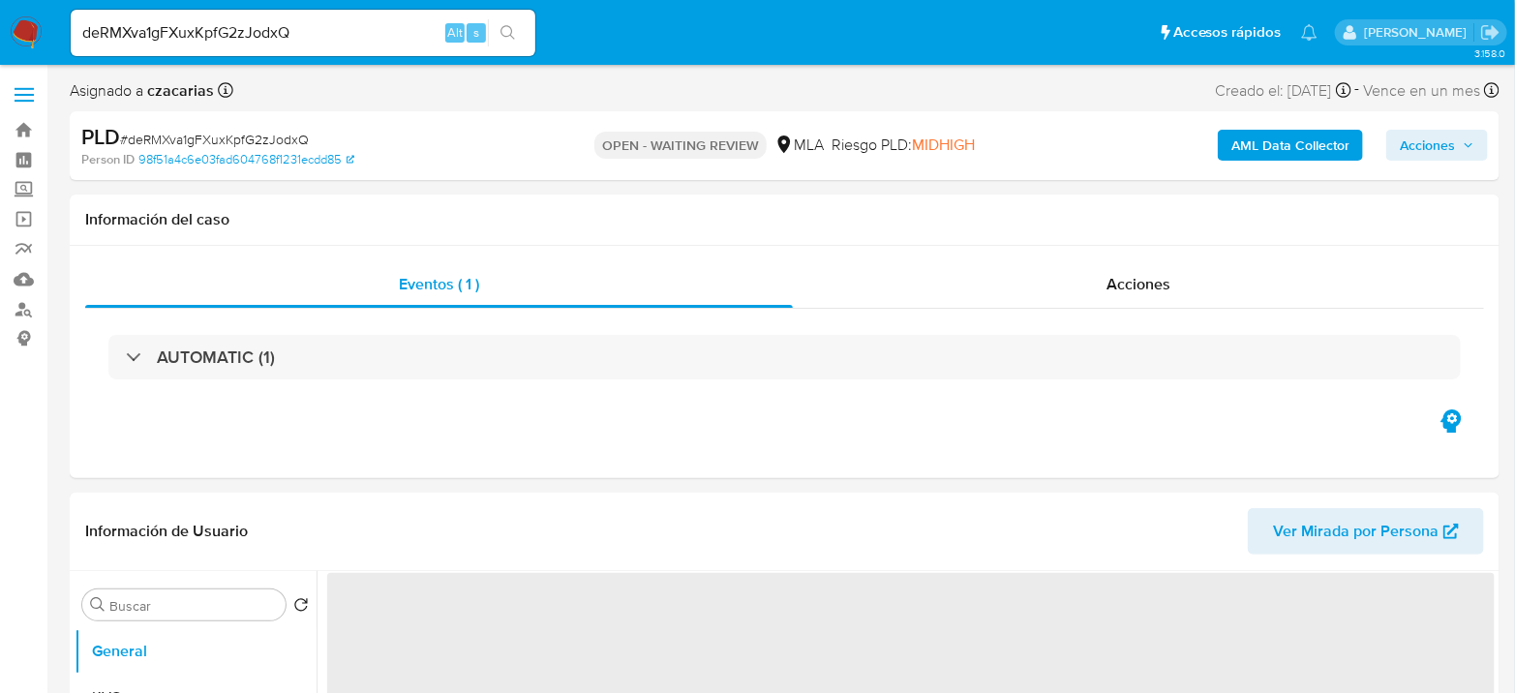
select select "10"
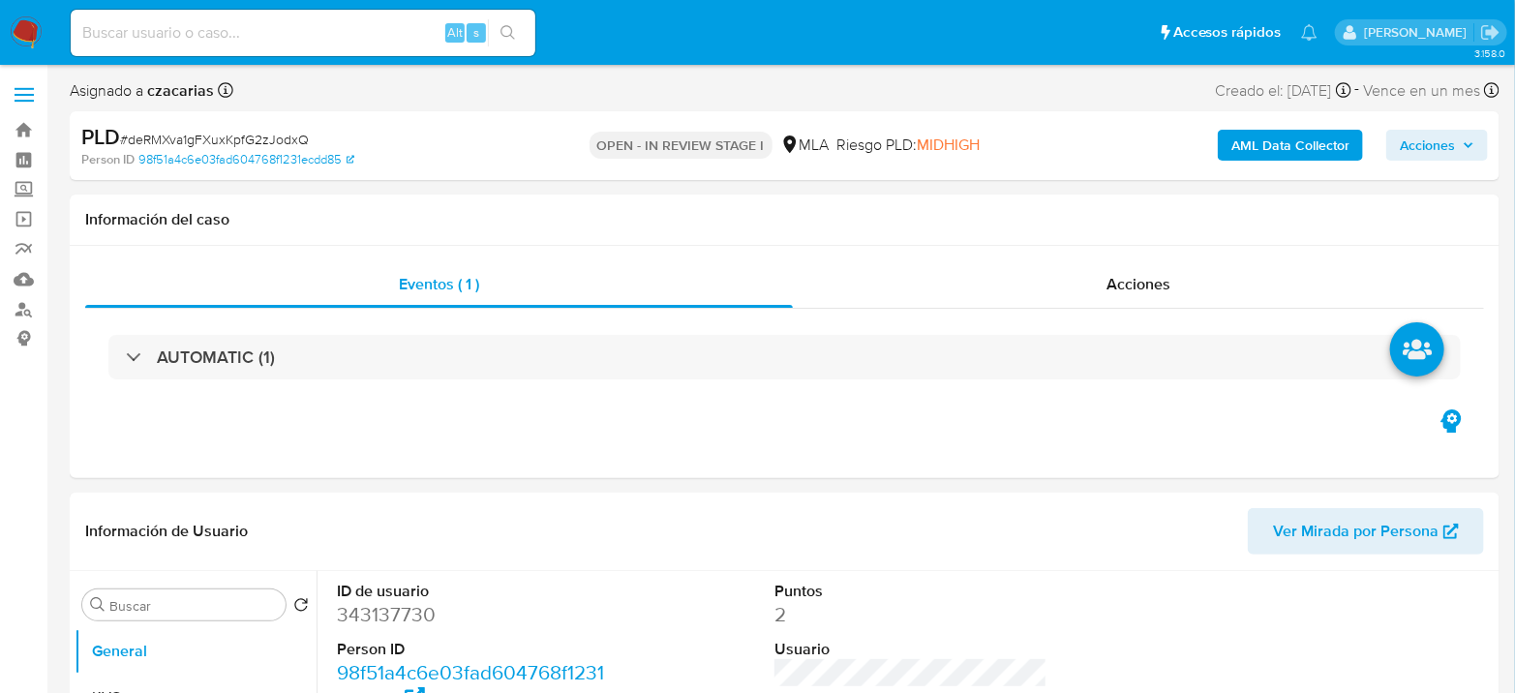
select select "10"
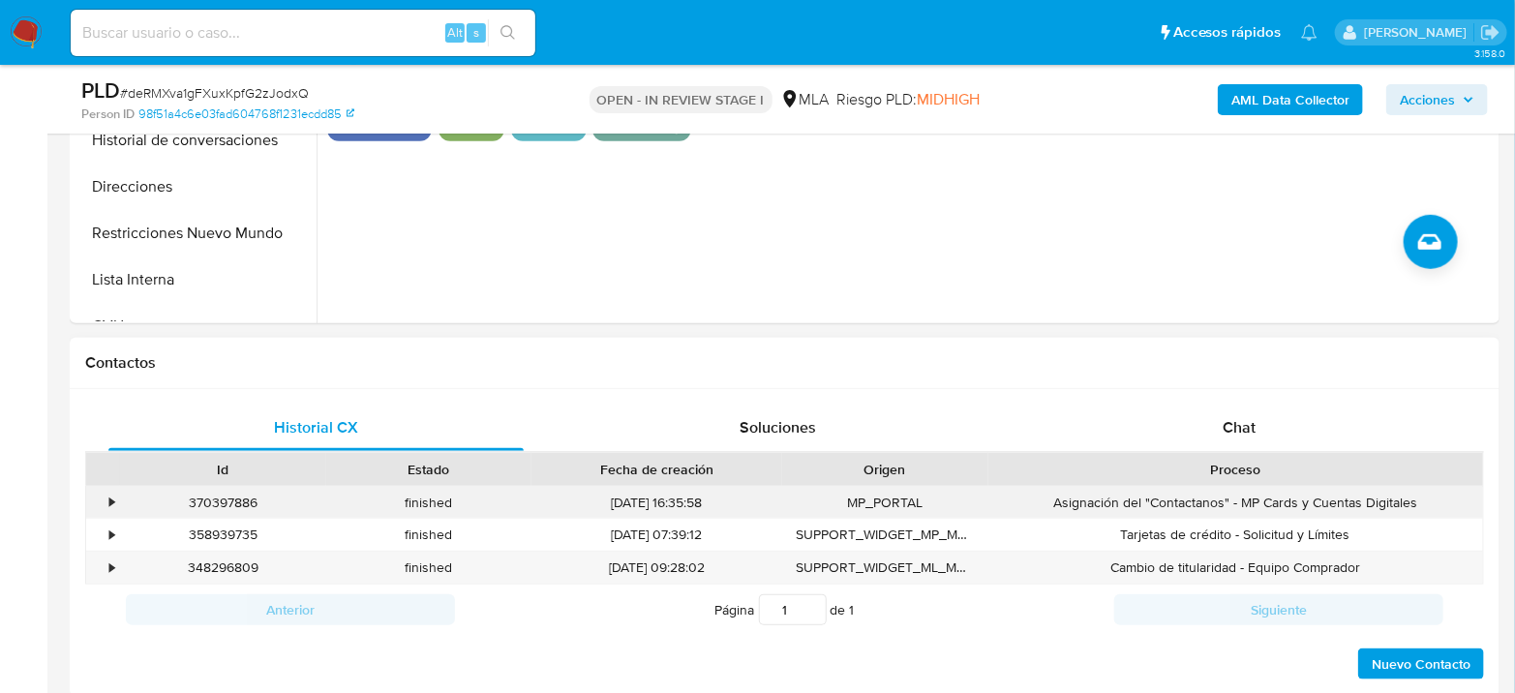
scroll to position [860, 0]
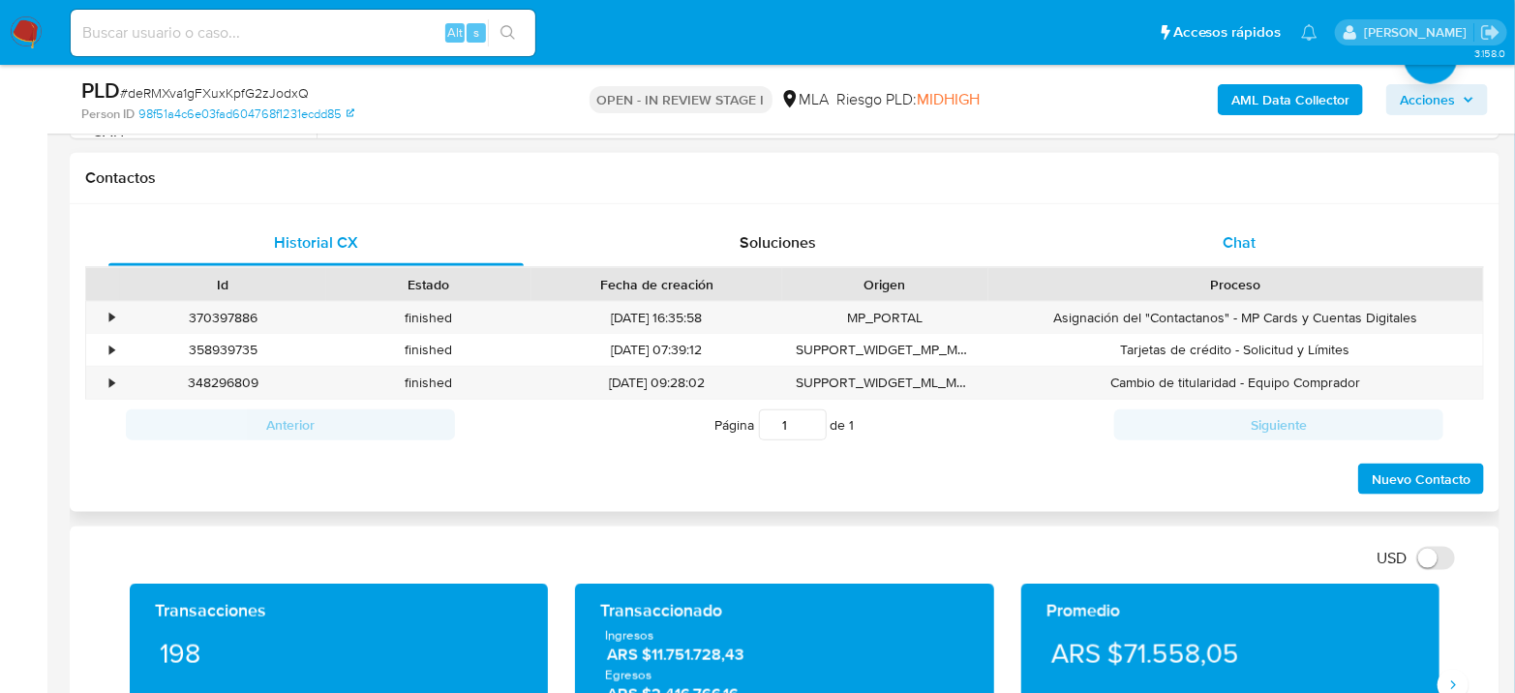
click at [1279, 237] on div "Chat" at bounding box center [1239, 243] width 415 height 46
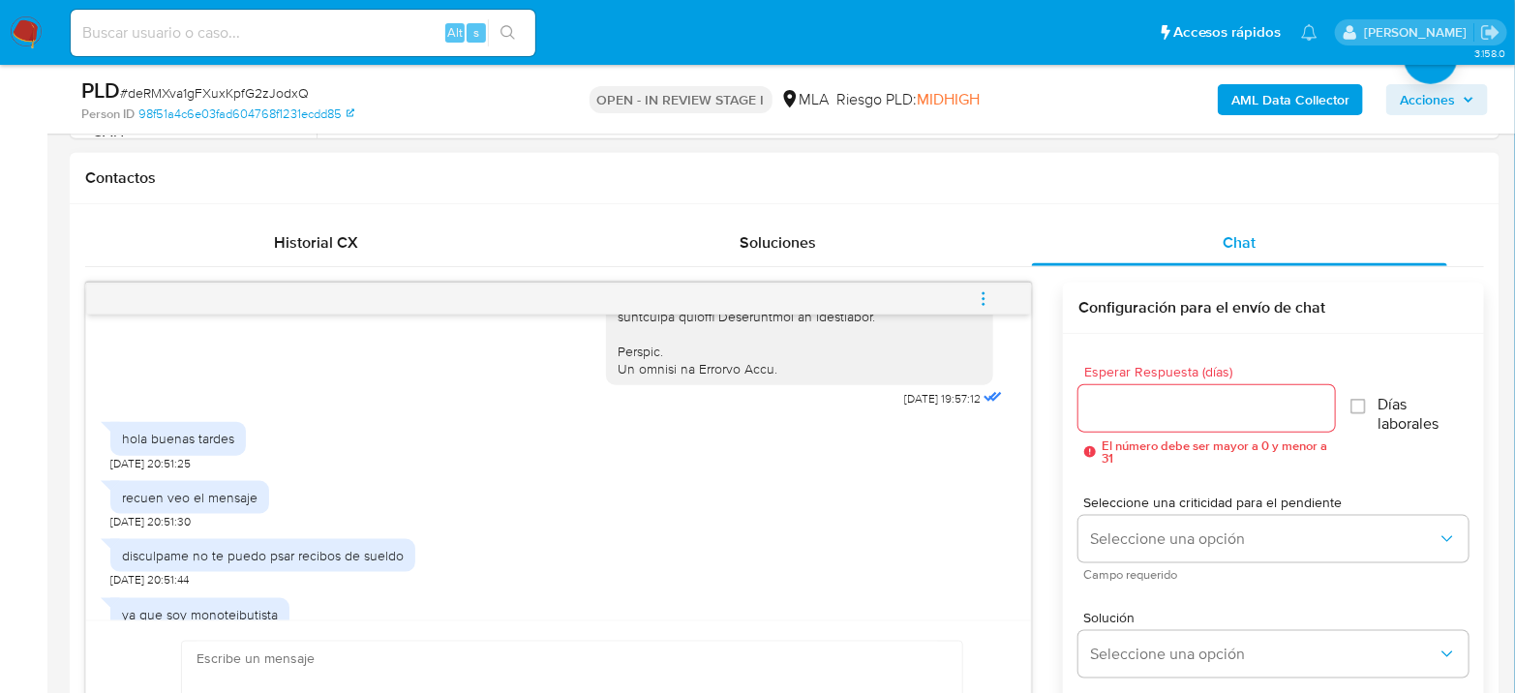
scroll to position [1294, 0]
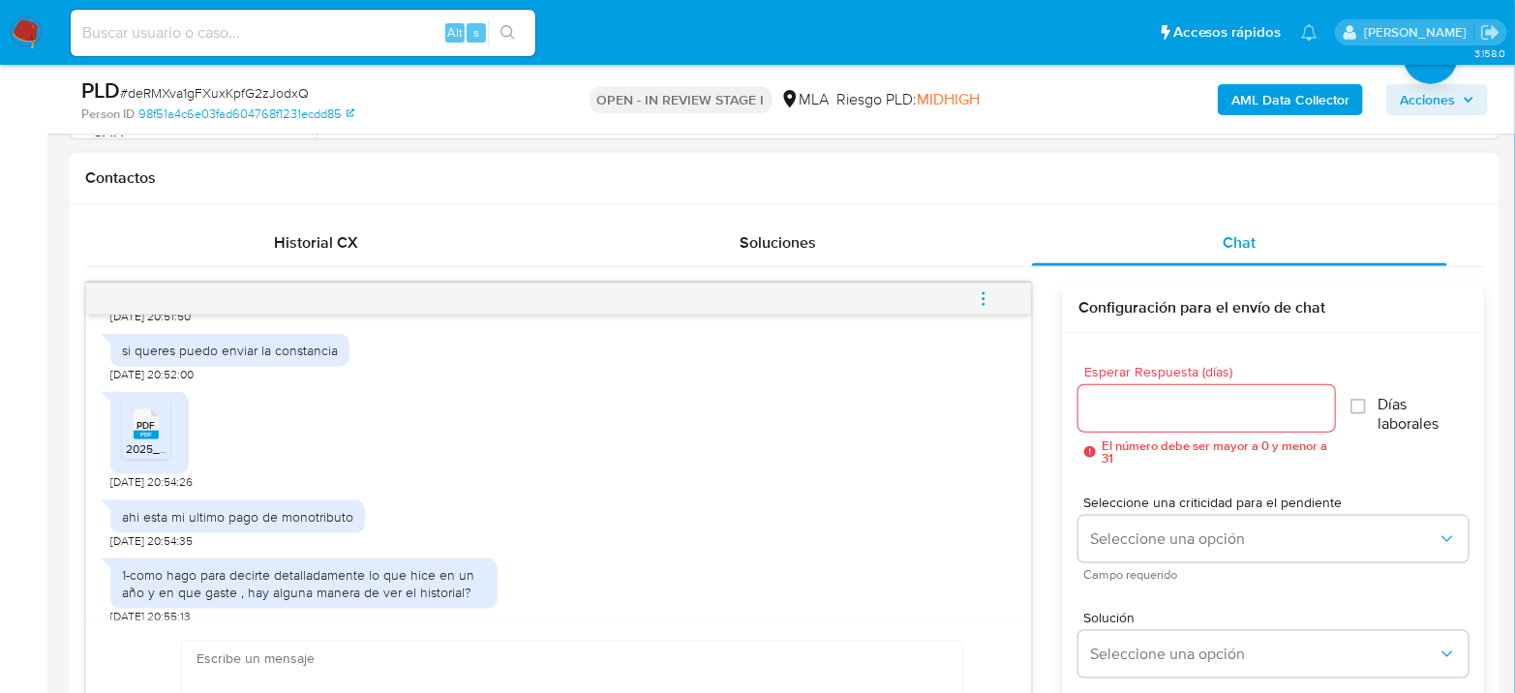
click at [143, 440] on icon at bounding box center [146, 425] width 25 height 30
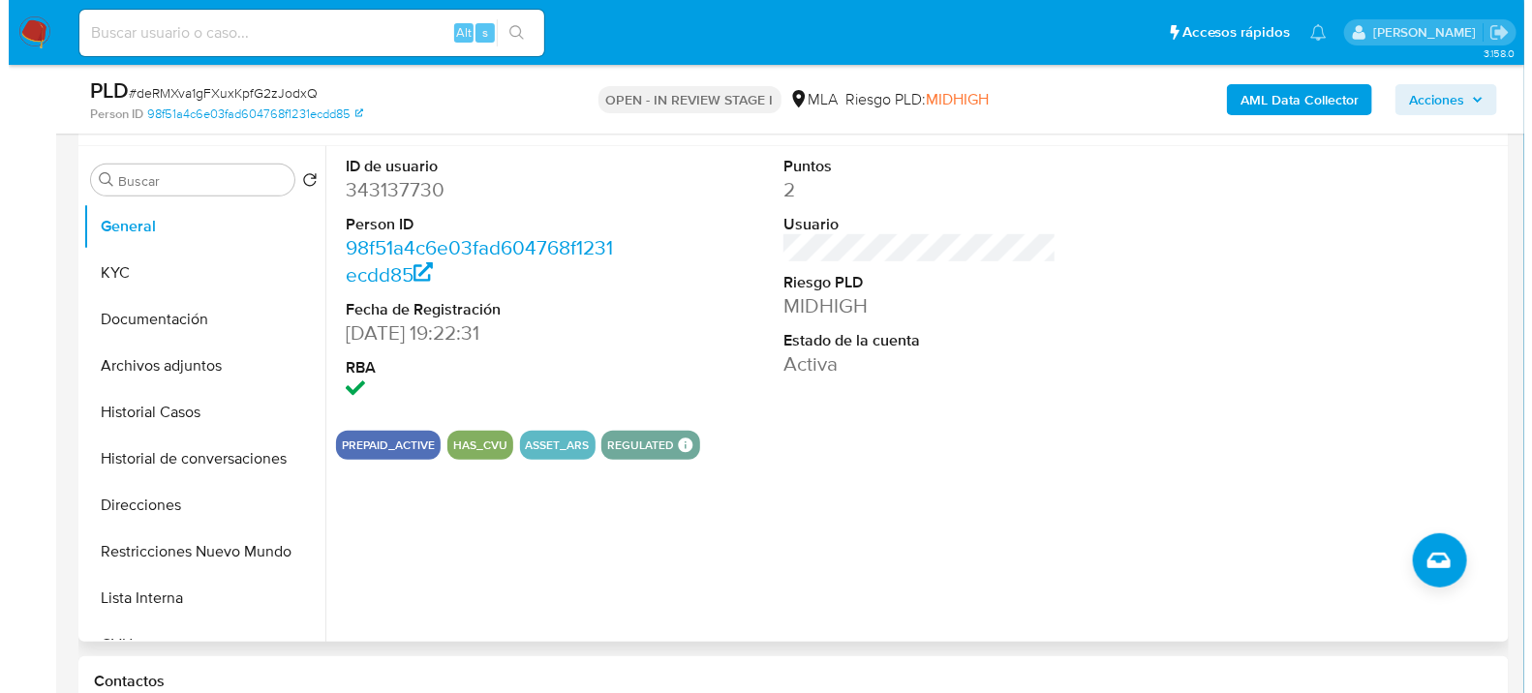
scroll to position [322, 0]
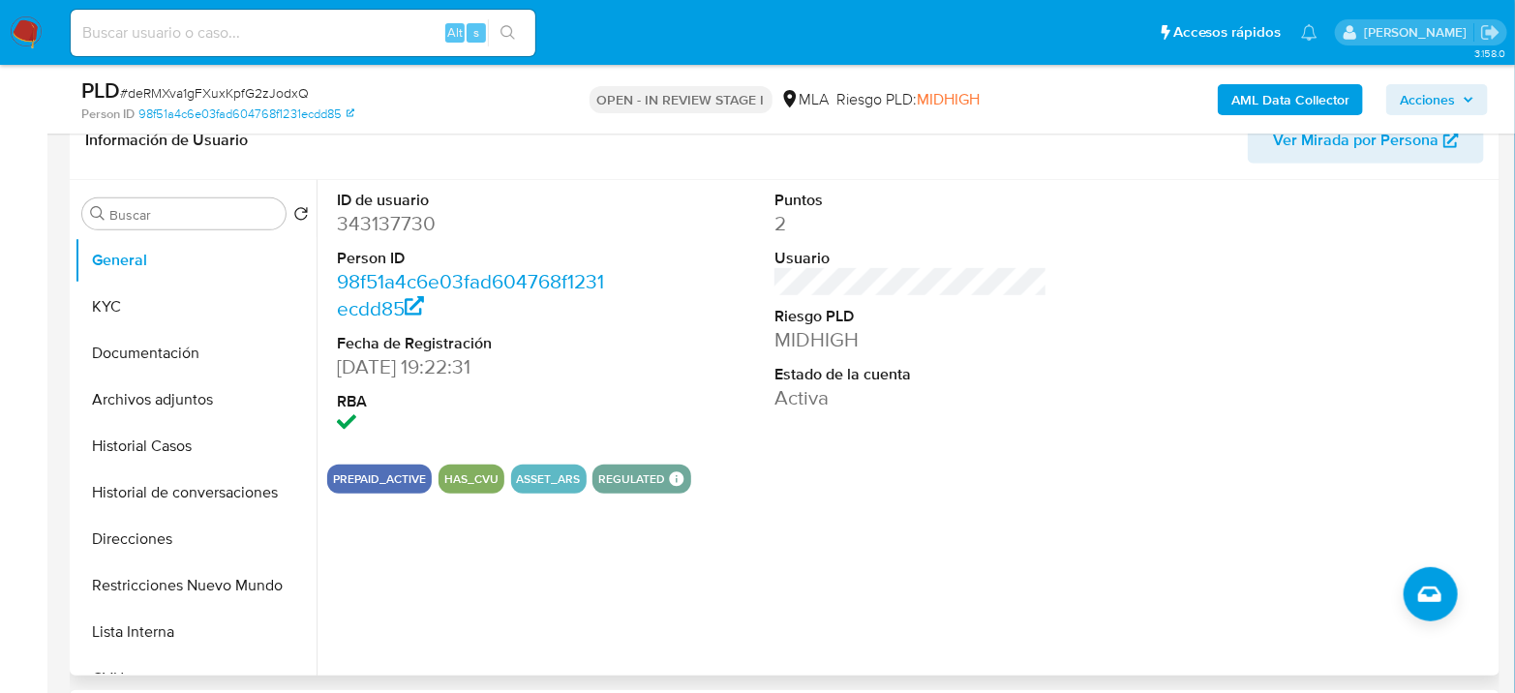
click at [379, 211] on dd "343137730" at bounding box center [473, 223] width 273 height 27
click at [380, 210] on dd "343137730" at bounding box center [473, 223] width 273 height 27
copy dd "343137730"
click at [400, 231] on dd "343137730" at bounding box center [473, 223] width 273 height 27
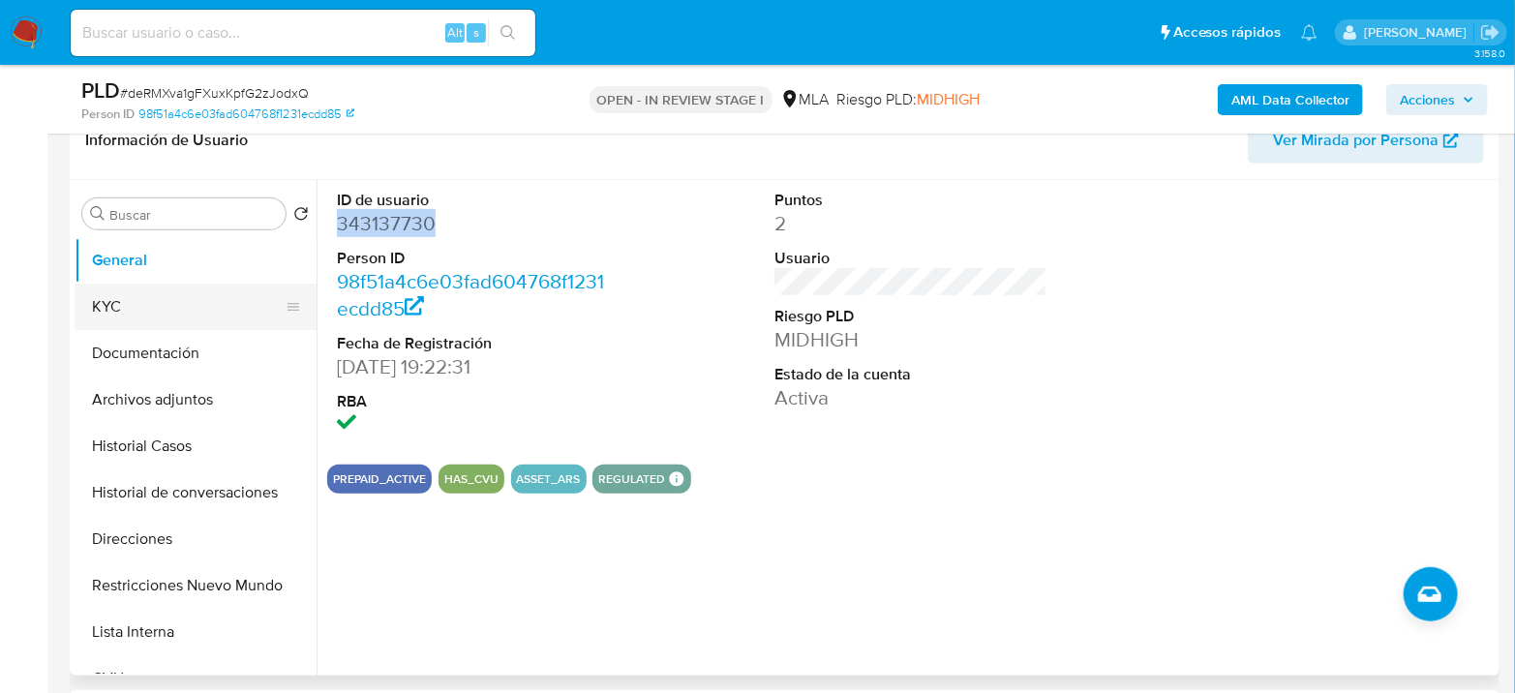
click at [135, 290] on button "KYC" at bounding box center [188, 307] width 227 height 46
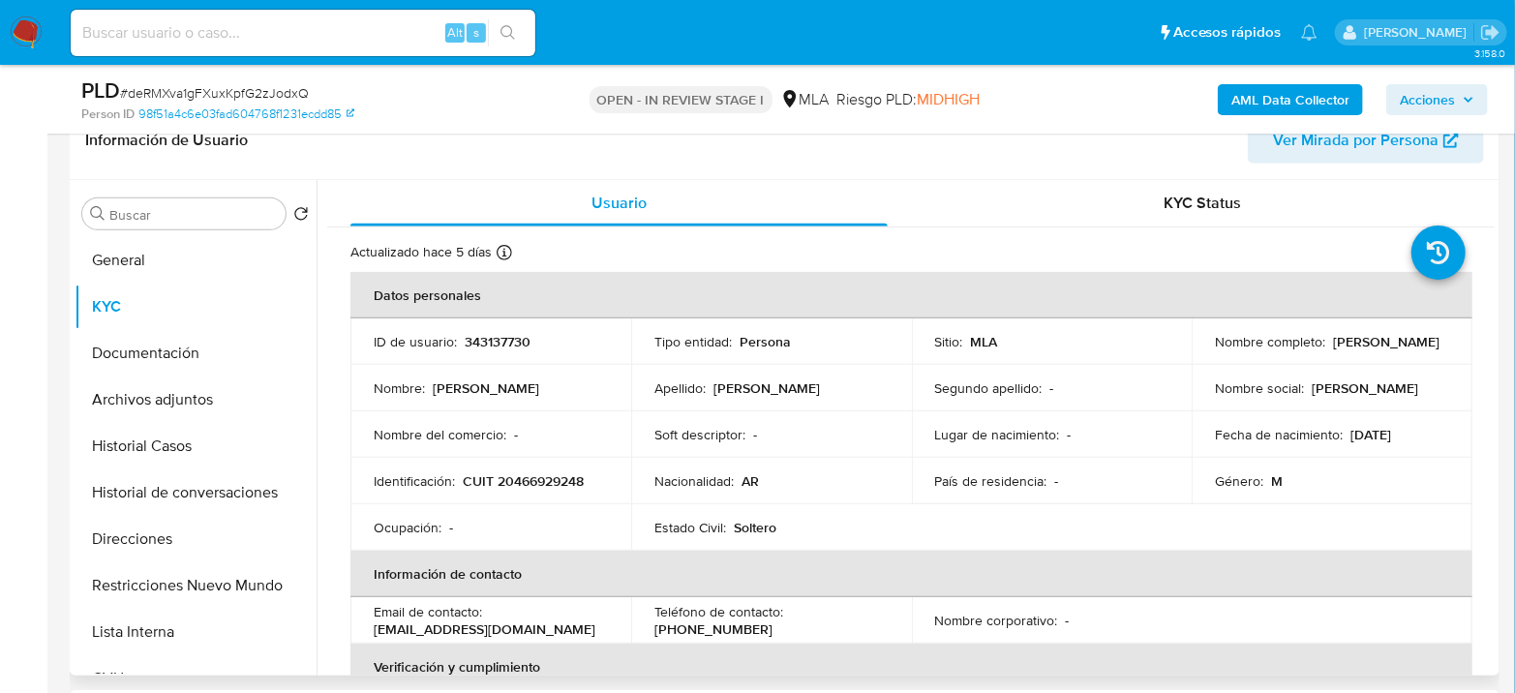
click at [540, 475] on p "CUIT 20466929248" at bounding box center [523, 481] width 121 height 17
click at [540, 474] on p "CUIT 20466929248" at bounding box center [523, 481] width 121 height 17
copy p "20466929248"
click at [1266, 97] on b "AML Data Collector" at bounding box center [1291, 99] width 118 height 31
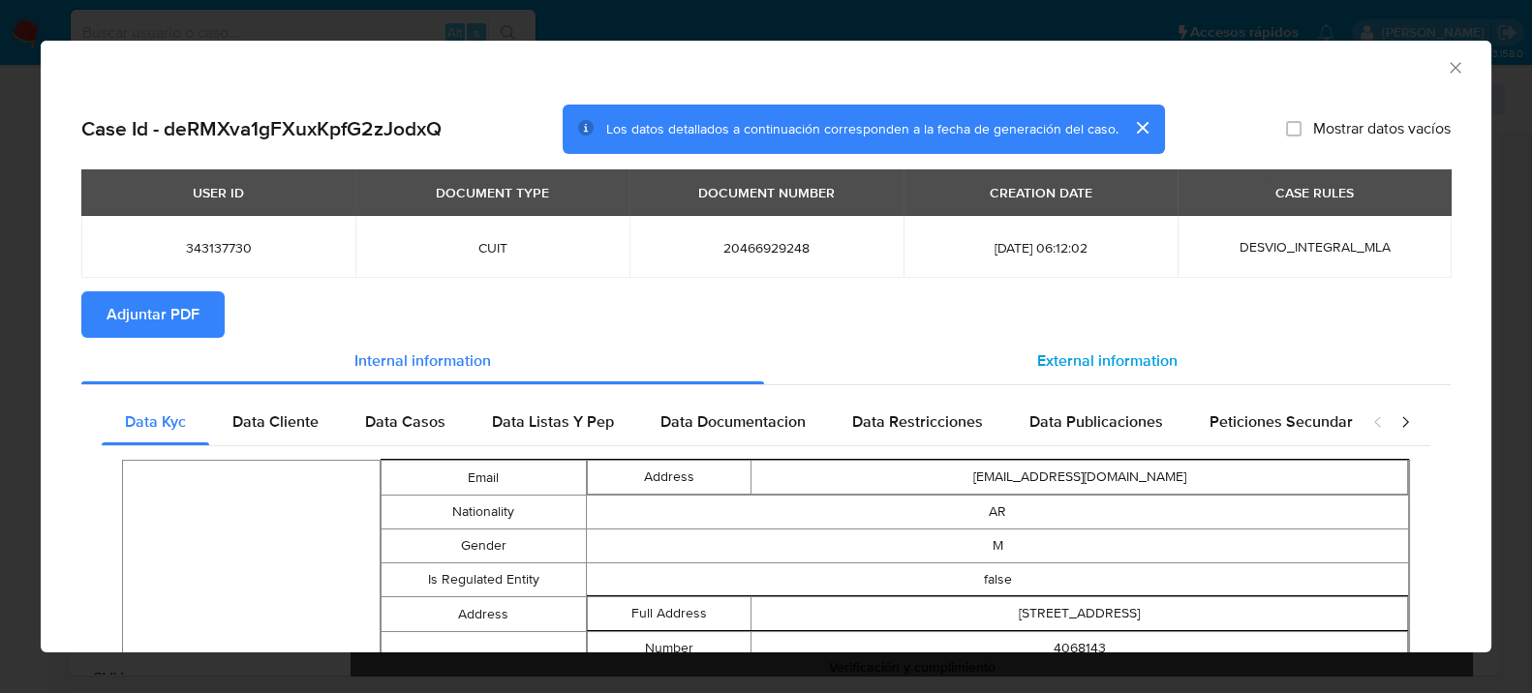
drag, startPoint x: 1144, startPoint y: 367, endPoint x: 906, endPoint y: 381, distance: 237.6
click at [1144, 367] on span "External information" at bounding box center [1107, 361] width 140 height 22
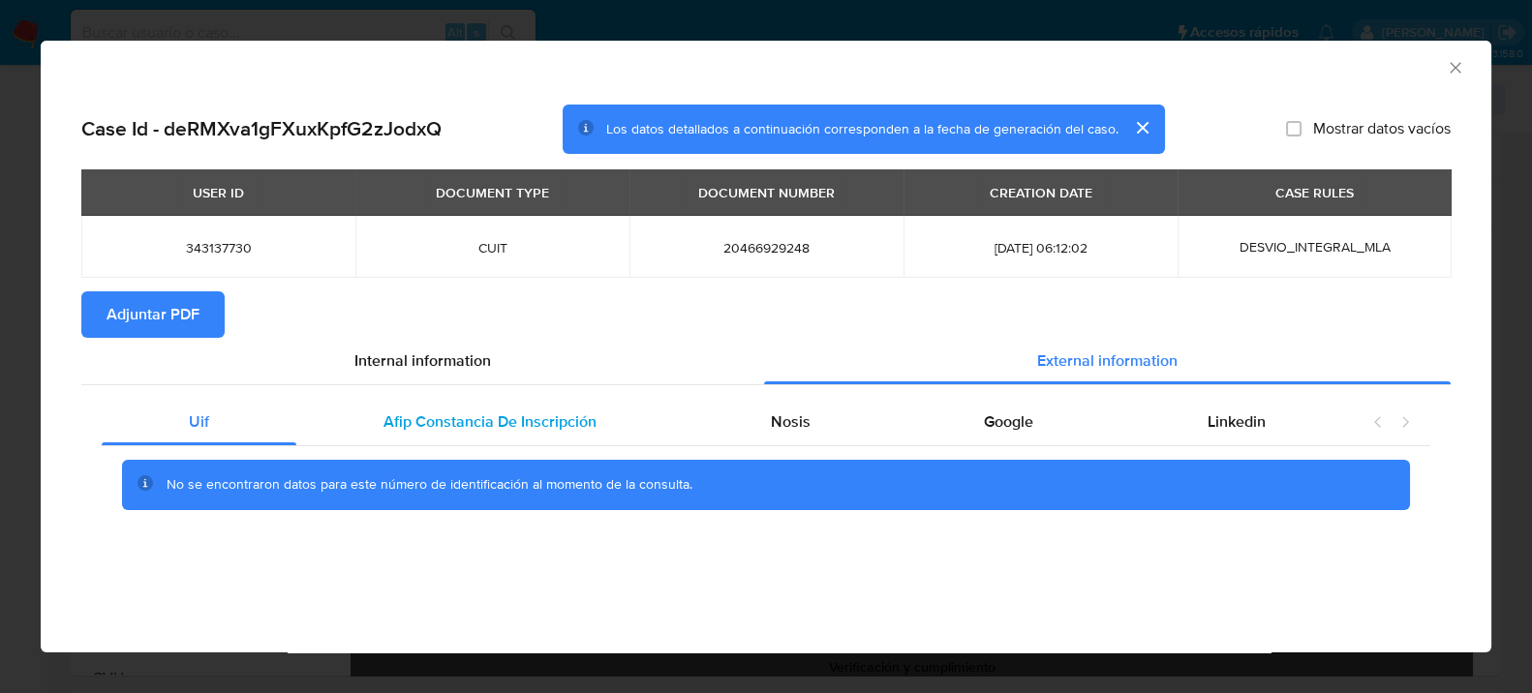
click at [468, 432] on span "Afip Constancia De Inscripción" at bounding box center [489, 422] width 213 height 22
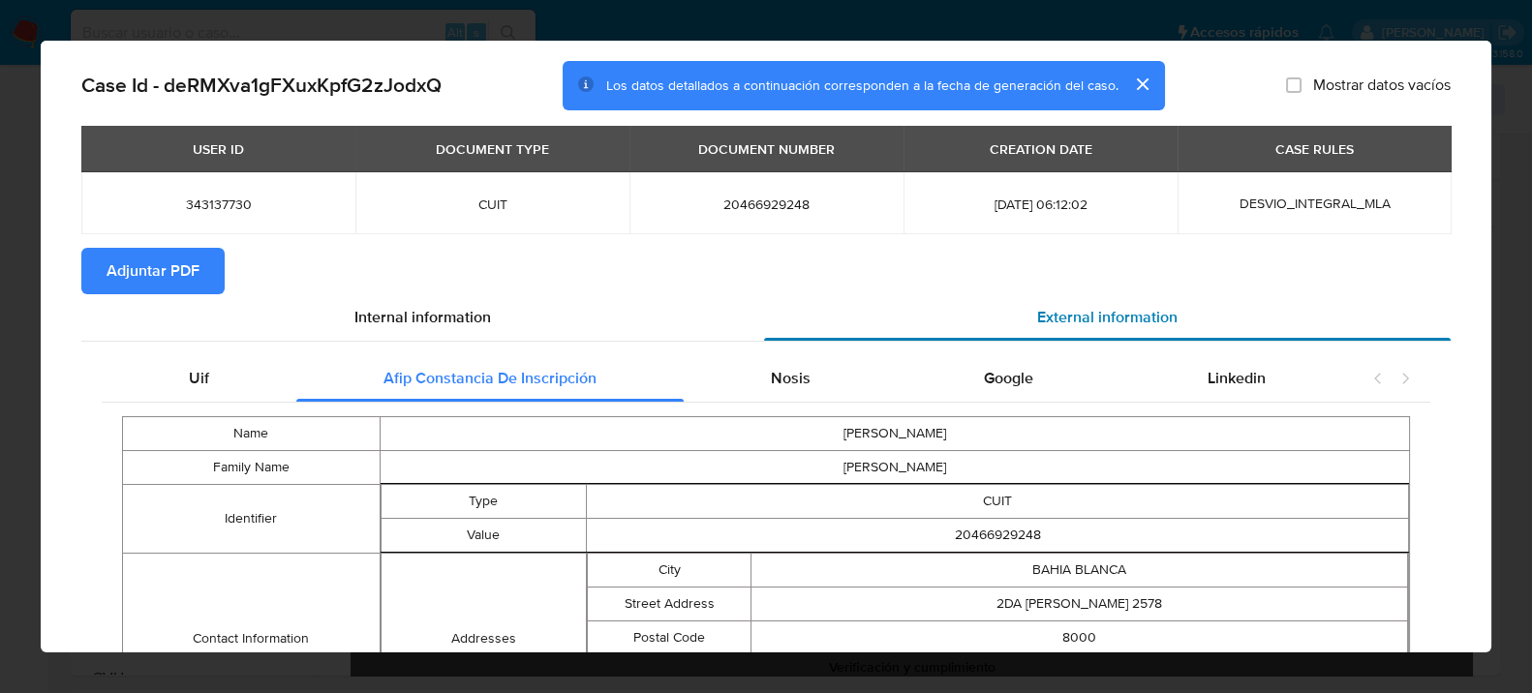
scroll to position [35, 0]
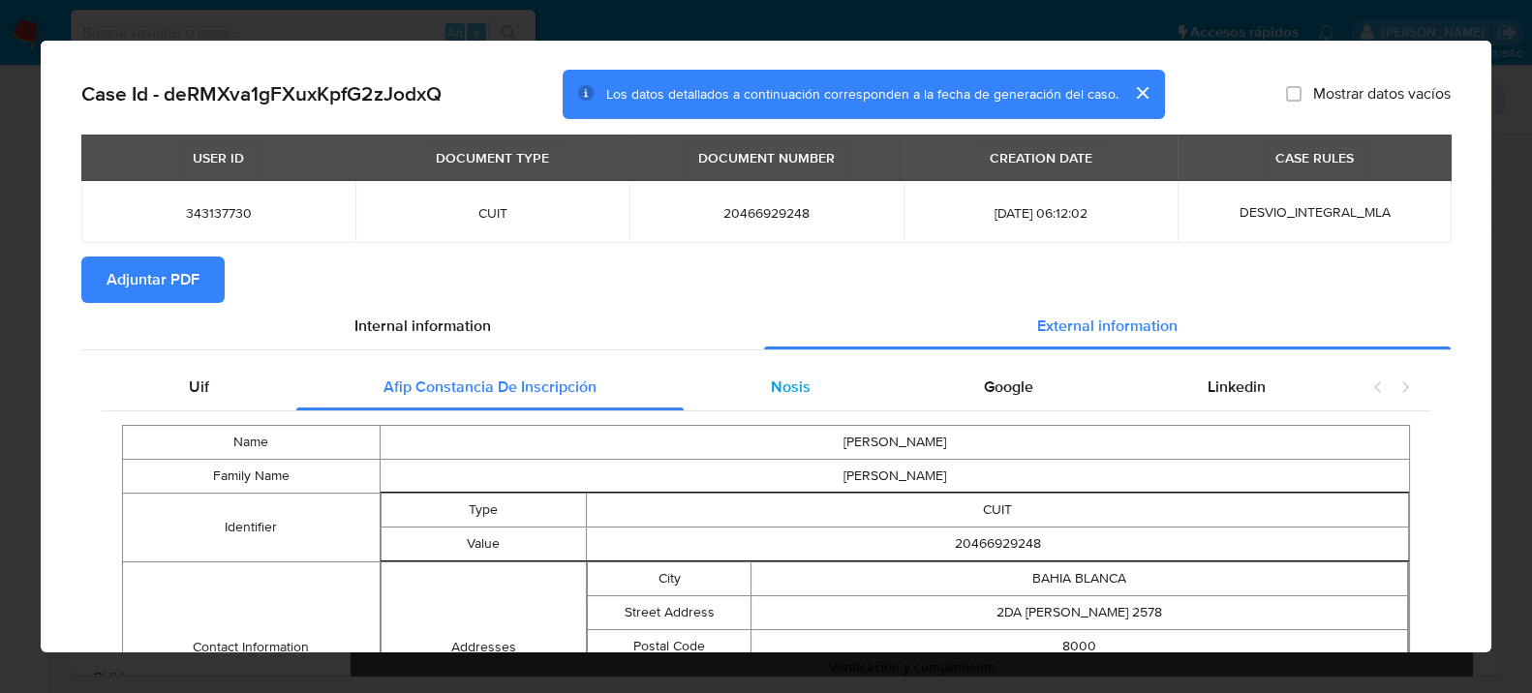
click at [811, 379] on div "Nosis" at bounding box center [791, 387] width 214 height 46
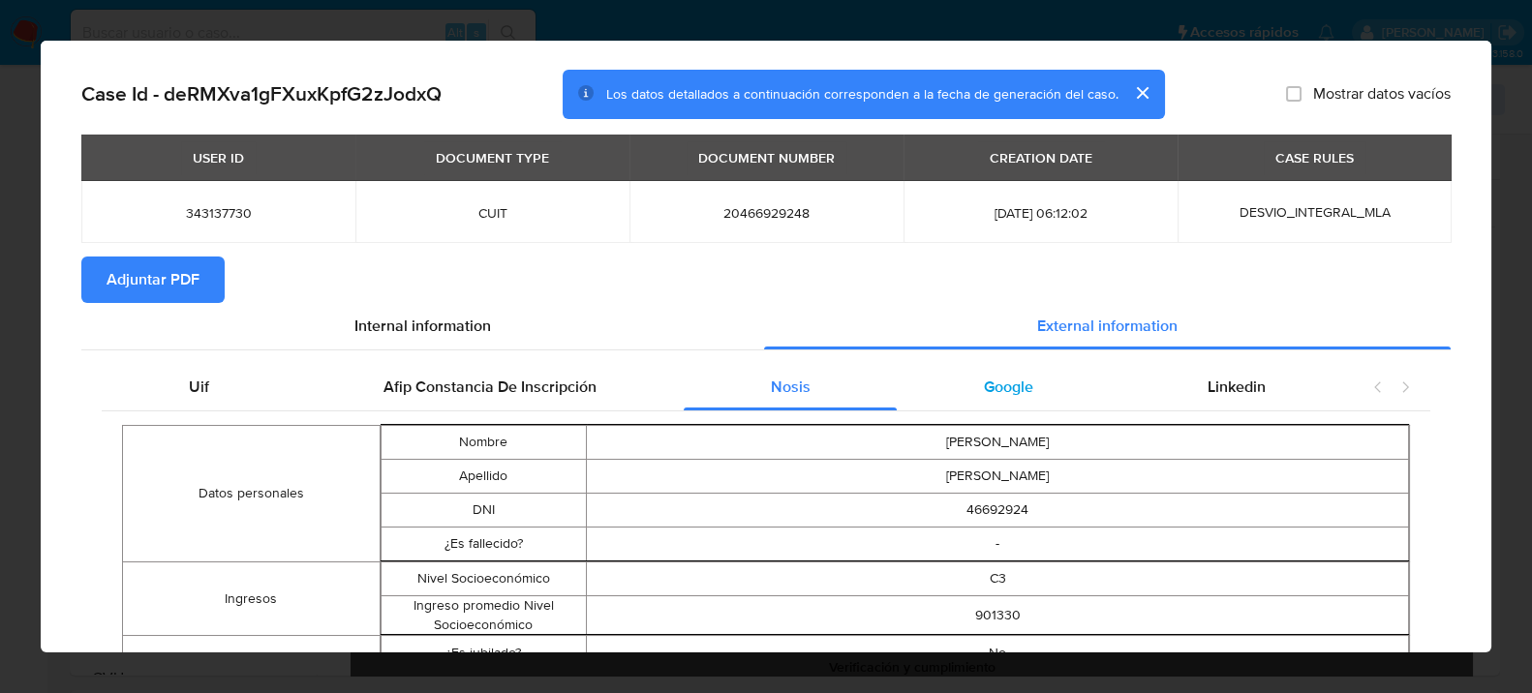
click at [1023, 393] on div "Google" at bounding box center [1009, 387] width 224 height 46
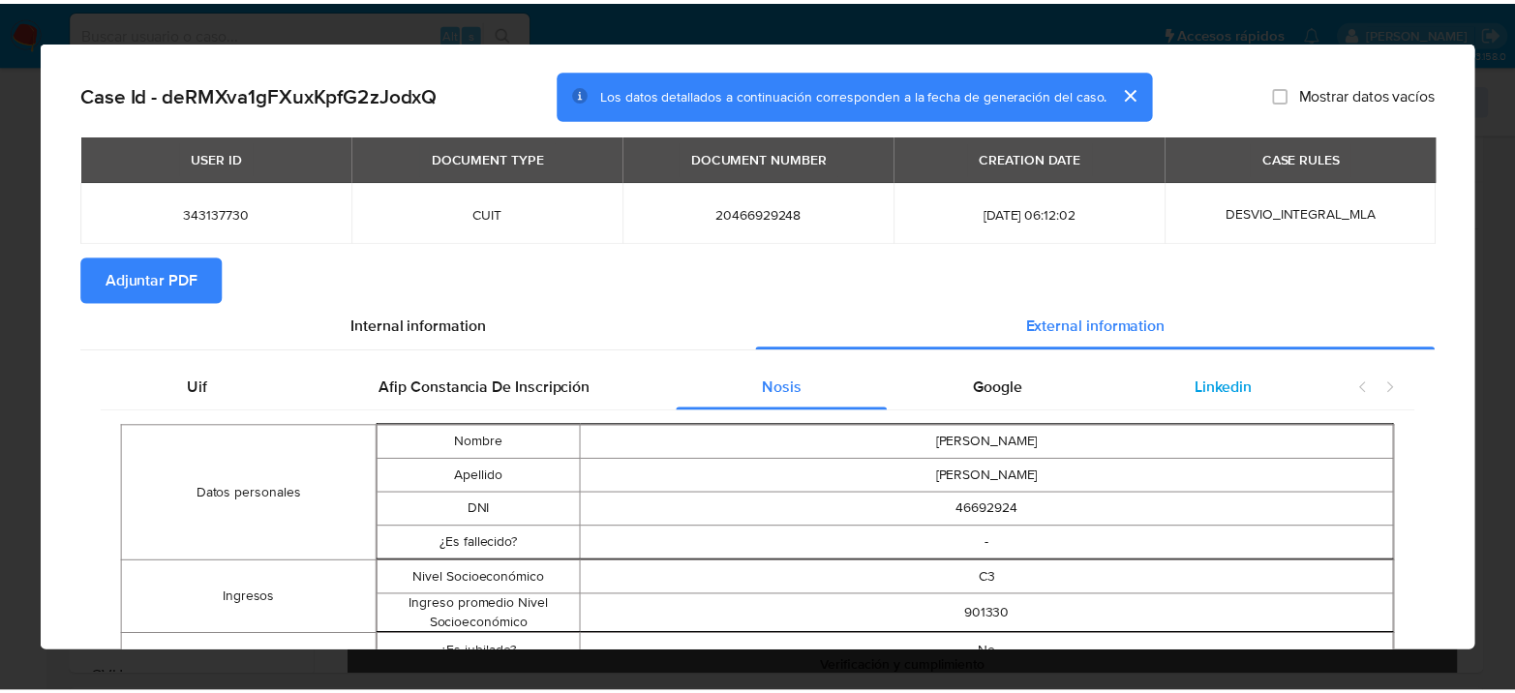
scroll to position [0, 0]
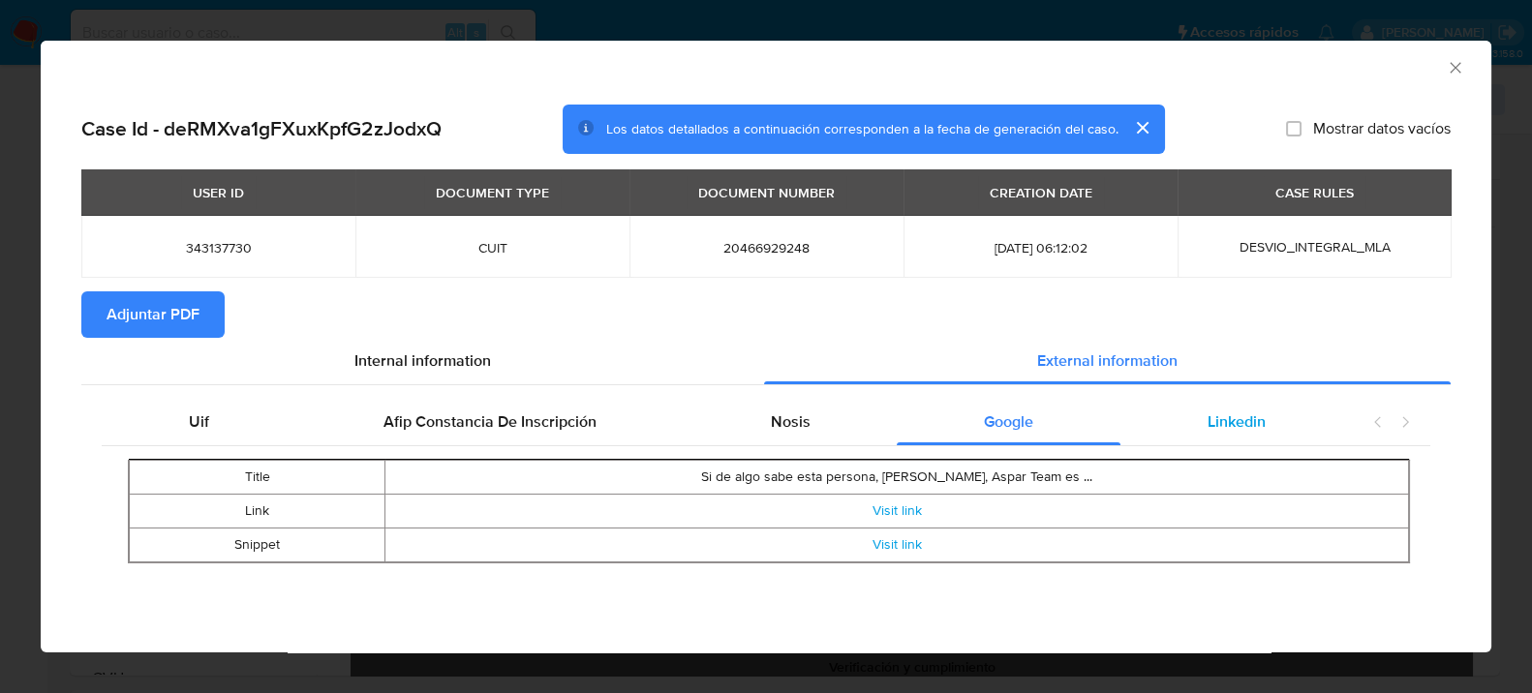
click at [1215, 413] on span "Linkedin" at bounding box center [1236, 422] width 58 height 22
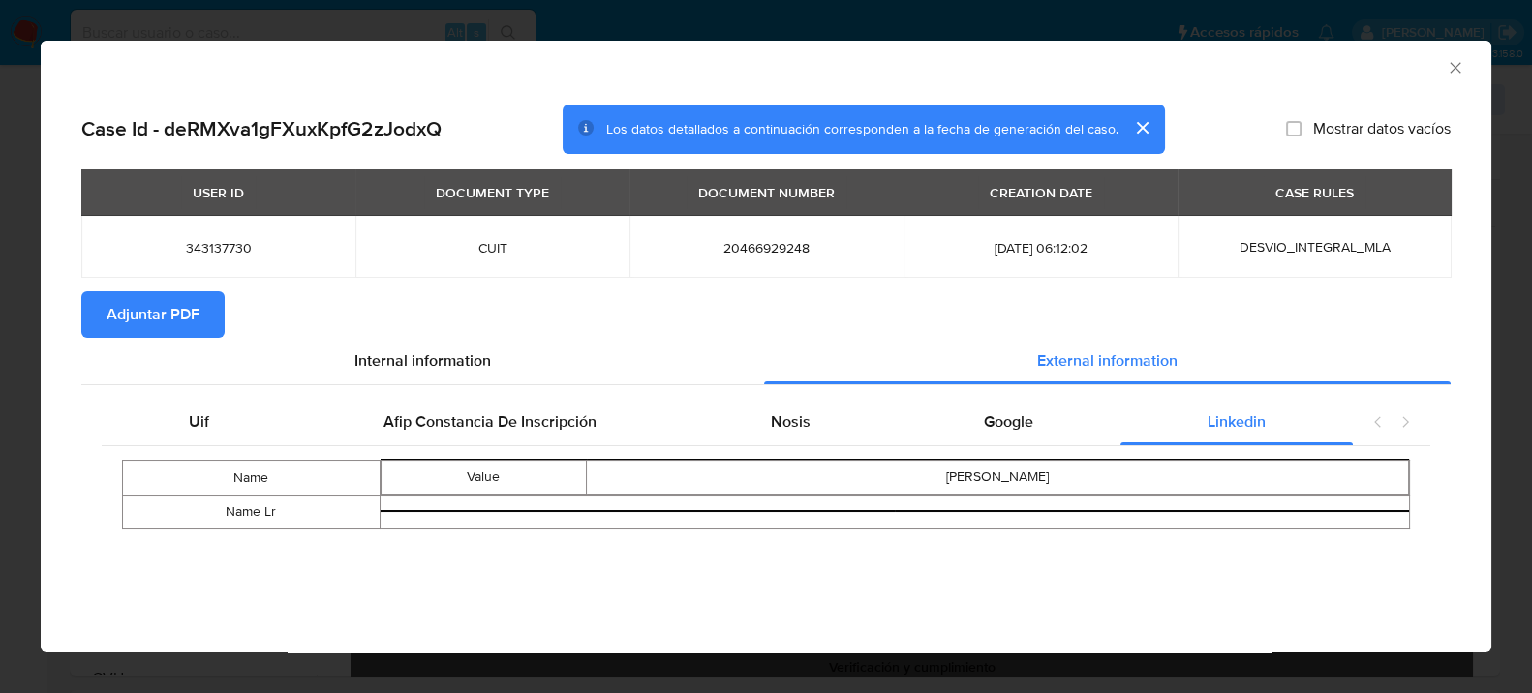
click at [132, 310] on span "Adjuntar PDF" at bounding box center [153, 314] width 93 height 43
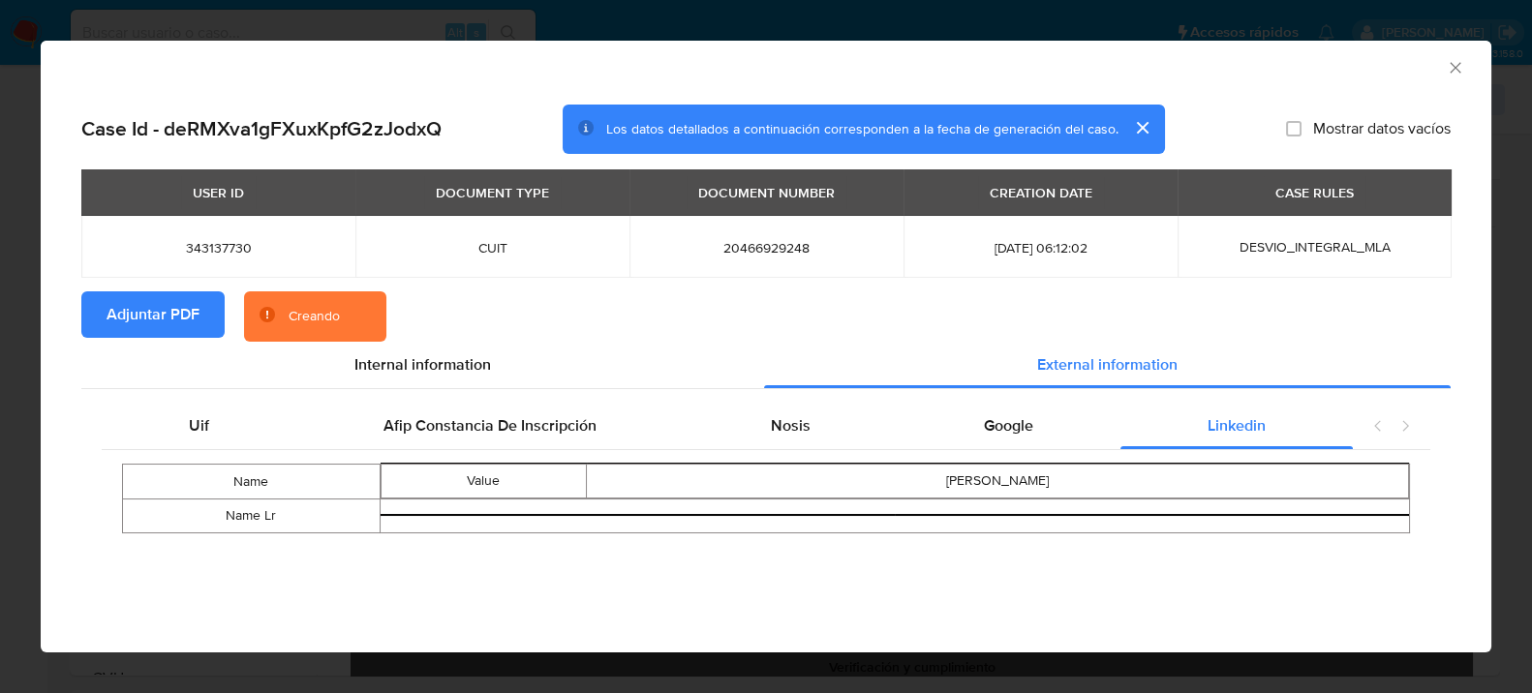
click at [1454, 58] on icon "Cerrar ventana" at bounding box center [1455, 67] width 19 height 19
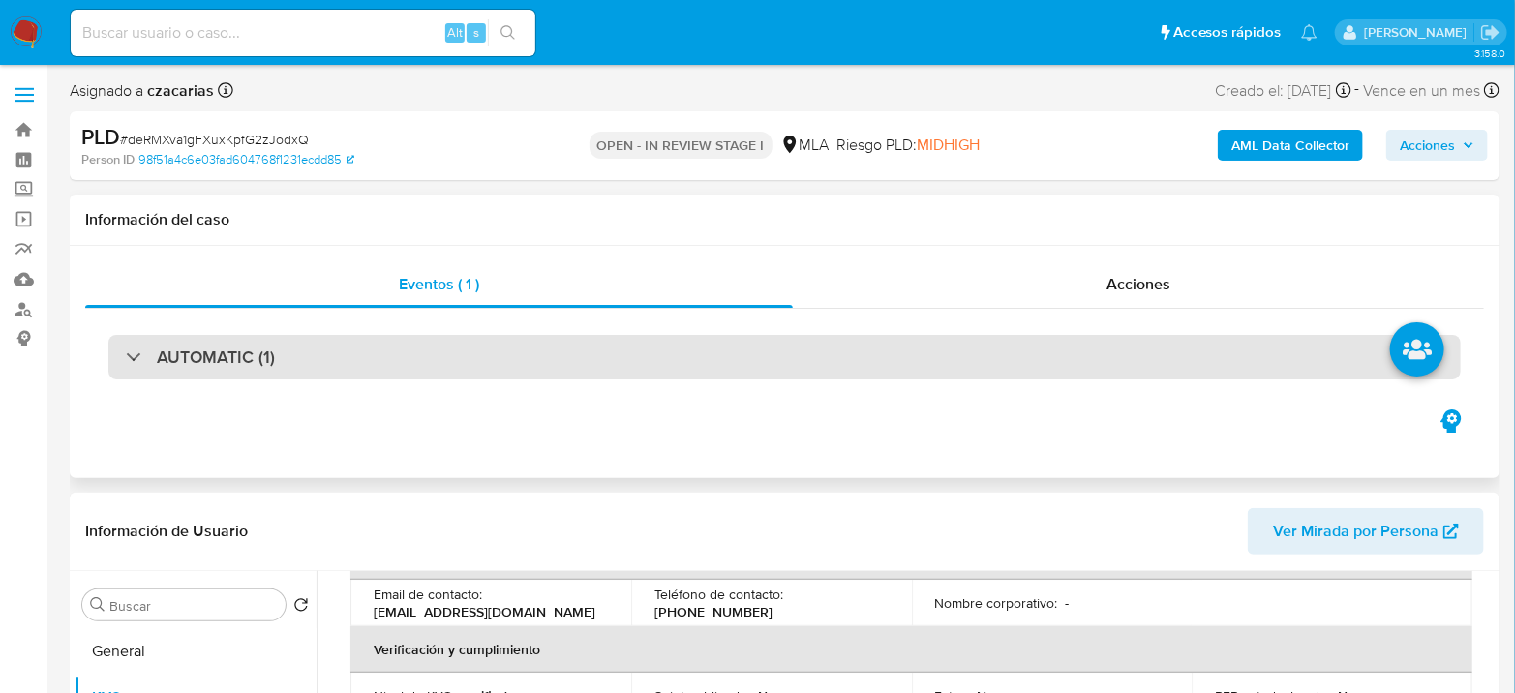
click at [361, 372] on div "AUTOMATIC (1)" at bounding box center [784, 357] width 1353 height 45
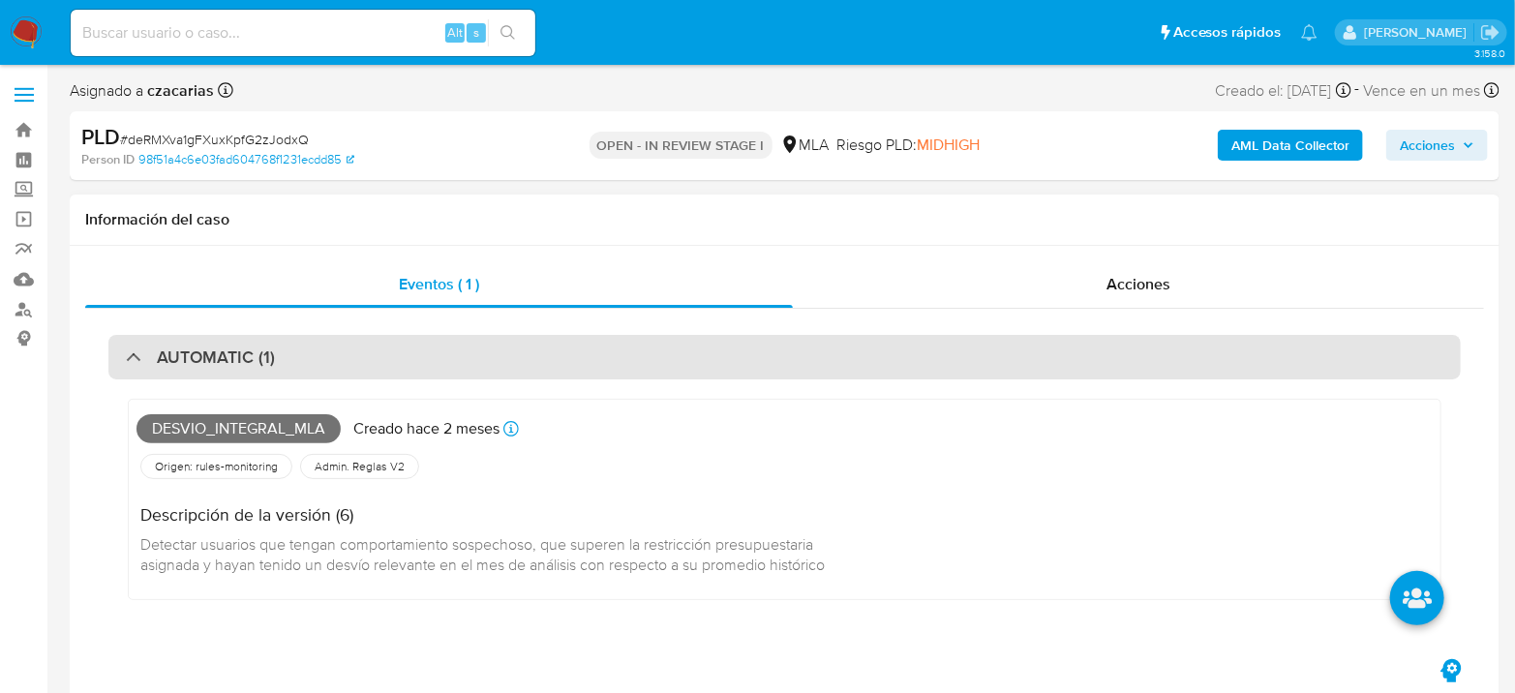
click at [361, 372] on div "AUTOMATIC (1)" at bounding box center [784, 357] width 1353 height 45
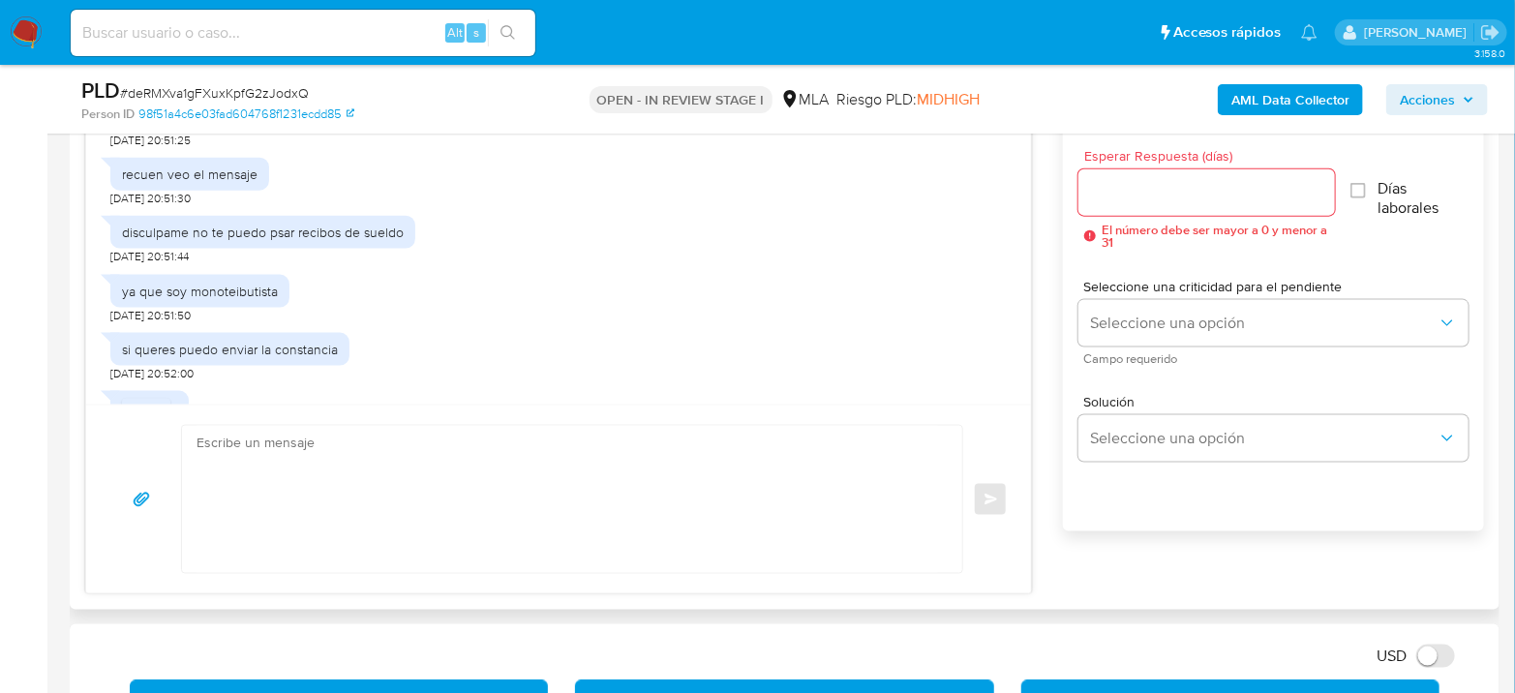
scroll to position [1186, 0]
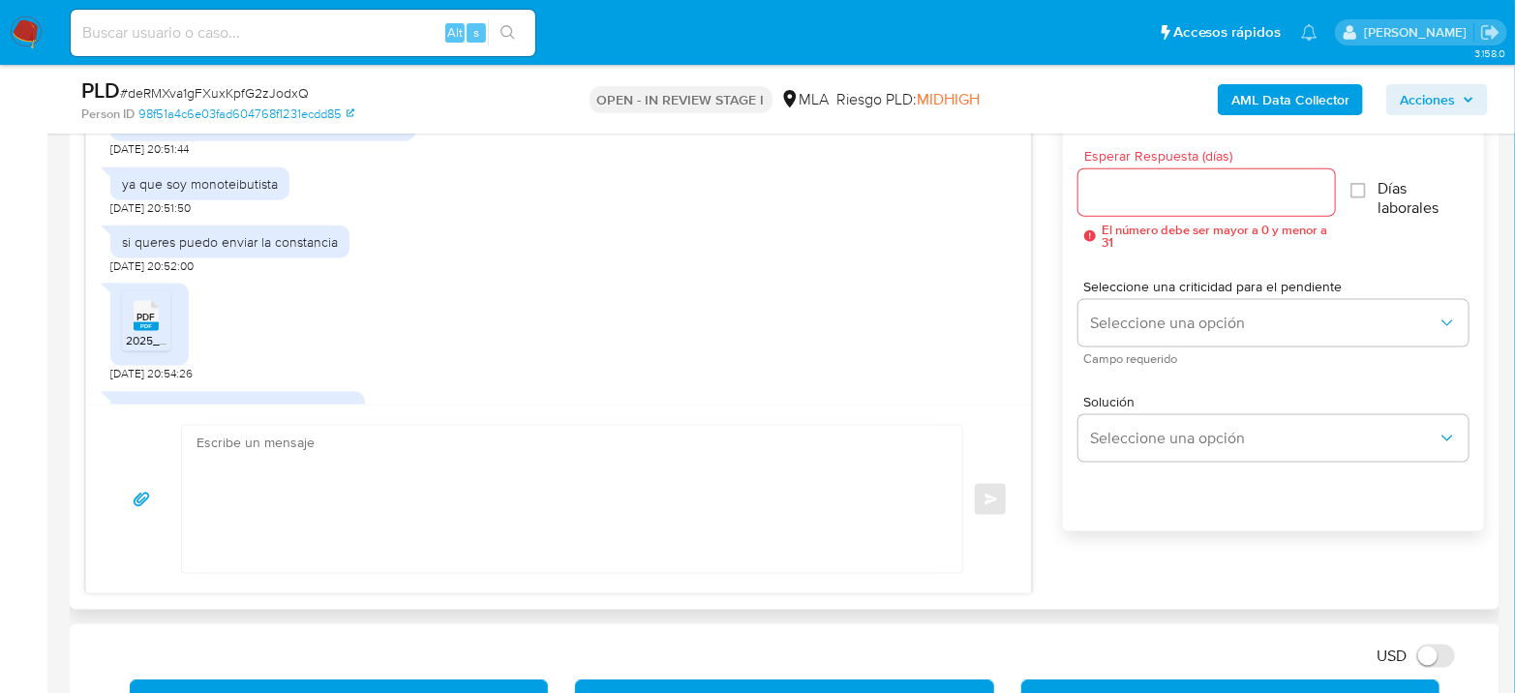
click at [153, 349] on span "2025_07_18_17_50_21_669_receipt.pdf" at bounding box center [230, 340] width 208 height 16
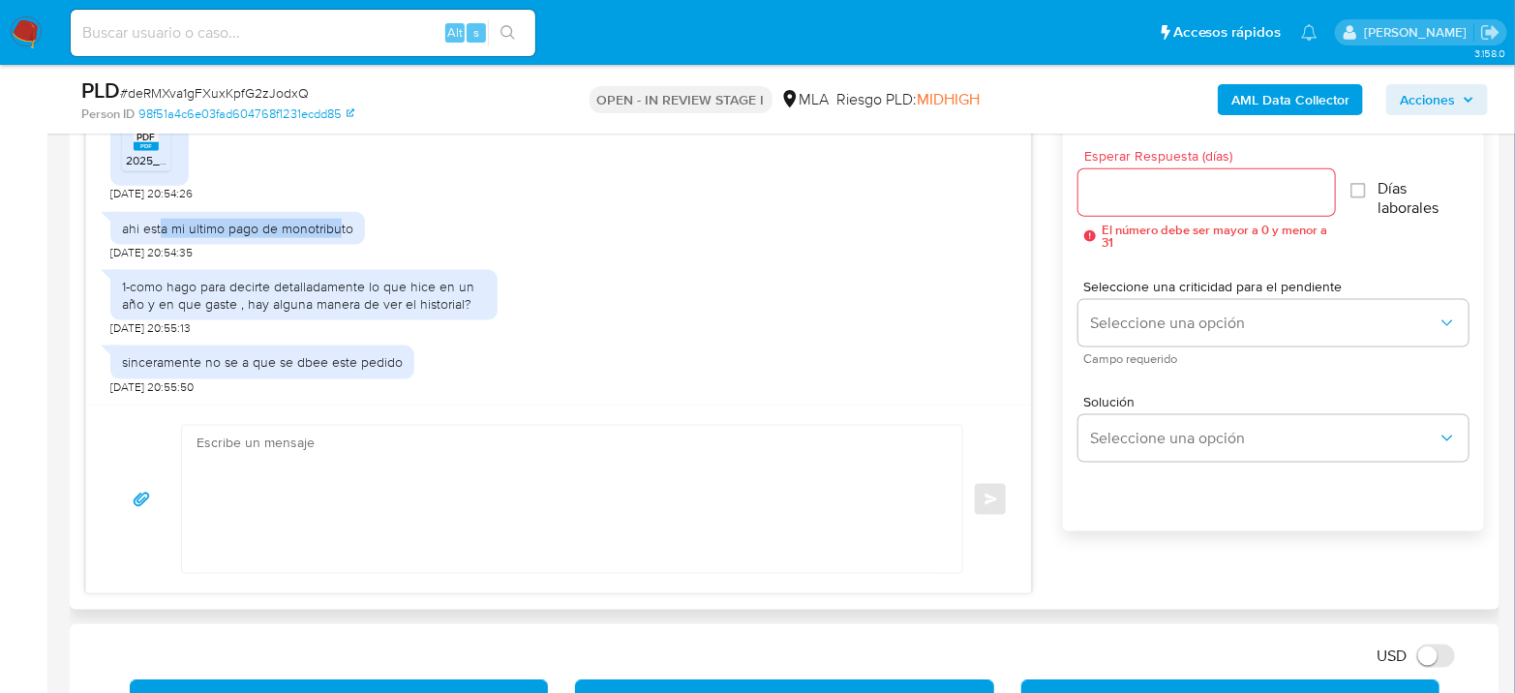
drag, startPoint x: 159, startPoint y: 223, endPoint x: 338, endPoint y: 224, distance: 179.1
click at [338, 224] on div "ahi esta mi ultimo pago de monotributo" at bounding box center [237, 228] width 231 height 17
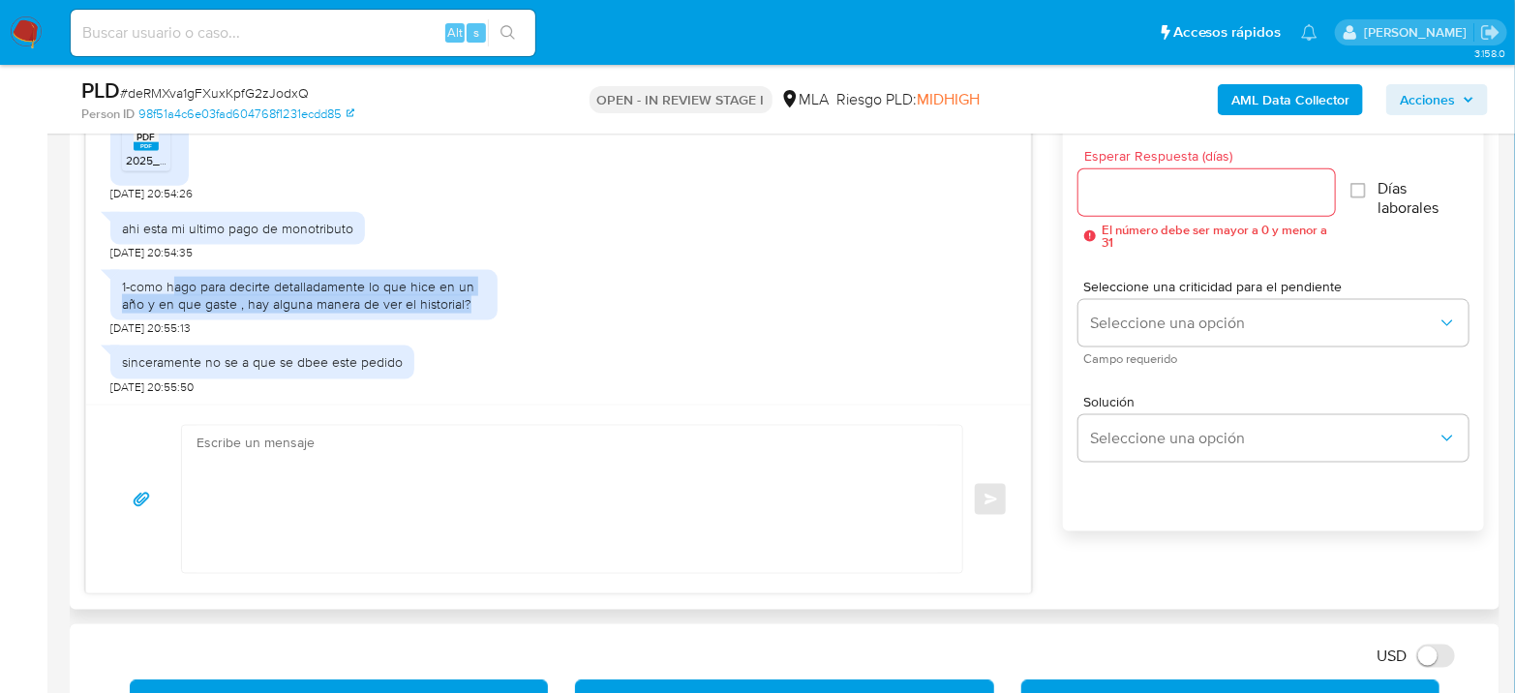
drag, startPoint x: 175, startPoint y: 289, endPoint x: 468, endPoint y: 307, distance: 293.0
click at [468, 307] on div "1-como hago para decirte detalladamente lo que hice en un año y en que gaste , …" at bounding box center [304, 295] width 364 height 35
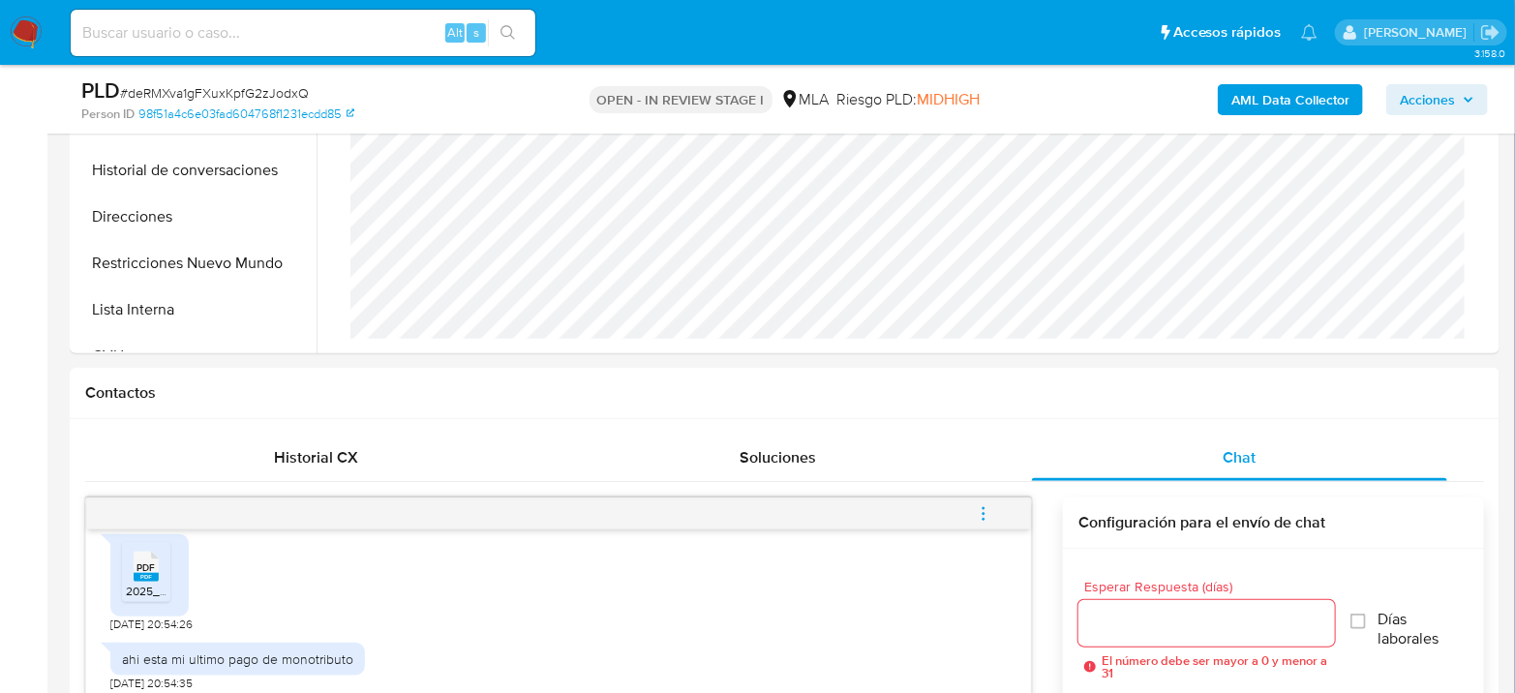
scroll to position [430, 0]
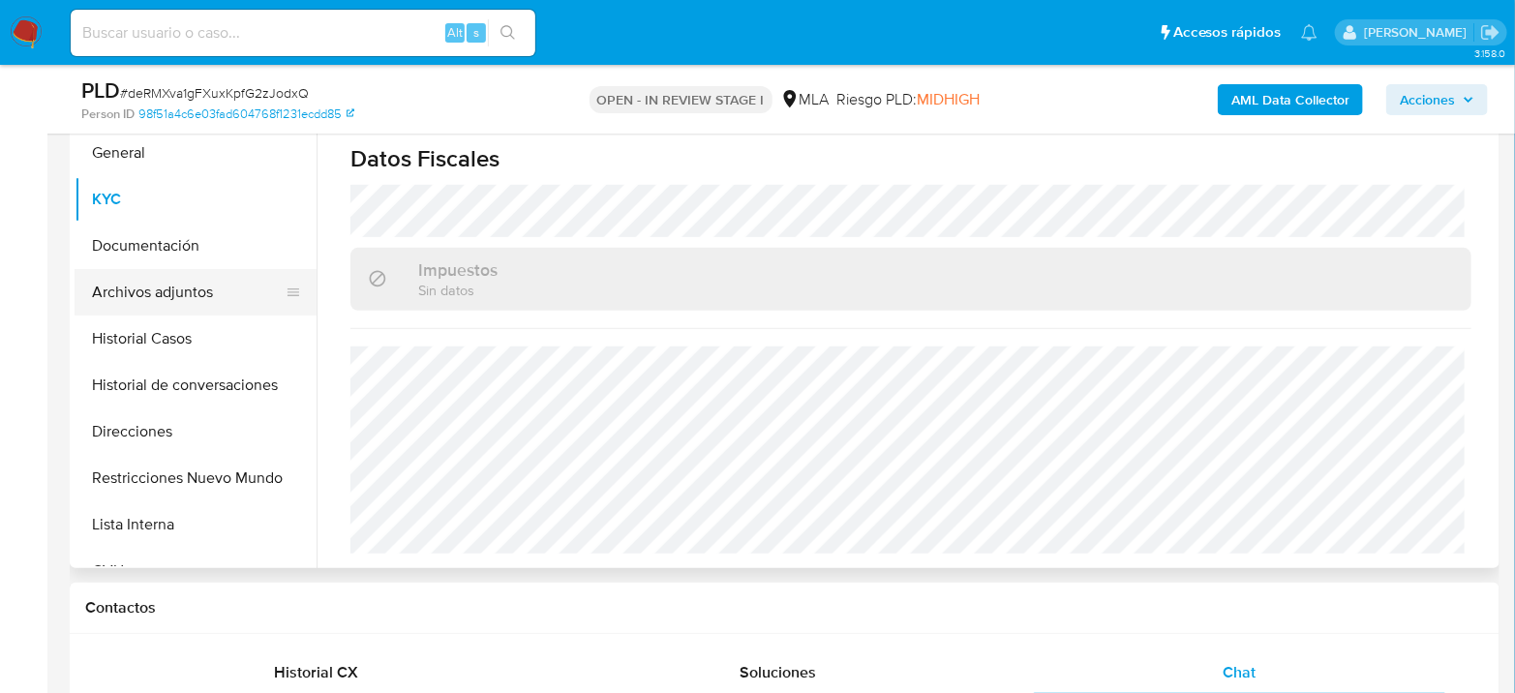
drag, startPoint x: 173, startPoint y: 274, endPoint x: 216, endPoint y: 287, distance: 44.4
click at [173, 273] on button "Archivos adjuntos" at bounding box center [188, 292] width 227 height 46
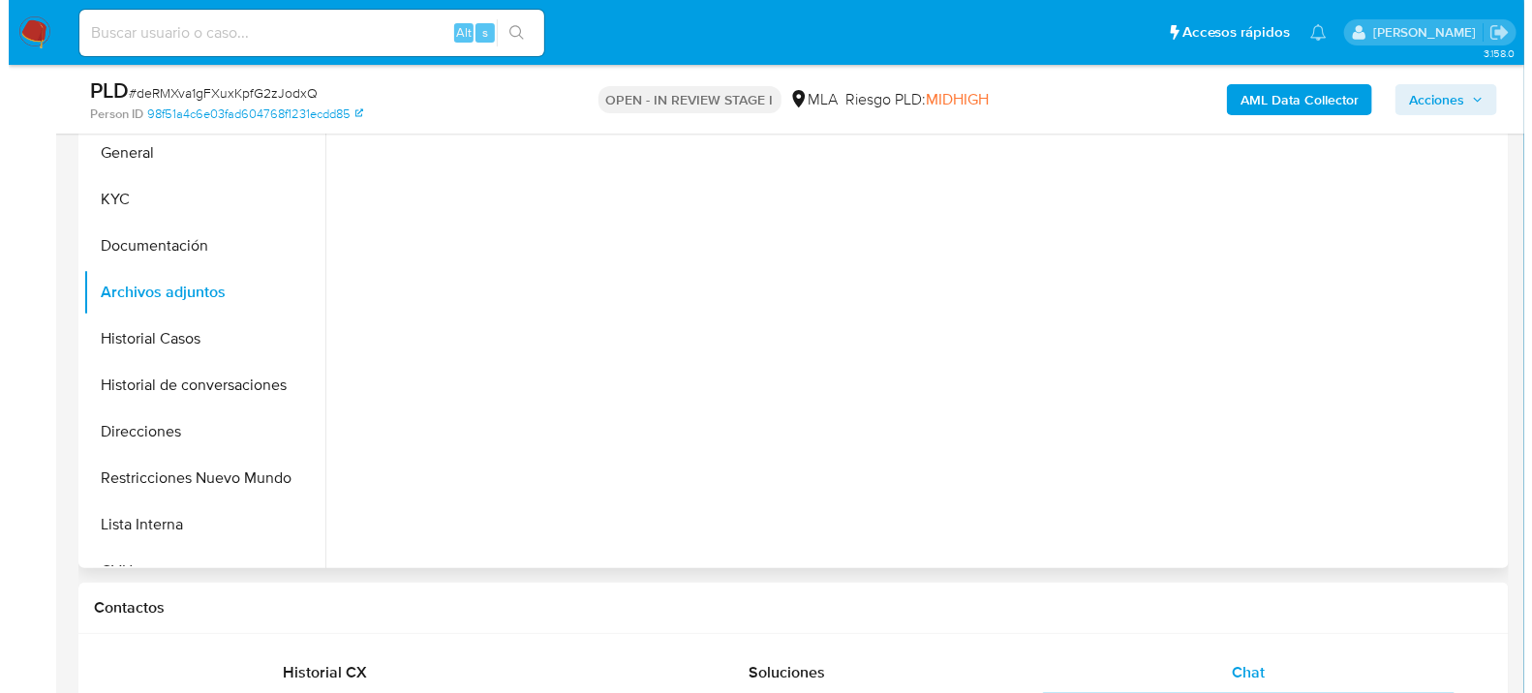
scroll to position [322, 0]
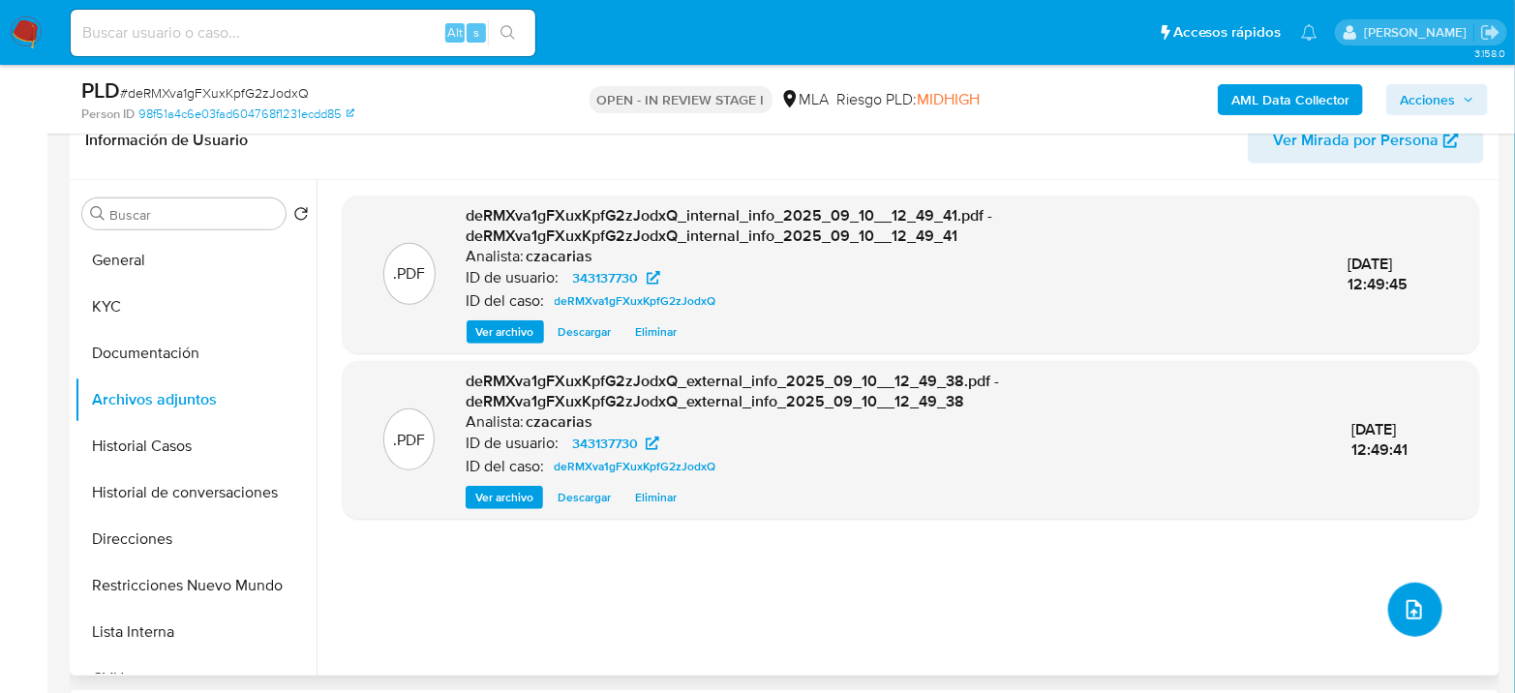
click at [1403, 605] on icon "upload-file" at bounding box center [1414, 609] width 23 height 23
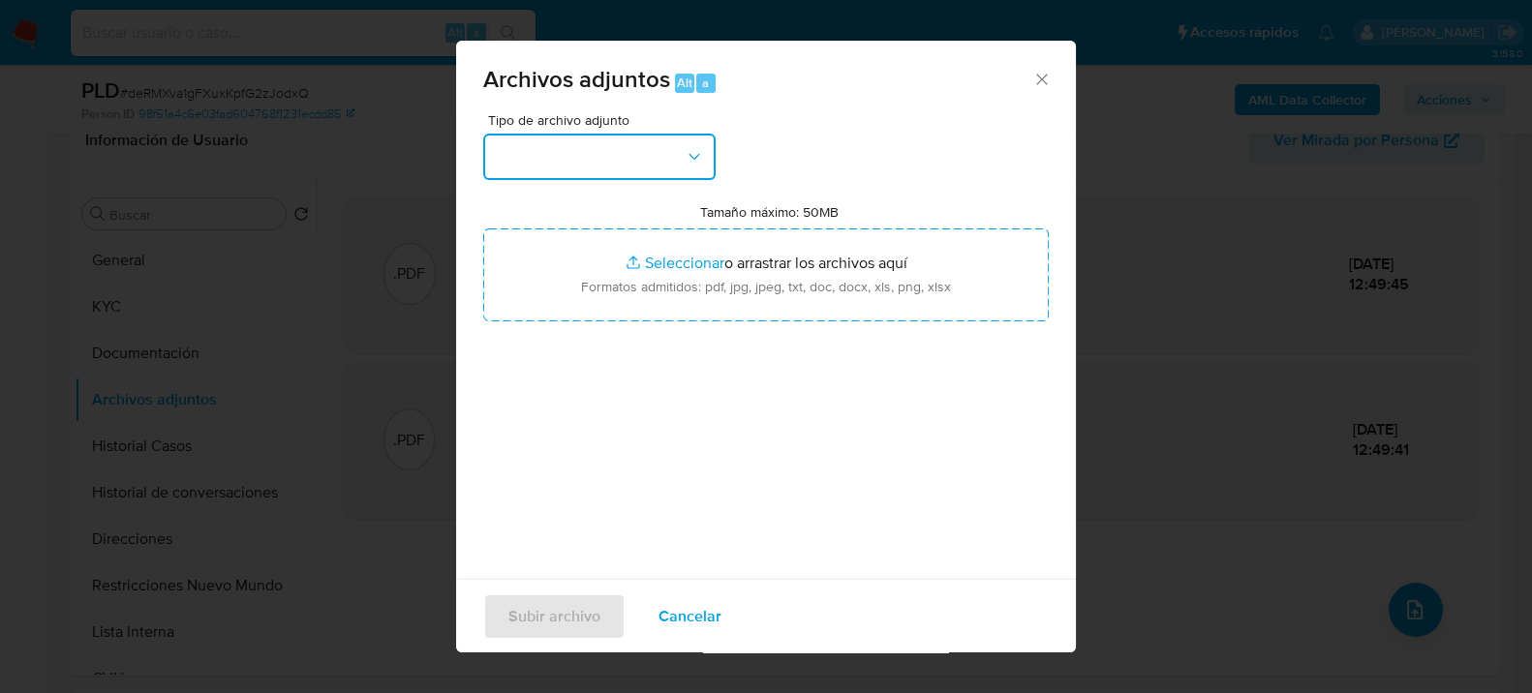
drag, startPoint x: 605, startPoint y: 146, endPoint x: 608, endPoint y: 171, distance: 25.3
click at [604, 146] on button "button" at bounding box center [599, 157] width 232 height 46
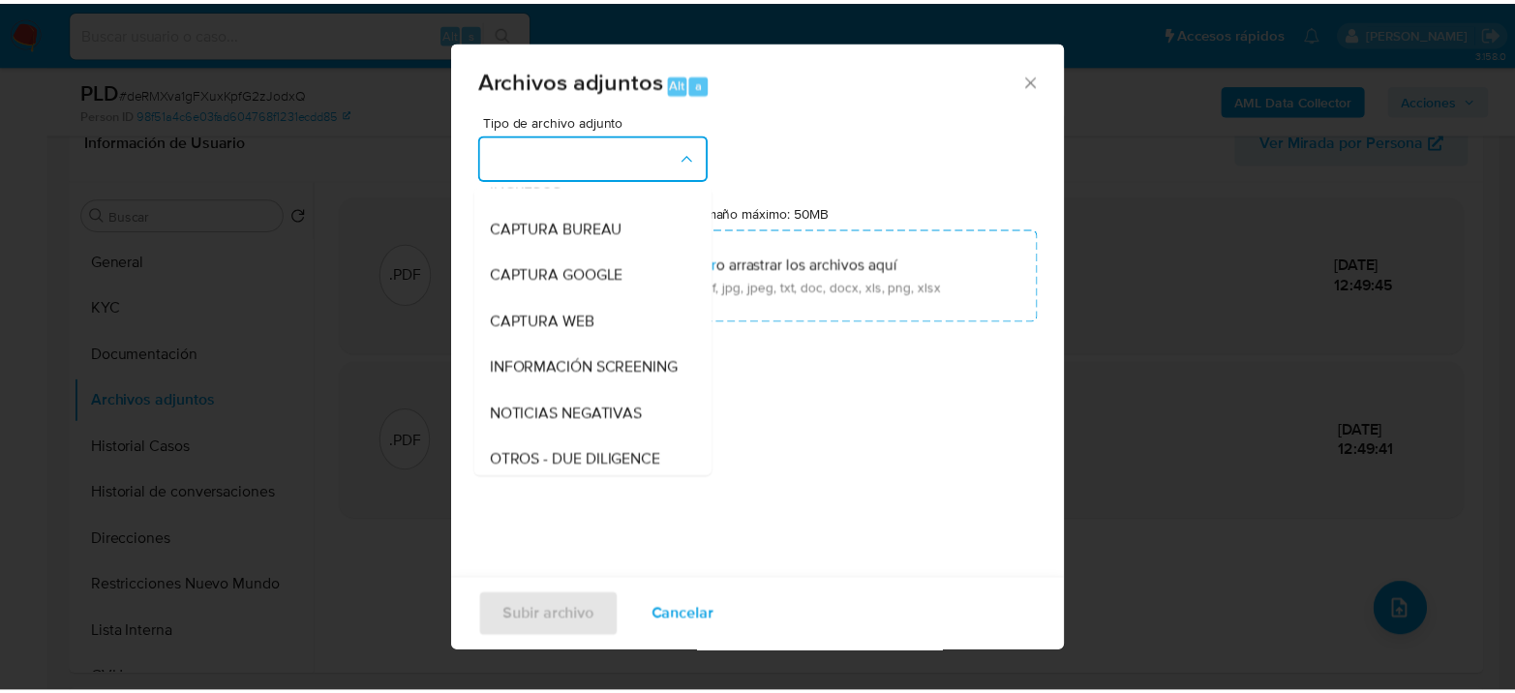
scroll to position [215, 0]
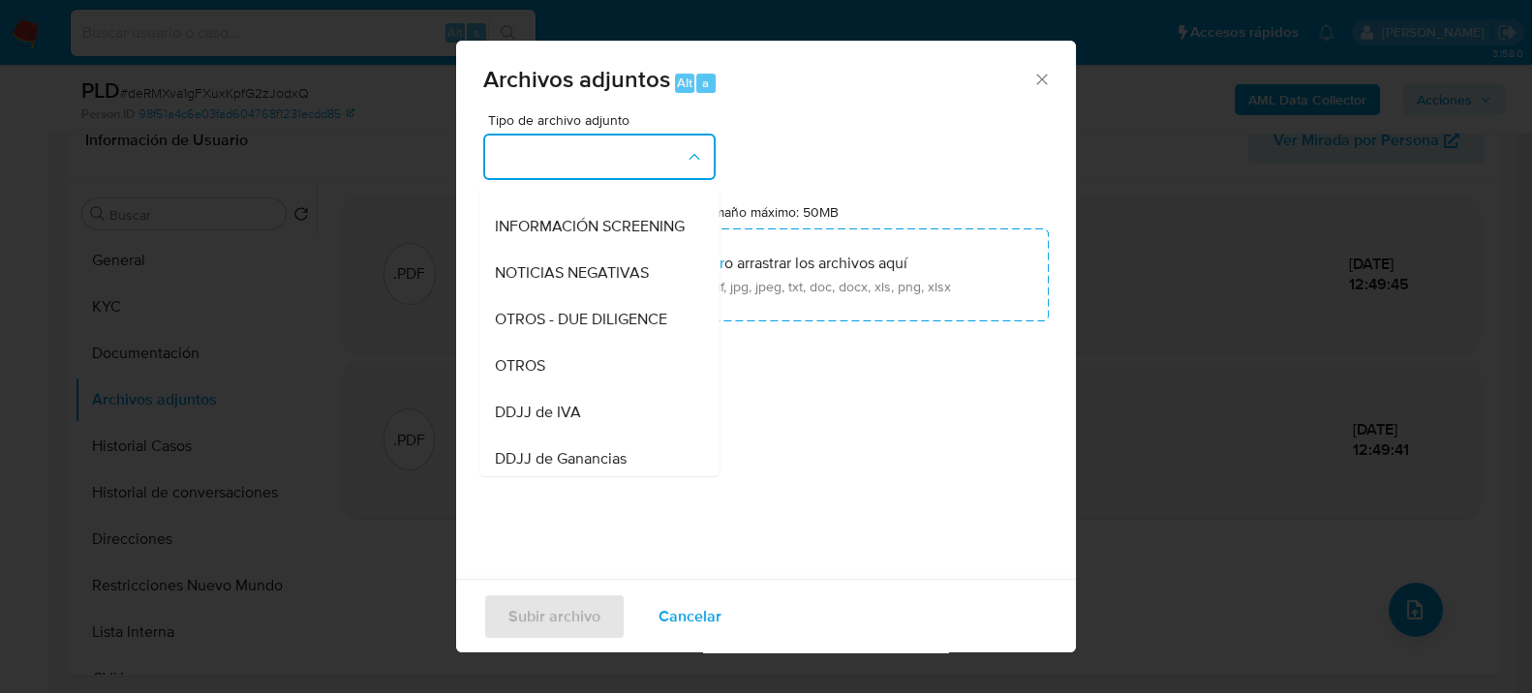
drag, startPoint x: 548, startPoint y: 393, endPoint x: 565, endPoint y: 397, distance: 17.9
click at [548, 388] on div "OTROS" at bounding box center [594, 365] width 198 height 46
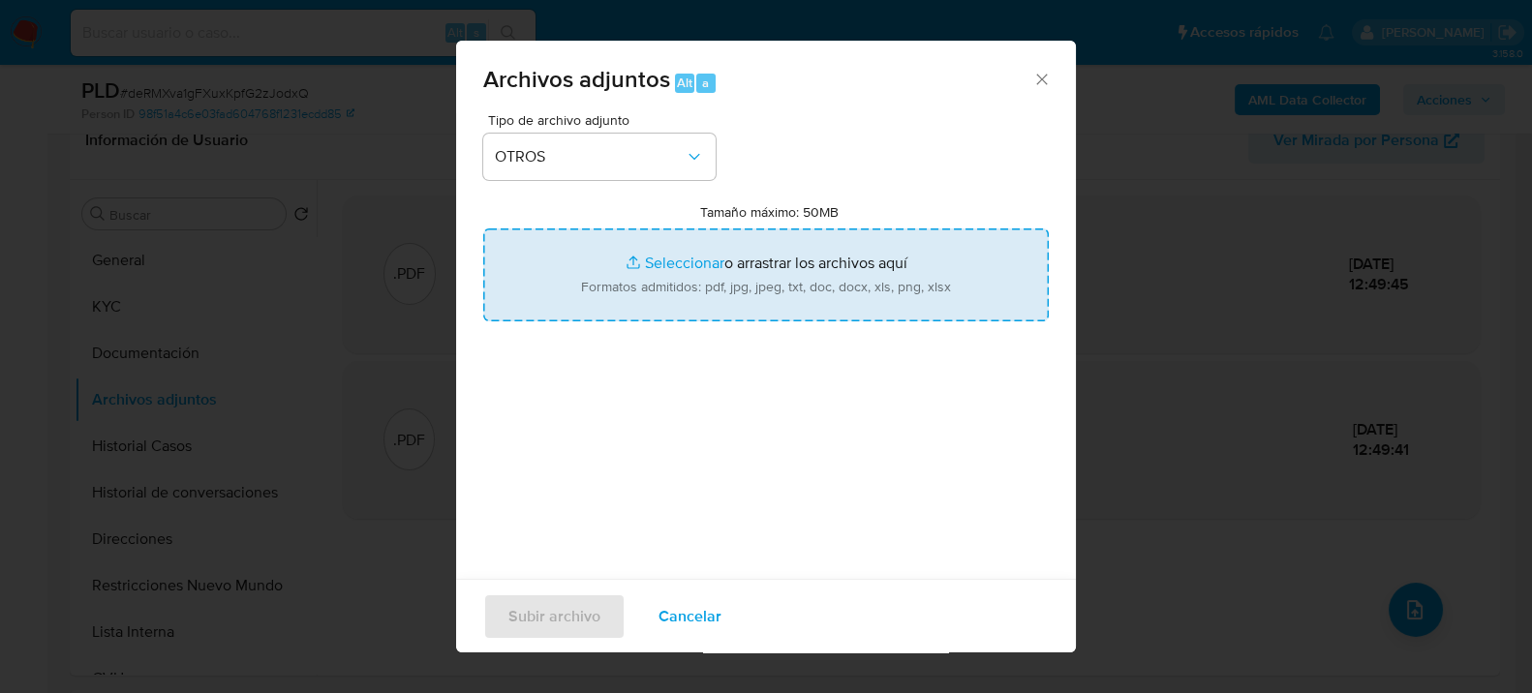
type input "C:\fakepath\Movimientos-343137730.xlsx"
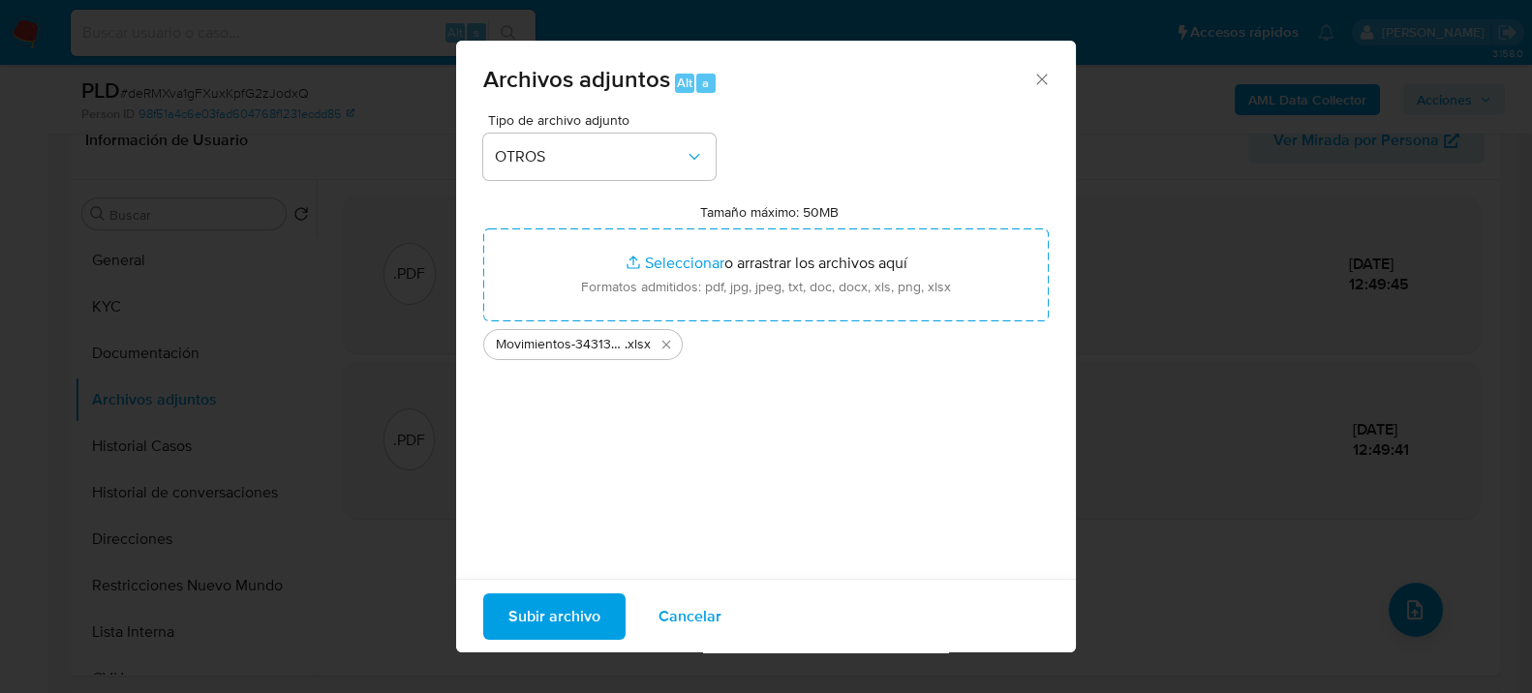
click at [583, 620] on span "Subir archivo" at bounding box center [554, 616] width 92 height 43
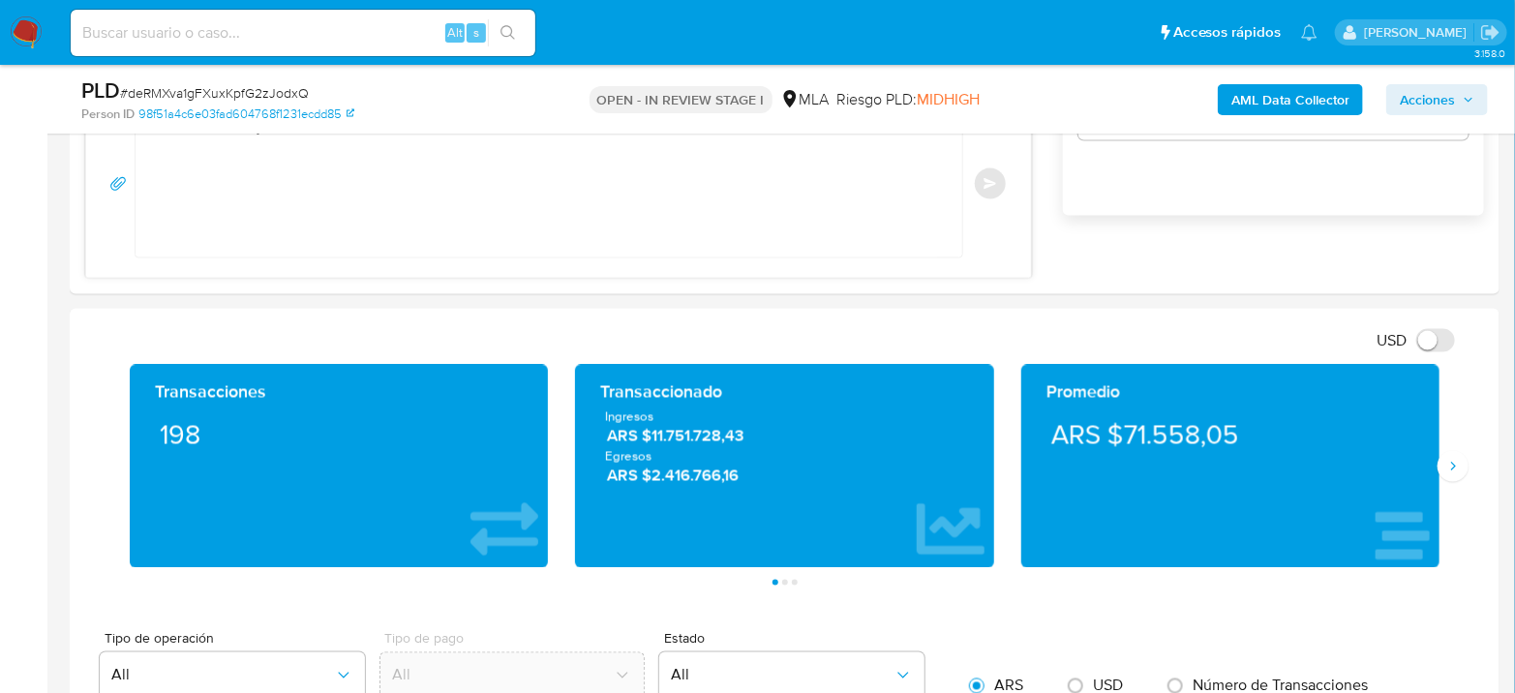
scroll to position [1398, 0]
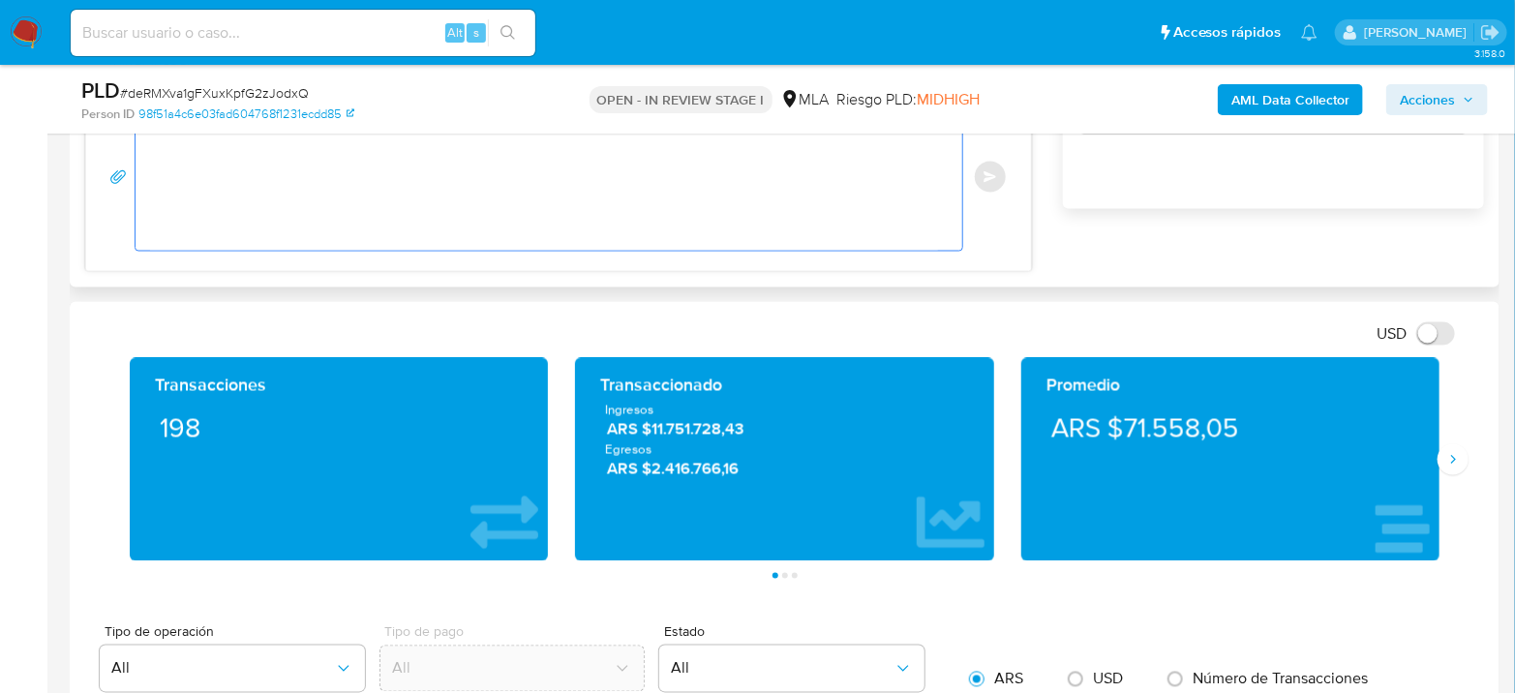
click at [693, 197] on textarea at bounding box center [544, 177] width 788 height 147
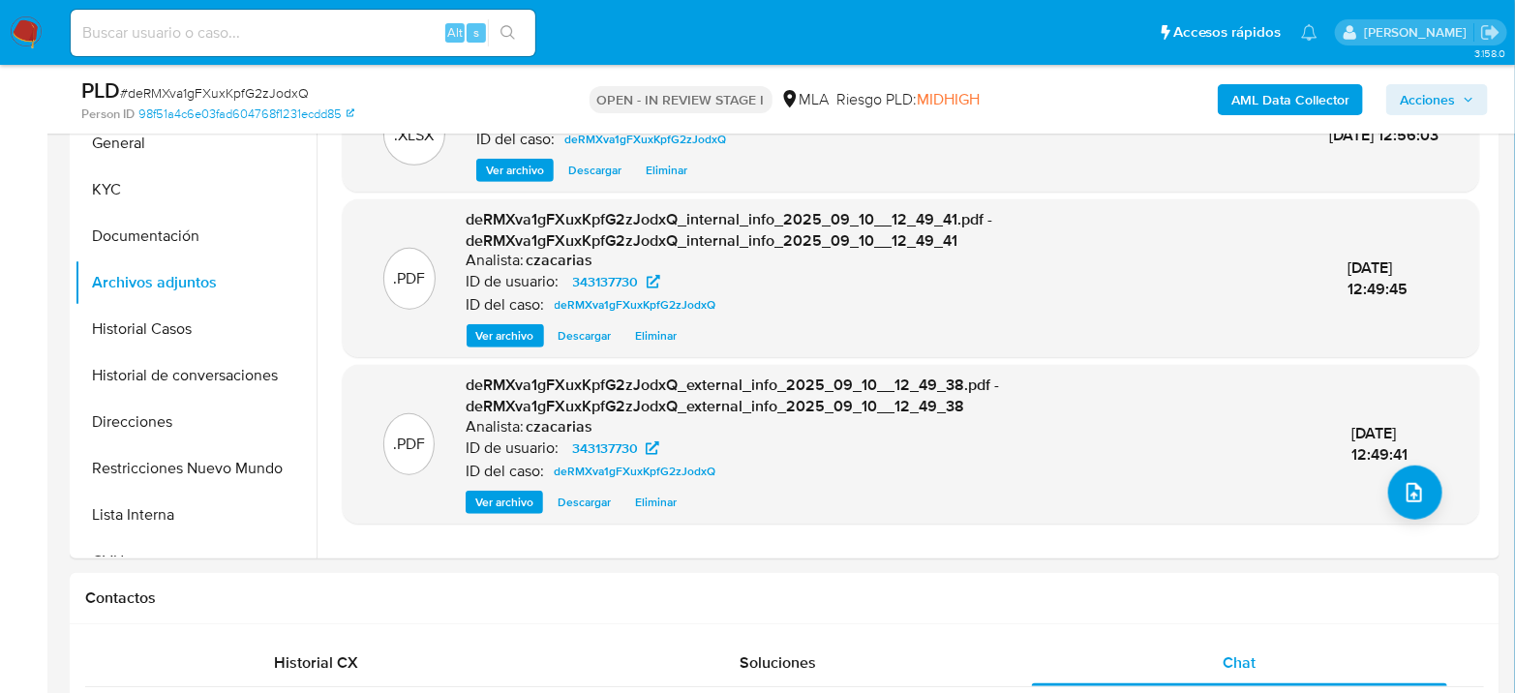
scroll to position [430, 0]
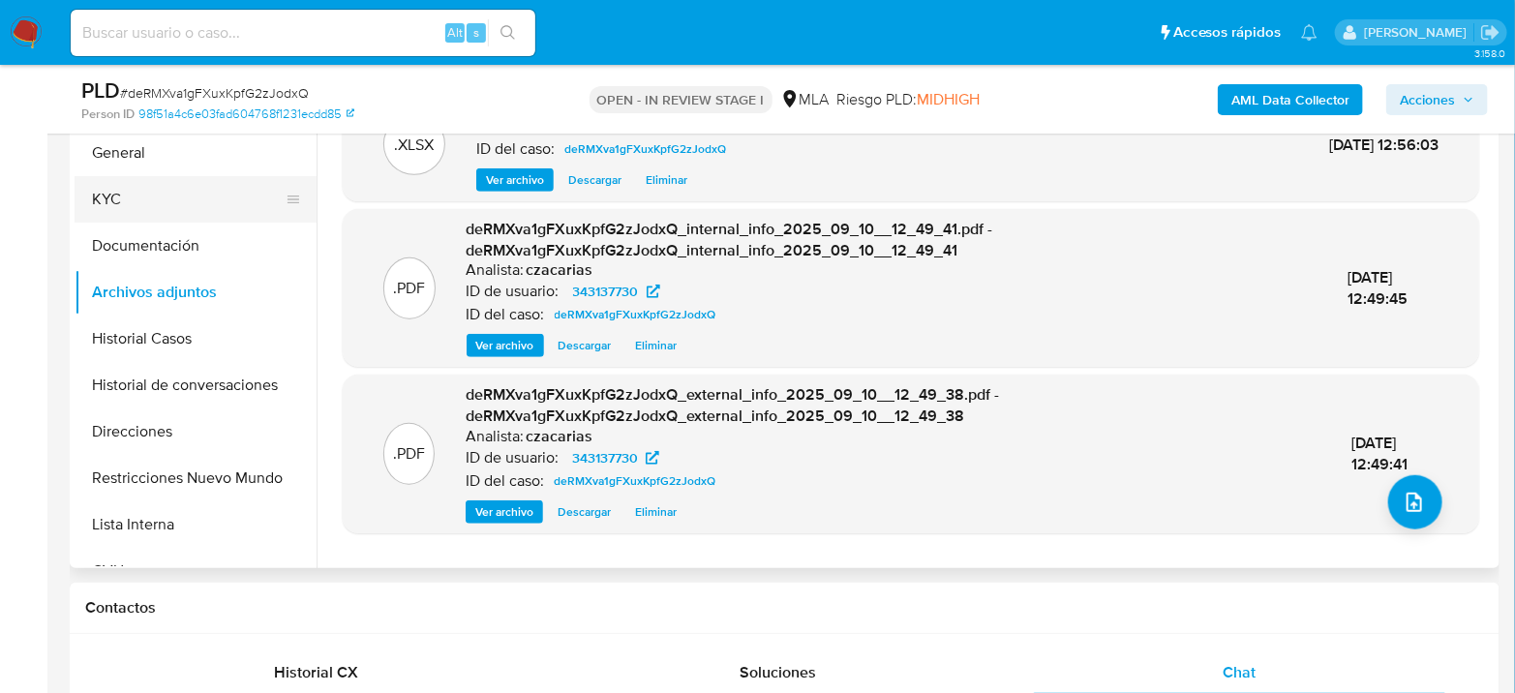
click at [121, 189] on button "KYC" at bounding box center [188, 199] width 227 height 46
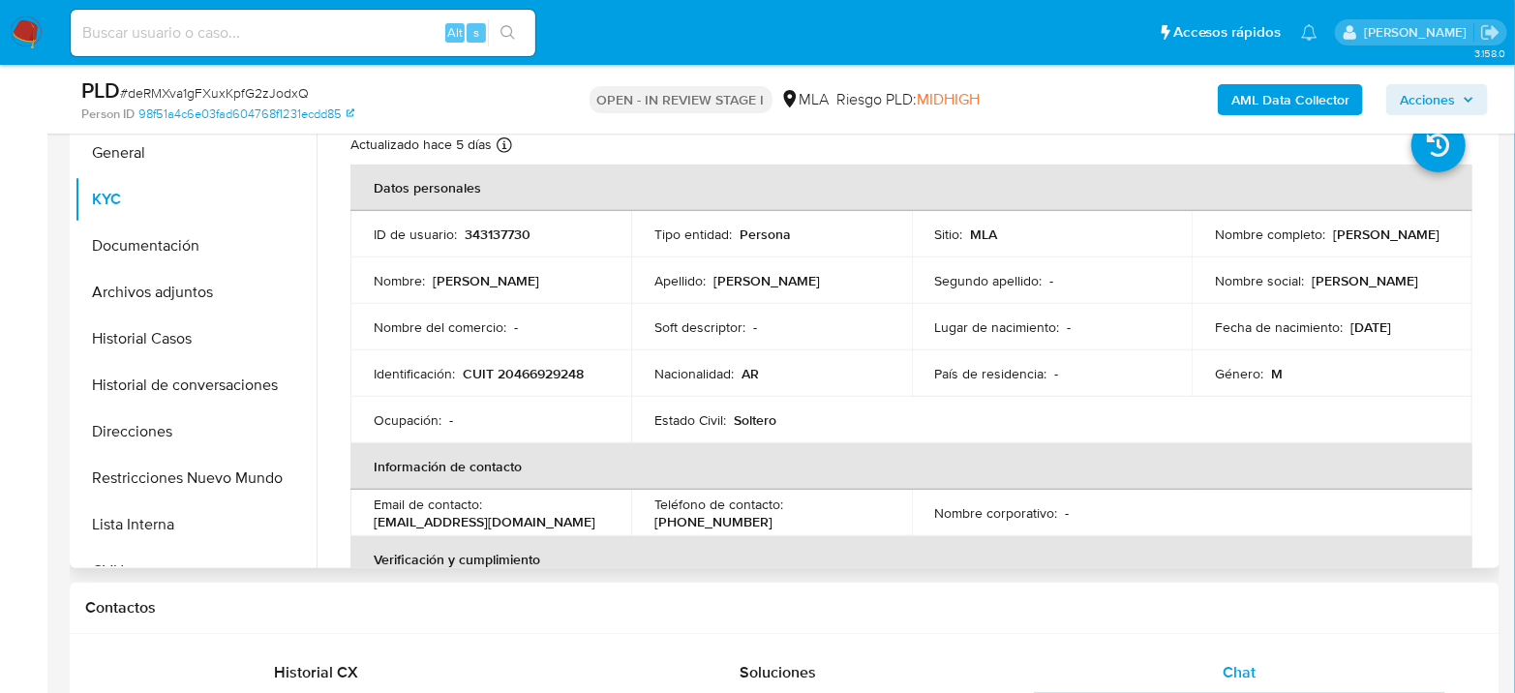
drag, startPoint x: 1328, startPoint y: 236, endPoint x: 1327, endPoint y: 293, distance: 57.1
click at [1460, 233] on td "Nombre completo : Emanuel Gorjón" at bounding box center [1332, 234] width 281 height 46
copy p "Emanuel Gorjón"
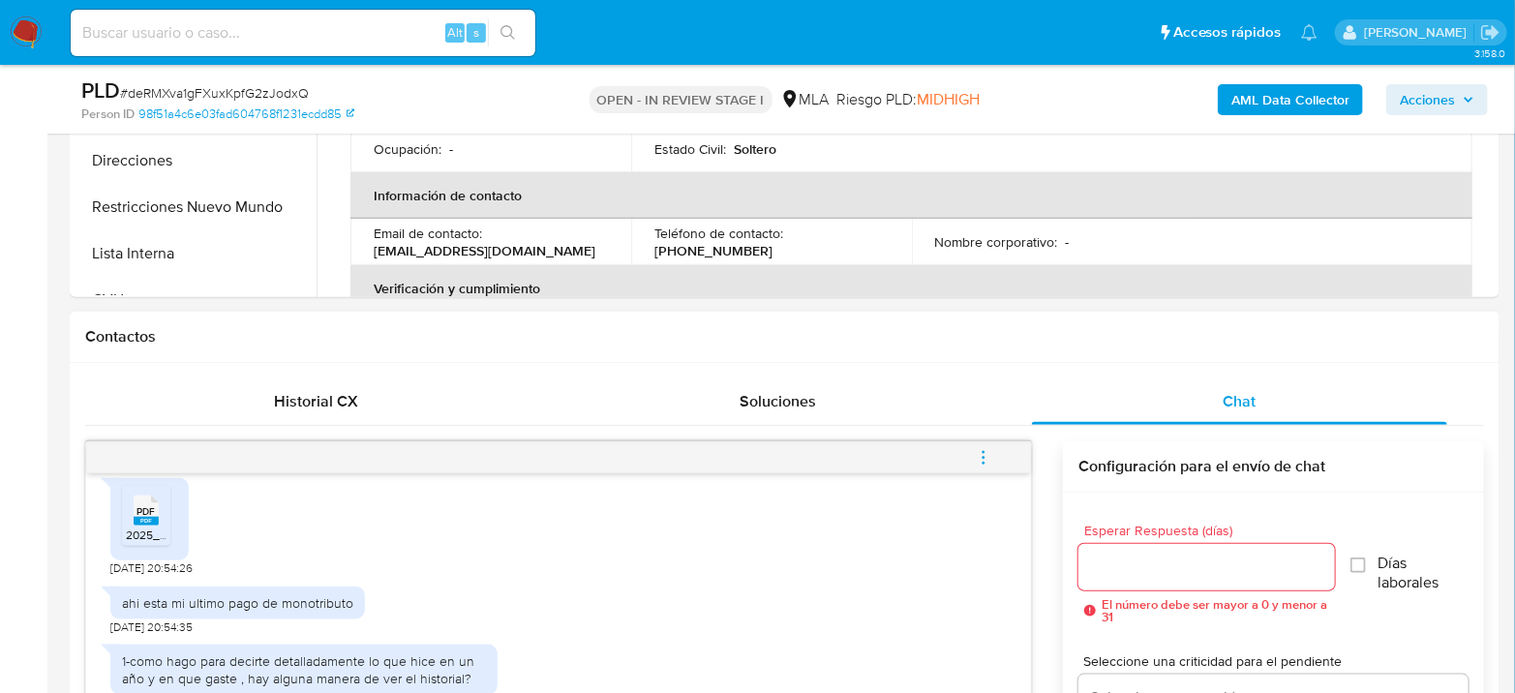
scroll to position [968, 0]
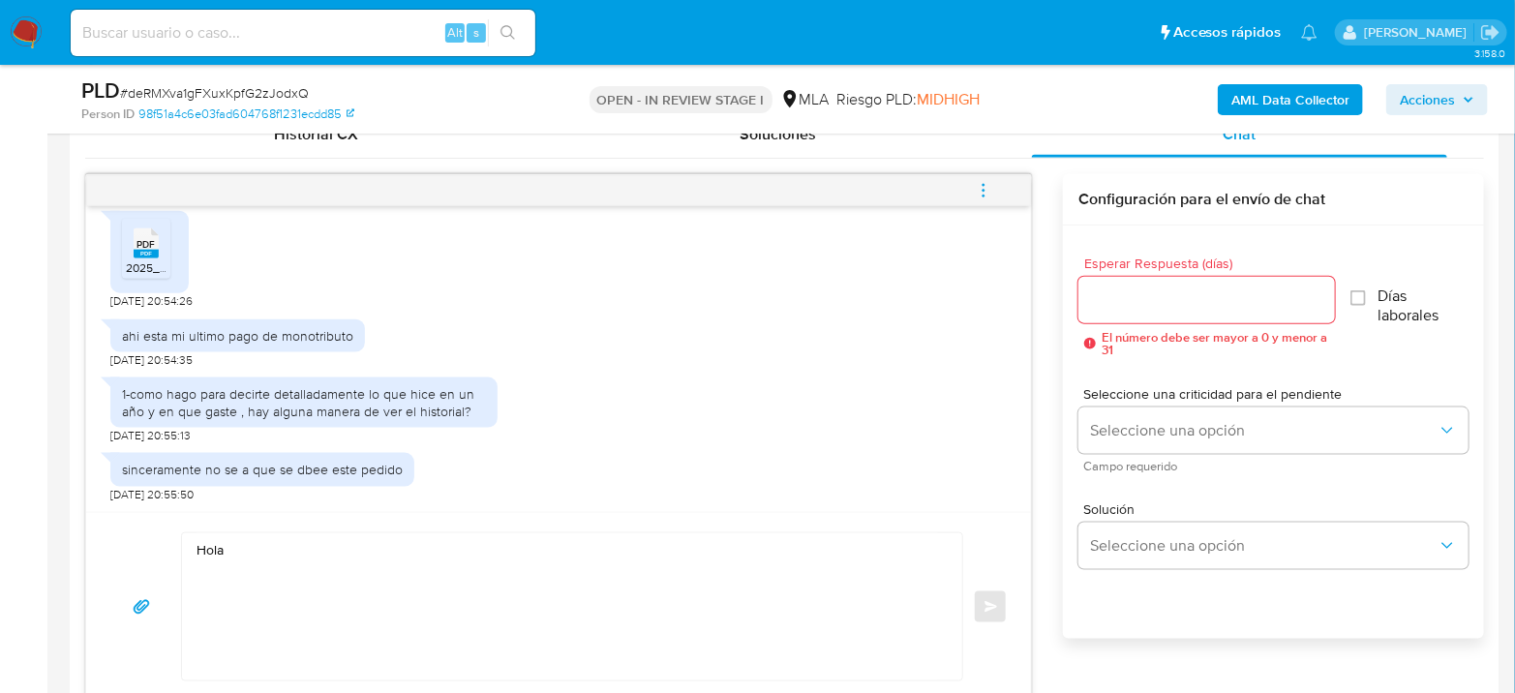
click at [290, 538] on textarea "Hola" at bounding box center [568, 607] width 742 height 147
paste textarea "Emanuel Gorjón"
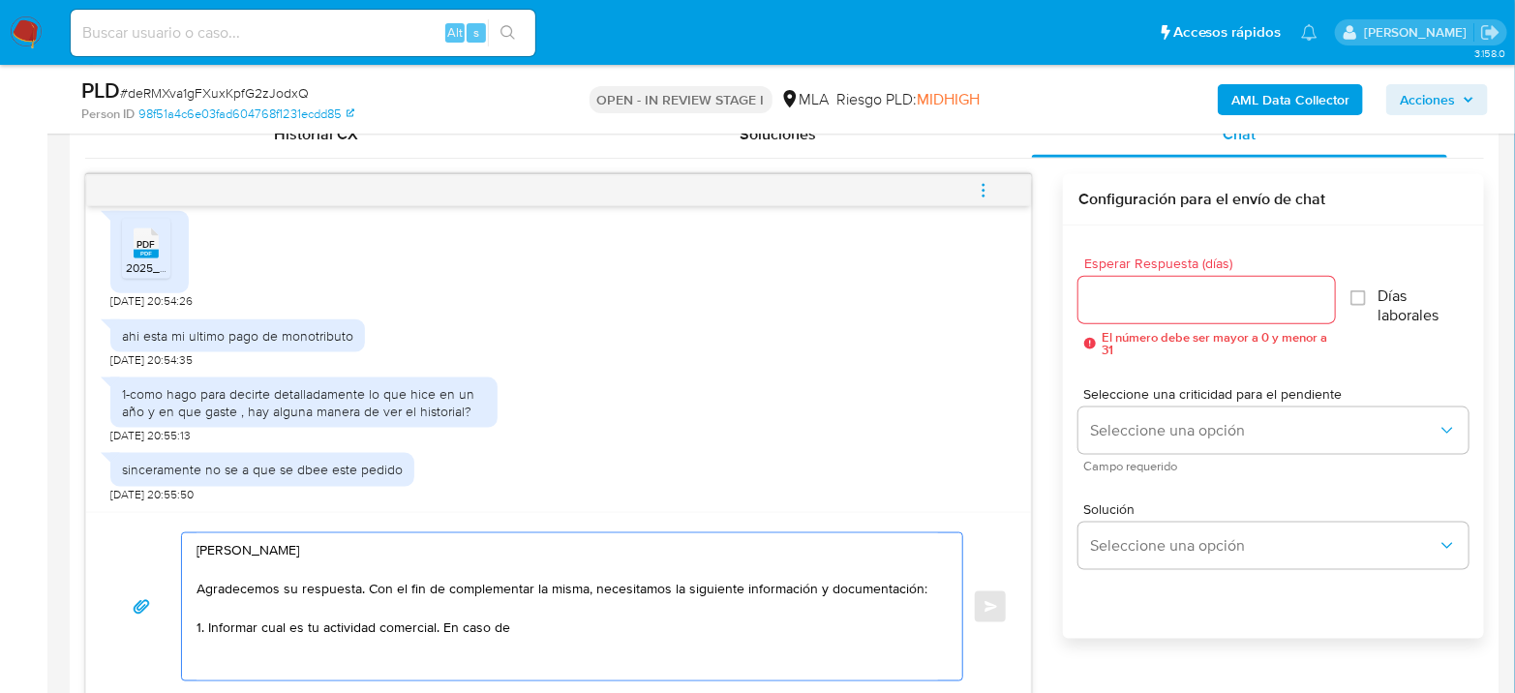
drag, startPoint x: 517, startPoint y: 632, endPoint x: 440, endPoint y: 631, distance: 77.5
click at [440, 631] on textarea "Hola Emanuel Gorjón Agradecemos su respuesta. Con el fin de complementar la mis…" at bounding box center [568, 607] width 742 height 147
paste textarea "De corresponder a una actividad comercial, indicar el nombre, domicilio y/o sit…"
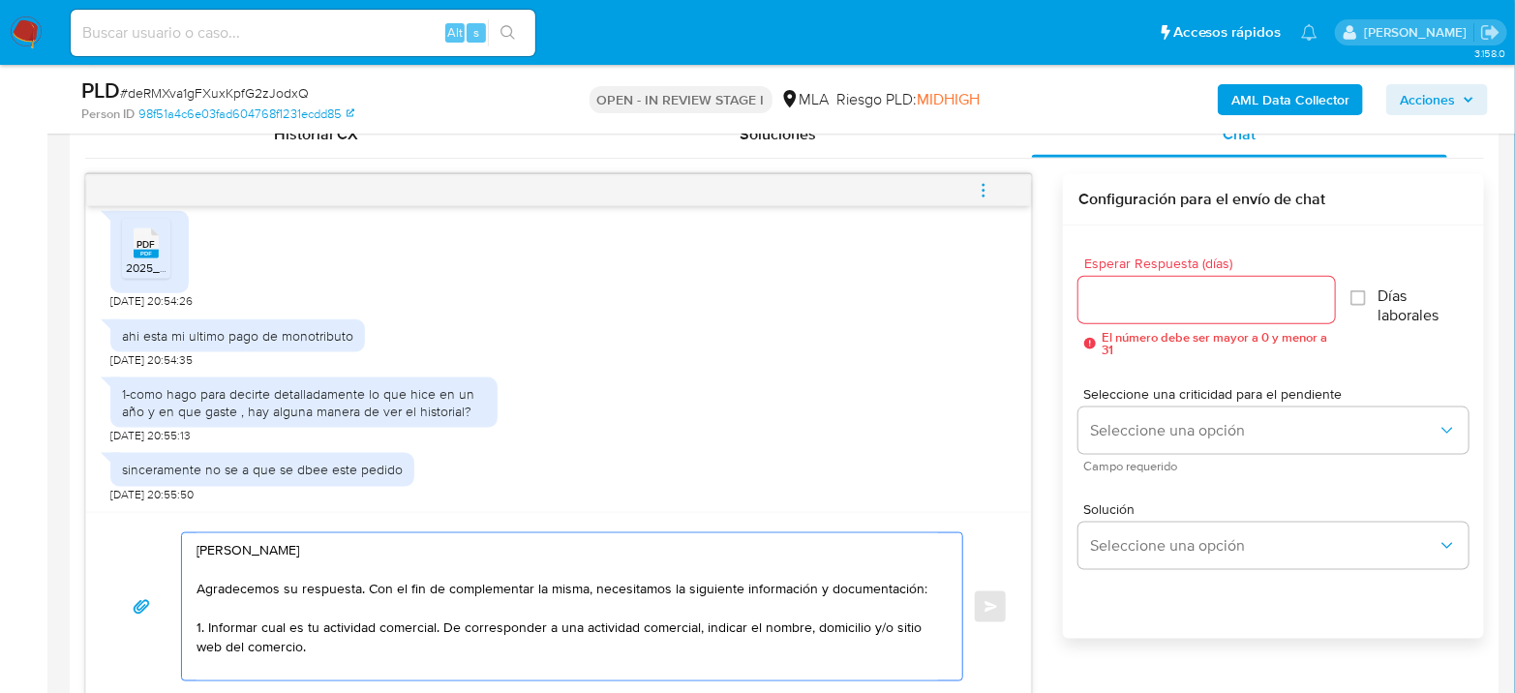
drag, startPoint x: 443, startPoint y: 625, endPoint x: 693, endPoint y: 624, distance: 249.8
click at [693, 624] on textarea "Hola Emanuel Gorjón Agradecemos su respuesta. Con el fin de complementar la mis…" at bounding box center [568, 607] width 742 height 147
click at [914, 625] on textarea "Hola Emanuel Gorjón Agradecemos su respuesta. Con el fin de complementar la mis…" at bounding box center [568, 607] width 742 height 147
click at [415, 665] on textarea "Hola Emanuel Gorjón Agradecemos su respuesta. Con el fin de complementar la mis…" at bounding box center [568, 617] width 742 height 167
click at [634, 658] on textarea "Hola Emanuel Gorjón Agradecemos su respuesta. Con el fin de complementar la mis…" at bounding box center [568, 617] width 742 height 167
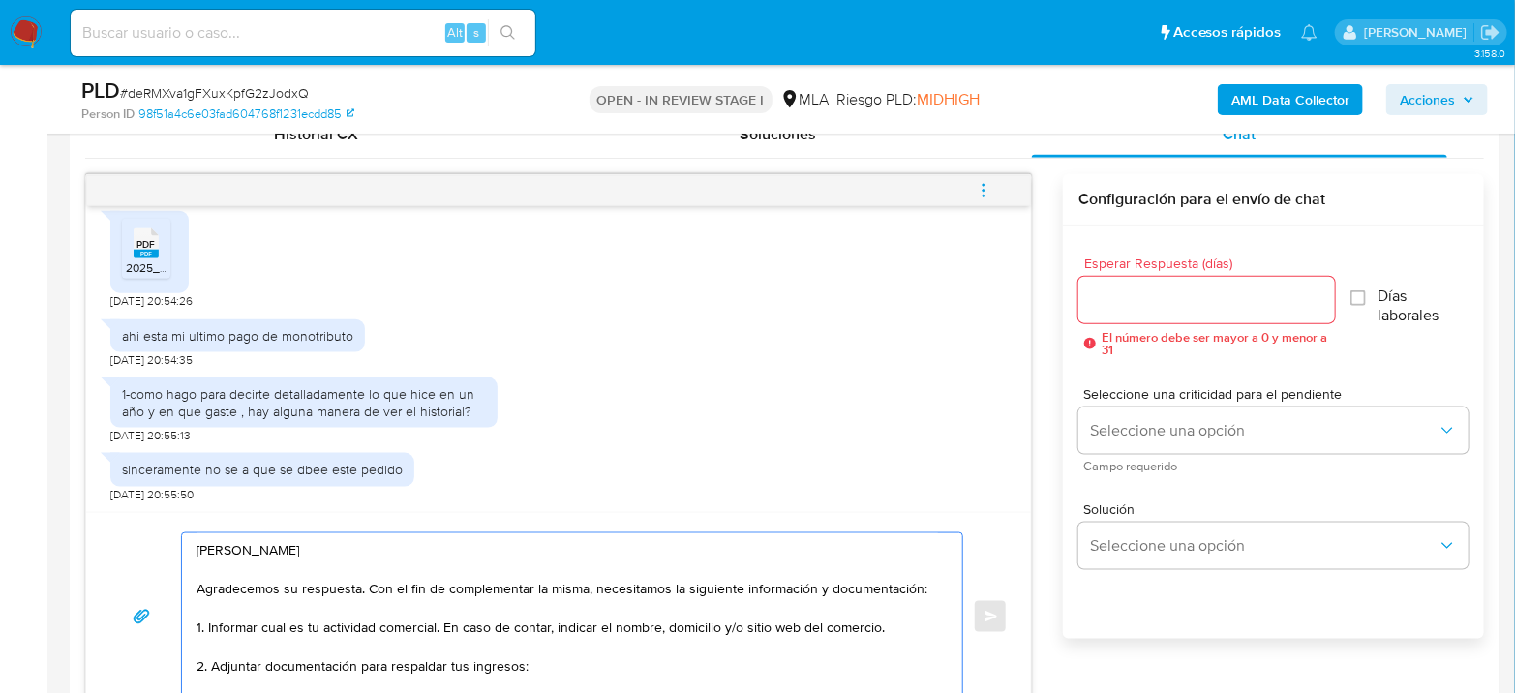
paste textarea "Resumen de Comprobantes Electrónicos emitidos de los períodos 2024 y 2025 Si ti…"
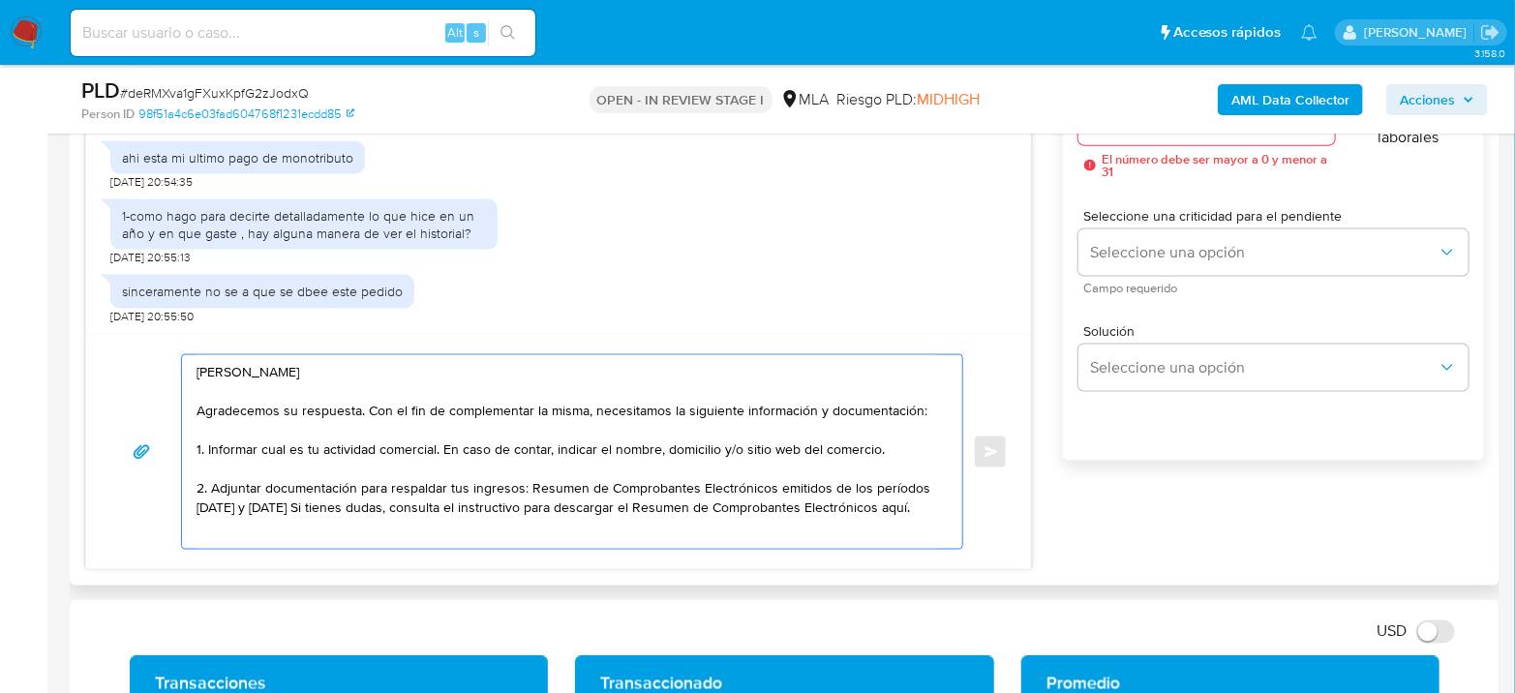
scroll to position [1201, 0]
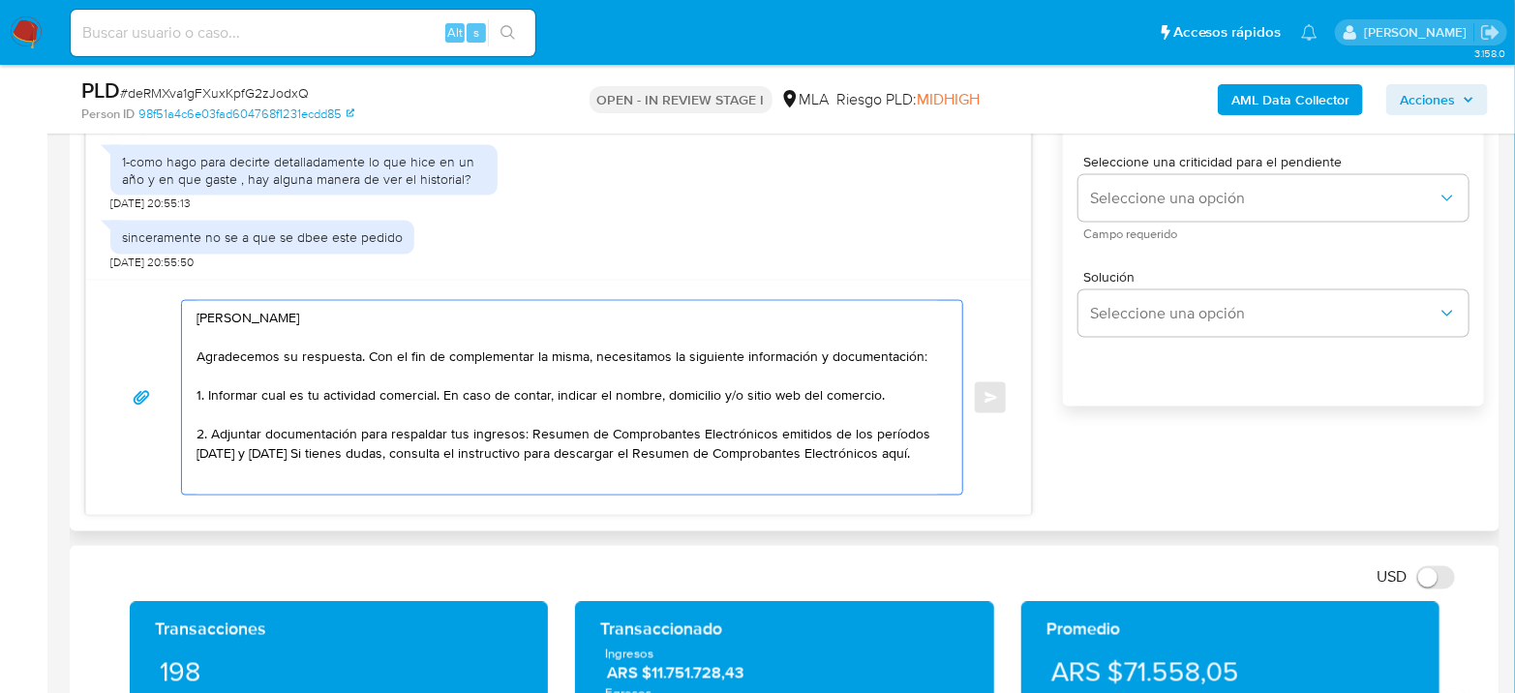
drag, startPoint x: 831, startPoint y: 422, endPoint x: 237, endPoint y: 435, distance: 593.7
click at [237, 435] on textarea "Hola Emanuel Gorjón Agradecemos su respuesta. Con el fin de complementar la mis…" at bounding box center [568, 398] width 742 height 194
drag, startPoint x: 229, startPoint y: 434, endPoint x: 371, endPoint y: 448, distance: 142.1
click at [229, 435] on textarea "Hola Emanuel Gorjón Agradecemos su respuesta. Con el fin de complementar la mis…" at bounding box center [568, 398] width 742 height 194
click at [864, 440] on textarea "Hola Emanuel Gorjón Agradecemos su respuesta. Con el fin de complementar la mis…" at bounding box center [568, 398] width 742 height 194
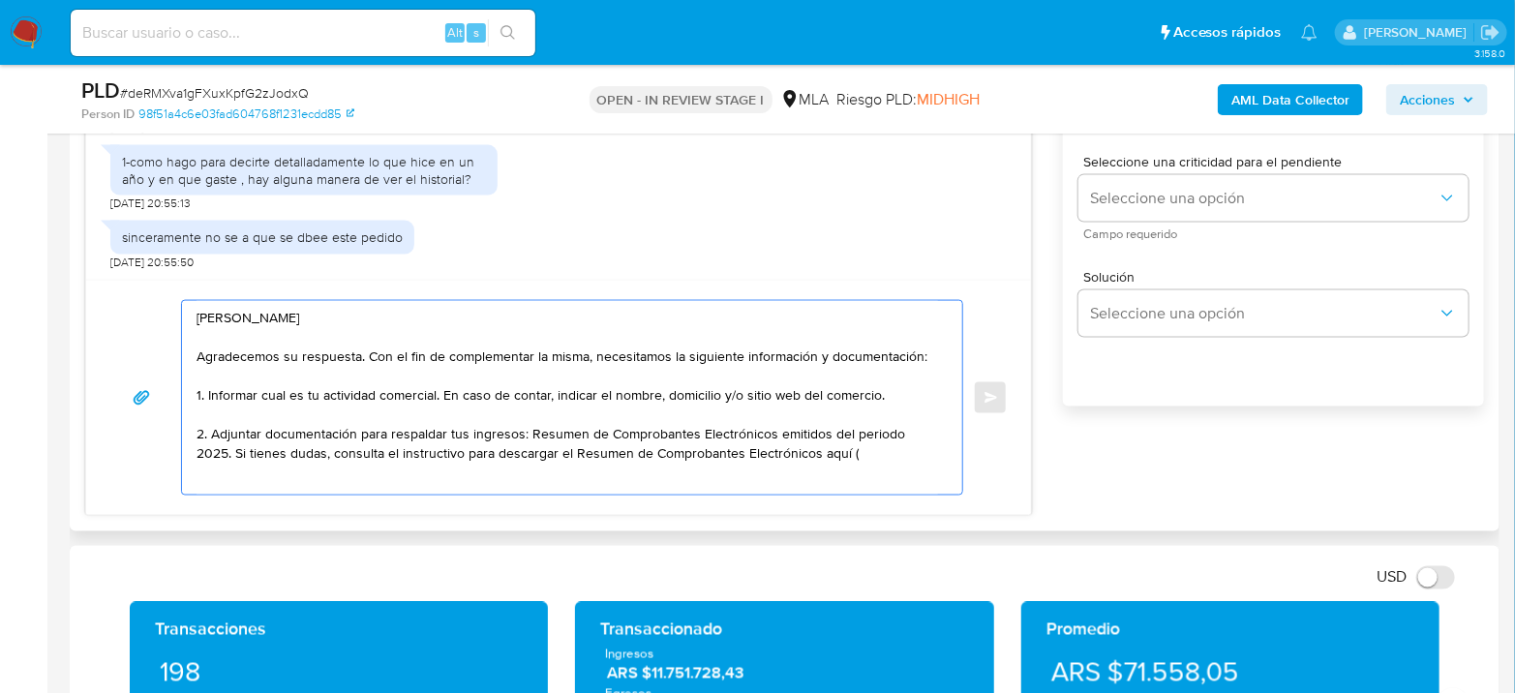
paste textarea "https://www.mercadopago.com.ar/ayuda/30181"
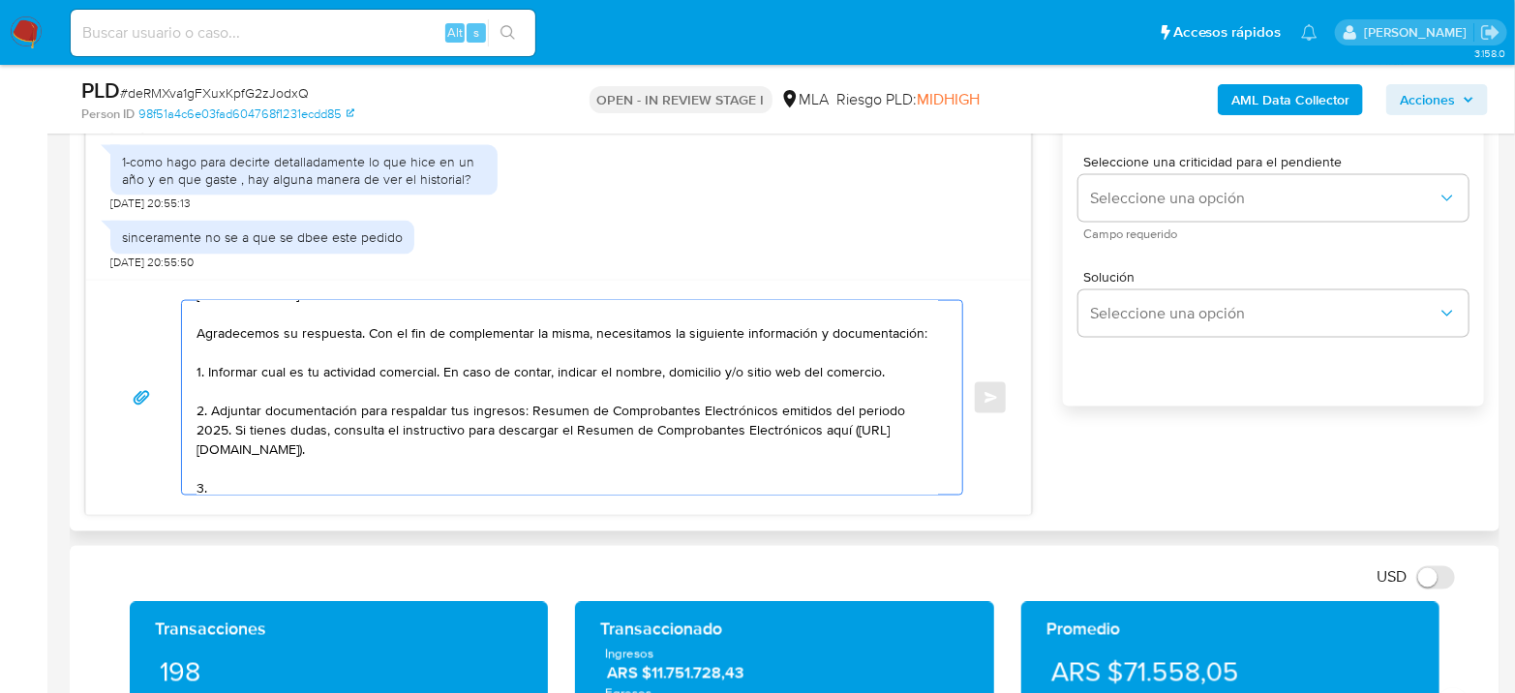
paste textarea "Proporciona el vínculo con las siguientes contrapartes con las que operaste, el…"
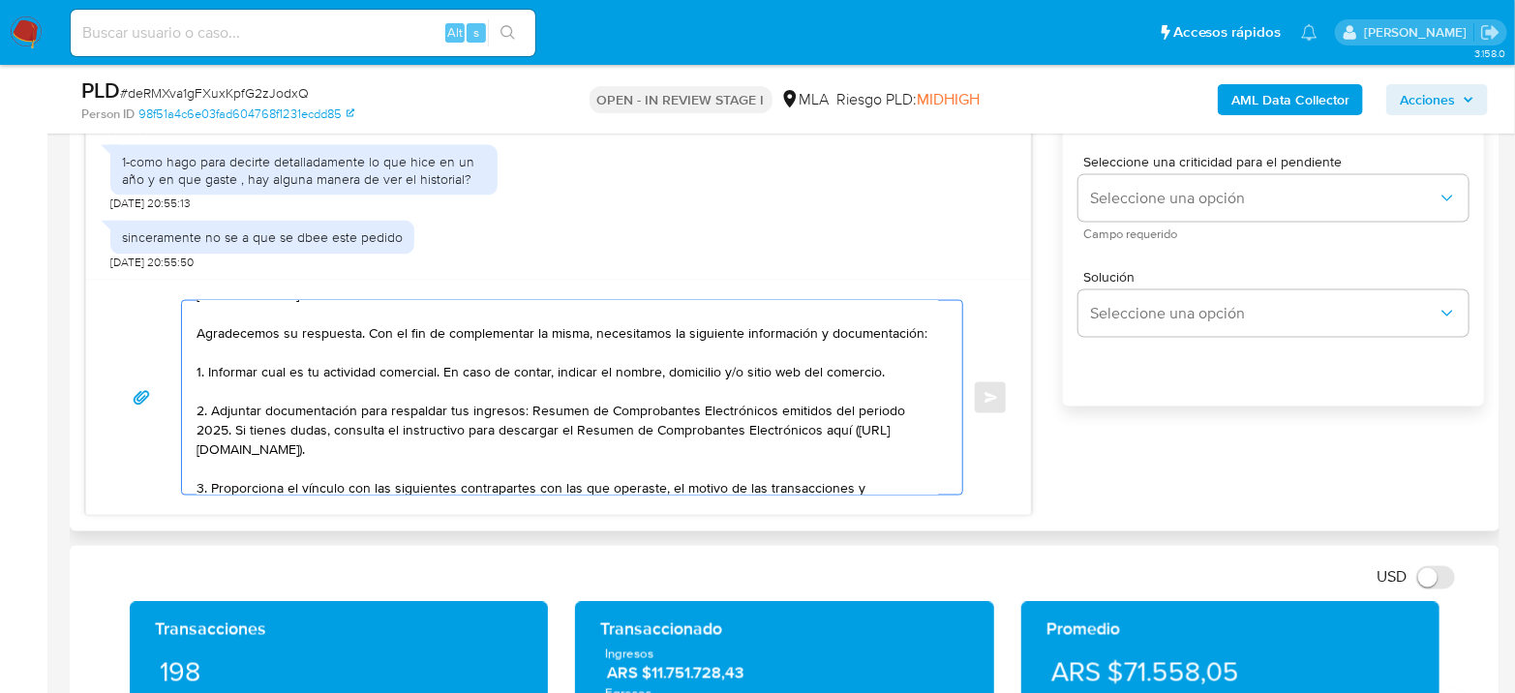
scroll to position [138, 0]
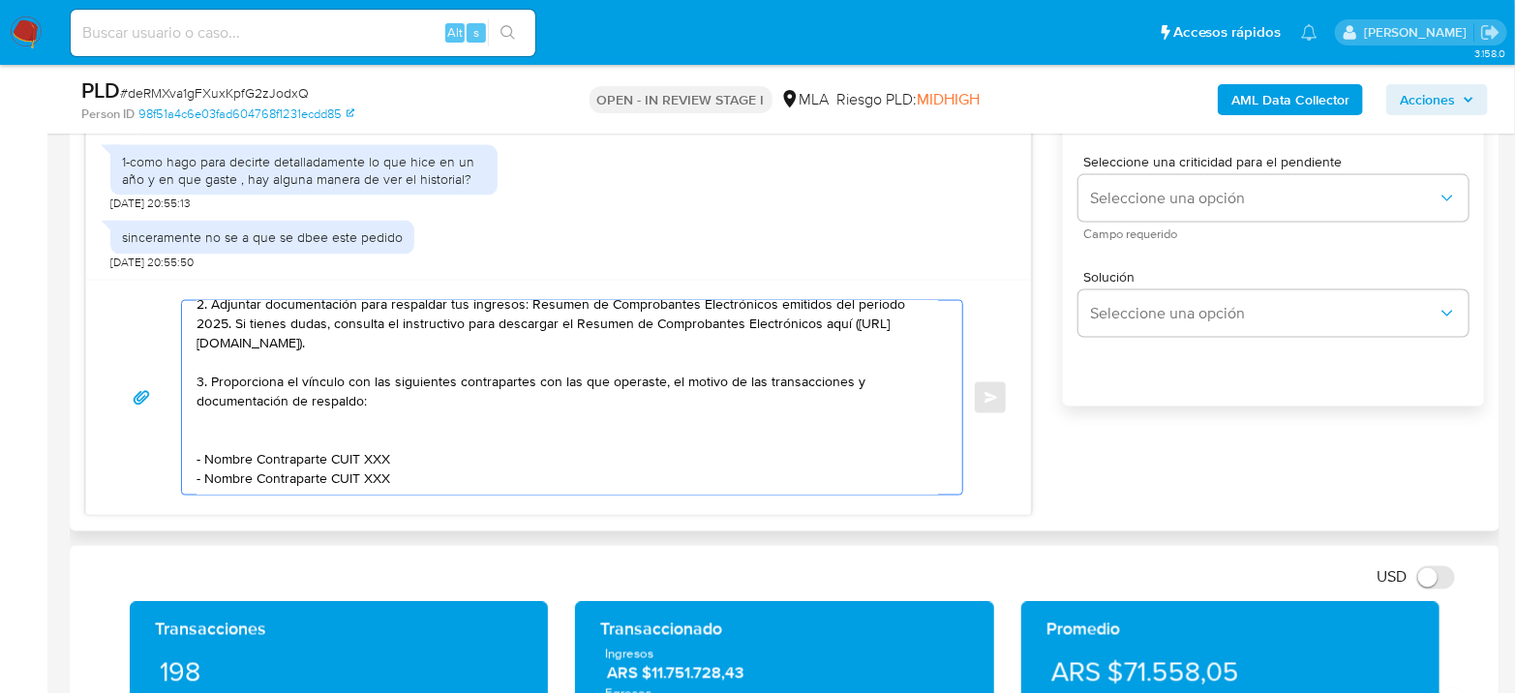
click at [409, 469] on textarea "Hola Emanuel Gorjón Agradecemos su respuesta. Con el fin de complementar la mis…" at bounding box center [568, 398] width 742 height 194
click at [841, 372] on textarea "Hola Emanuel Gorjón Agradecemos su respuesta. Con el fin de complementar la mis…" at bounding box center [568, 398] width 742 height 194
drag, startPoint x: 206, startPoint y: 443, endPoint x: 326, endPoint y: 446, distance: 120.1
click at [326, 446] on textarea "Hola Emanuel Gorjón Agradecemos su respuesta. Con el fin de complementar la mis…" at bounding box center [568, 398] width 742 height 194
paste textarea "Tomás Agustín Marino"
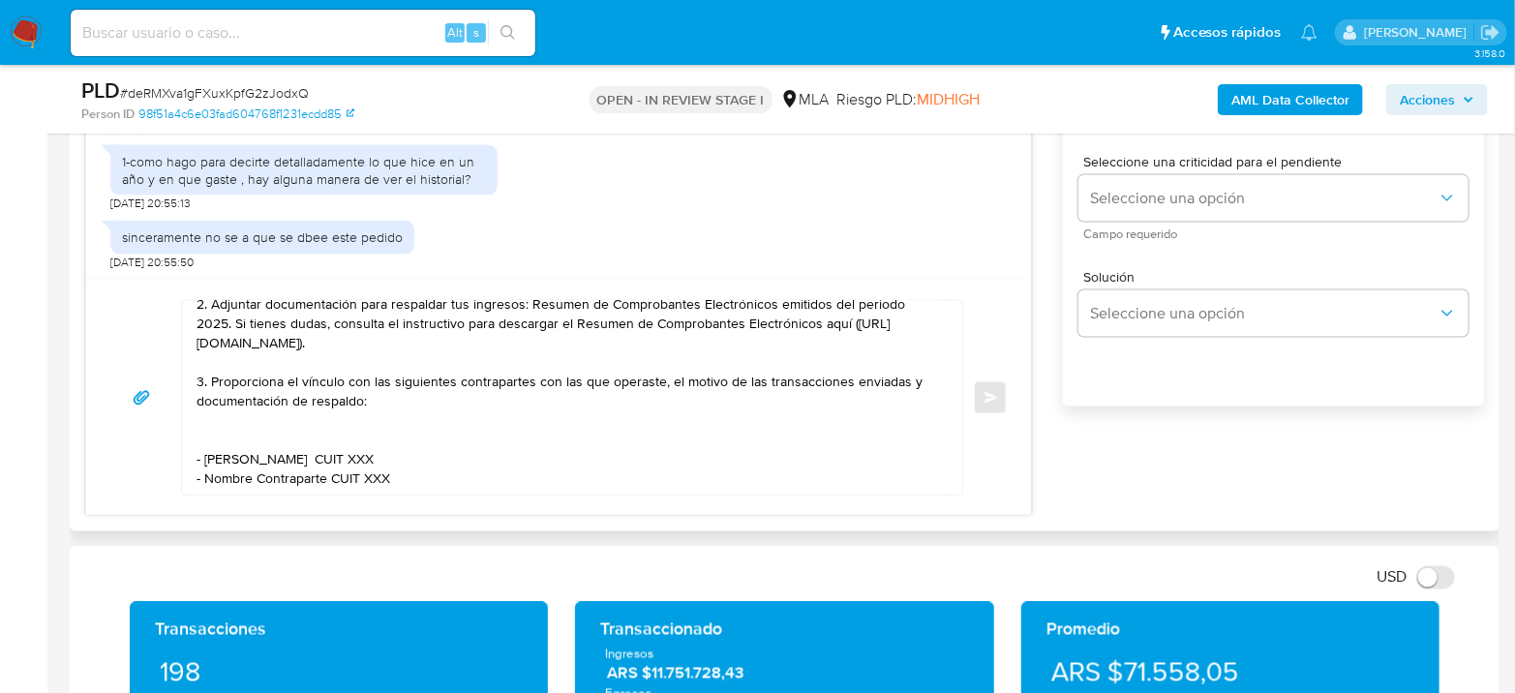
click at [382, 443] on textarea "Hola Emanuel Gorjón Agradecemos su respuesta. Con el fin de complementar la mis…" at bounding box center [568, 398] width 742 height 194
paste textarea "20460942129"
drag, startPoint x: 205, startPoint y: 467, endPoint x: 324, endPoint y: 419, distance: 128.2
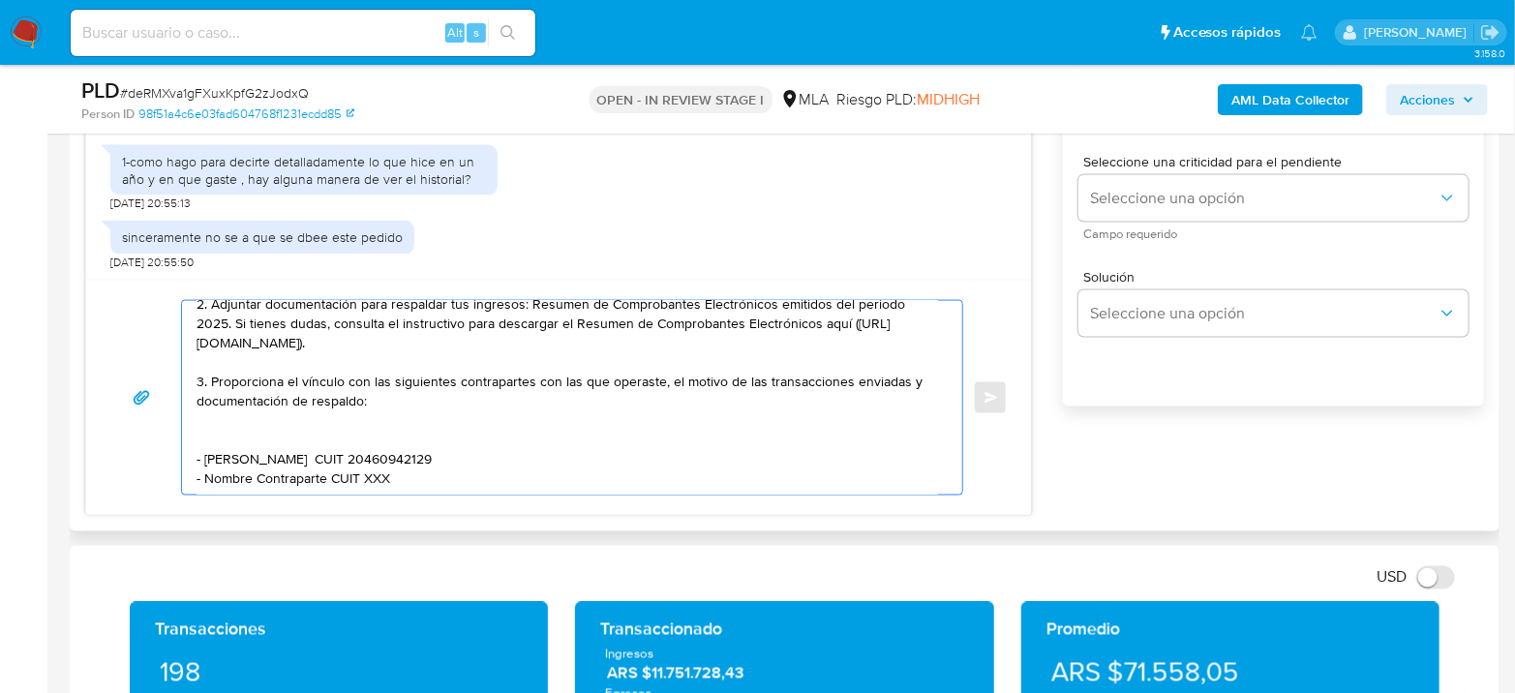
click at [324, 419] on textarea "Hola Emanuel Gorjón Agradecemos su respuesta. Con el fin de complementar la mis…" at bounding box center [568, 398] width 742 height 194
paste textarea "Leonardo Ariel Gallardo"
click at [381, 416] on textarea "Hola Emanuel Gorjón Agradecemos su respuesta. Con el fin de complementar la mis…" at bounding box center [568, 398] width 742 height 194
click at [400, 416] on textarea "Hola Emanuel Gorjón Agradecemos su respuesta. Con el fin de complementar la mis…" at bounding box center [568, 398] width 742 height 194
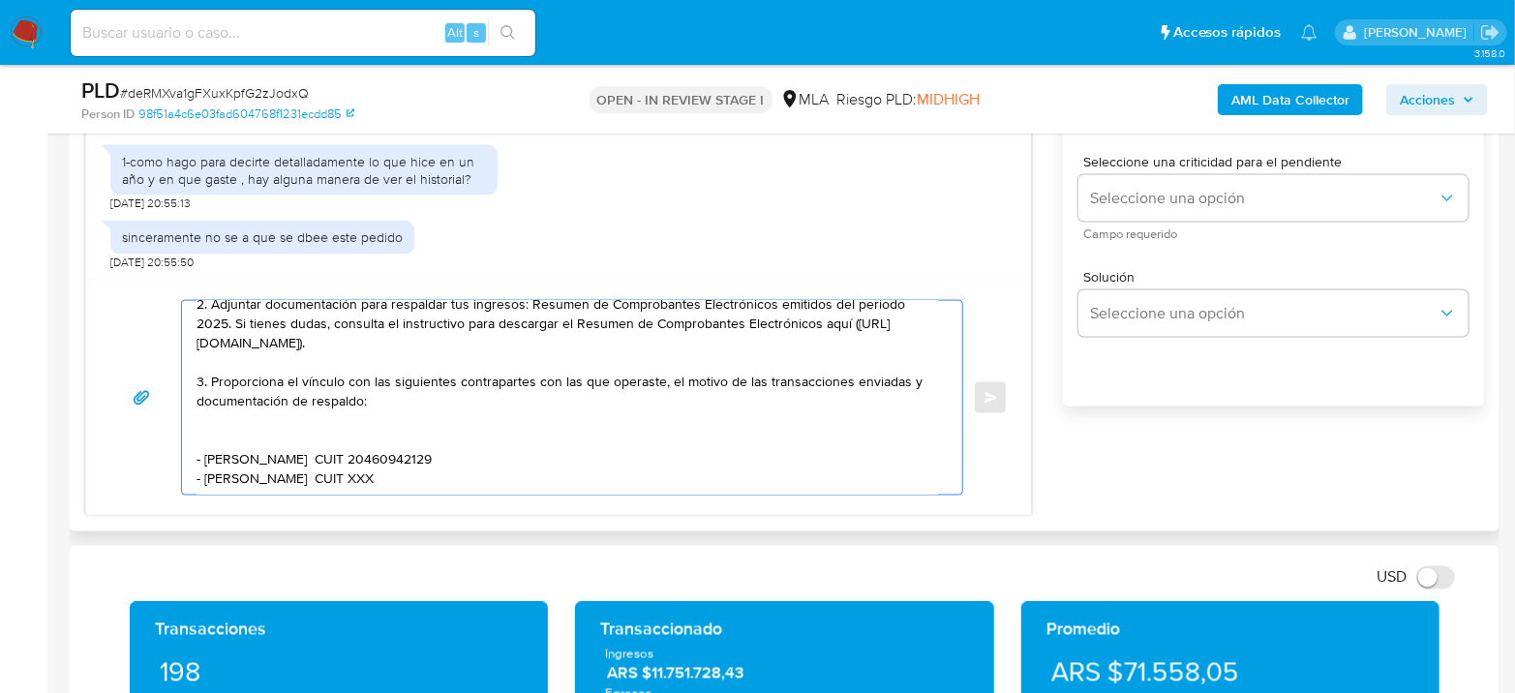
paste textarea "23440702759"
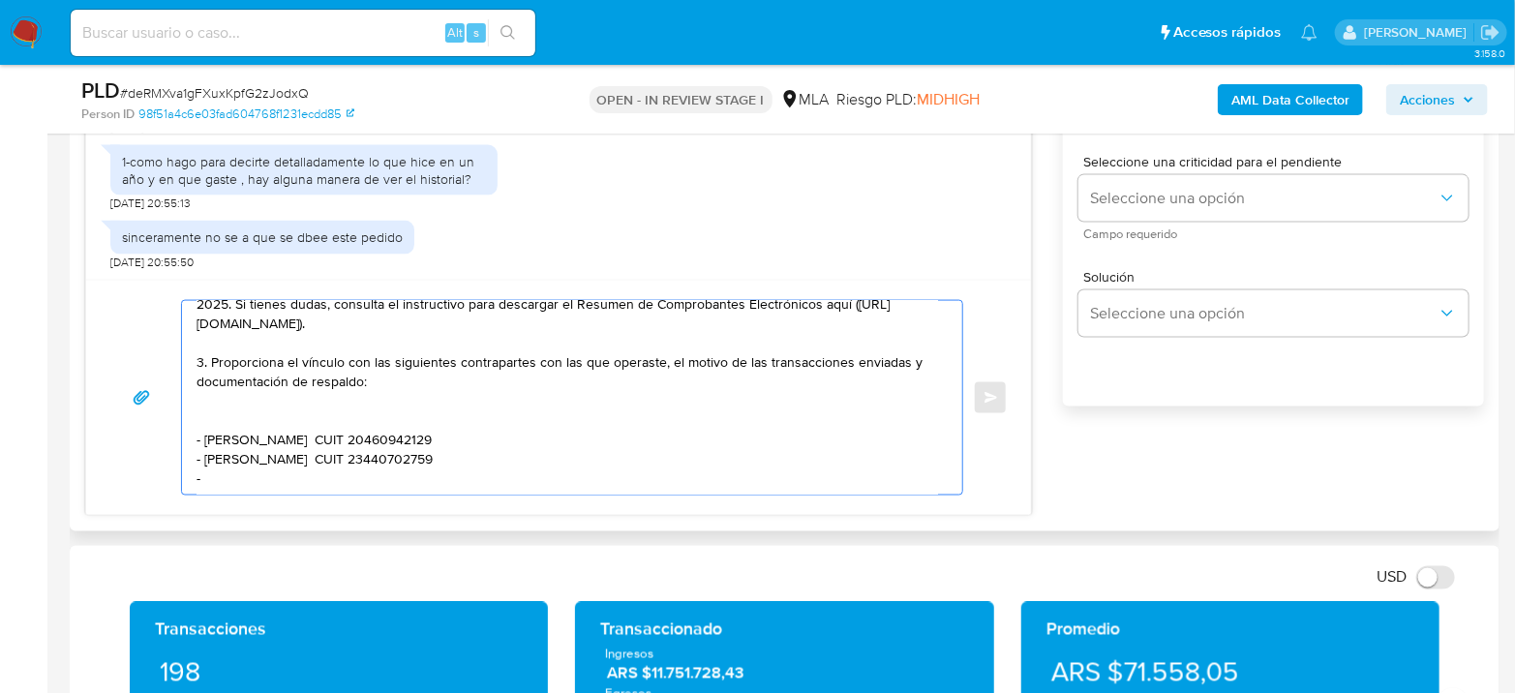
click at [225, 430] on textarea "Hola Emanuel Gorjón Agradecemos su respuesta. Con el fin de complementar la mis…" at bounding box center [568, 398] width 742 height 194
paste textarea "Agustin Luis Vaca"
click at [363, 442] on textarea "Hola Emanuel Gorjón Agradecemos su respuesta. Con el fin de complementar la mis…" at bounding box center [568, 398] width 742 height 194
paste textarea "23329255069"
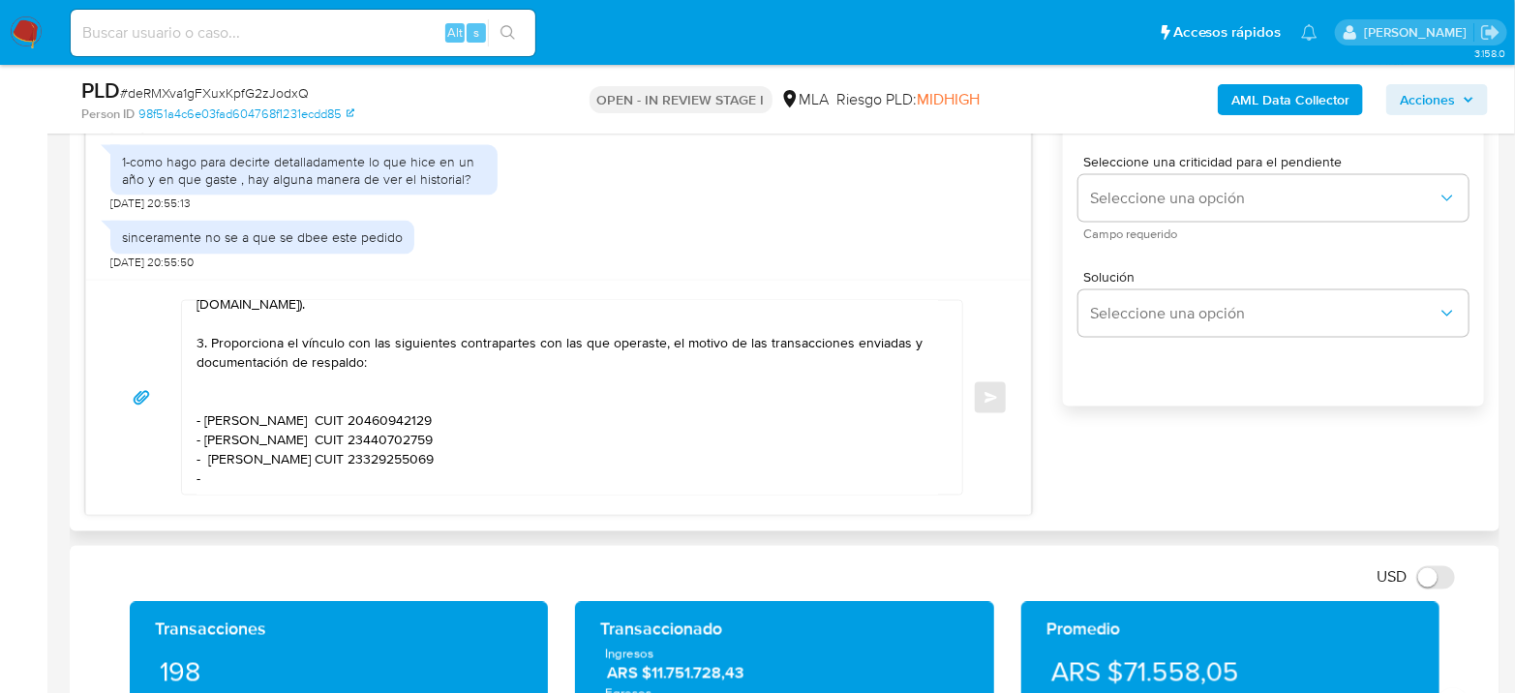
click at [243, 457] on textarea "Hola Emanuel Gorjón Agradecemos su respuesta. Con el fin de complementar la mis…" at bounding box center [568, 398] width 742 height 194
paste textarea "Enzo Damian Comas"
click at [395, 468] on textarea "Hola Emanuel Gorjón Agradecemos su respuesta. Con el fin de complementar la mis…" at bounding box center [568, 398] width 742 height 194
click at [404, 453] on textarea "Hola Emanuel Gorjón Agradecemos su respuesta. Con el fin de complementar la mis…" at bounding box center [568, 398] width 742 height 194
paste textarea "20385162473"
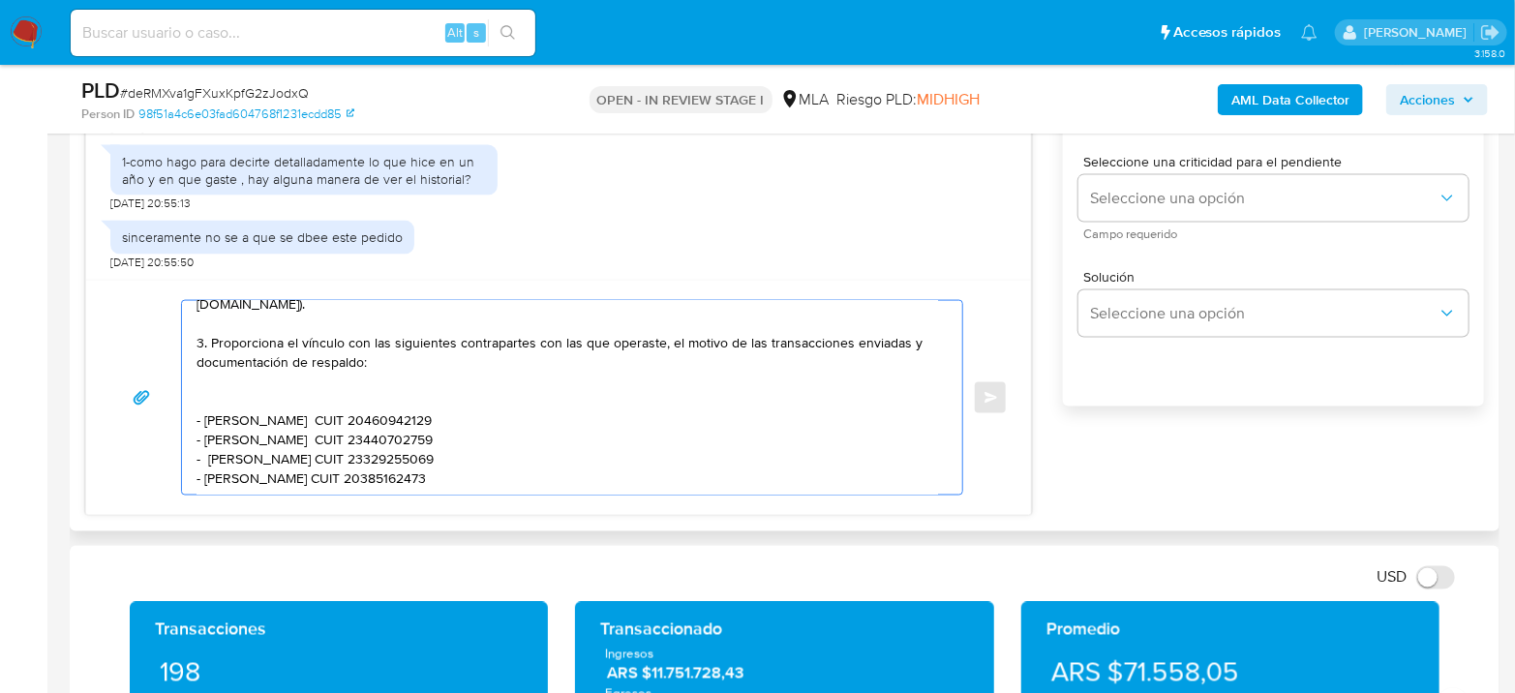
scroll to position [240, 0]
paste textarea "Es importante que sepas que, en el caso de que no respondas a lo solicitado, tu…"
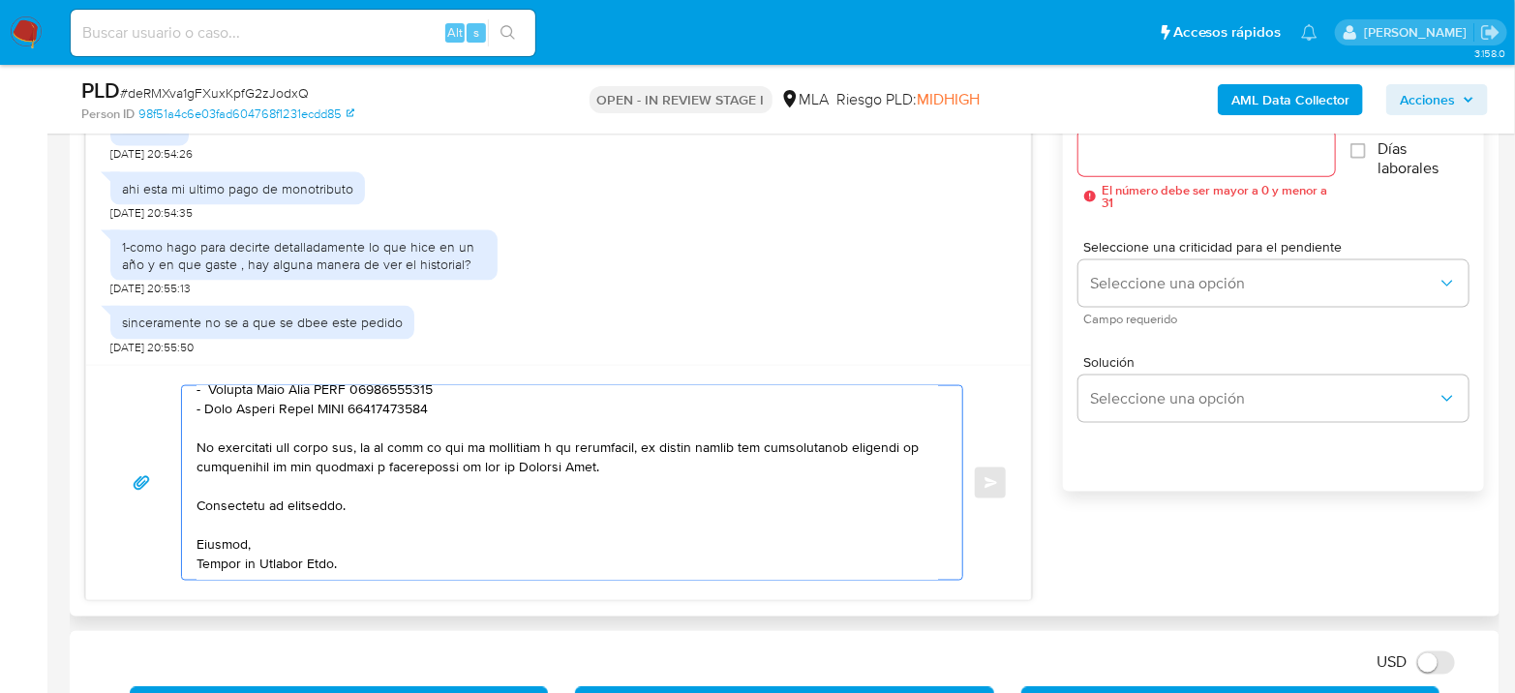
scroll to position [986, 0]
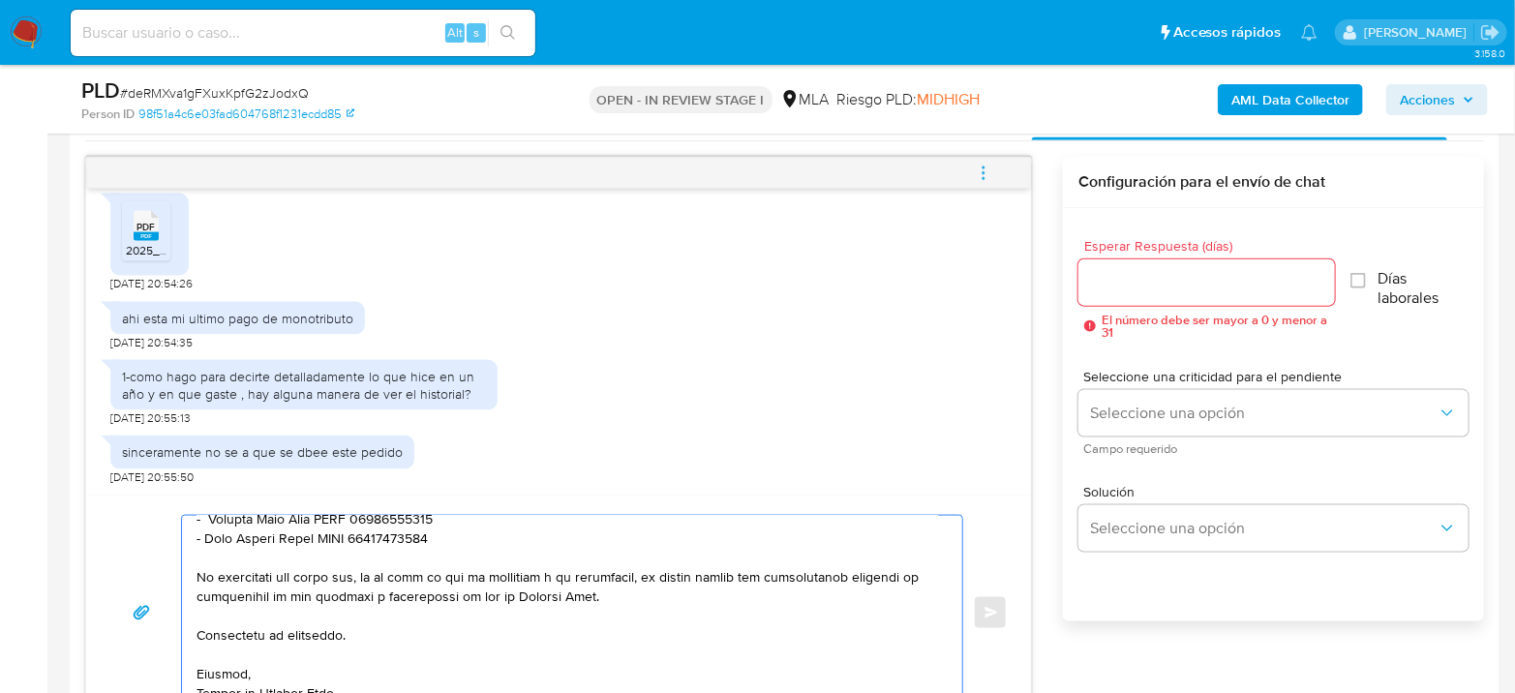
type textarea "Hola Emanuel Gorjón Agradecemos su respuesta. Con el fin de complementar la mis…"
click at [1137, 267] on div at bounding box center [1207, 282] width 257 height 46
click at [1134, 277] on input "Esperar Respuesta (días)" at bounding box center [1207, 282] width 257 height 25
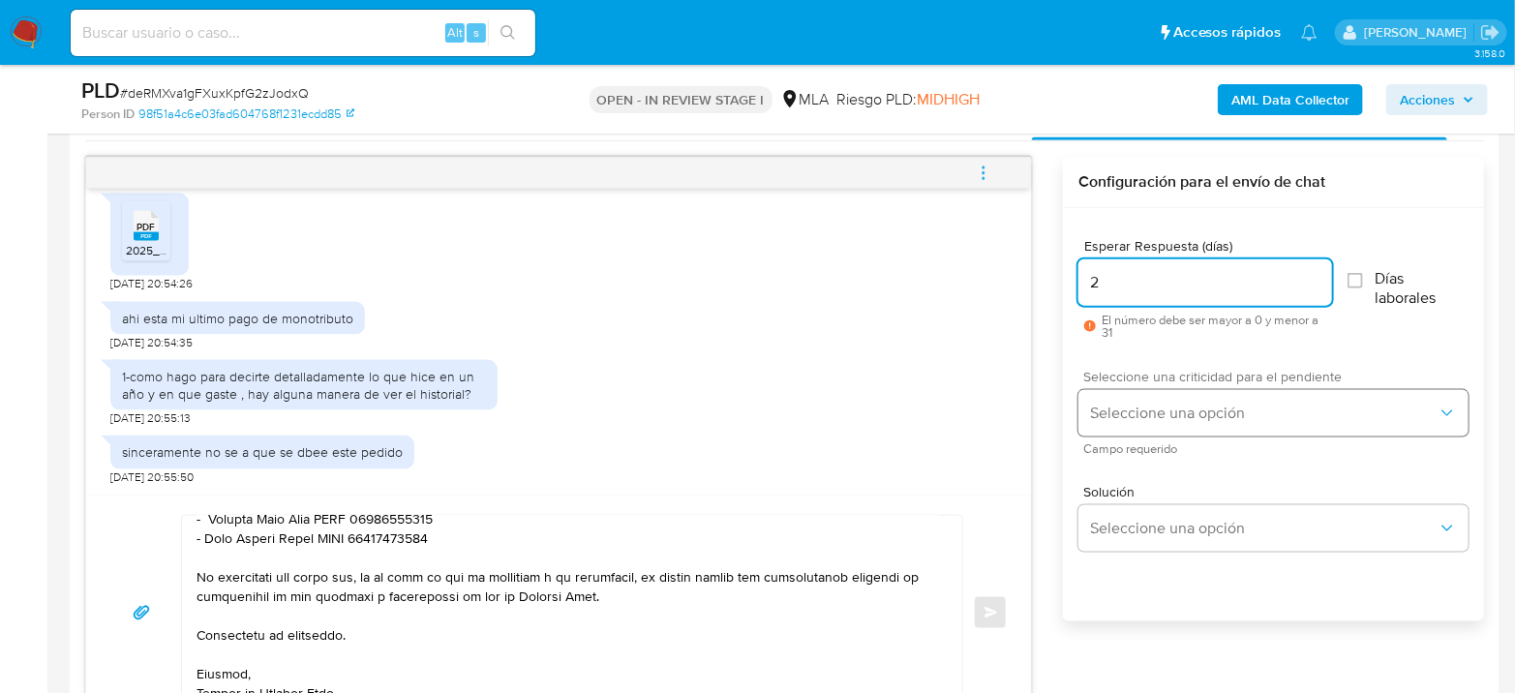
type input "2"
click at [1152, 430] on button "Seleccione una opción" at bounding box center [1274, 413] width 390 height 46
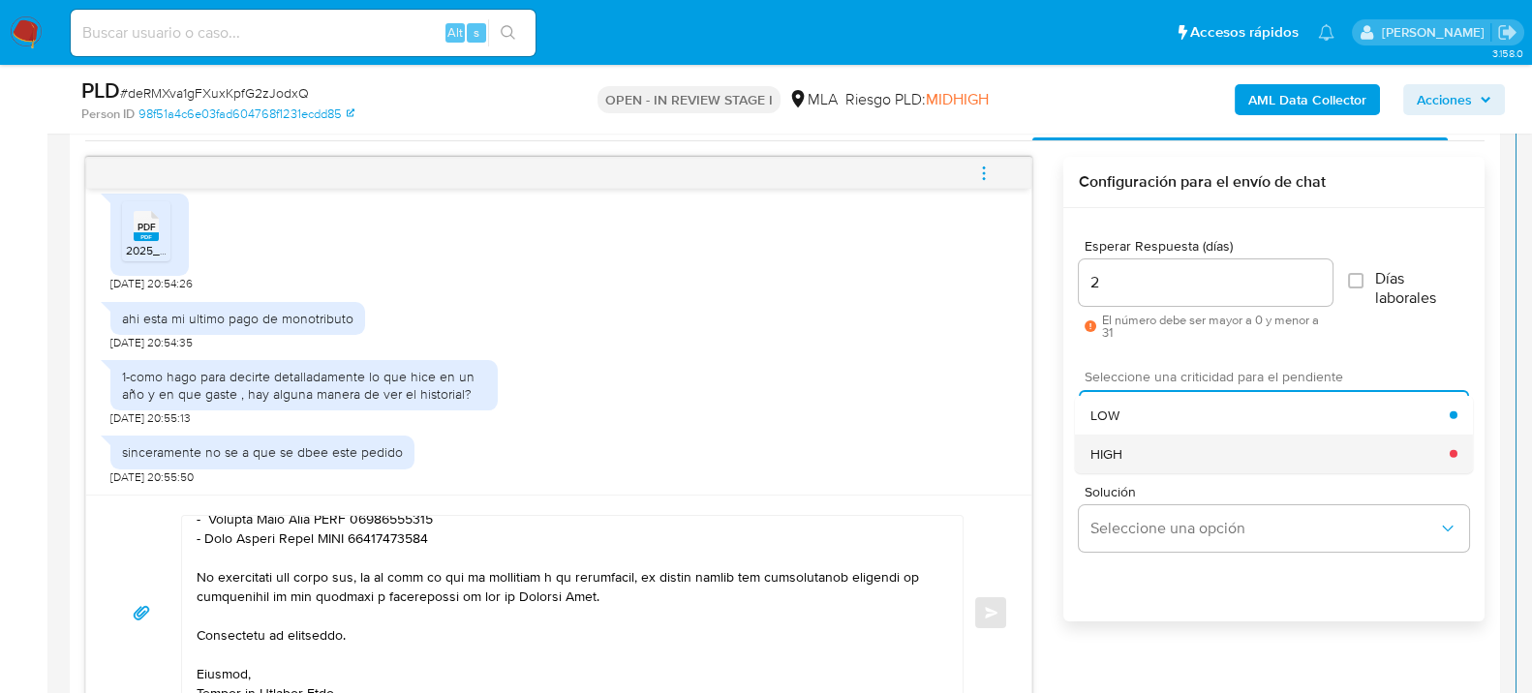
click at [1145, 460] on div "HIGH" at bounding box center [1269, 453] width 359 height 39
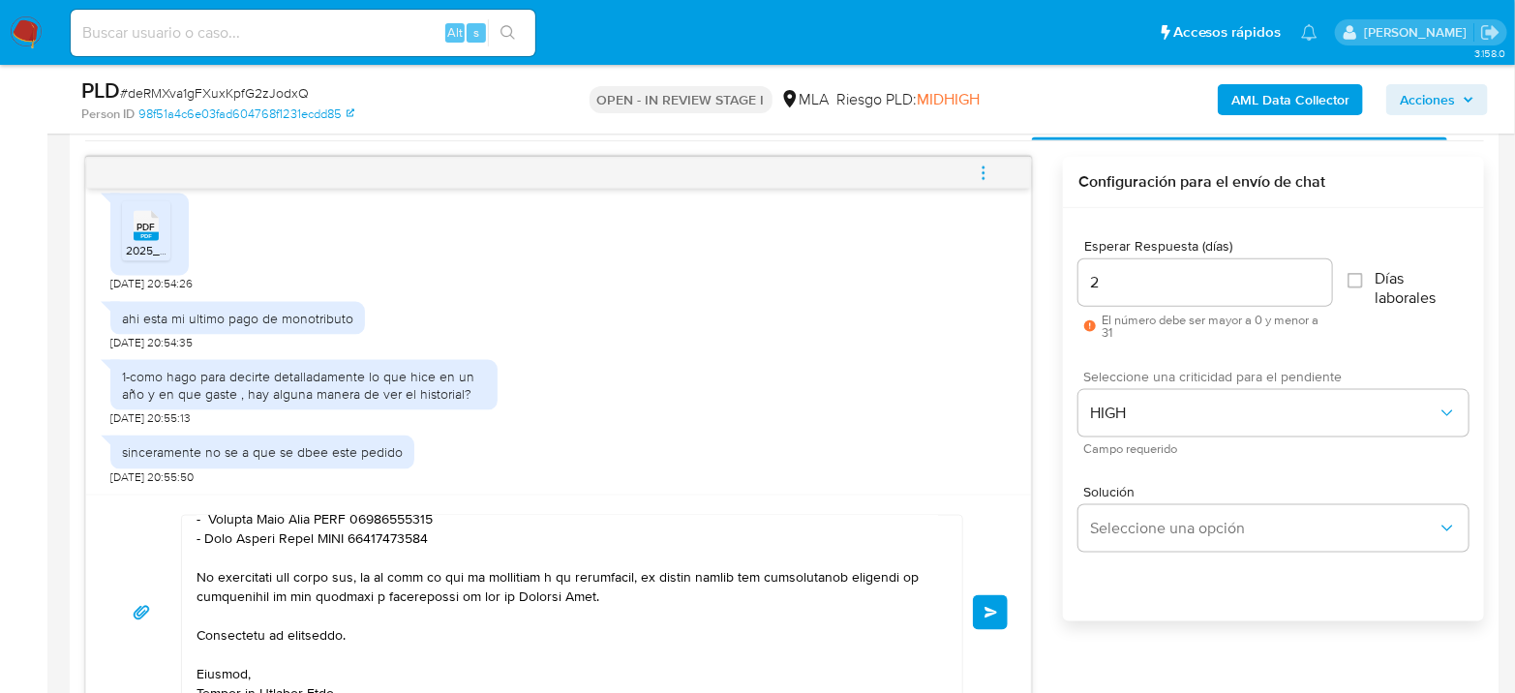
click at [995, 599] on button "Enviar" at bounding box center [990, 612] width 35 height 35
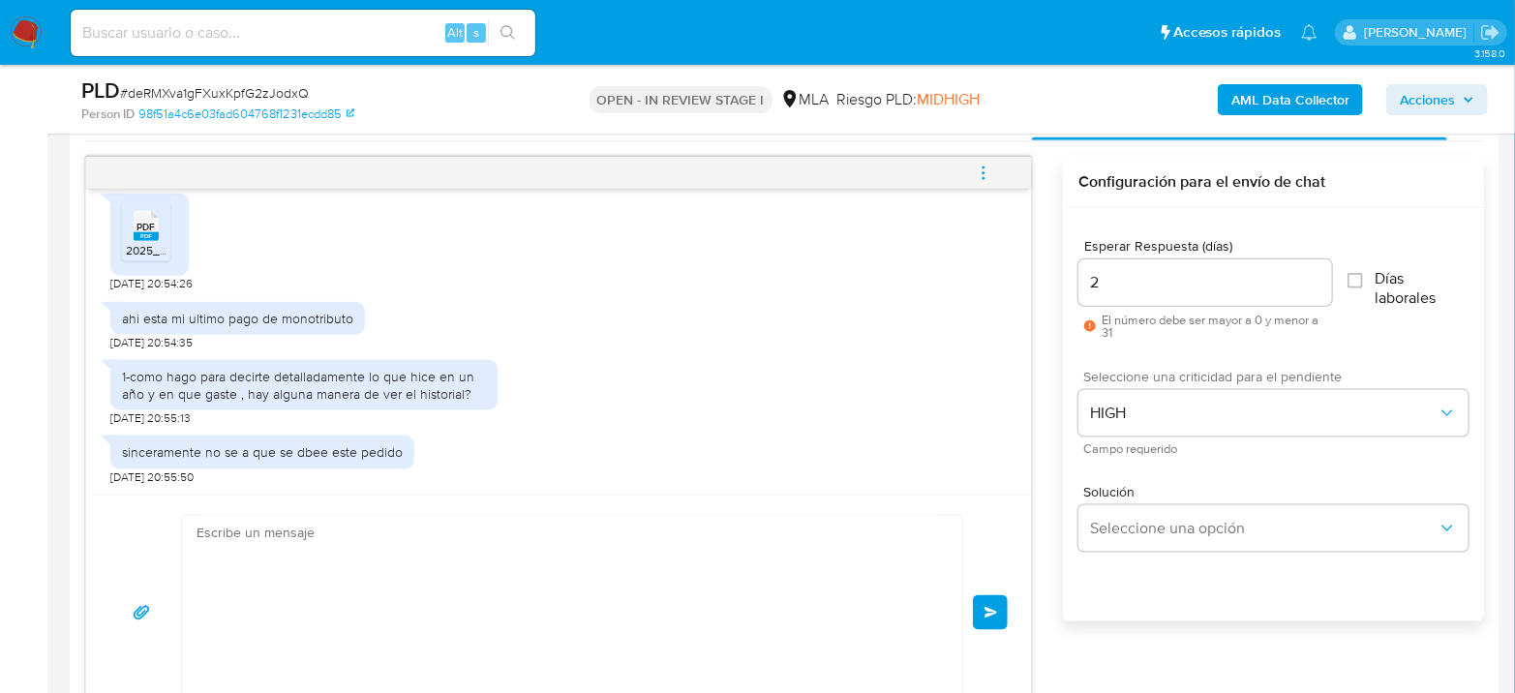
scroll to position [2126, 0]
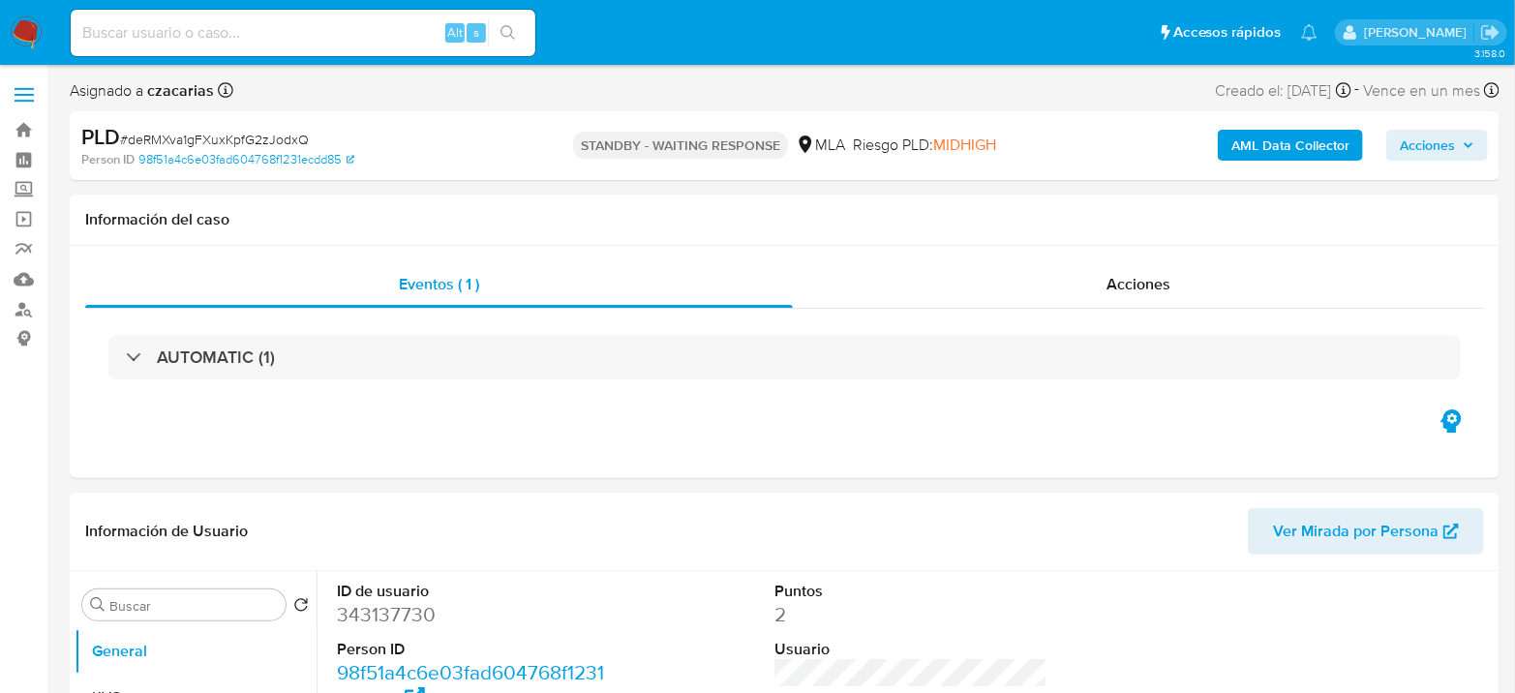
select select "10"
click at [347, 32] on input at bounding box center [303, 32] width 465 height 25
paste input "i1TZekMrpFZZguHSg1RECouF"
type input "i1TZekMrpFZZguHSg1RECouF"
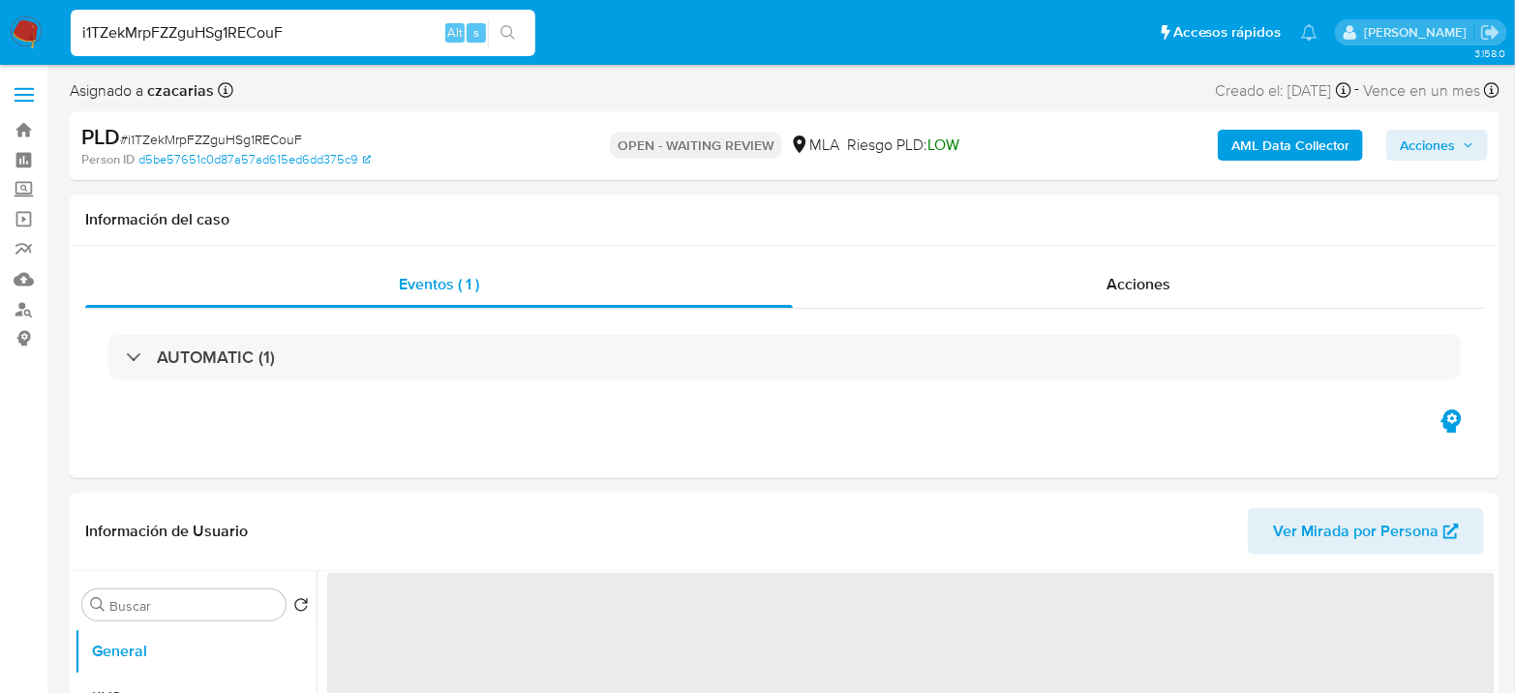
select select "10"
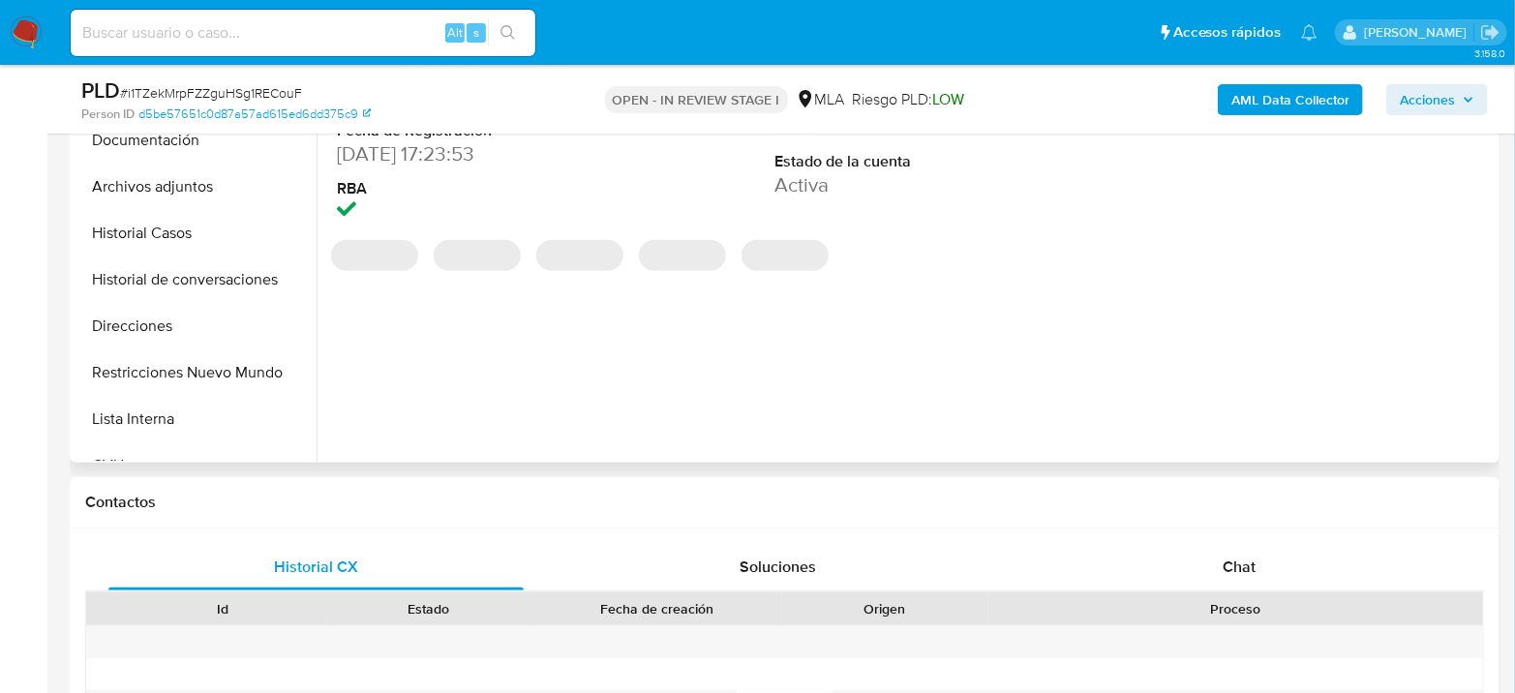
scroll to position [537, 0]
select select "10"
click at [1241, 565] on span "Chat" at bounding box center [1239, 565] width 33 height 22
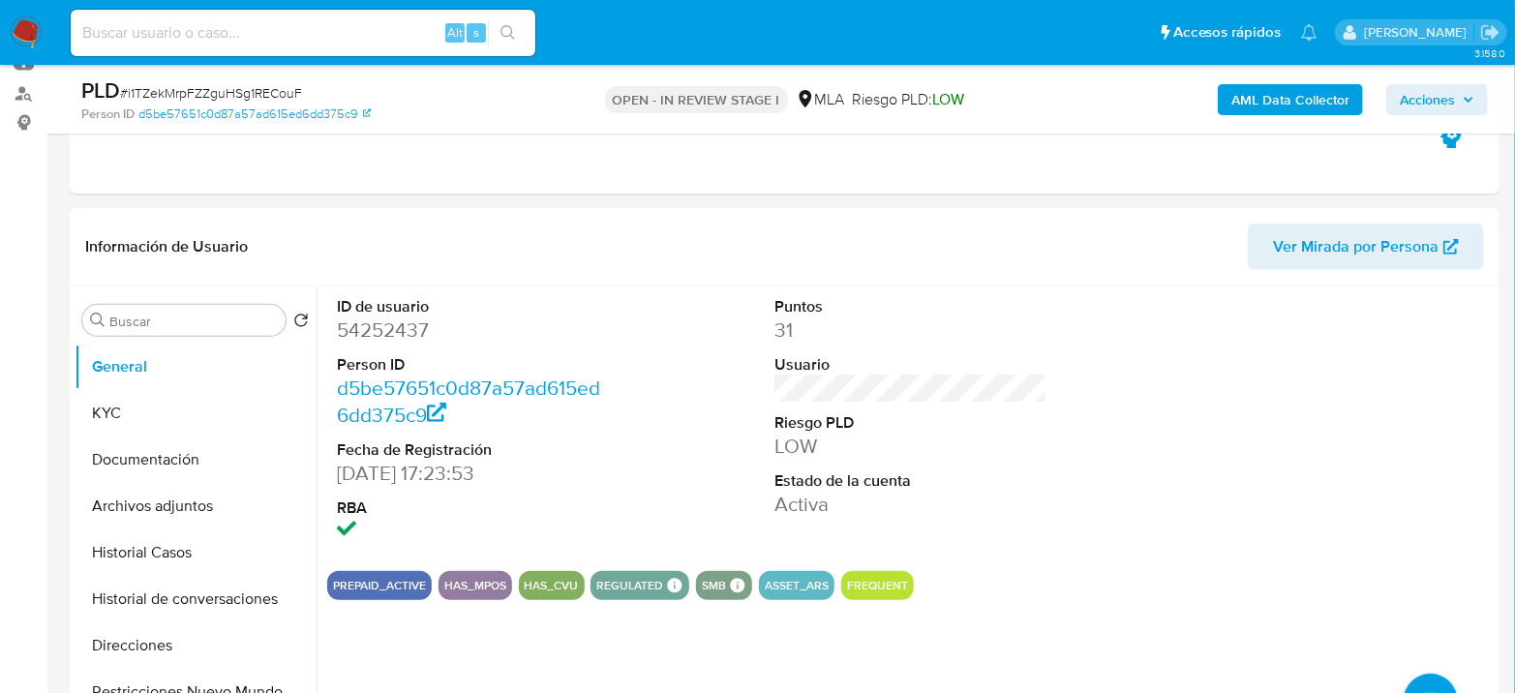
scroll to position [215, 0]
click at [369, 323] on dd "54252437" at bounding box center [473, 331] width 273 height 27
click at [370, 323] on dd "54252437" at bounding box center [473, 331] width 273 height 27
copy dd "54252437"
click at [397, 336] on dd "54252437" at bounding box center [473, 331] width 273 height 27
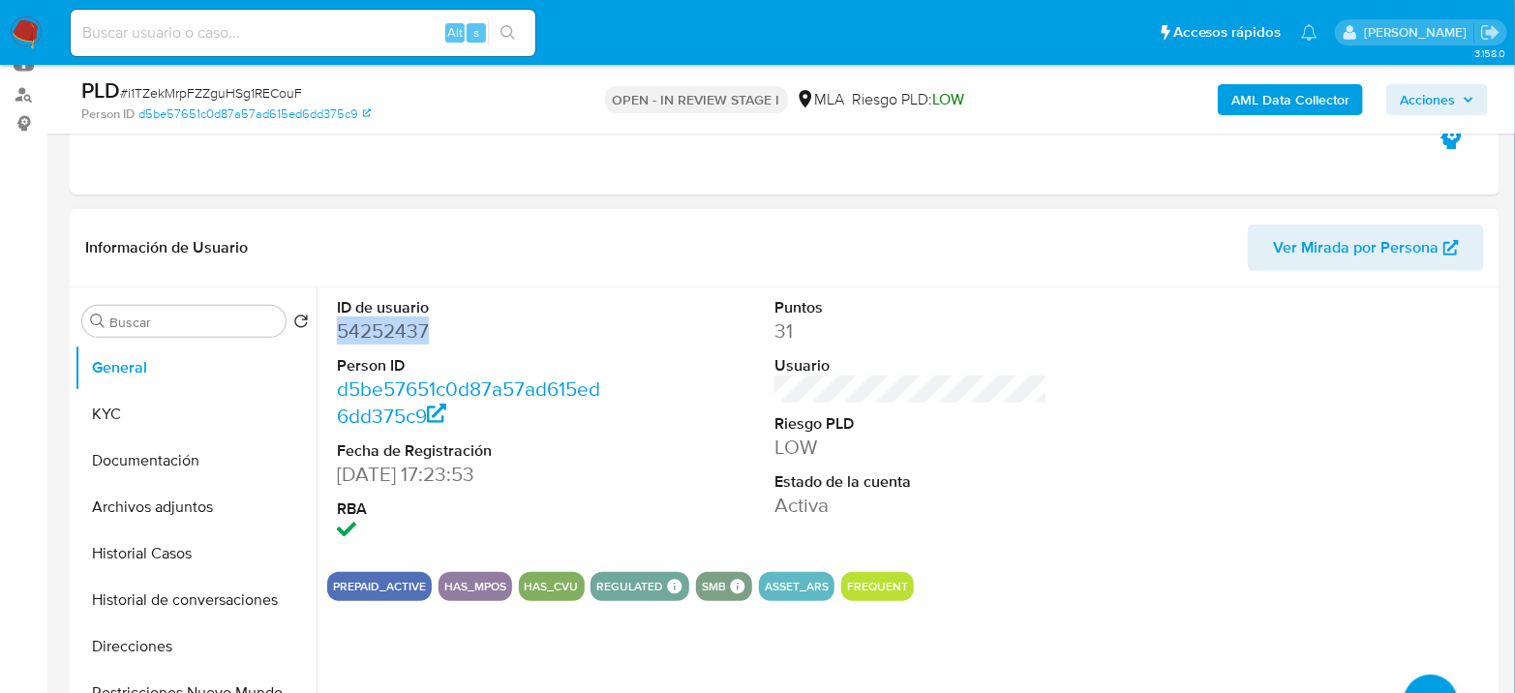
click at [397, 336] on dd "54252437" at bounding box center [473, 331] width 273 height 27
copy dd "54252437"
click at [409, 322] on dd "54252437" at bounding box center [473, 331] width 273 height 27
click at [161, 407] on button "KYC" at bounding box center [188, 414] width 227 height 46
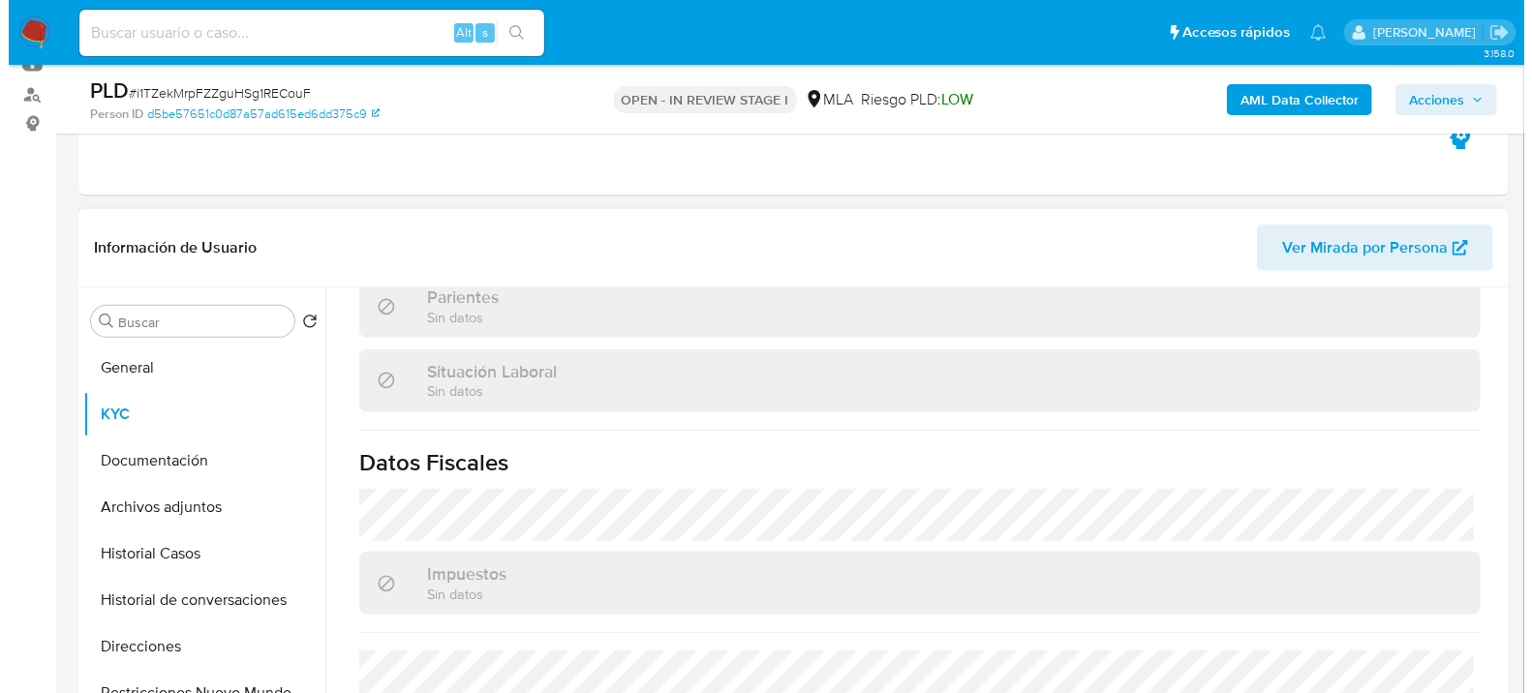
scroll to position [107, 0]
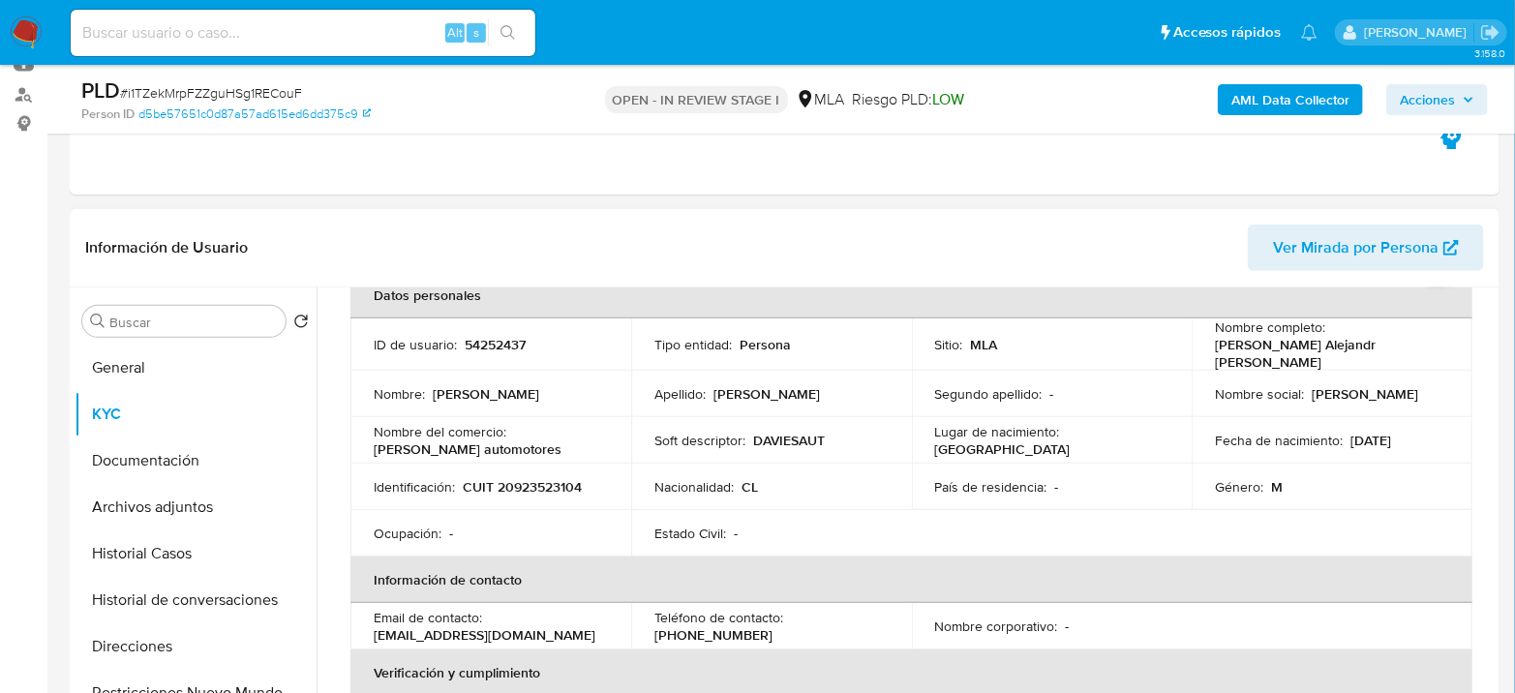
click at [527, 478] on p "CUIT 20923523104" at bounding box center [522, 486] width 119 height 17
click at [528, 478] on p "CUIT 20923523104" at bounding box center [522, 486] width 119 height 17
copy p "20923523104"
click at [1296, 109] on b "AML Data Collector" at bounding box center [1291, 99] width 118 height 31
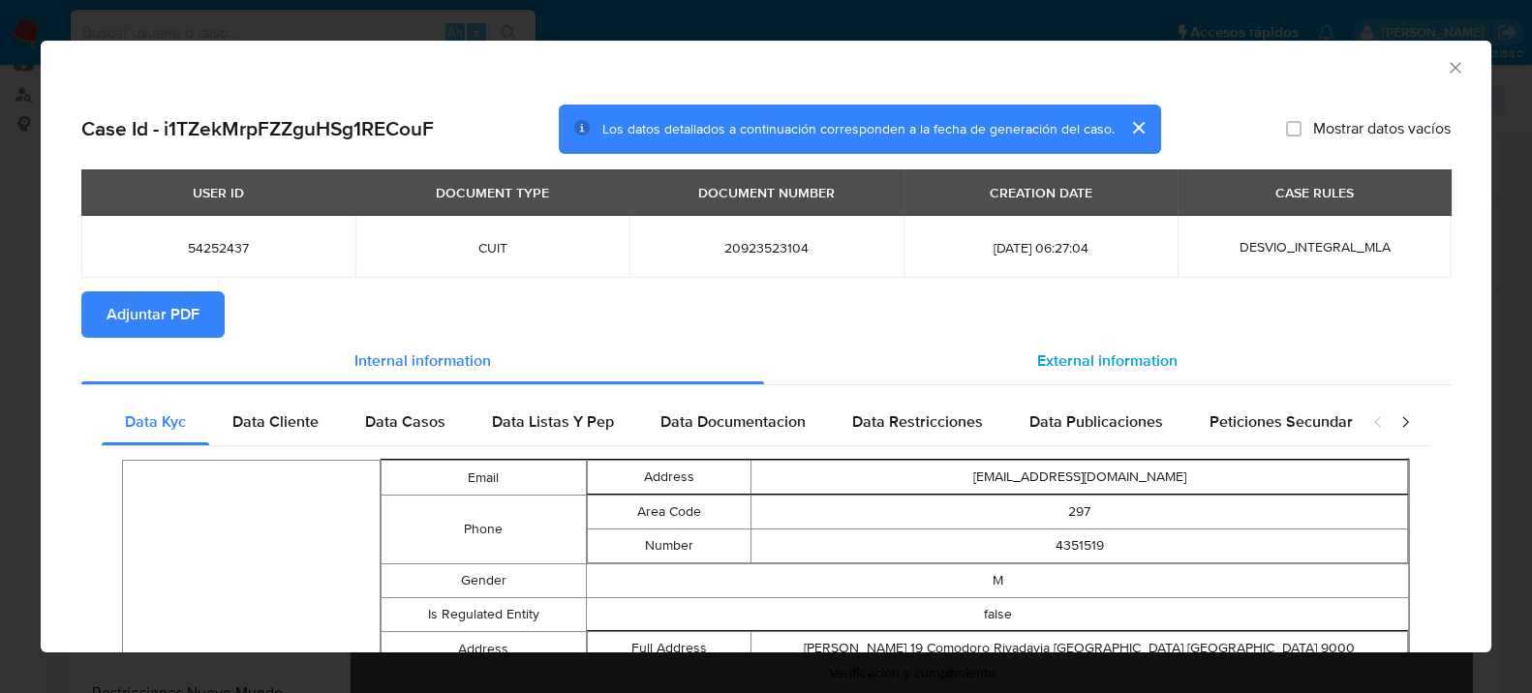
click at [1039, 381] on div "External information" at bounding box center [1107, 361] width 686 height 46
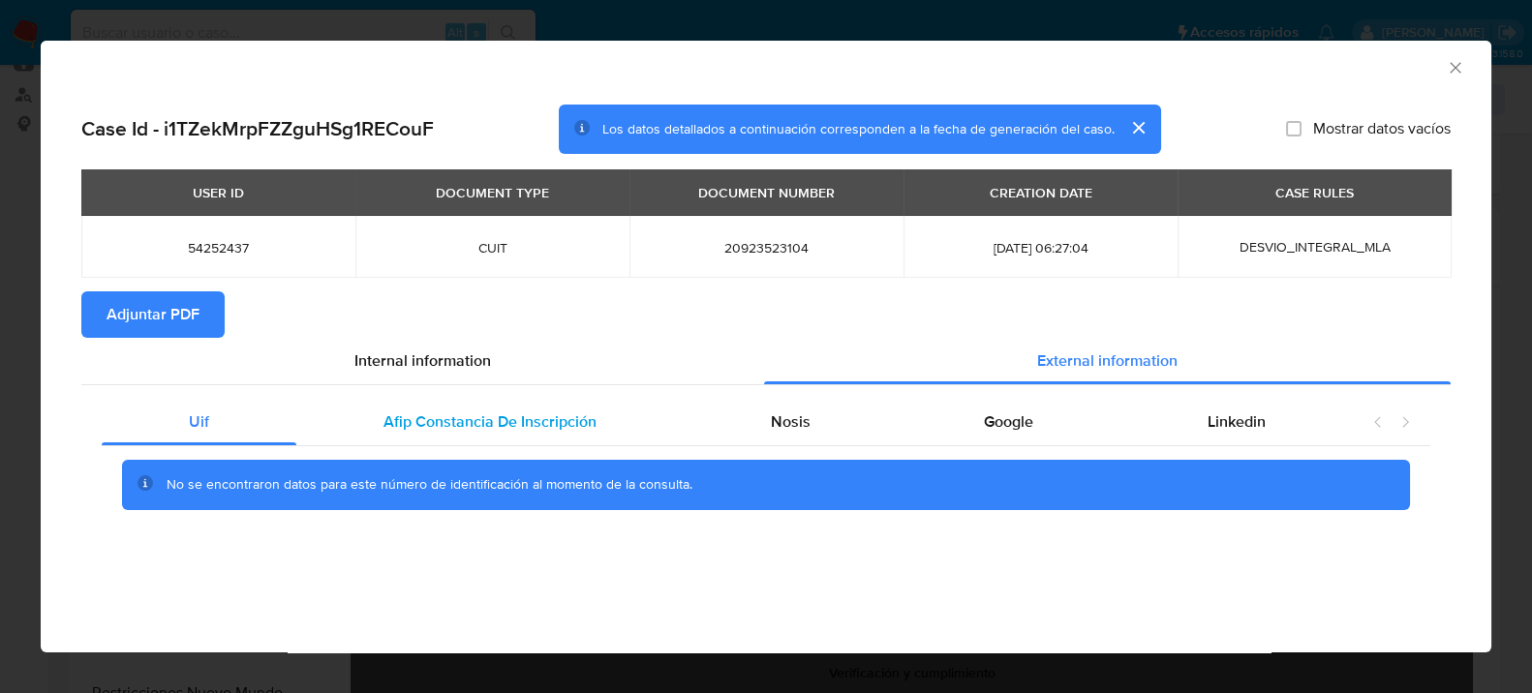
click at [433, 419] on span "Afip Constancia De Inscripción" at bounding box center [489, 422] width 213 height 22
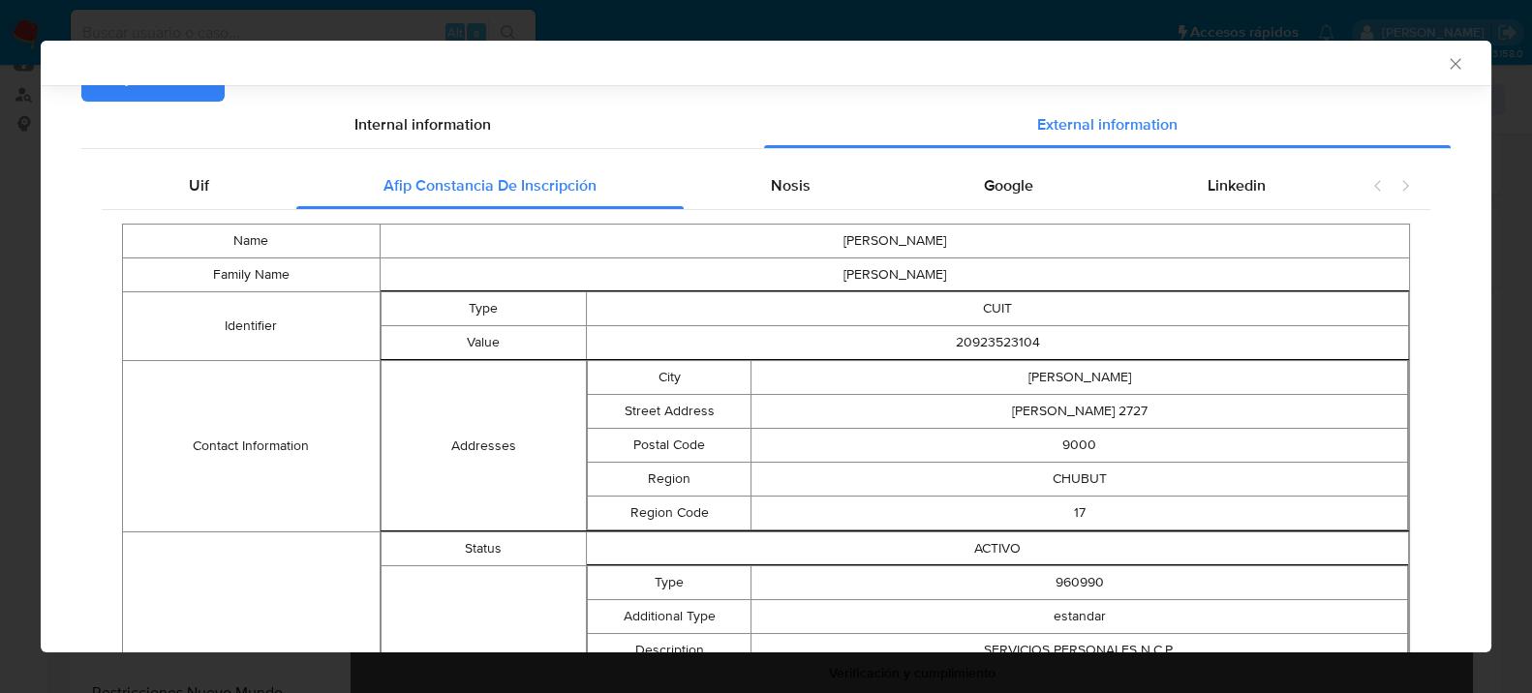
scroll to position [221, 0]
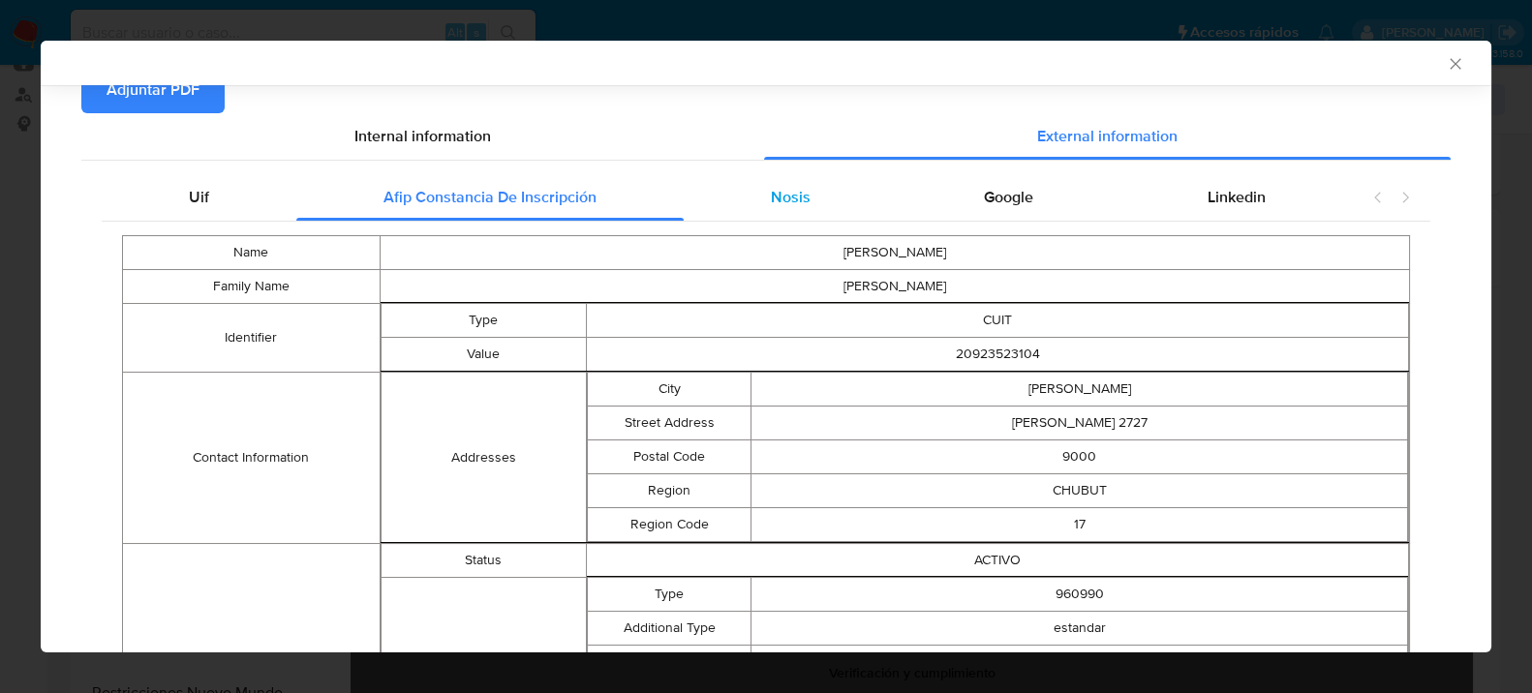
click at [797, 215] on div "Nosis" at bounding box center [791, 197] width 214 height 46
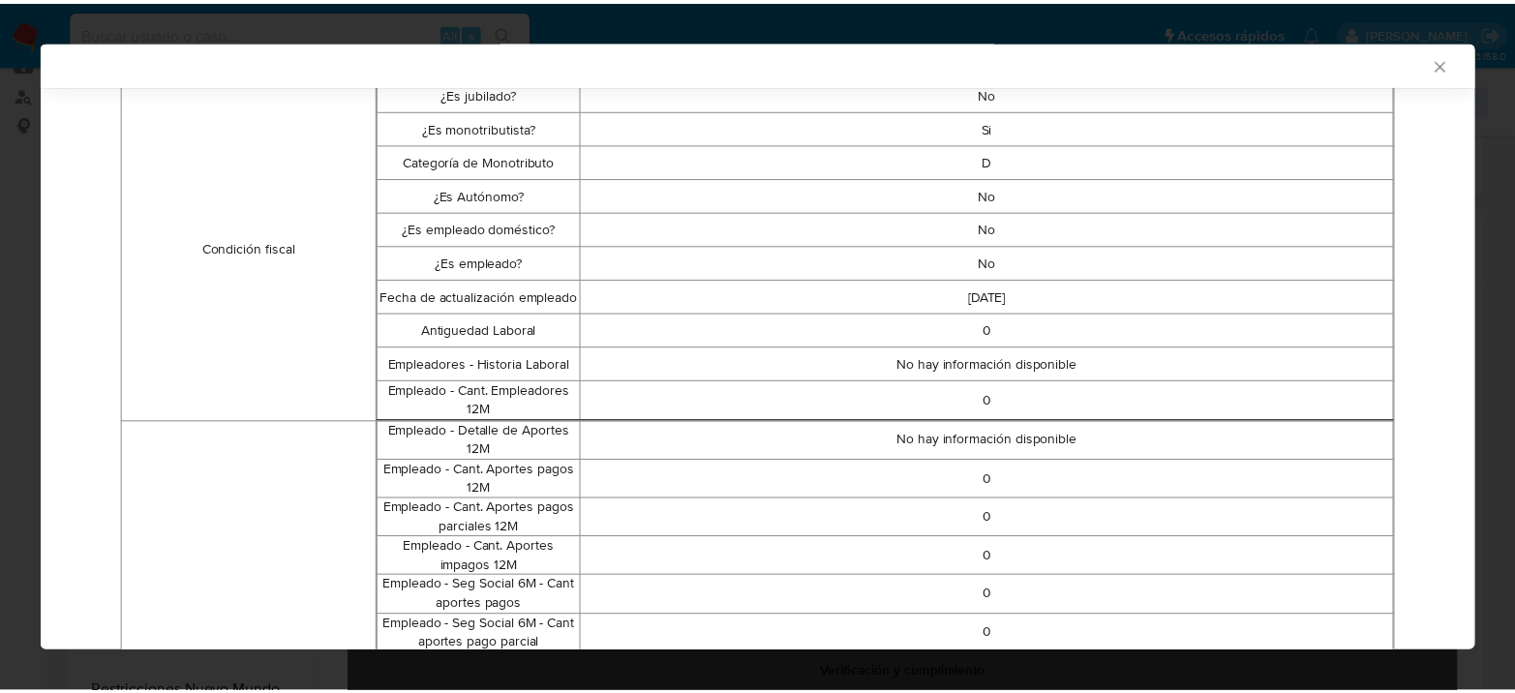
scroll to position [0, 0]
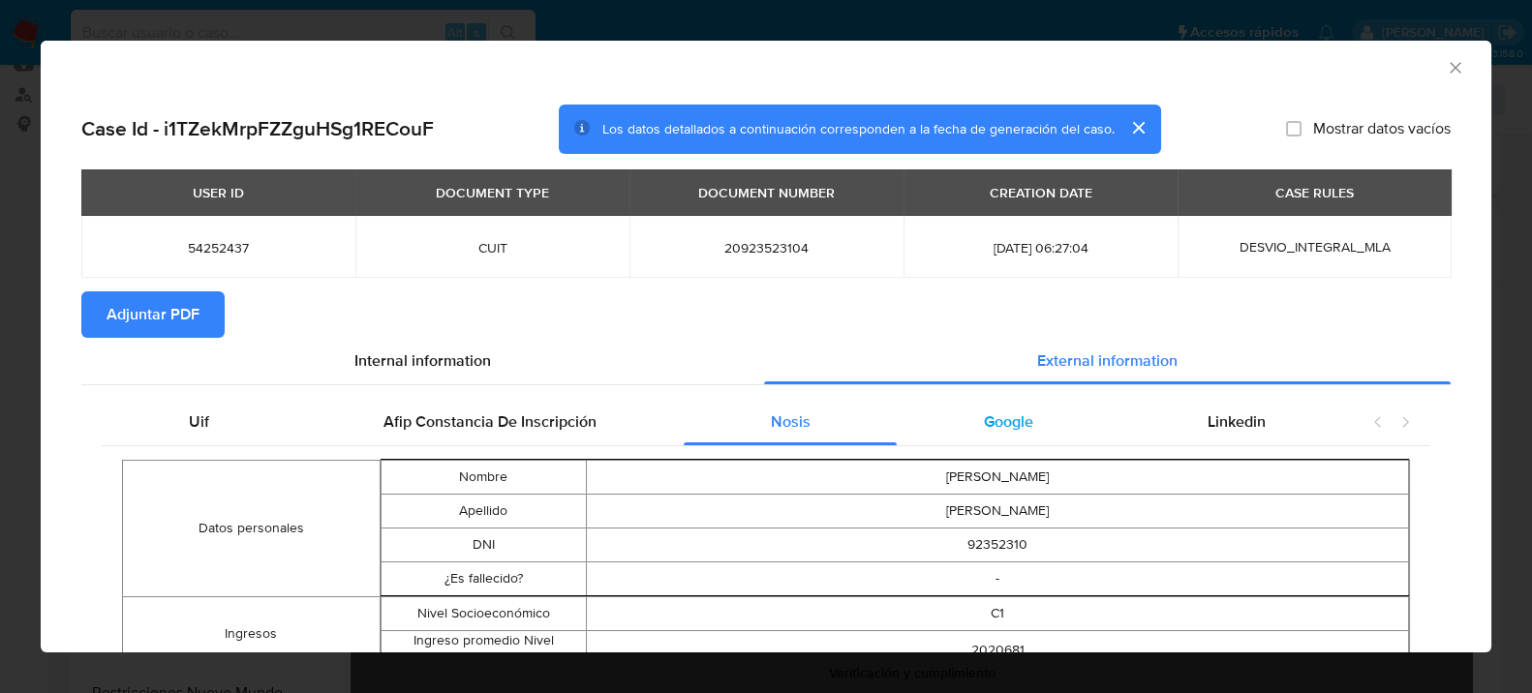
click at [994, 440] on div "Google" at bounding box center [1009, 422] width 224 height 46
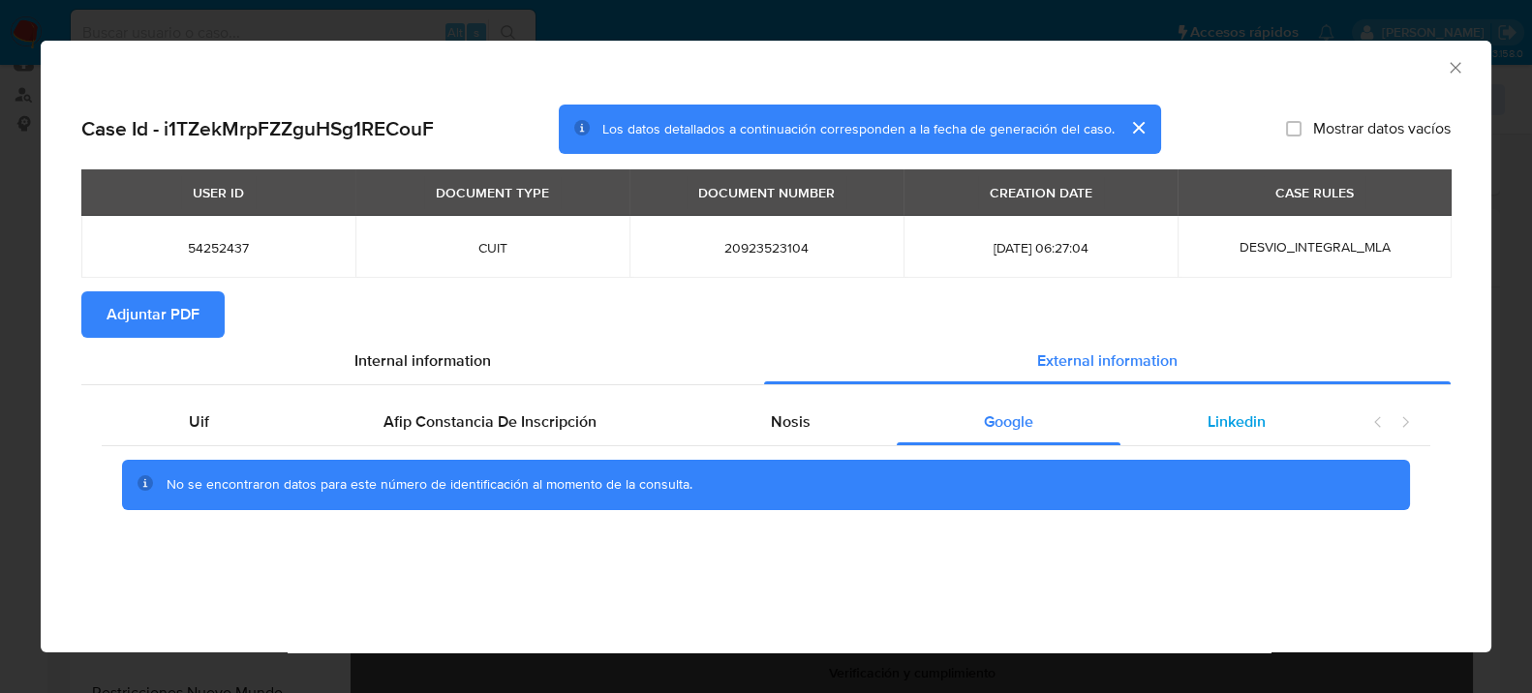
click at [1259, 438] on div "Linkedin" at bounding box center [1236, 422] width 232 height 46
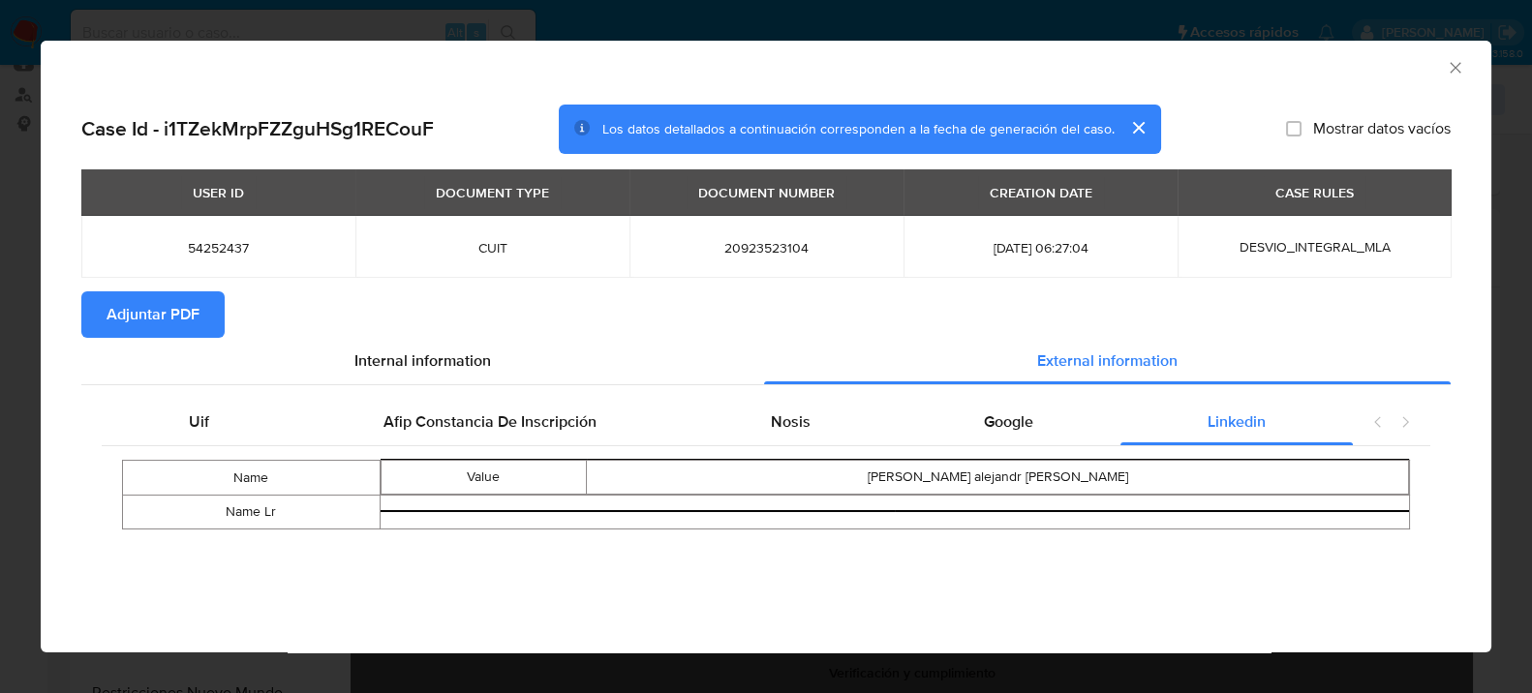
click at [147, 320] on span "Adjuntar PDF" at bounding box center [153, 314] width 93 height 43
click at [1456, 68] on icon "Cerrar ventana" at bounding box center [1455, 67] width 19 height 19
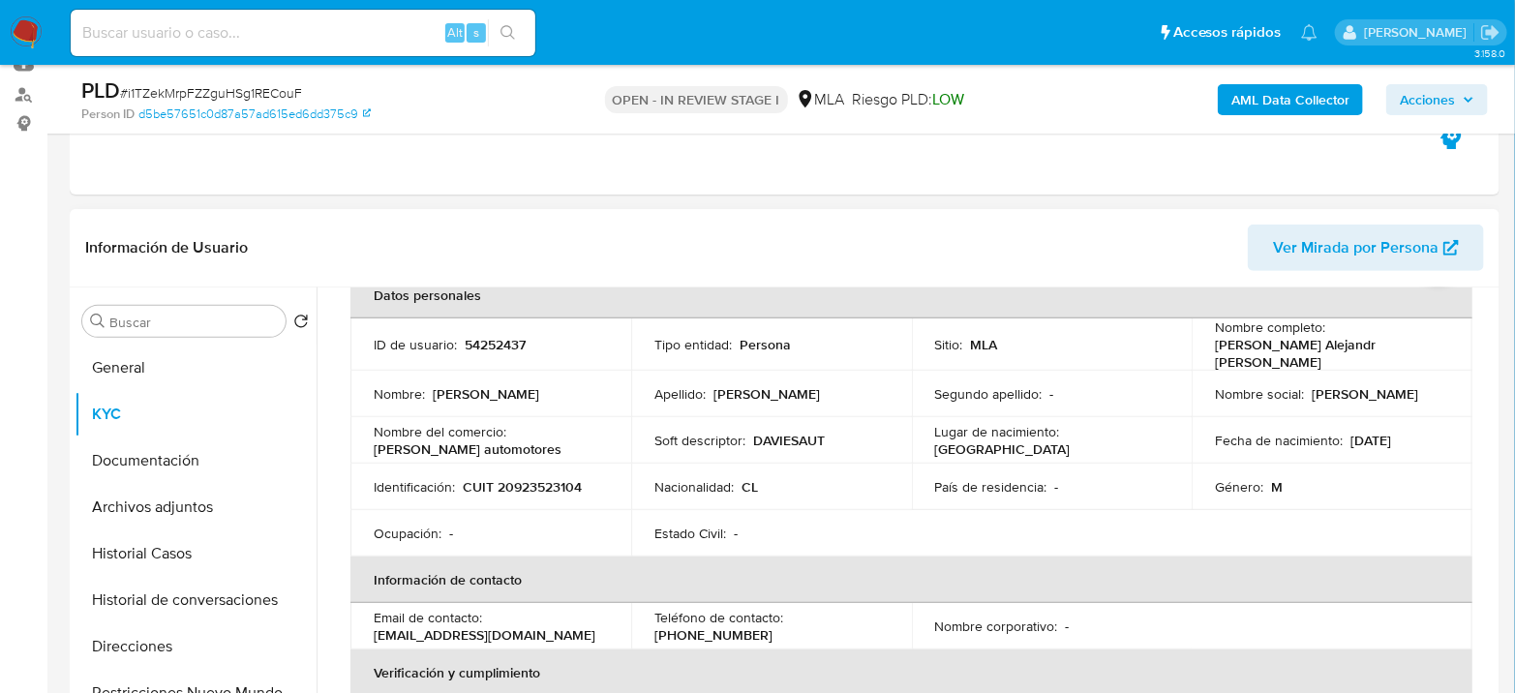
click at [549, 468] on td "Identificación : CUIT 20923523104" at bounding box center [491, 487] width 281 height 46
click at [540, 480] on p "CUIT 20923523104" at bounding box center [522, 486] width 119 height 17
drag, startPoint x: 374, startPoint y: 440, endPoint x: 492, endPoint y: 445, distance: 118.3
click at [492, 445] on p "Davies automotores" at bounding box center [468, 449] width 188 height 17
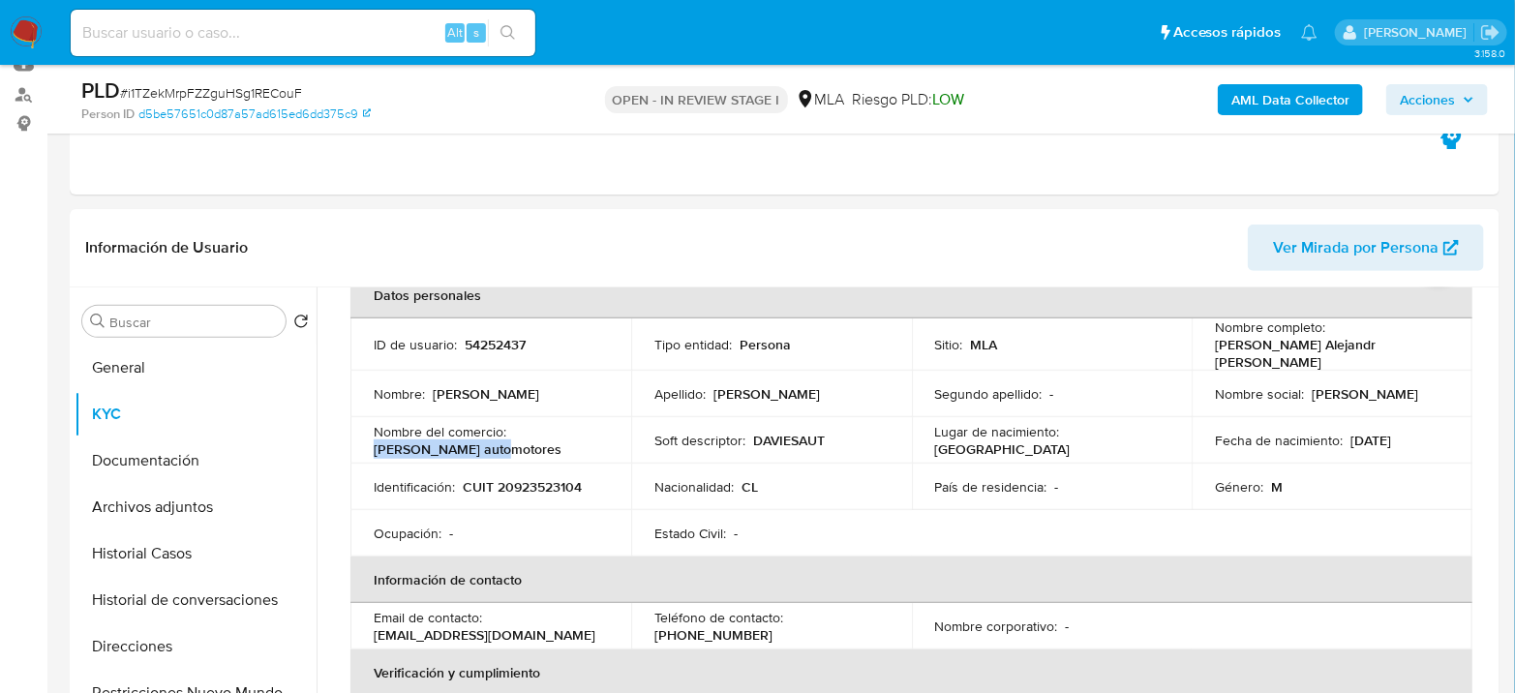
copy p "Davies automotores"
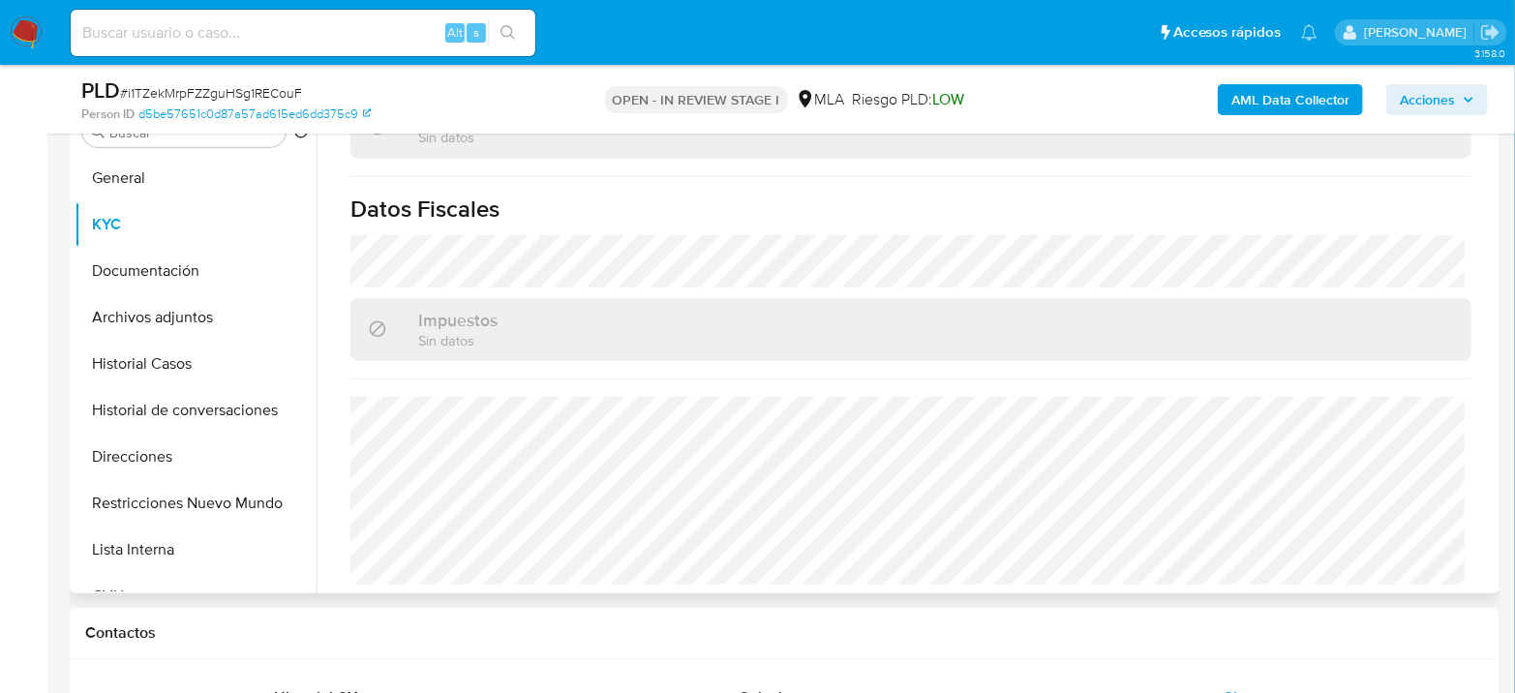
scroll to position [430, 0]
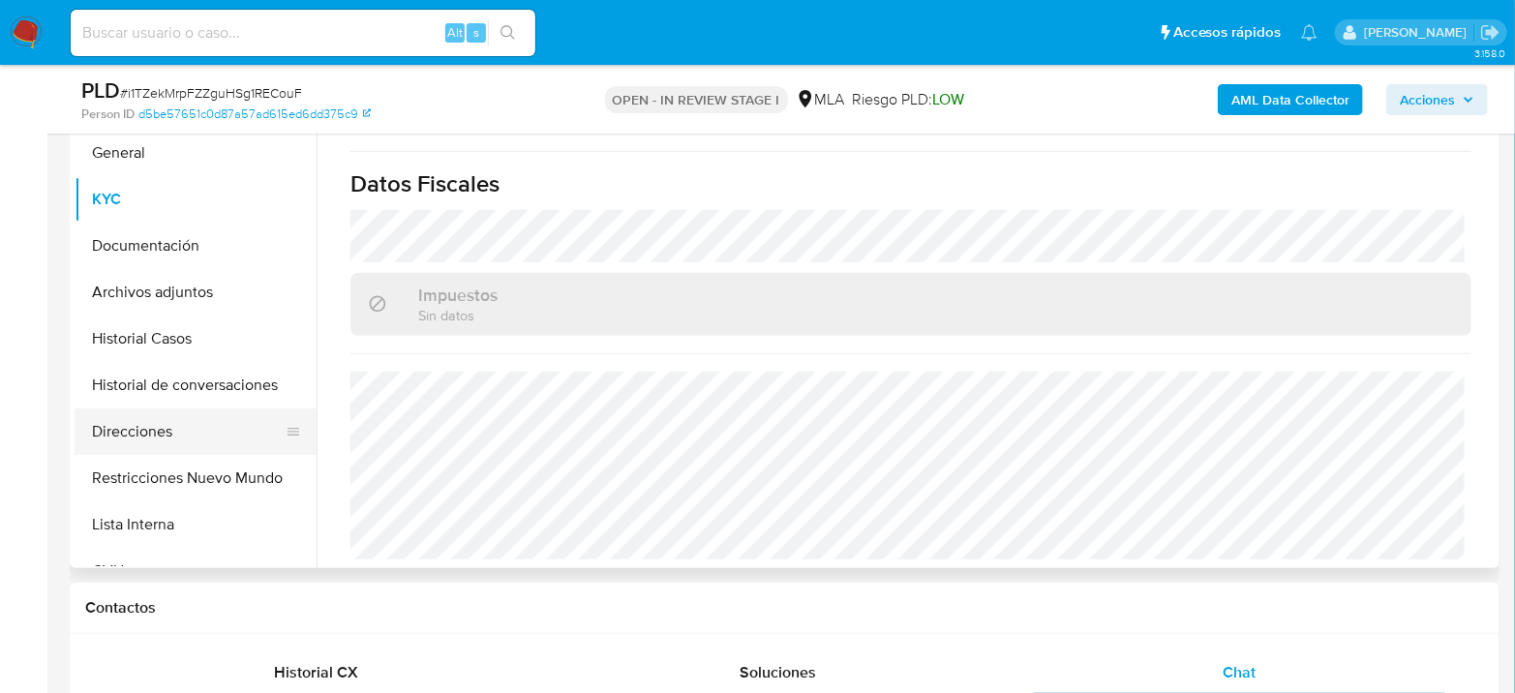
click at [110, 450] on button "Direcciones" at bounding box center [188, 432] width 227 height 46
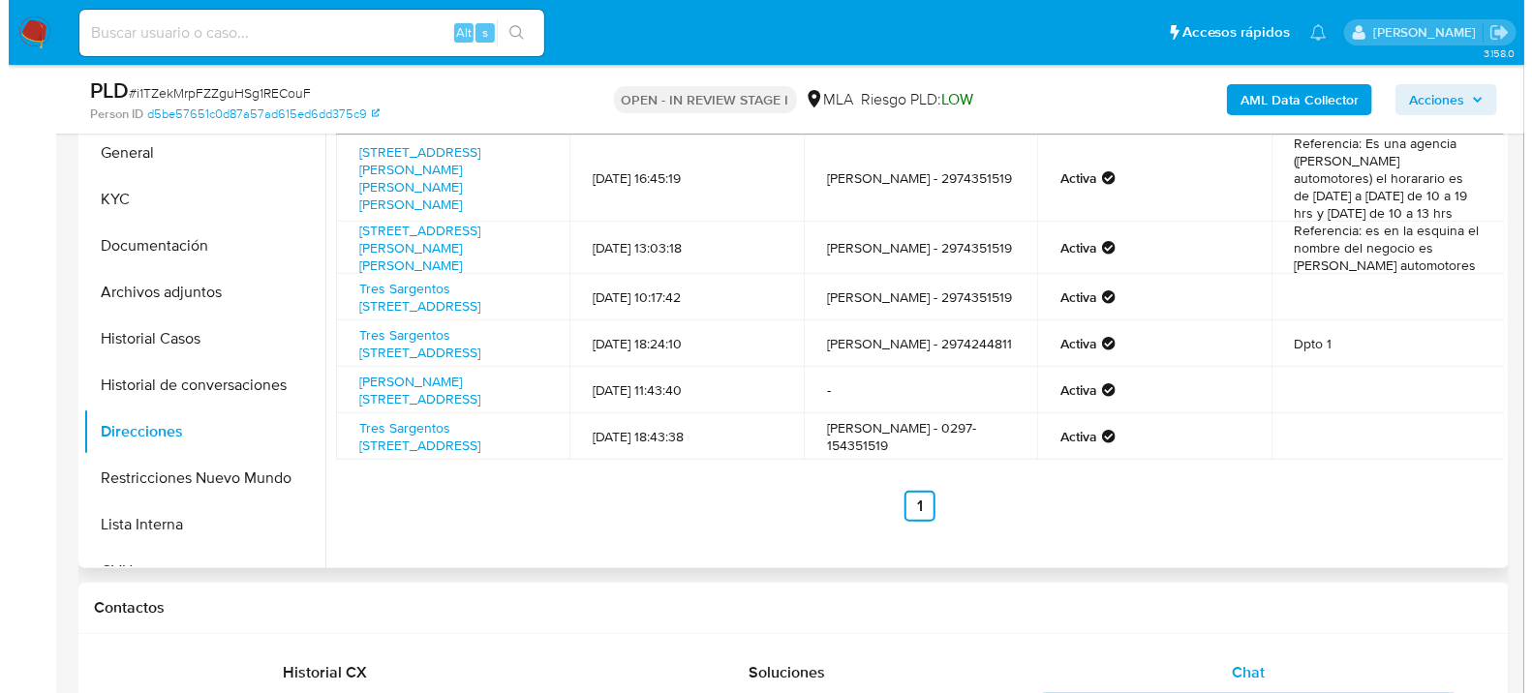
scroll to position [0, 0]
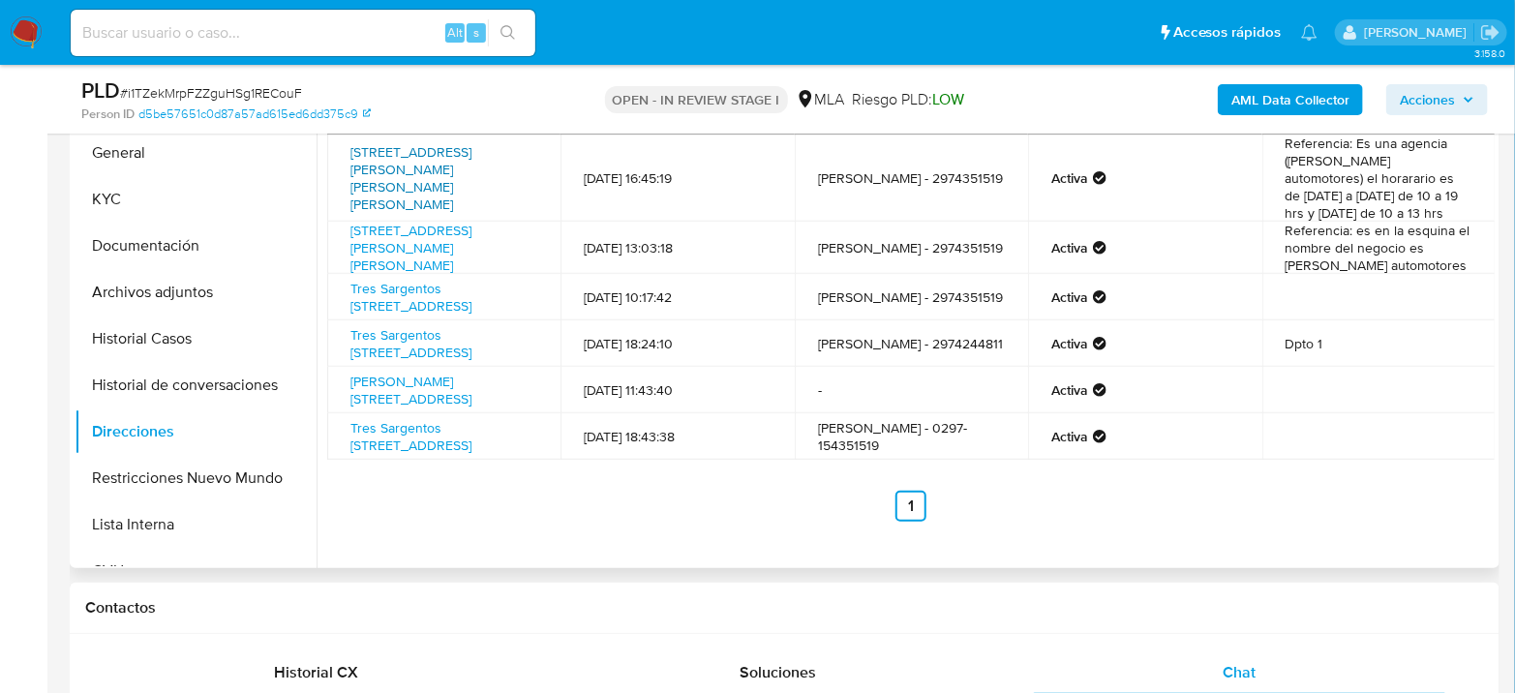
click at [419, 156] on link "Avenida Hipolito Yrigoyen 2727 Esquina Olavarria 2727, Escalante, Chubut, 9000,…" at bounding box center [411, 178] width 121 height 72
click at [146, 290] on button "Archivos adjuntos" at bounding box center [188, 292] width 227 height 46
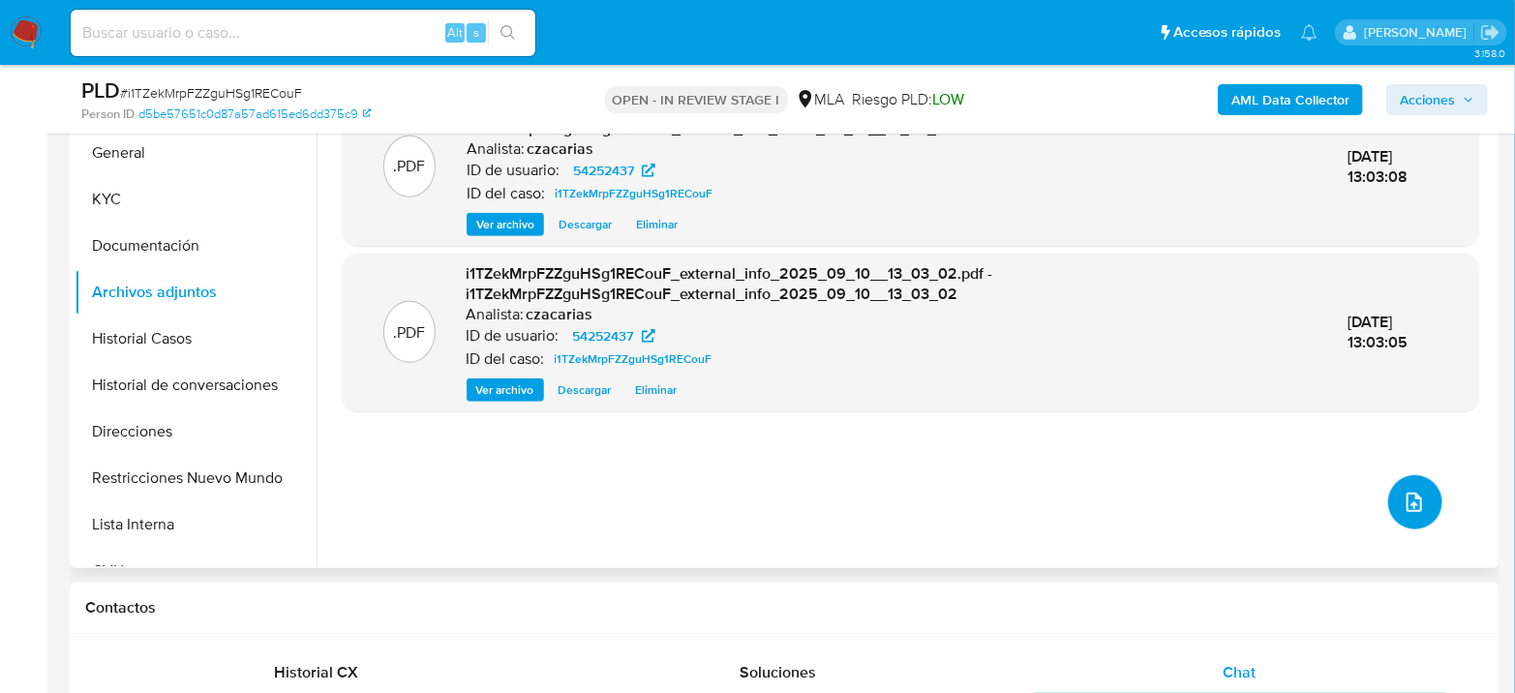
click at [1427, 503] on button "upload-file" at bounding box center [1415, 502] width 54 height 54
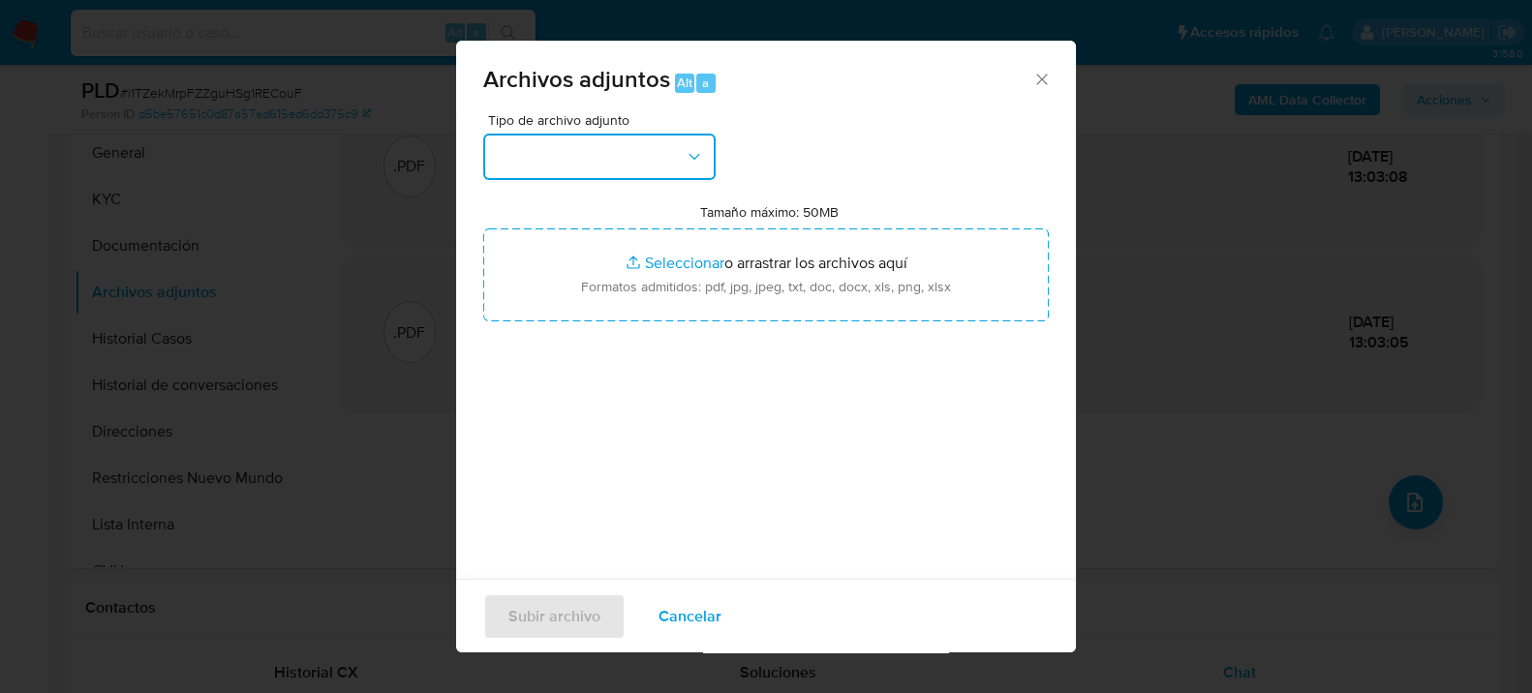
click at [608, 168] on button "button" at bounding box center [599, 157] width 232 height 46
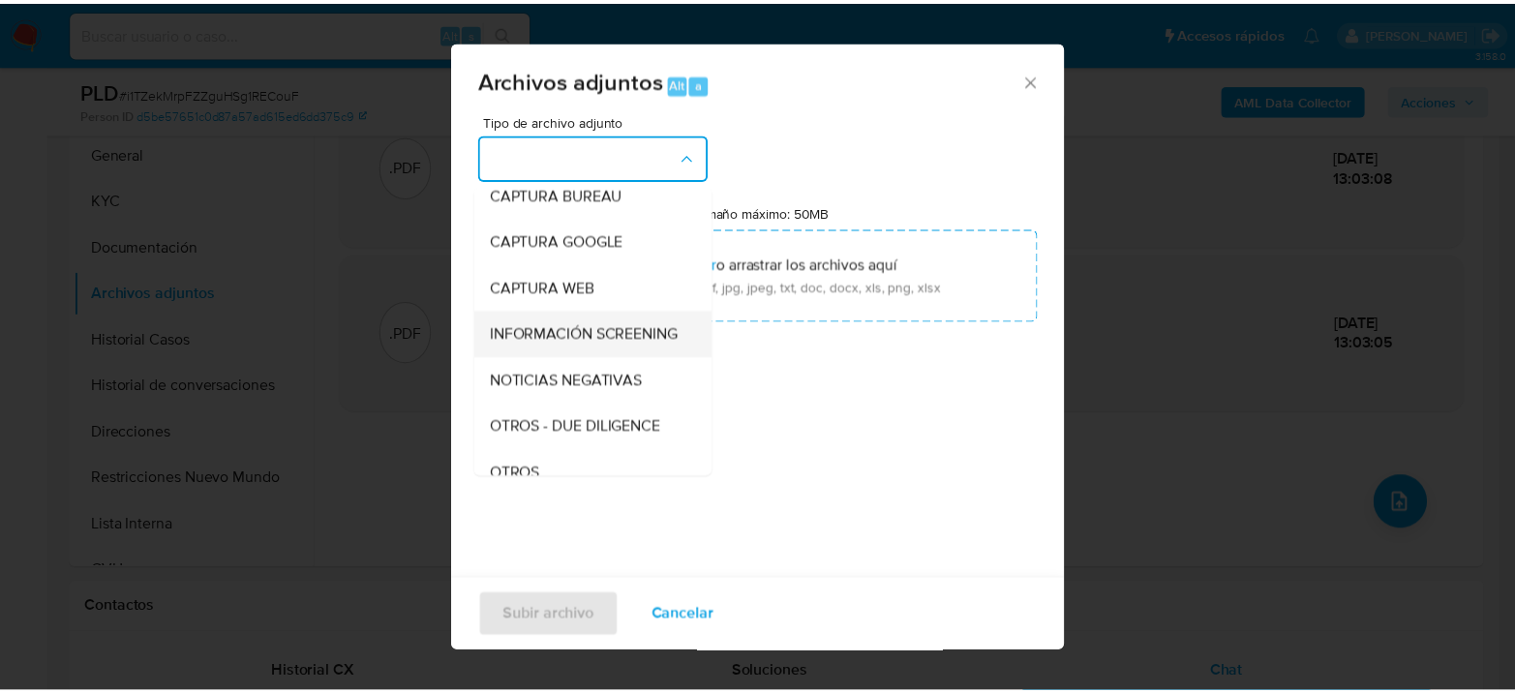
scroll to position [215, 0]
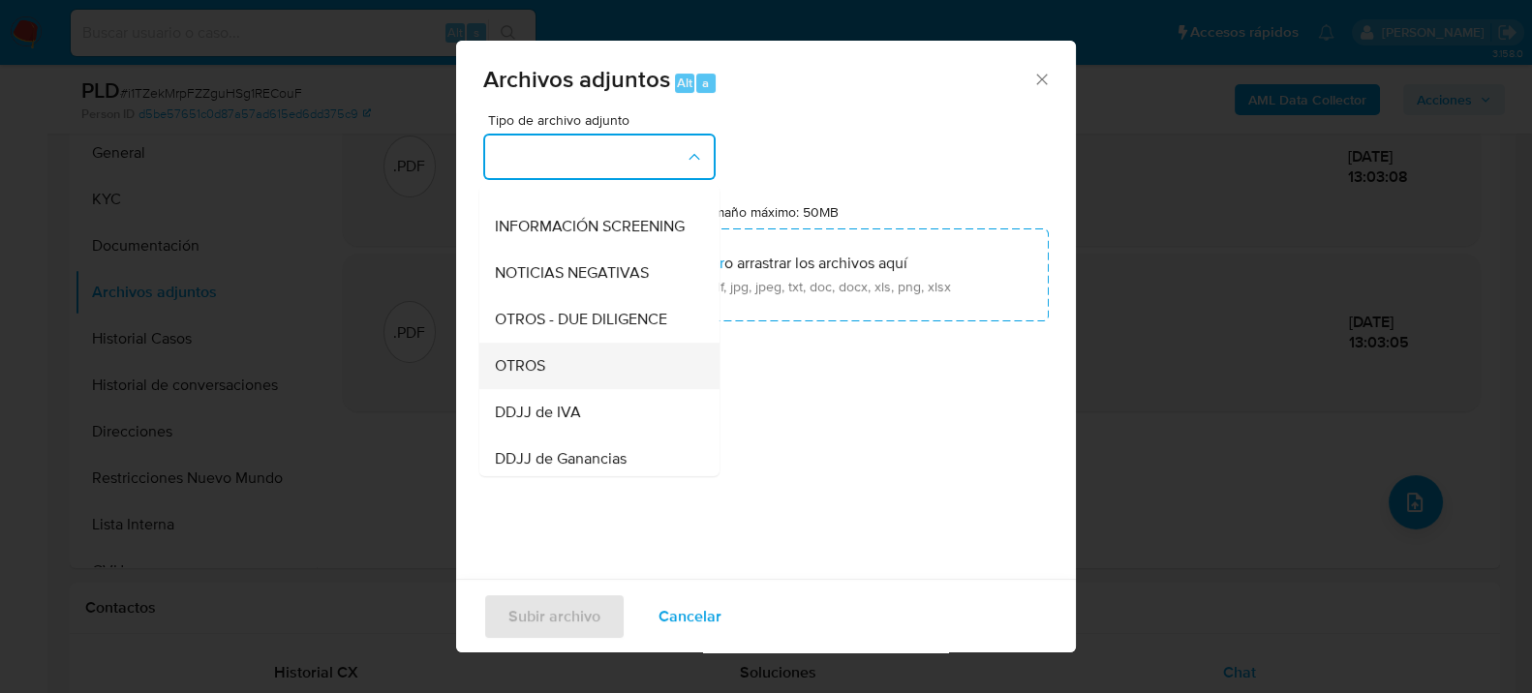
click at [563, 377] on div "OTROS" at bounding box center [594, 365] width 198 height 46
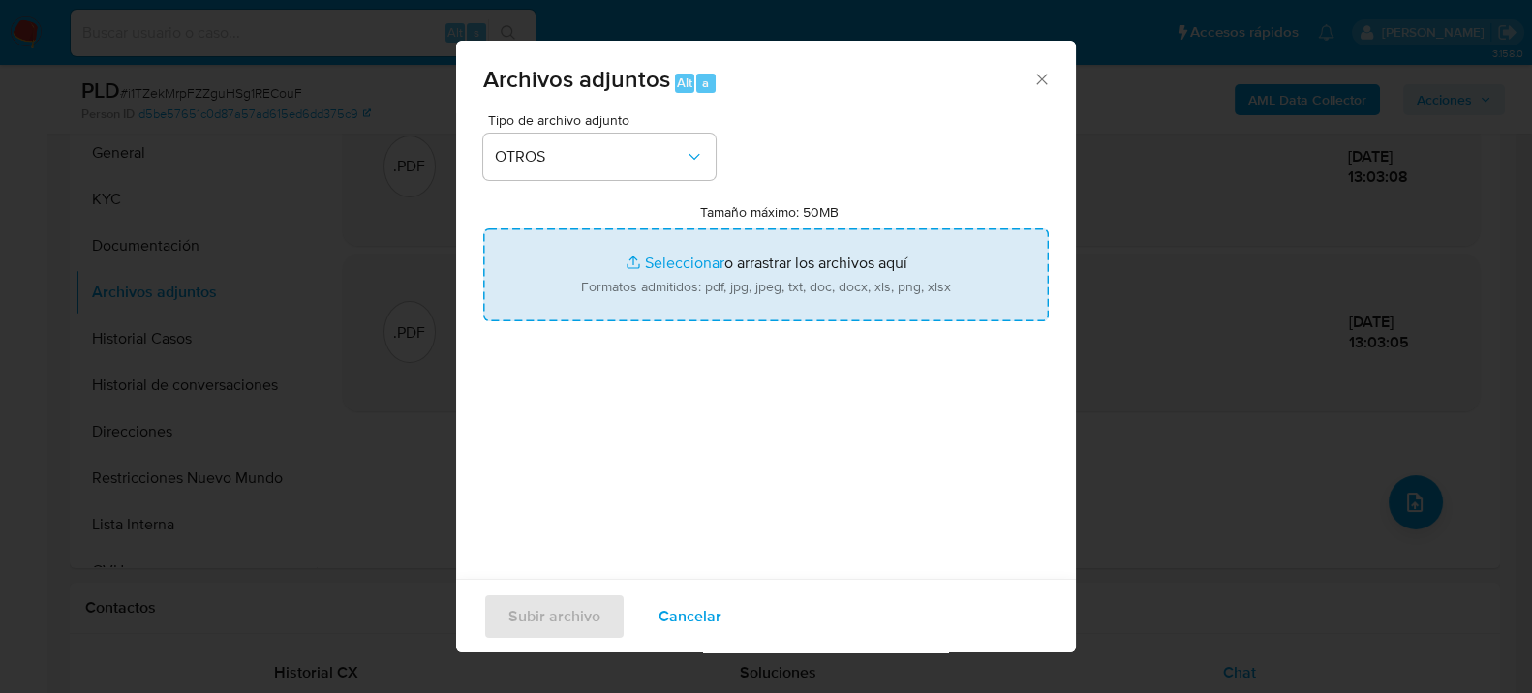
type input "C:\fakepath\Movimientos-54252437.xlsx"
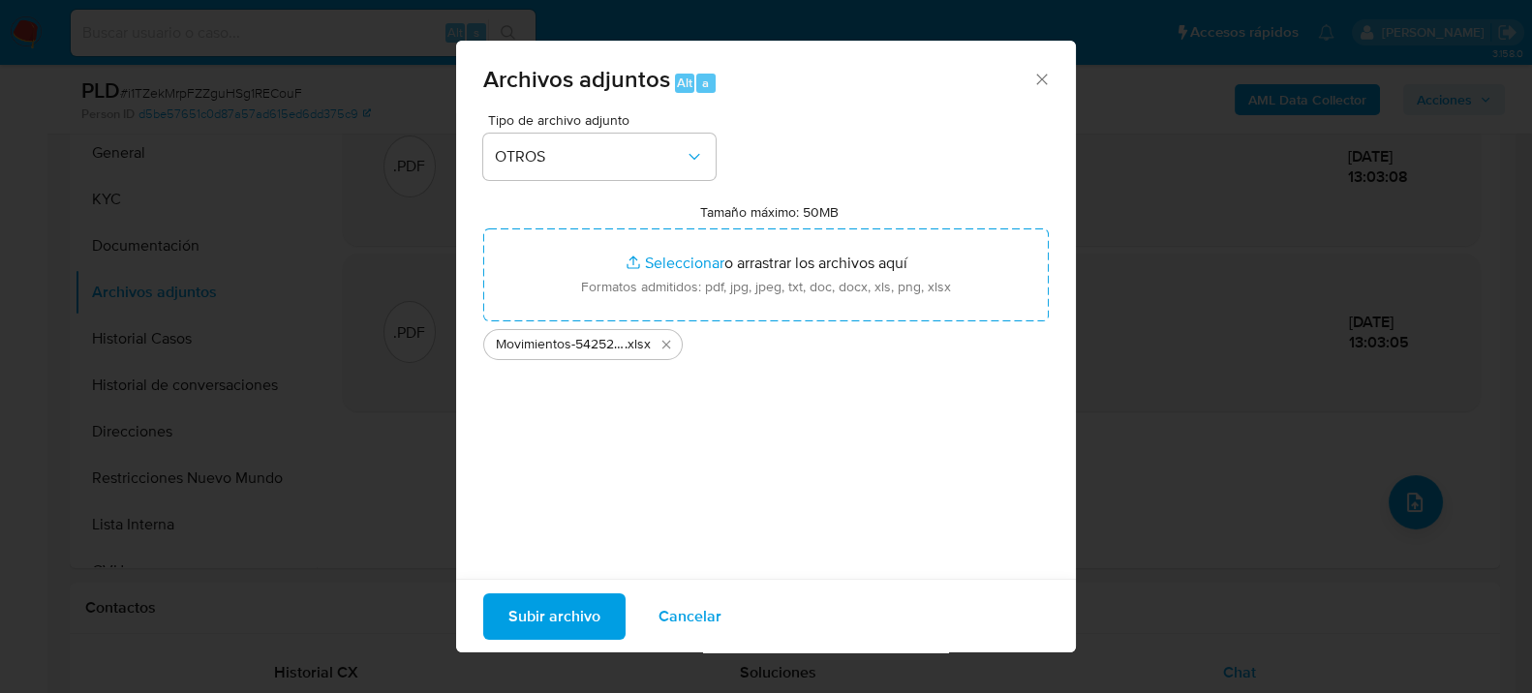
click at [508, 609] on span "Subir archivo" at bounding box center [554, 616] width 92 height 43
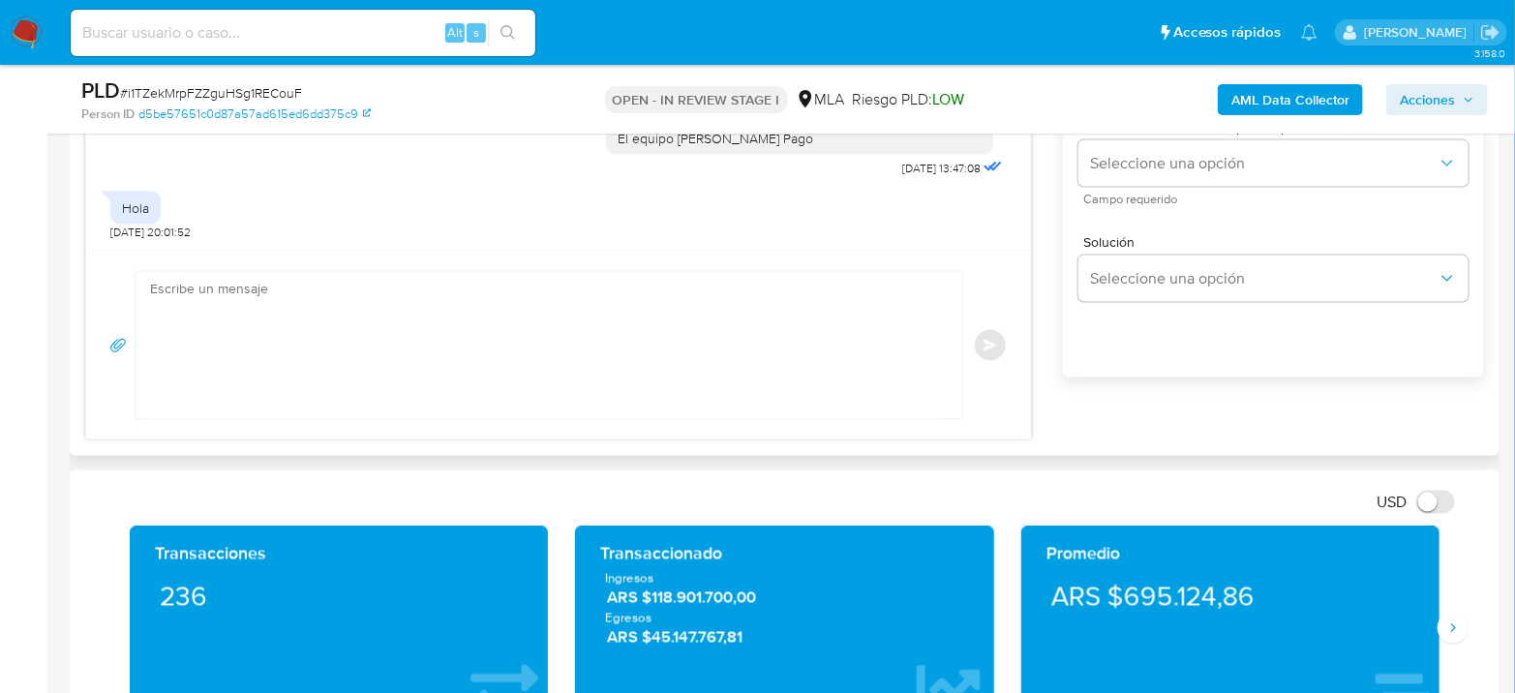
scroll to position [1076, 0]
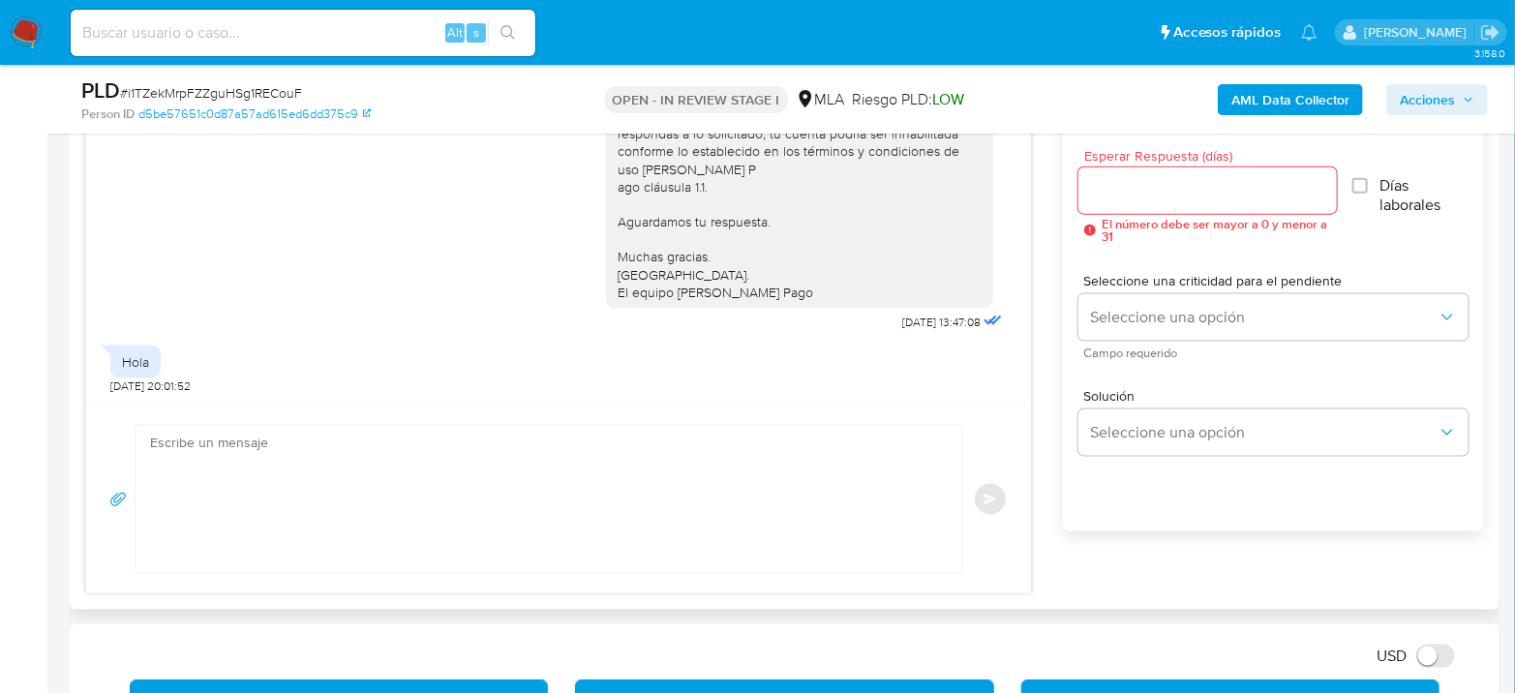
click at [358, 489] on textarea at bounding box center [544, 499] width 788 height 147
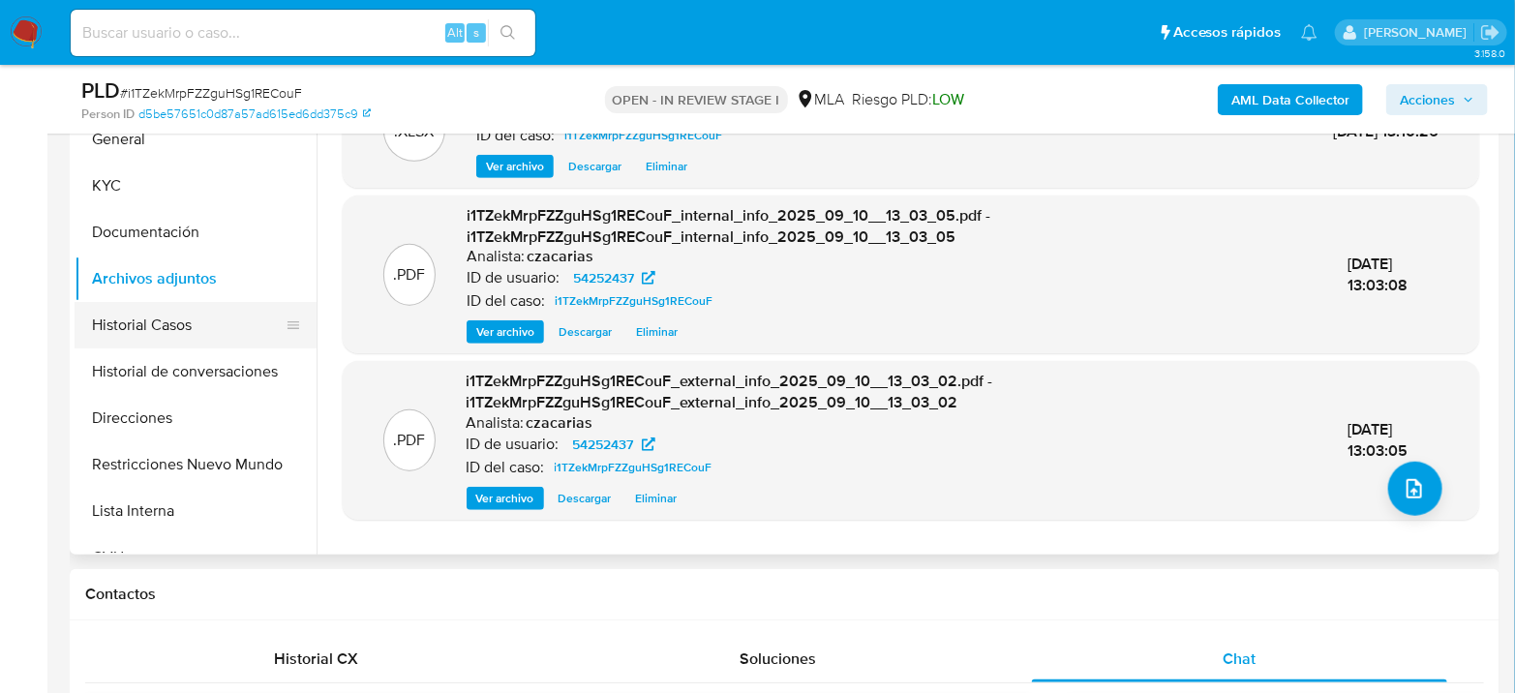
scroll to position [430, 0]
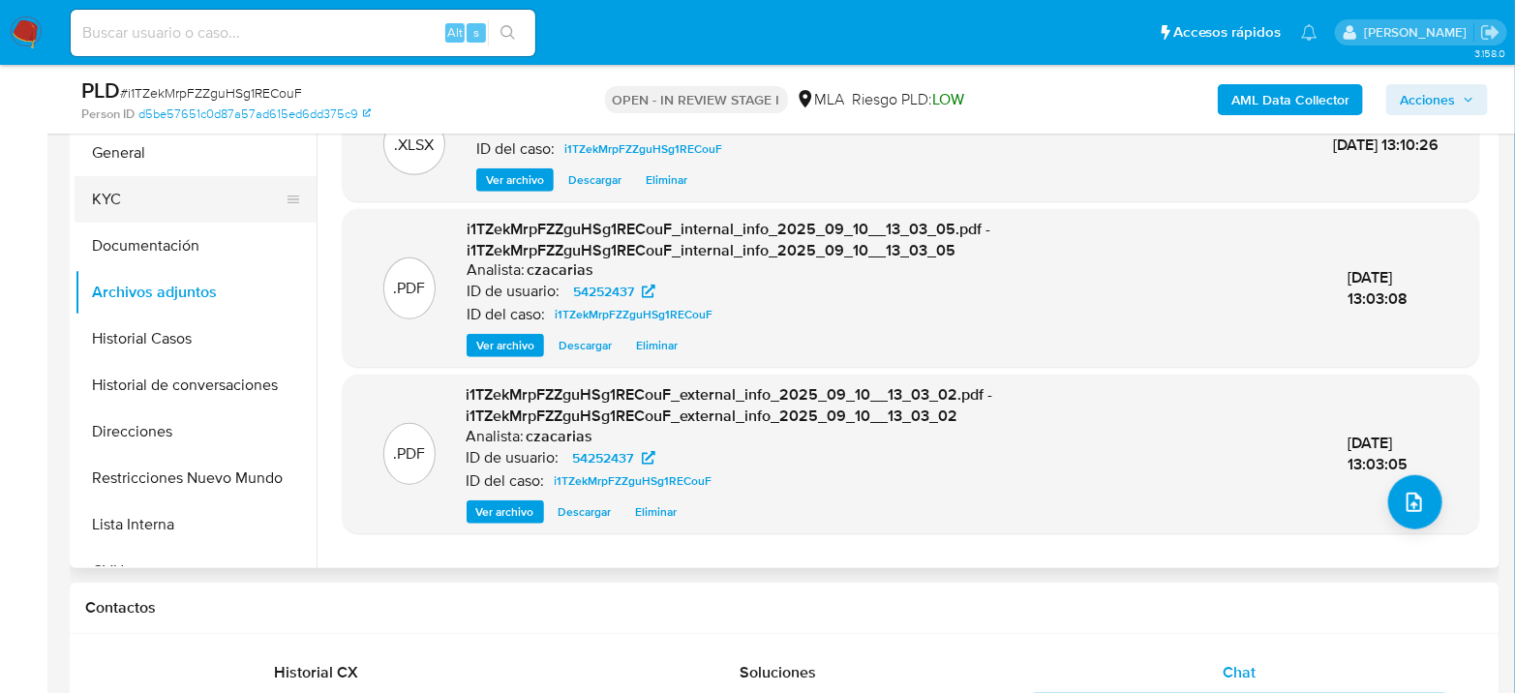
click at [135, 203] on button "KYC" at bounding box center [188, 199] width 227 height 46
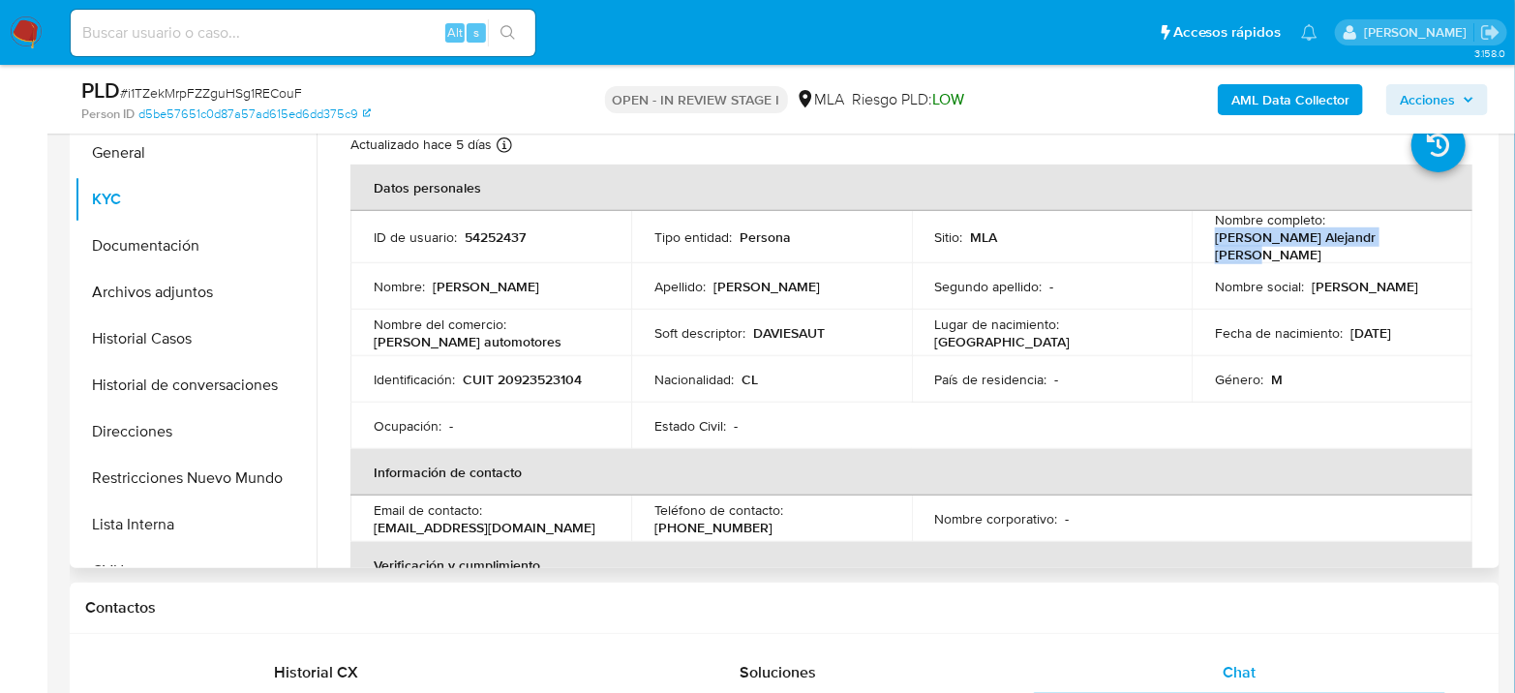
drag, startPoint x: 1214, startPoint y: 241, endPoint x: 1397, endPoint y: 248, distance: 183.1
click at [1397, 248] on p "Manuel Alejandr Quelin Merino" at bounding box center [1328, 246] width 227 height 35
copy p "Manuel Alejandr Quelin Merino"
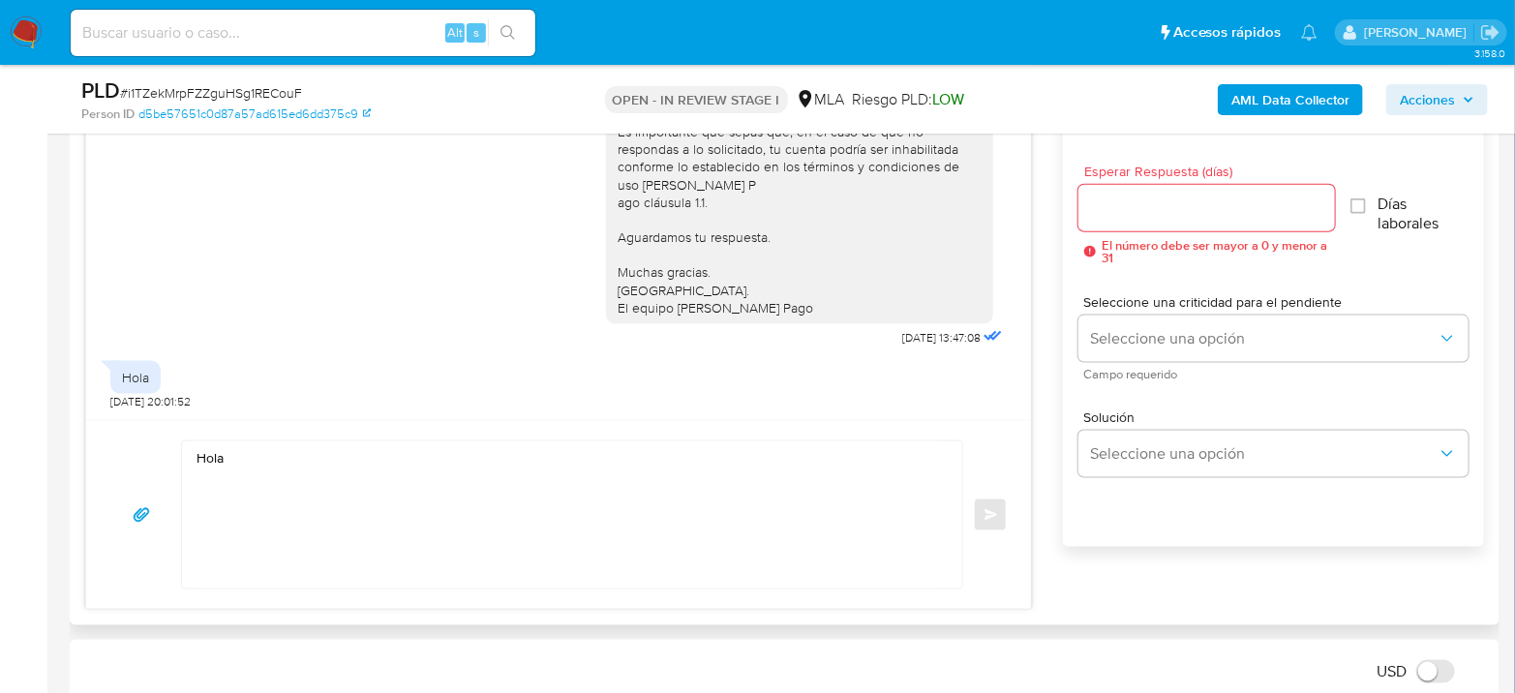
scroll to position [1076, 0]
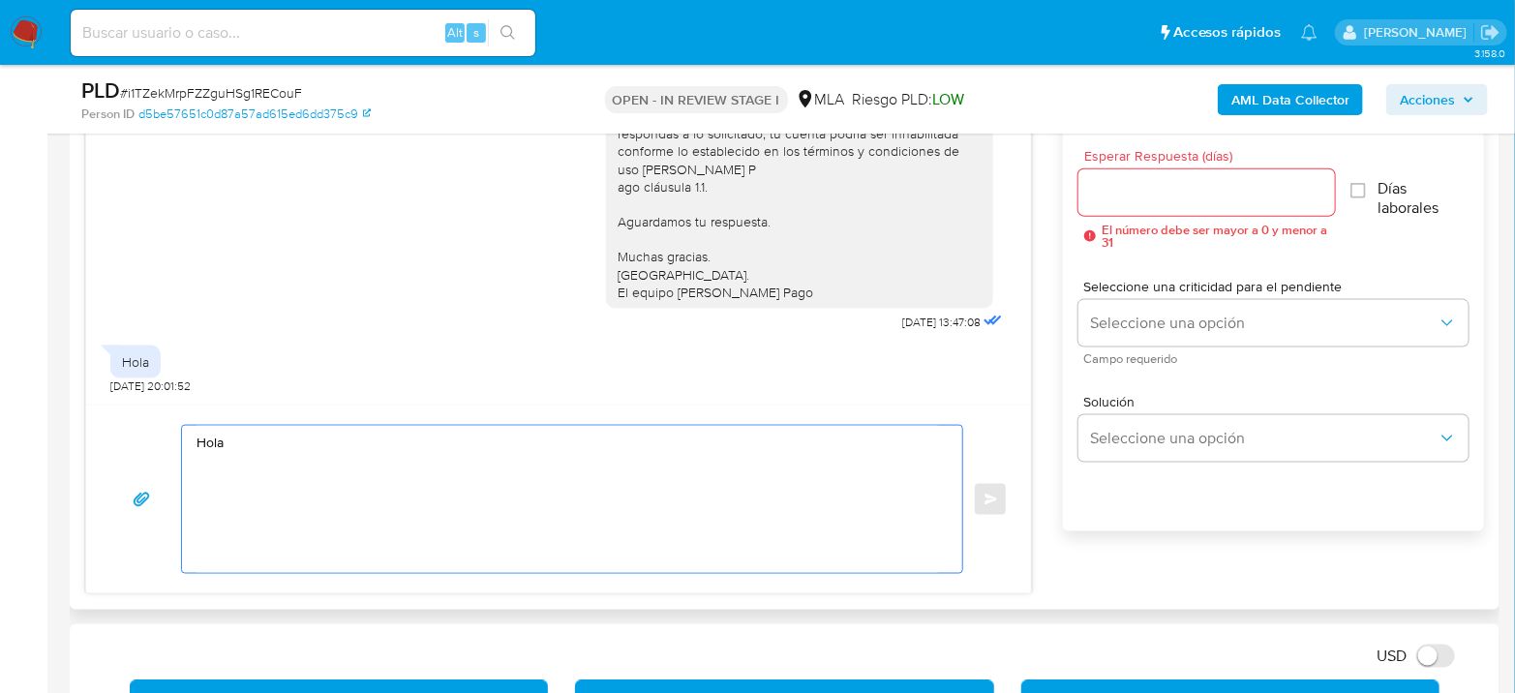
click at [264, 446] on textarea "Hola" at bounding box center [568, 499] width 742 height 147
paste textarea "Manuel Alejandr Quelin Merino"
paste textarea "En función de las operaciones registradas en tu cuenta de Mercado Pago, necesit…"
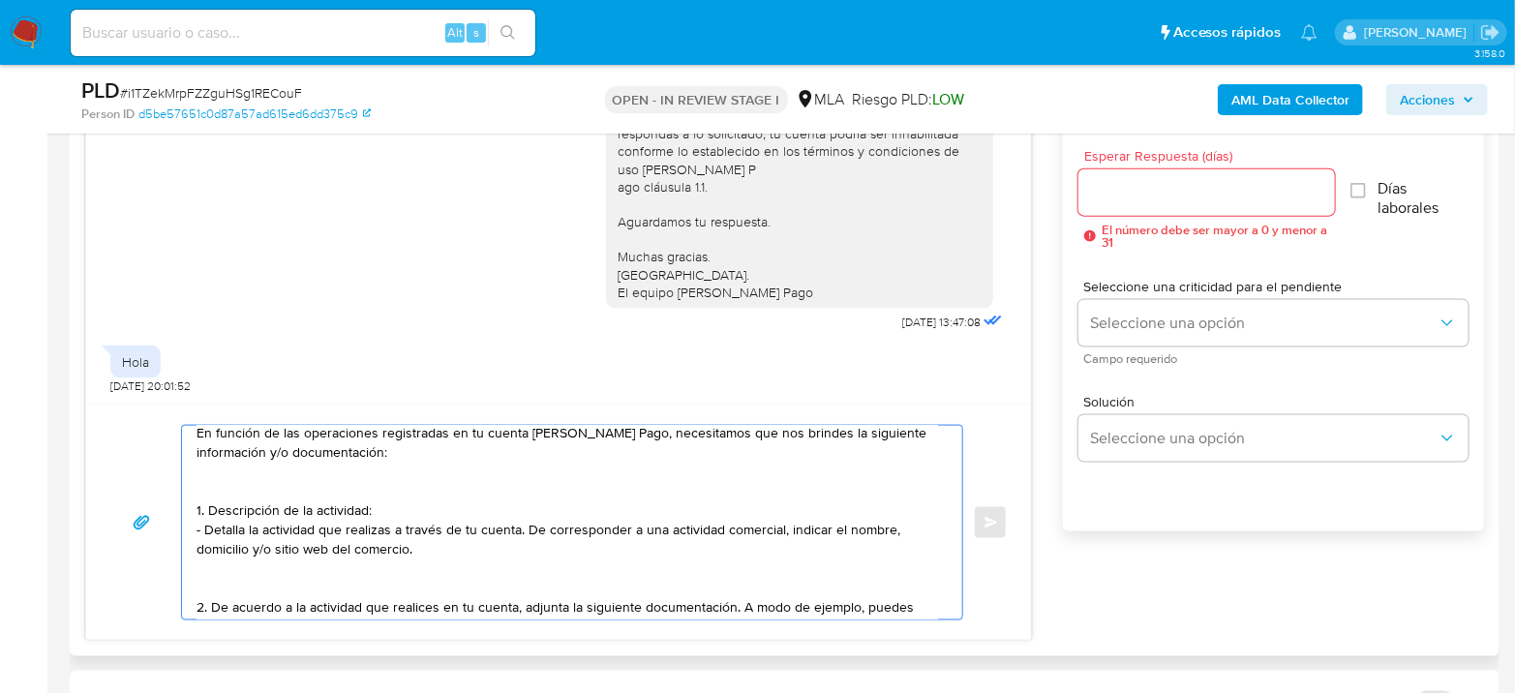
scroll to position [87, 0]
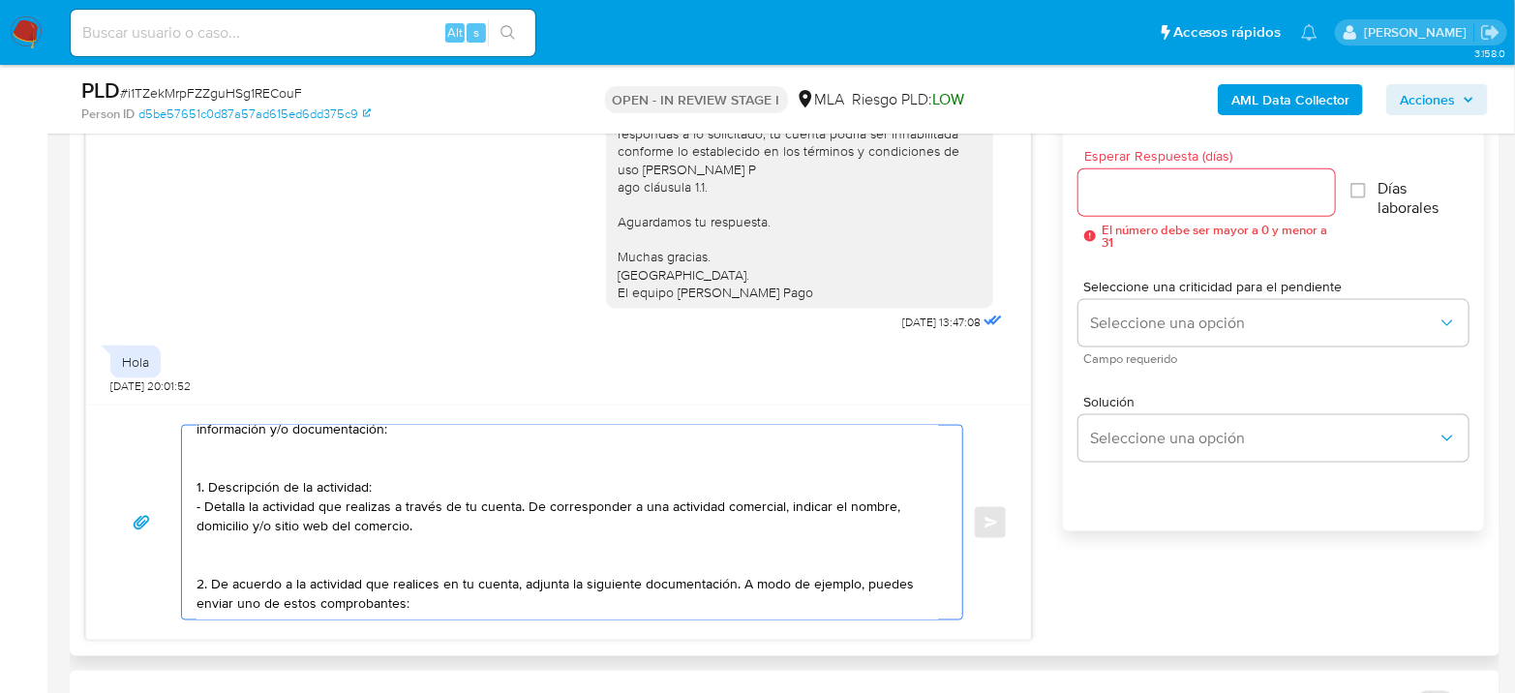
click at [439, 596] on textarea "Hola Manuel Alejandr Quelin Merino En función de las operaciones registradas en…" at bounding box center [568, 523] width 742 height 194
paste textarea "- Últimas 6 Declaraciones Juradas de Ingresos Brutos (donde se visualice la bas…"
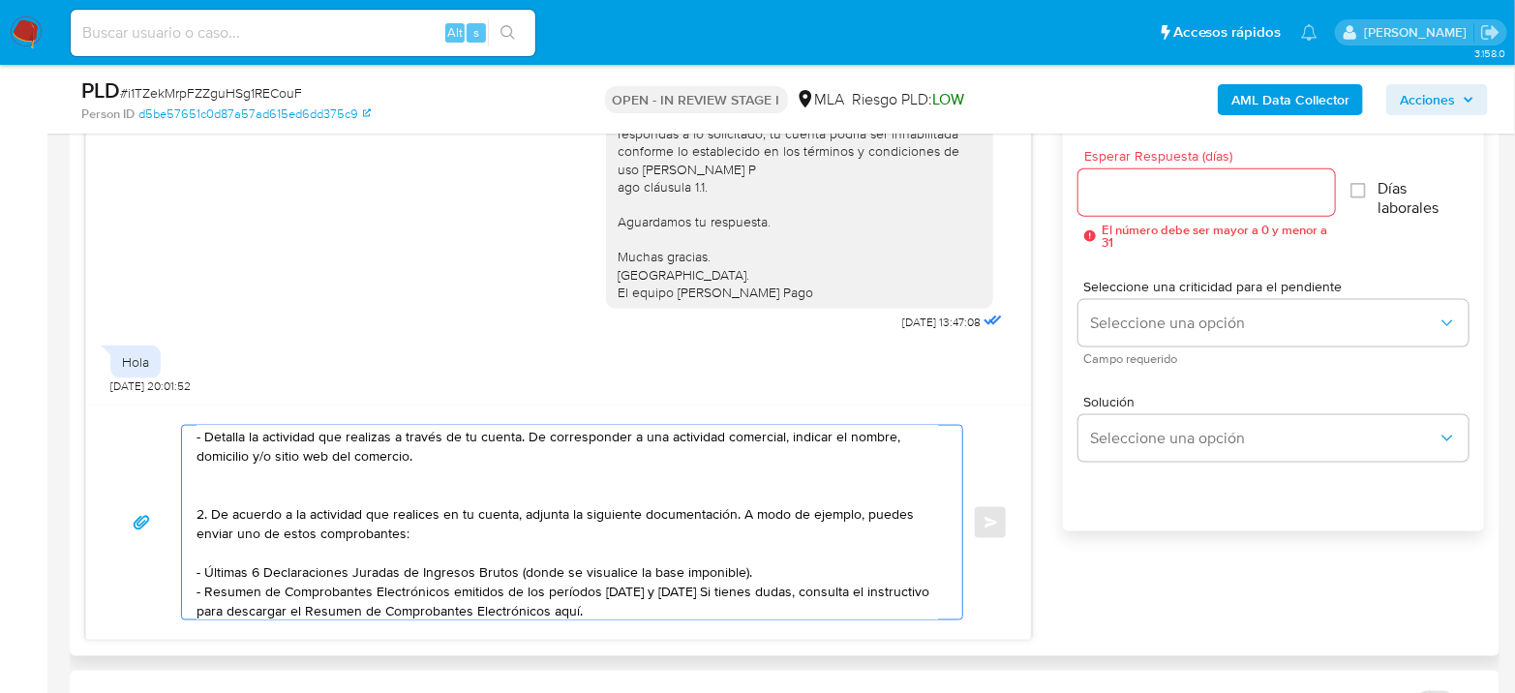
scroll to position [164, 0]
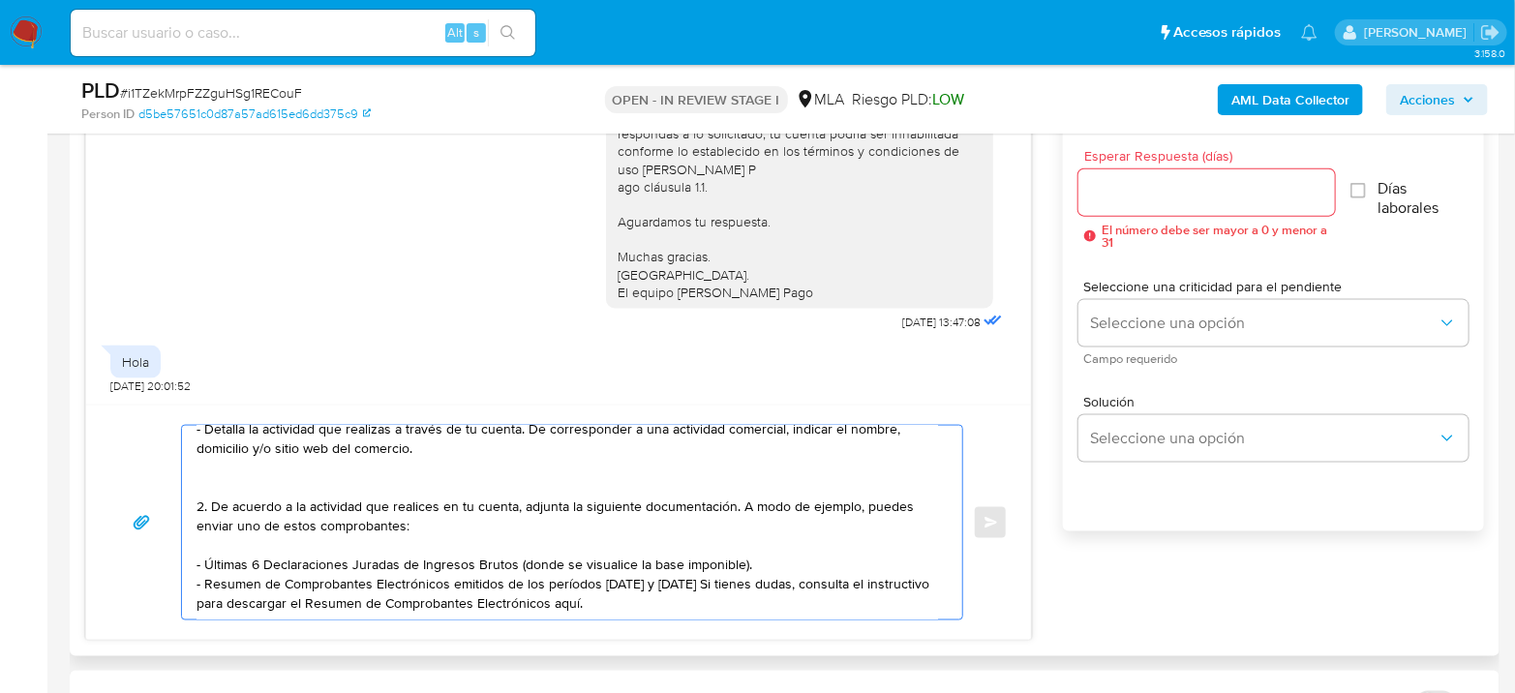
drag, startPoint x: 503, startPoint y: 564, endPoint x: 641, endPoint y: 564, distance: 137.5
click at [641, 564] on textarea "Hola Manuel Alejandr Quelin Merino En función de las operaciones registradas en…" at bounding box center [568, 523] width 742 height 194
click at [592, 583] on textarea "Hola Manuel Alejandr Quelin Merino En función de las operaciones registradas en…" at bounding box center [568, 523] width 742 height 194
paste textarea "https://www.mercadopago.com.ar/ayuda/30181"
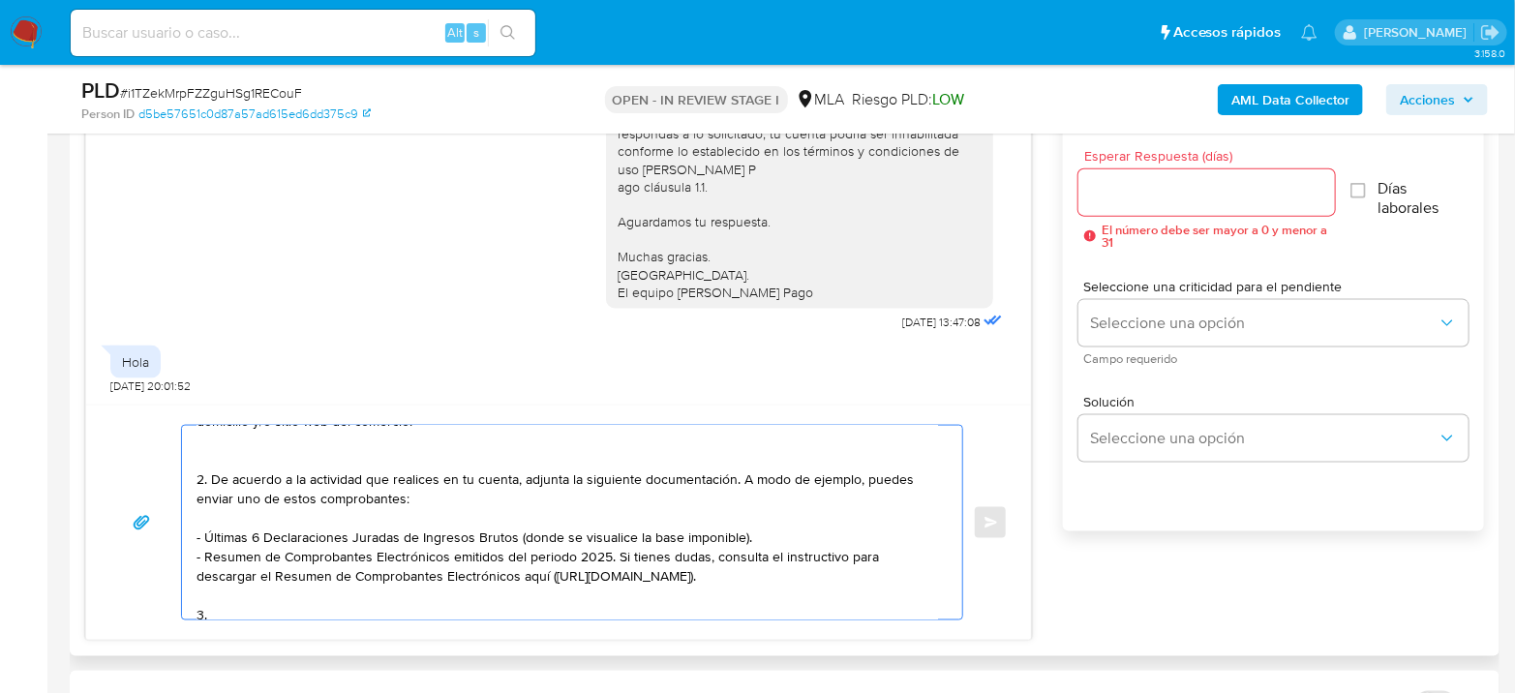
paste textarea "Proporciona el vínculo con las siguientes contrapartes con las que operaste, el…"
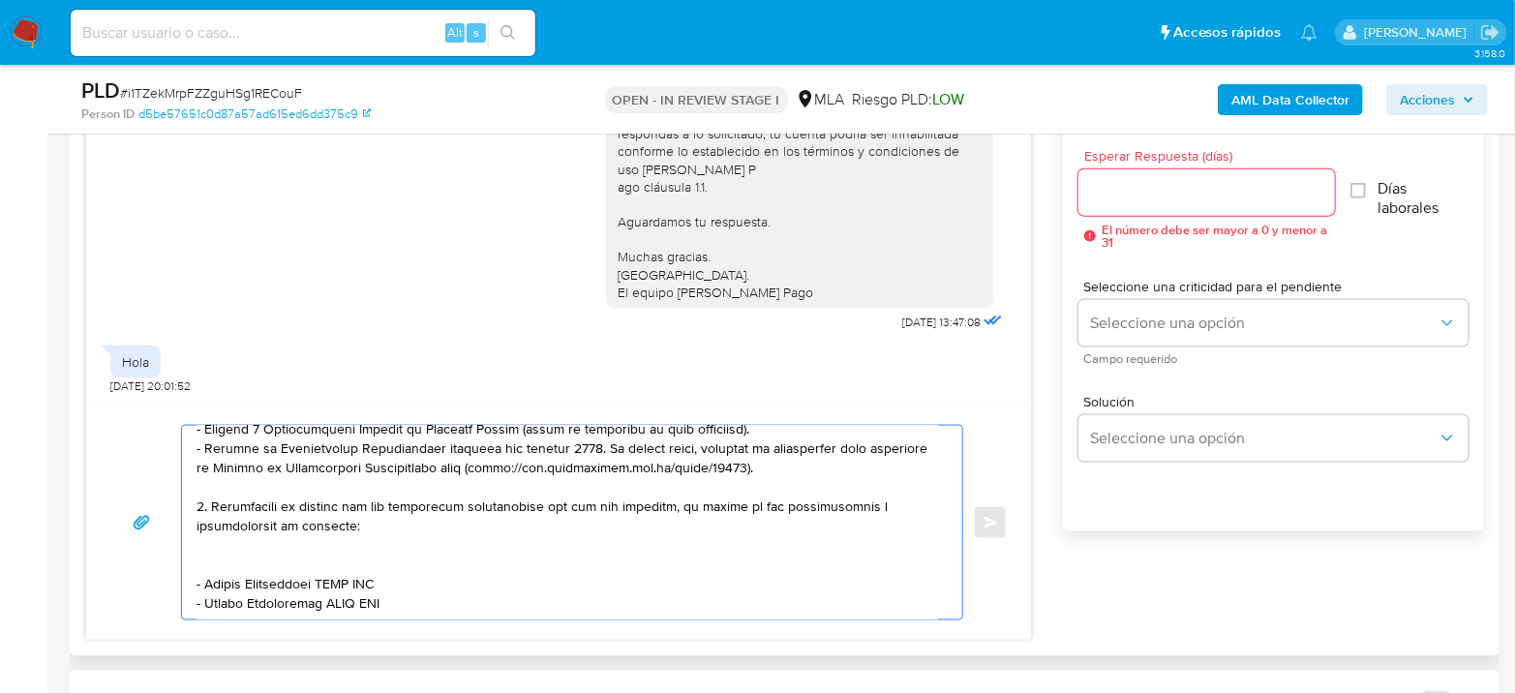
scroll to position [317, 0]
click at [846, 469] on textarea at bounding box center [568, 523] width 742 height 194
drag, startPoint x: 203, startPoint y: 547, endPoint x: 322, endPoint y: 541, distance: 119.2
click at [322, 541] on textarea at bounding box center [568, 523] width 742 height 194
paste textarea "RIBAUDO SERGIO ANDRES"
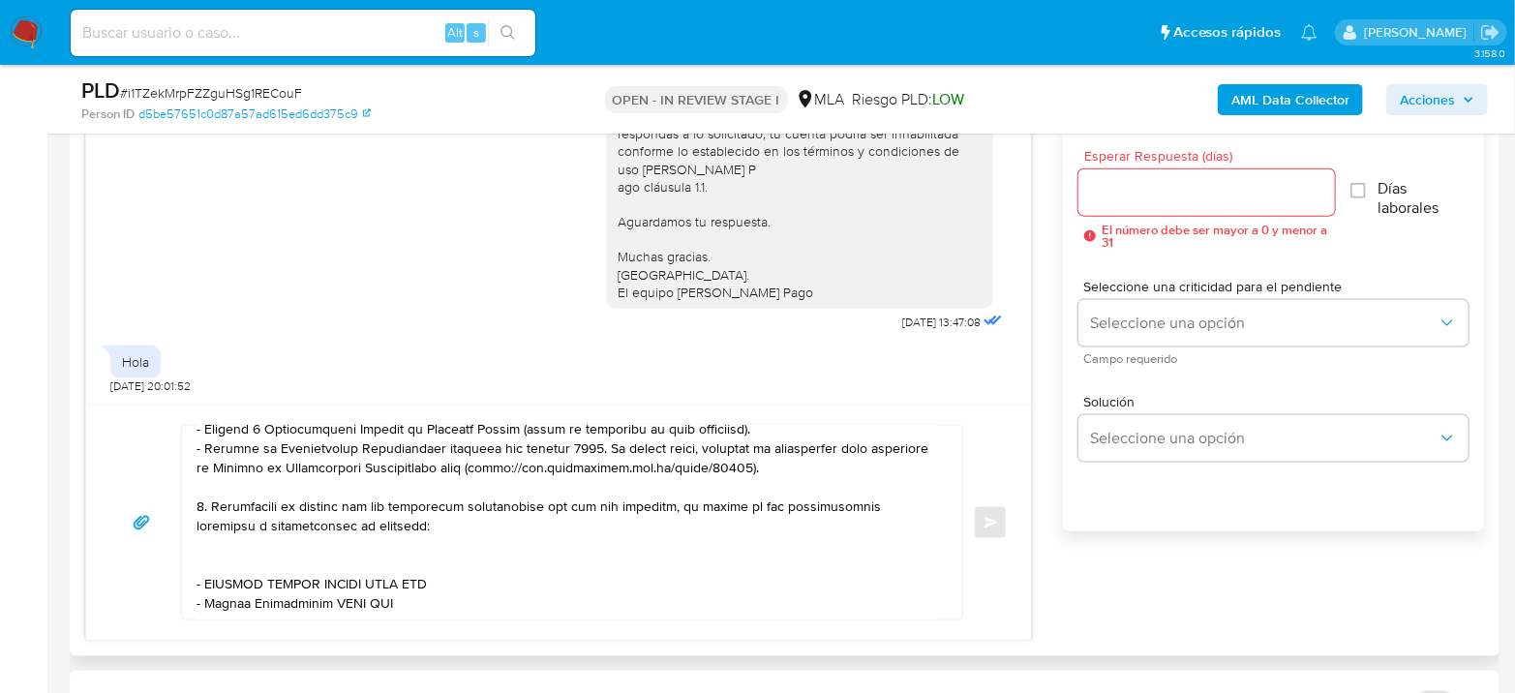
click at [416, 548] on textarea at bounding box center [568, 523] width 742 height 194
paste textarea "20290903050"
drag, startPoint x: 202, startPoint y: 563, endPoint x: 325, endPoint y: 563, distance: 123.0
click at [325, 563] on textarea at bounding box center [568, 523] width 742 height 194
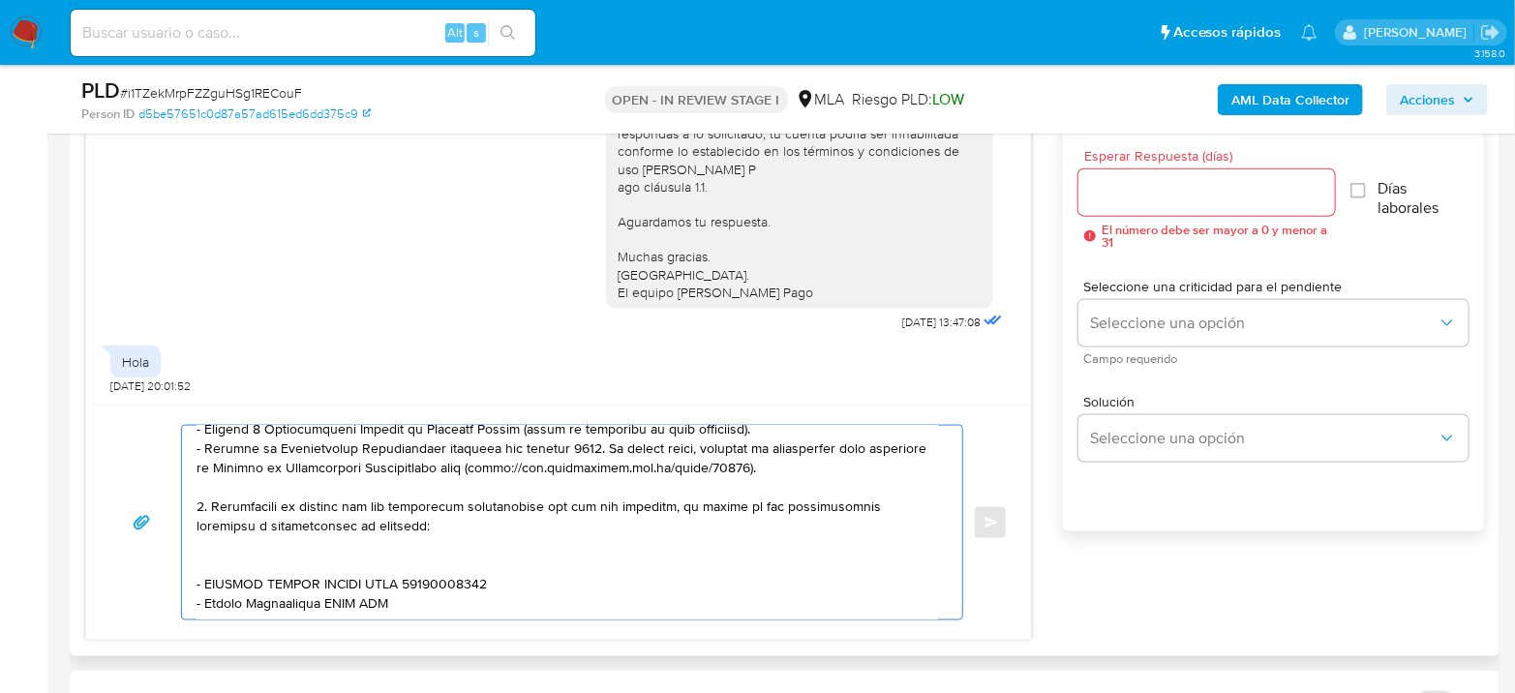
paste textarea "LOPEZ BELTRAN CESAR MATIAS"
click at [442, 566] on textarea at bounding box center [568, 523] width 742 height 194
click at [442, 565] on textarea at bounding box center [568, 523] width 742 height 194
paste textarea "20270902007"
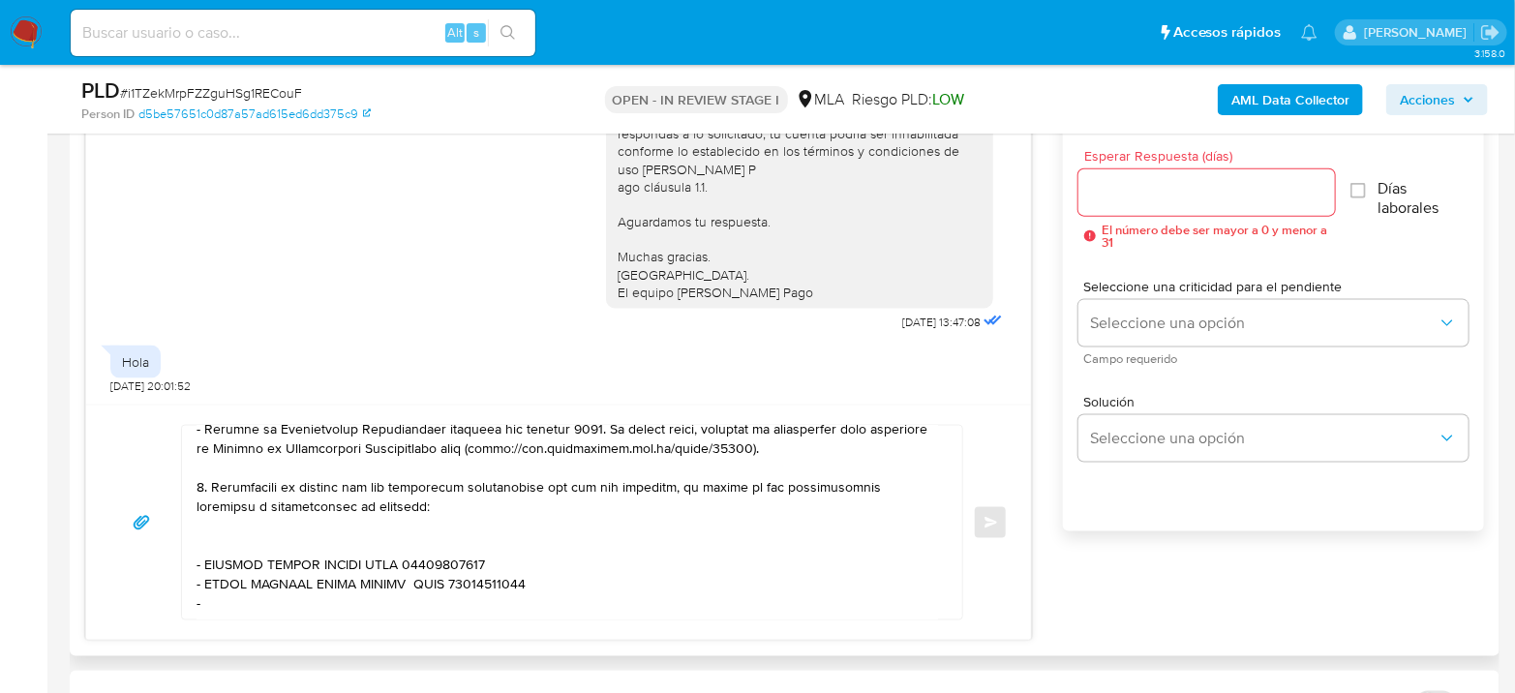
click at [215, 583] on textarea at bounding box center [568, 523] width 742 height 194
paste textarea "GOMEZ NESTOR OMA"
click at [432, 562] on textarea at bounding box center [568, 523] width 742 height 194
click at [400, 537] on textarea at bounding box center [568, 523] width 742 height 194
click at [448, 582] on textarea at bounding box center [568, 523] width 742 height 194
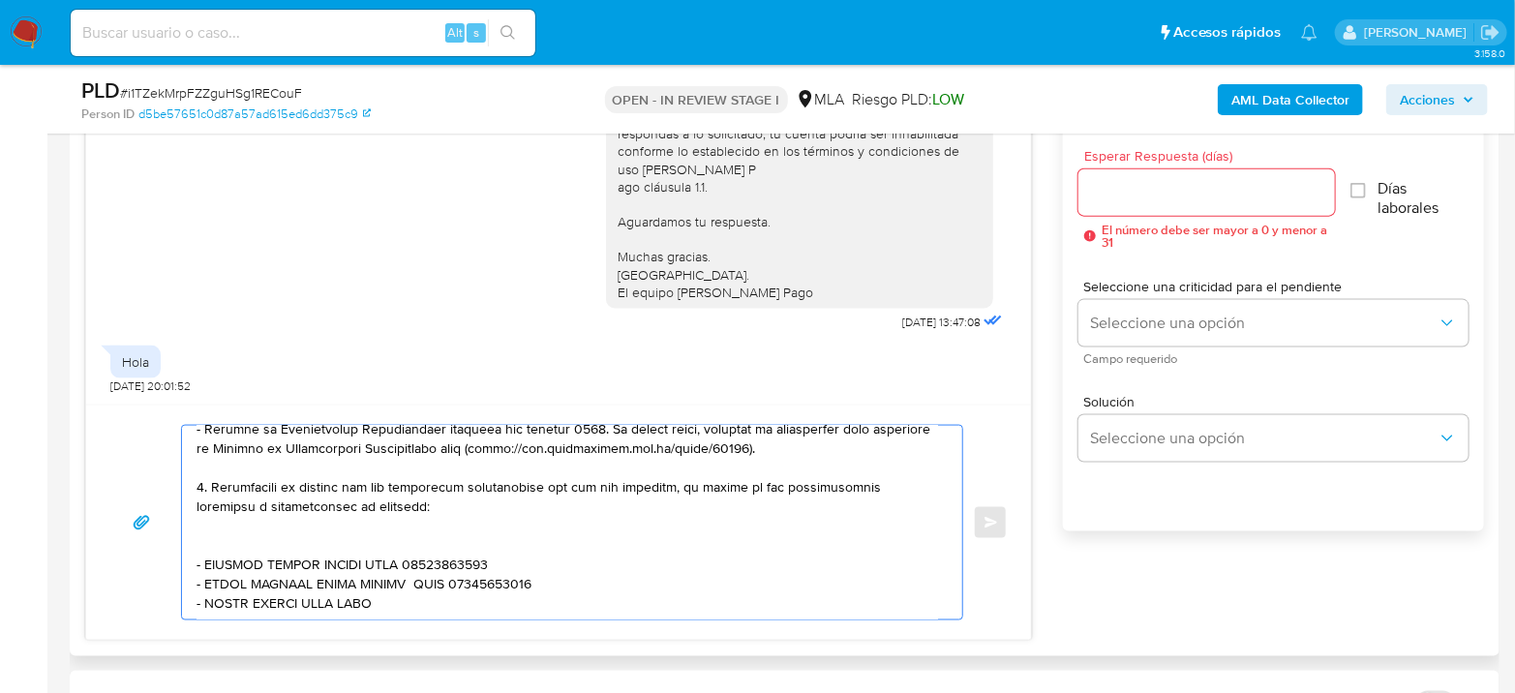
paste textarea "23286375529"
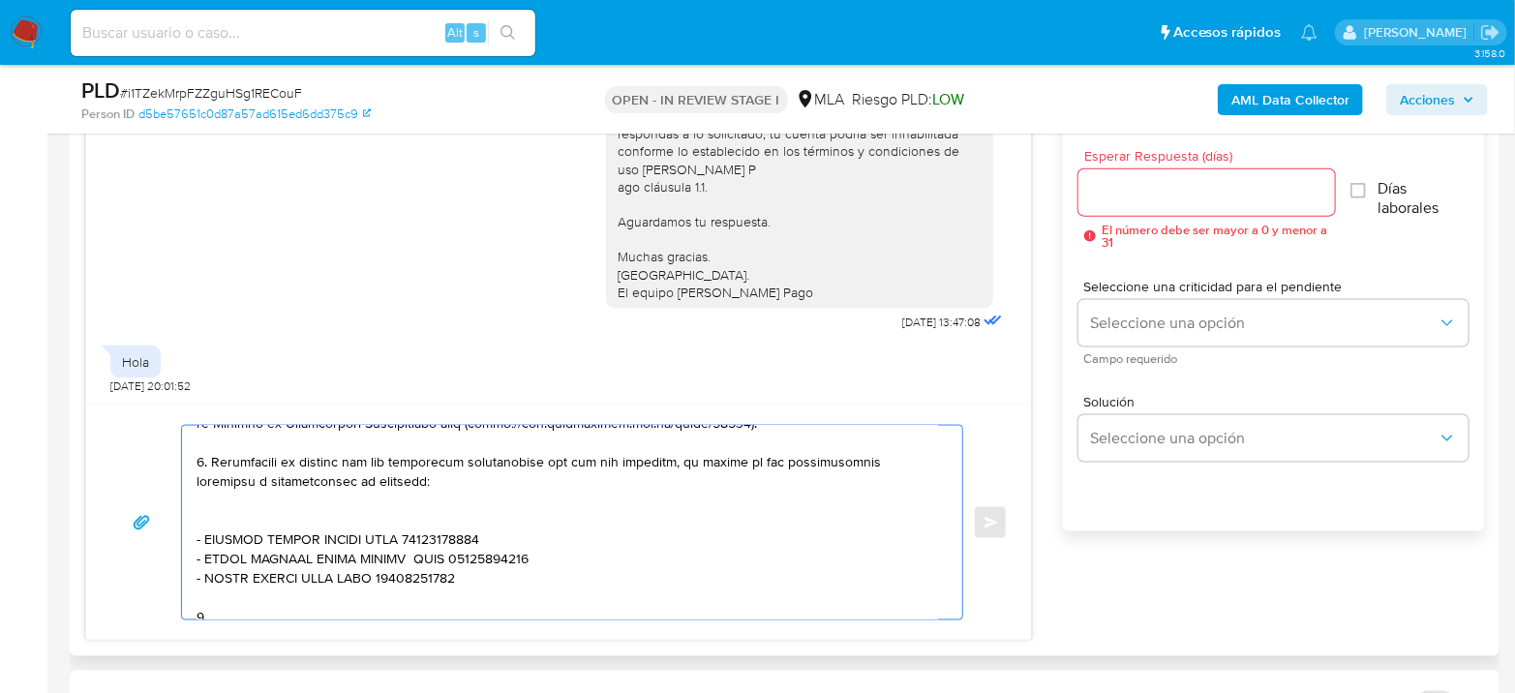
drag, startPoint x: 211, startPoint y: 457, endPoint x: 401, endPoint y: 488, distance: 192.3
click at [401, 488] on textarea at bounding box center [568, 523] width 742 height 194
click at [303, 606] on textarea at bounding box center [568, 523] width 742 height 194
paste textarea "Proporciona el vínculo con las siguientes contrapartes con las que operaste, el…"
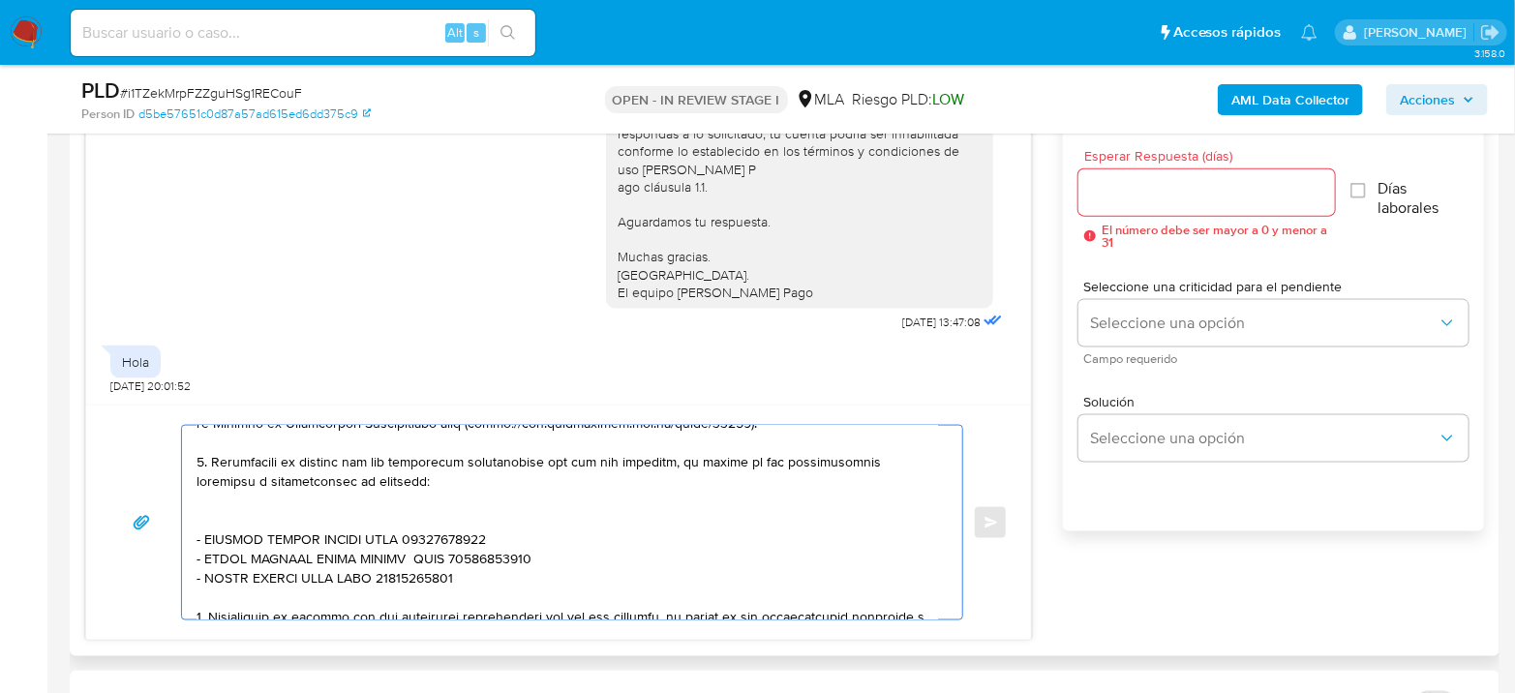
scroll to position [368, 0]
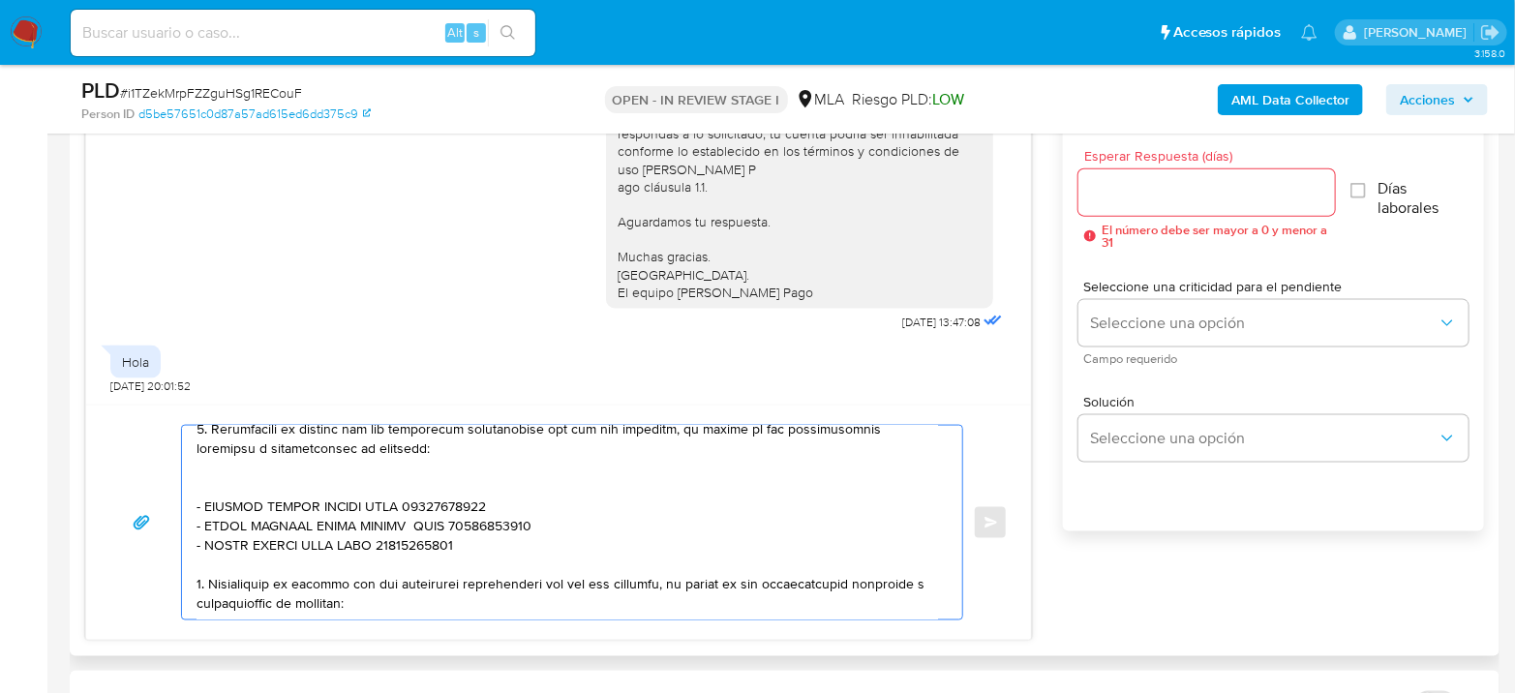
click at [884, 573] on textarea at bounding box center [568, 523] width 742 height 194
click at [884, 572] on textarea at bounding box center [568, 523] width 742 height 194
click at [335, 603] on textarea at bounding box center [568, 523] width 742 height 194
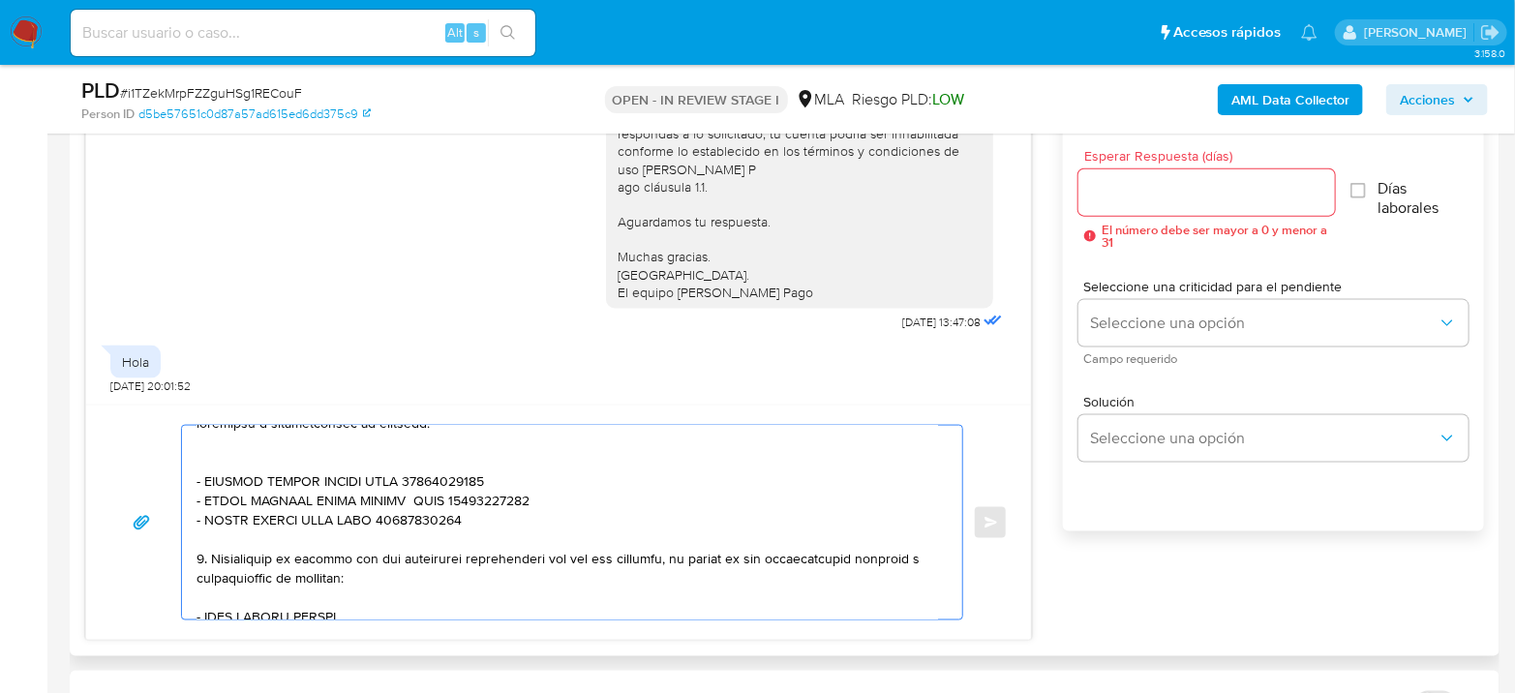
click at [384, 605] on textarea at bounding box center [568, 523] width 742 height 194
paste textarea "20309551630"
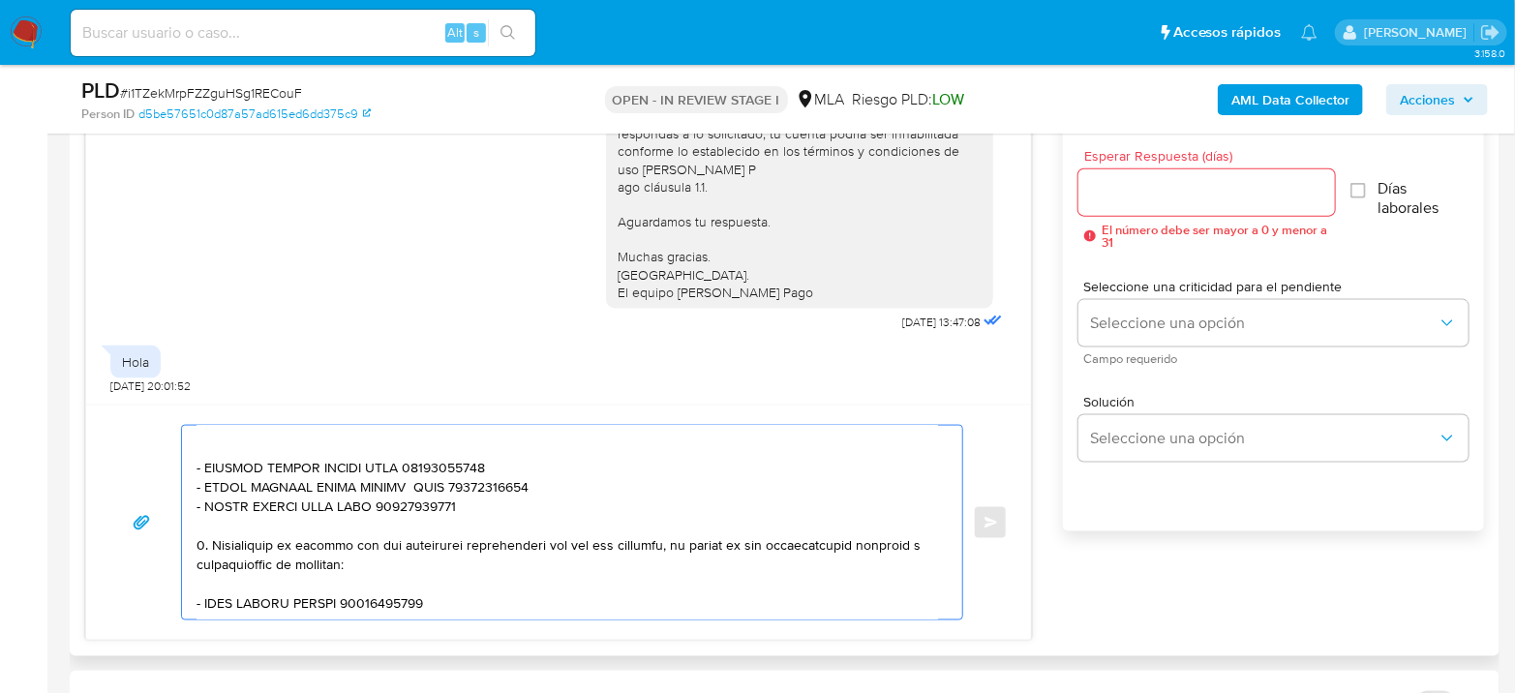
drag, startPoint x: 352, startPoint y: 595, endPoint x: 364, endPoint y: 594, distance: 11.8
click at [352, 595] on textarea at bounding box center [568, 523] width 742 height 194
click at [487, 593] on textarea at bounding box center [568, 523] width 742 height 194
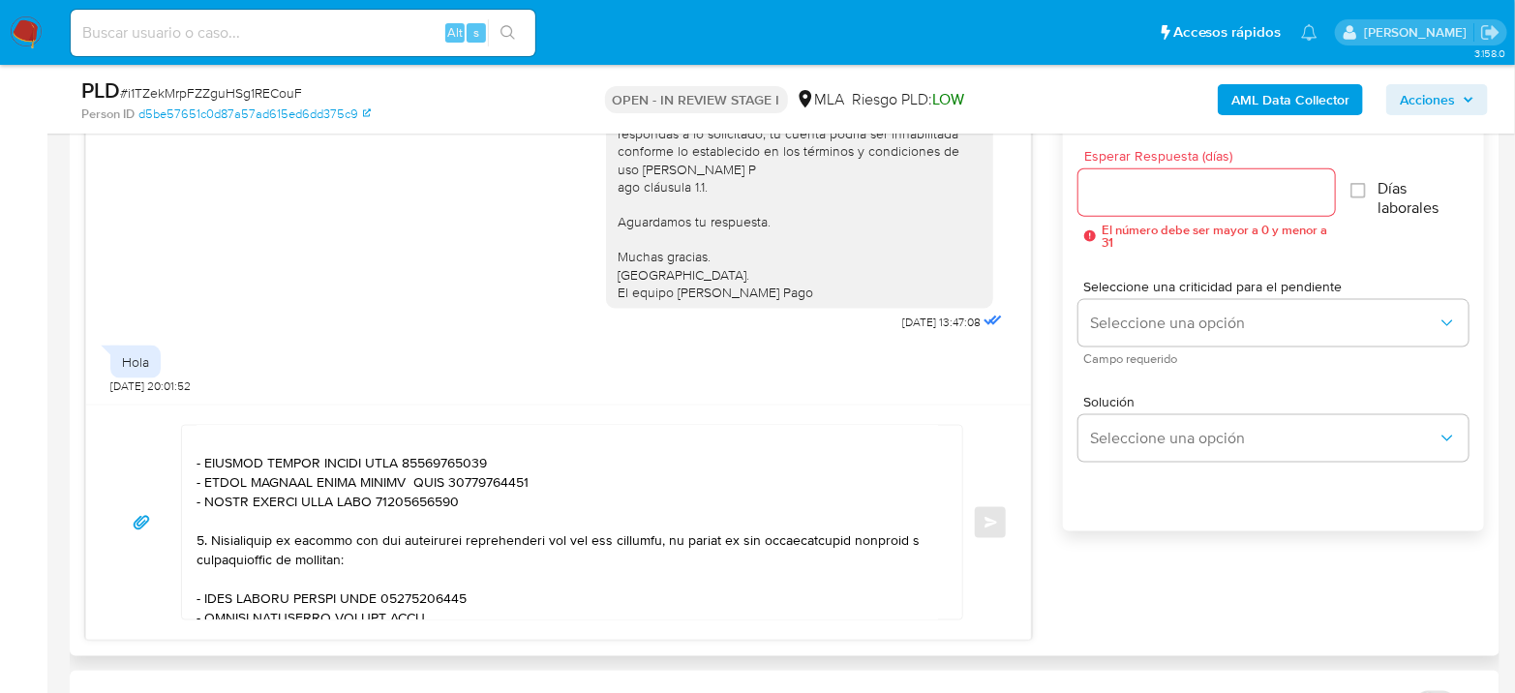
click at [432, 610] on textarea at bounding box center [568, 523] width 742 height 194
paste textarea "20237911599"
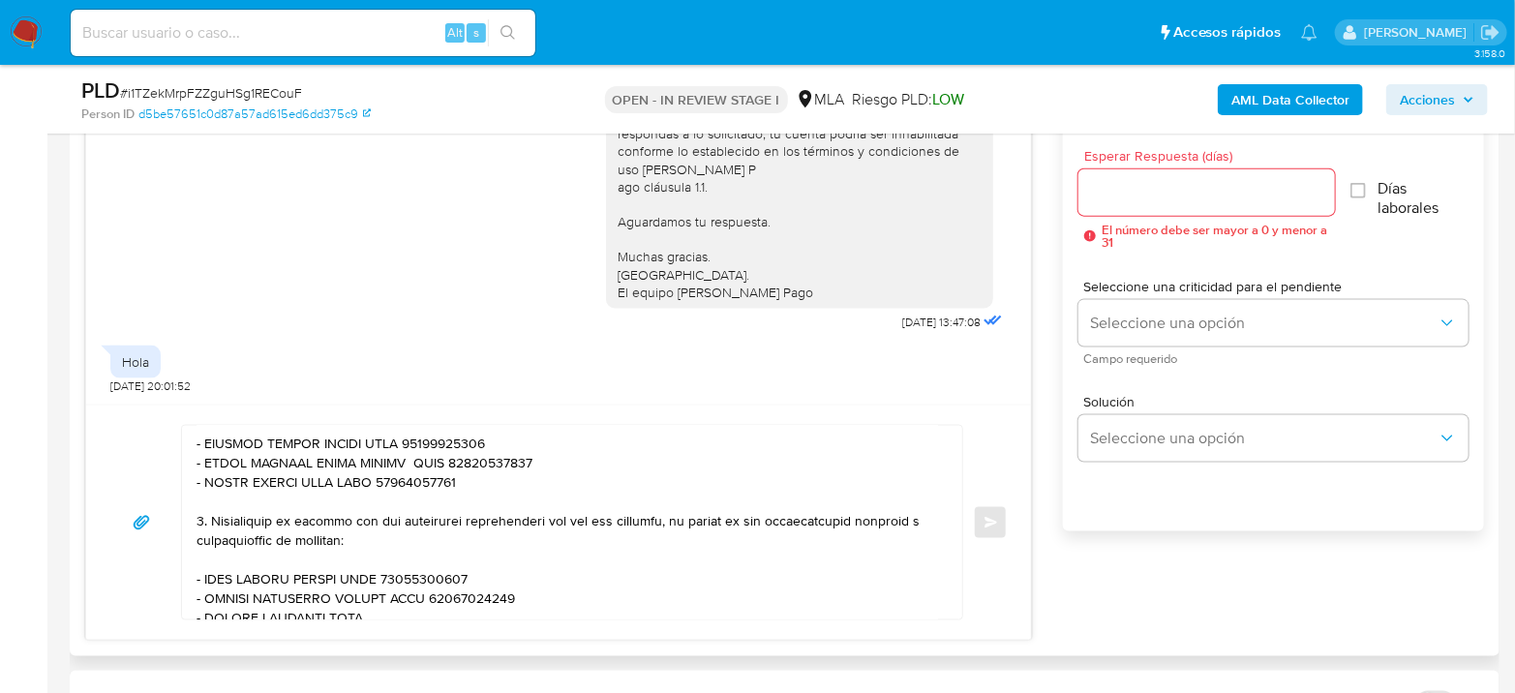
click at [394, 608] on textarea at bounding box center [568, 523] width 742 height 194
paste textarea "27355439939"
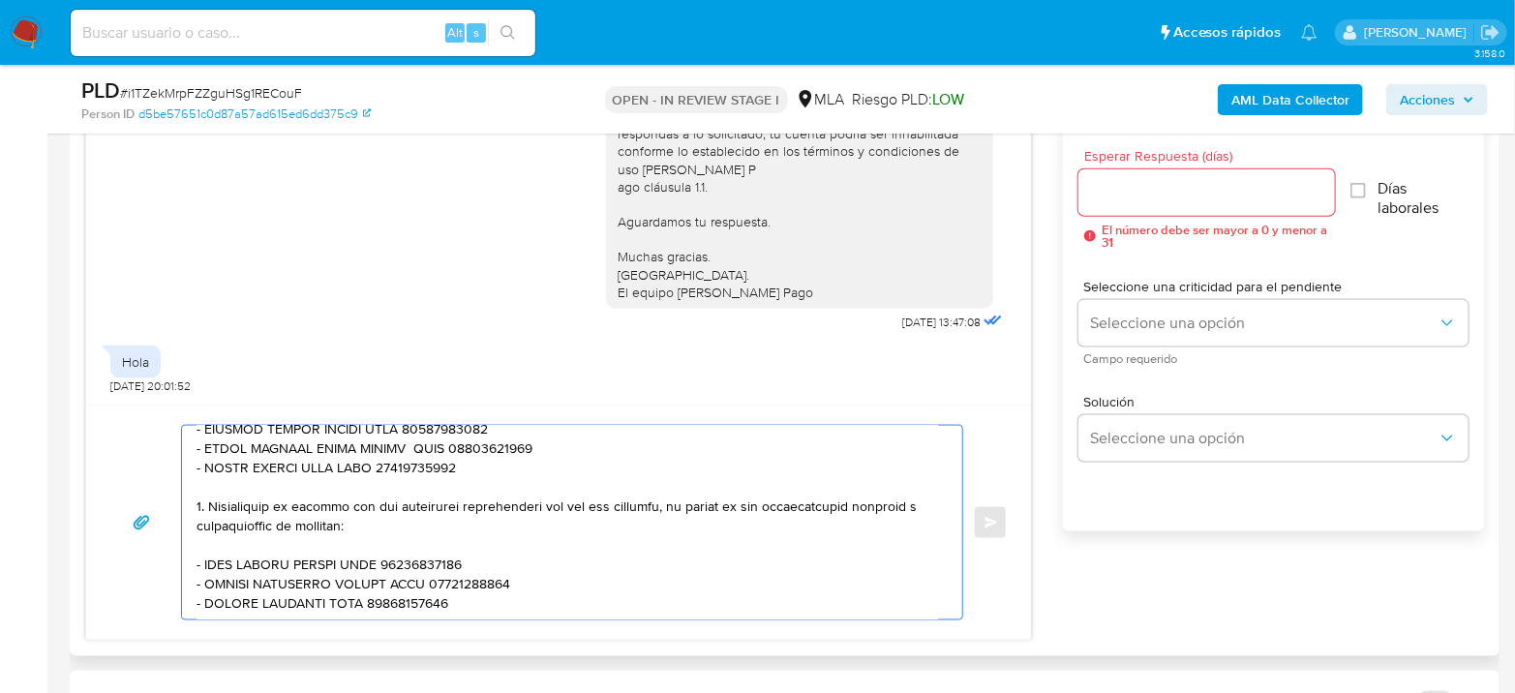
scroll to position [508, 0]
paste textarea "Es importante que sepas que, en el caso de que no respondas a lo solicitado, tu…"
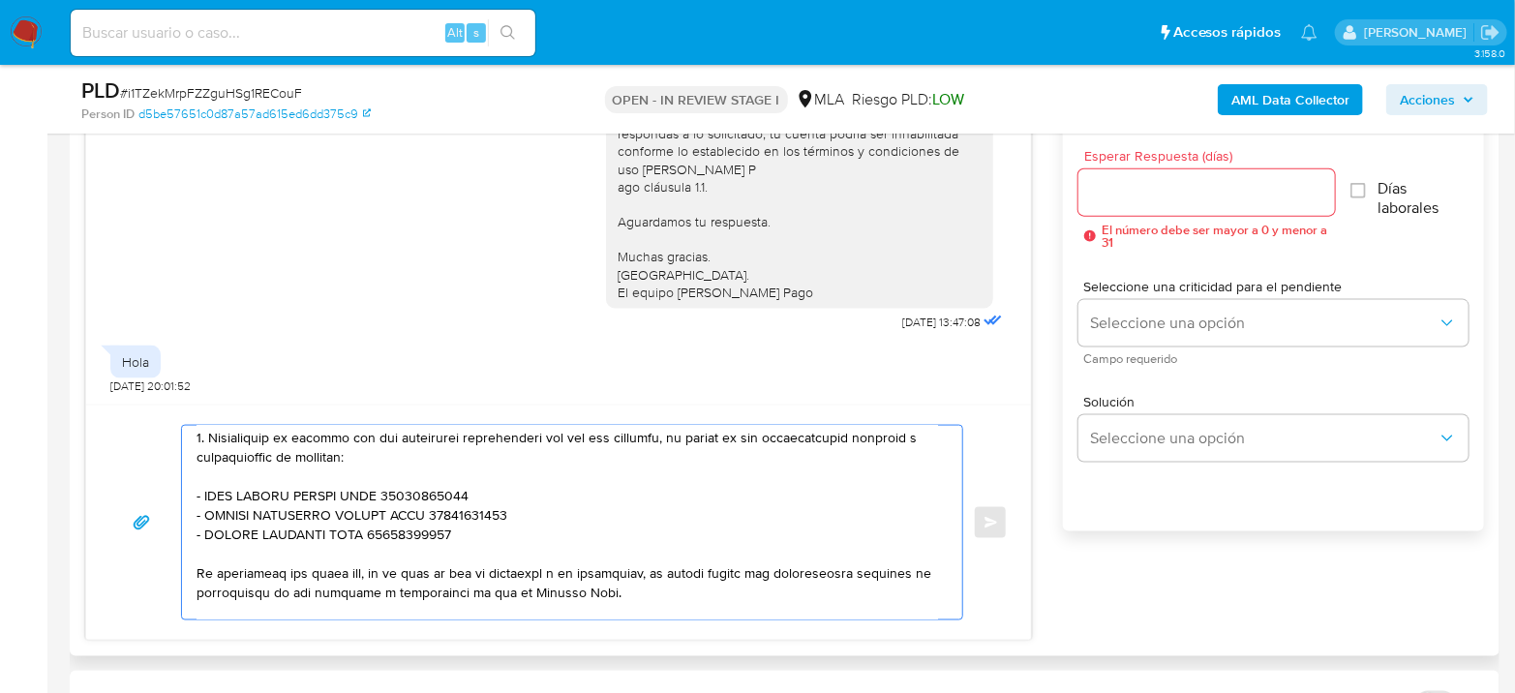
scroll to position [597, 0]
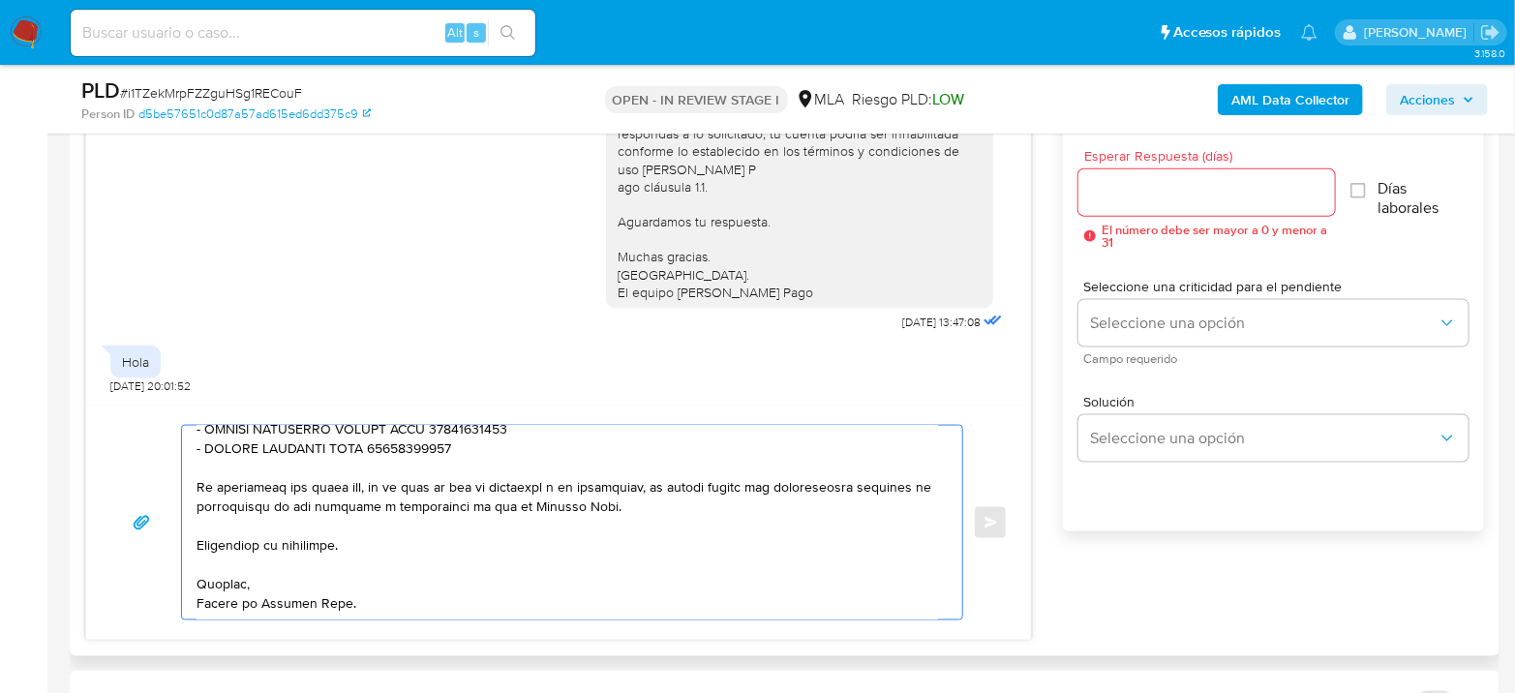
type textarea "Hola Manuel Alejandr Quelin Merino En función de las operaciones registradas en…"
click at [1157, 195] on input "Esperar Respuesta (días)" at bounding box center [1207, 192] width 257 height 25
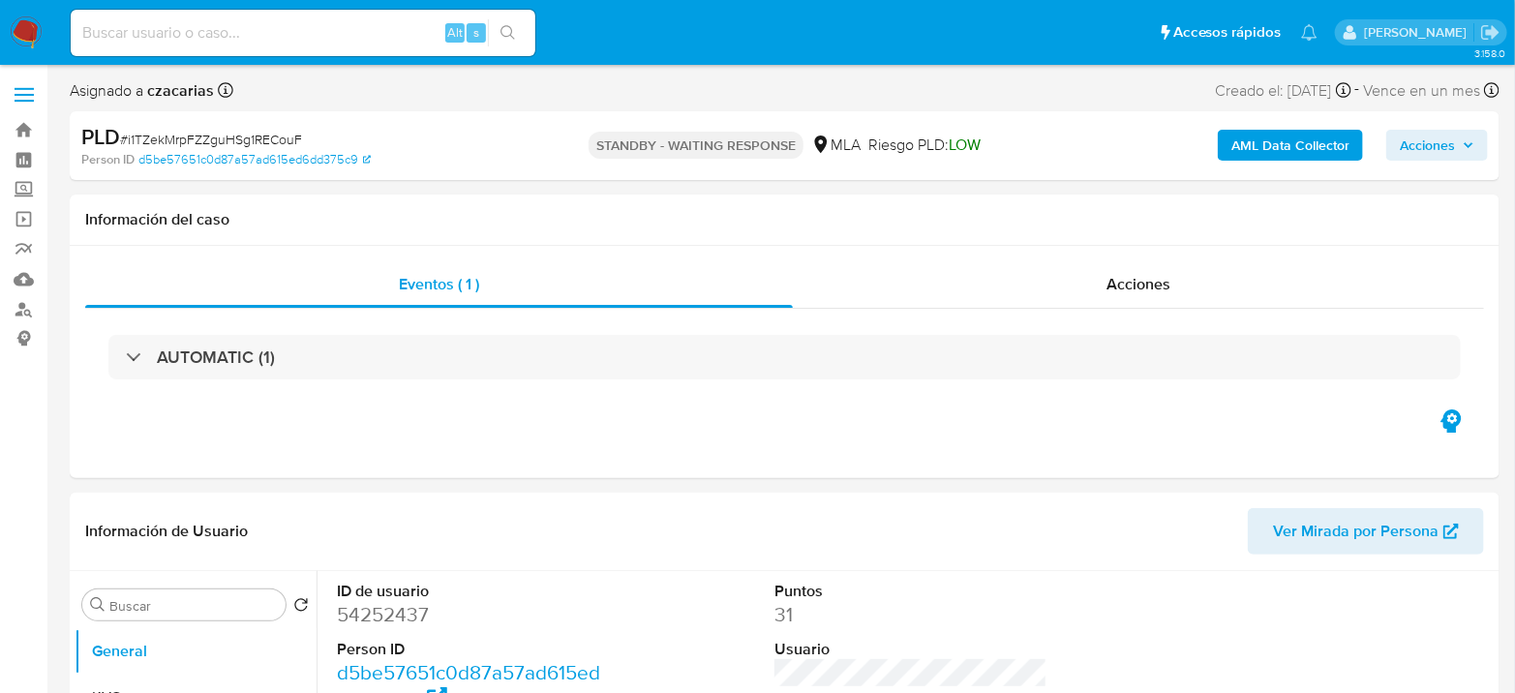
select select "10"
click at [248, 27] on input at bounding box center [303, 32] width 465 height 25
paste input "3nqwyy5TIus0eOK43o0ObdHe"
type input "3nqwyy5TIus0eOK43o0ObdHe"
click at [525, 39] on button "search-icon" at bounding box center [508, 32] width 40 height 27
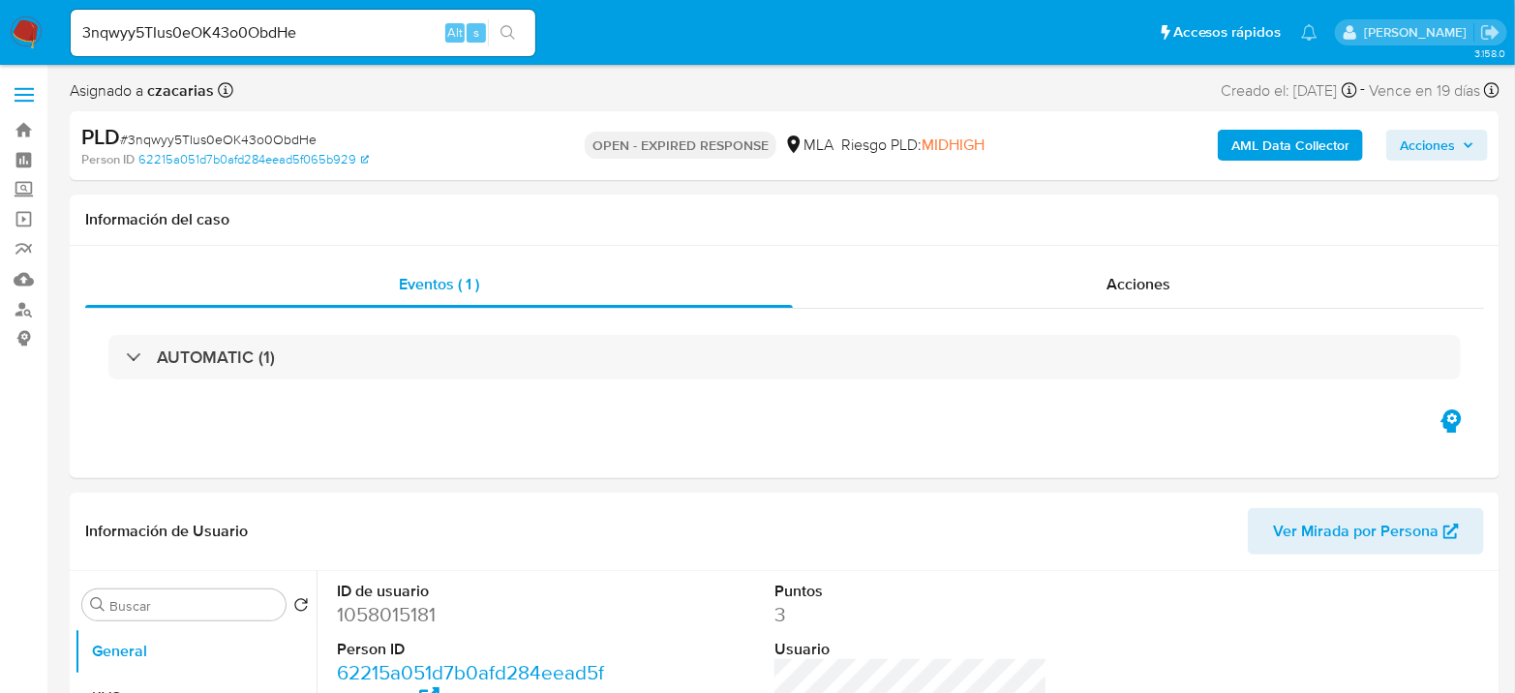
select select "10"
click at [239, 29] on input "3nqwyy5TIus0eOK43o0ObdHe" at bounding box center [303, 32] width 465 height 25
paste input "wqQH2qNelCwwJlSqXauFEc2l"
type input "wqQH2qNelCwwJlSqXauFEc2l"
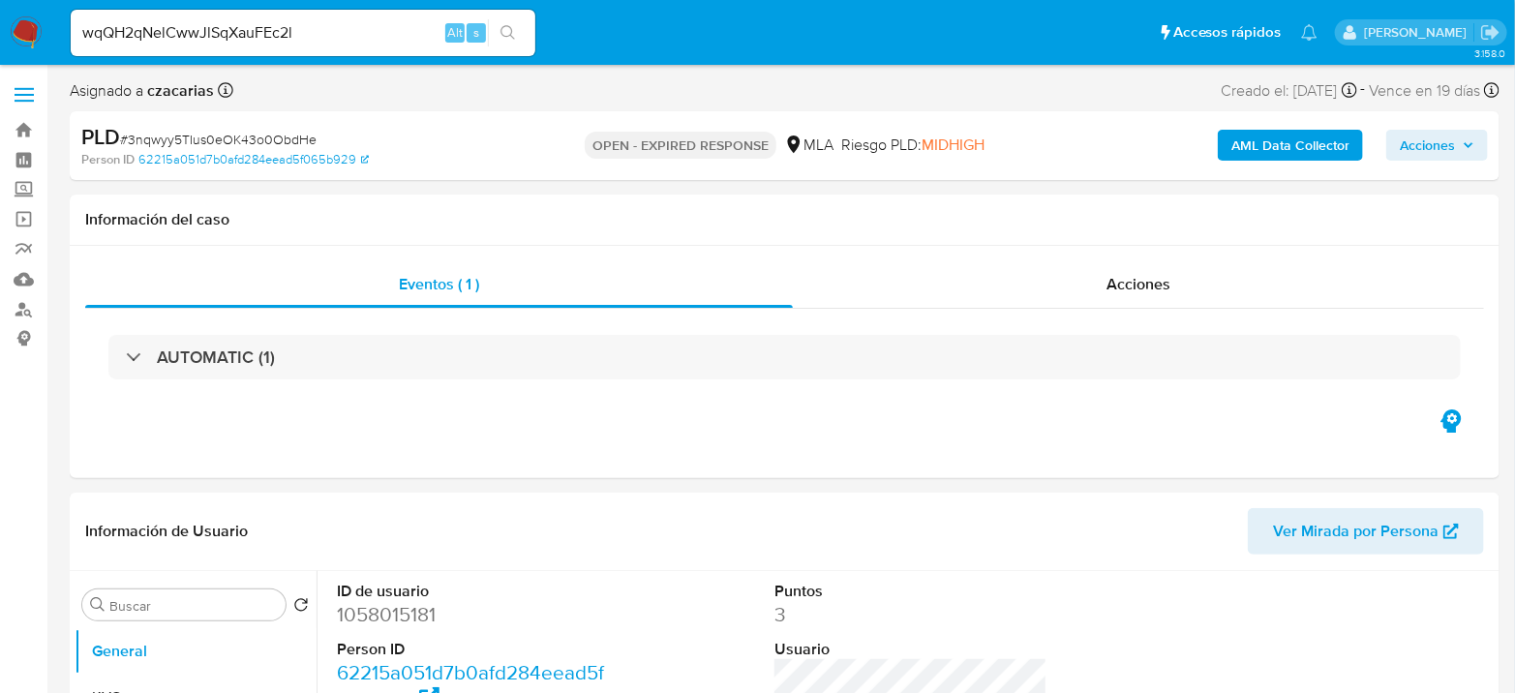
click at [512, 31] on icon "search-icon" at bounding box center [508, 32] width 15 height 15
select select "10"
click at [258, 41] on input "wqQH2qNelCwwJlSqXauFEc2l" at bounding box center [303, 32] width 465 height 25
paste input "qX3ArlvDJ4la4WH9pE9bmoC3"
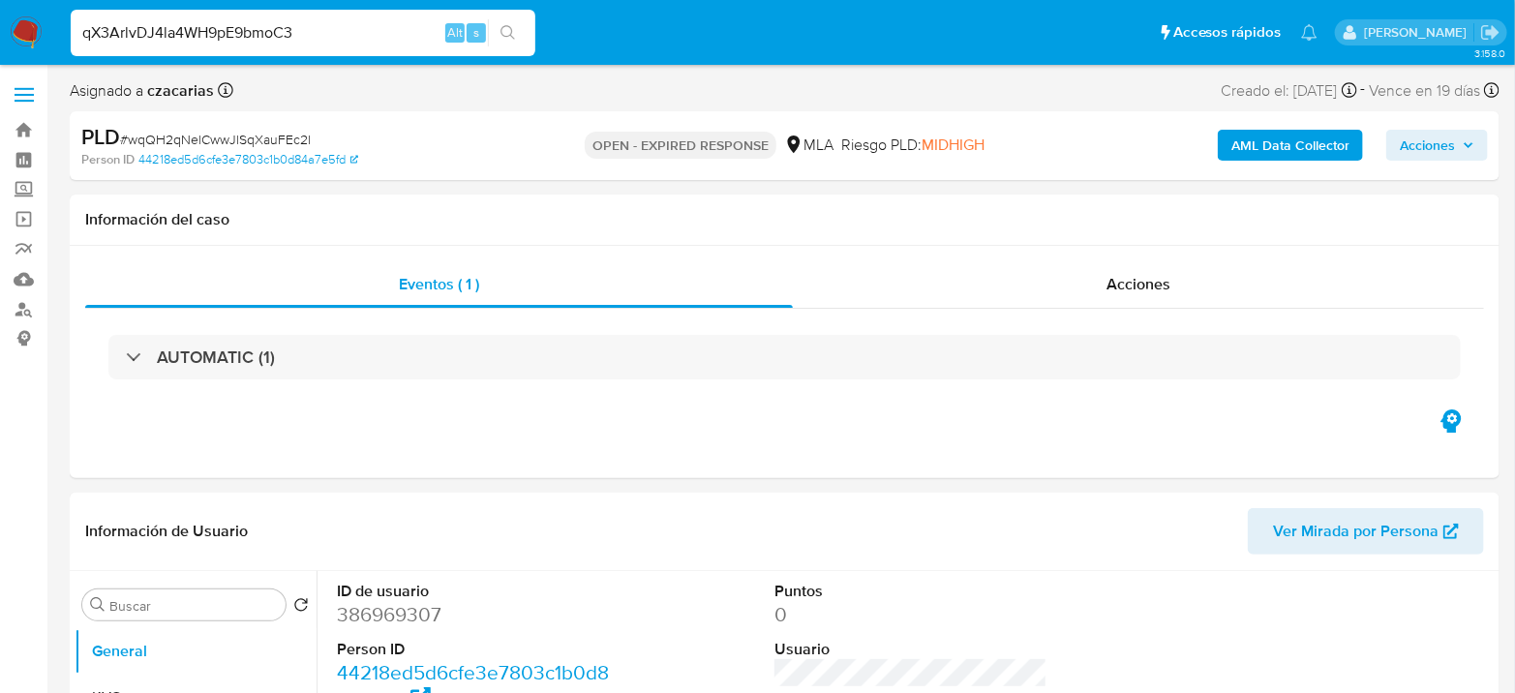
type input "qX3ArlvDJ4la4WH9pE9bmoC3"
click at [496, 33] on button "search-icon" at bounding box center [508, 32] width 40 height 27
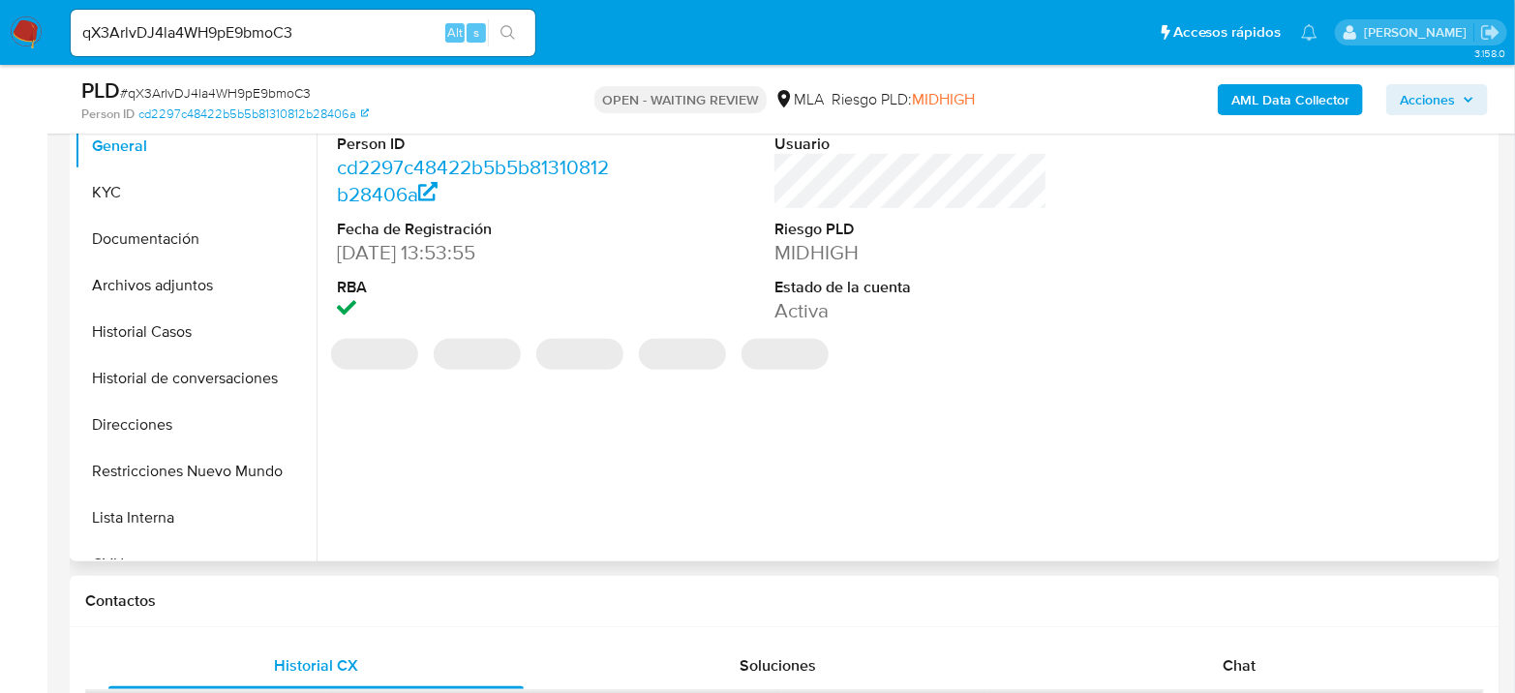
select select "10"
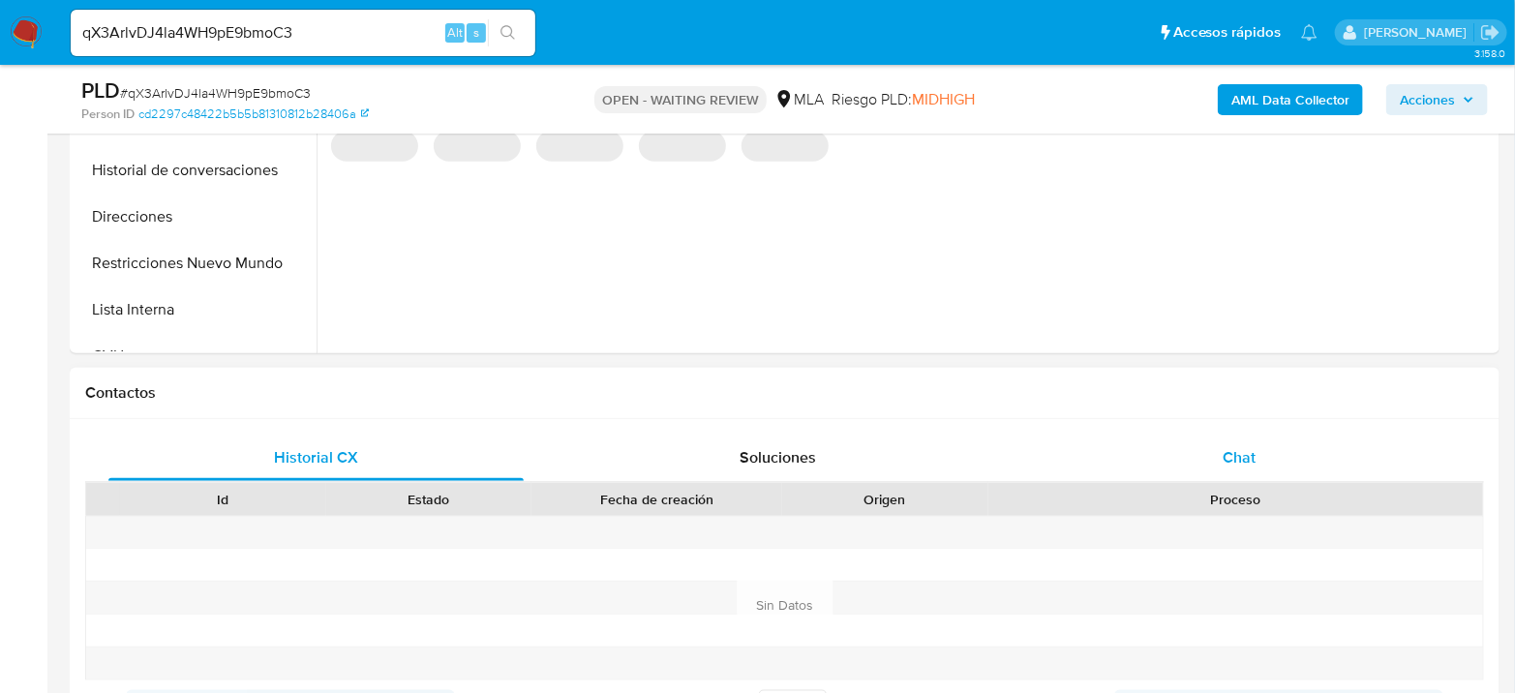
click at [1261, 462] on div "Chat" at bounding box center [1239, 458] width 415 height 46
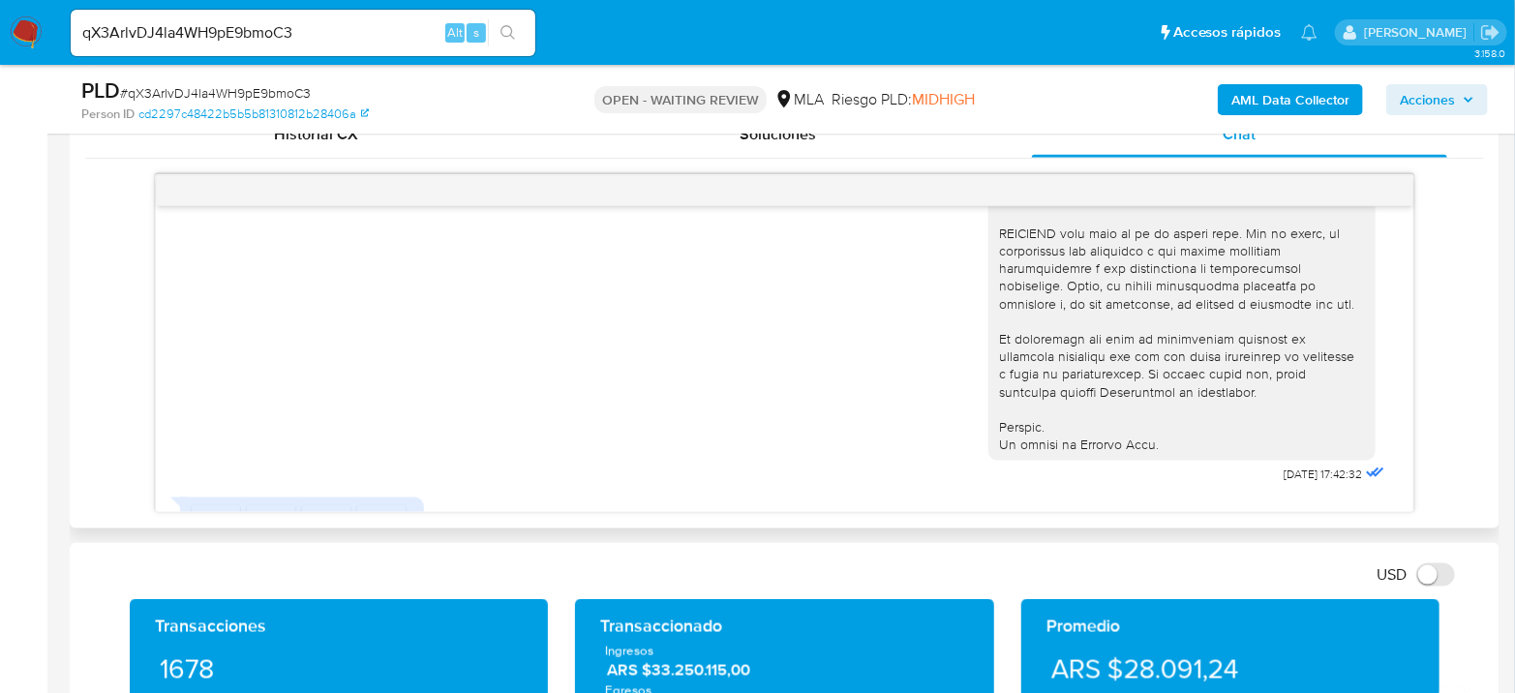
scroll to position [916, 0]
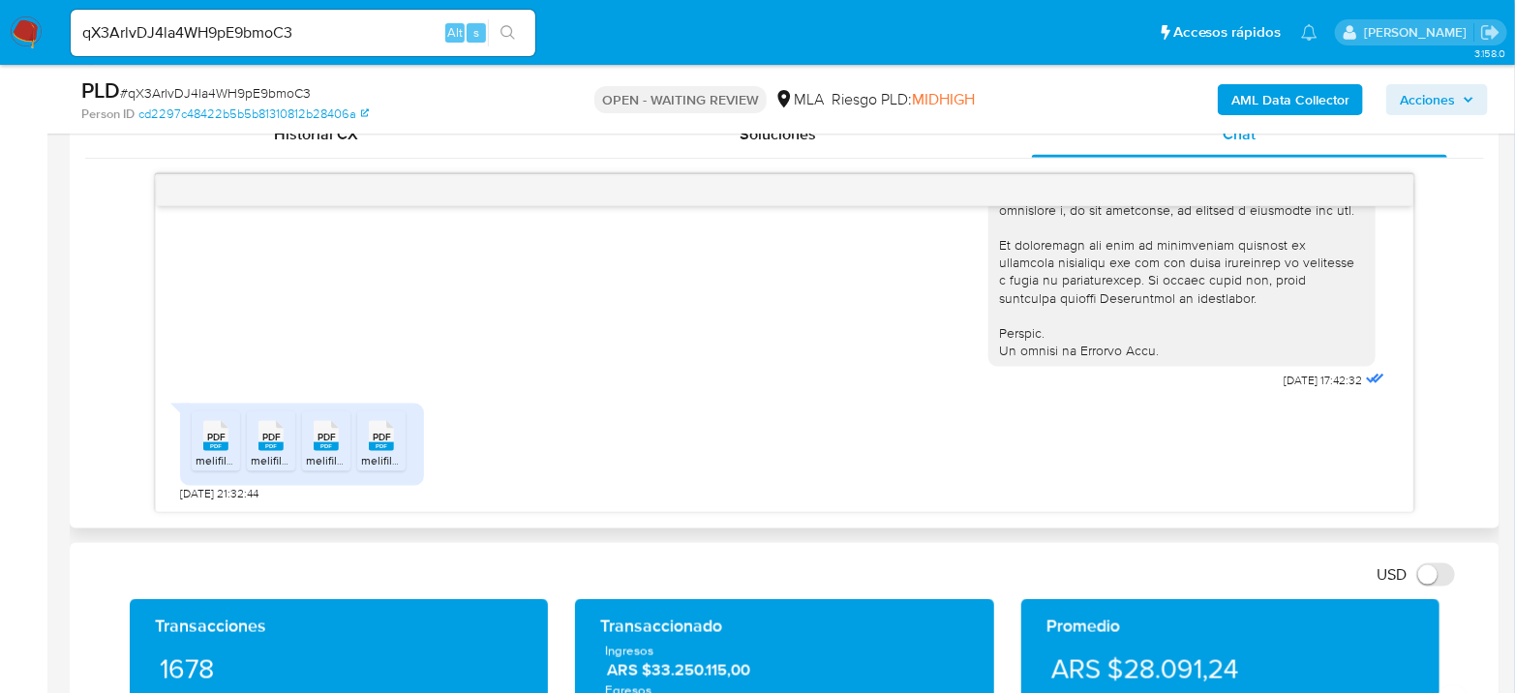
click at [206, 458] on span "melifile5605248813013728651.pdf" at bounding box center [284, 460] width 176 height 16
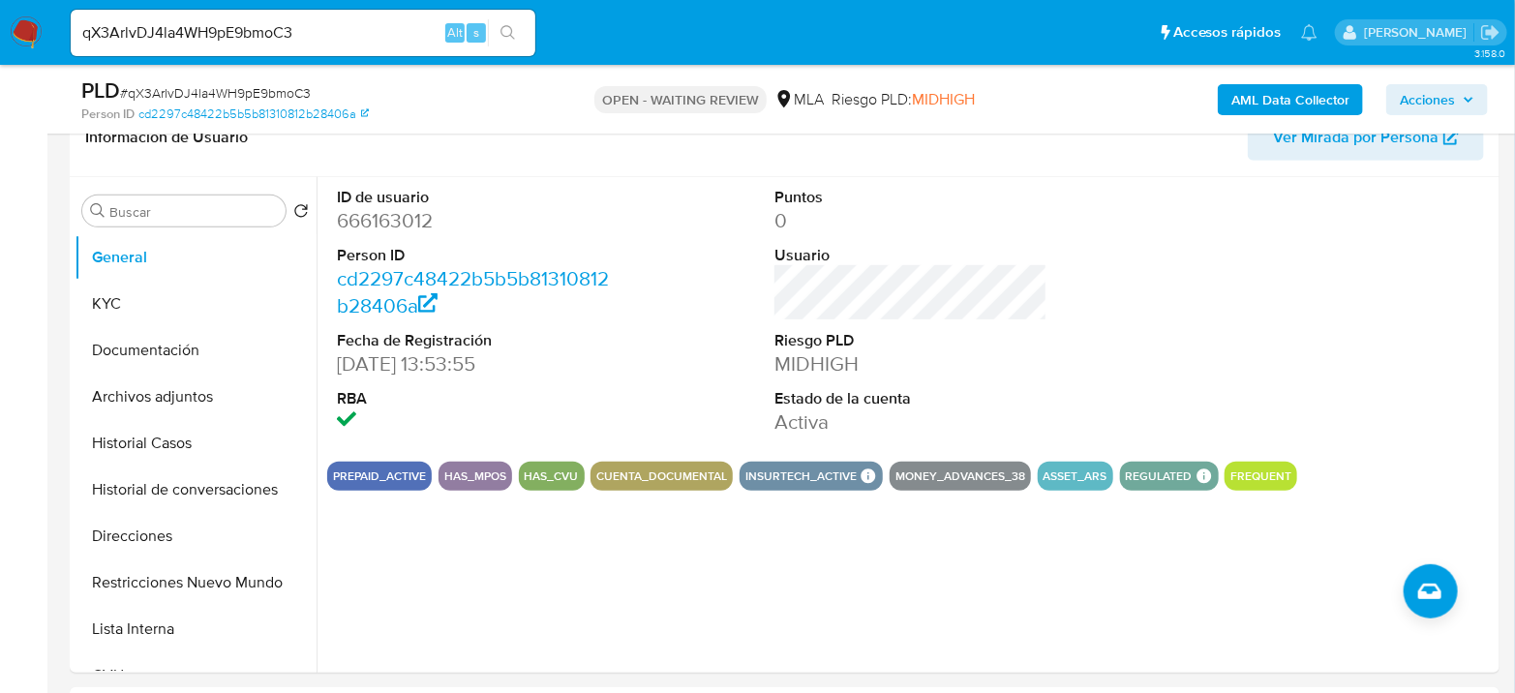
scroll to position [322, 0]
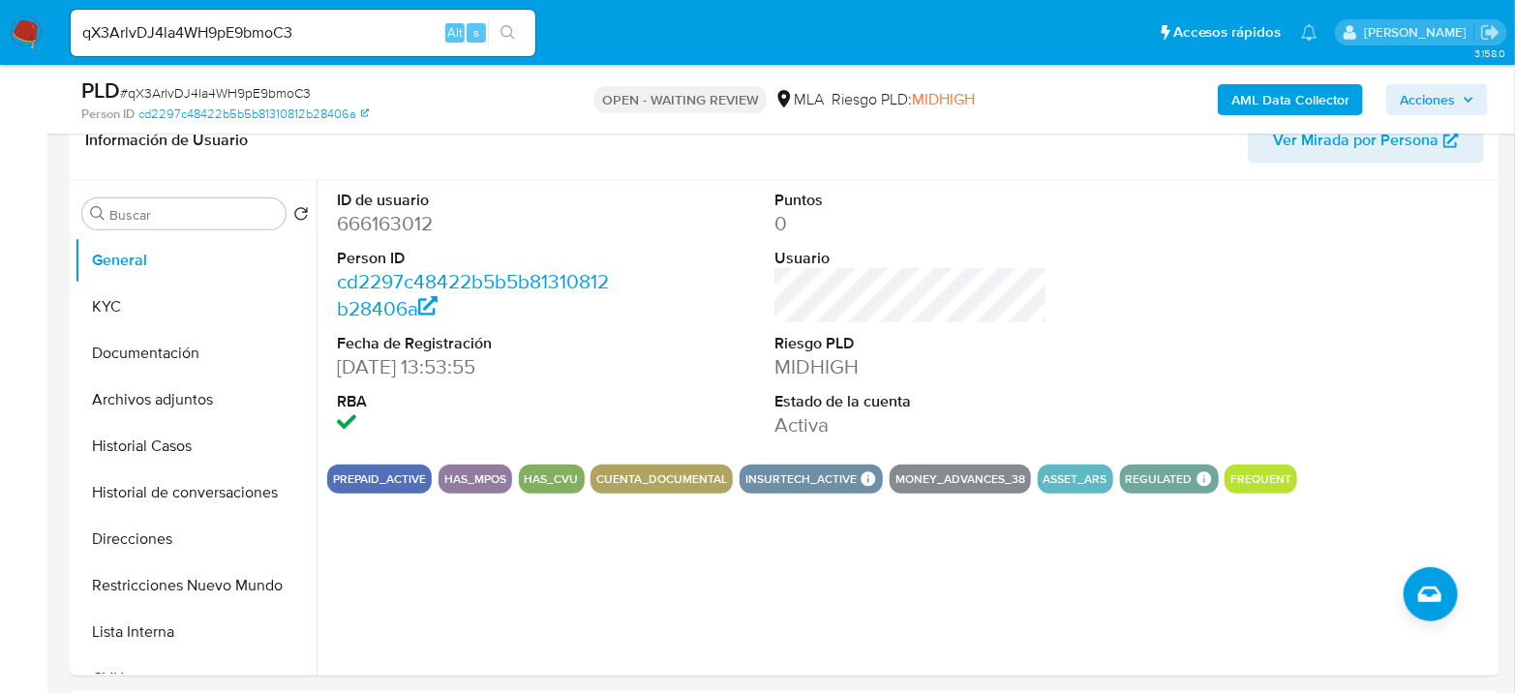
click at [306, 28] on input "qX3ArlvDJ4la4WH9pE9bmoC3" at bounding box center [303, 32] width 465 height 25
paste input "3nqwyy5TIus0eOK43o0ObdHe"
type input "3nqwyy5TIus0eOK43o0ObdHe"
click at [498, 32] on button "search-icon" at bounding box center [508, 32] width 40 height 27
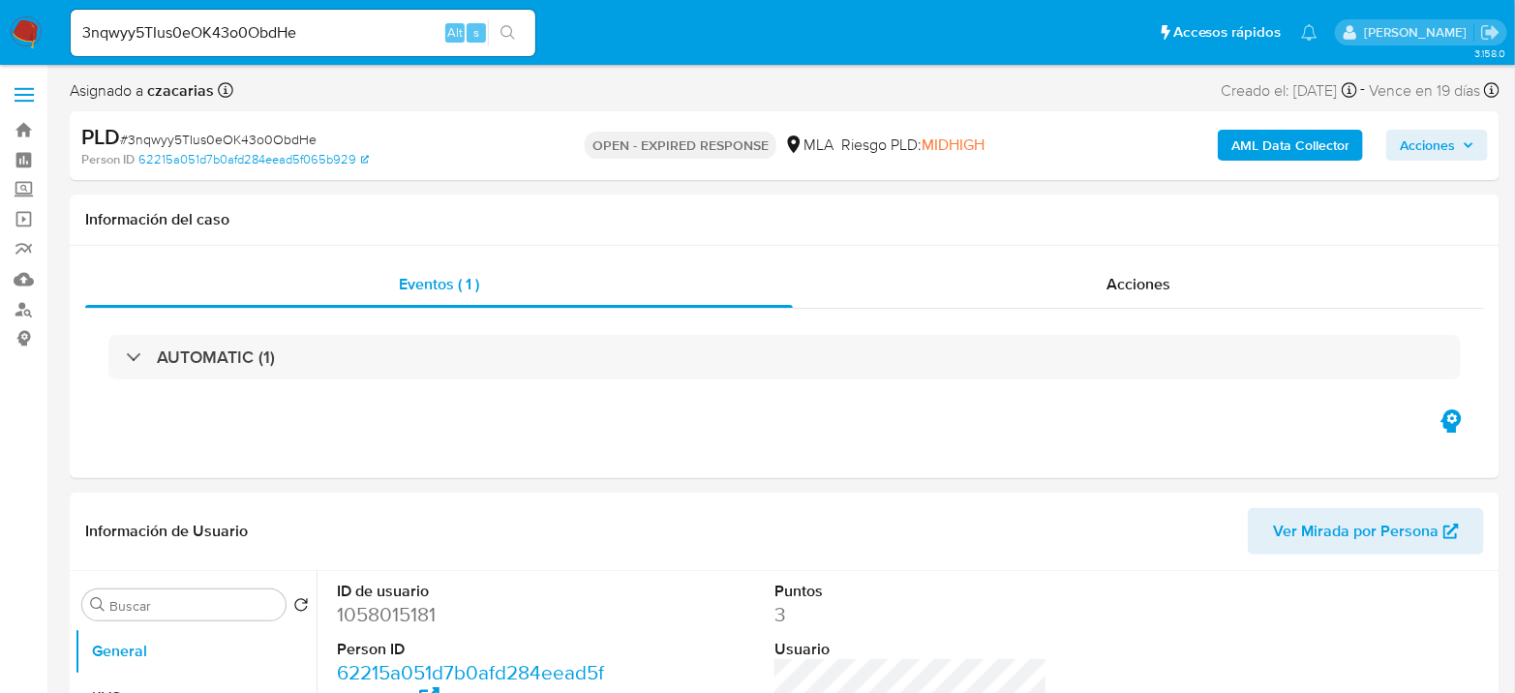
select select "10"
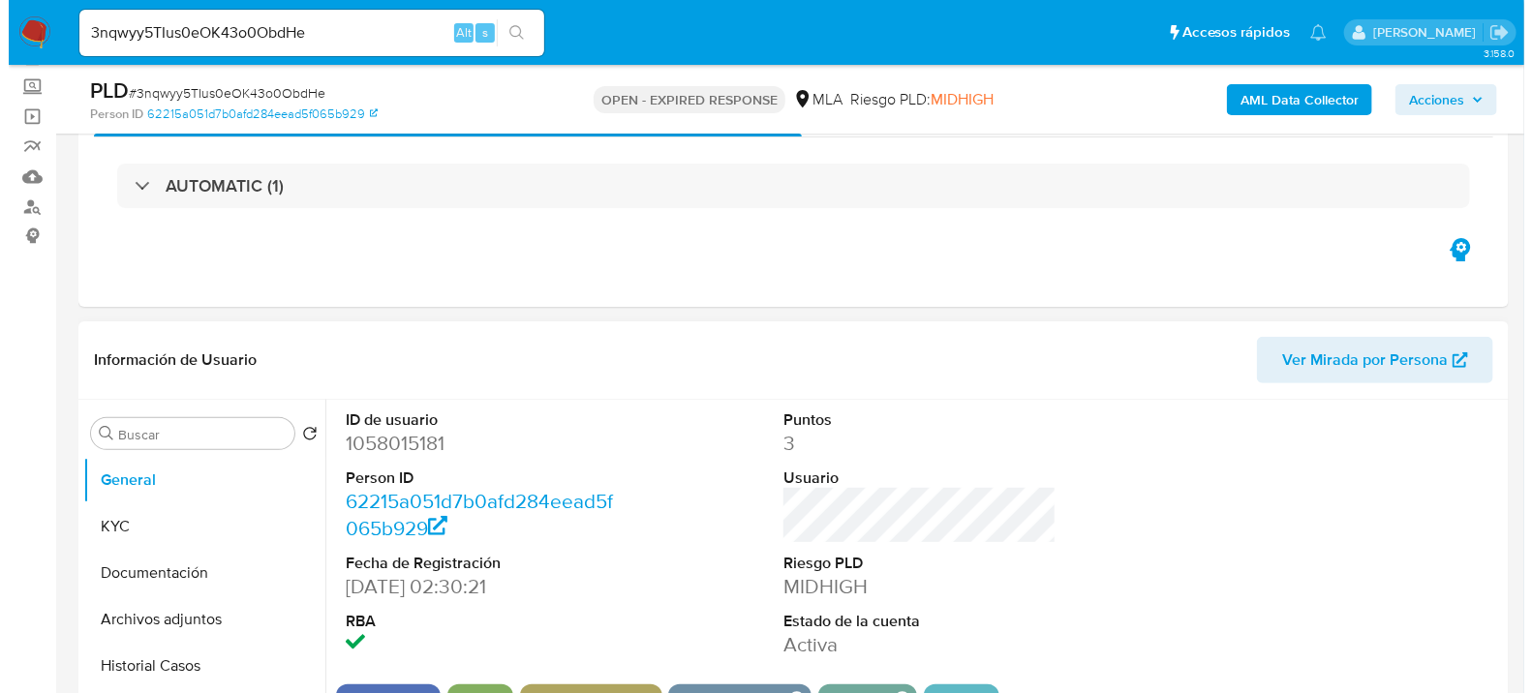
scroll to position [215, 0]
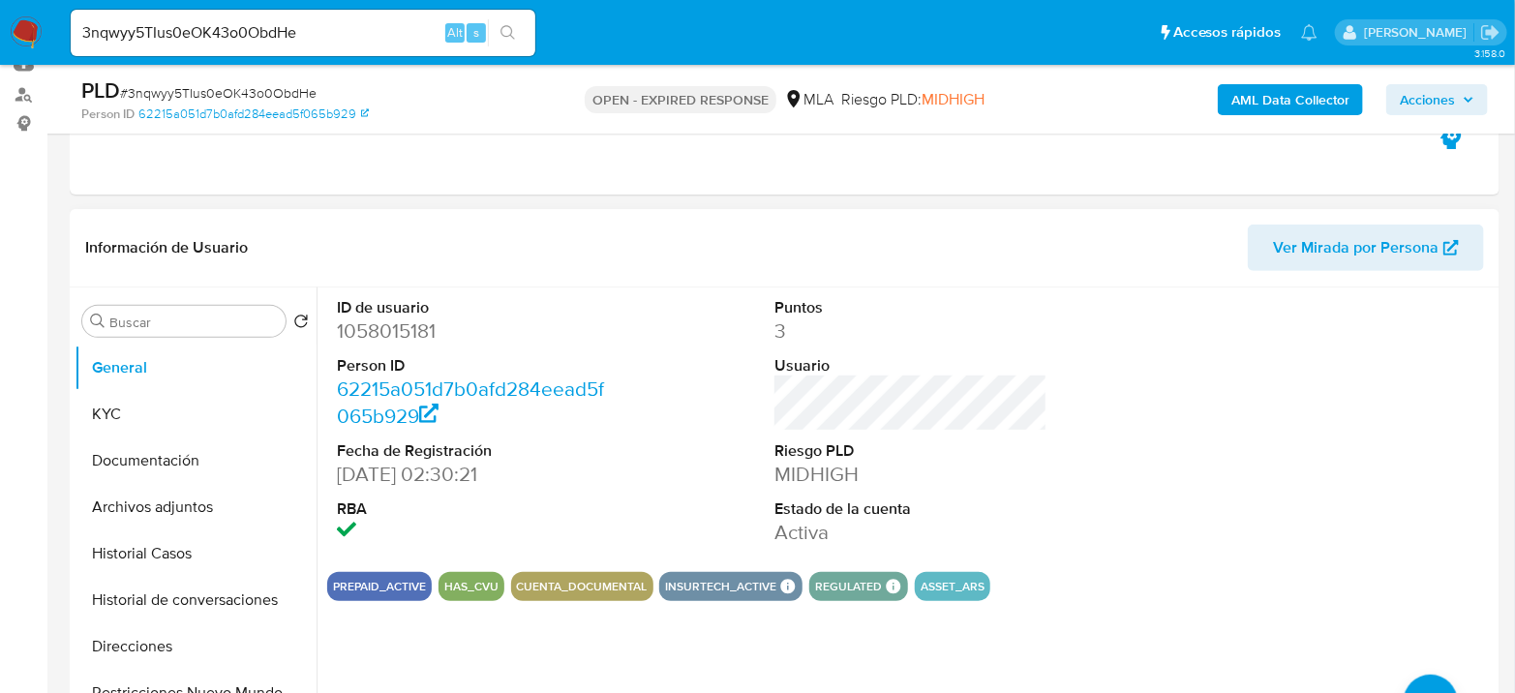
click at [389, 329] on dd "1058015181" at bounding box center [473, 331] width 273 height 27
click at [389, 328] on dd "1058015181" at bounding box center [473, 331] width 273 height 27
copy dd "1058015181"
click at [415, 337] on dd "1058015181" at bounding box center [473, 331] width 273 height 27
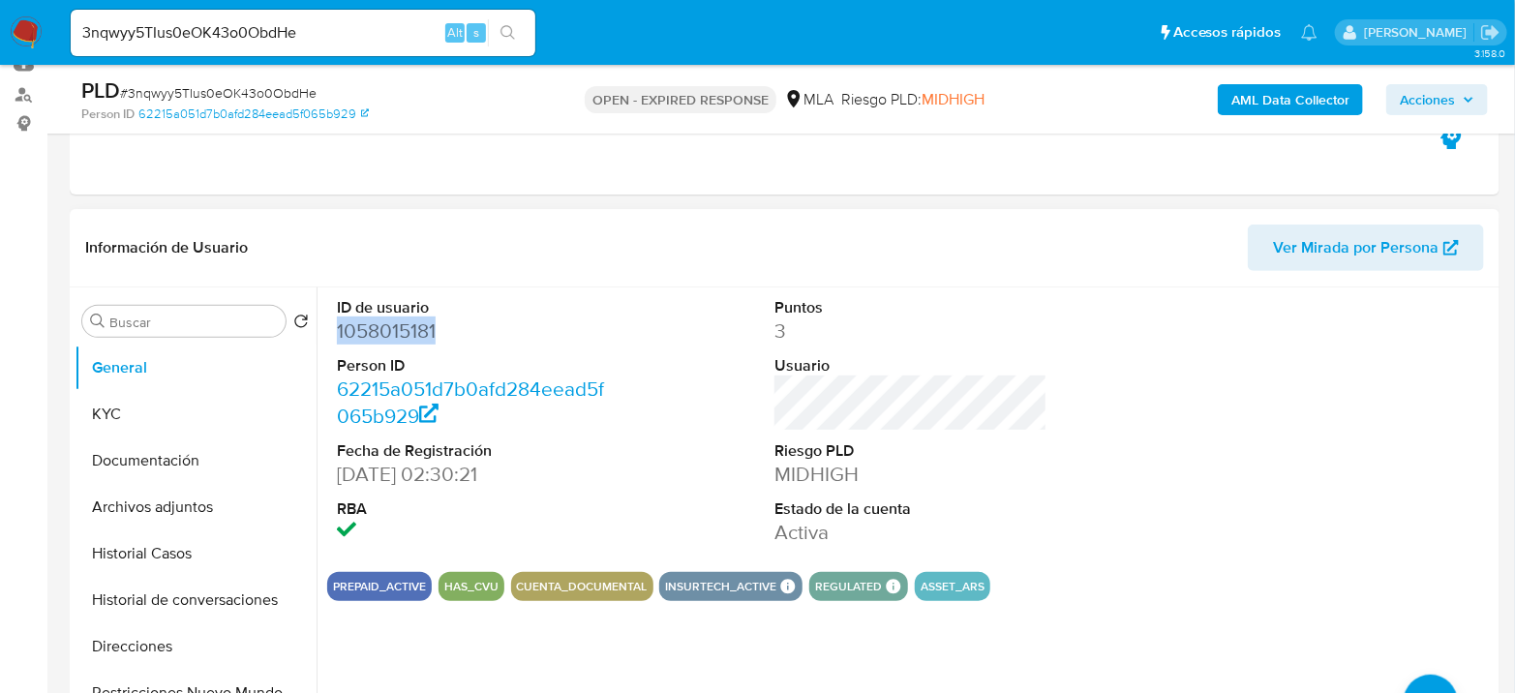
copy dd "1058015181"
click at [1281, 91] on b "AML Data Collector" at bounding box center [1291, 99] width 118 height 31
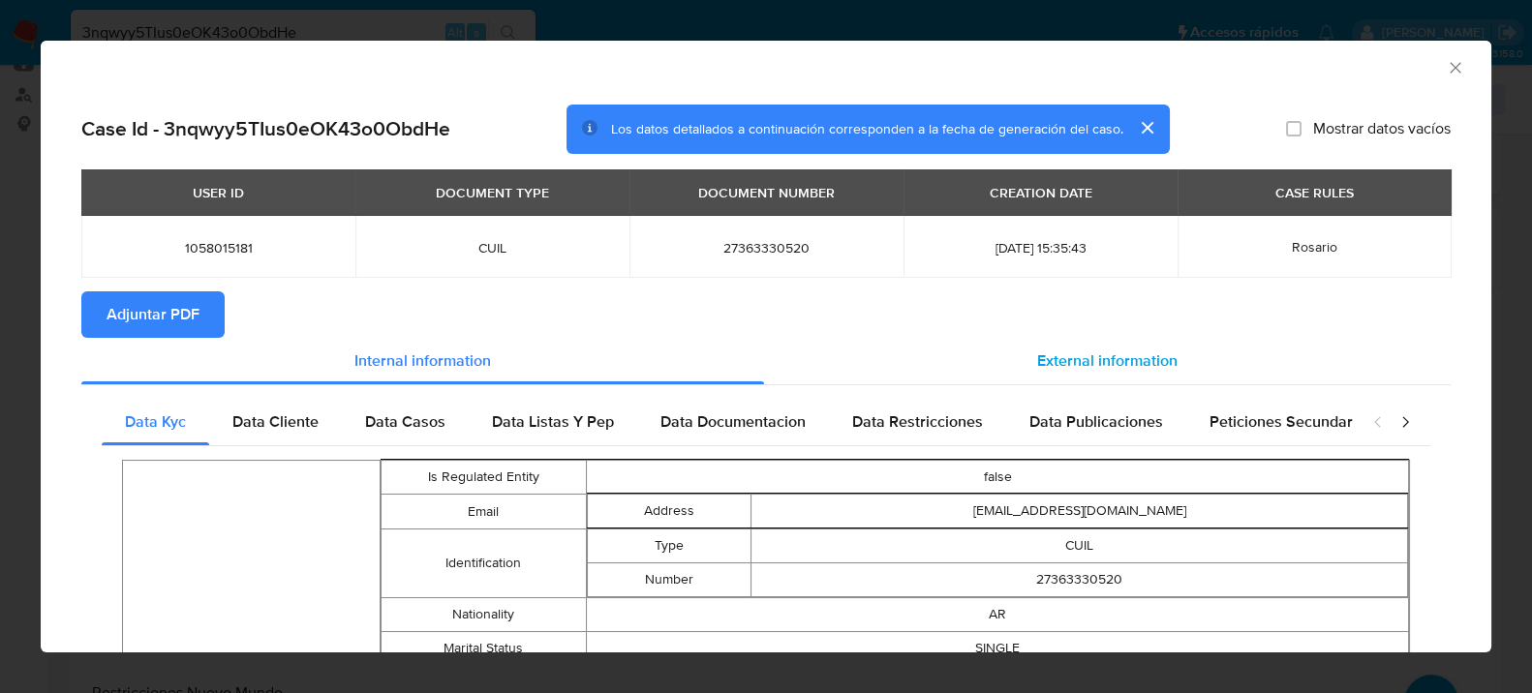
click at [1116, 365] on span "External information" at bounding box center [1107, 361] width 140 height 22
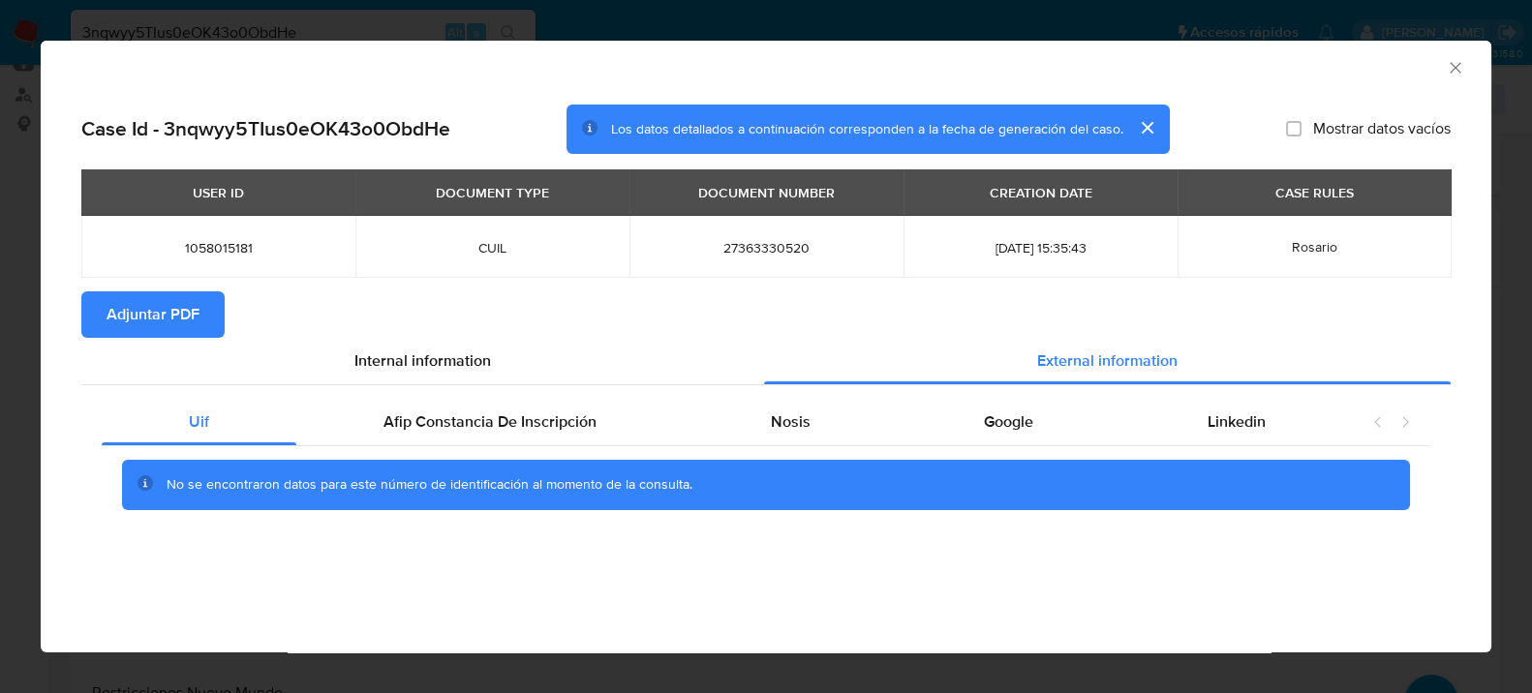
drag, startPoint x: 510, startPoint y: 416, endPoint x: 537, endPoint y: 389, distance: 38.3
click at [510, 417] on span "Afip Constancia De Inscripción" at bounding box center [489, 422] width 213 height 22
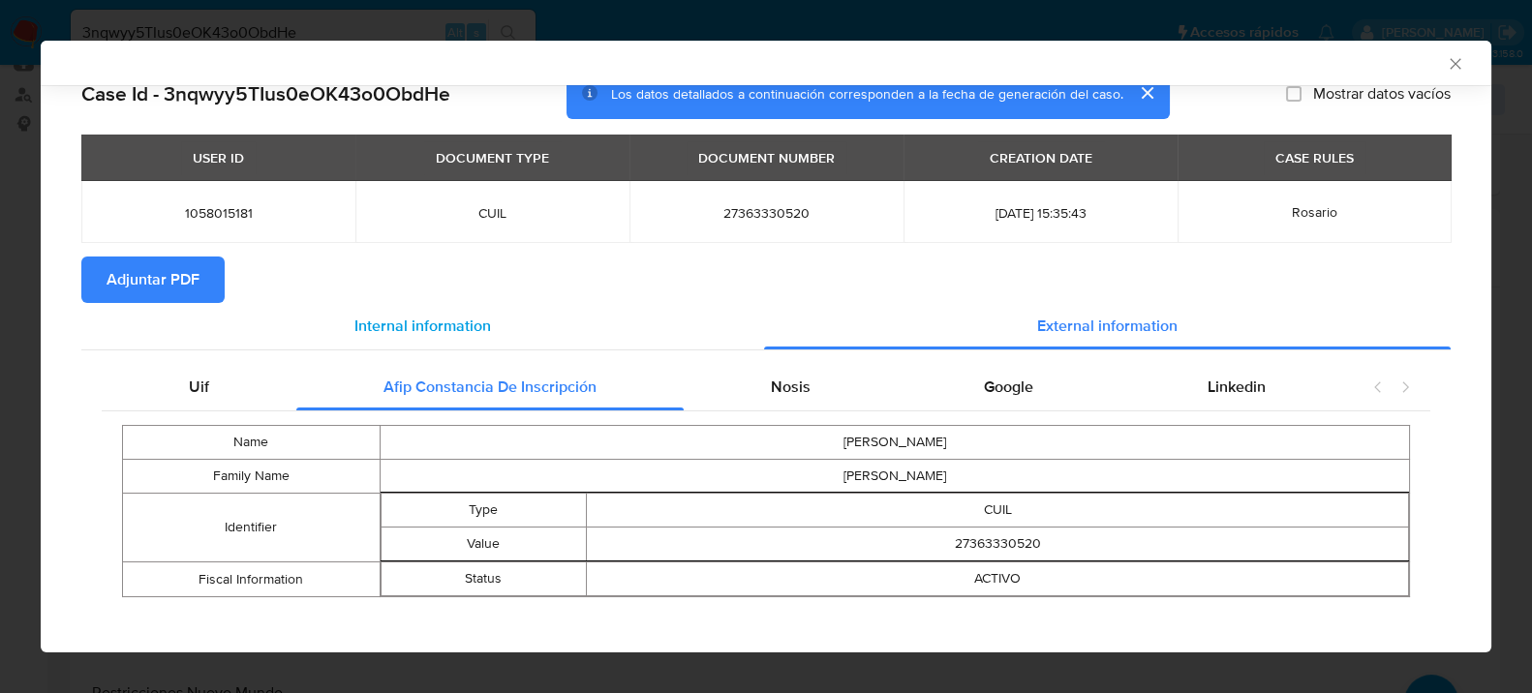
scroll to position [45, 0]
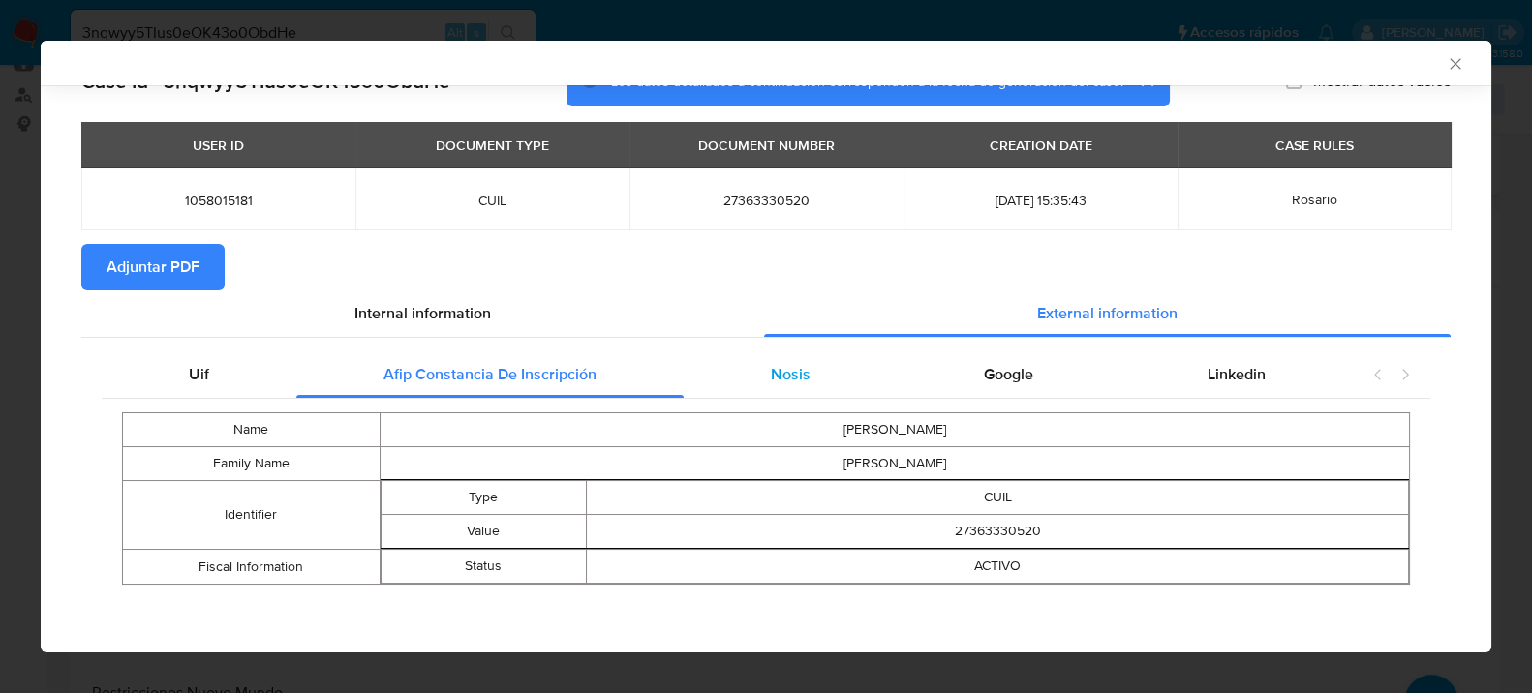
click at [753, 358] on div "Nosis" at bounding box center [791, 374] width 214 height 46
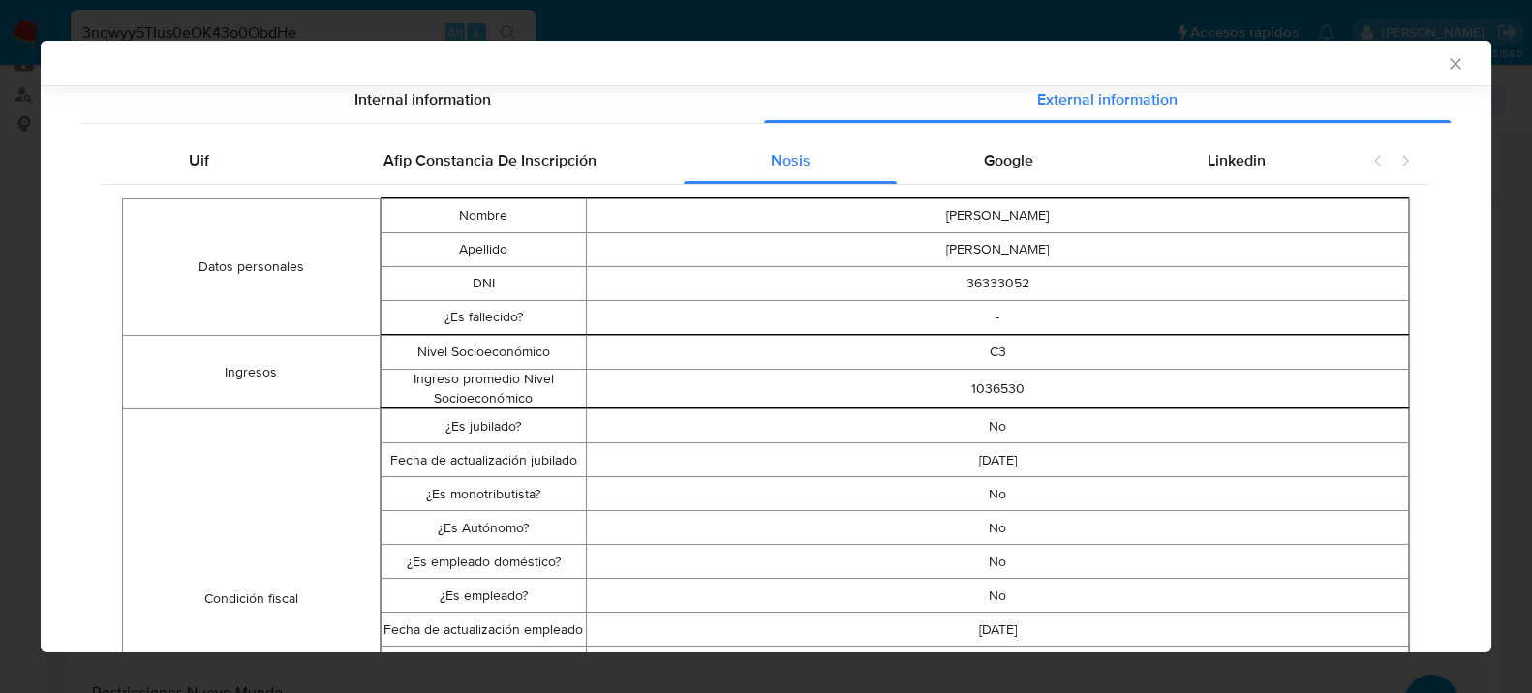
scroll to position [15, 0]
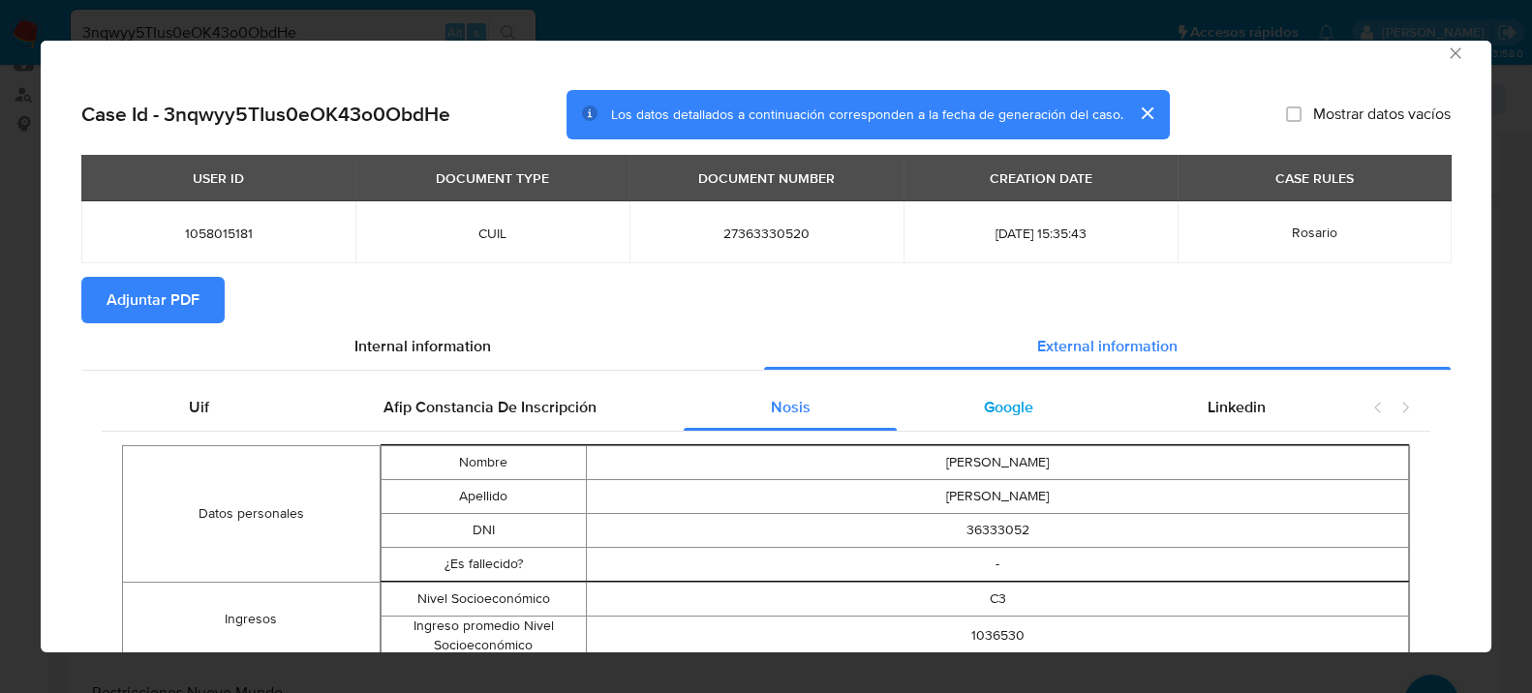
click at [1054, 403] on div "Google" at bounding box center [1009, 407] width 224 height 46
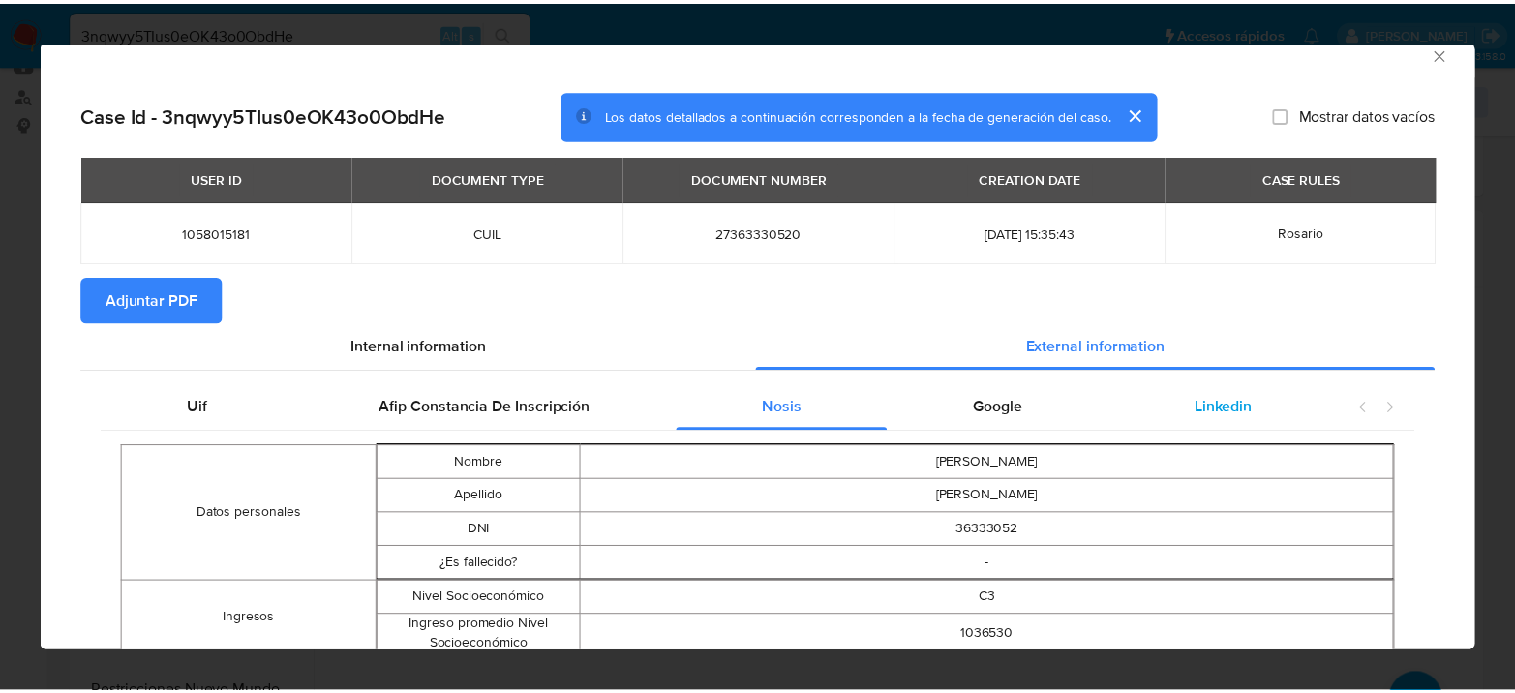
scroll to position [0, 0]
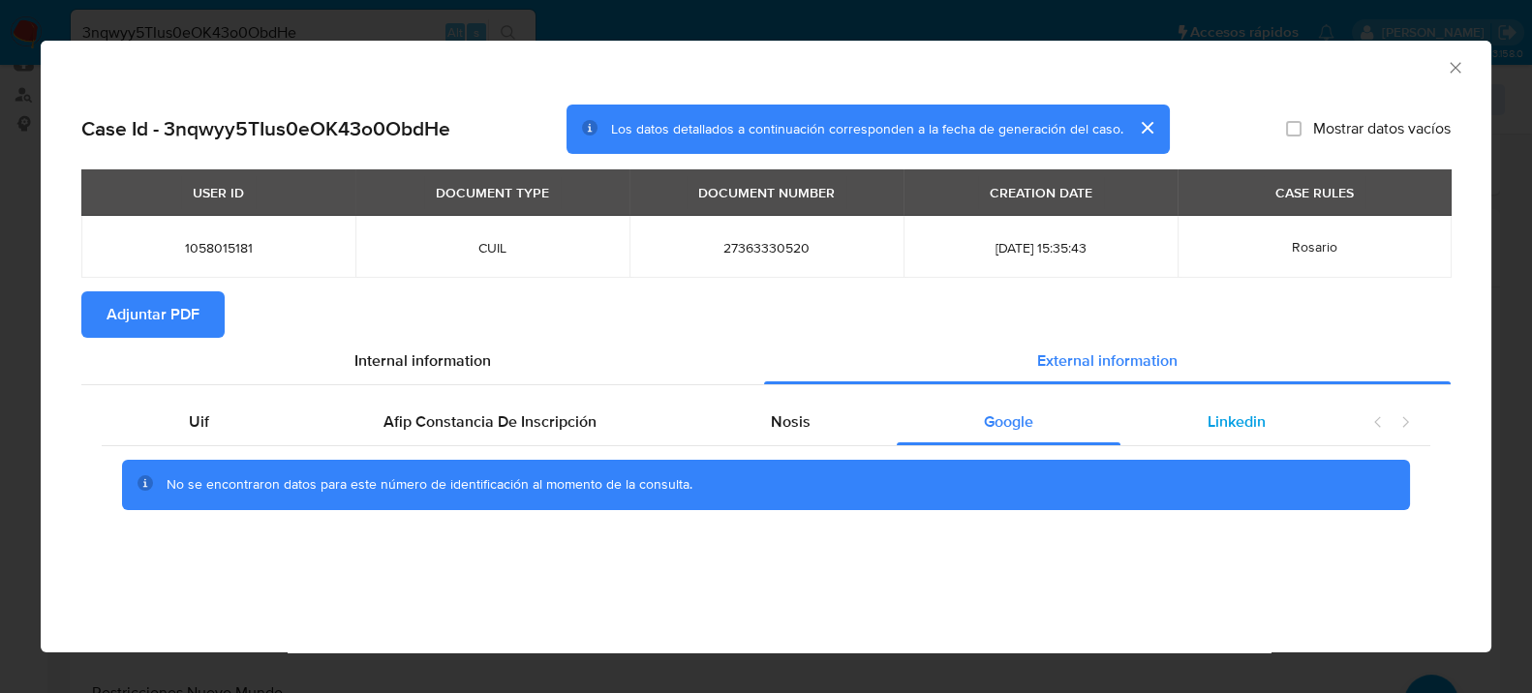
click at [1215, 416] on span "Linkedin" at bounding box center [1236, 422] width 58 height 22
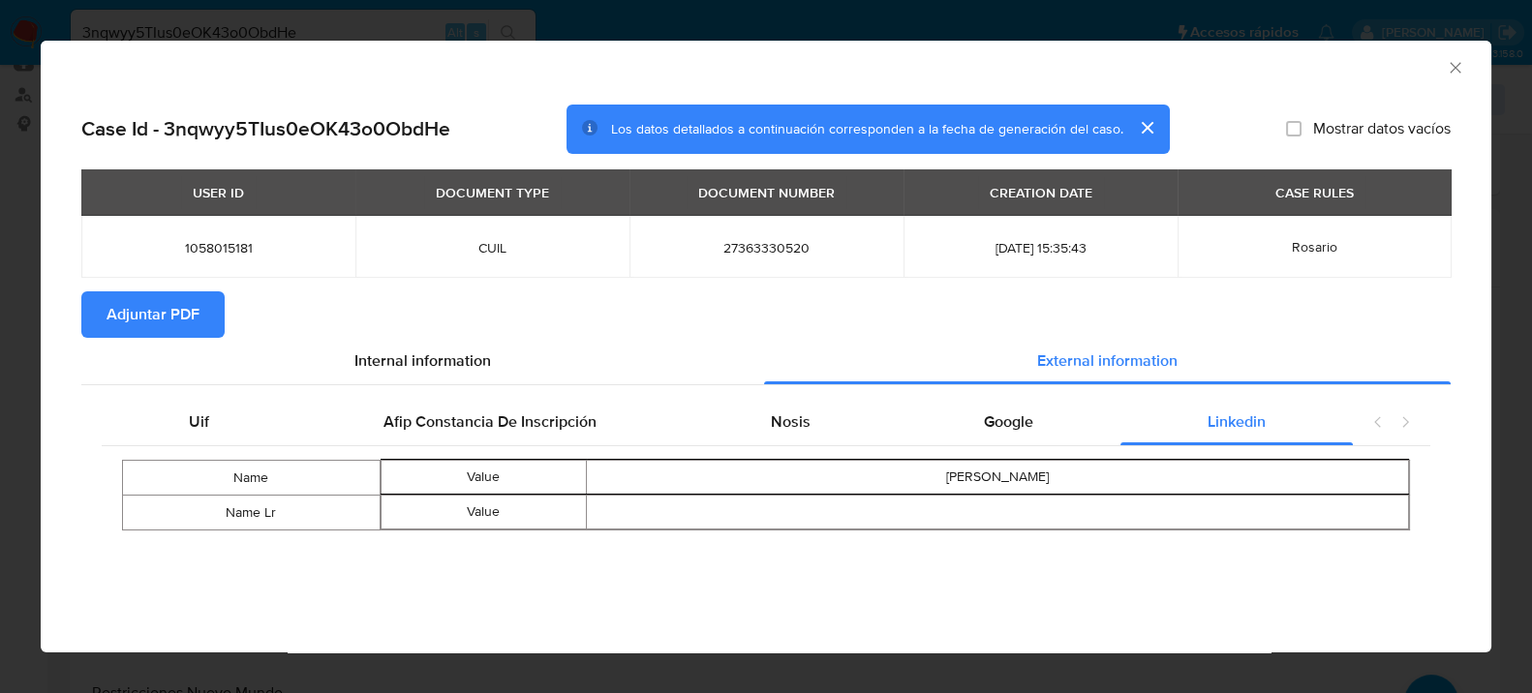
click at [200, 326] on button "Adjuntar PDF" at bounding box center [152, 314] width 143 height 46
click at [1456, 69] on icon "Cerrar ventana" at bounding box center [1454, 67] width 11 height 11
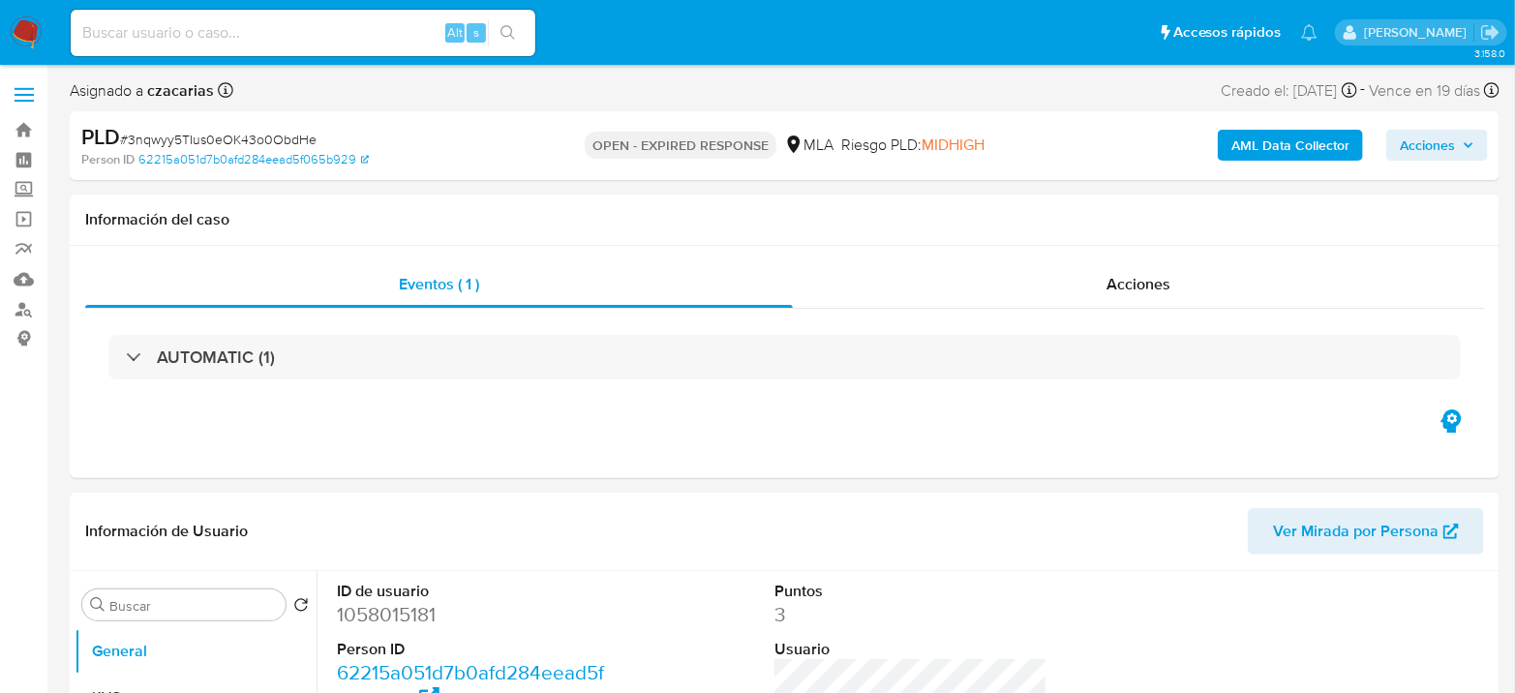
click at [265, 137] on span "# 3nqwyy5TIus0eOK43o0ObdHe" at bounding box center [218, 139] width 197 height 19
select select "10"
copy span "3nqwyy5TIus0eOK43o0ObdHe"
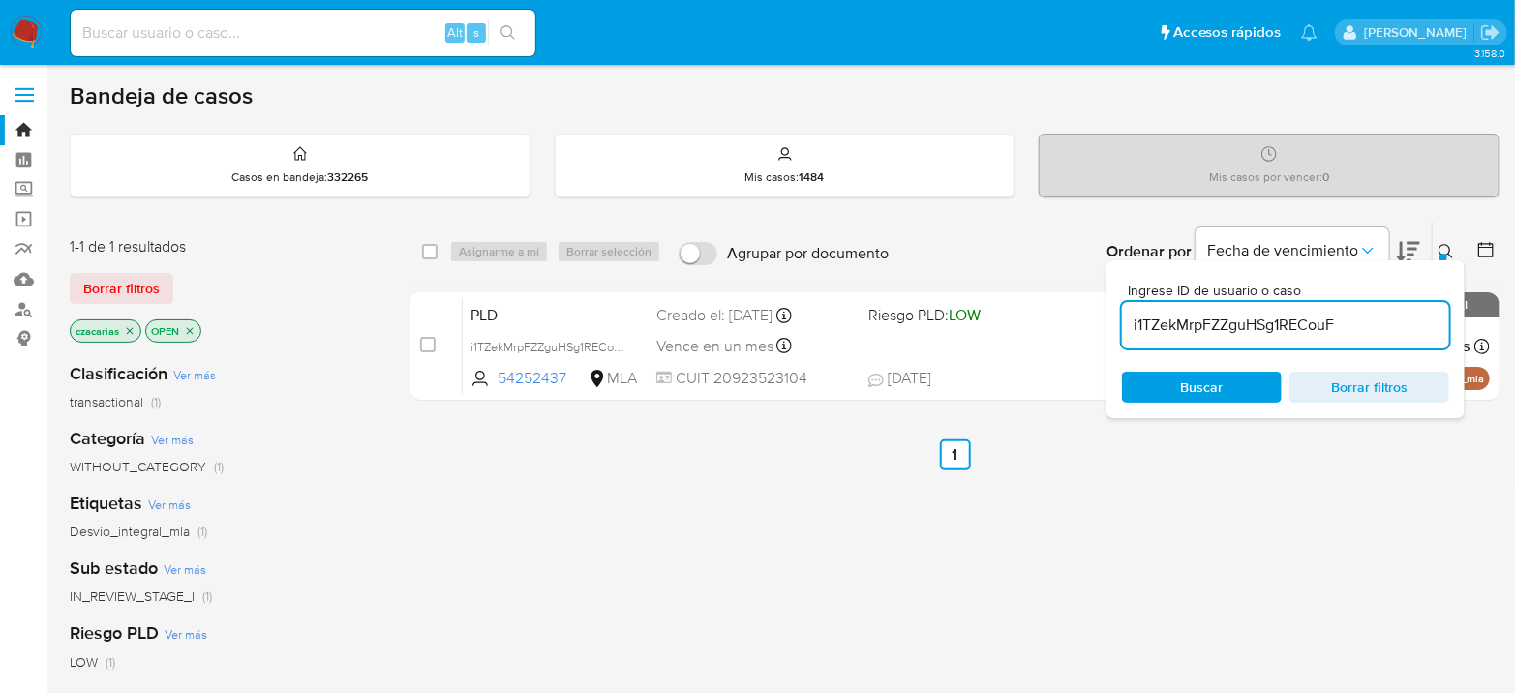
click at [1226, 328] on input "i1TZekMrpFZZguHSg1RECouF" at bounding box center [1285, 325] width 327 height 25
paste input "3nqwyy5TIus0eOK43o0ObdHe"
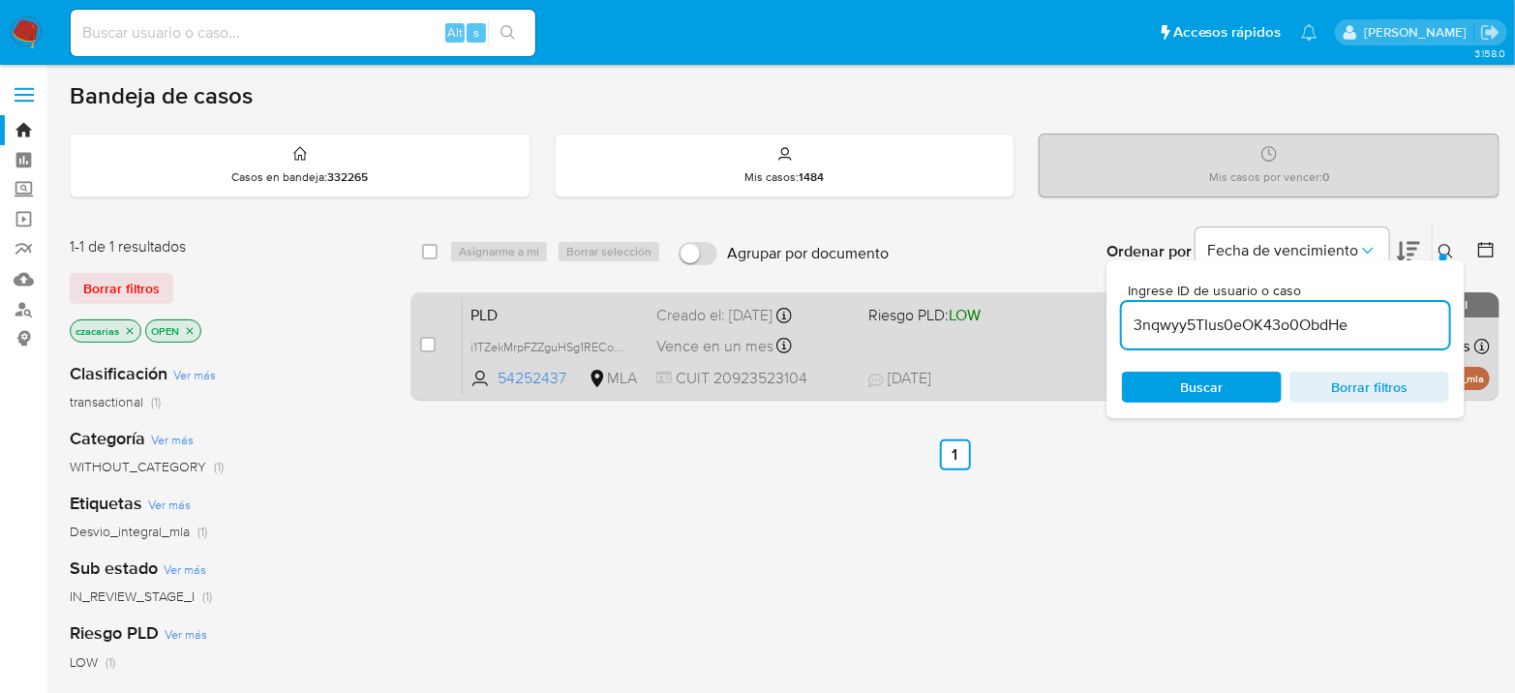
type input "3nqwyy5TIus0eOK43o0ObdHe"
click at [426, 339] on input "checkbox" at bounding box center [427, 344] width 15 height 15
checkbox input "true"
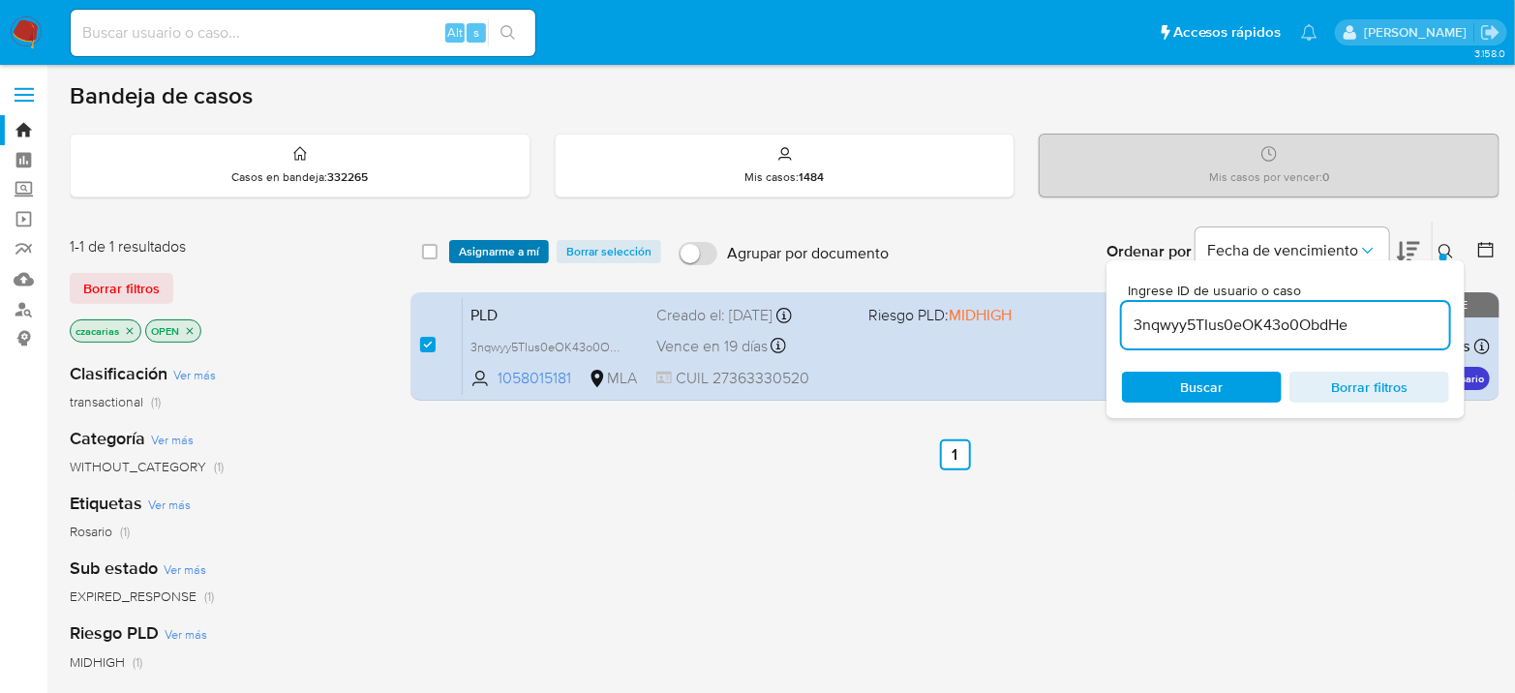
click at [496, 242] on span "Asignarme a mí" at bounding box center [499, 251] width 80 height 19
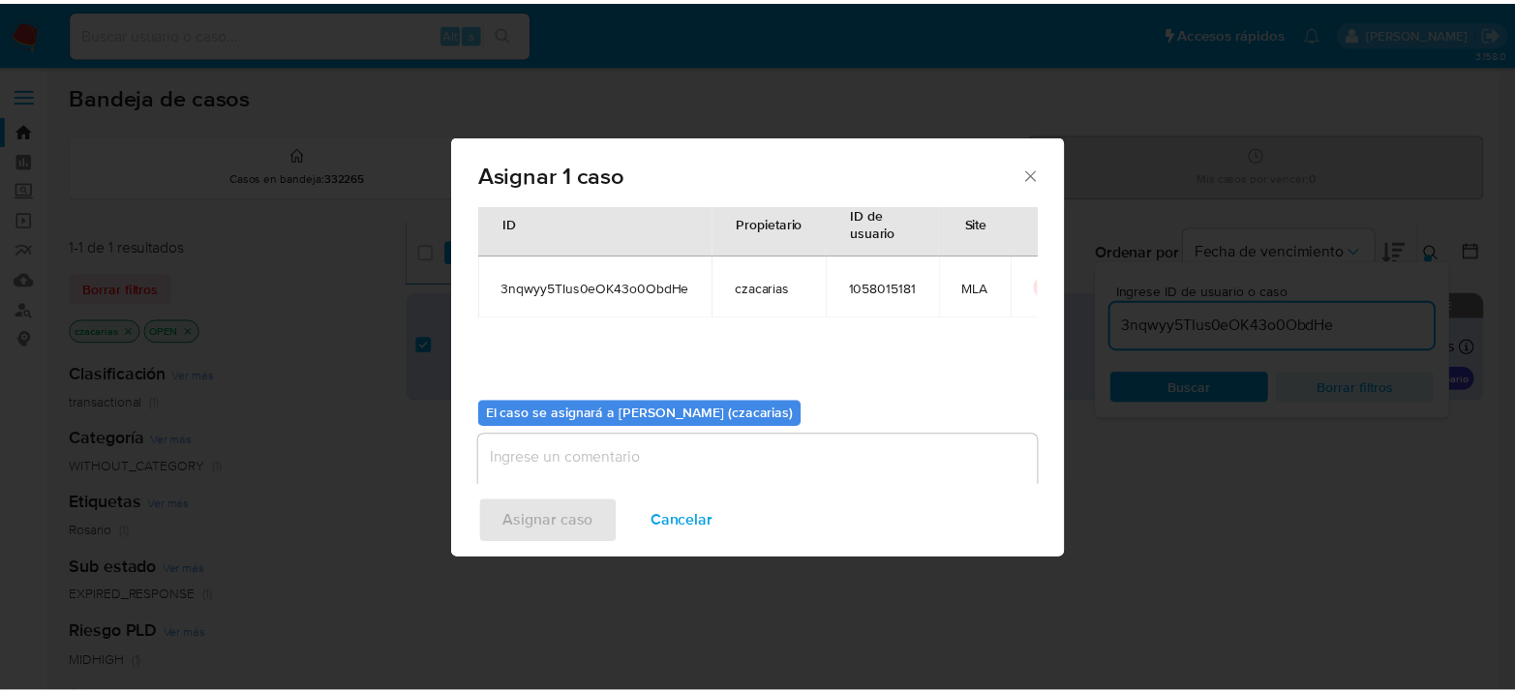
scroll to position [99, 0]
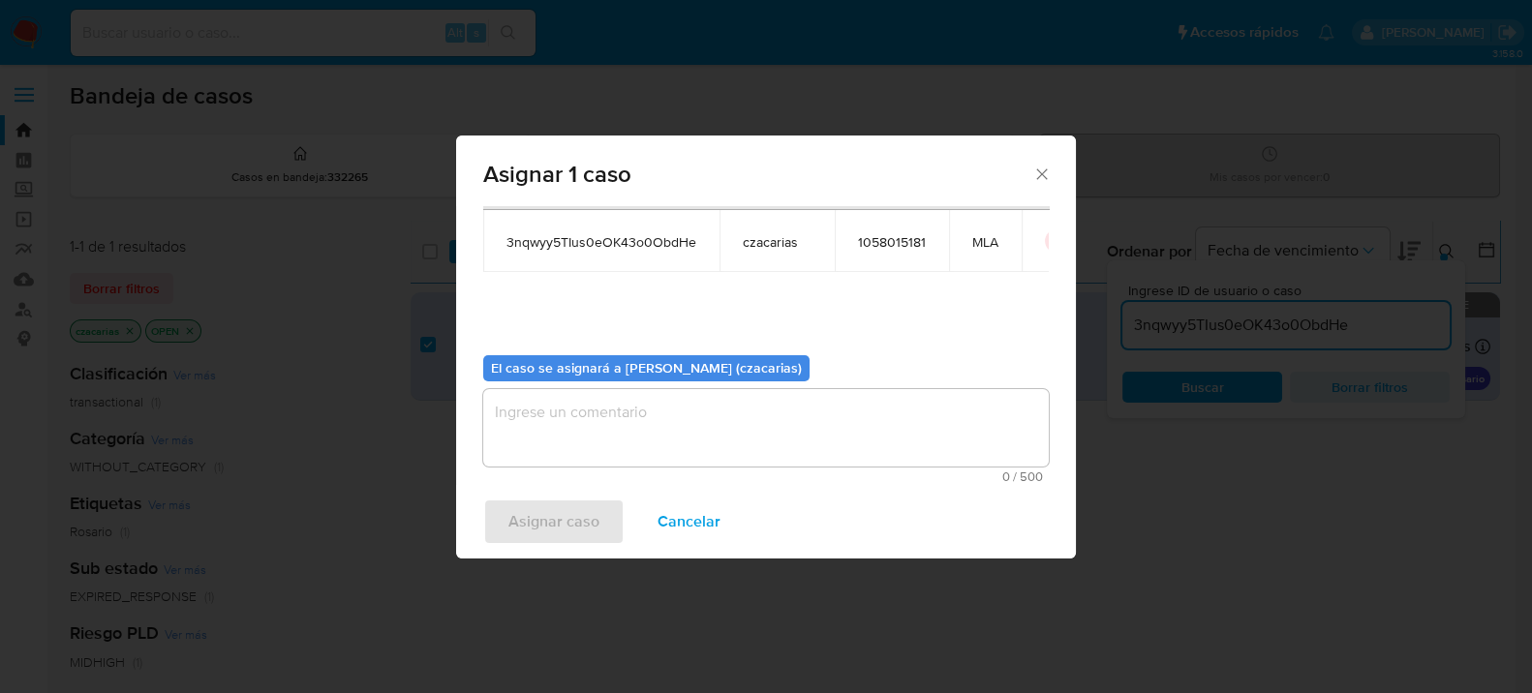
click at [693, 421] on textarea "assign-modal" at bounding box center [765, 427] width 565 height 77
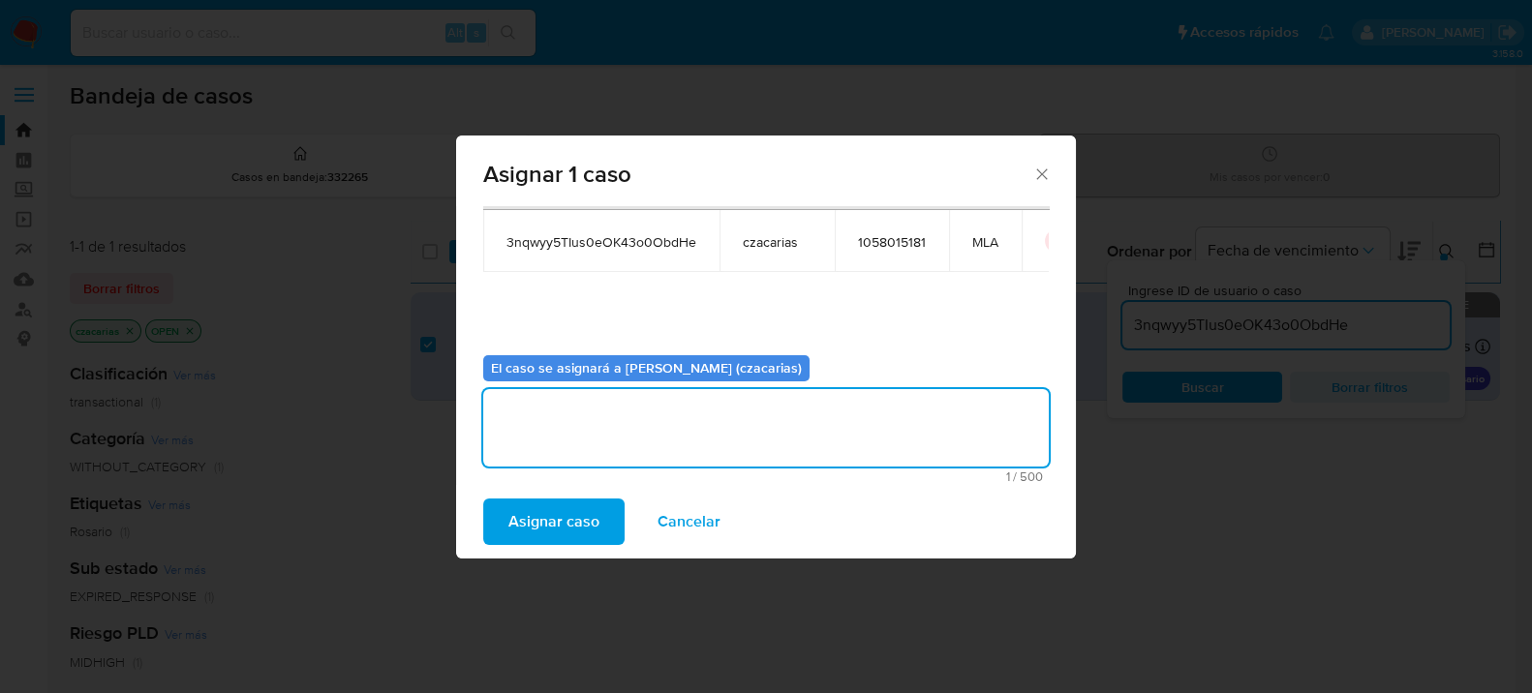
click at [569, 511] on span "Asignar caso" at bounding box center [553, 522] width 91 height 43
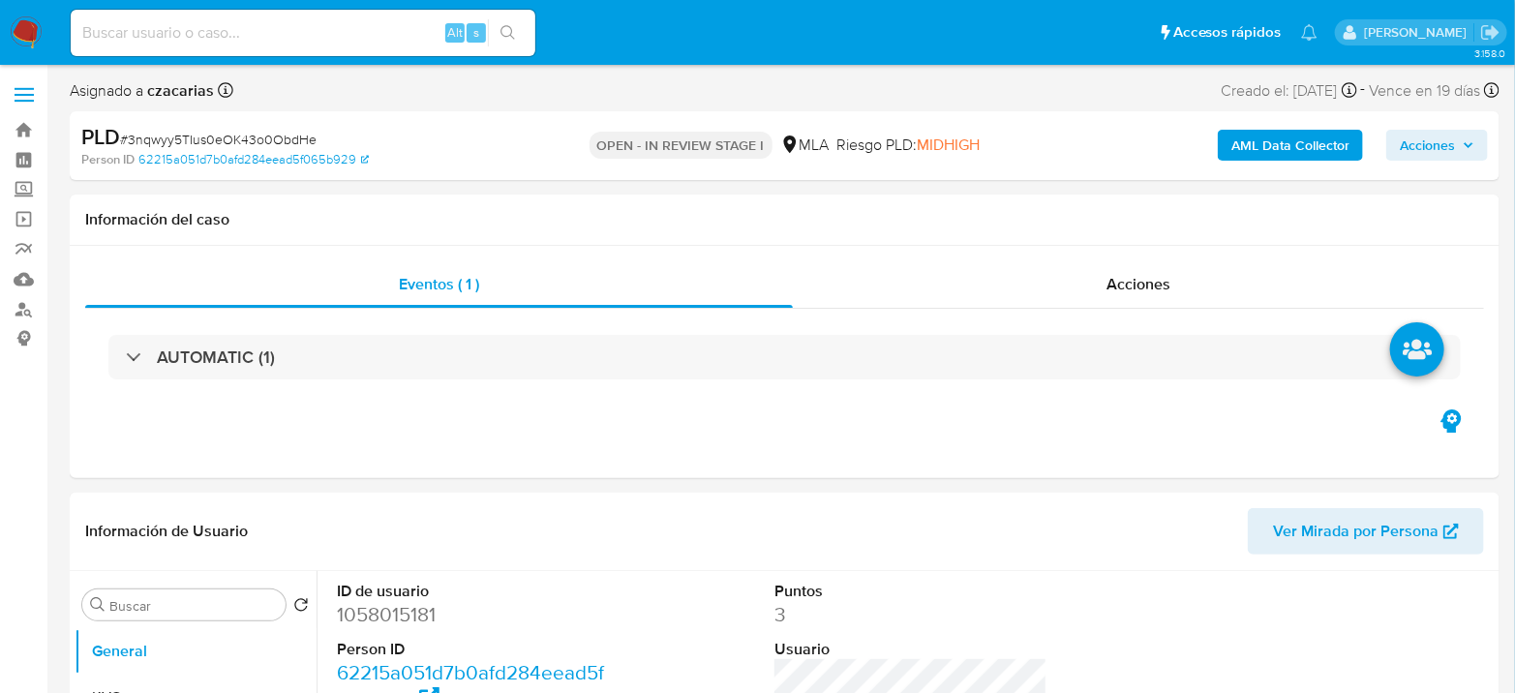
select select "10"
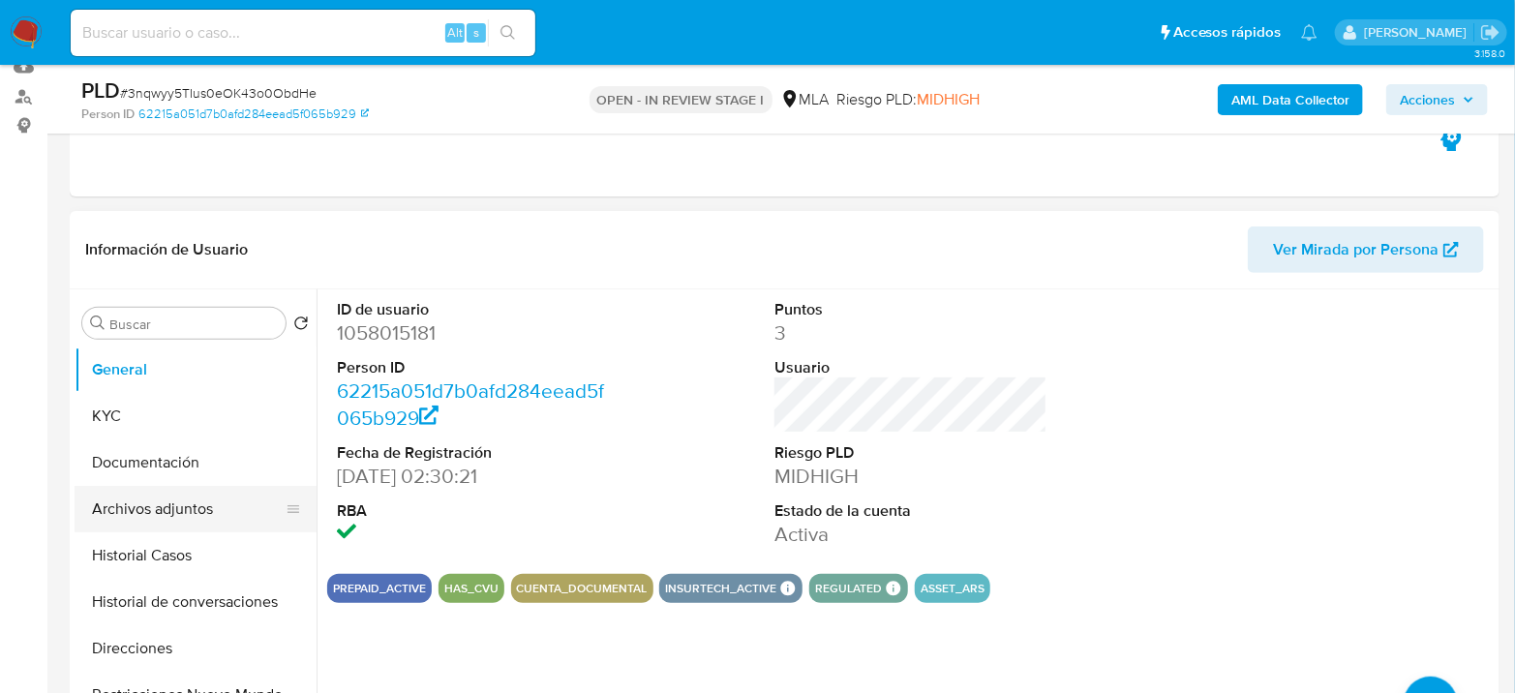
scroll to position [215, 0]
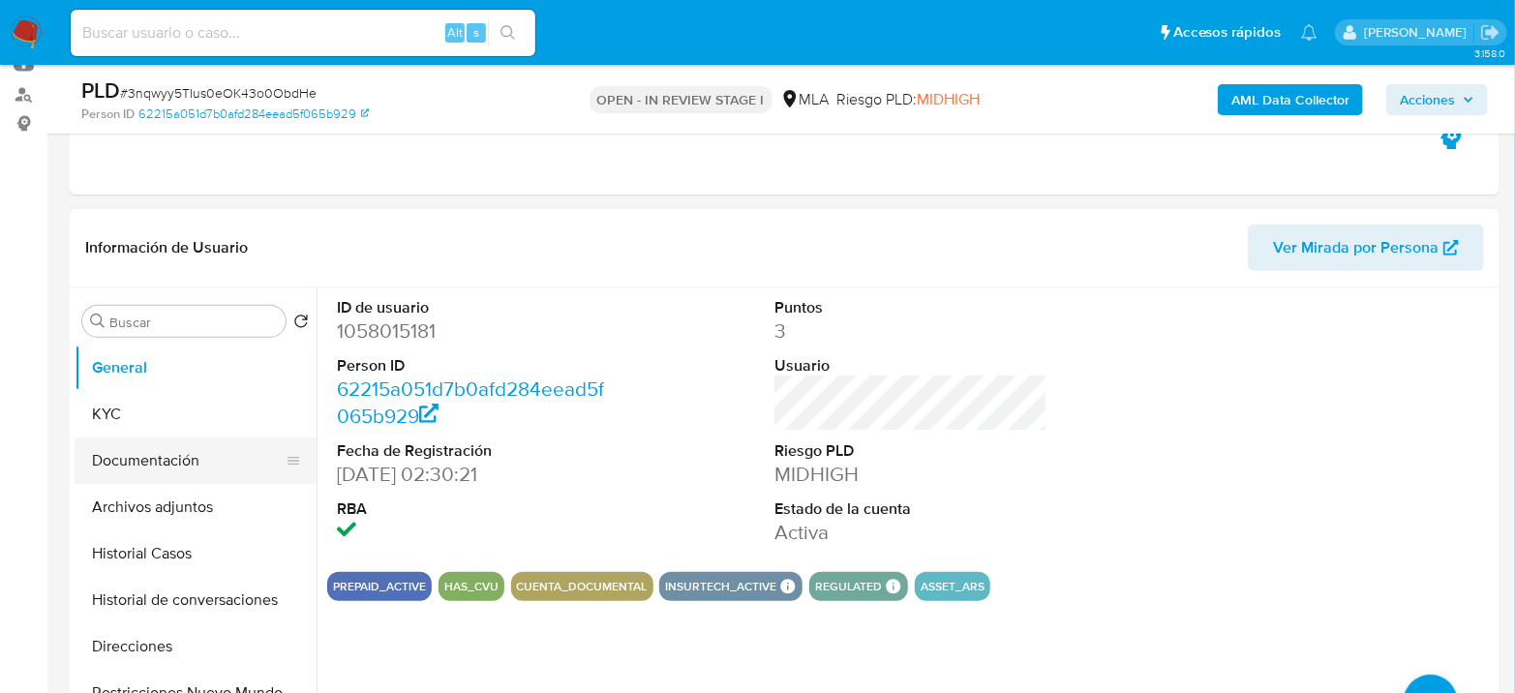
click at [171, 439] on button "Documentación" at bounding box center [188, 461] width 227 height 46
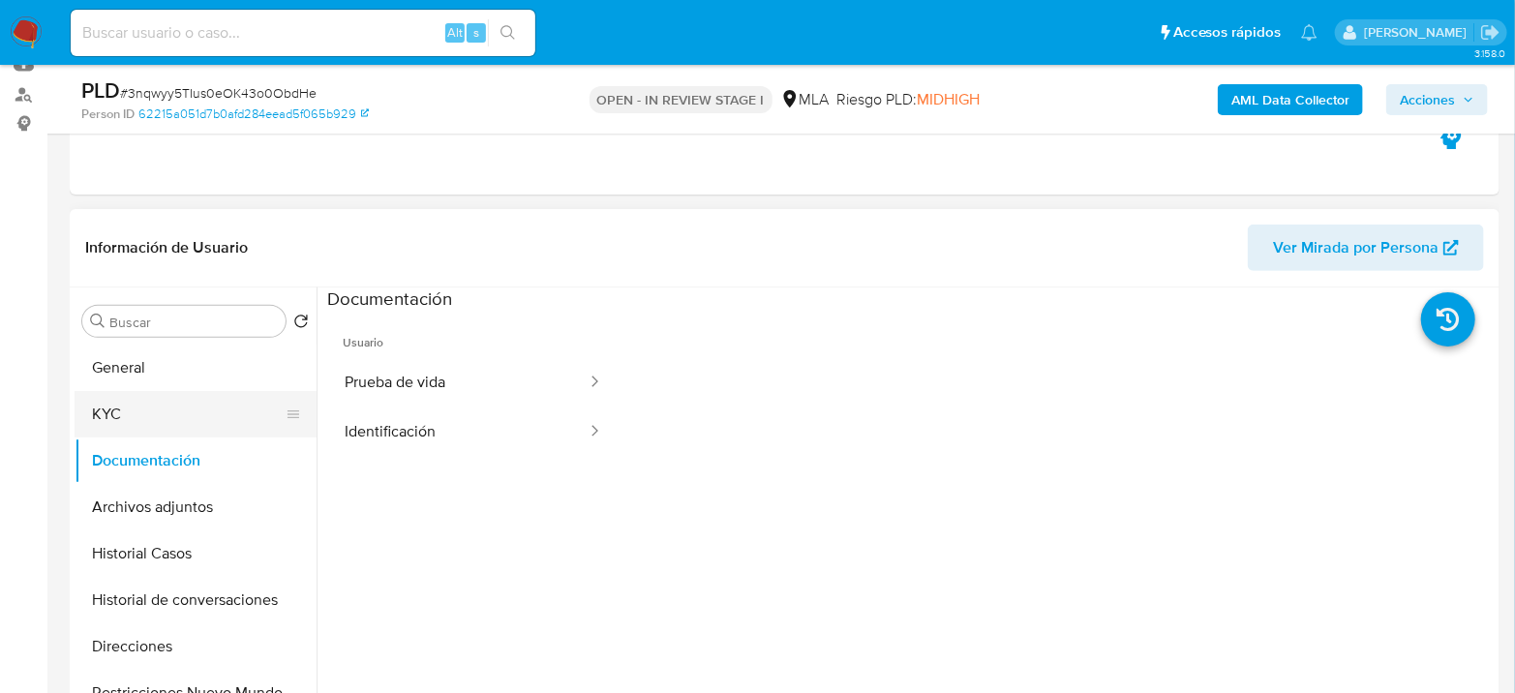
click at [87, 426] on button "KYC" at bounding box center [188, 414] width 227 height 46
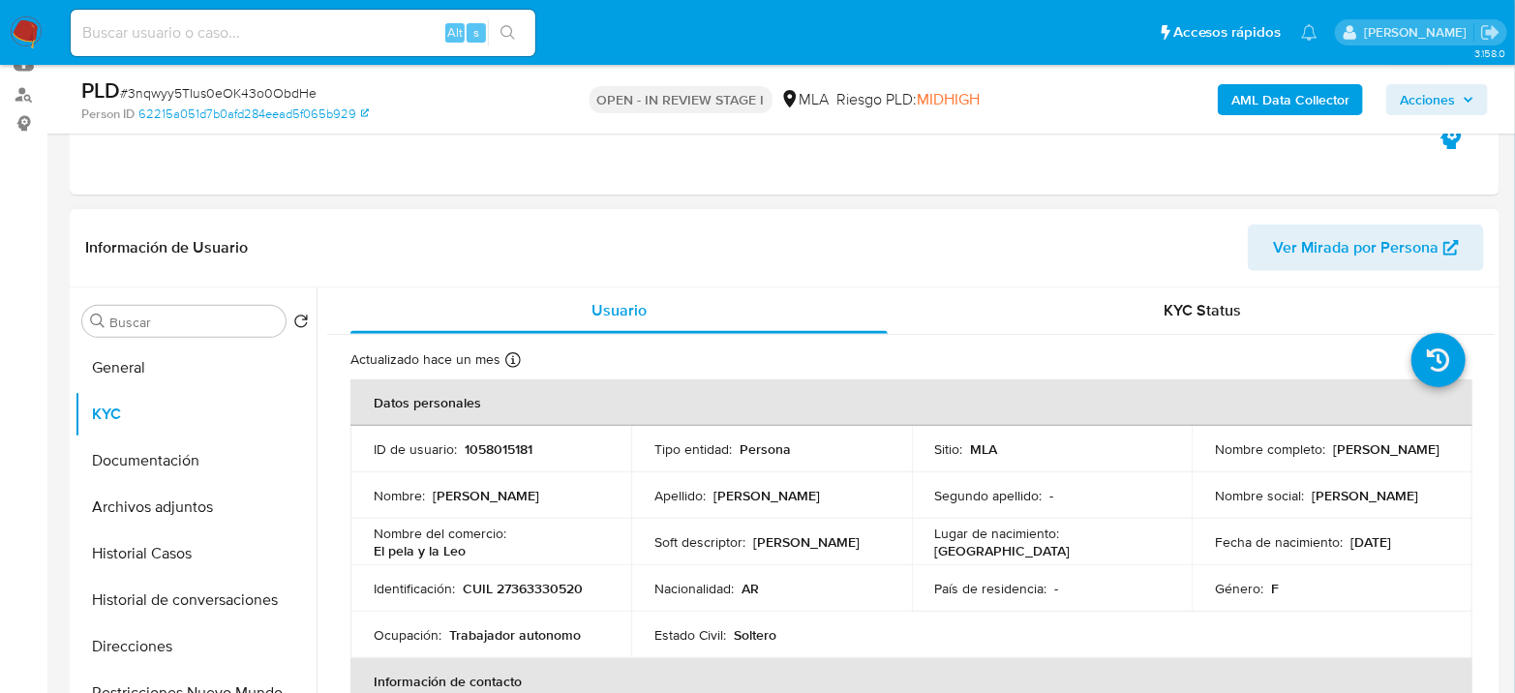
click at [535, 574] on td "Identificación : CUIL 27363330520" at bounding box center [491, 588] width 281 height 46
click at [532, 586] on p "CUIL 27363330520" at bounding box center [523, 588] width 120 height 17
copy p "27363330520"
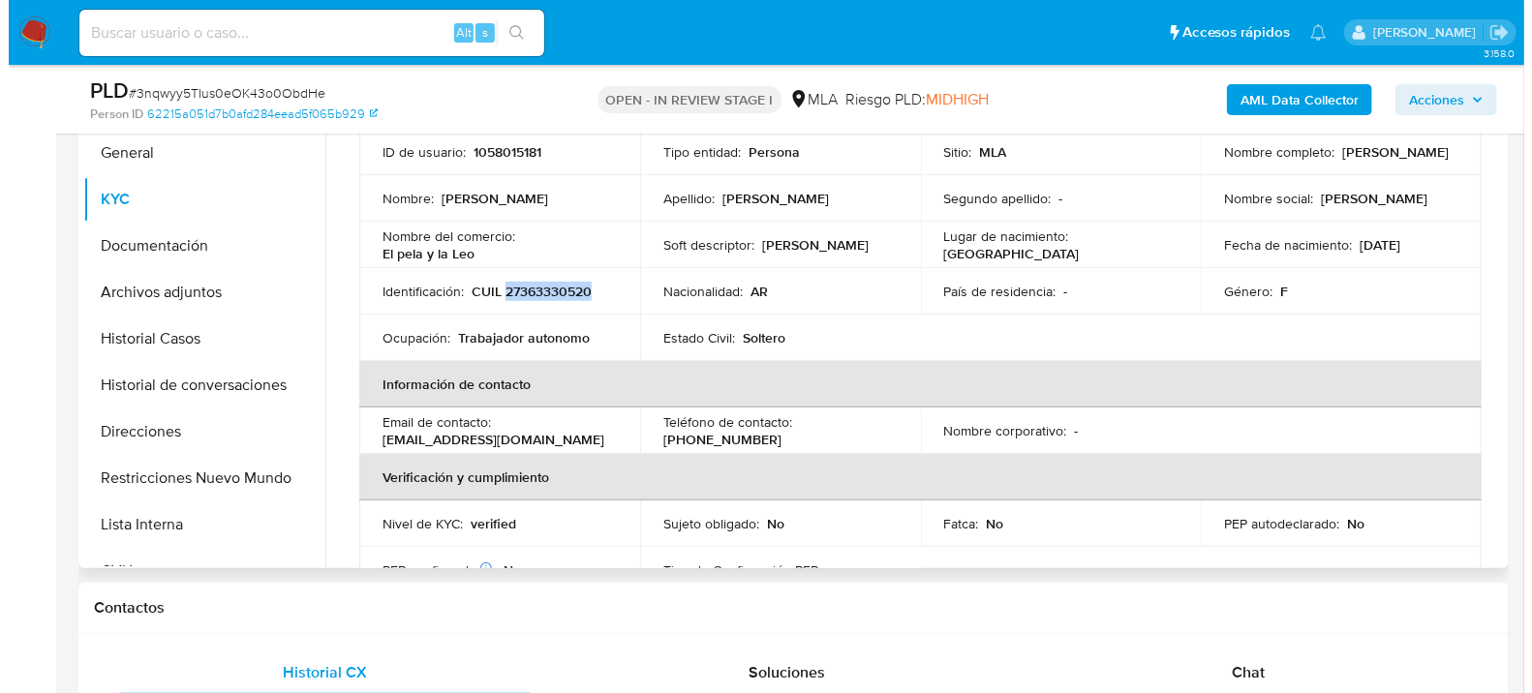
scroll to position [0, 0]
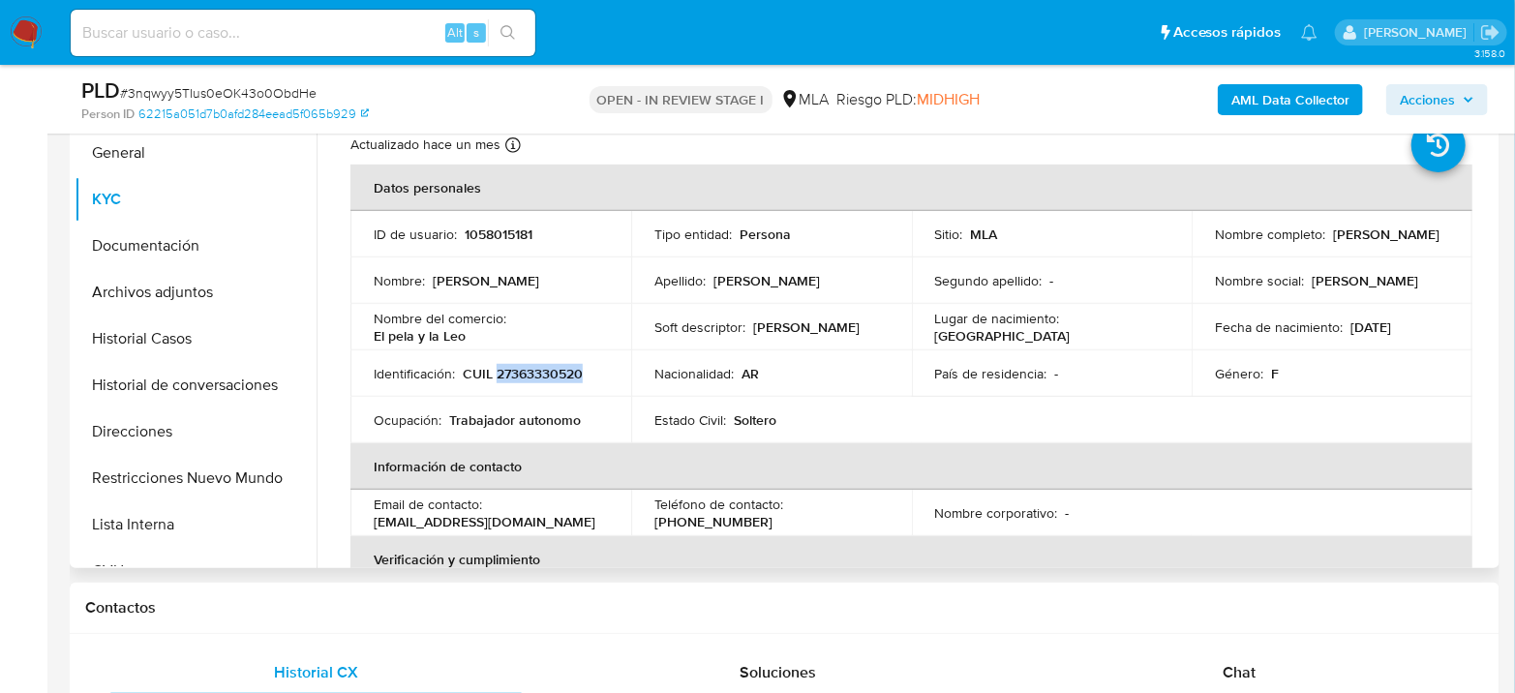
click at [546, 372] on p "CUIL 27363330520" at bounding box center [523, 373] width 120 height 17
click at [547, 360] on td "Identificación : CUIL 27363330520" at bounding box center [491, 374] width 281 height 46
click at [538, 371] on p "CUIL 27363330520" at bounding box center [523, 373] width 120 height 17
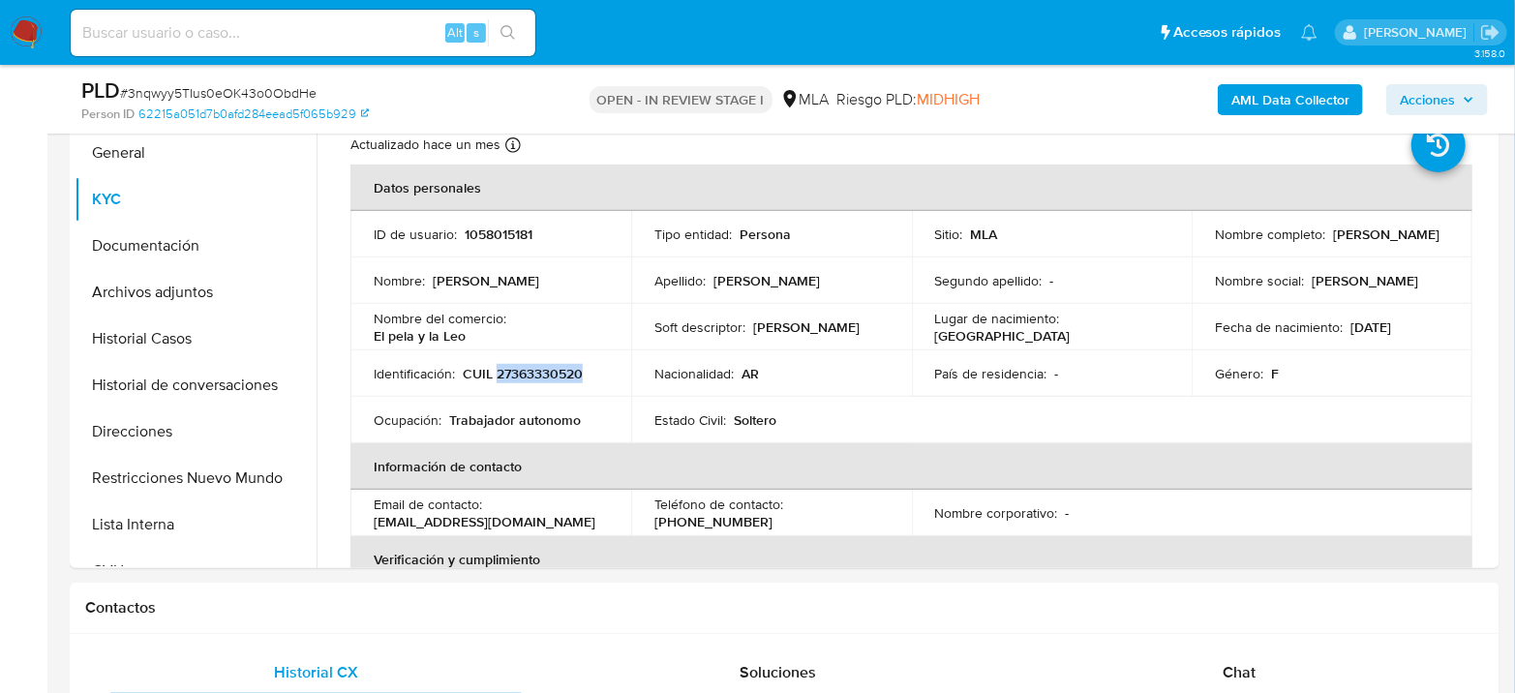
copy p "27363330520"
click at [167, 281] on button "Archivos adjuntos" at bounding box center [188, 292] width 227 height 46
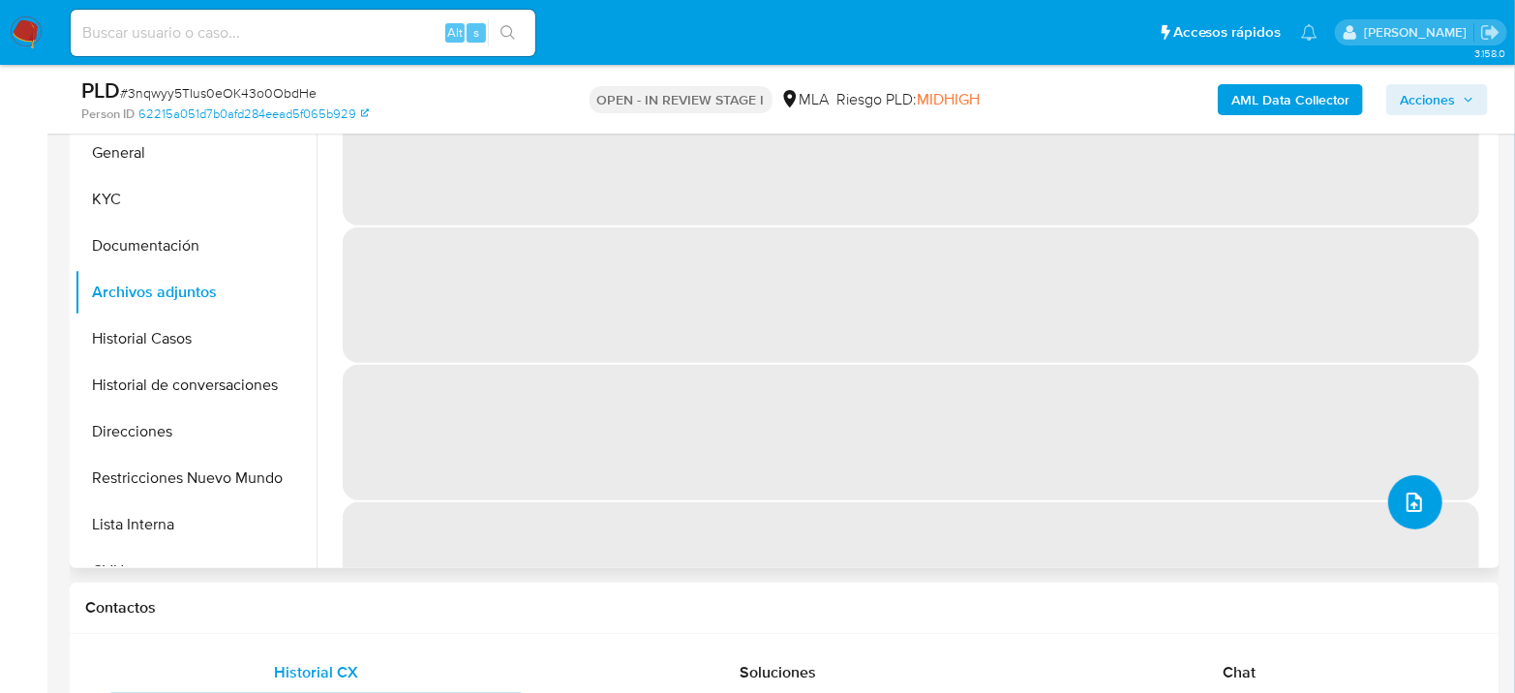
click at [1414, 492] on icon "upload-file" at bounding box center [1414, 502] width 23 height 23
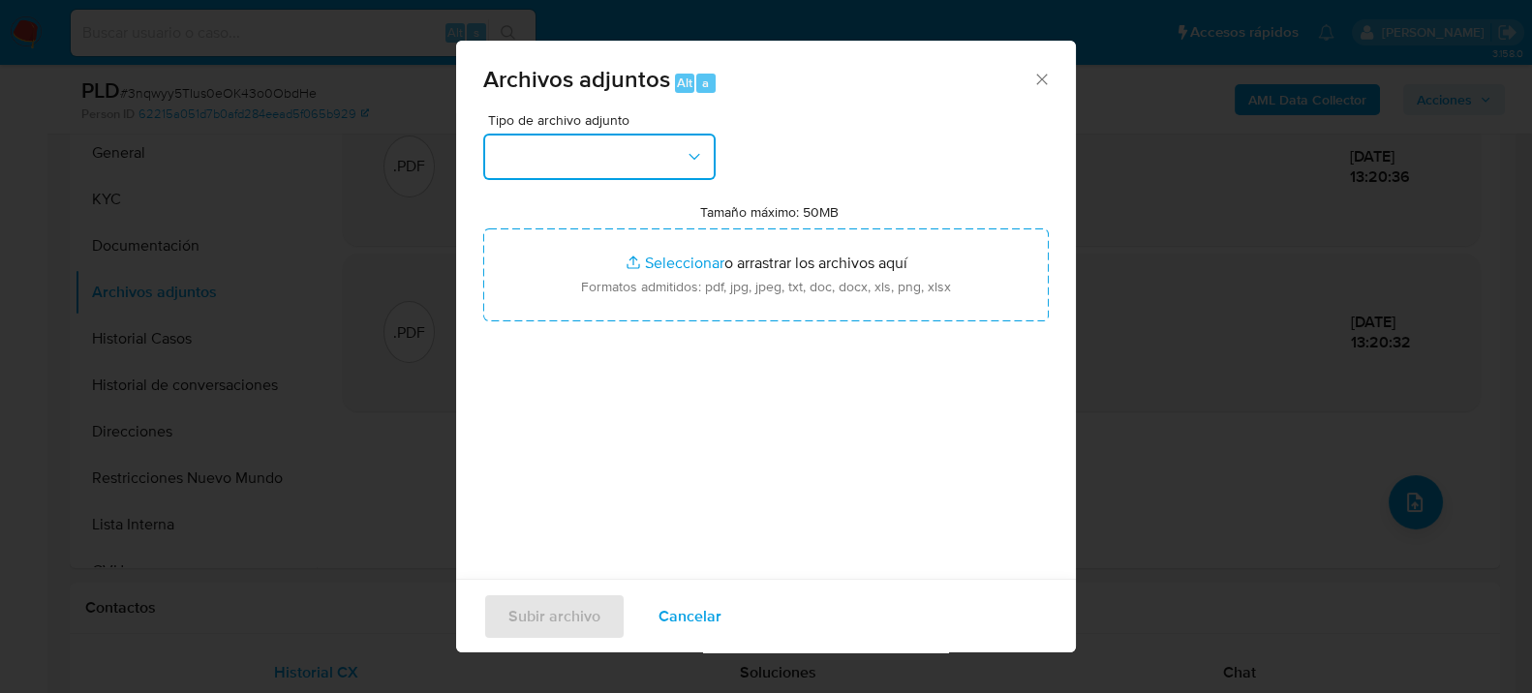
click at [506, 154] on button "button" at bounding box center [599, 157] width 232 height 46
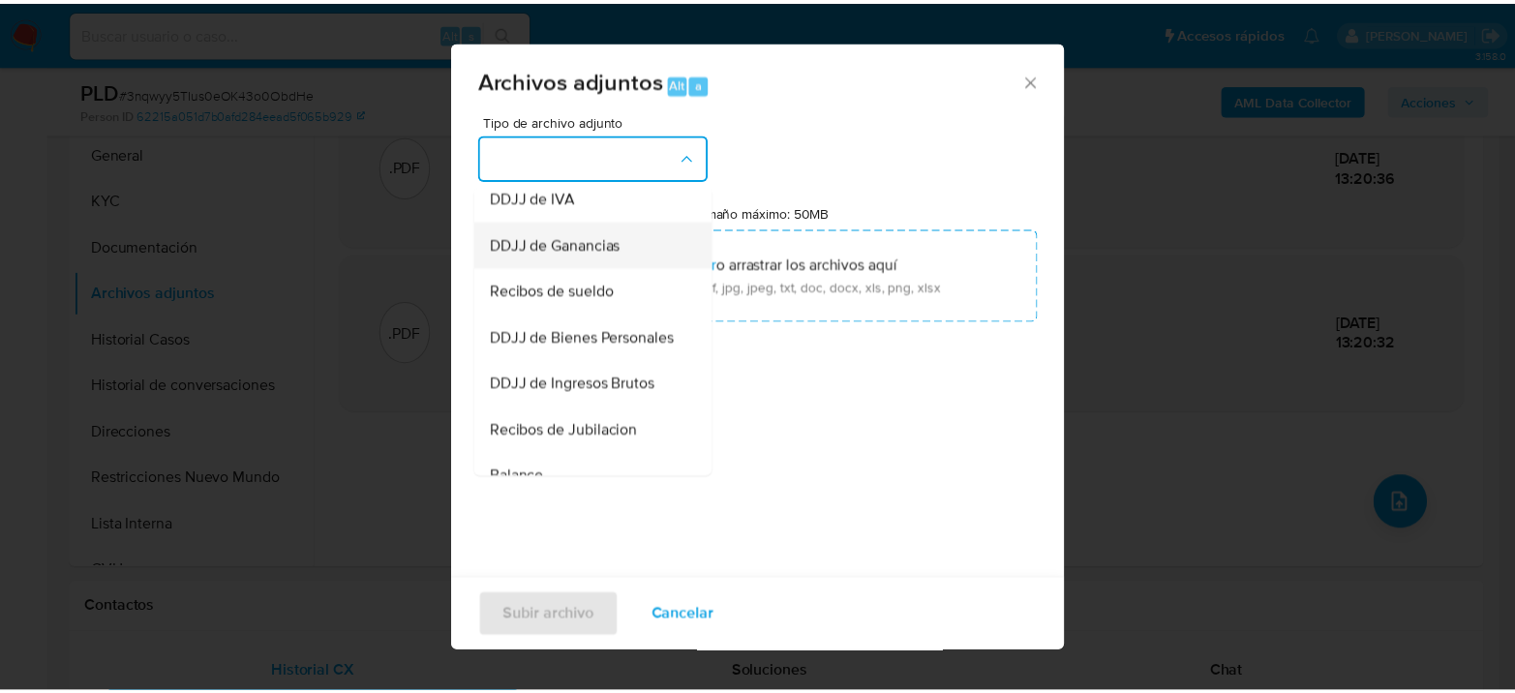
scroll to position [322, 0]
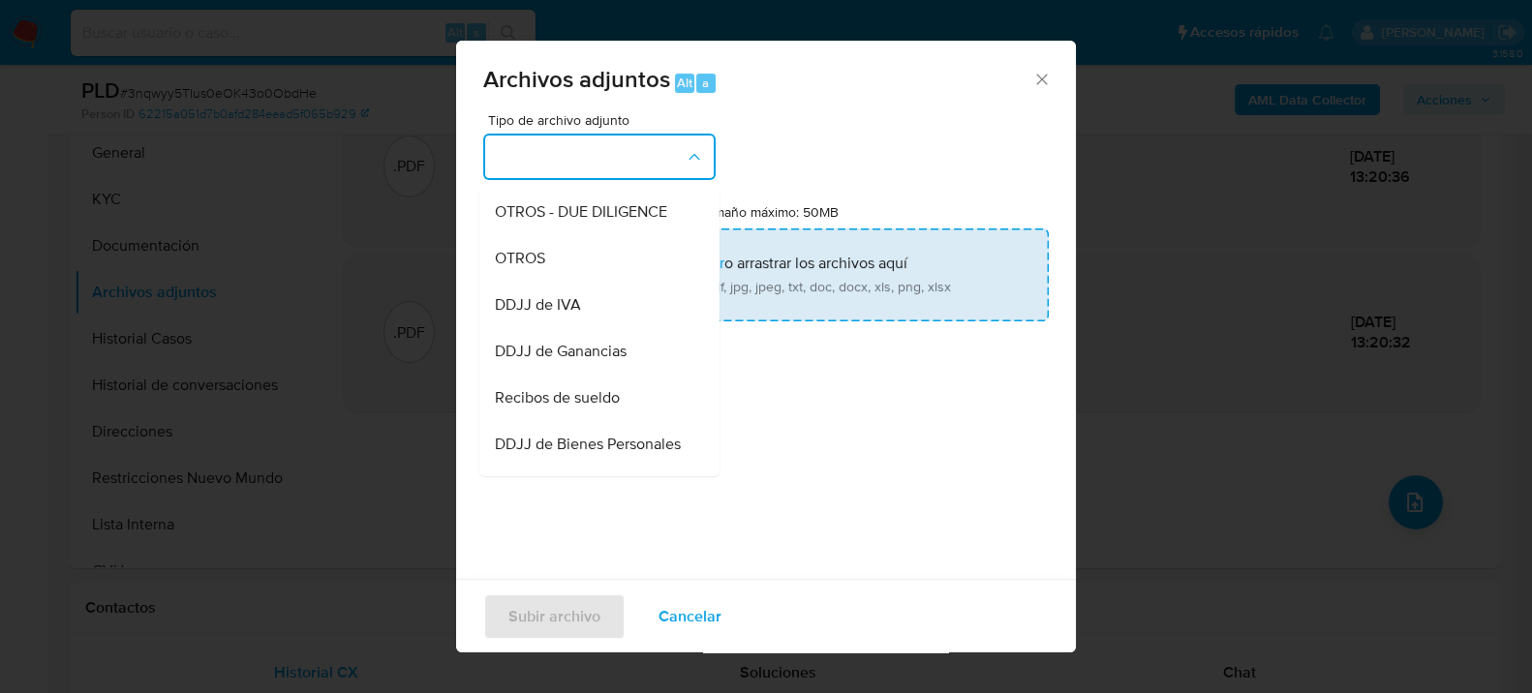
click at [562, 268] on div "OTROS" at bounding box center [594, 257] width 198 height 46
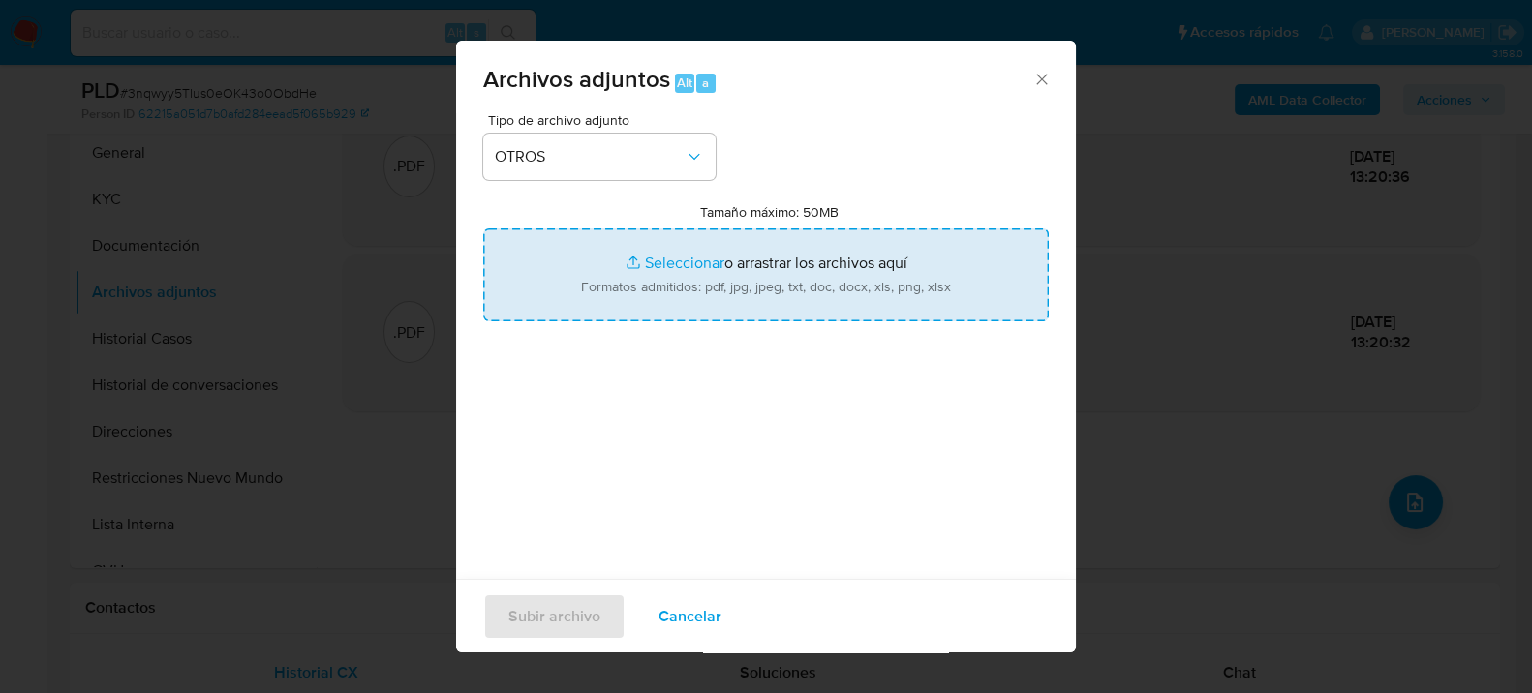
type input "C:\fakepath\Movimientos-1058015181.xlsx"
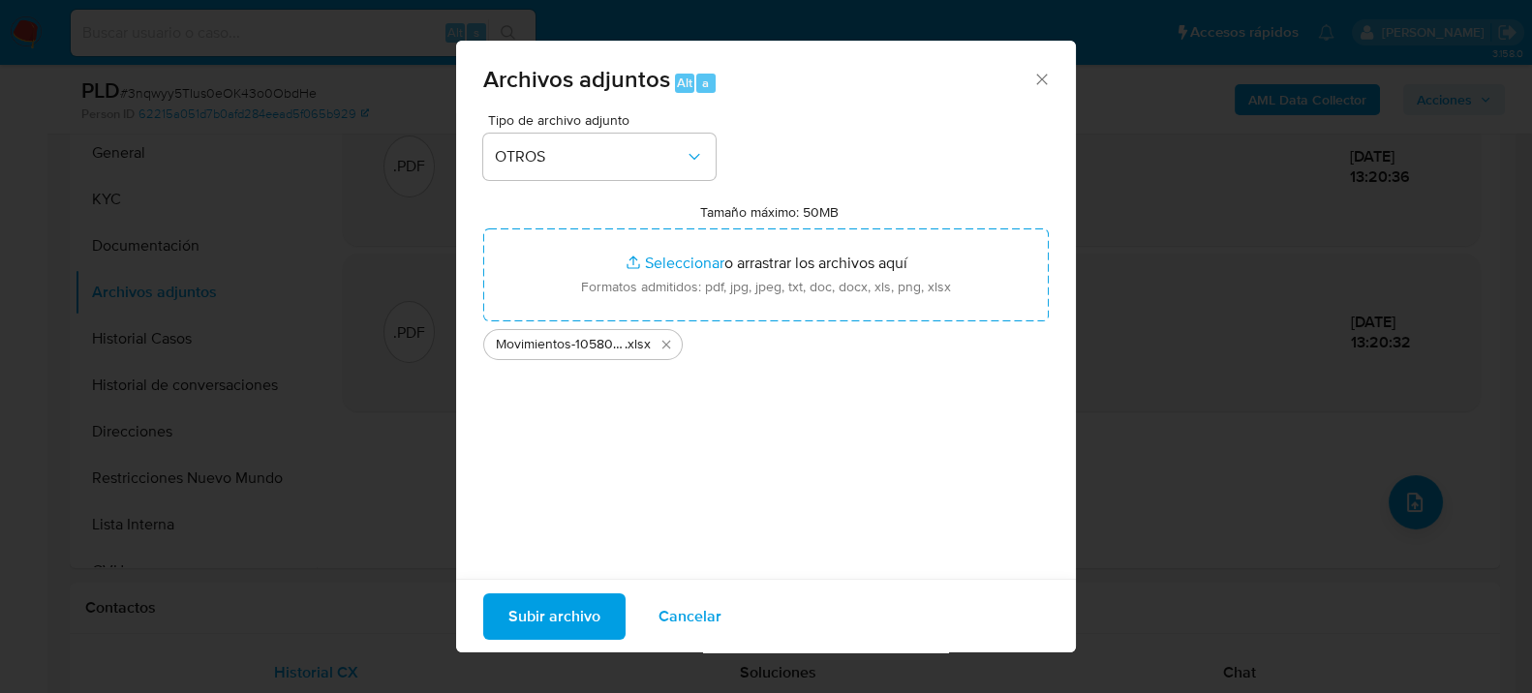
click at [598, 637] on button "Subir archivo" at bounding box center [554, 616] width 142 height 46
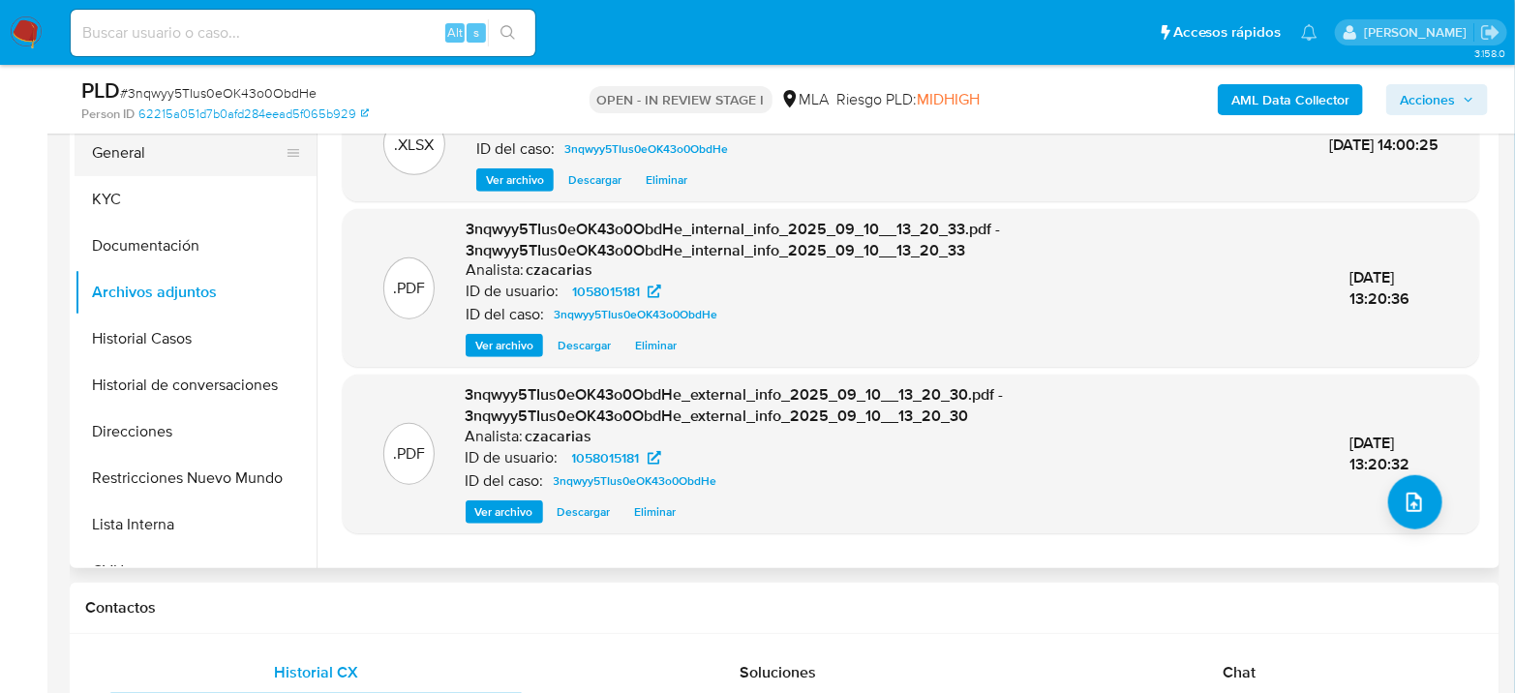
click at [214, 147] on button "General" at bounding box center [188, 153] width 227 height 46
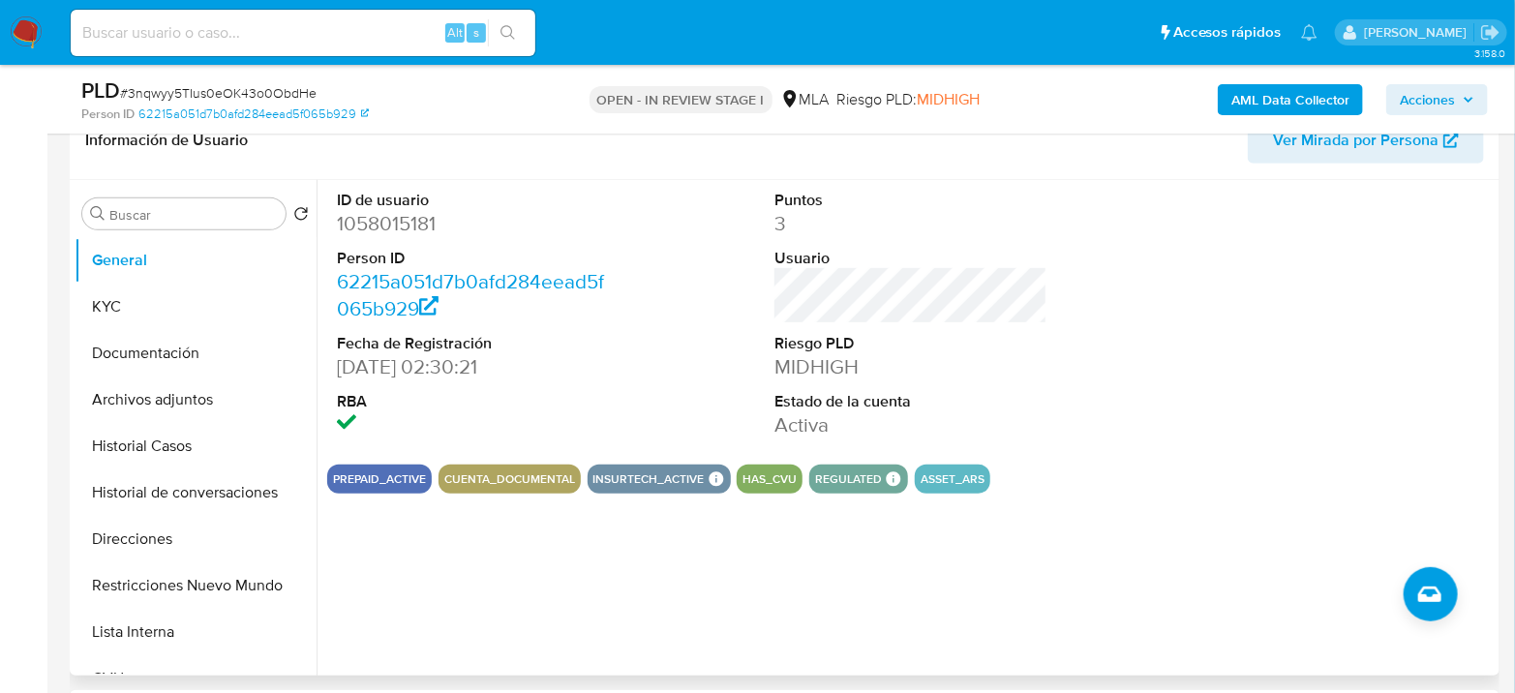
click at [394, 228] on dd "1058015181" at bounding box center [473, 223] width 273 height 27
click at [364, 211] on dd "1058015181" at bounding box center [473, 223] width 273 height 27
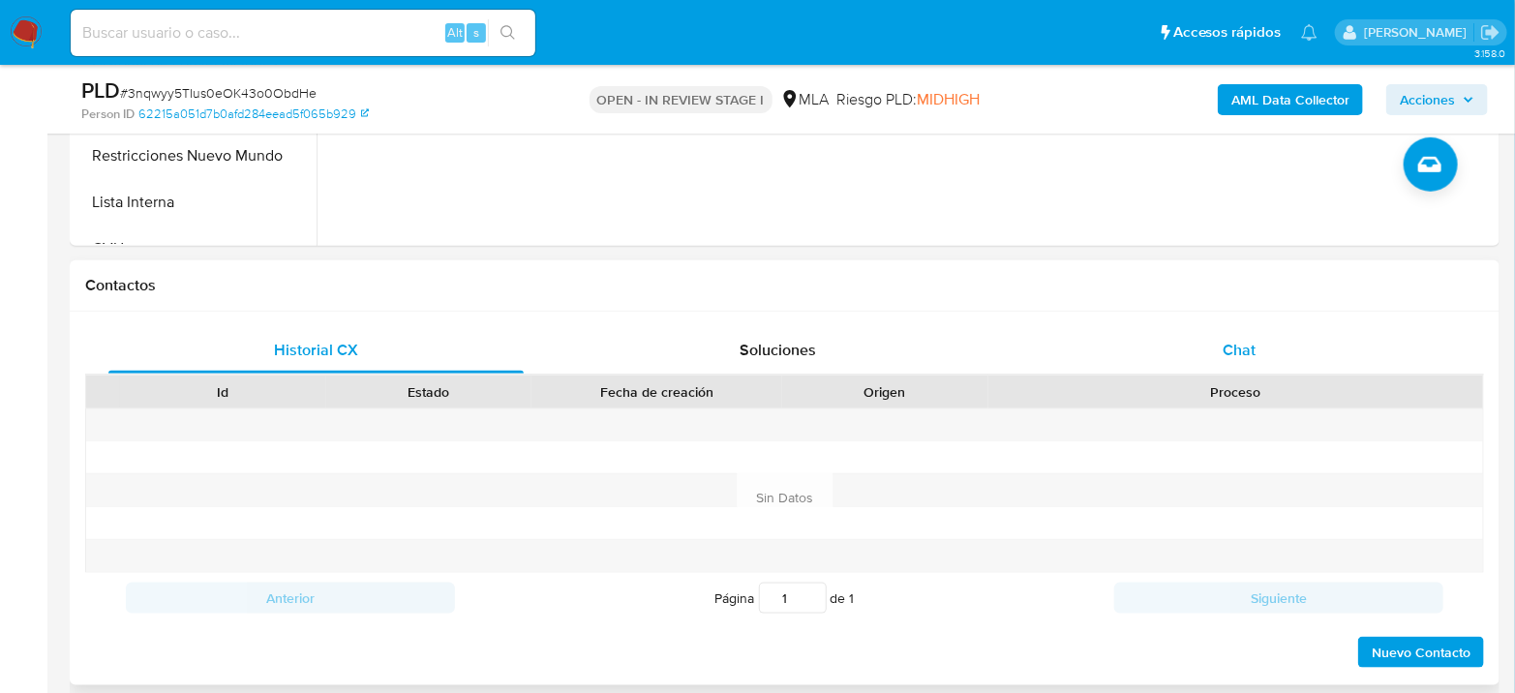
click at [1194, 347] on div "Chat" at bounding box center [1239, 350] width 415 height 46
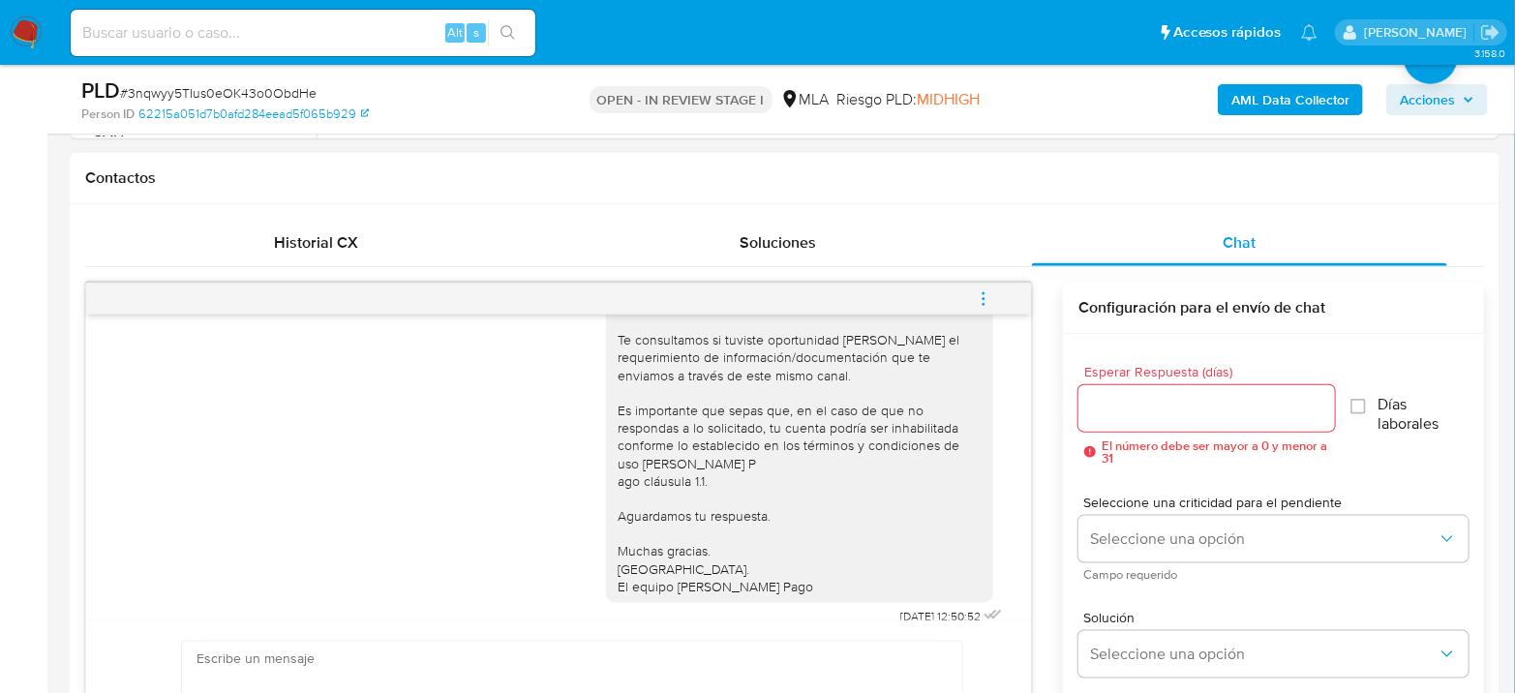
scroll to position [1109, 0]
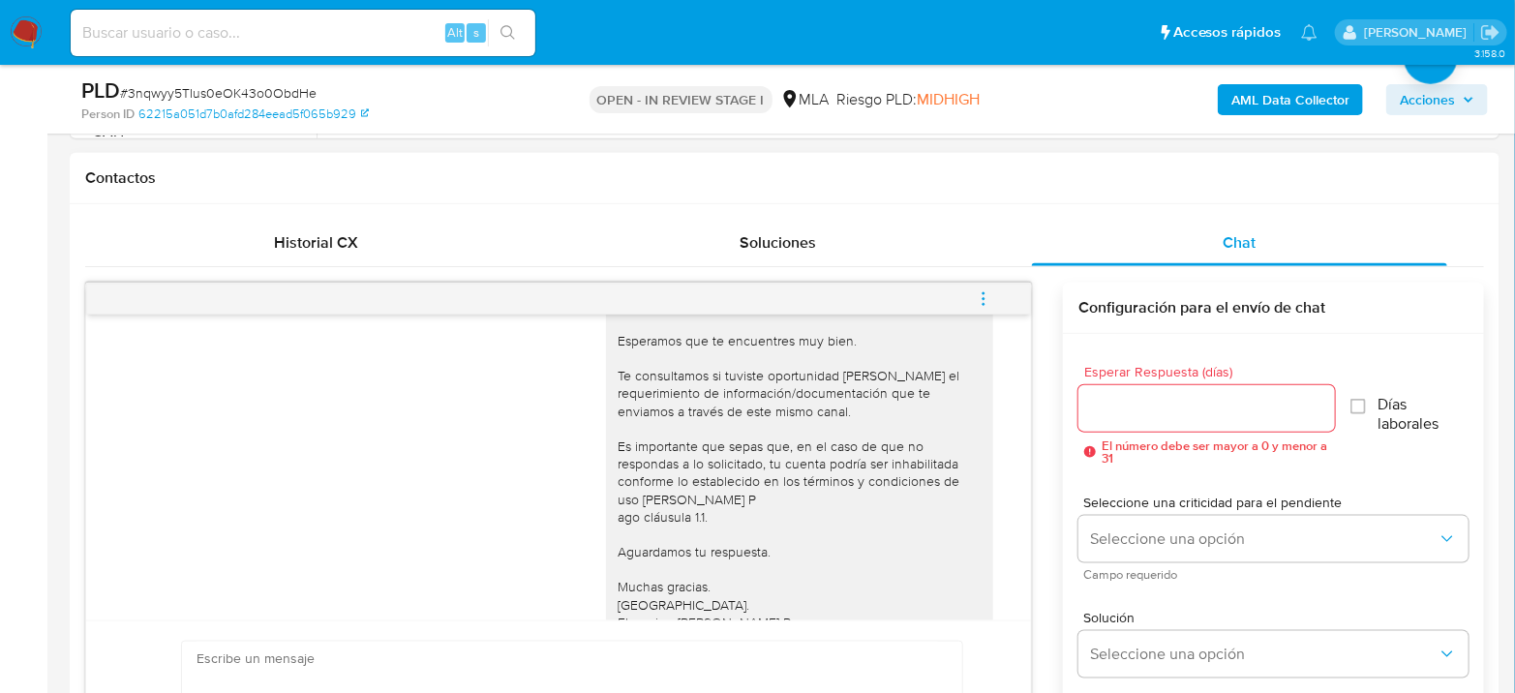
click at [986, 307] on span "menu-action" at bounding box center [983, 299] width 17 height 46
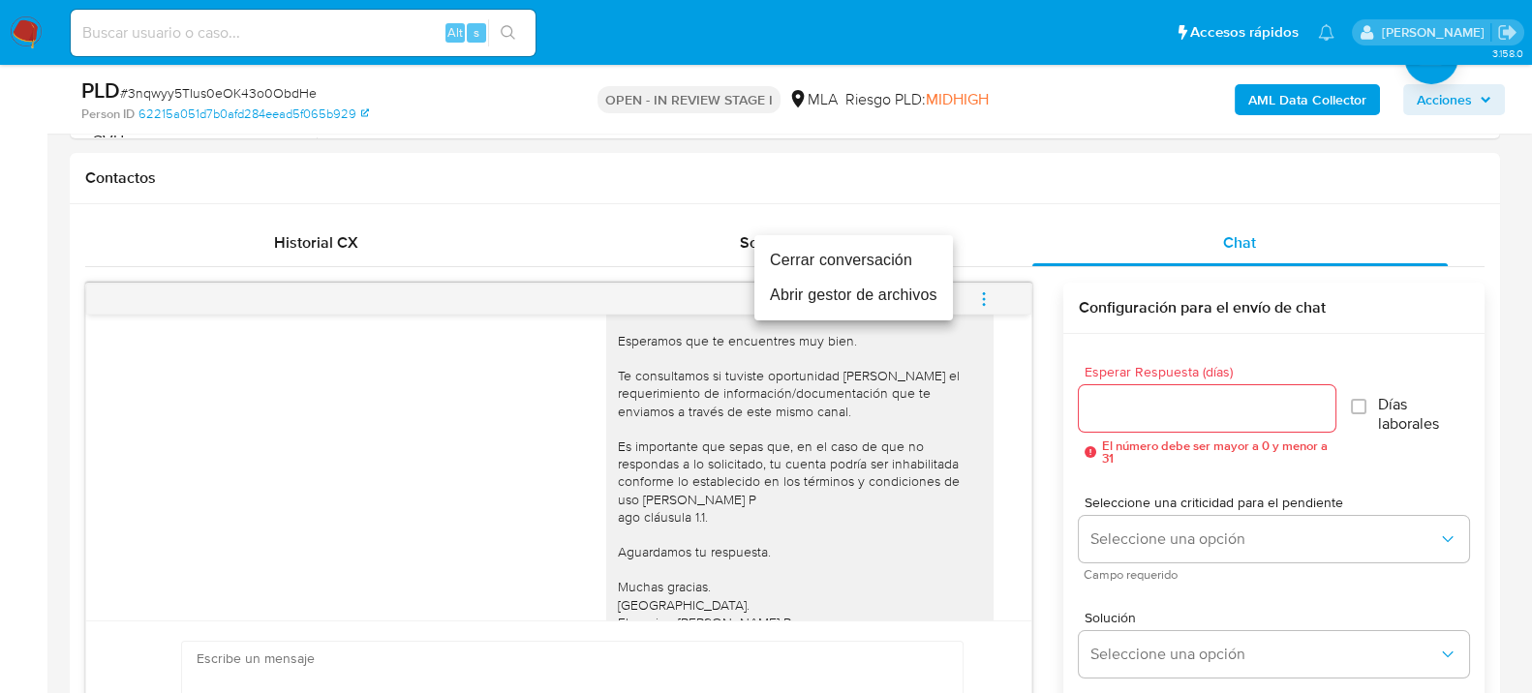
click at [886, 263] on li "Cerrar conversación" at bounding box center [853, 260] width 198 height 35
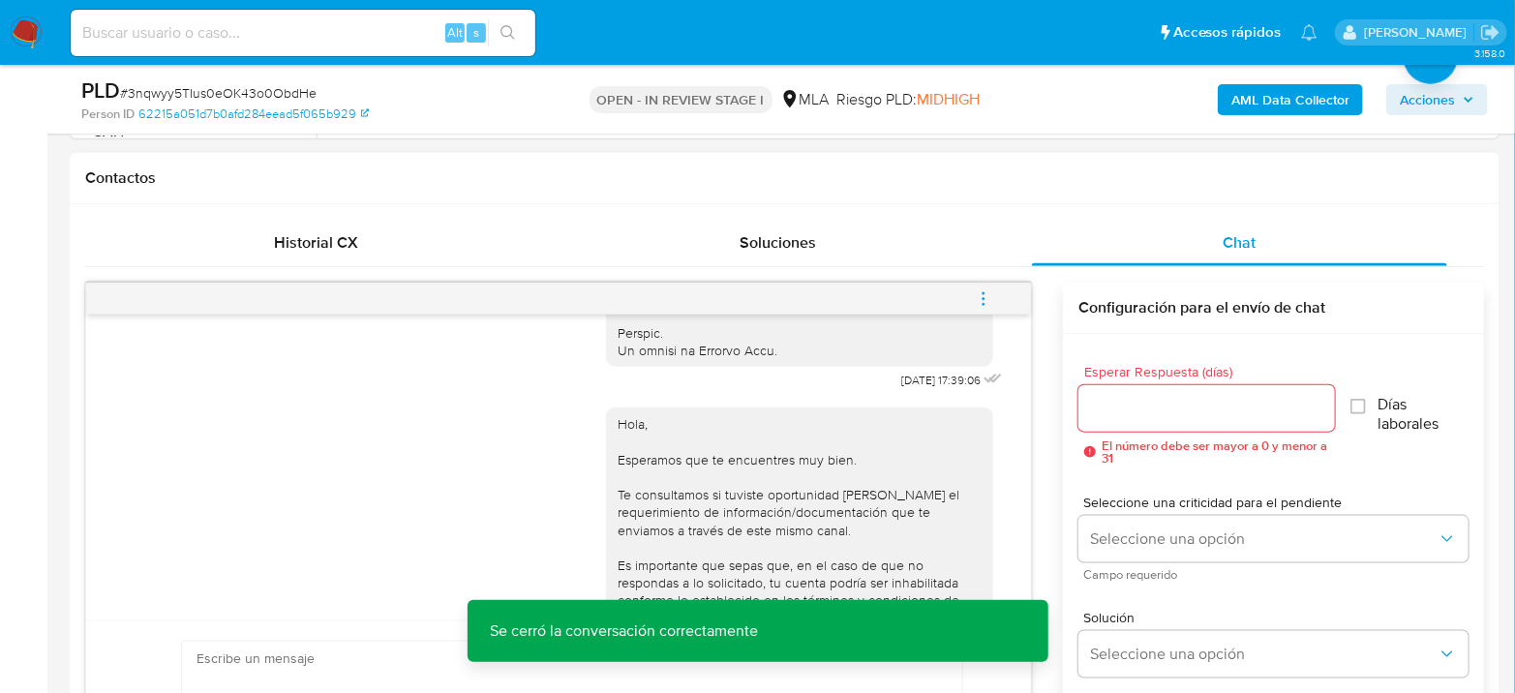
scroll to position [894, 0]
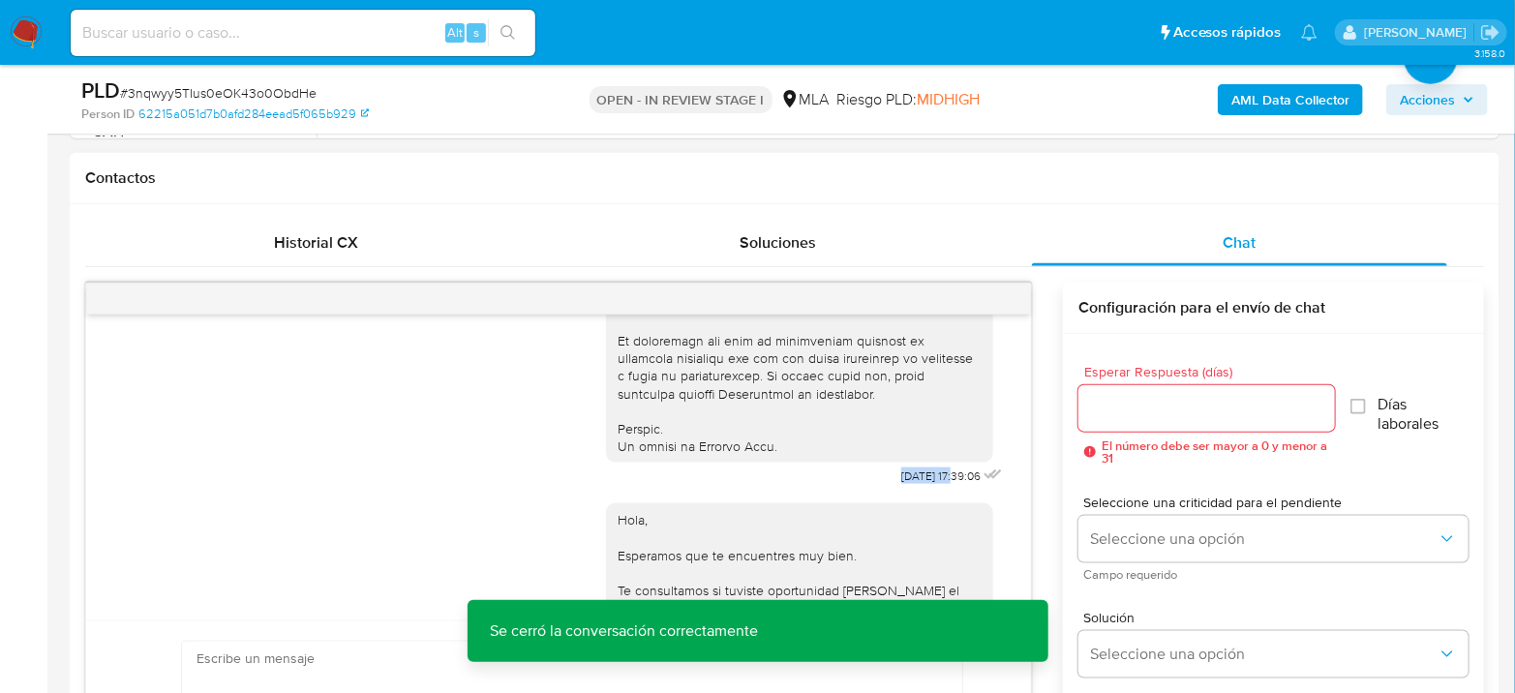
drag, startPoint x: 859, startPoint y: 508, endPoint x: 918, endPoint y: 512, distance: 59.2
copy span "18/08/2025"
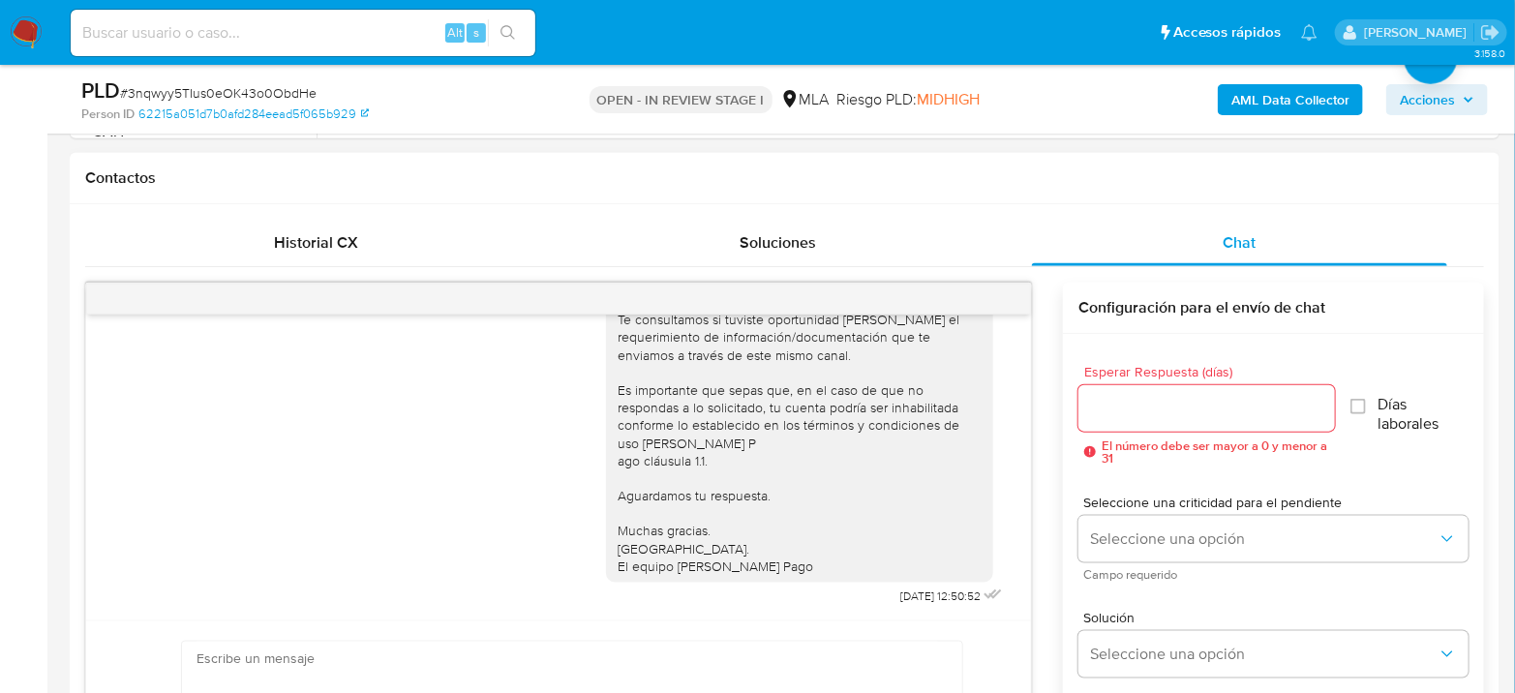
scroll to position [1216, 0]
drag, startPoint x: 852, startPoint y: 599, endPoint x: 918, endPoint y: 599, distance: 65.8
click at [918, 599] on div "Hola, Esperamos que te encuentres muy bien. Te consultamos si tuviste oportunid…" at bounding box center [806, 414] width 401 height 391
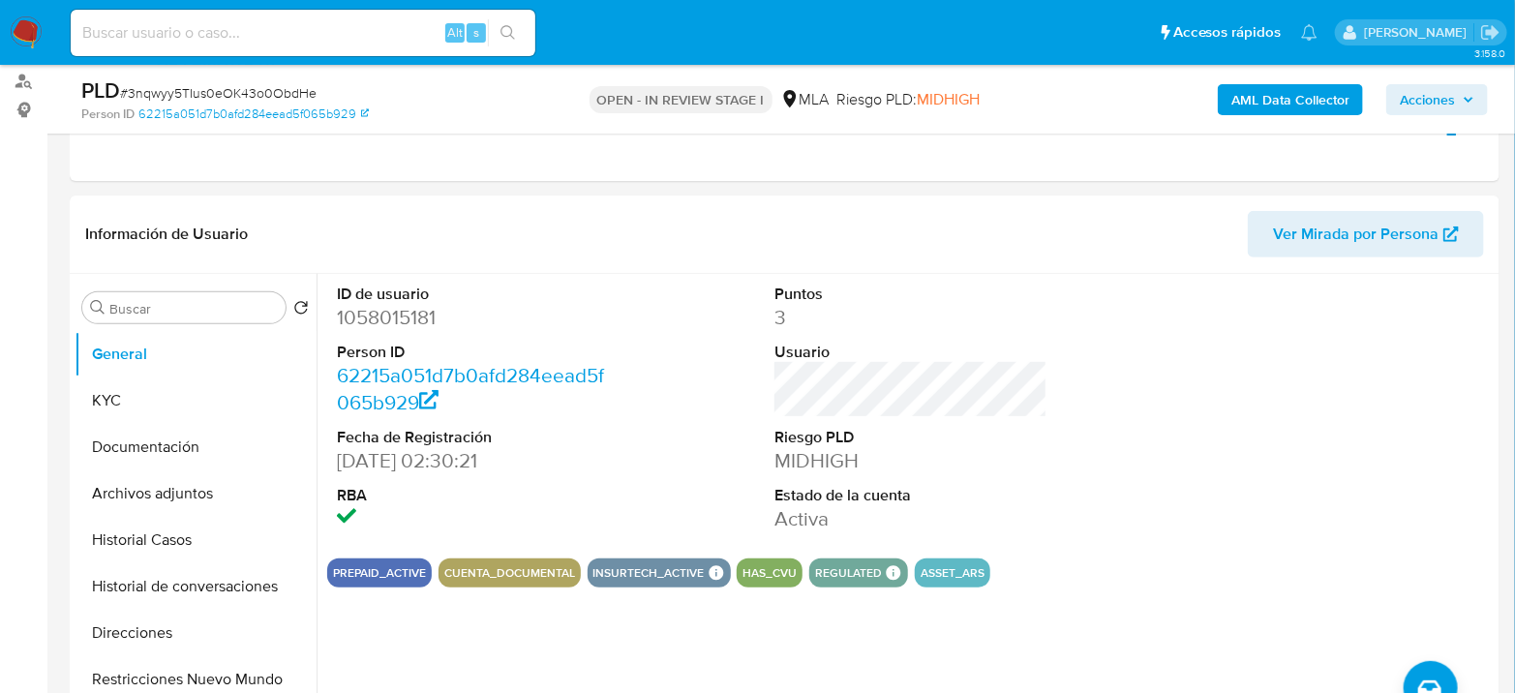
scroll to position [215, 0]
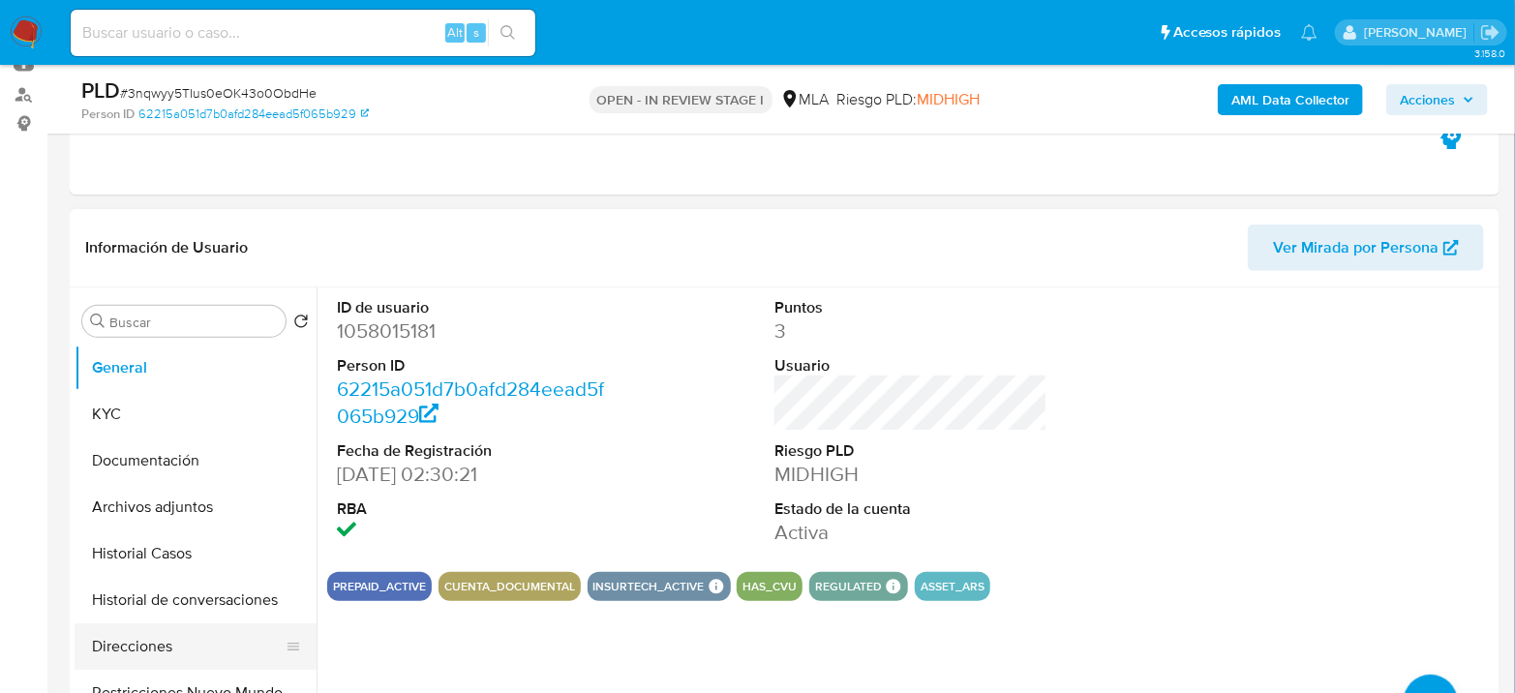
click at [208, 634] on button "Direcciones" at bounding box center [188, 647] width 227 height 46
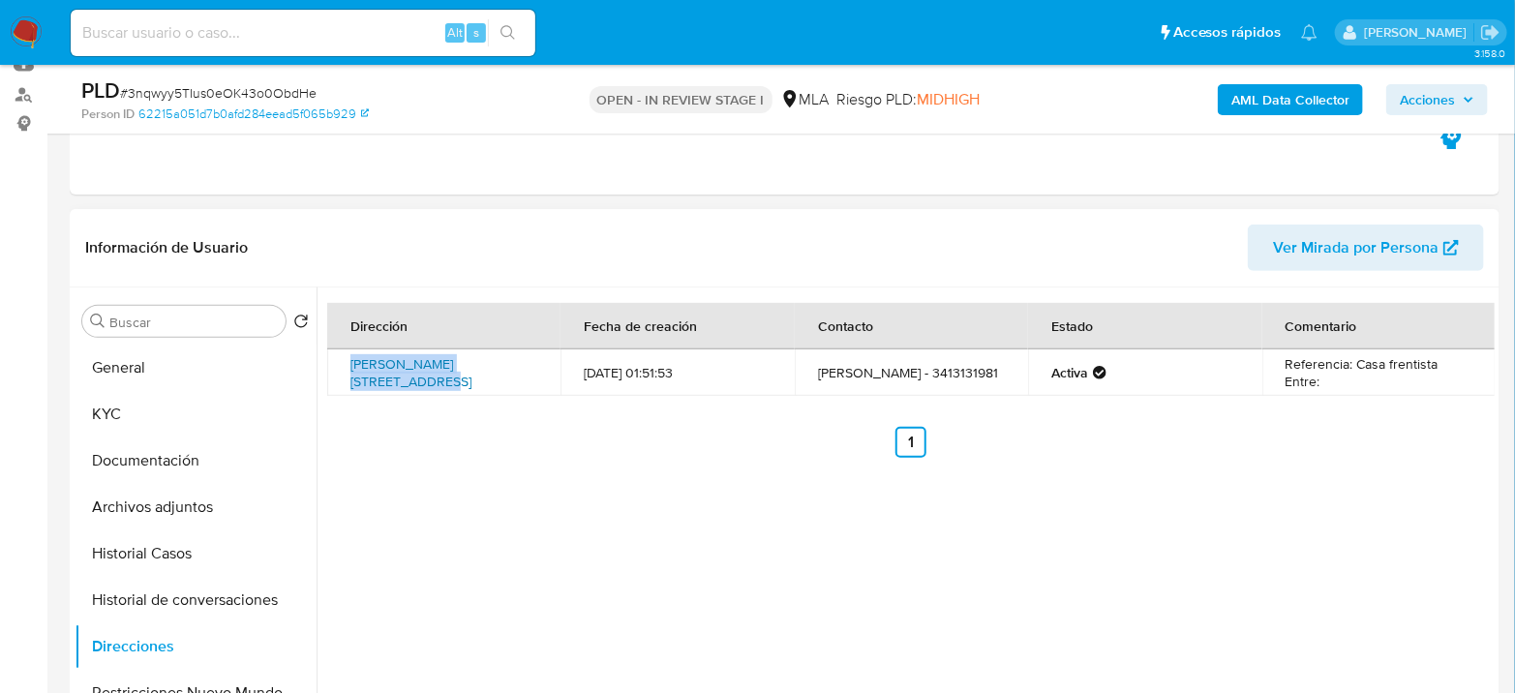
drag, startPoint x: 349, startPoint y: 359, endPoint x: 520, endPoint y: 353, distance: 171.5
click at [520, 353] on td "Calle Salva Malquiades 6687, Rosario, Santa Fe, 2011, Argentina 6687" at bounding box center [443, 373] width 233 height 46
copy link "Calle Salva Malquiades 6687"
click at [170, 424] on button "KYC" at bounding box center [188, 414] width 227 height 46
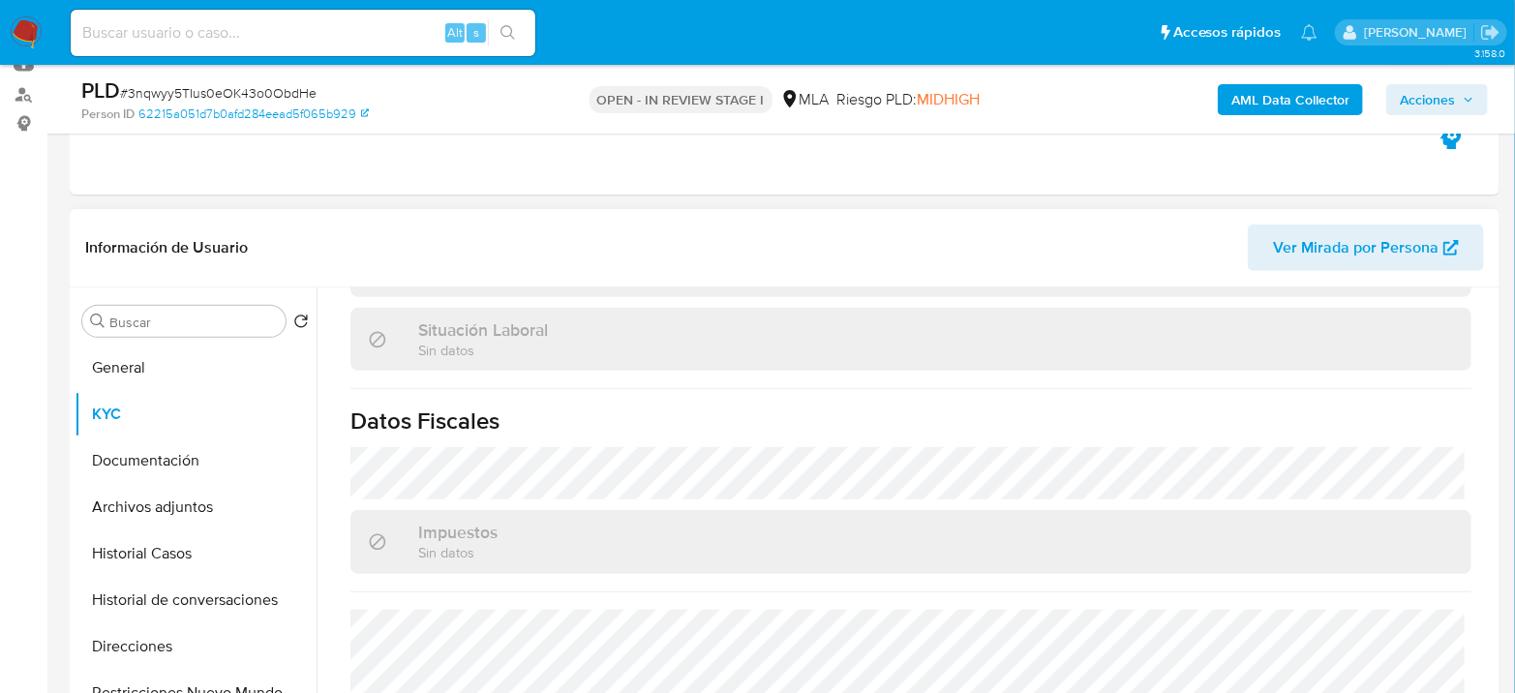
scroll to position [1018, 0]
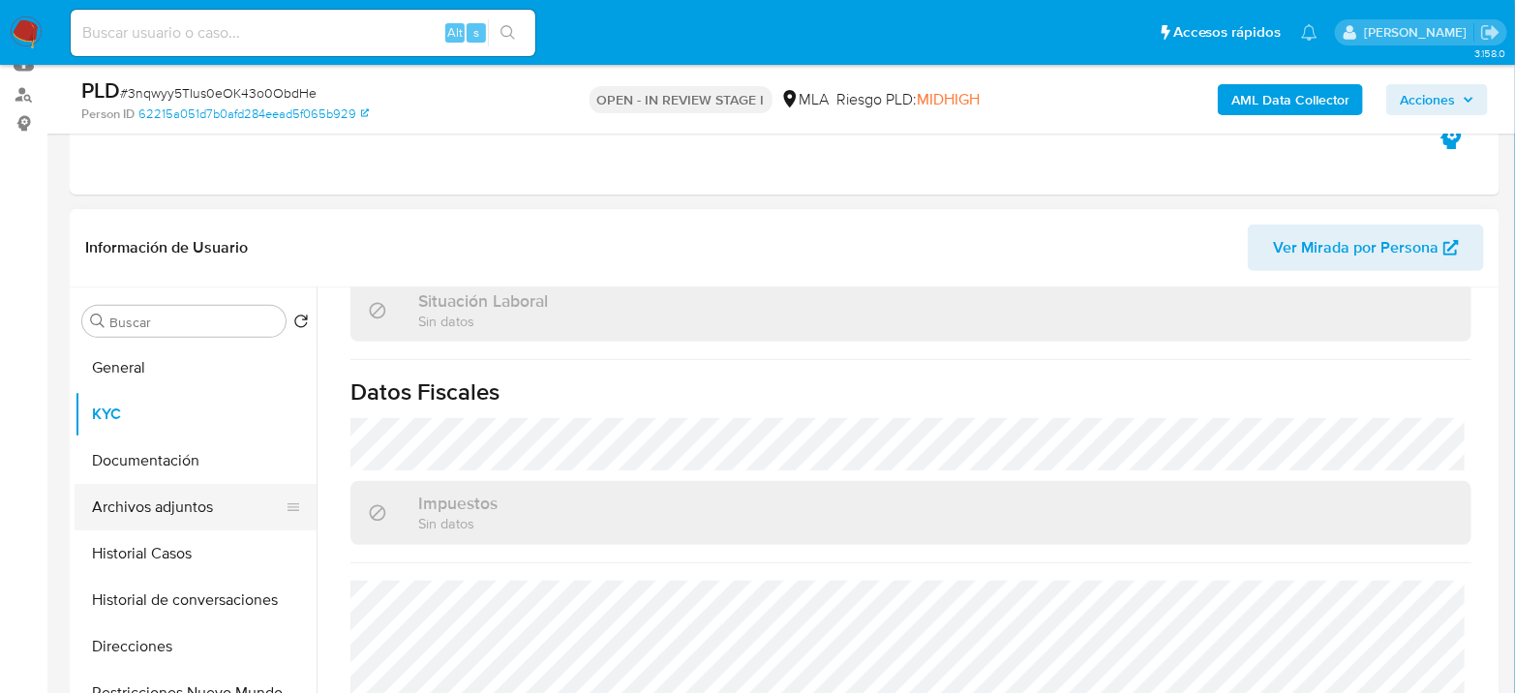
click at [196, 505] on button "Archivos adjuntos" at bounding box center [188, 507] width 227 height 46
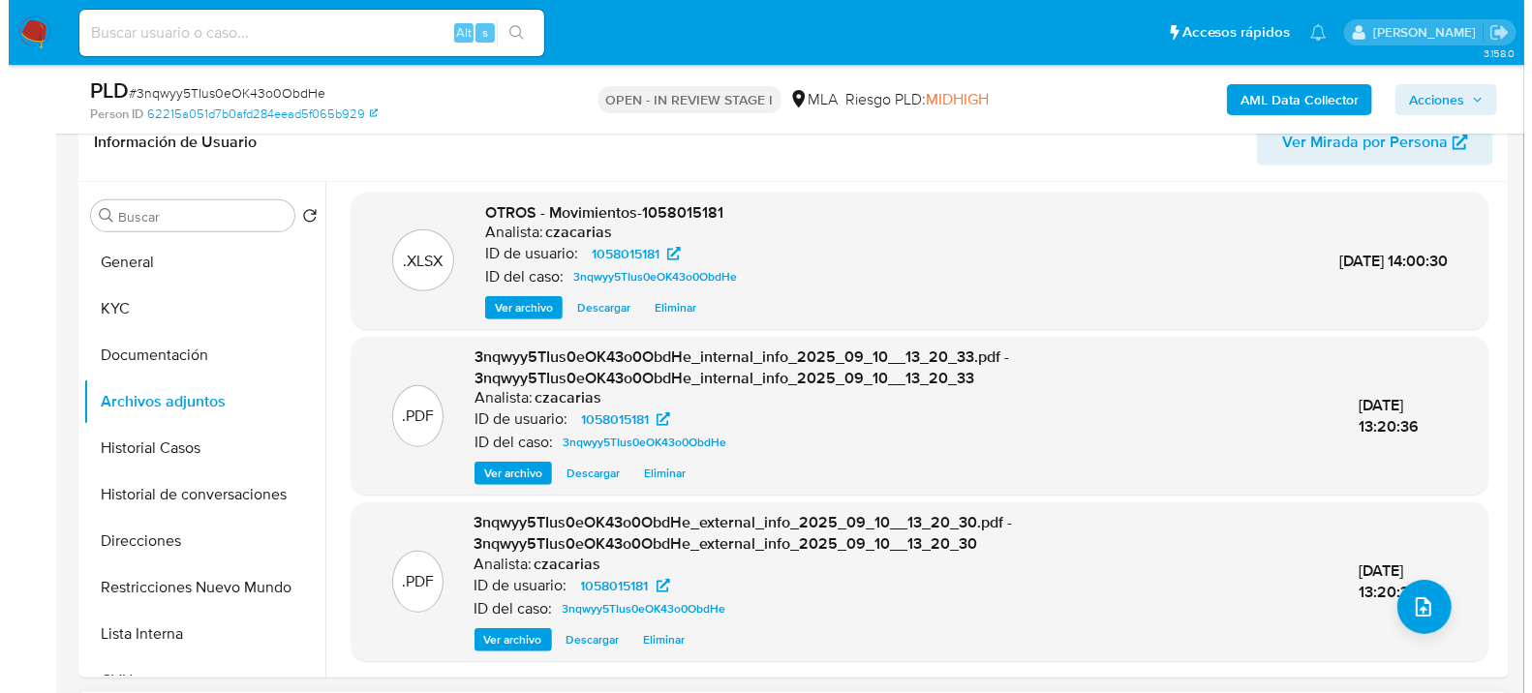
scroll to position [430, 0]
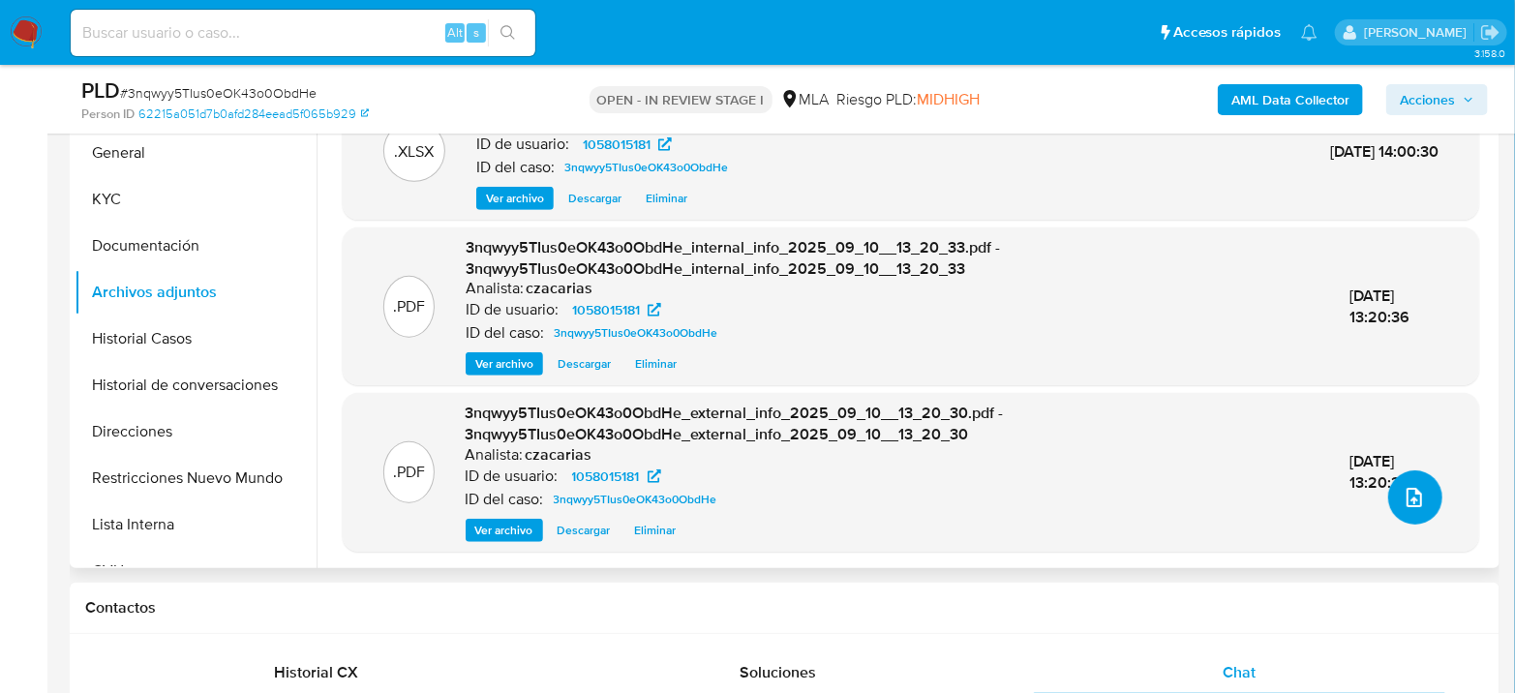
click at [1403, 499] on icon "upload-file" at bounding box center [1414, 497] width 23 height 23
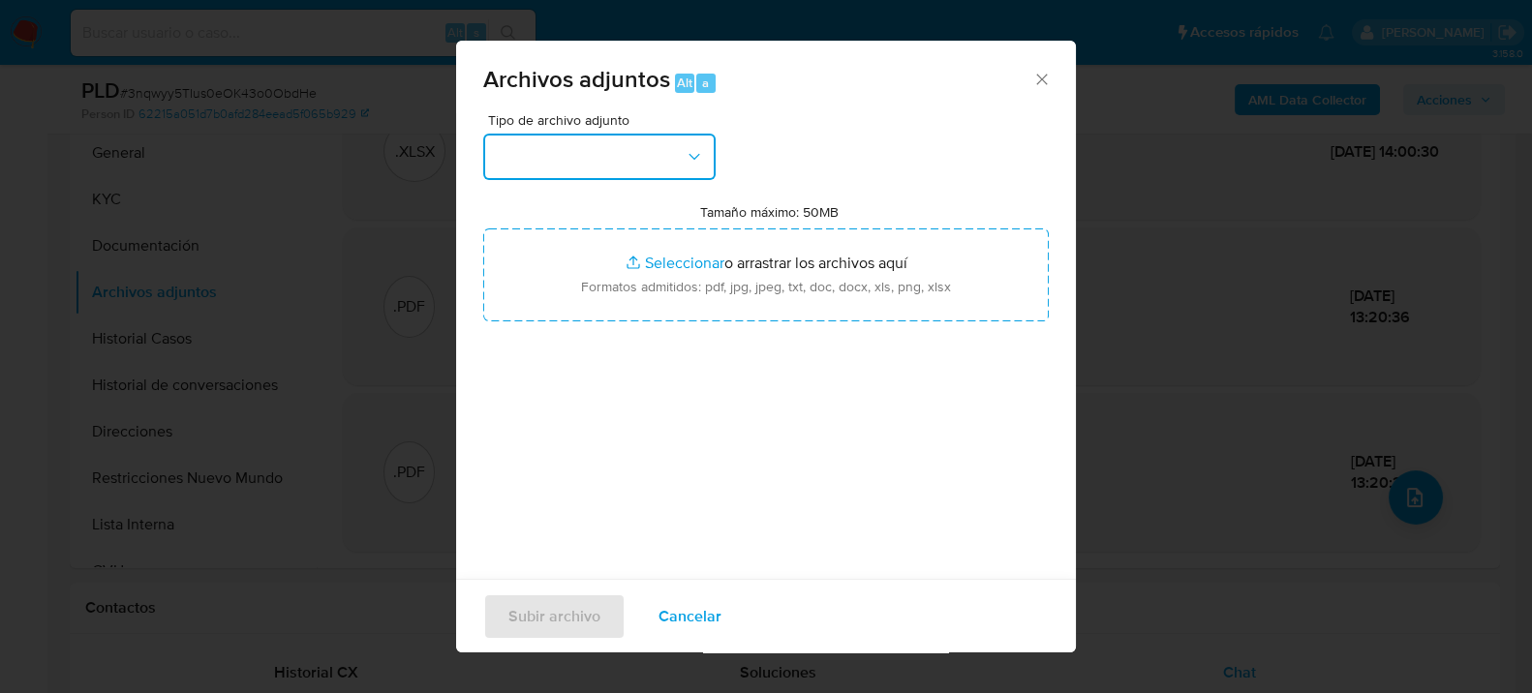
click at [604, 159] on button "button" at bounding box center [599, 157] width 232 height 46
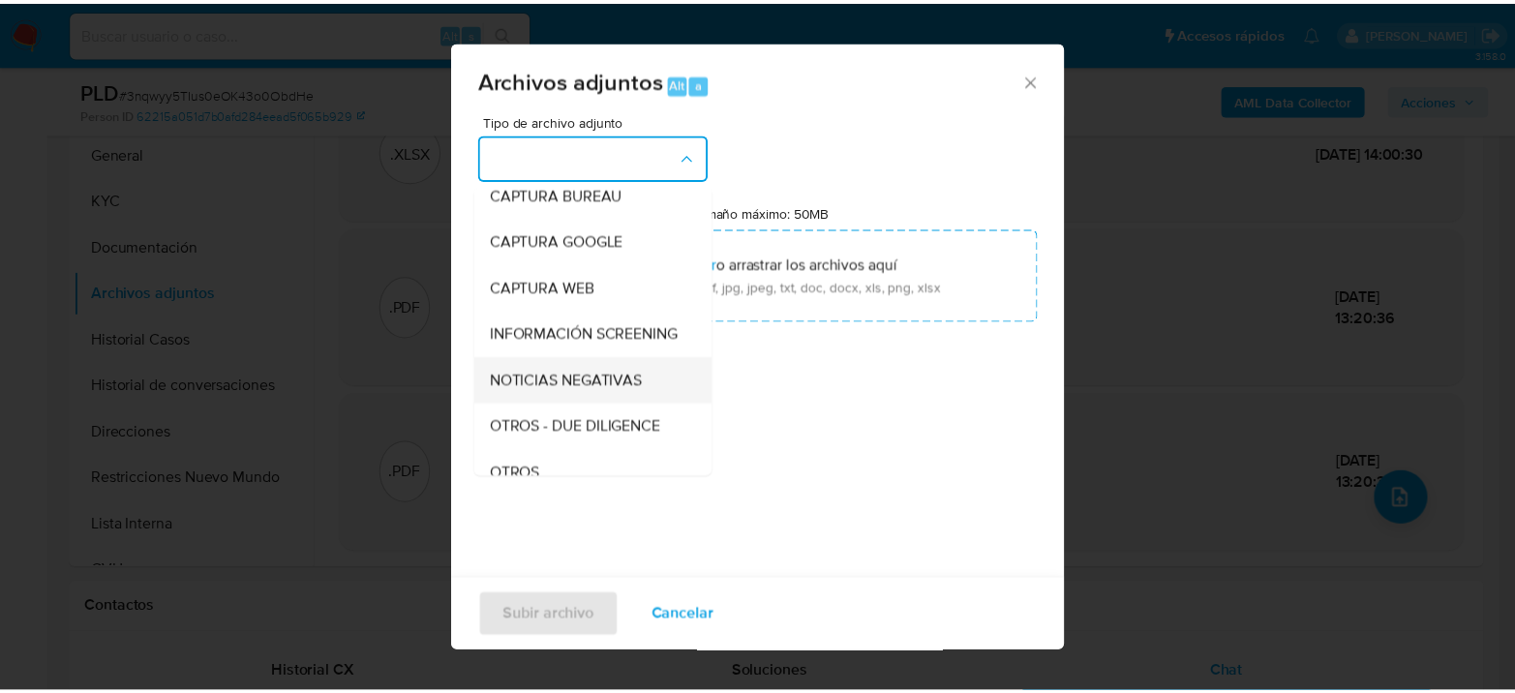
scroll to position [215, 0]
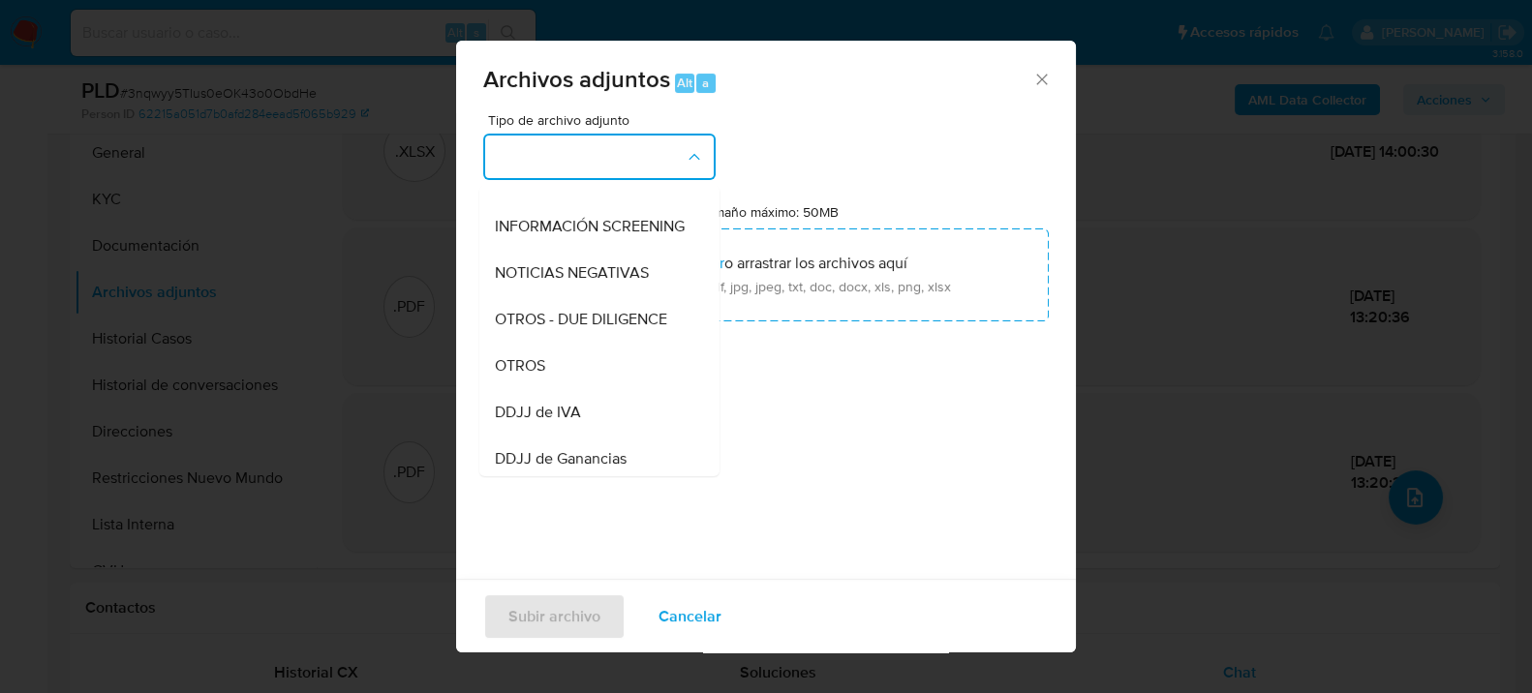
click at [524, 375] on span "OTROS" at bounding box center [520, 364] width 50 height 19
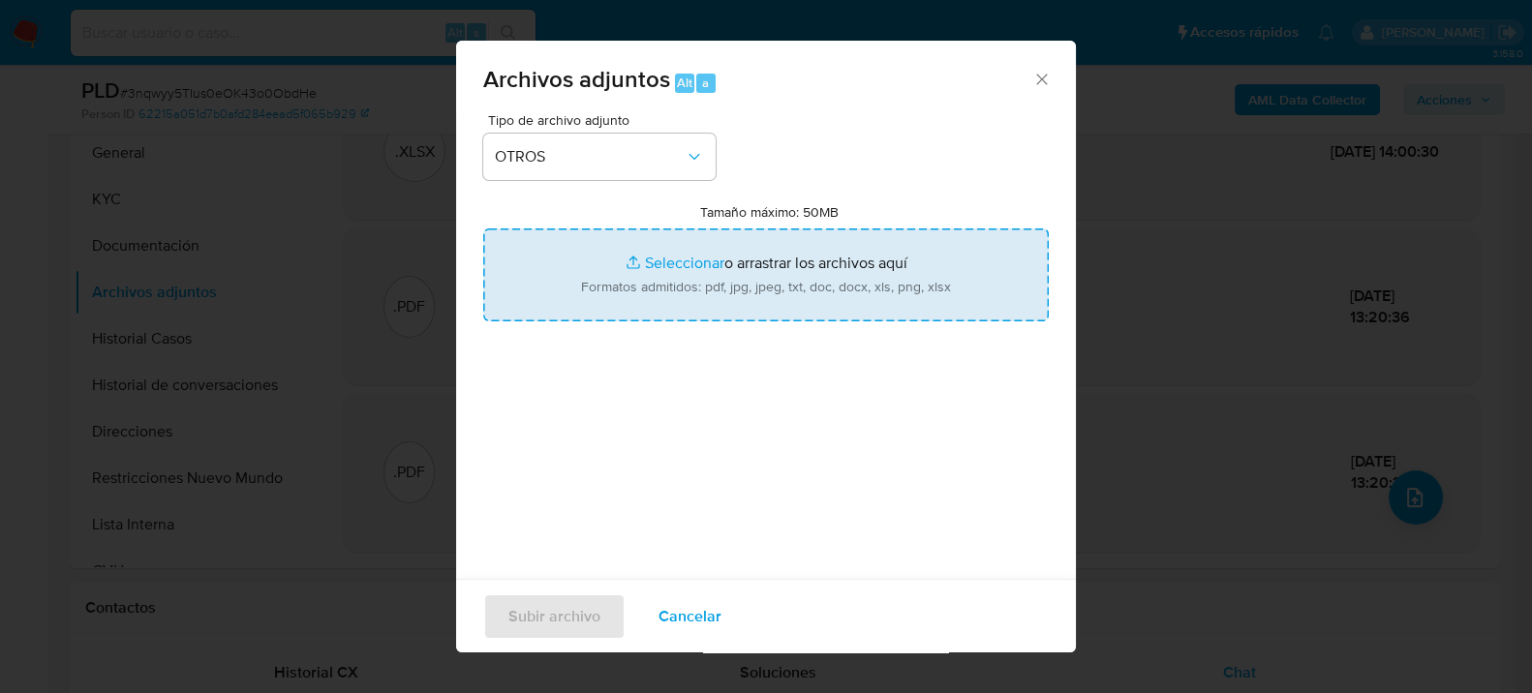
type input "C:\fakepath\Caselog 3nqwyy5TIus0eOK43o0ObdHe_2025_08_19_16_32_06.docx"
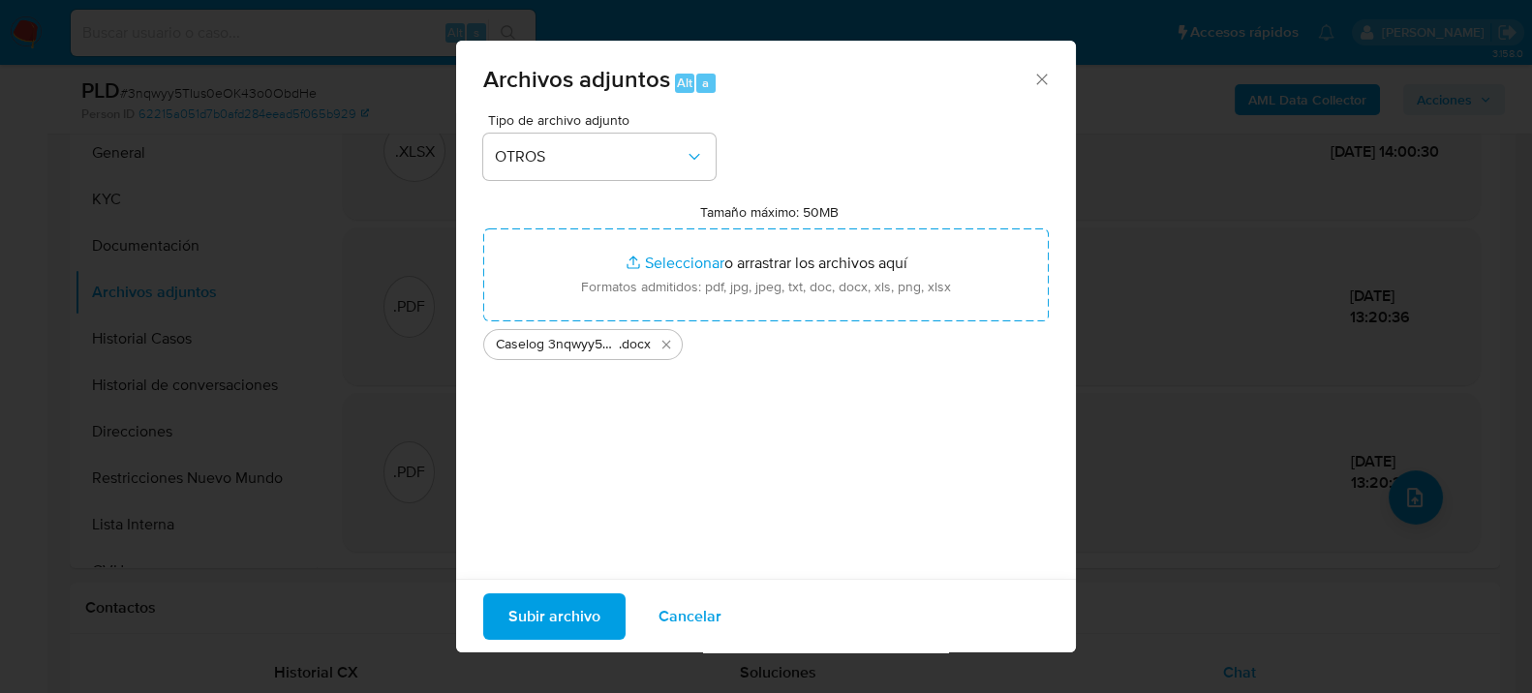
click at [524, 620] on span "Subir archivo" at bounding box center [554, 616] width 92 height 43
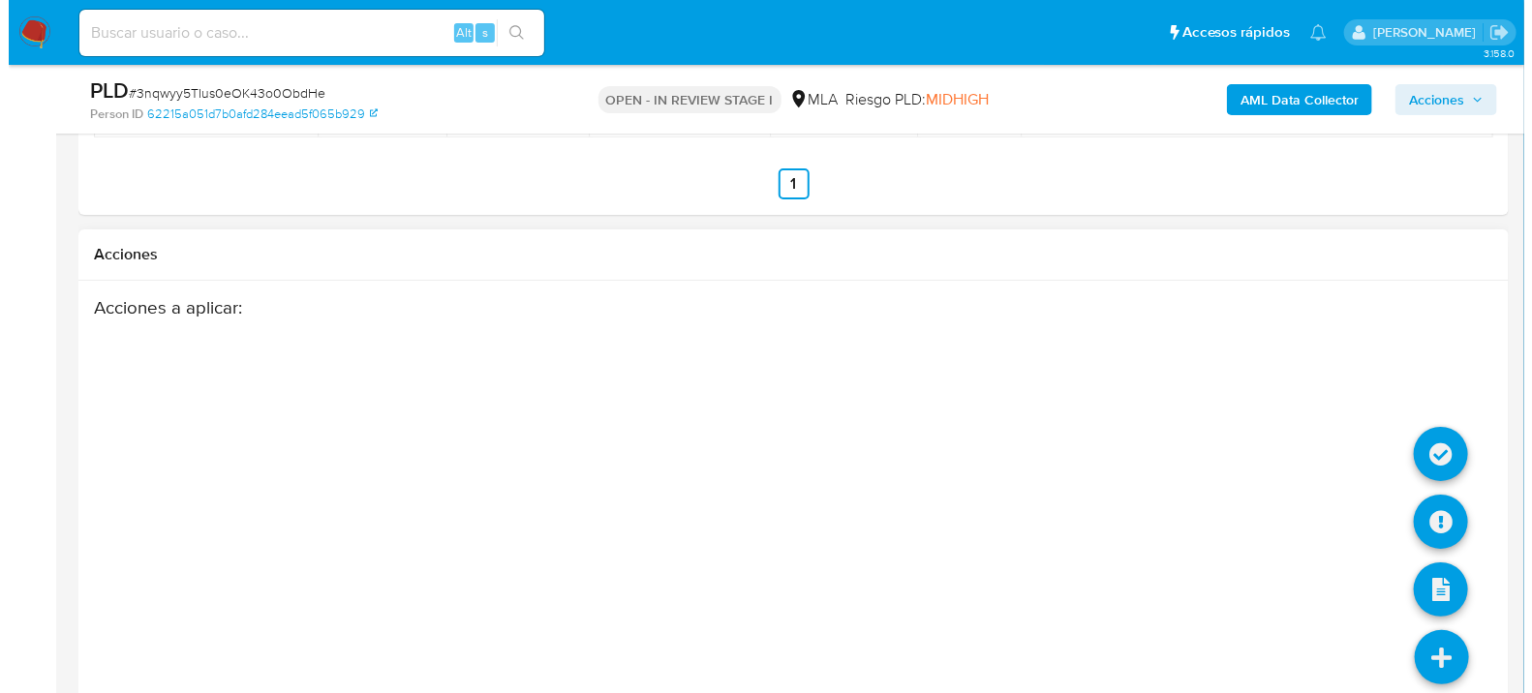
scroll to position [3470, 0]
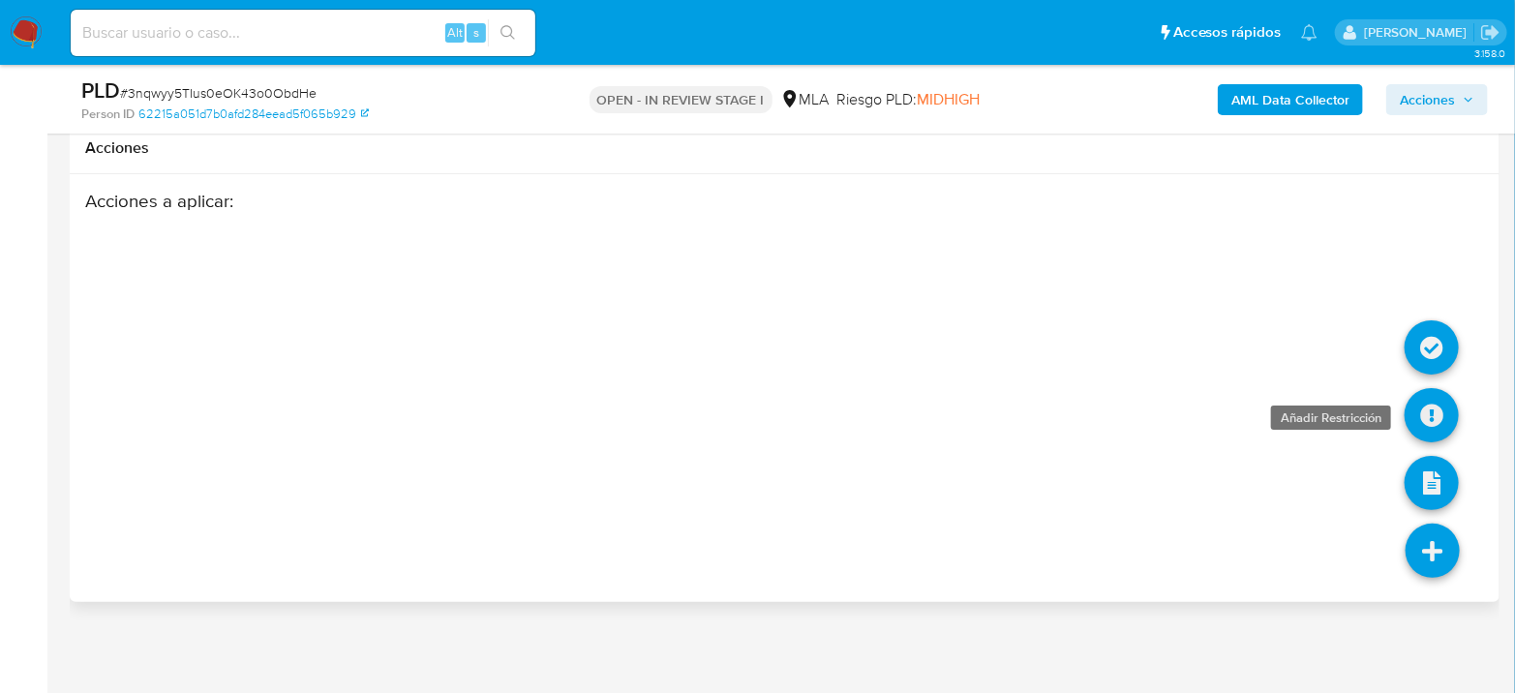
click at [1438, 431] on icon at bounding box center [1432, 415] width 54 height 54
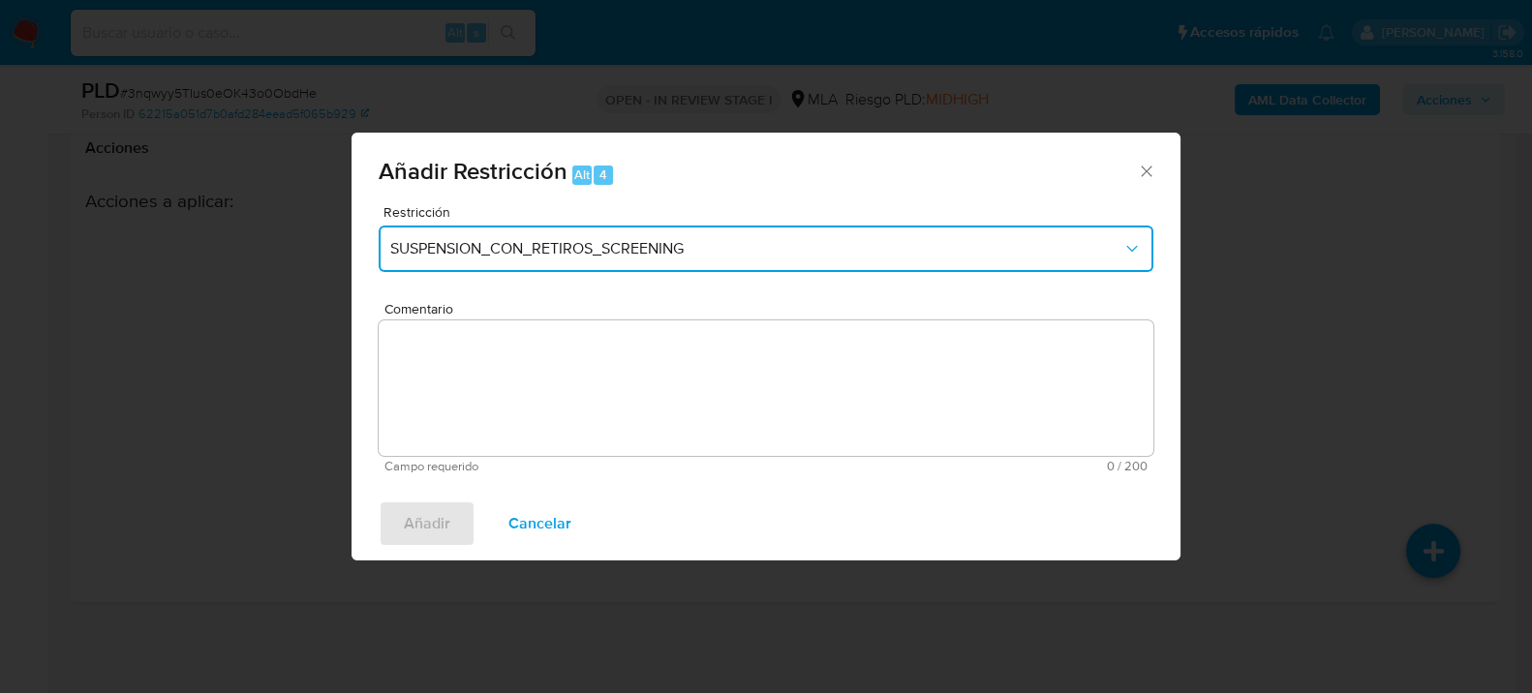
click at [777, 248] on span "SUSPENSION_CON_RETIROS_SCREENING" at bounding box center [756, 248] width 732 height 19
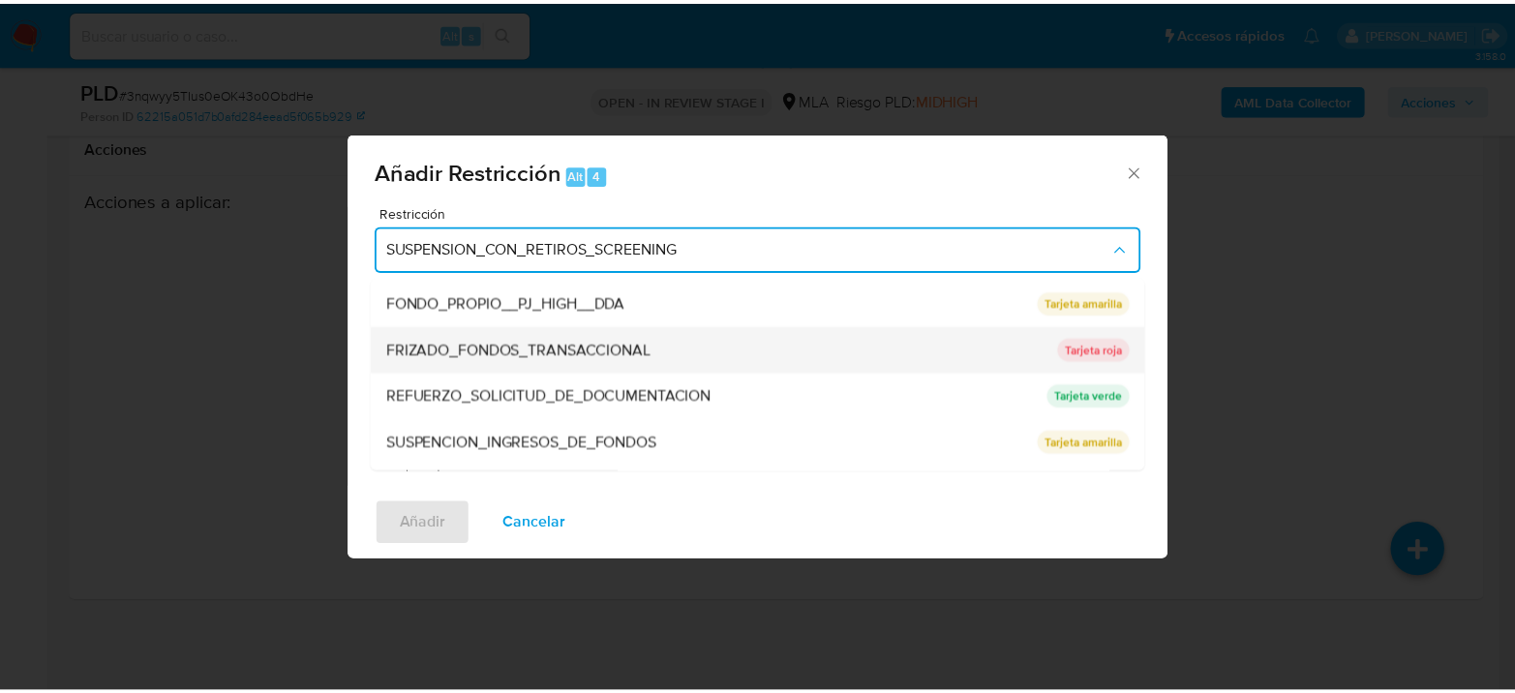
scroll to position [410, 0]
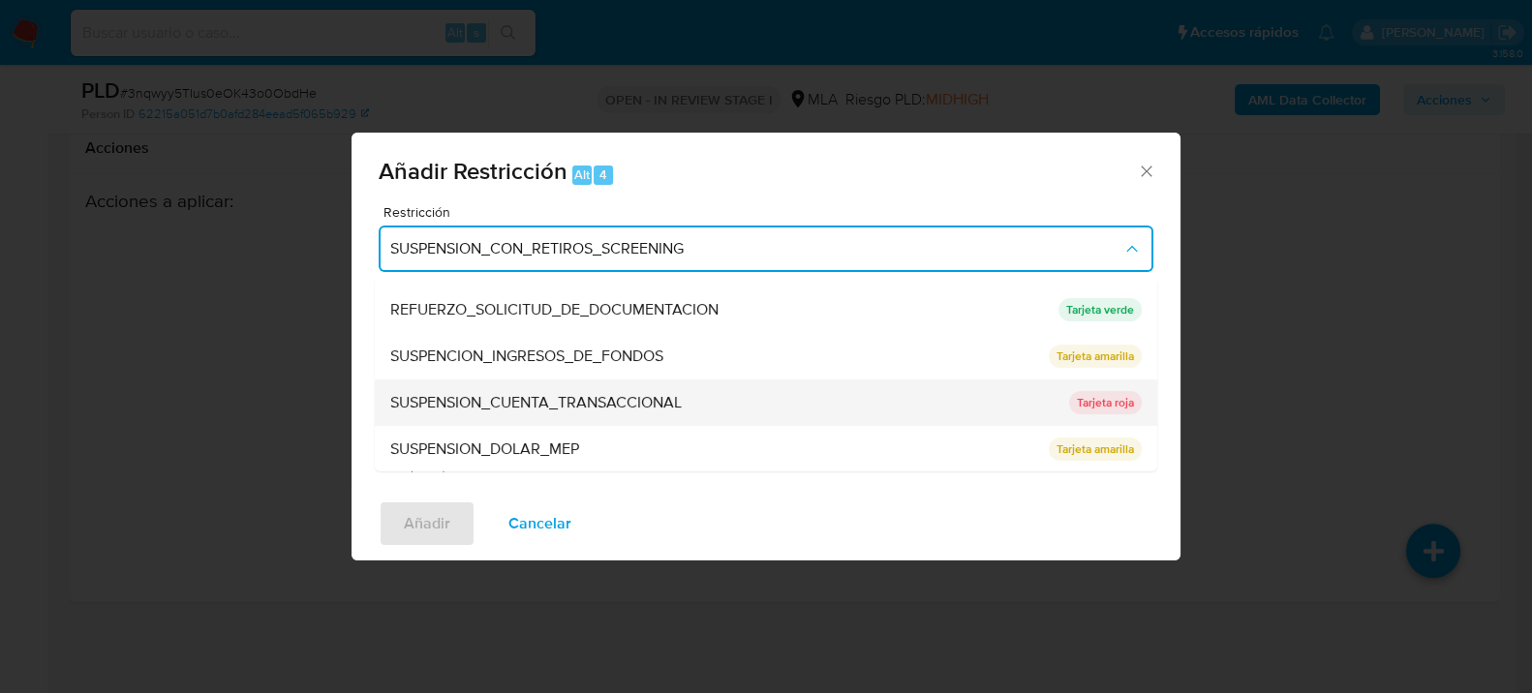
click at [665, 394] on span "SUSPENSION_CUENTA_TRANSACCIONAL" at bounding box center [535, 401] width 291 height 19
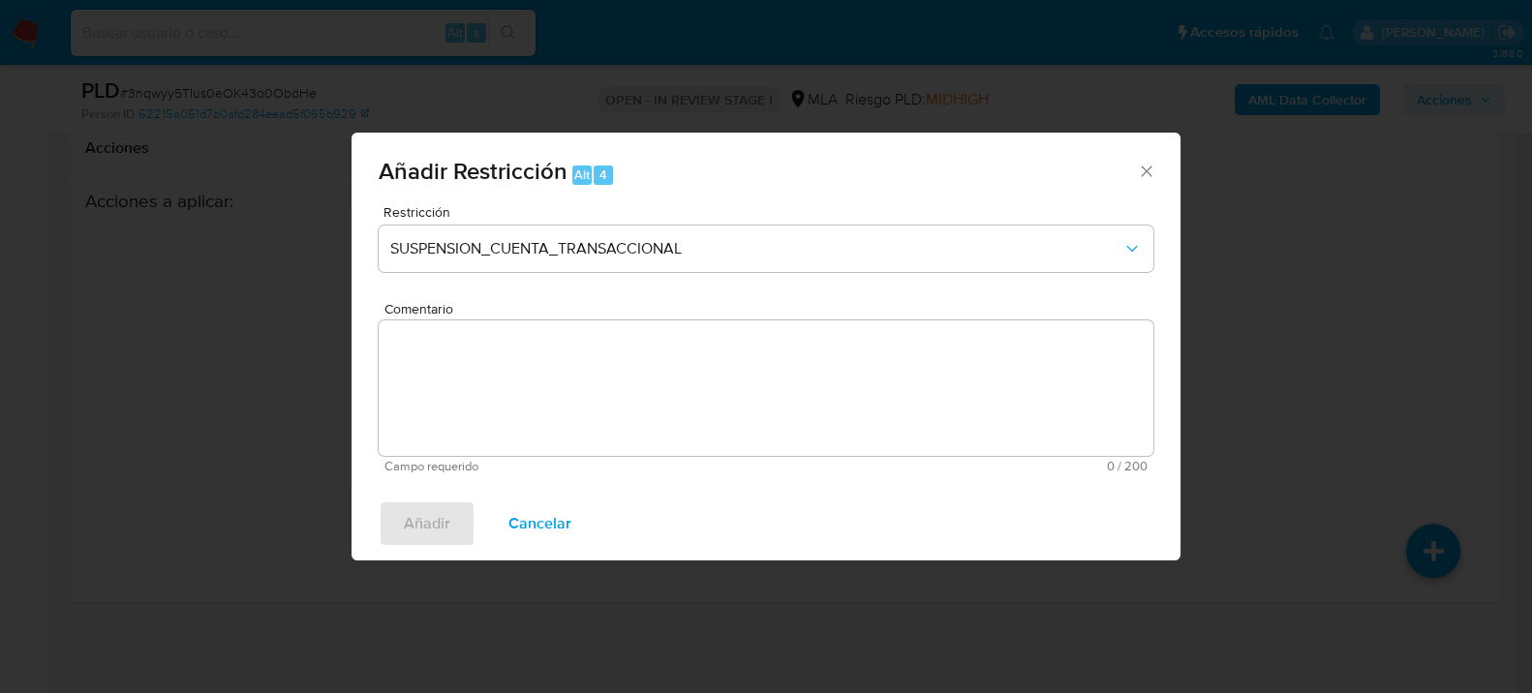
click at [714, 419] on textarea "Comentario" at bounding box center [766, 388] width 775 height 136
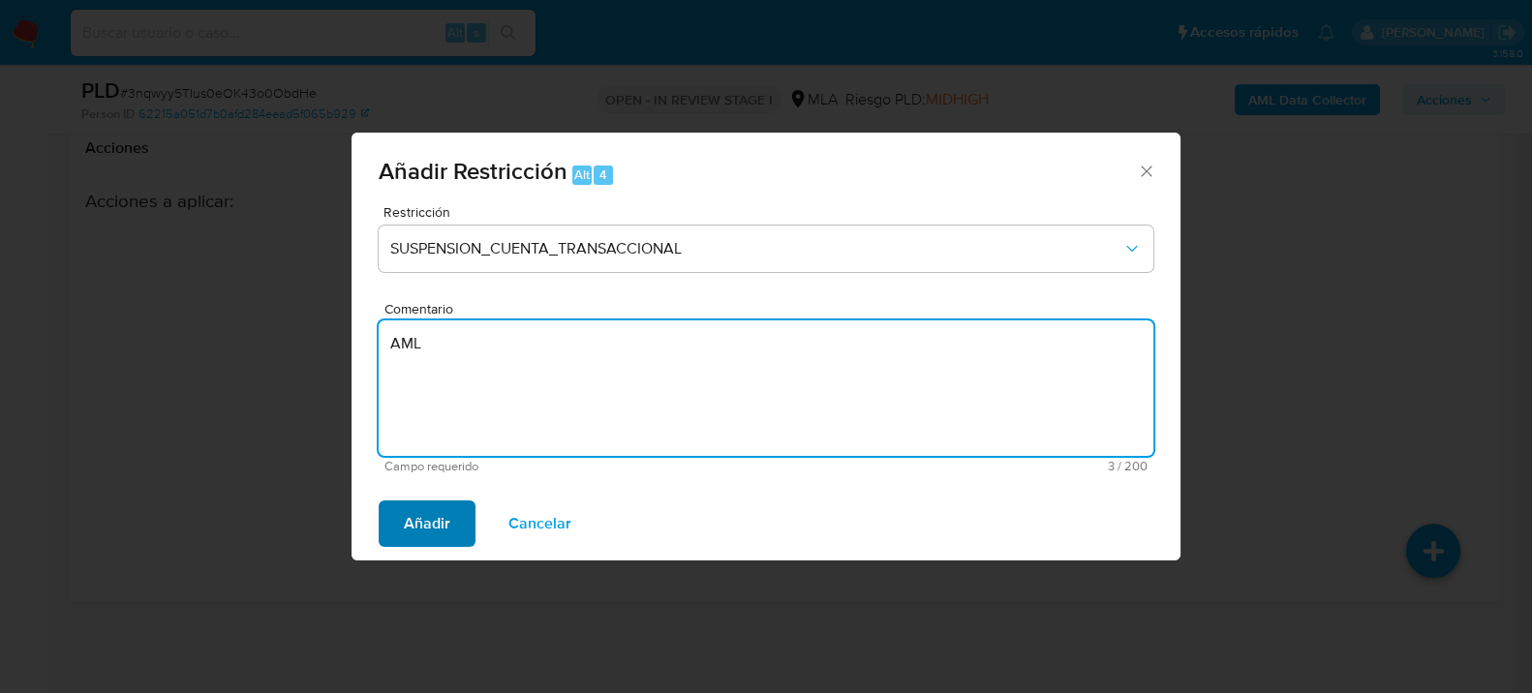
type textarea "AML"
click at [396, 511] on button "Añadir" at bounding box center [427, 524] width 97 height 46
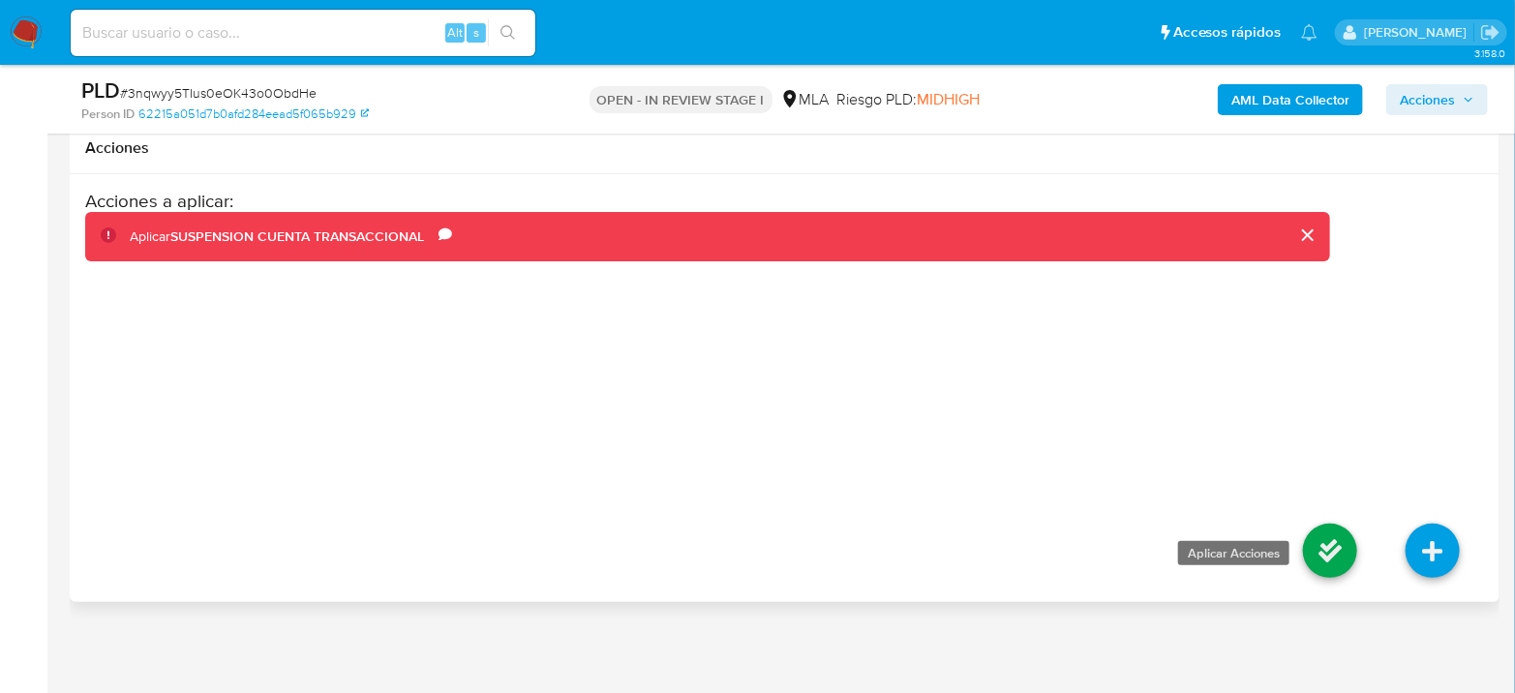
click at [1346, 545] on icon at bounding box center [1330, 551] width 54 height 54
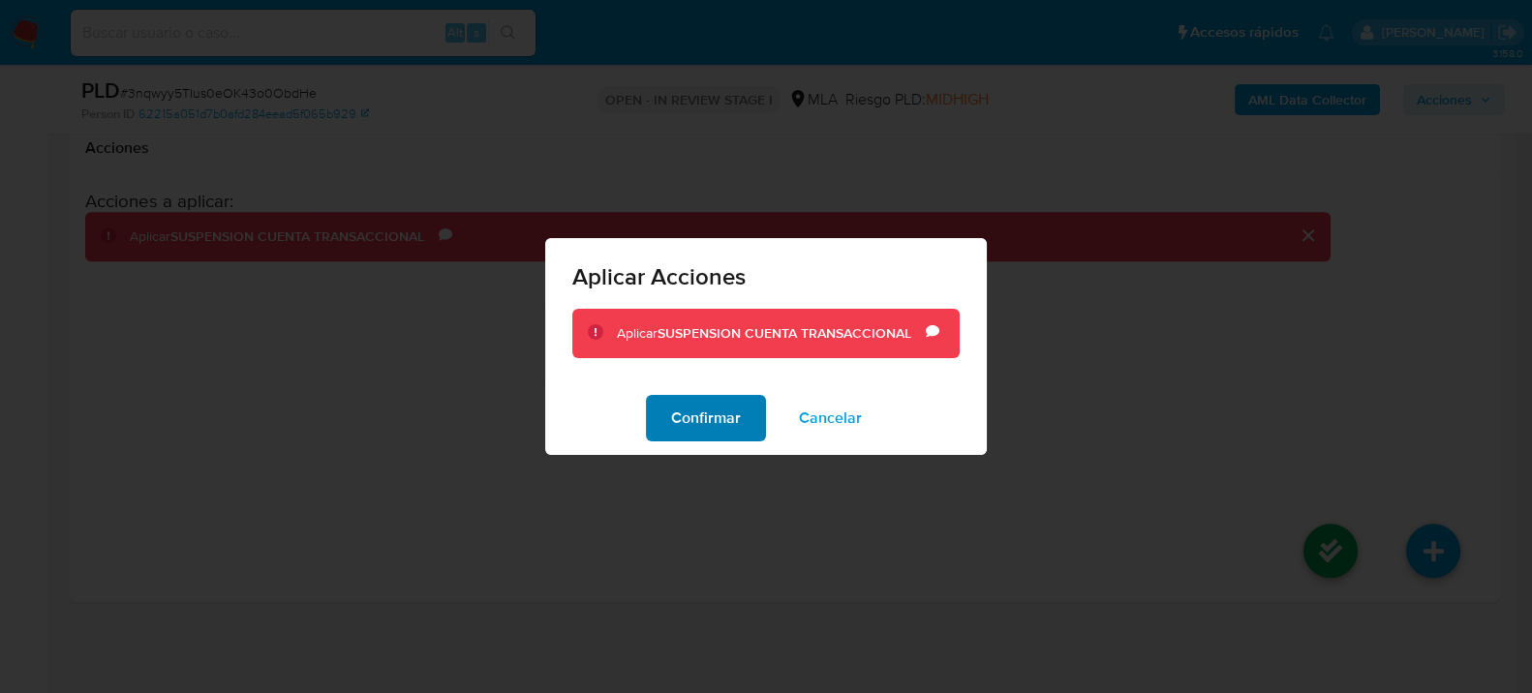
click at [678, 426] on span "Confirmar" at bounding box center [706, 418] width 70 height 43
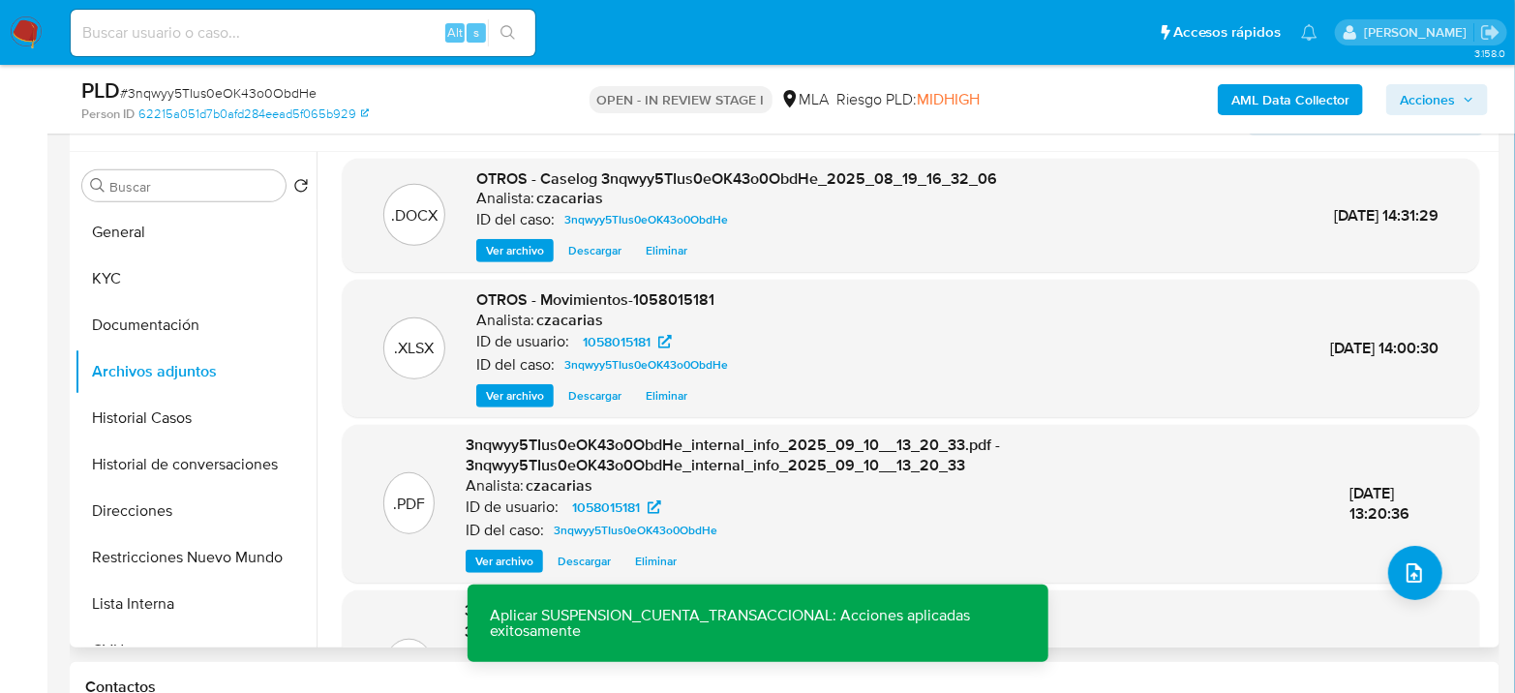
scroll to position [0, 0]
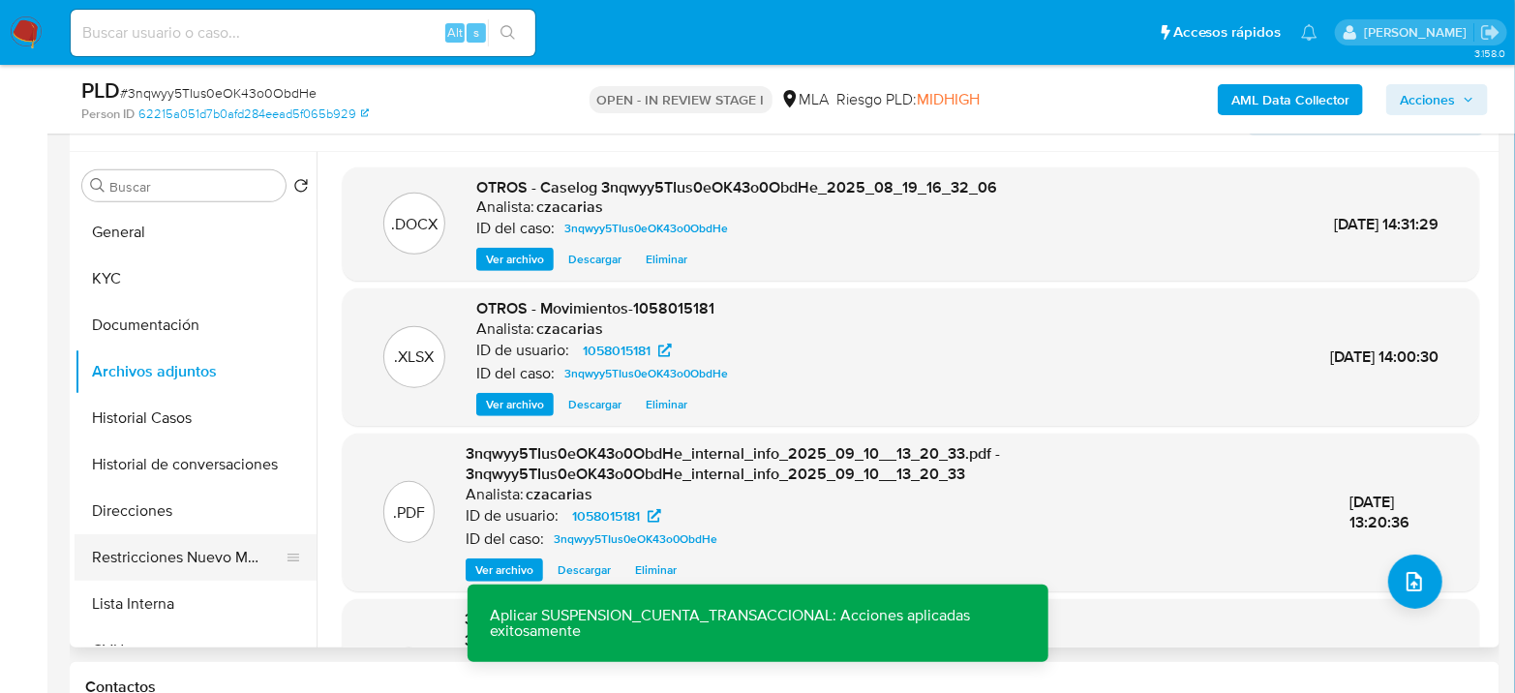
click at [162, 560] on button "Restricciones Nuevo Mundo" at bounding box center [188, 557] width 227 height 46
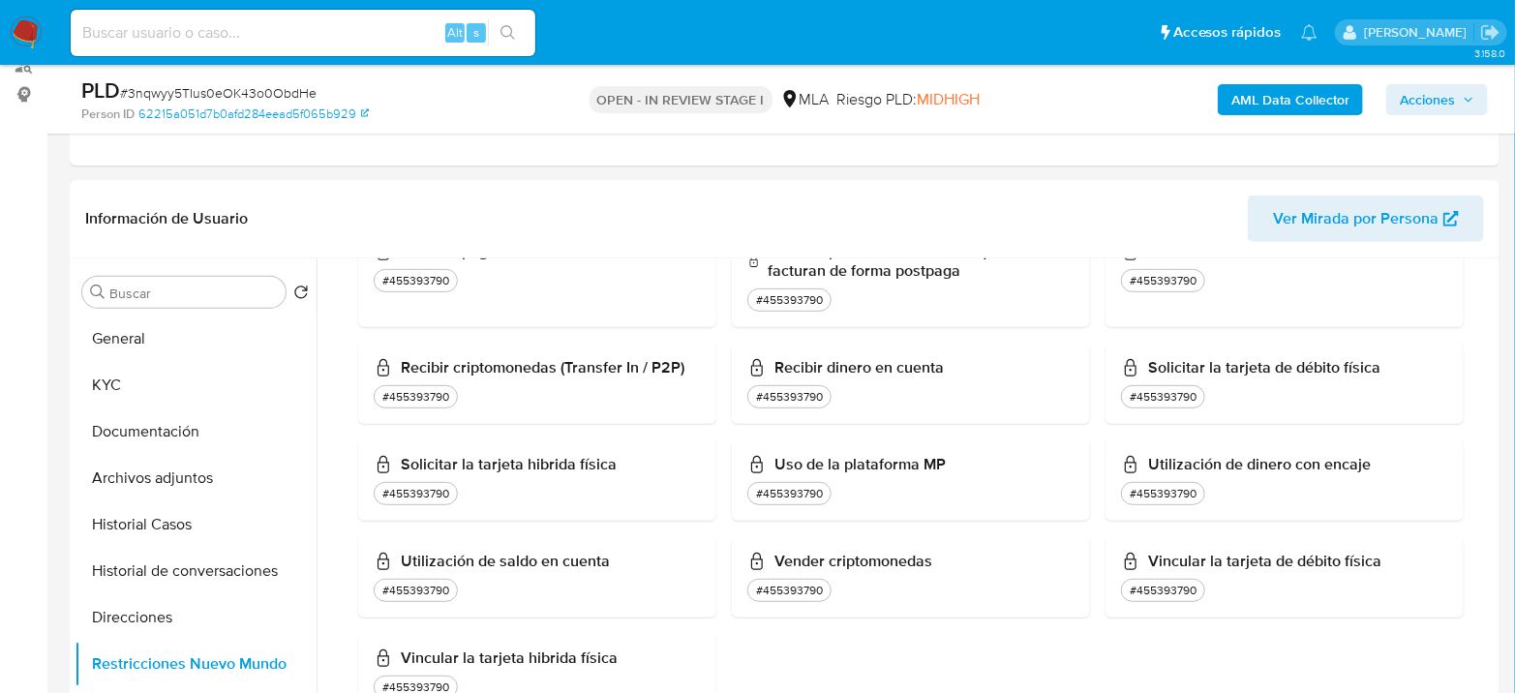
scroll to position [351, 0]
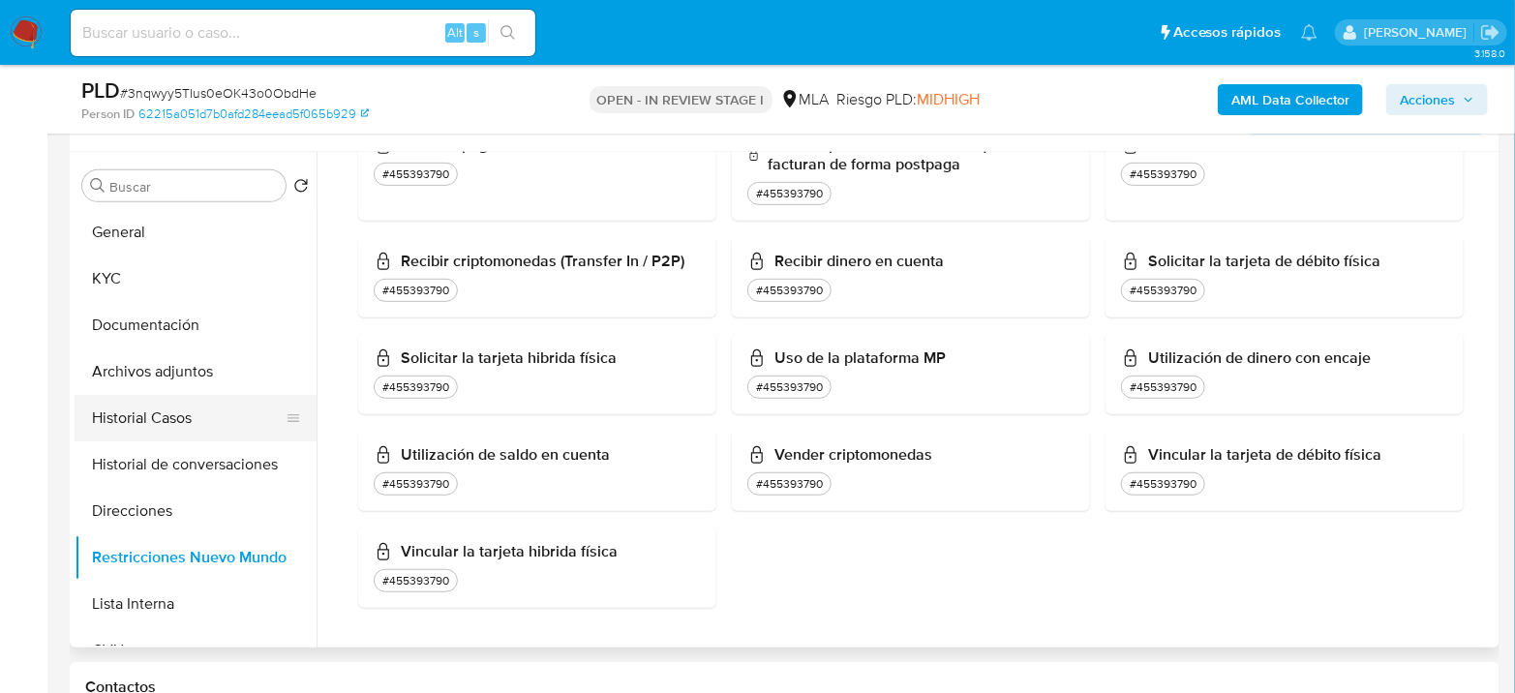
click at [182, 403] on button "Historial Casos" at bounding box center [188, 418] width 227 height 46
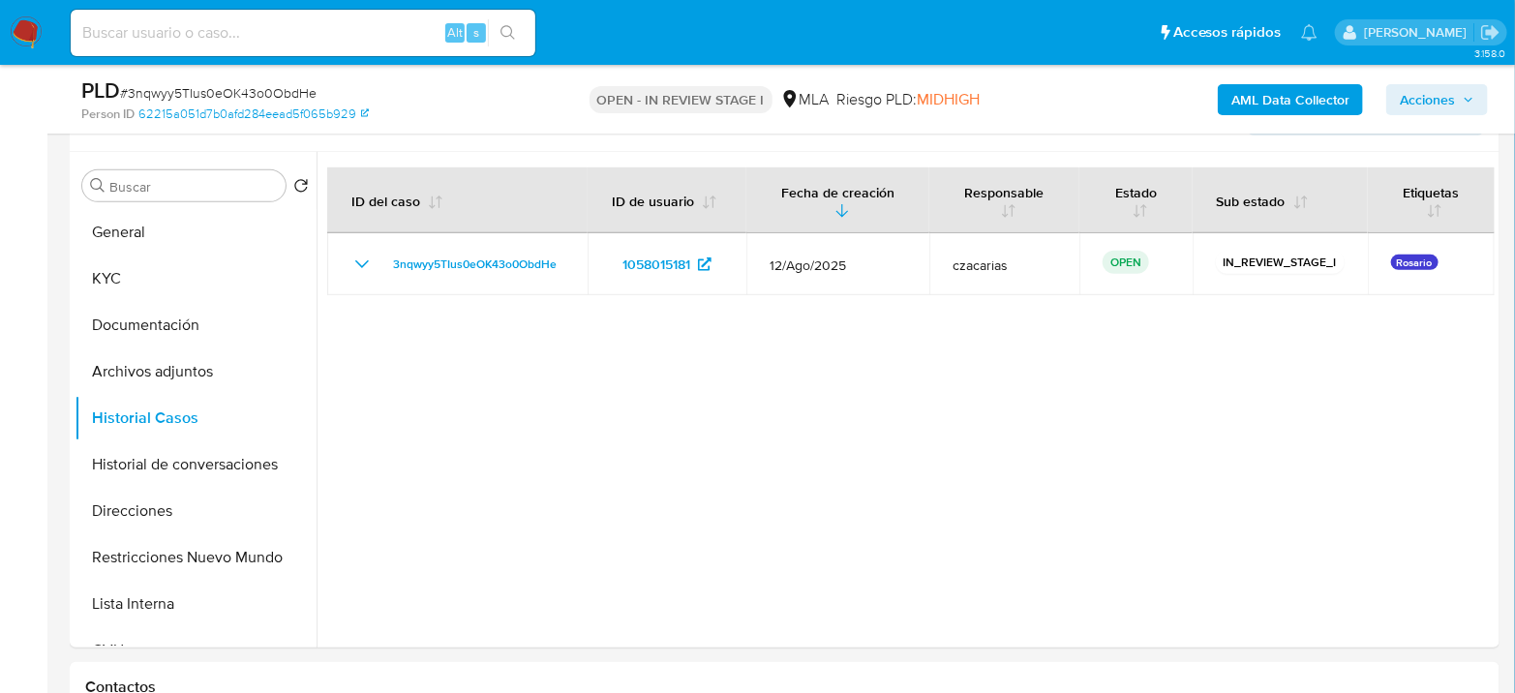
click at [1400, 102] on span "Acciones" at bounding box center [1427, 99] width 55 height 31
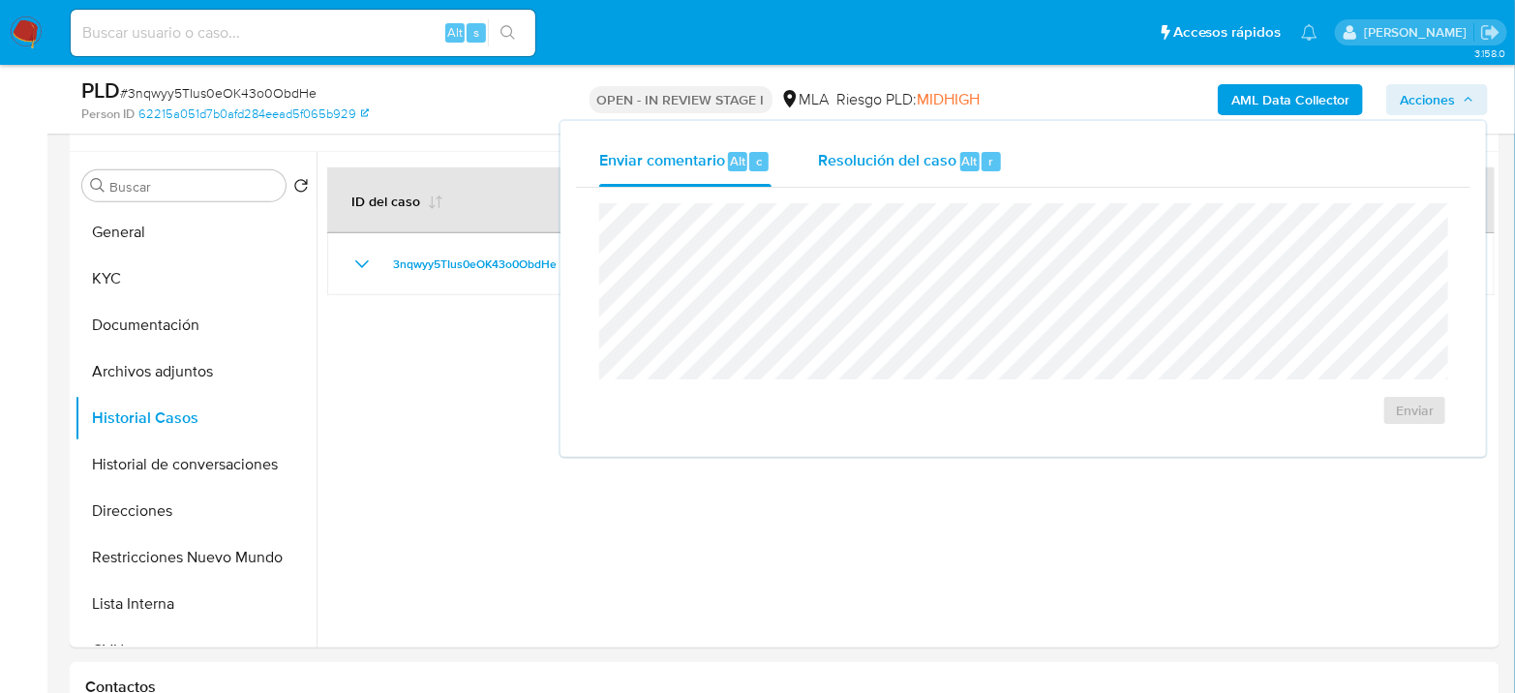
click at [857, 175] on div "Resolución del caso Alt r" at bounding box center [910, 162] width 185 height 50
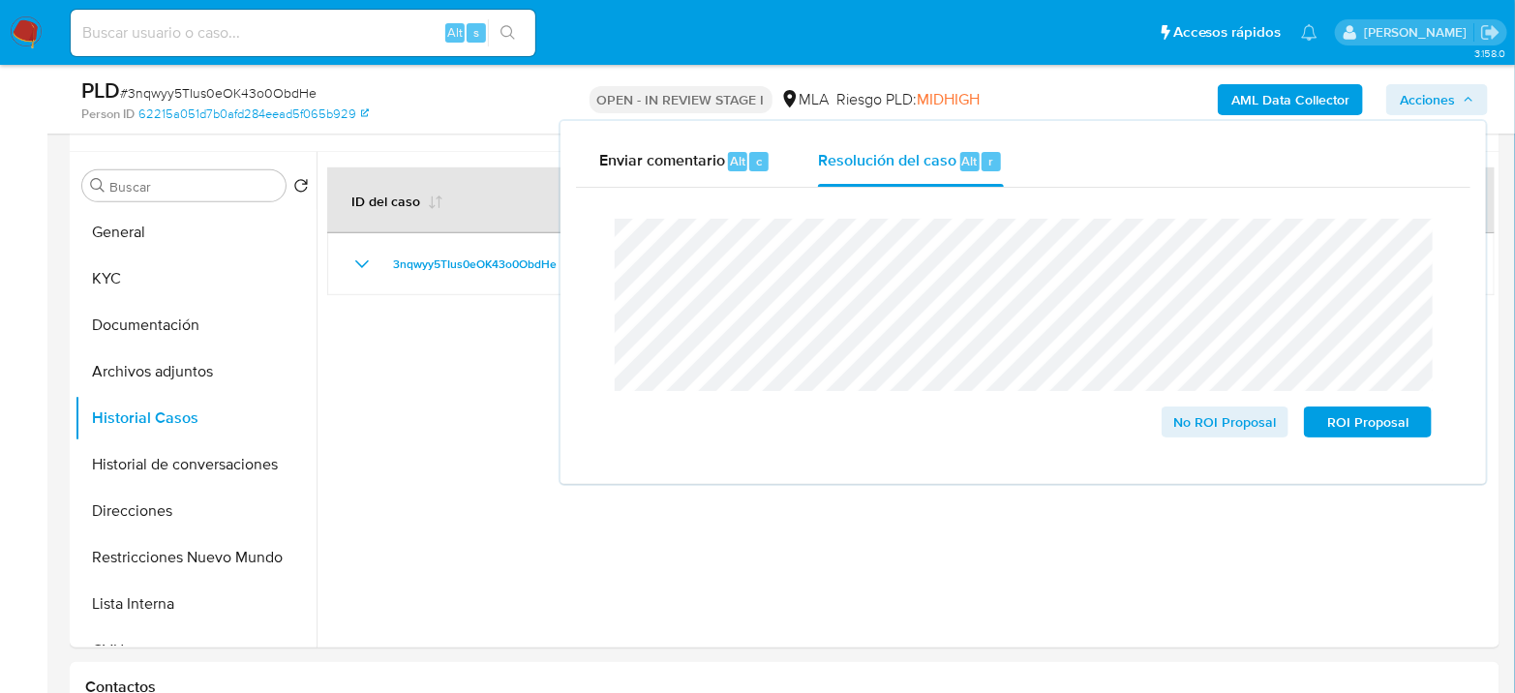
click at [292, 89] on span "# 3nqwyy5TIus0eOK43o0ObdHe" at bounding box center [218, 92] width 197 height 19
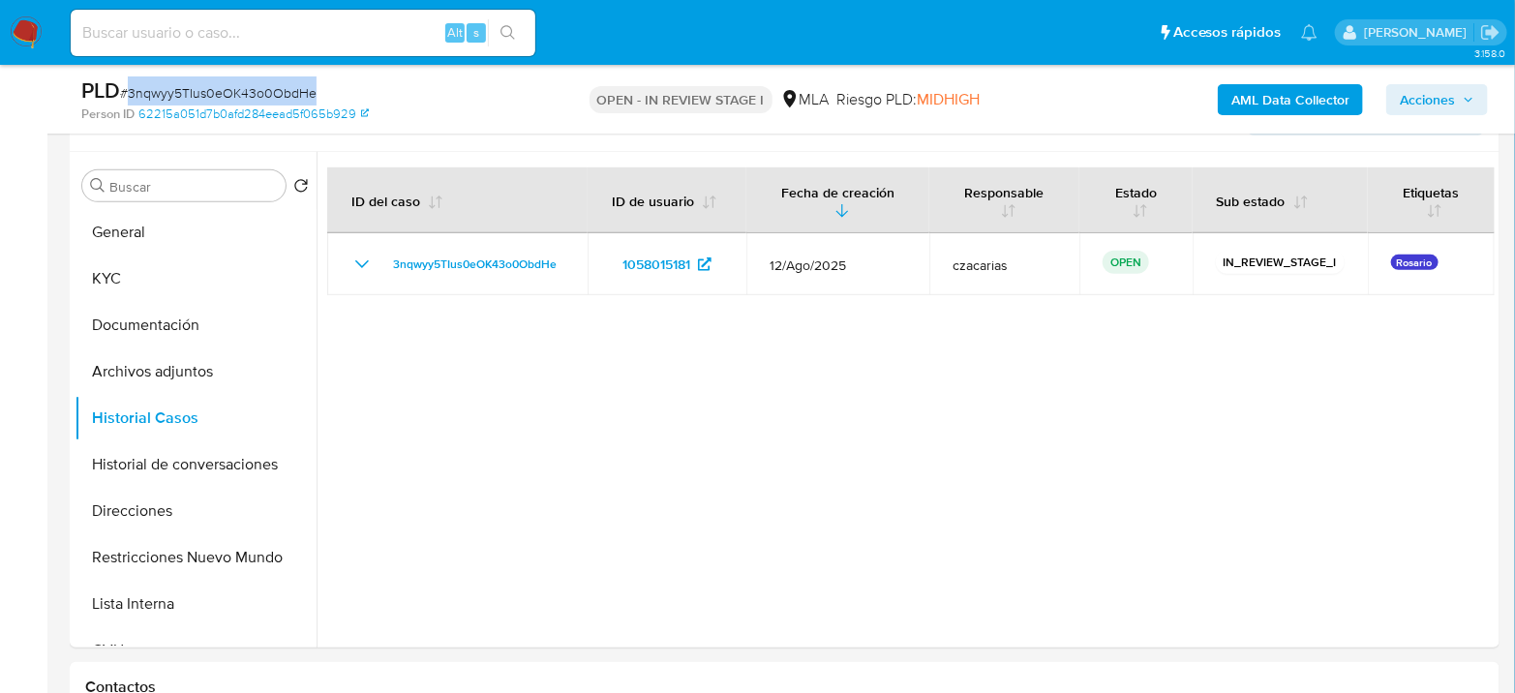
click at [292, 89] on span "# 3nqwyy5TIus0eOK43o0ObdHe" at bounding box center [218, 92] width 197 height 19
copy span "3nqwyy5TIus0eOK43o0ObdHe"
click at [1469, 98] on icon "button" at bounding box center [1469, 100] width 12 height 12
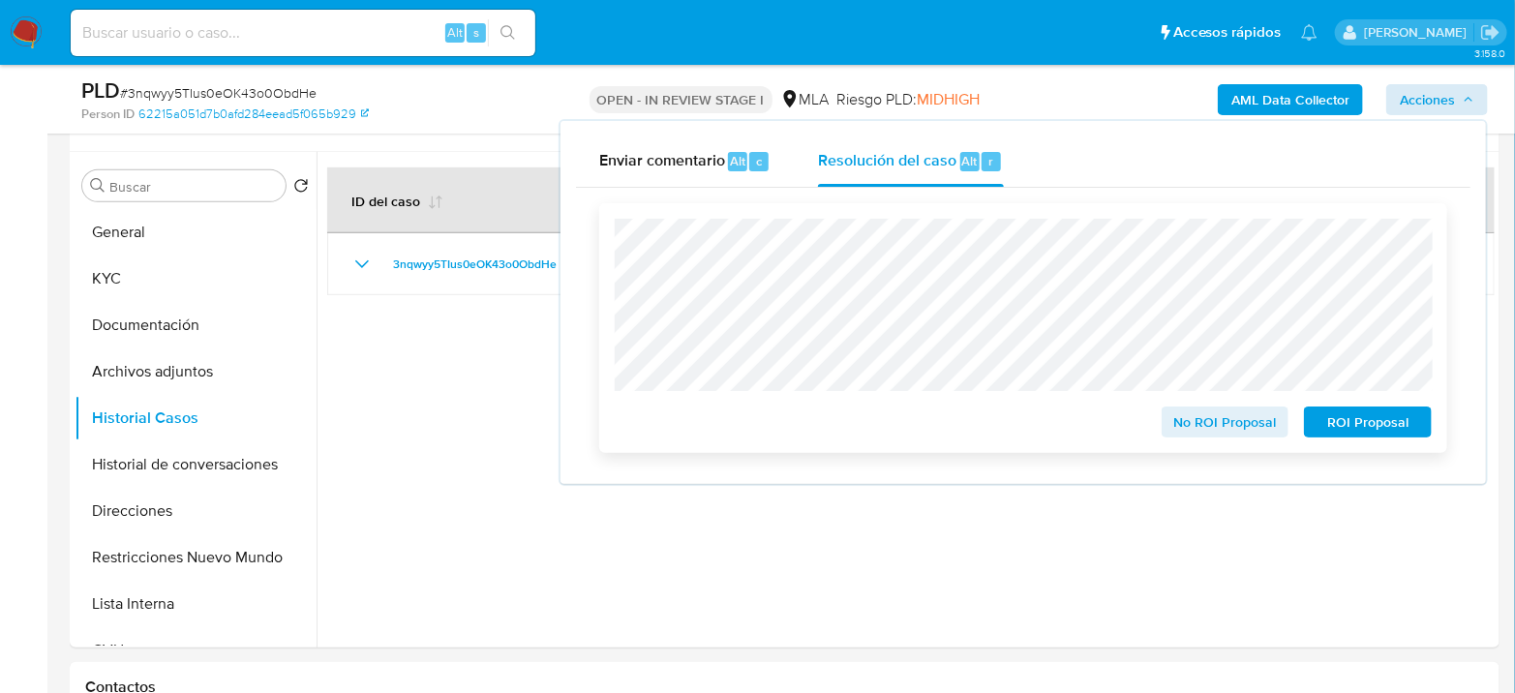
click at [1380, 423] on span "ROI Proposal" at bounding box center [1368, 422] width 101 height 27
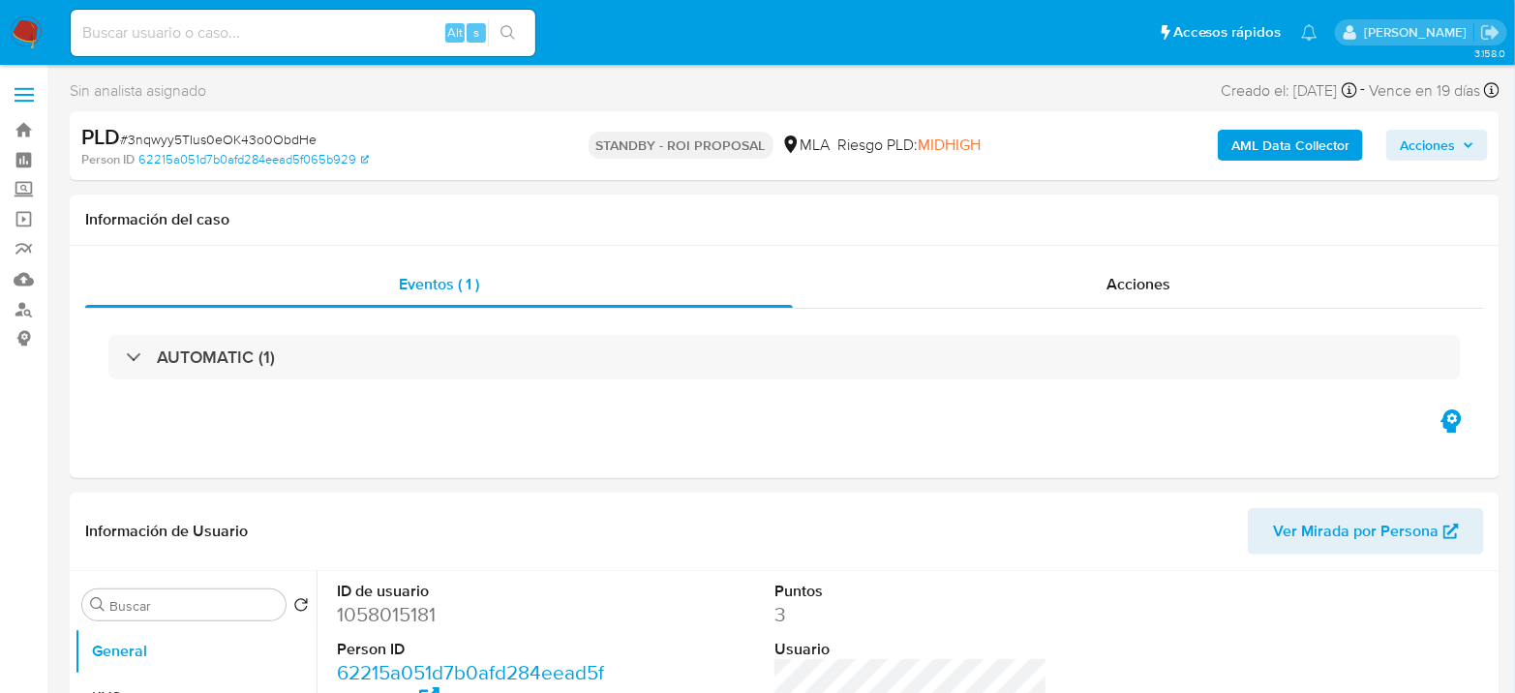
select select "10"
click at [246, 37] on input at bounding box center [303, 32] width 465 height 25
paste input "wqQH2qNelCwwJlSqXauFEc2l"
type input "wqQH2qNelCwwJlSqXauFEc2l"
click at [521, 37] on button "search-icon" at bounding box center [508, 32] width 40 height 27
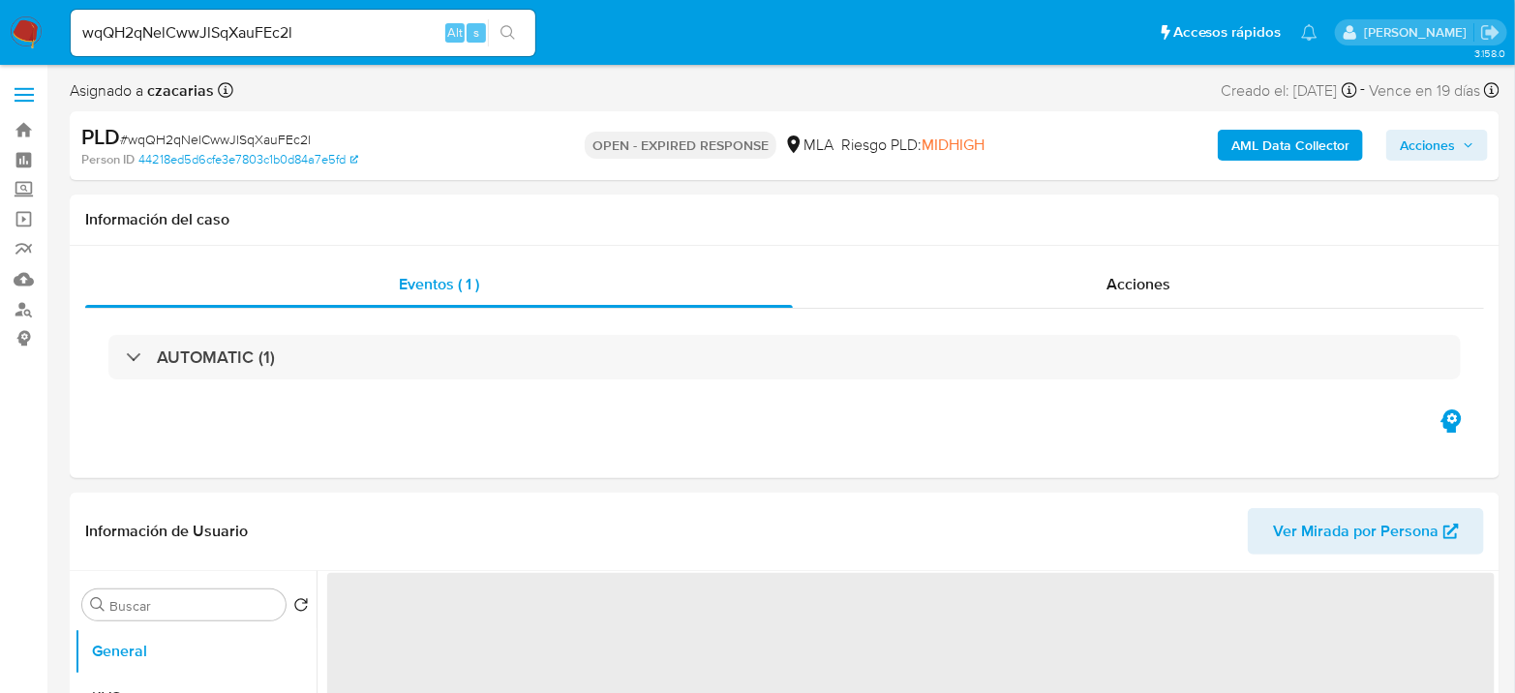
select select "10"
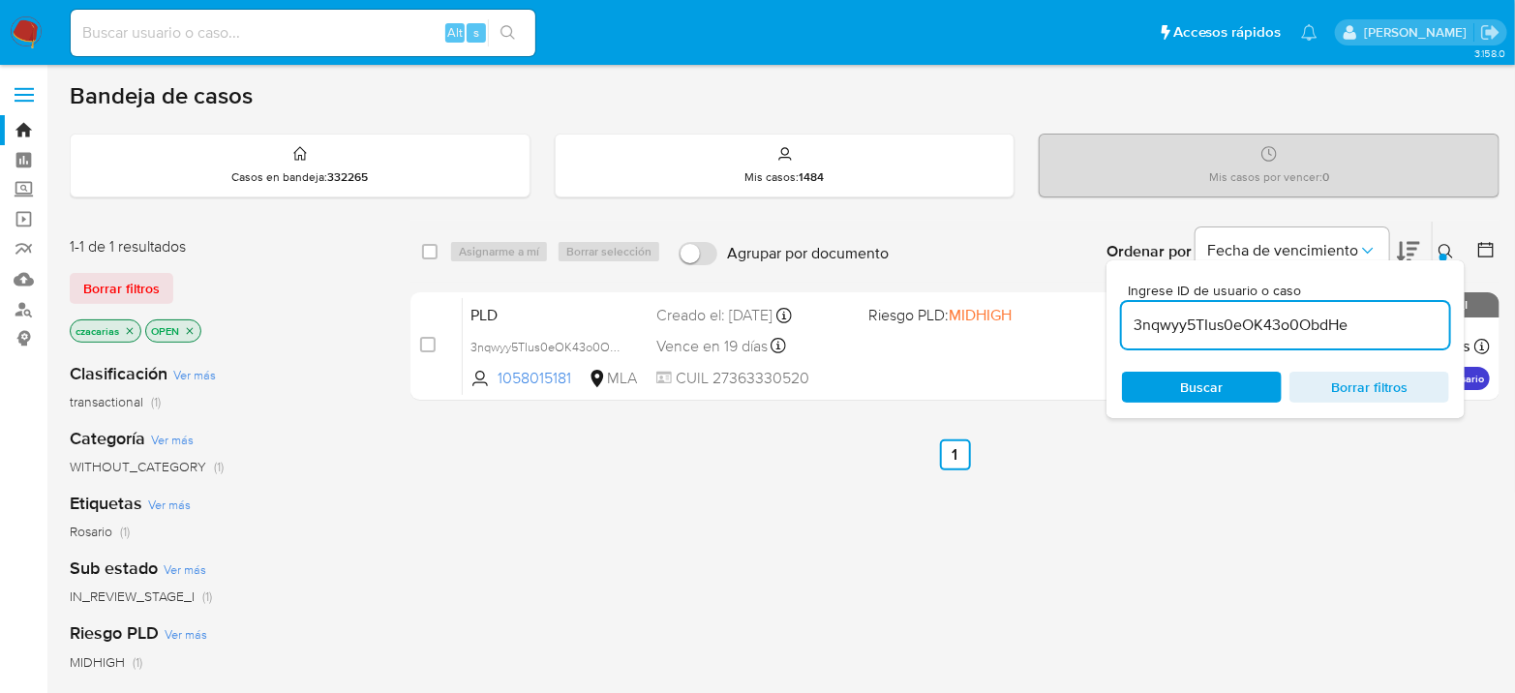
click at [1211, 320] on input "3nqwyy5TIus0eOK43o0ObdHe" at bounding box center [1285, 325] width 327 height 25
paste input "wqQH2qNelCwwJlSqXauFEc2l"
type input "wqQH2qNelCwwJlSqXauFEc2l"
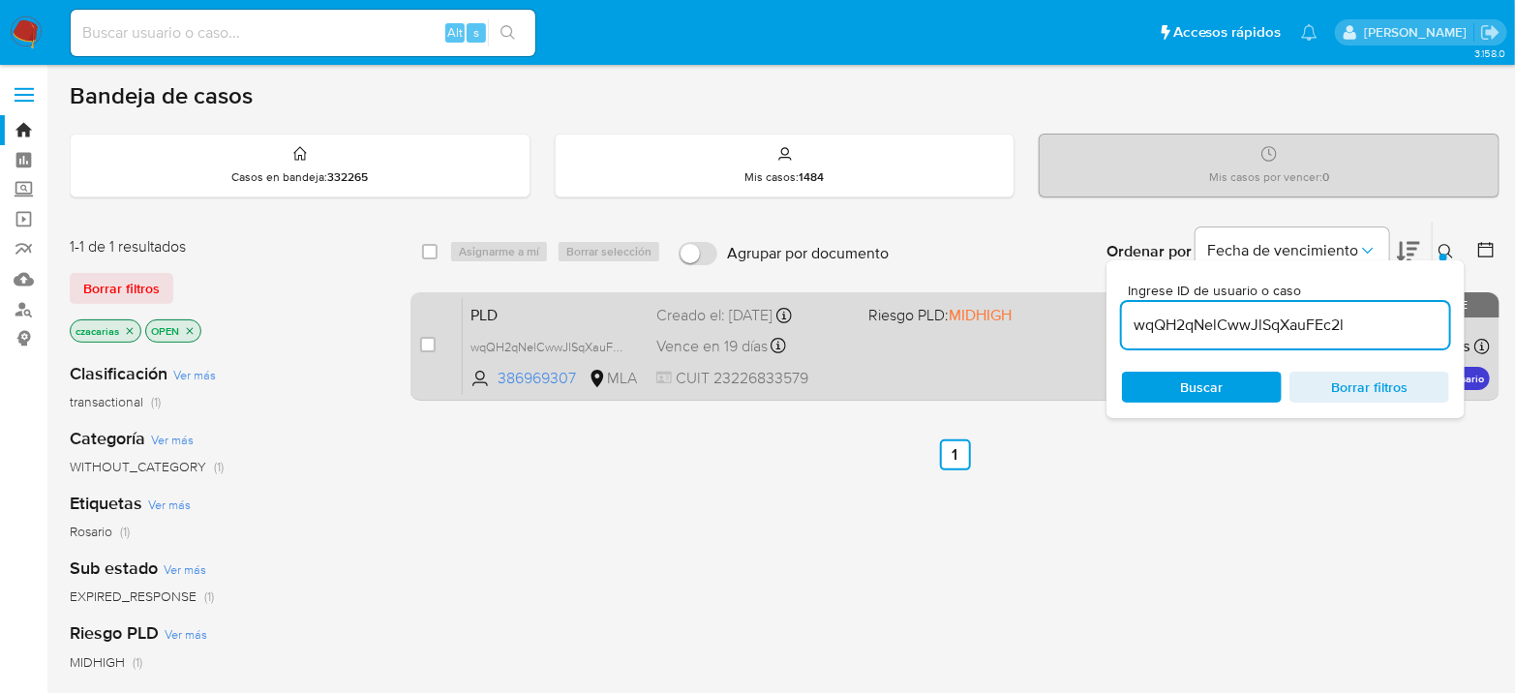
click at [440, 350] on div "case-item-checkbox No es posible asignar el caso" at bounding box center [441, 346] width 43 height 98
drag, startPoint x: 431, startPoint y: 347, endPoint x: 446, endPoint y: 319, distance: 32.1
click at [431, 346] on input "checkbox" at bounding box center [427, 344] width 15 height 15
checkbox input "true"
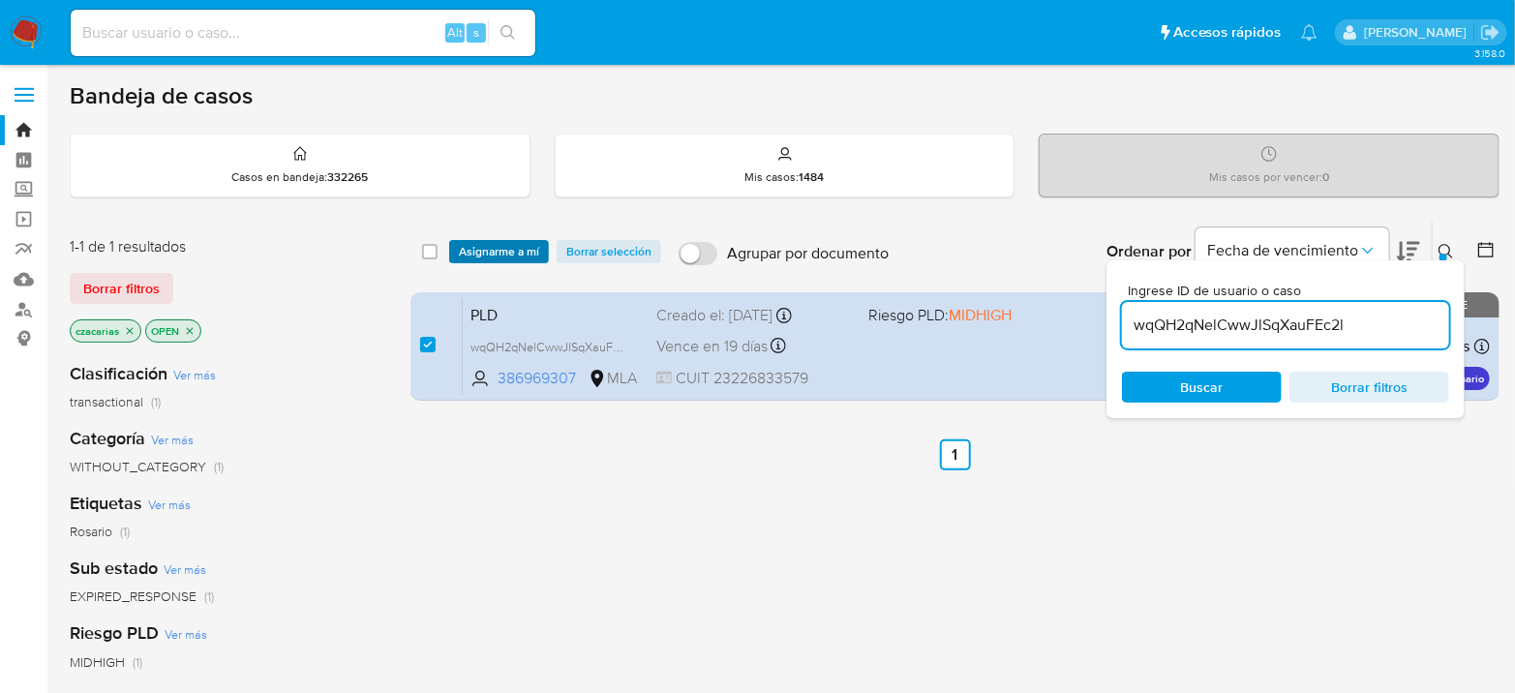
click at [494, 250] on span "Asignarme a mí" at bounding box center [499, 251] width 80 height 19
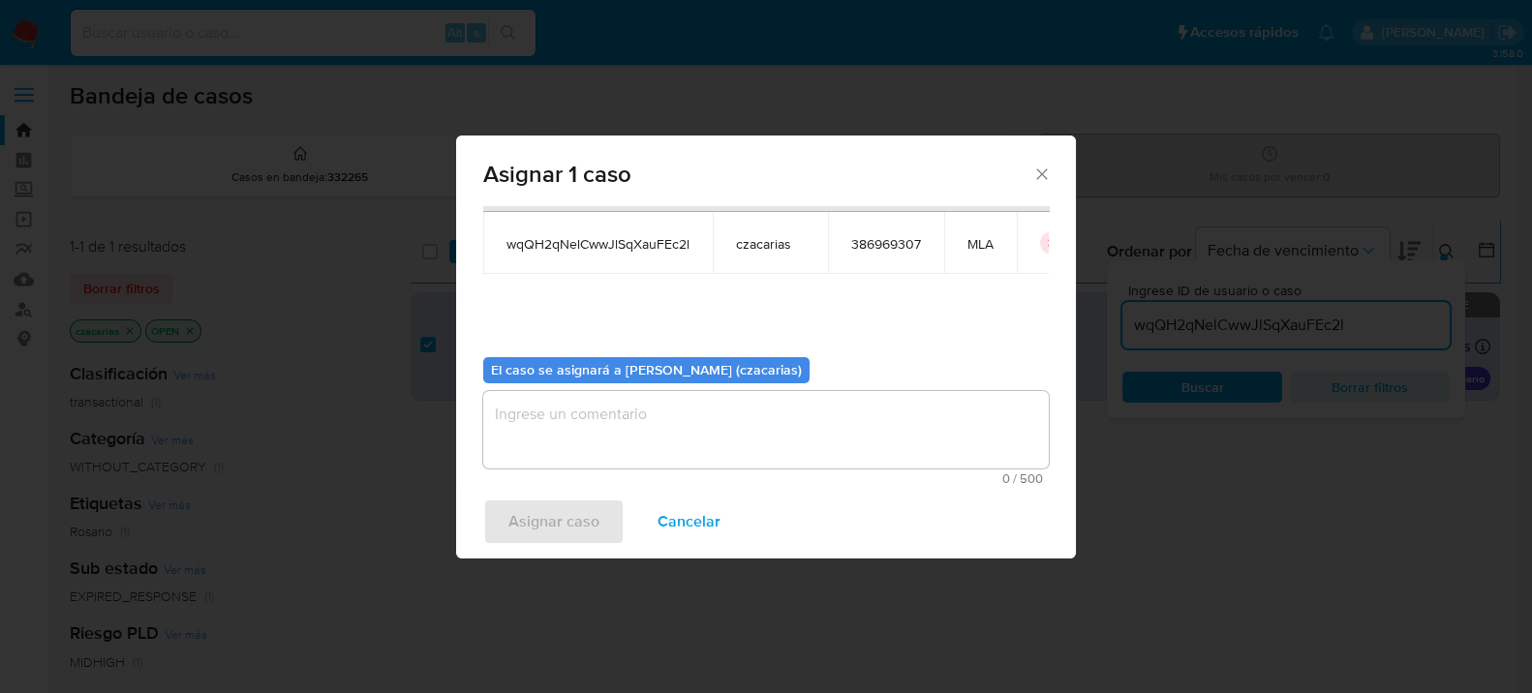
scroll to position [99, 0]
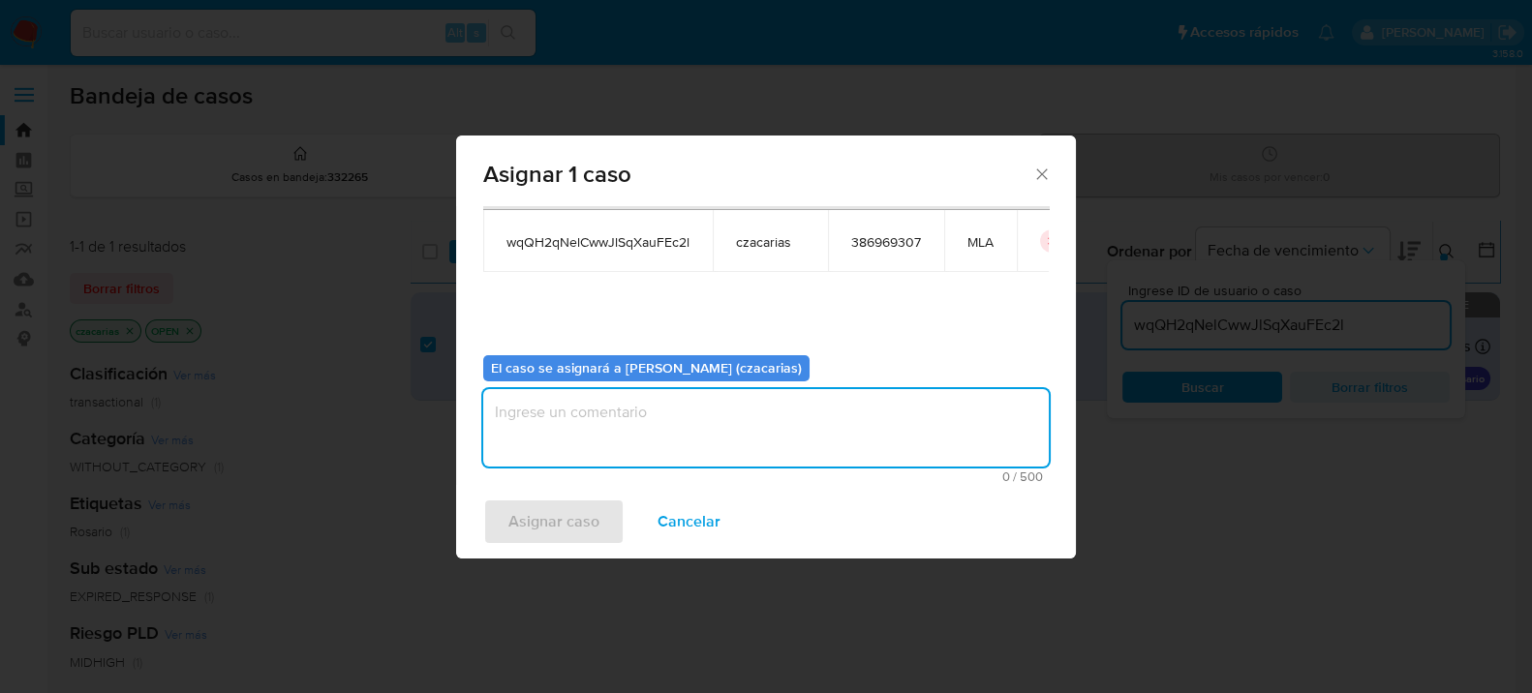
drag, startPoint x: 610, startPoint y: 398, endPoint x: 613, endPoint y: 413, distance: 15.8
click at [611, 399] on textarea "assign-modal" at bounding box center [765, 427] width 565 height 77
click at [563, 522] on span "Asignar caso" at bounding box center [553, 522] width 91 height 43
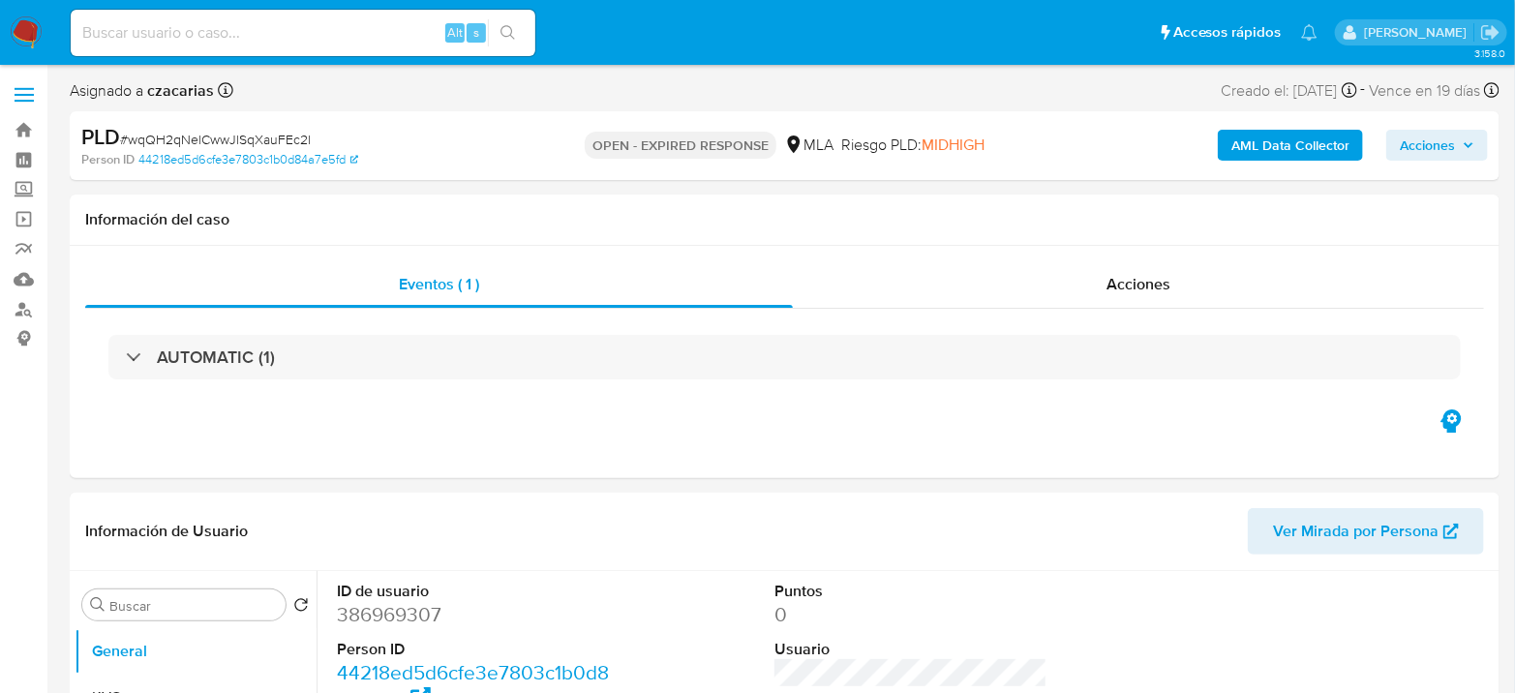
select select "10"
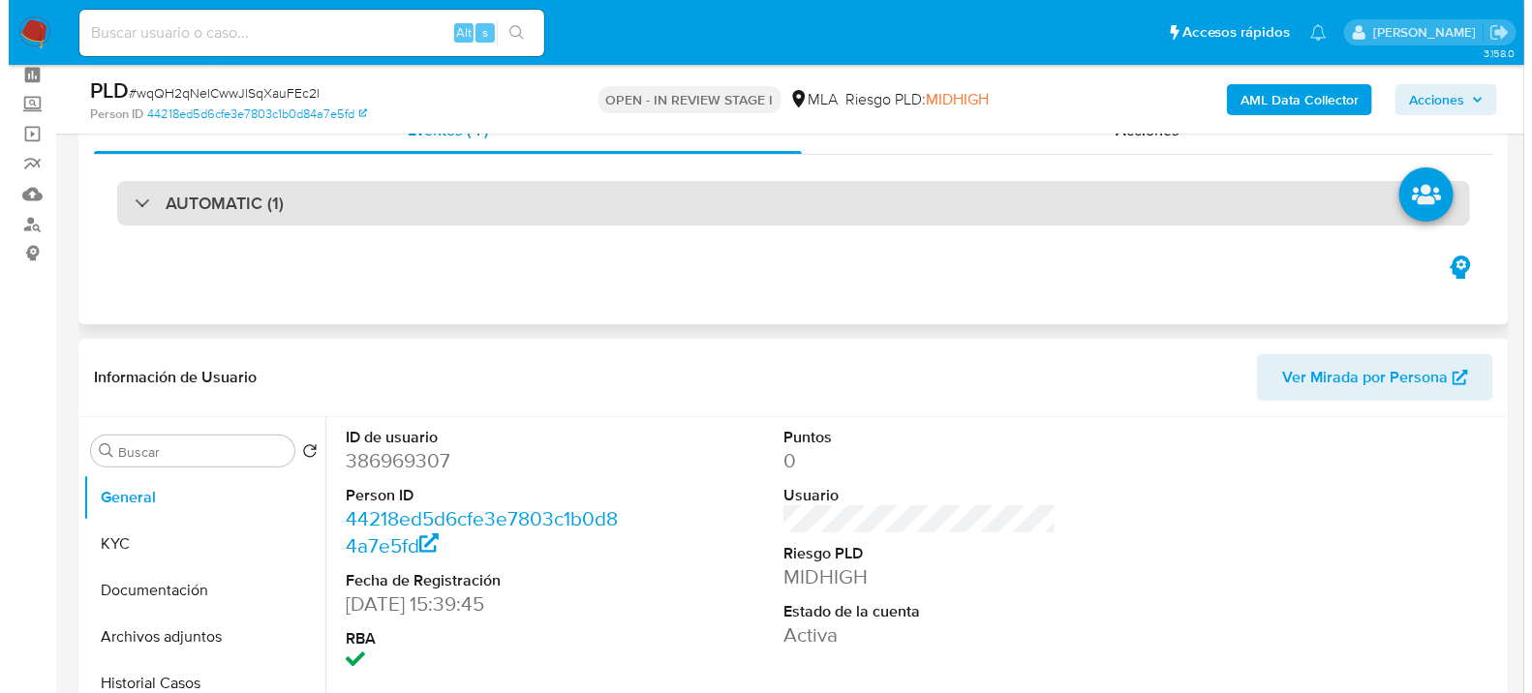
scroll to position [215, 0]
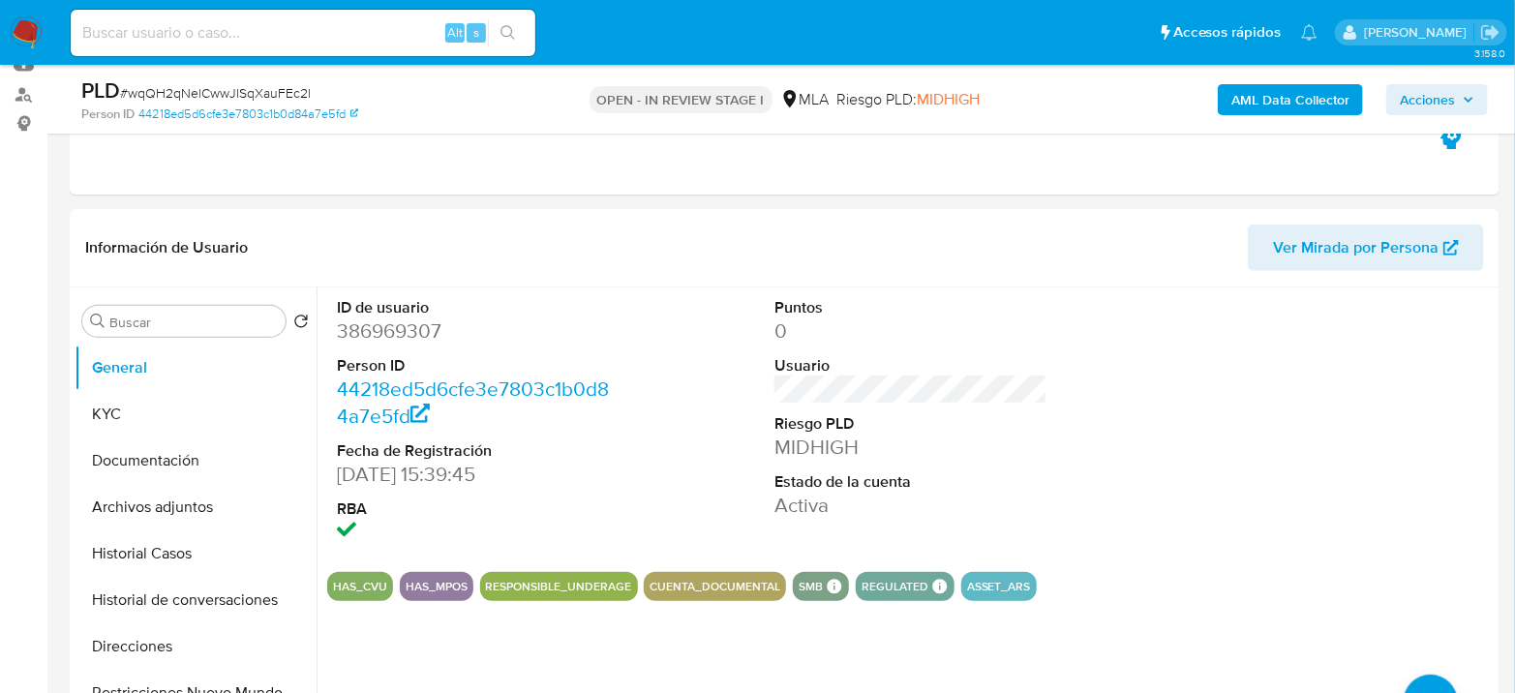
click at [1302, 103] on b "AML Data Collector" at bounding box center [1291, 99] width 118 height 31
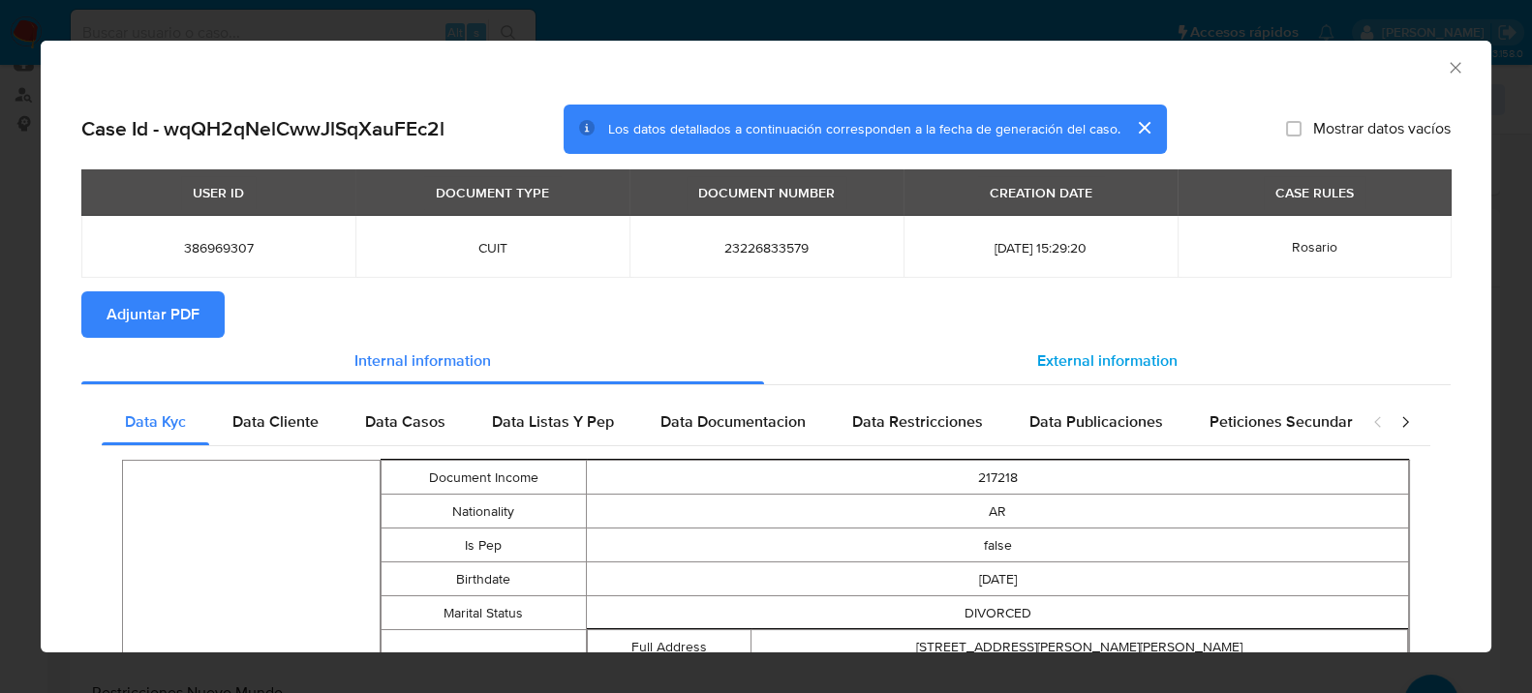
click at [1150, 350] on span "External information" at bounding box center [1107, 361] width 140 height 22
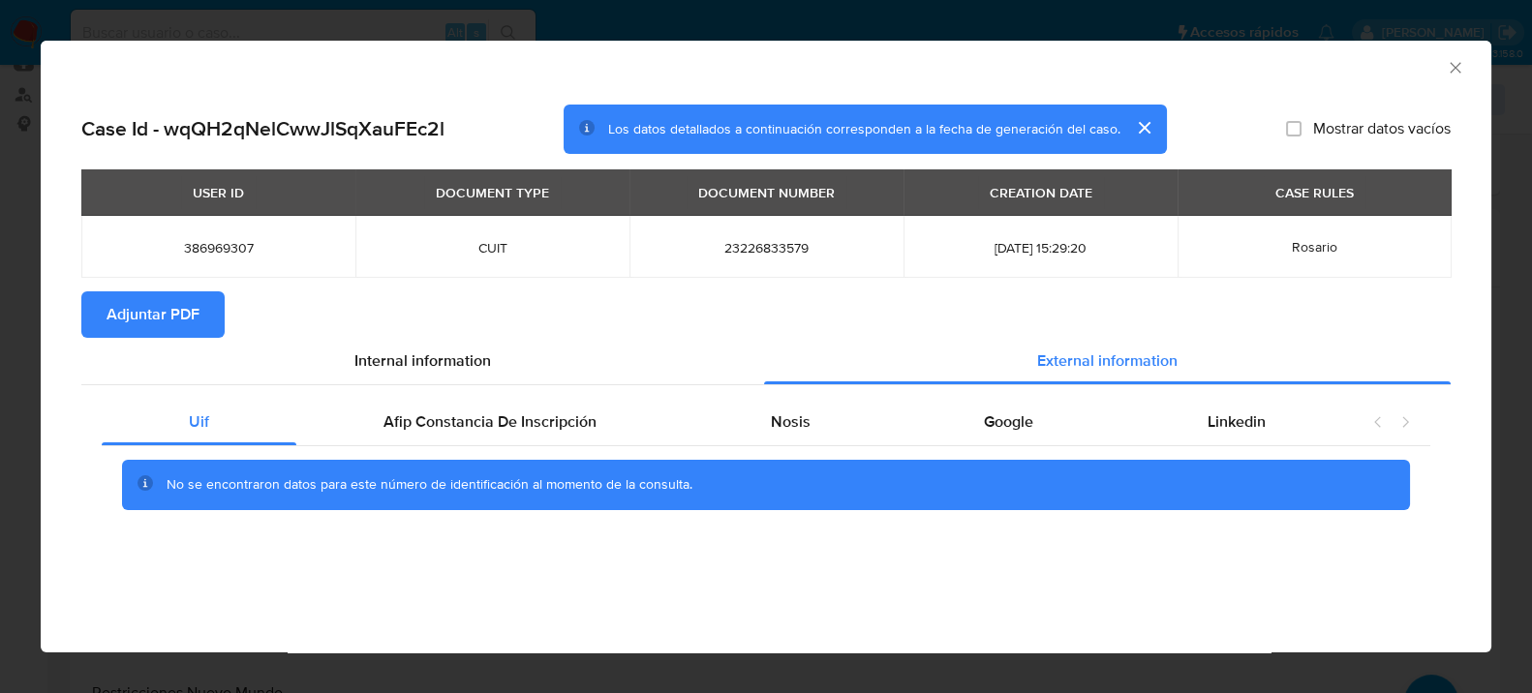
click at [539, 398] on div "Uif Afip Constancia De Inscripción Nosis Google Linkedin No se encontraron dato…" at bounding box center [765, 461] width 1369 height 152
click at [554, 414] on span "Afip Constancia De Inscripción" at bounding box center [489, 422] width 213 height 22
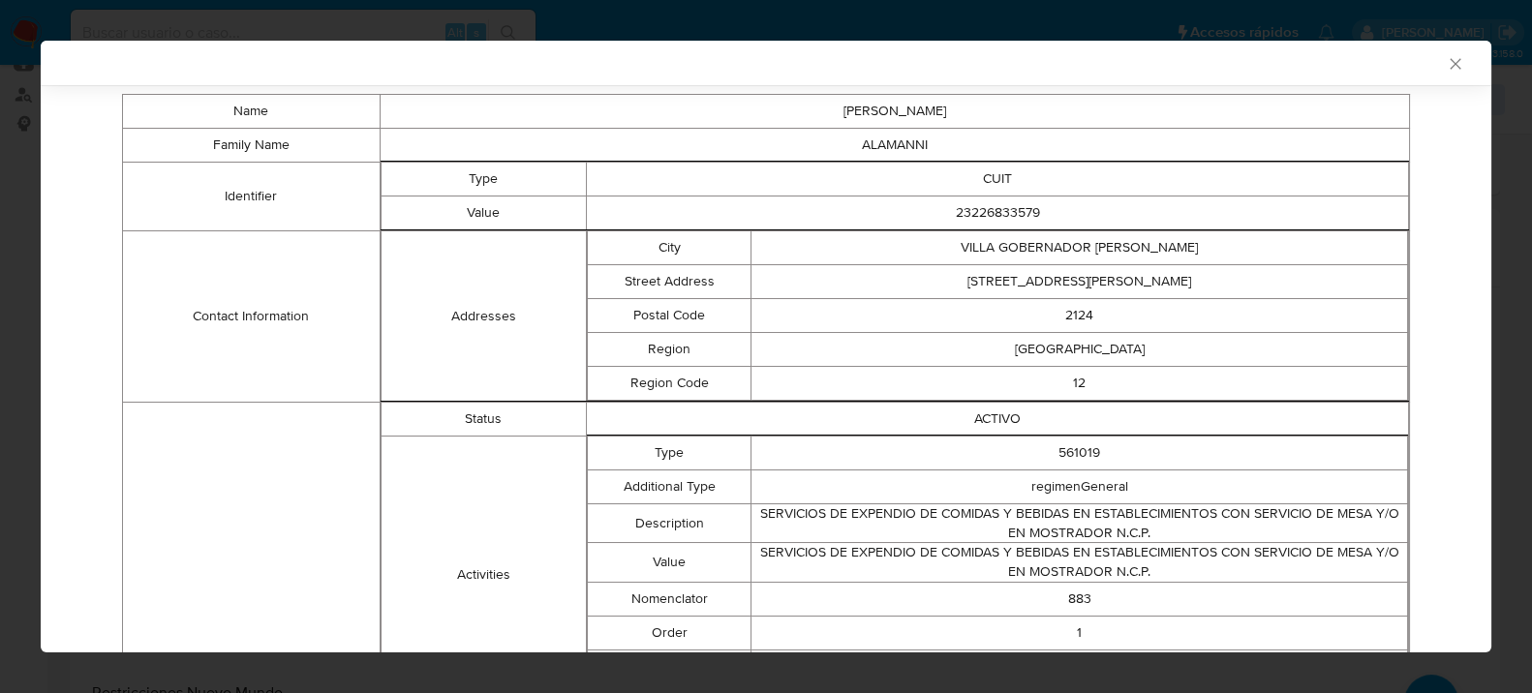
scroll to position [0, 0]
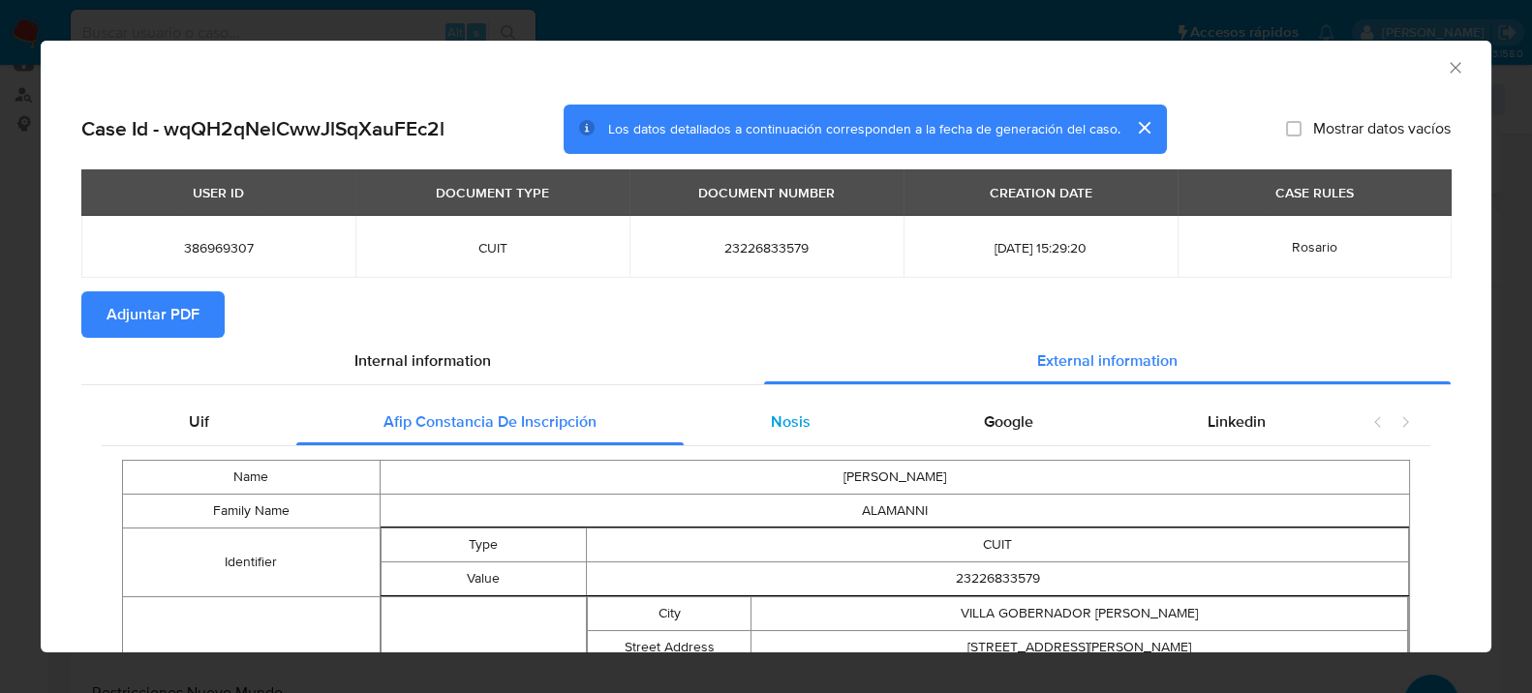
click at [782, 404] on div "Nosis" at bounding box center [791, 422] width 214 height 46
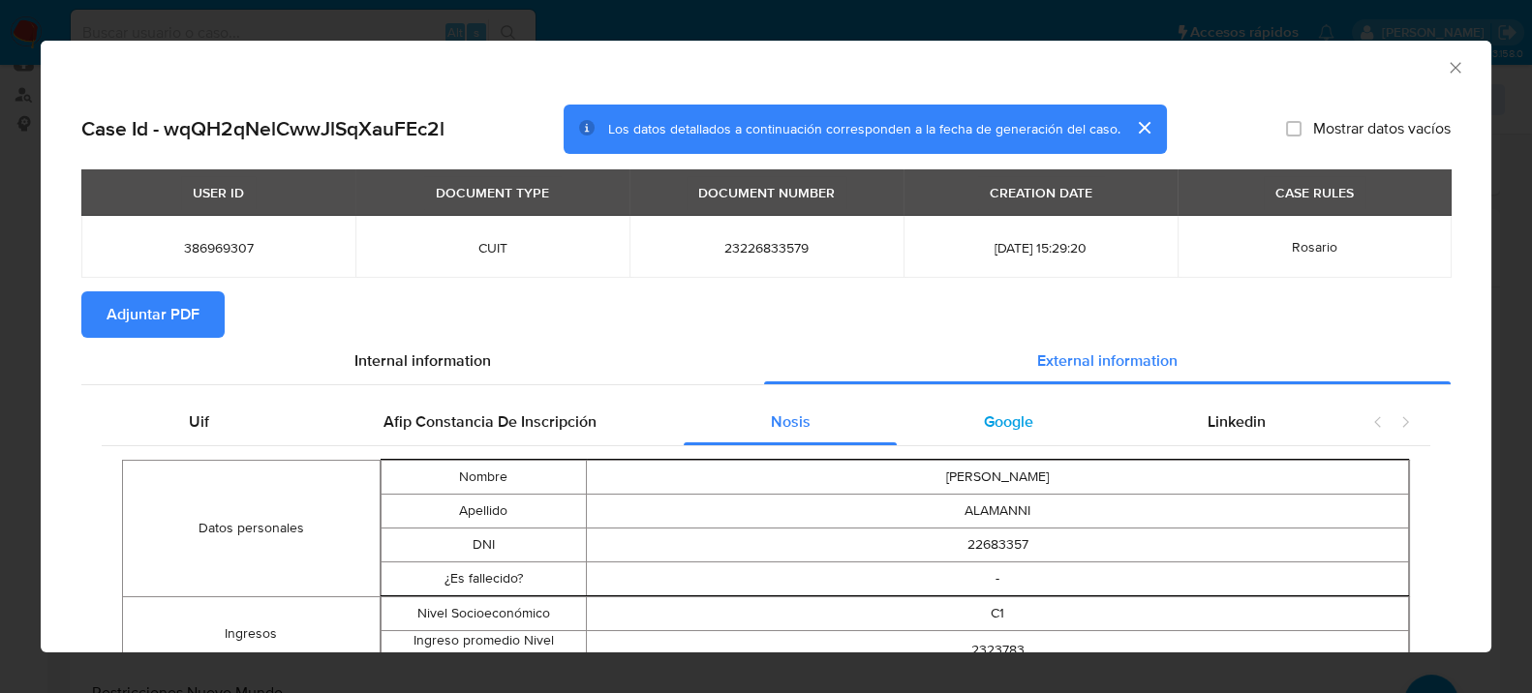
click at [1007, 433] on div "Google" at bounding box center [1009, 422] width 224 height 46
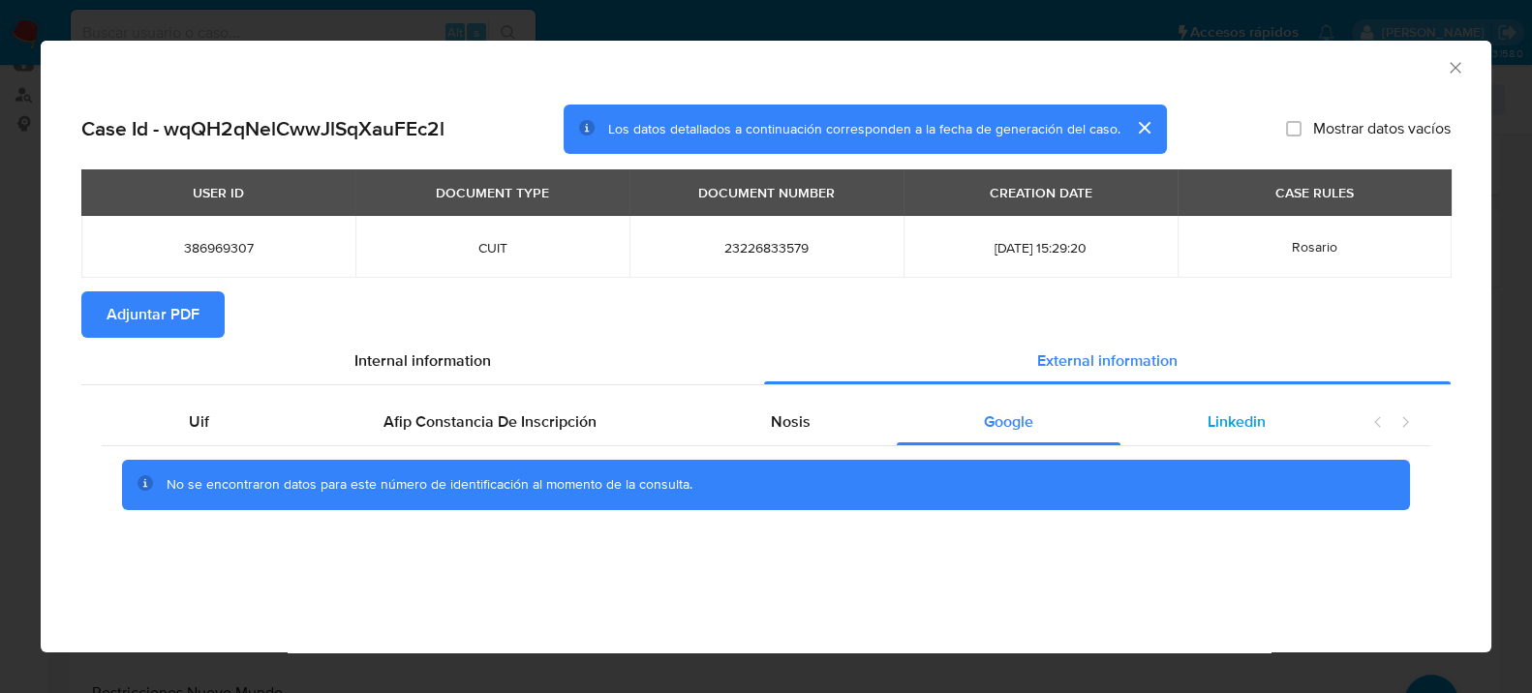
click at [1211, 432] on span "Linkedin" at bounding box center [1236, 422] width 58 height 22
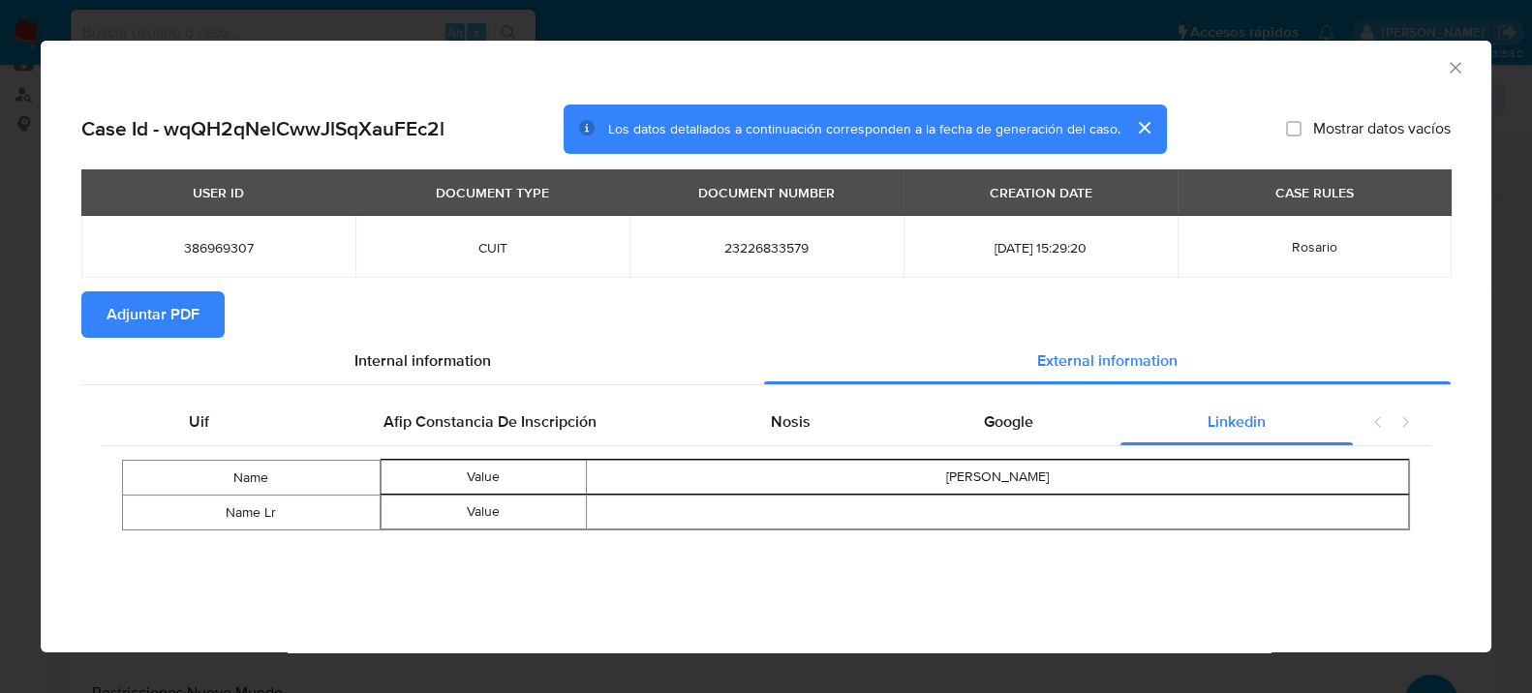
click at [168, 327] on span "Adjuntar PDF" at bounding box center [153, 314] width 93 height 43
click at [126, 328] on span "Adjuntar PDF" at bounding box center [153, 314] width 93 height 43
click at [1454, 66] on icon "Cerrar ventana" at bounding box center [1455, 67] width 19 height 19
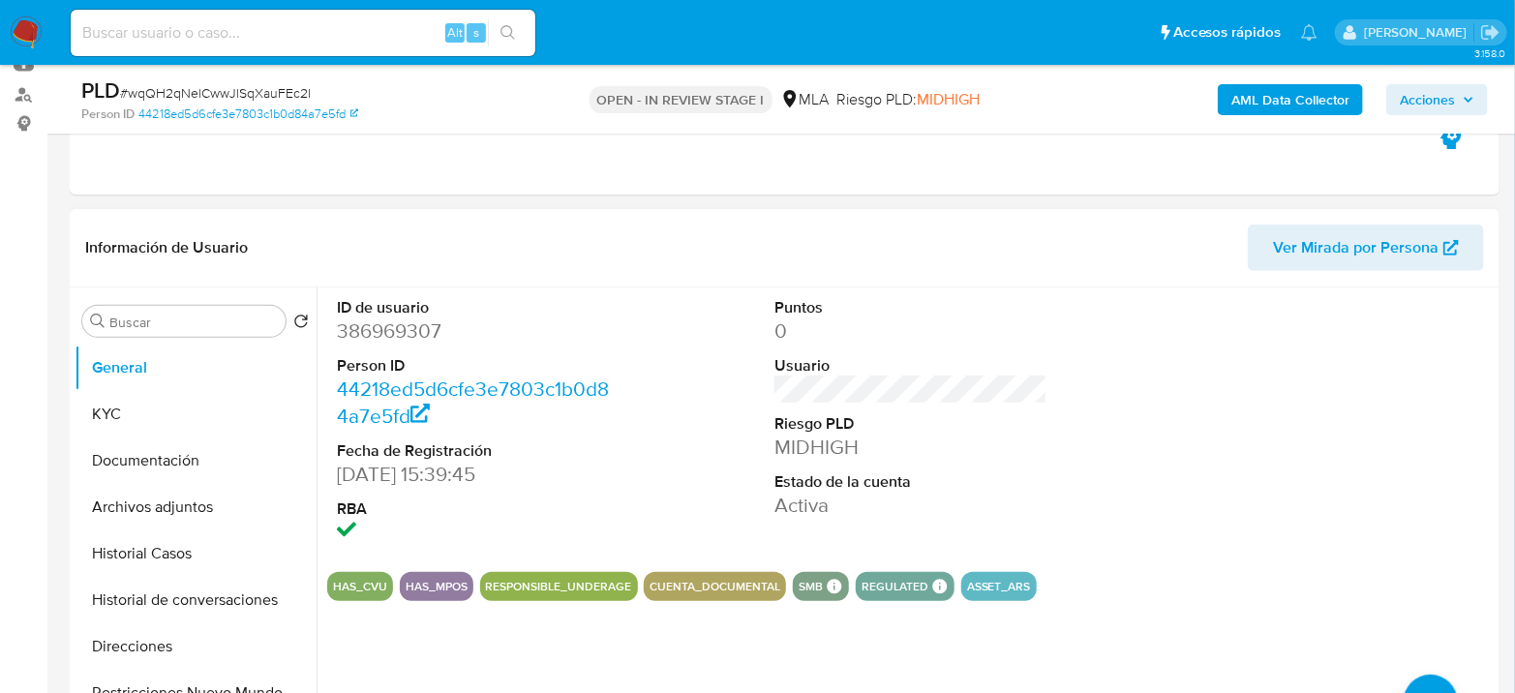
click at [397, 330] on dd "386969307" at bounding box center [473, 331] width 273 height 27
copy dd "386969307"
click at [151, 555] on button "Historial Casos" at bounding box center [188, 554] width 227 height 46
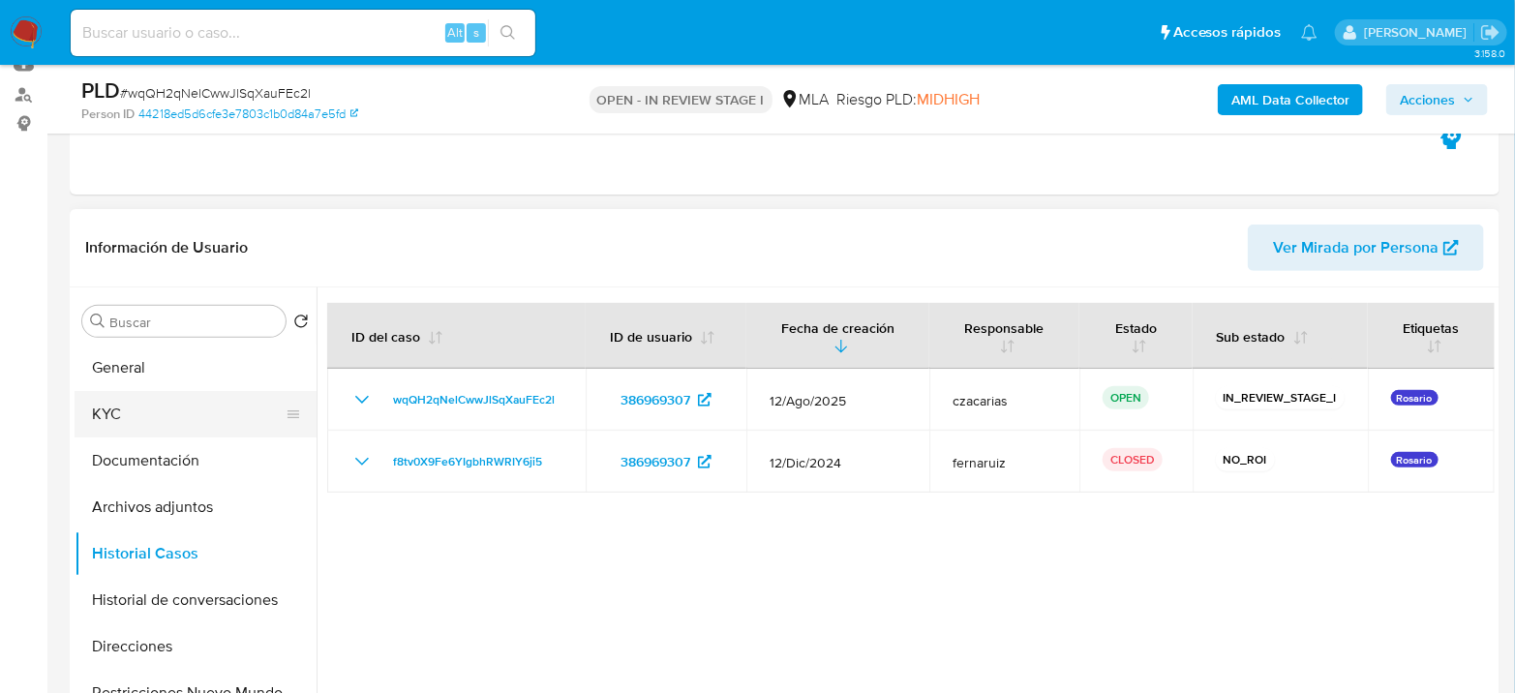
click at [136, 416] on button "KYC" at bounding box center [188, 414] width 227 height 46
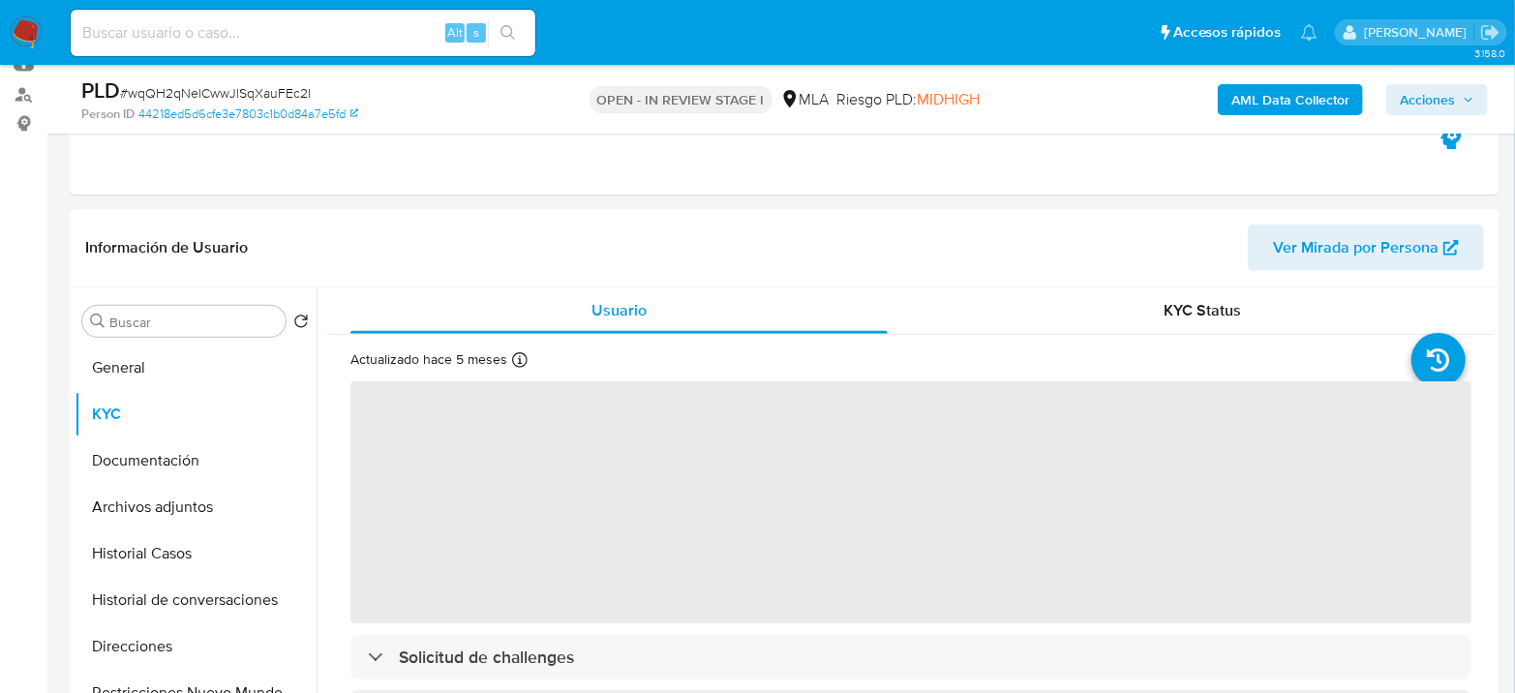
drag, startPoint x: 1315, startPoint y: 290, endPoint x: 1535, endPoint y: 282, distance: 219.9
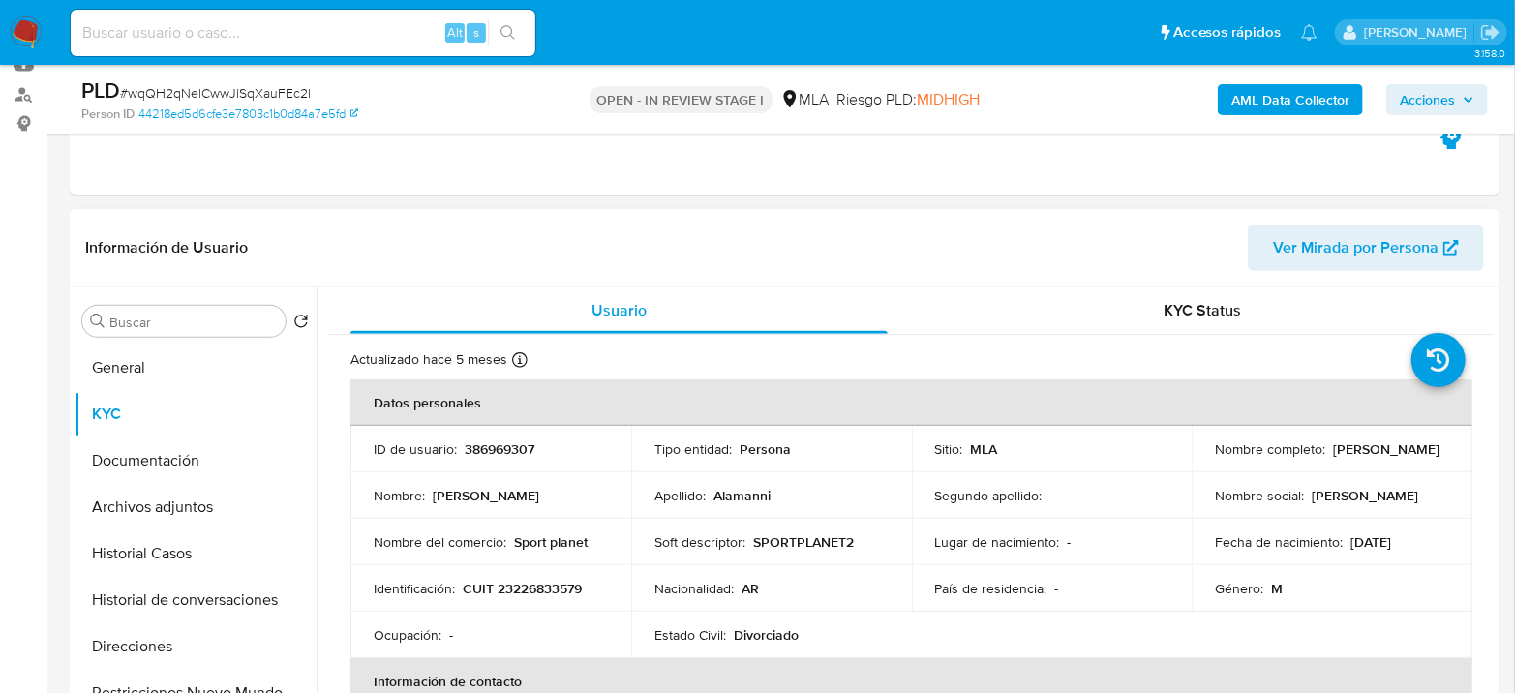
click at [542, 580] on p "CUIT 23226833579" at bounding box center [522, 588] width 119 height 17
click at [538, 586] on p "CUIT 23226833579" at bounding box center [522, 588] width 119 height 17
copy p "23226833579"
click at [550, 584] on p "CUIT 23226833579" at bounding box center [522, 588] width 119 height 17
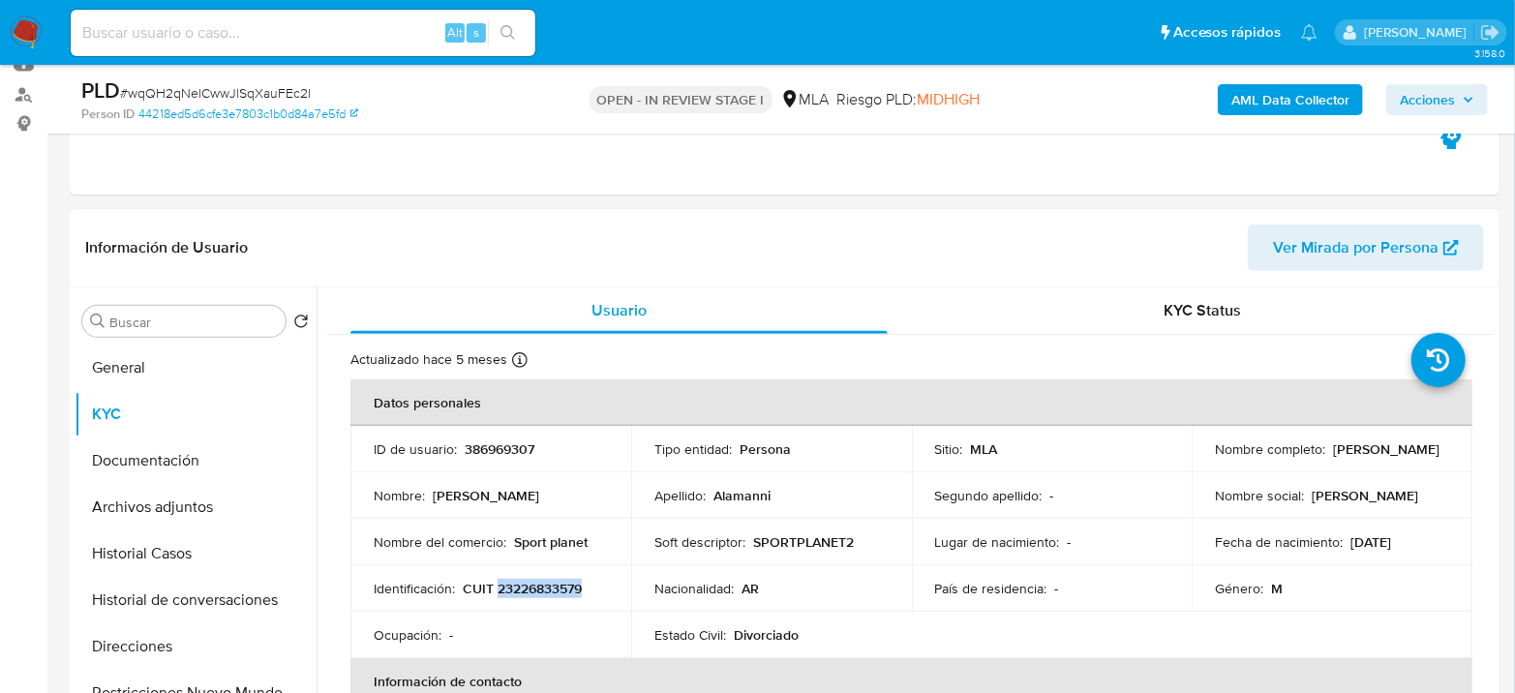
click at [550, 584] on p "CUIT 23226833579" at bounding box center [522, 588] width 119 height 17
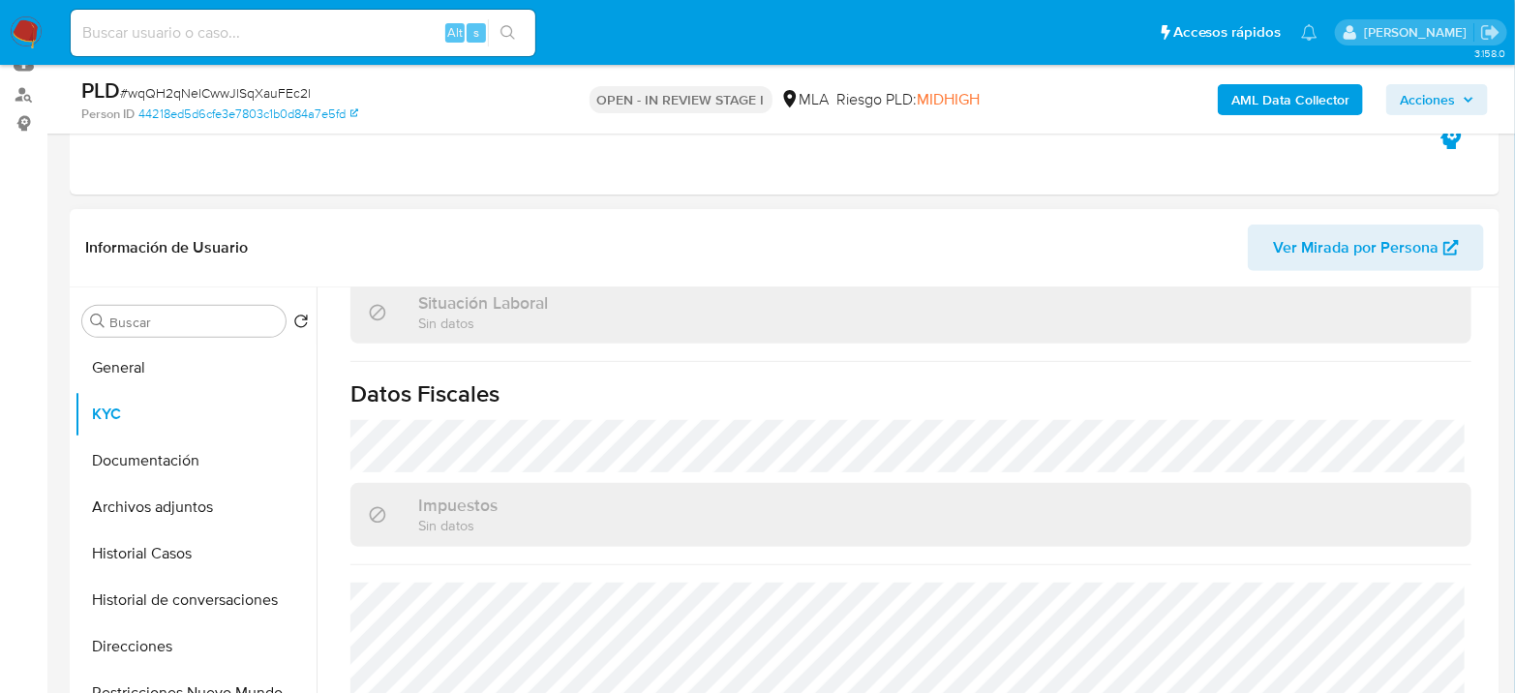
scroll to position [1018, 0]
click at [203, 506] on button "Archivos adjuntos" at bounding box center [188, 507] width 227 height 46
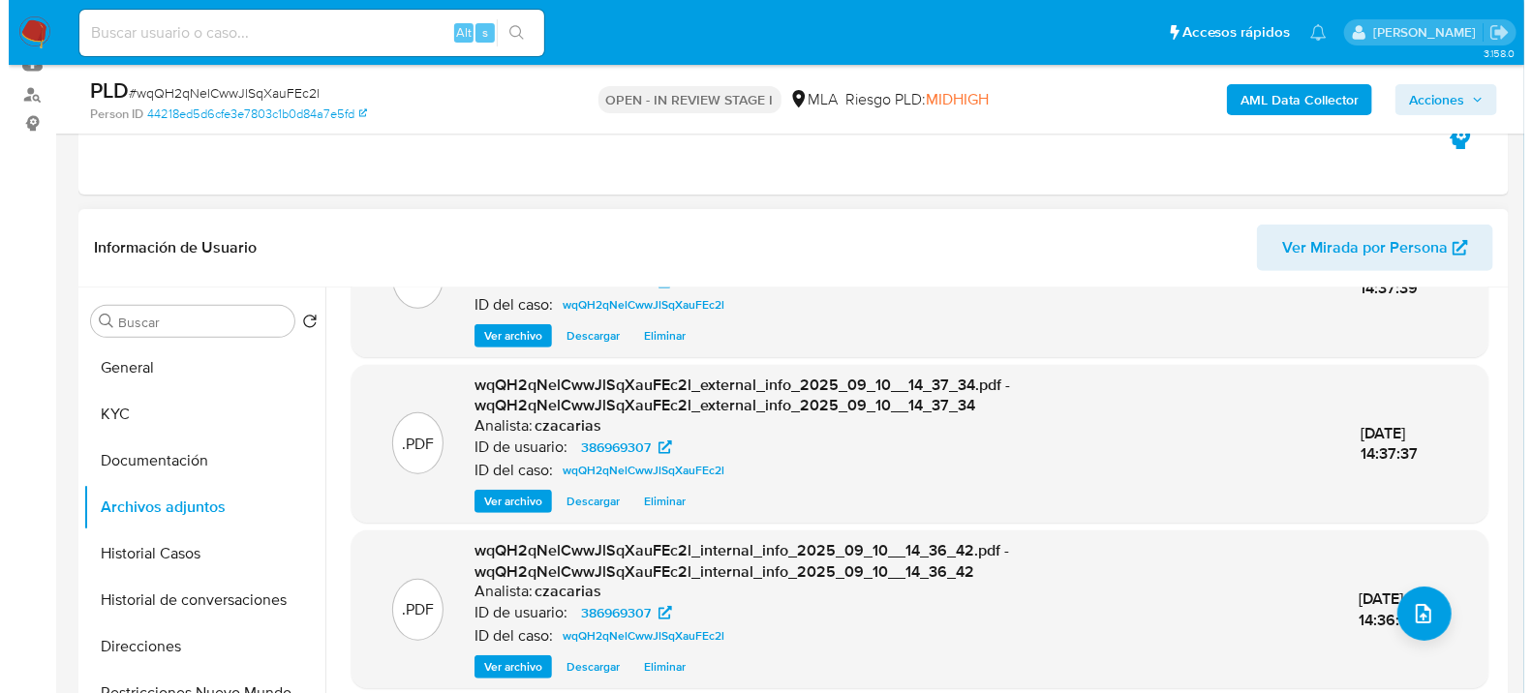
scroll to position [246, 0]
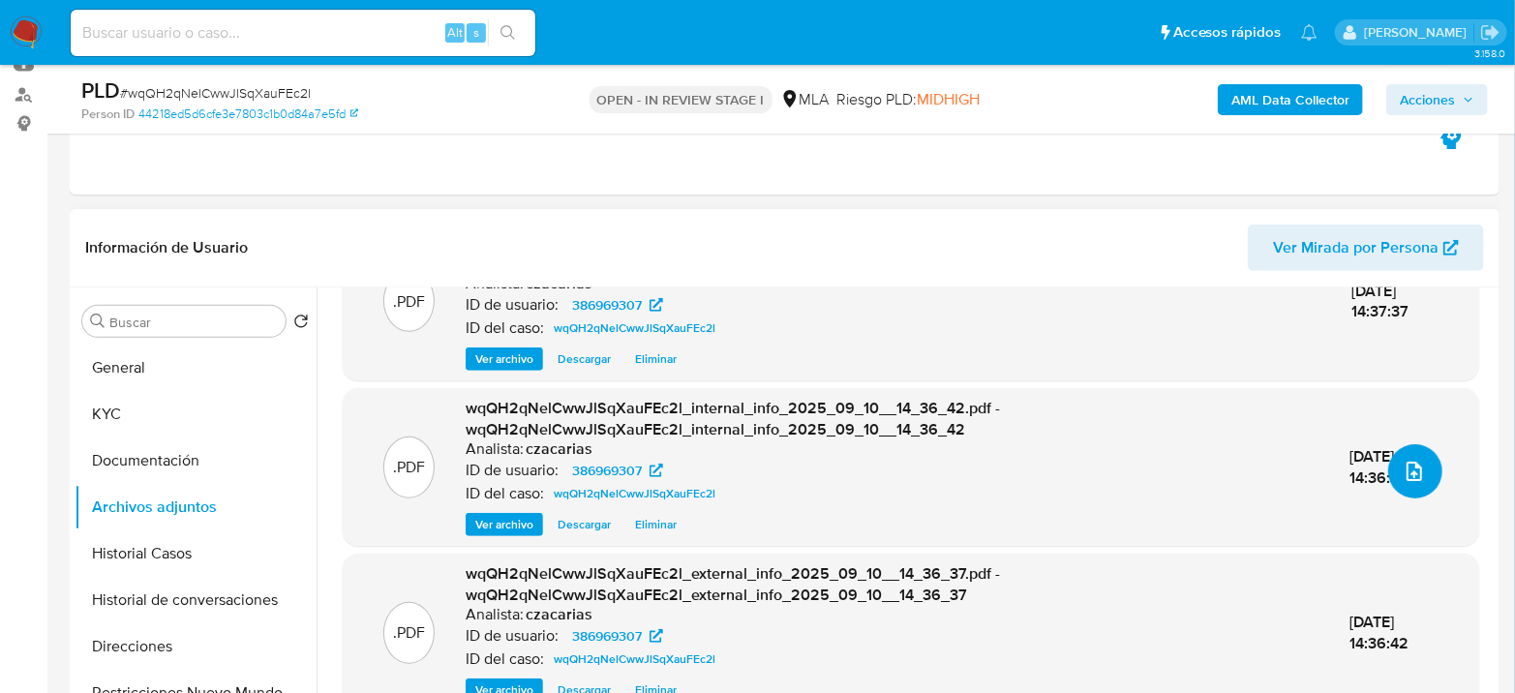
click at [1406, 465] on icon "upload-file" at bounding box center [1414, 471] width 23 height 23
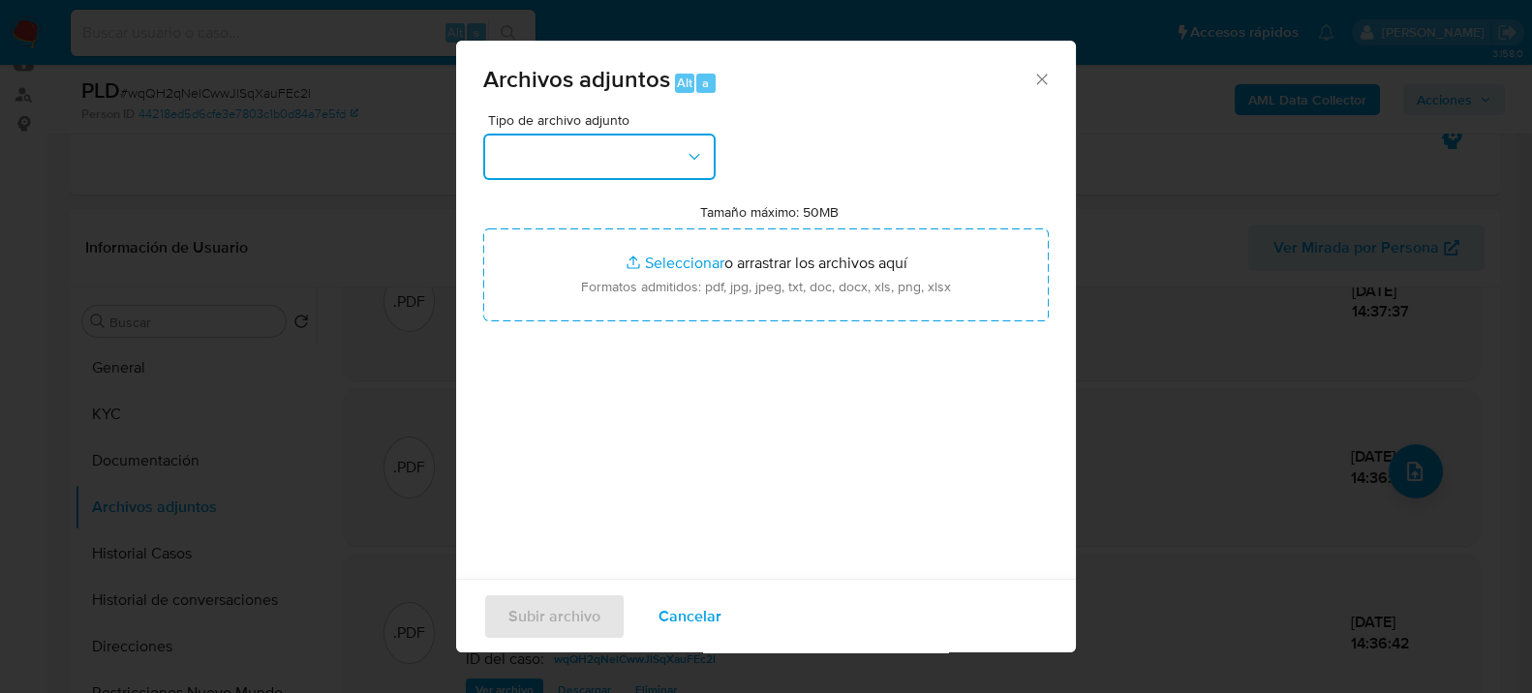
click at [590, 171] on button "button" at bounding box center [599, 157] width 232 height 46
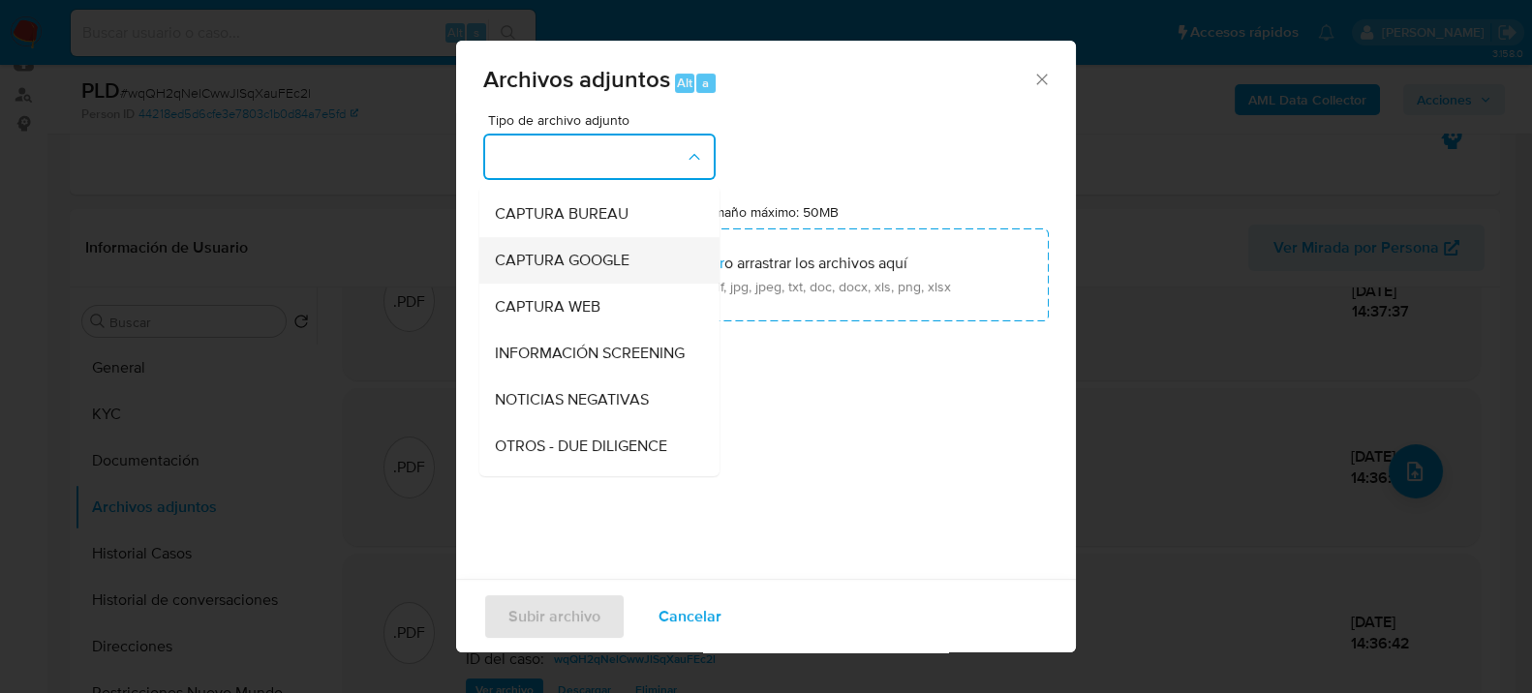
scroll to position [215, 0]
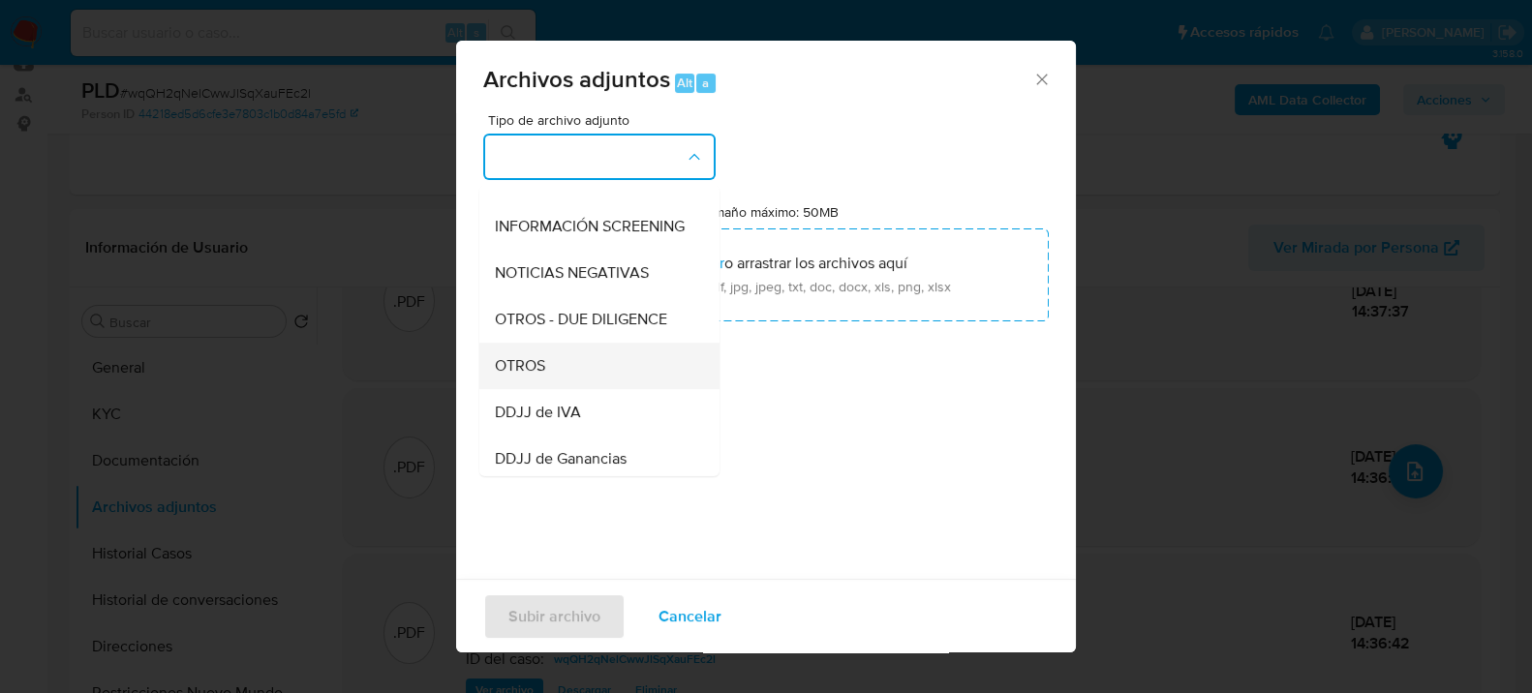
click at [559, 385] on div "OTROS" at bounding box center [594, 365] width 198 height 46
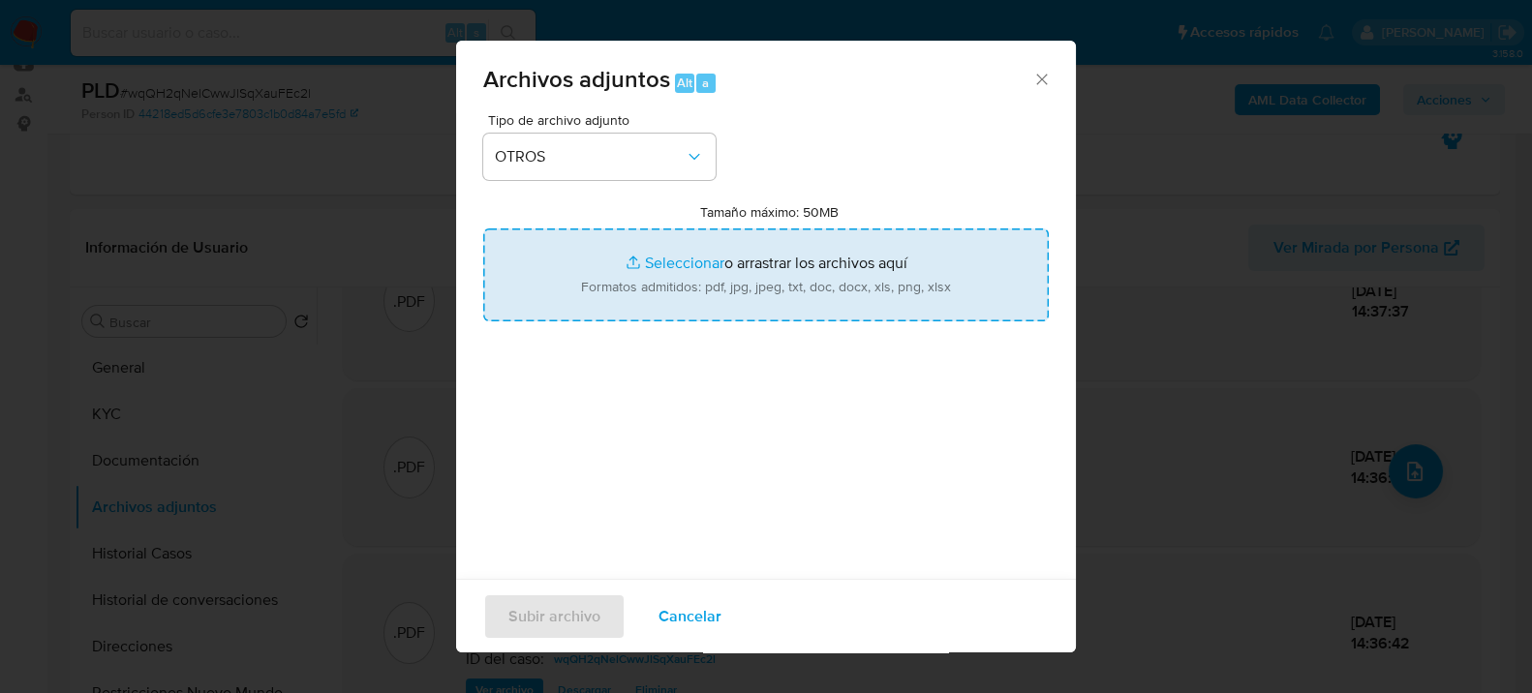
type input "C:\fakepath\Movimientos-386969307.xlsx"
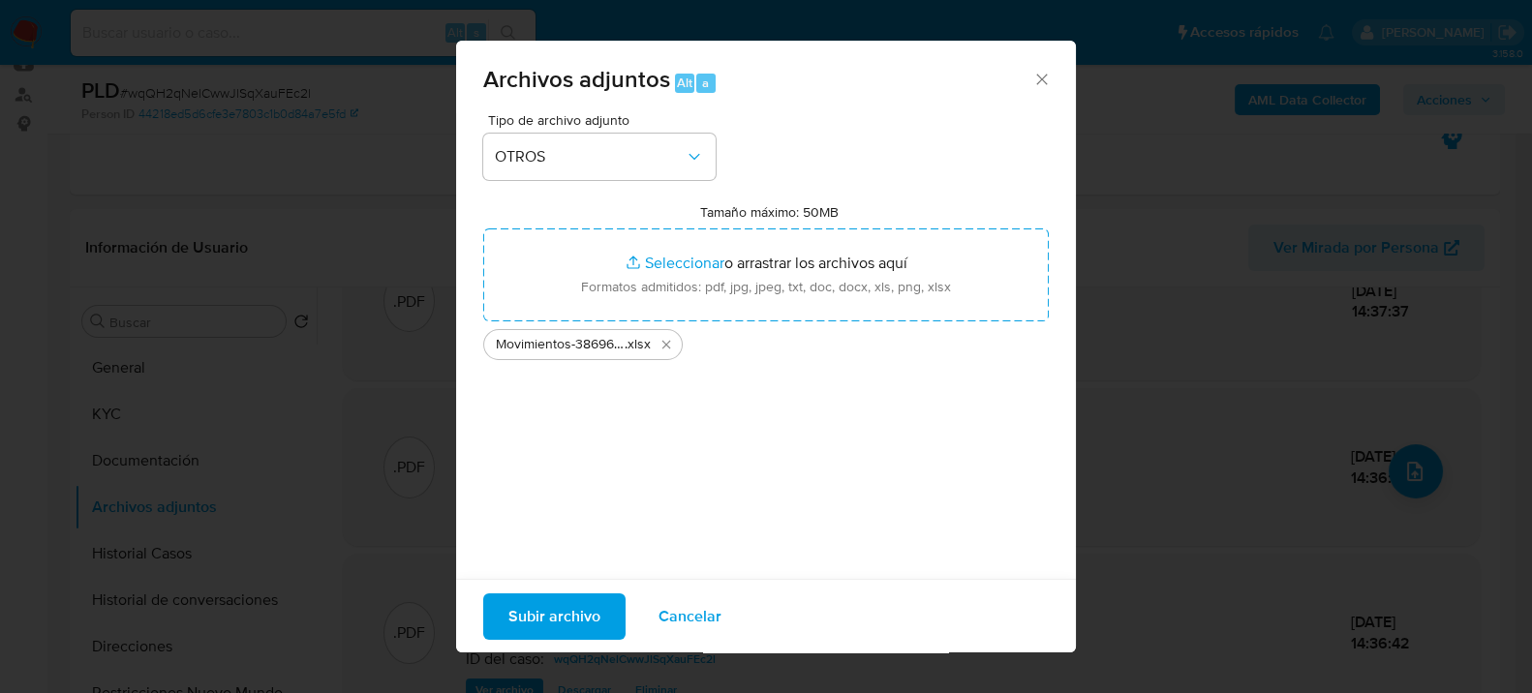
click at [555, 597] on span "Subir archivo" at bounding box center [554, 616] width 92 height 43
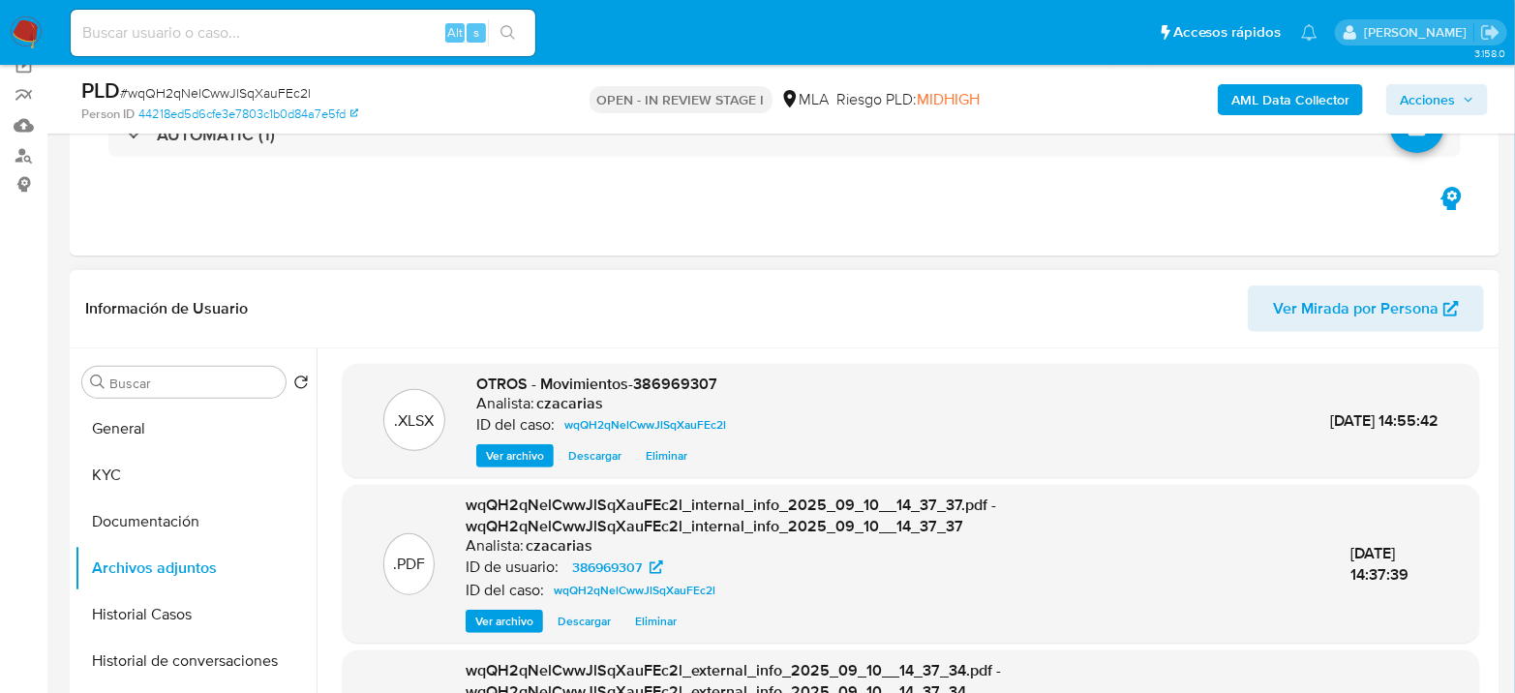
scroll to position [107, 0]
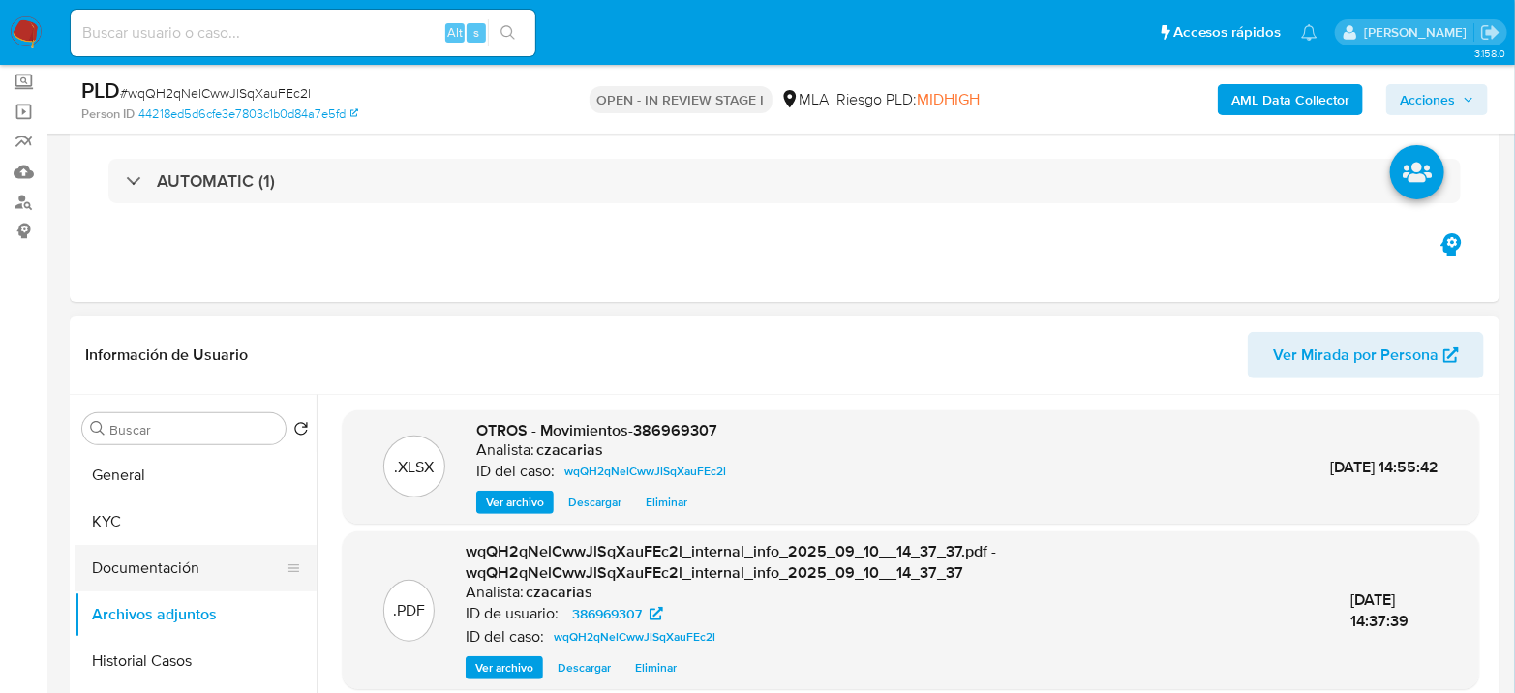
click at [167, 565] on button "Documentación" at bounding box center [188, 568] width 227 height 46
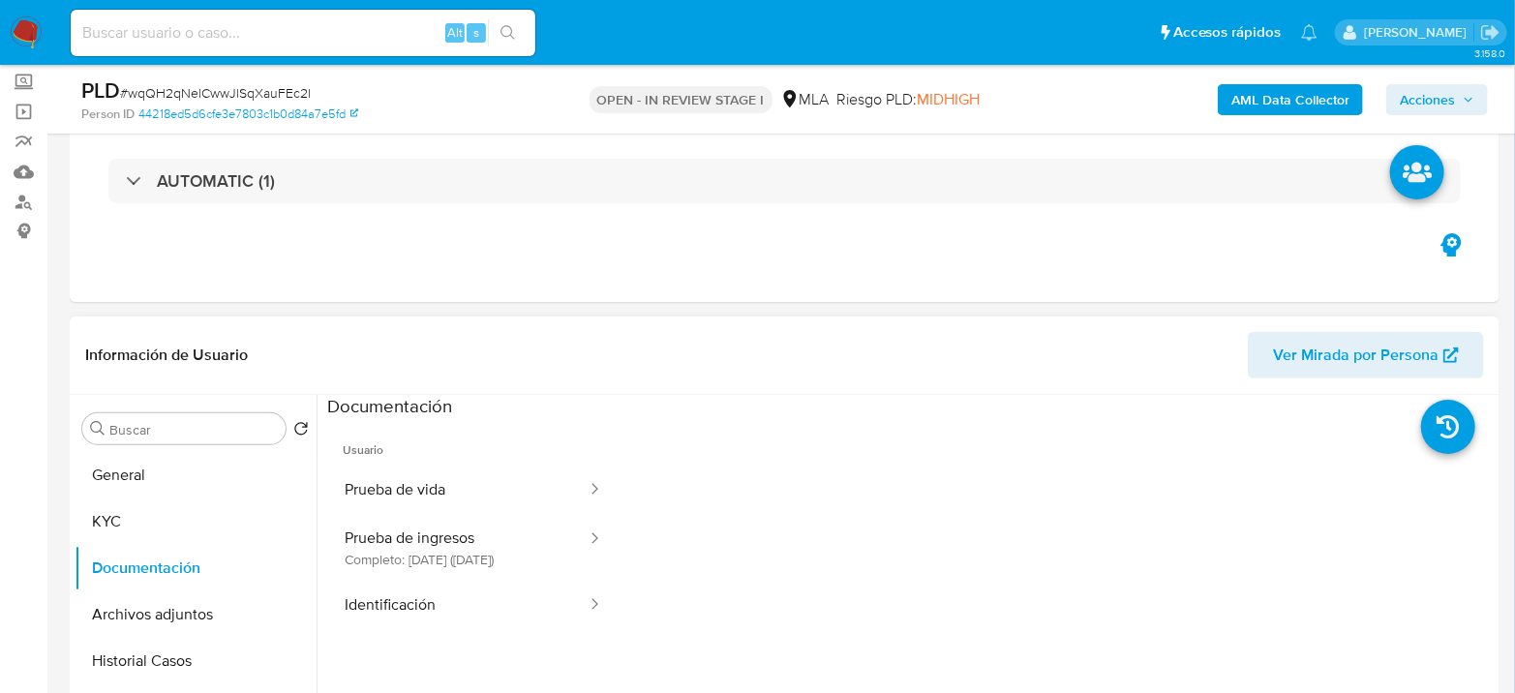
scroll to position [215, 0]
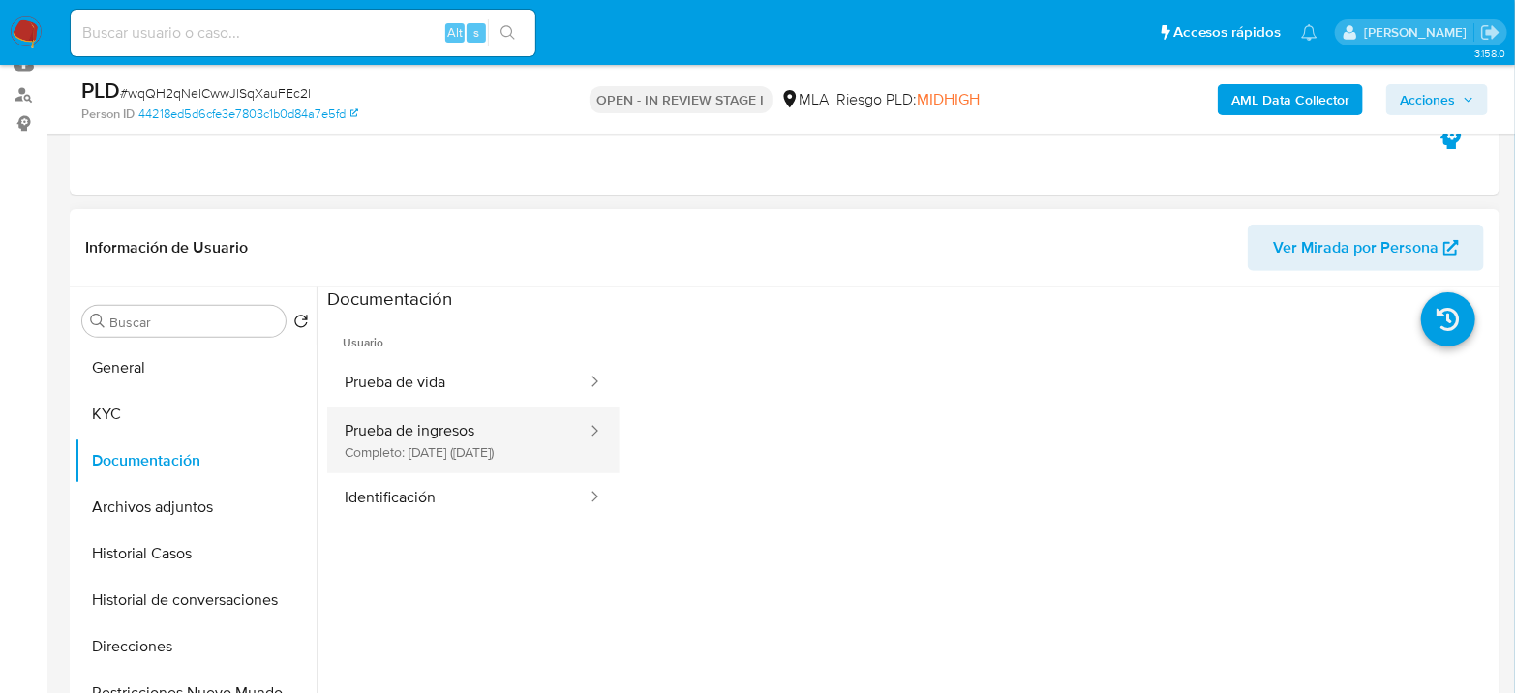
click at [460, 441] on button "Prueba de ingresos Completo: [DATE] ([DATE])" at bounding box center [457, 441] width 261 height 66
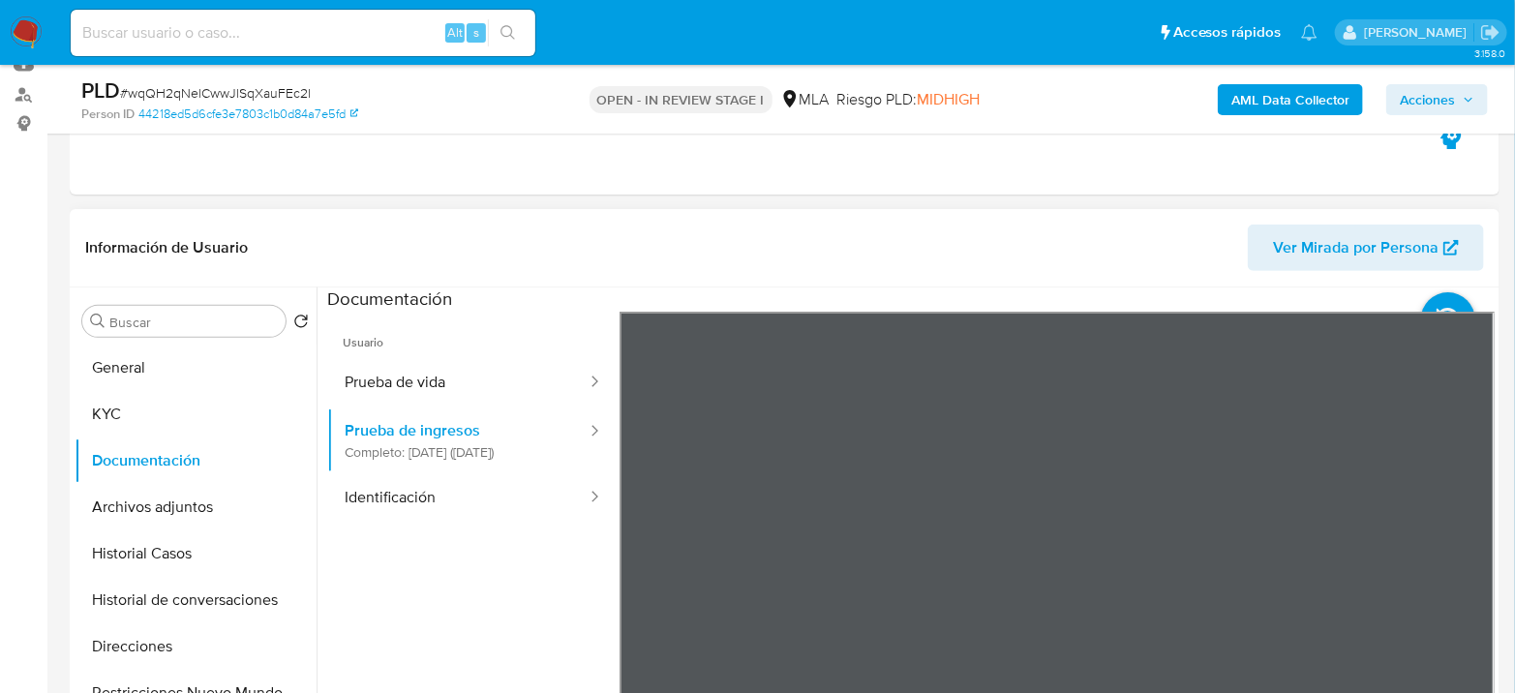
scroll to position [322, 0]
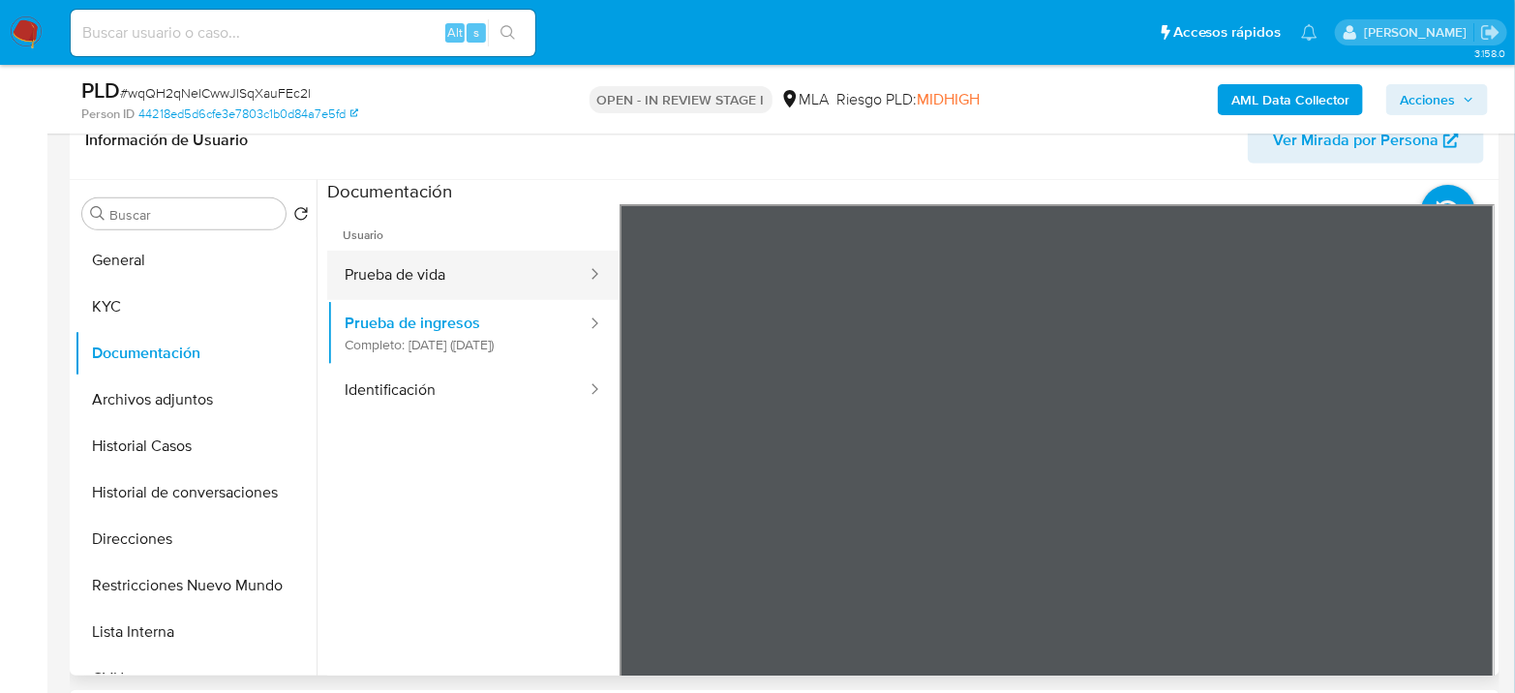
click at [473, 279] on button "Prueba de vida" at bounding box center [457, 275] width 261 height 49
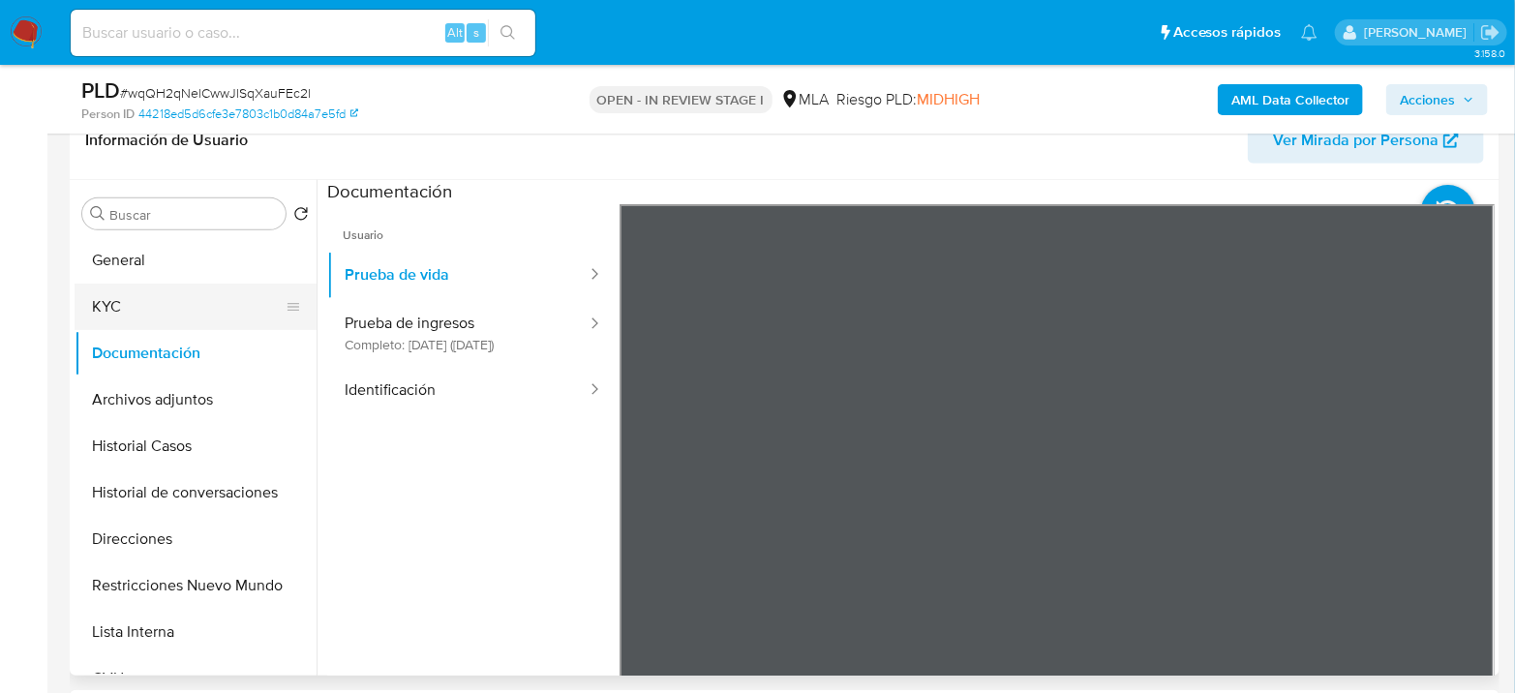
click at [115, 301] on button "KYC" at bounding box center [188, 307] width 227 height 46
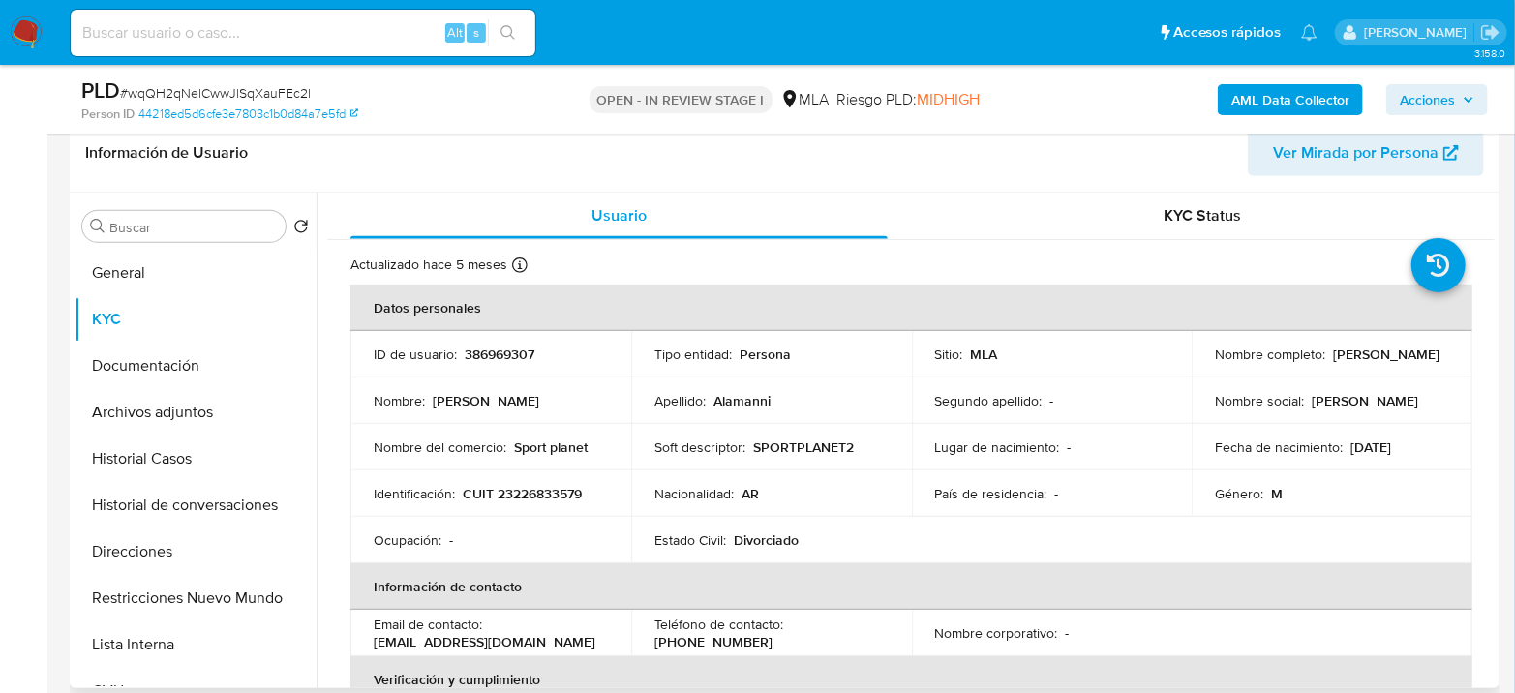
scroll to position [215, 0]
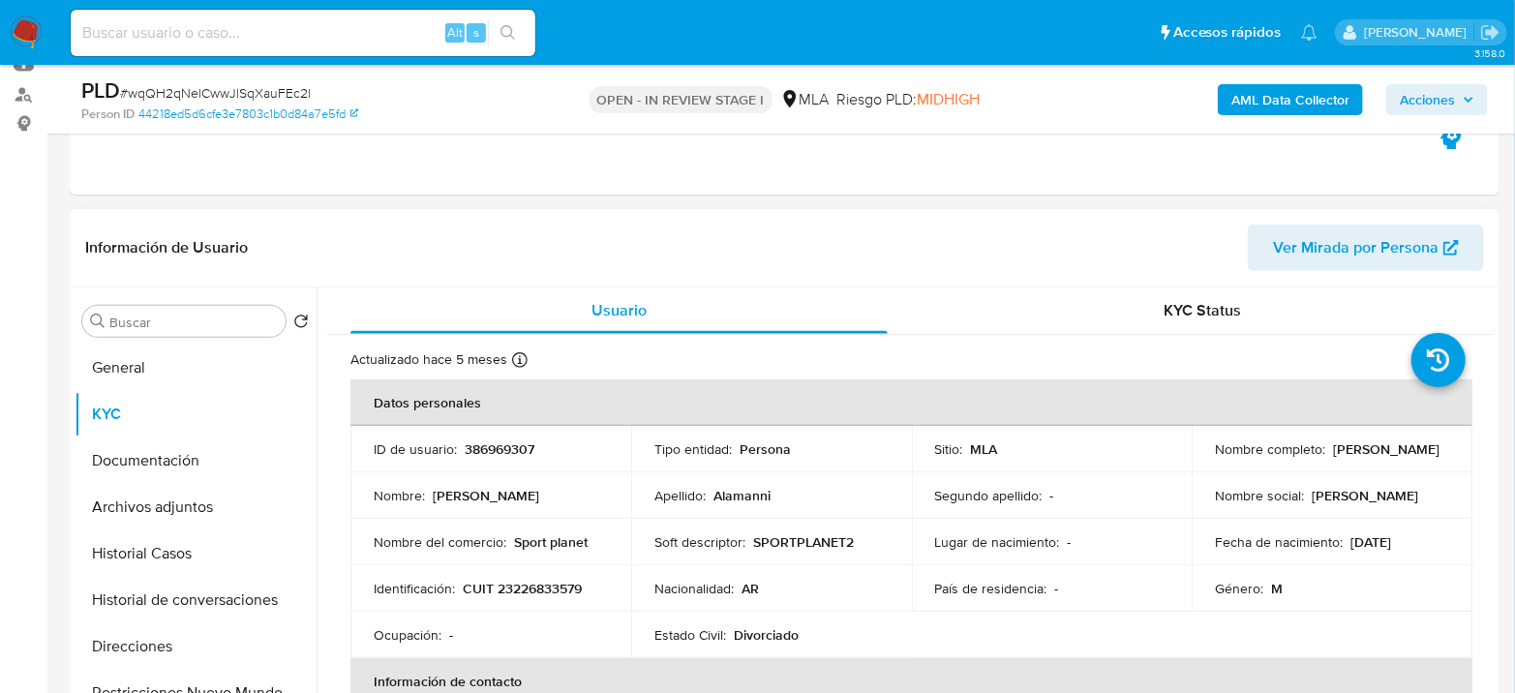
click at [492, 442] on p "386969307" at bounding box center [500, 449] width 70 height 17
copy p "386969307"
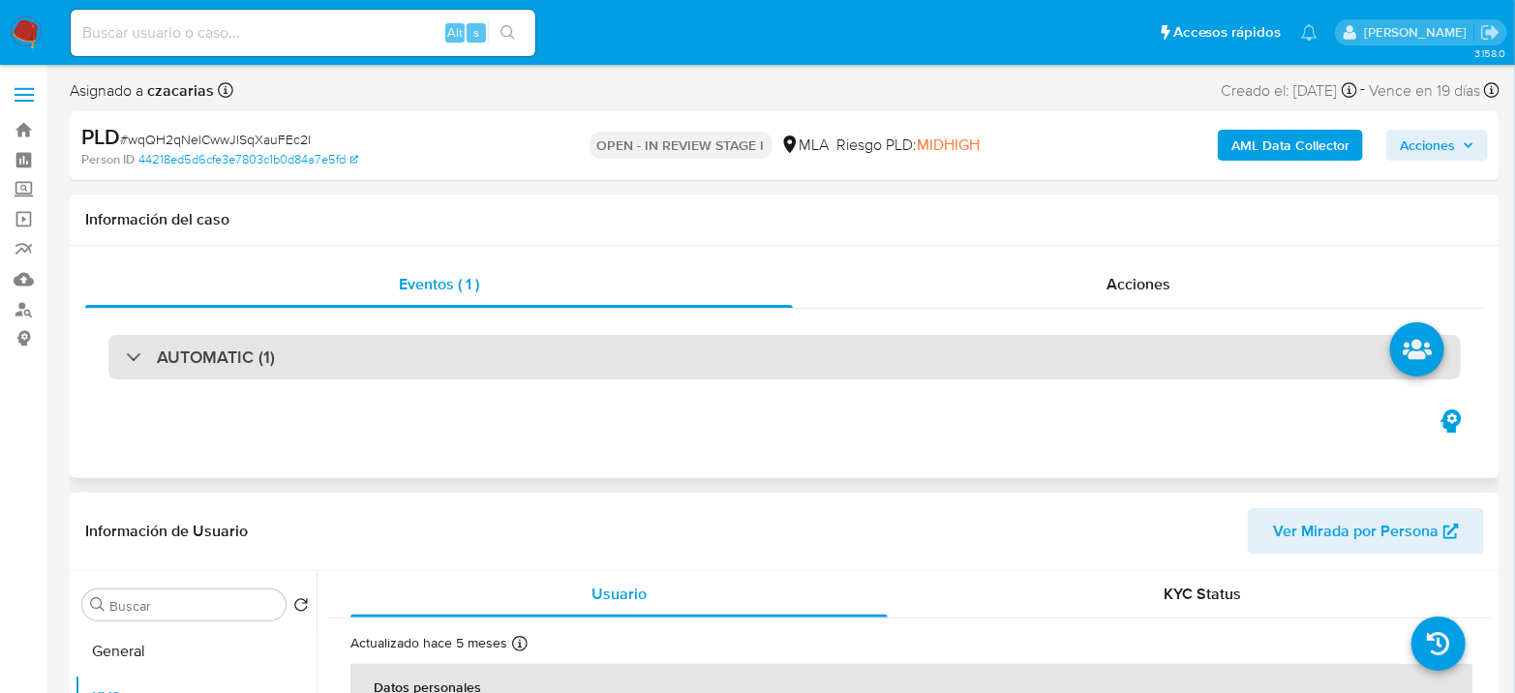
scroll to position [0, 0]
click at [427, 371] on div "AUTOMATIC (1)" at bounding box center [784, 357] width 1353 height 45
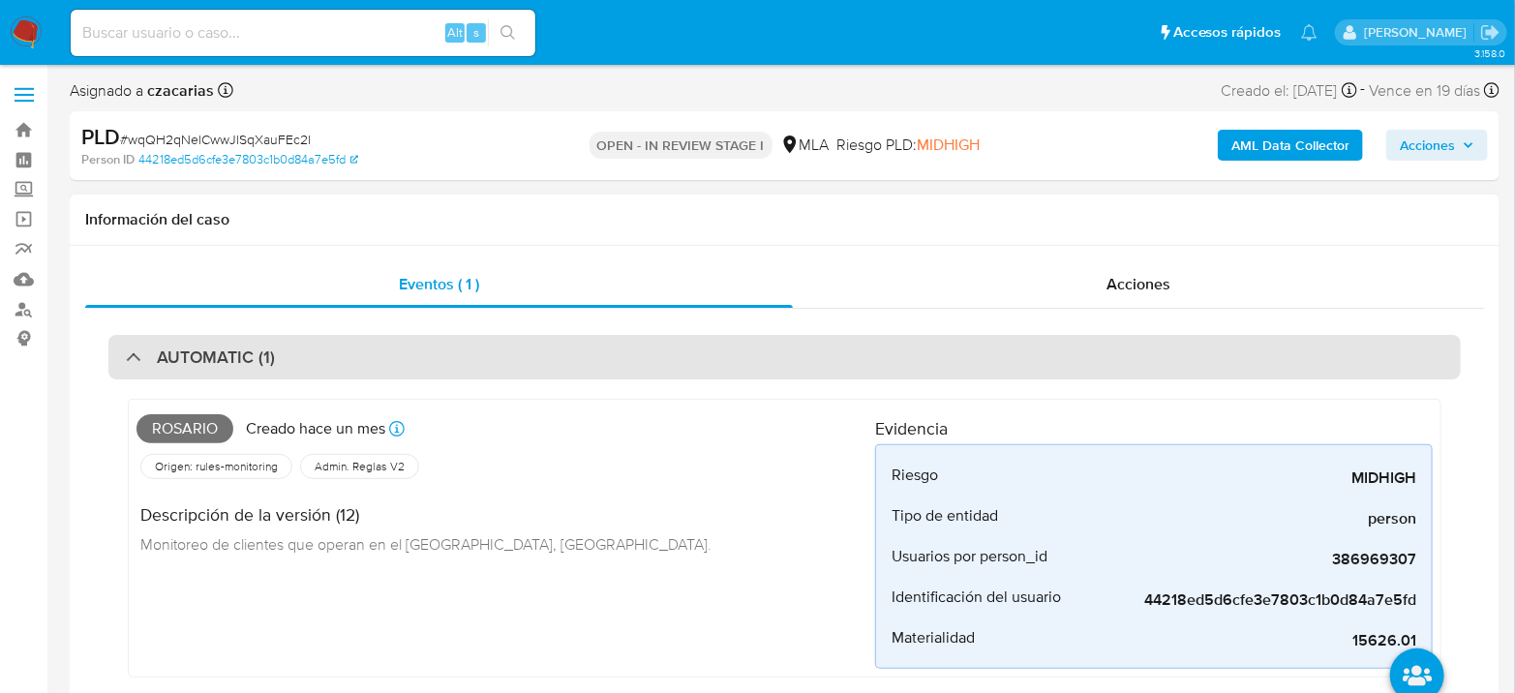
click at [427, 371] on div "AUTOMATIC (1)" at bounding box center [784, 357] width 1353 height 45
